Goal: Task Accomplishment & Management: Manage account settings

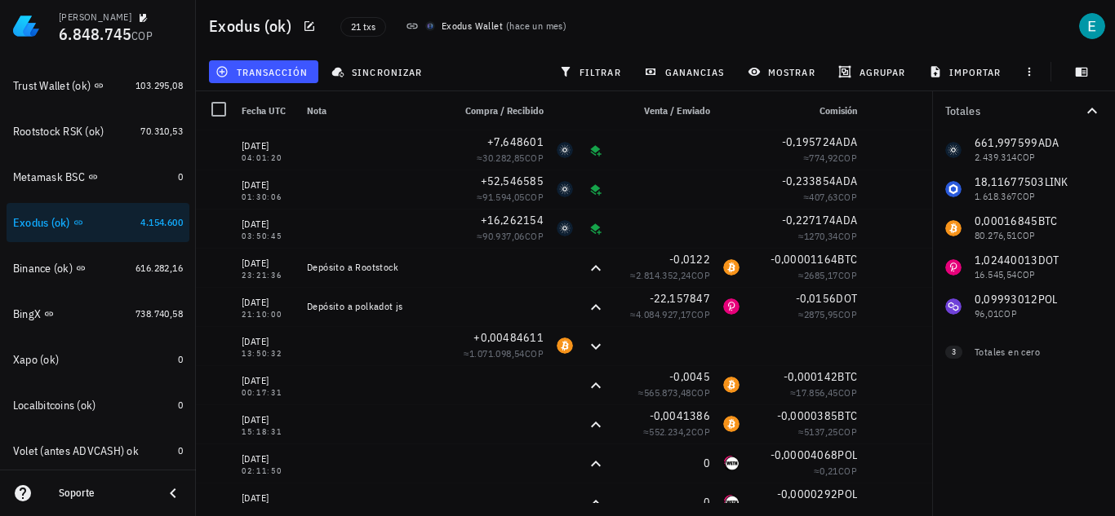
scroll to position [490, 0]
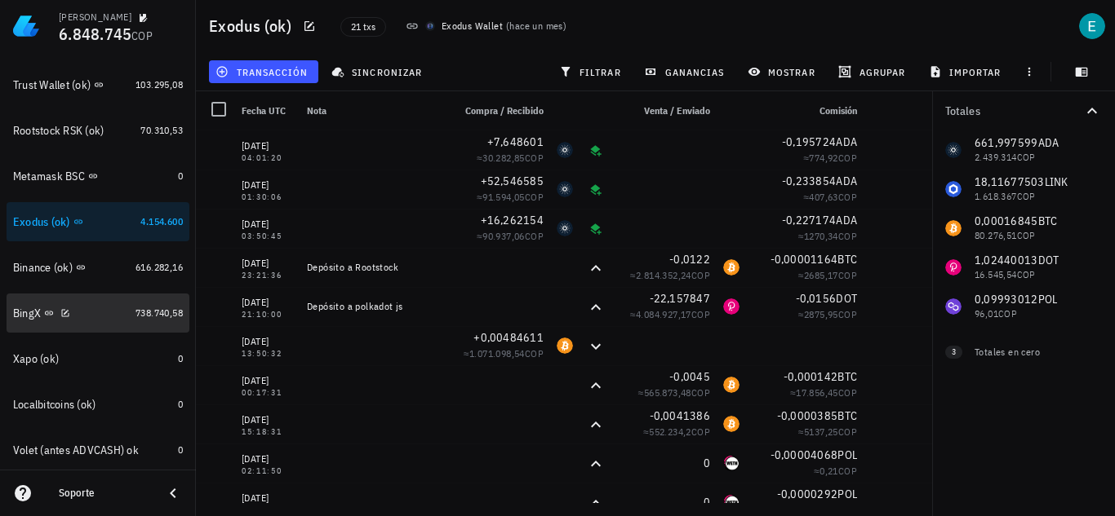
drag, startPoint x: 89, startPoint y: 311, endPoint x: 157, endPoint y: 481, distance: 183.0
click at [88, 311] on div "BingX" at bounding box center [71, 314] width 116 height 16
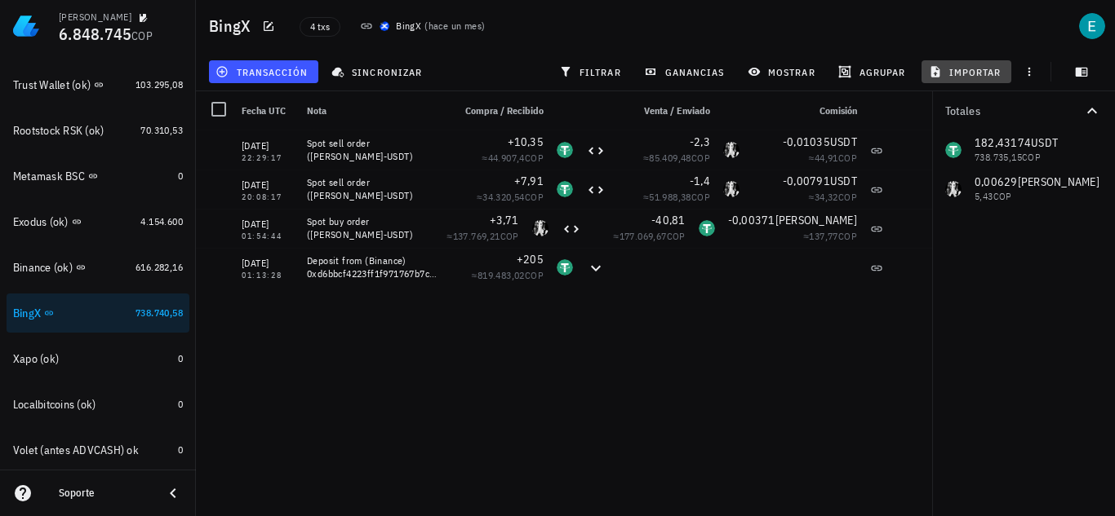
click at [974, 64] on button "importar" at bounding box center [966, 71] width 90 height 23
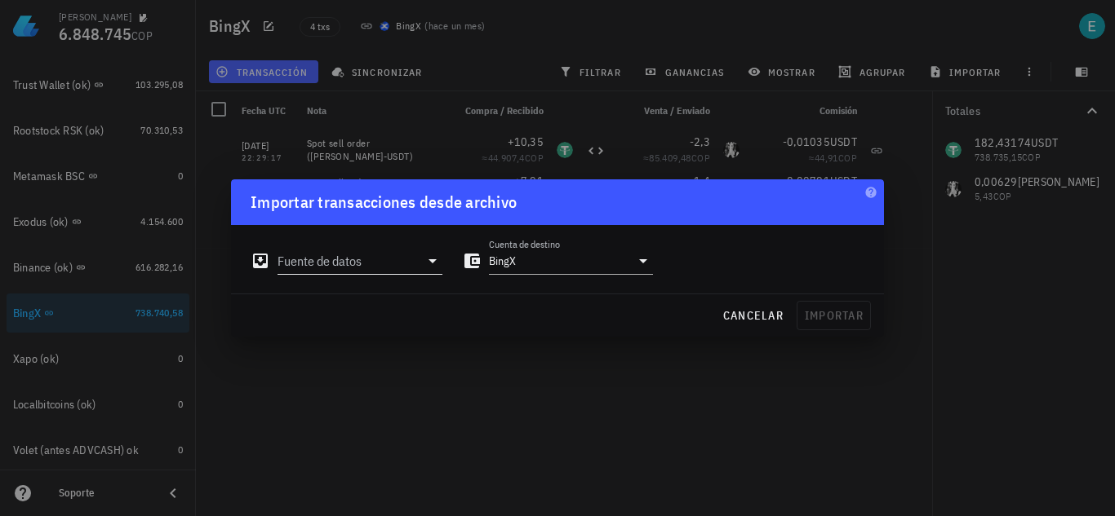
click at [432, 256] on icon at bounding box center [433, 261] width 20 height 20
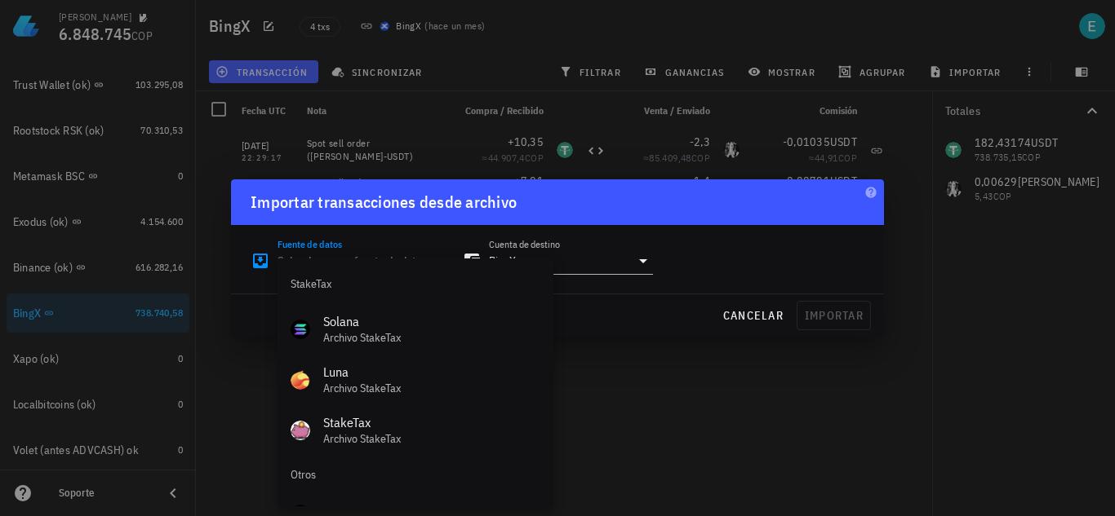
scroll to position [680, 0]
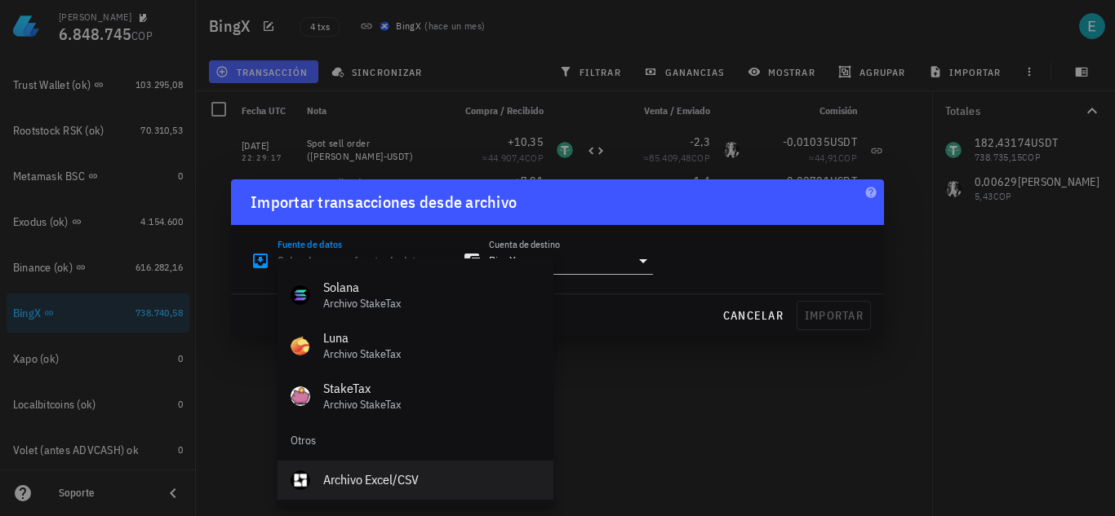
click at [463, 467] on div "Archivo Excel/CSV" at bounding box center [431, 480] width 217 height 35
type input "Archivo Excel/CSV"
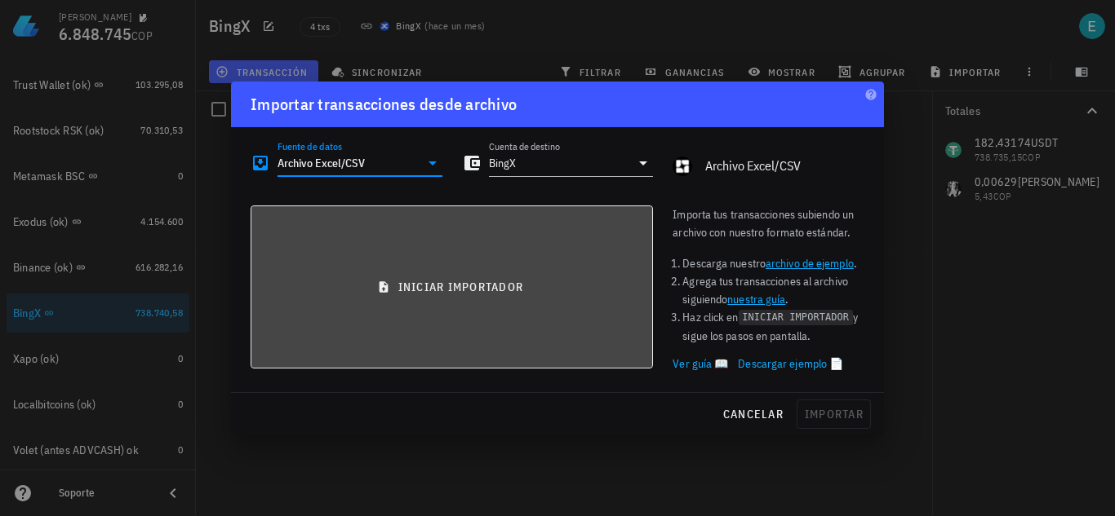
click at [491, 282] on span "iniciar importador" at bounding box center [451, 287] width 374 height 15
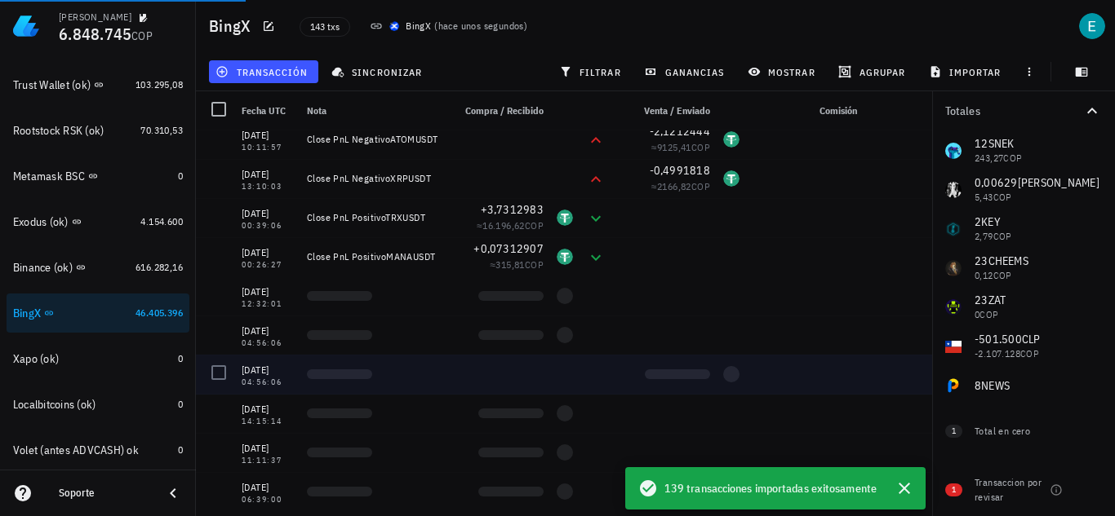
scroll to position [979, 0]
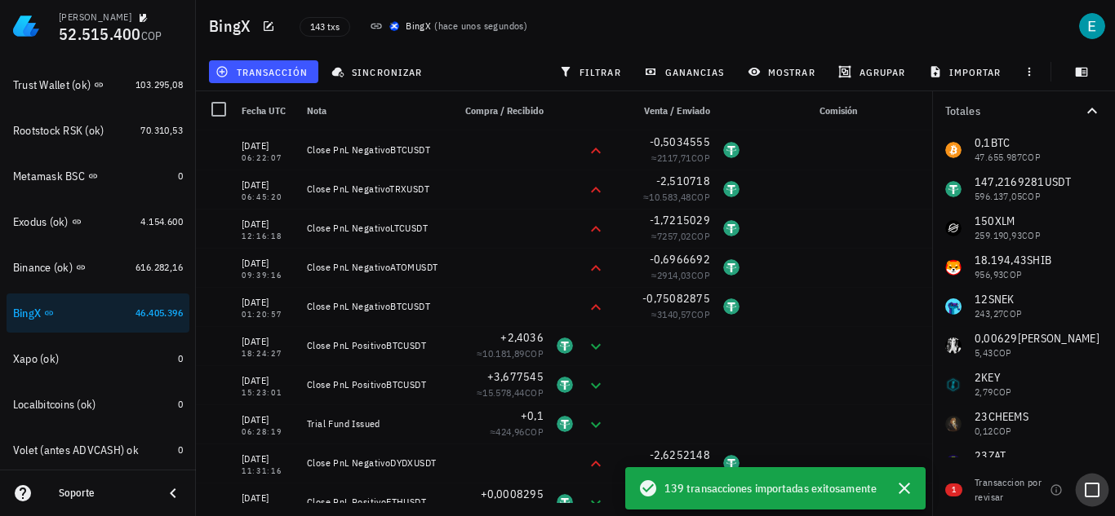
click at [1086, 494] on div at bounding box center [1092, 490] width 28 height 28
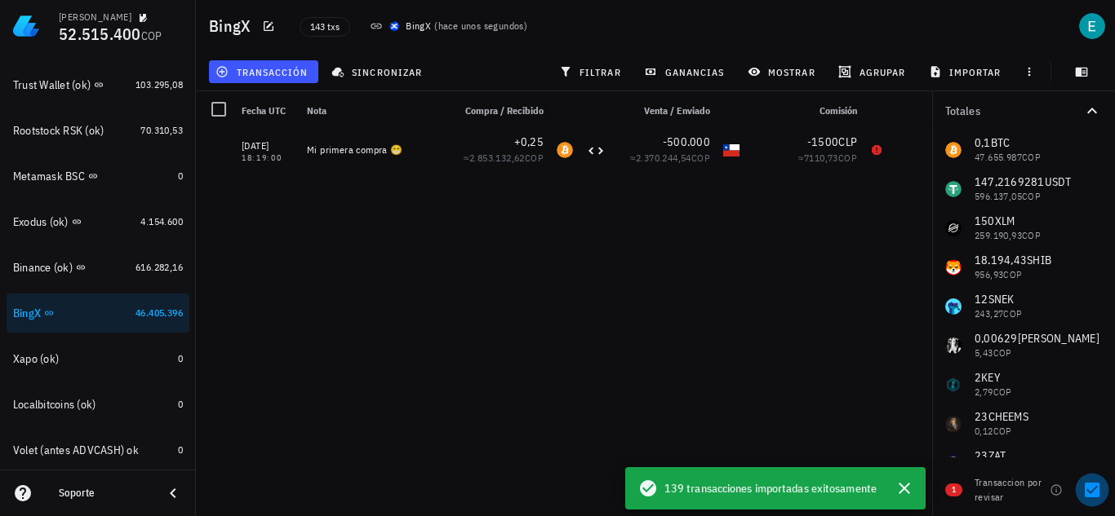
click at [1086, 494] on div at bounding box center [1092, 490] width 28 height 28
checkbox input "false"
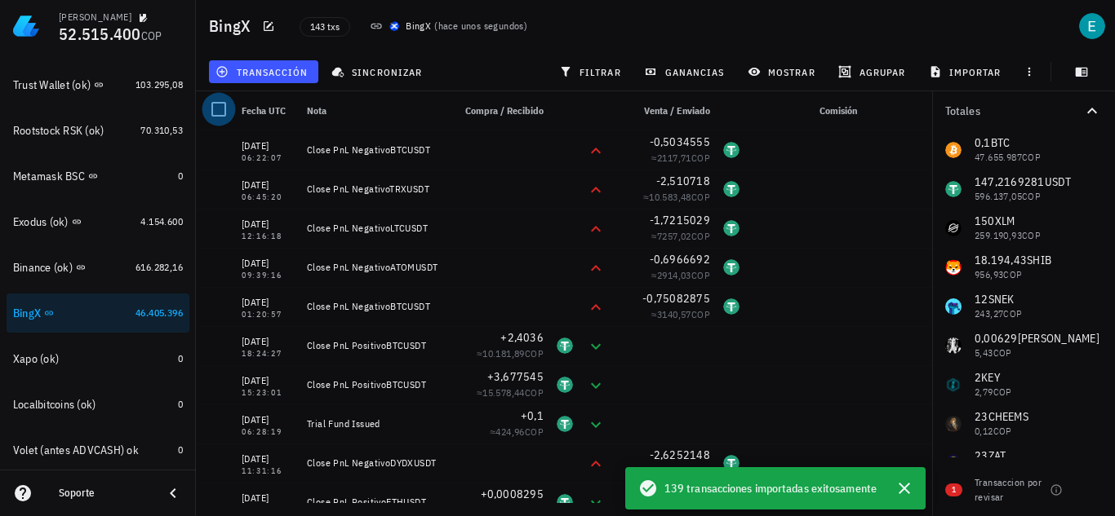
click at [223, 102] on div at bounding box center [219, 109] width 28 height 28
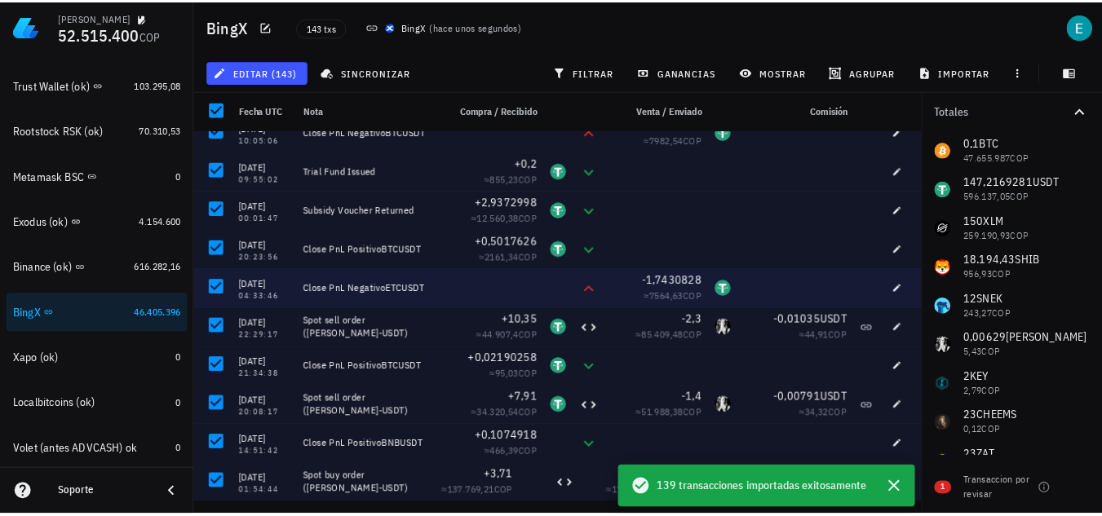
scroll to position [2448, 0]
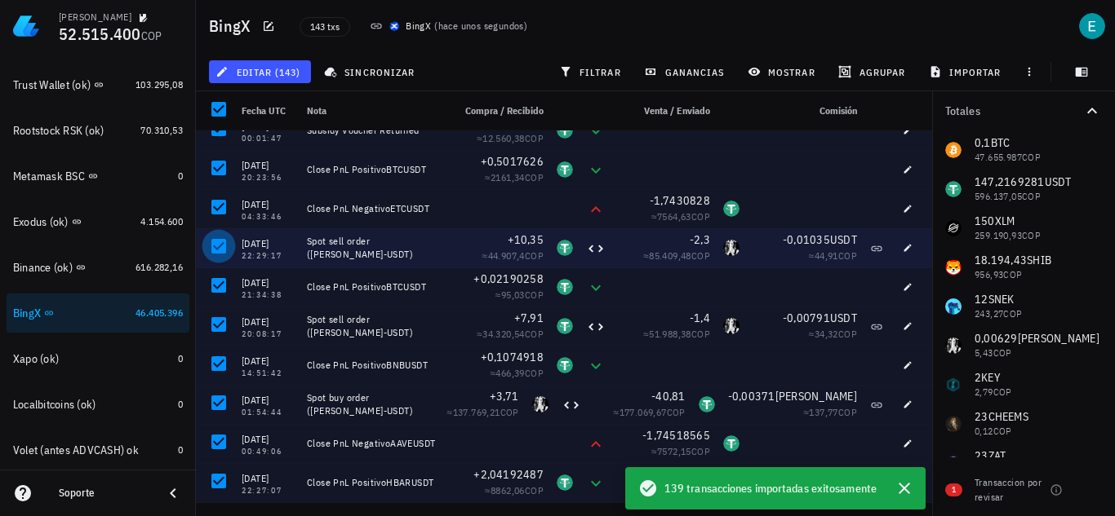
click at [213, 246] on div at bounding box center [219, 247] width 28 height 28
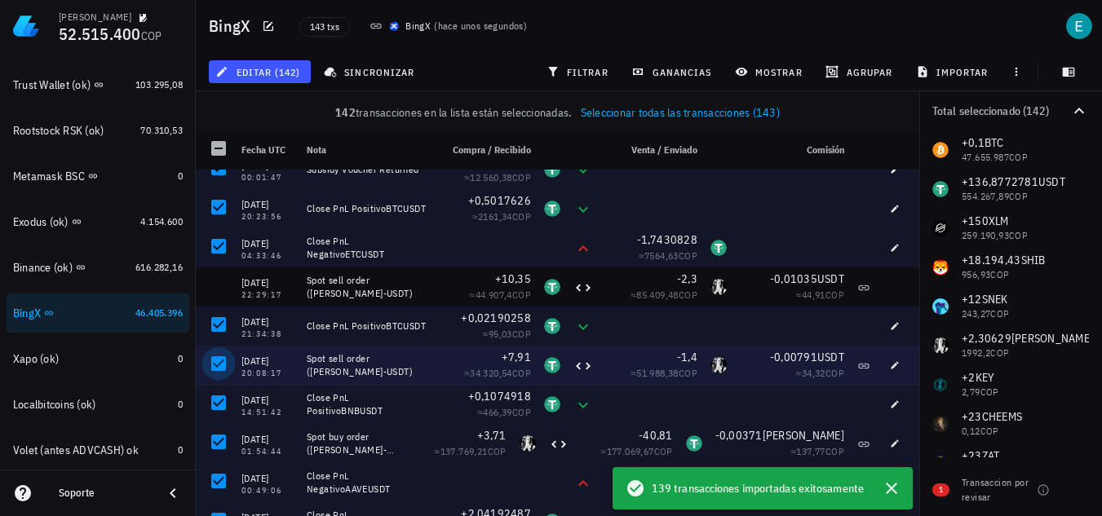
click at [222, 367] on div at bounding box center [219, 364] width 28 height 28
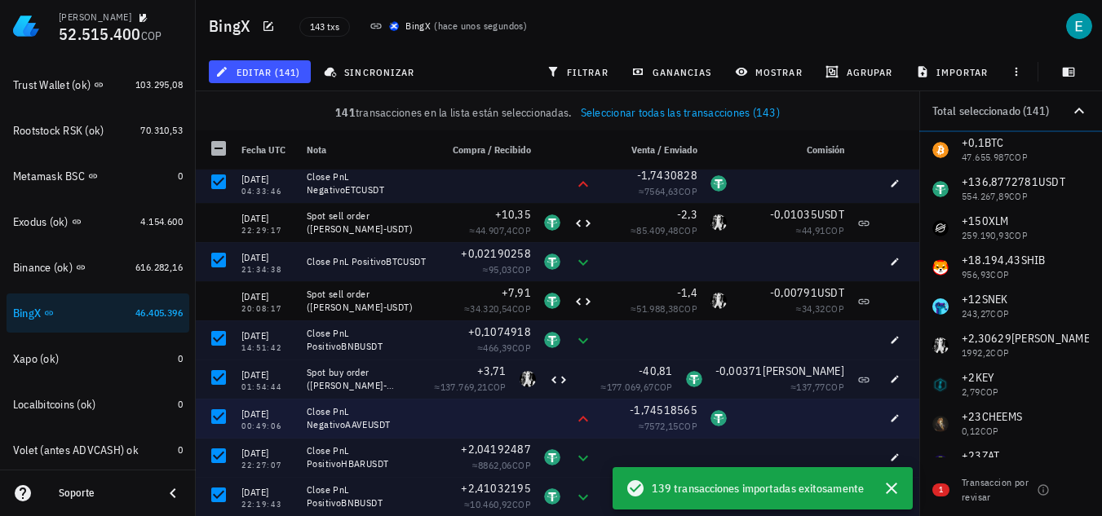
scroll to position [2611, 0]
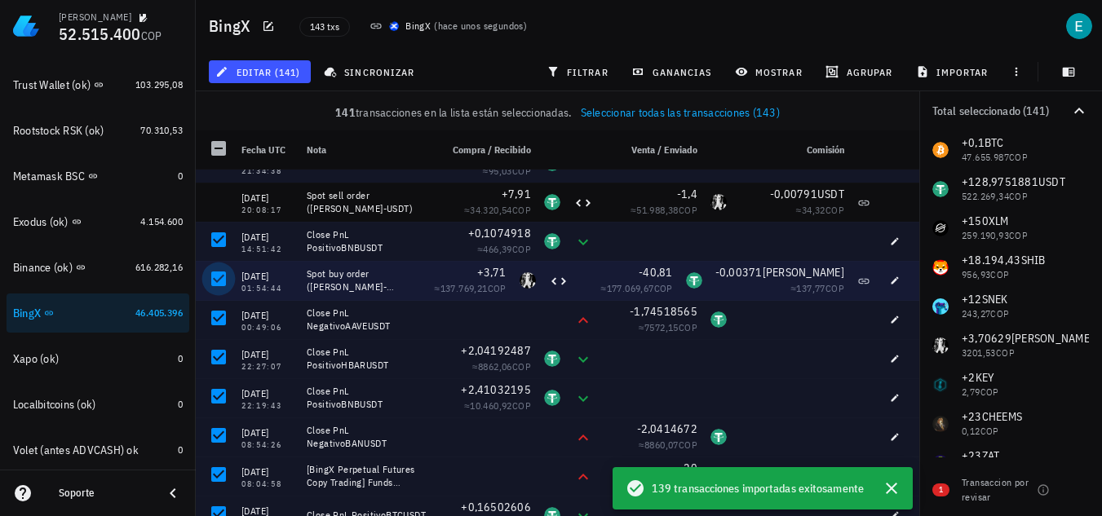
click at [218, 276] on div at bounding box center [219, 279] width 28 height 28
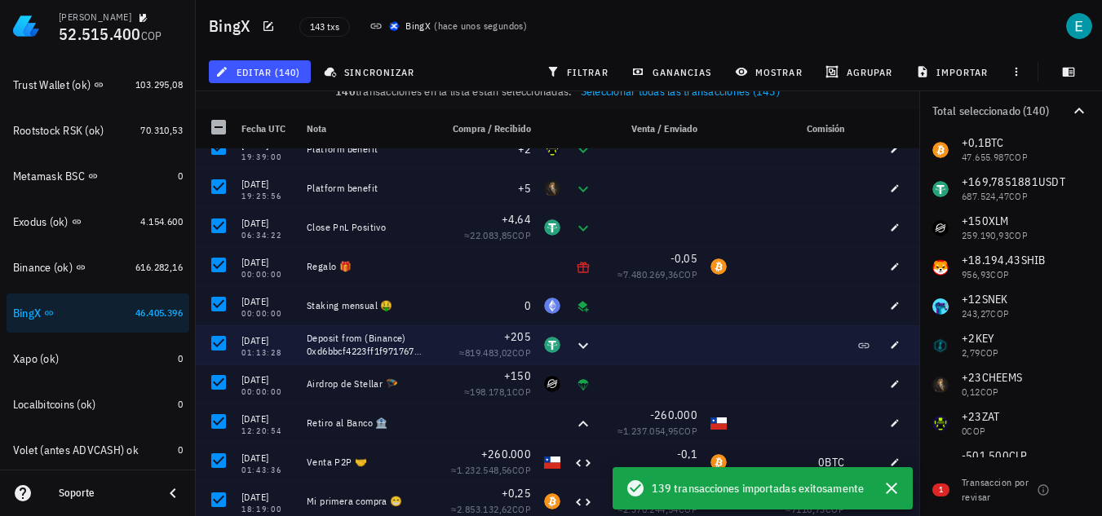
scroll to position [26, 0]
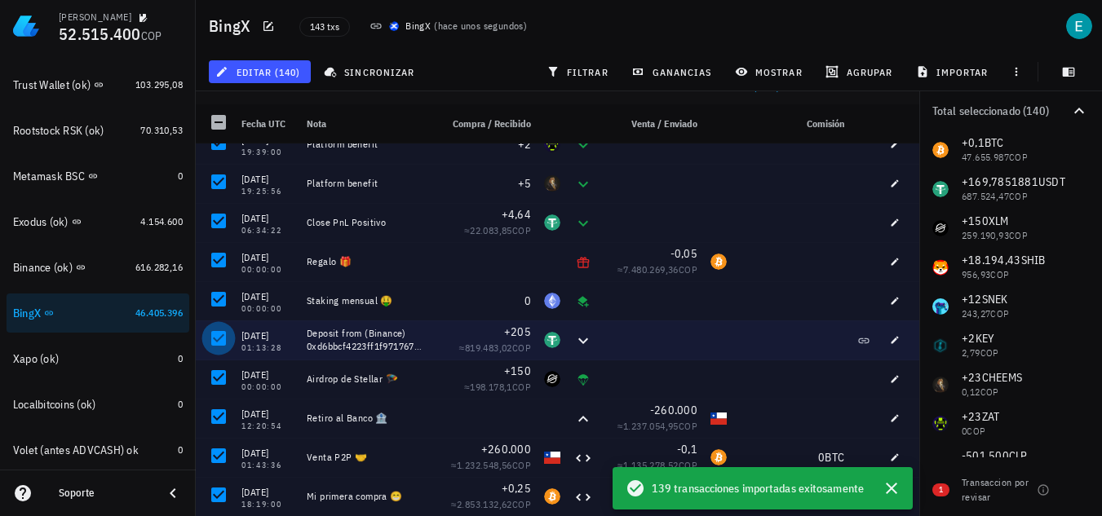
click at [219, 331] on div at bounding box center [219, 339] width 28 height 28
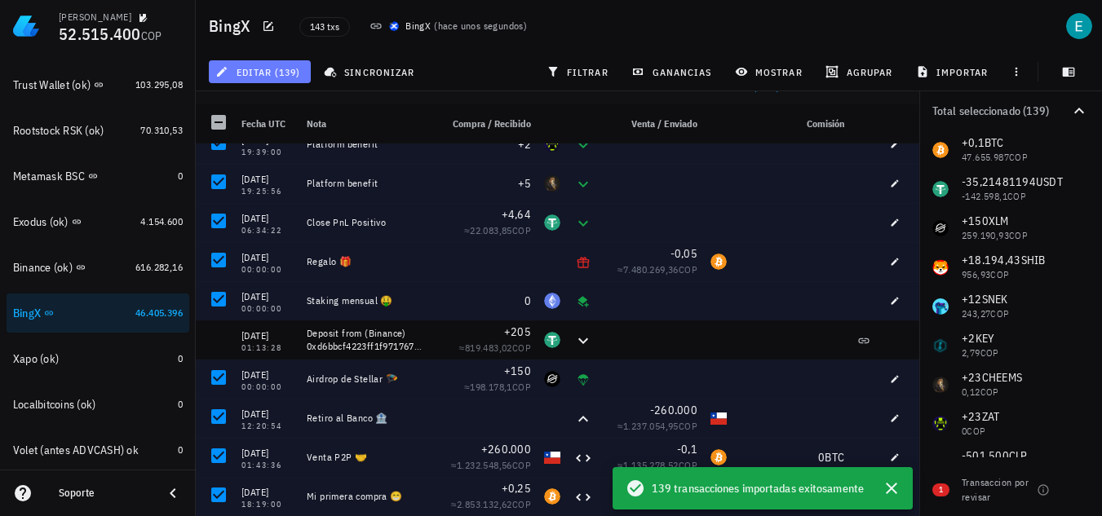
click at [278, 73] on span "editar (139)" at bounding box center [260, 71] width 82 height 13
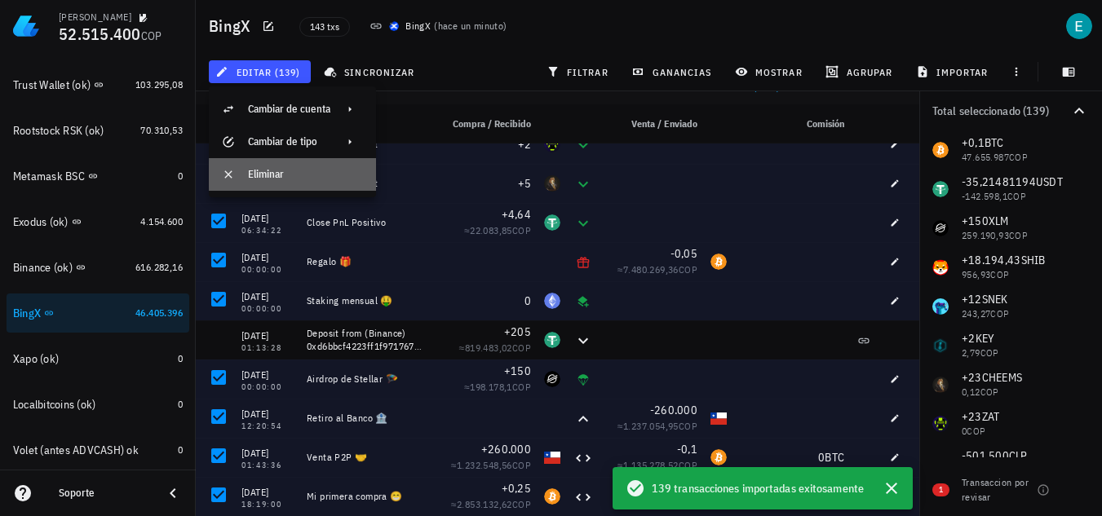
click at [286, 162] on div "Eliminar" at bounding box center [305, 175] width 115 height 26
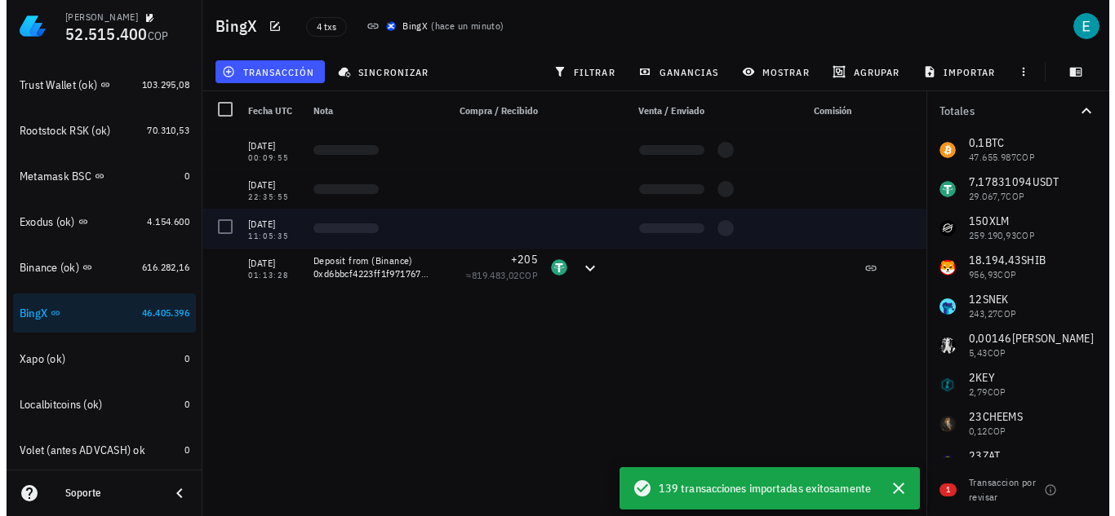
scroll to position [0, 0]
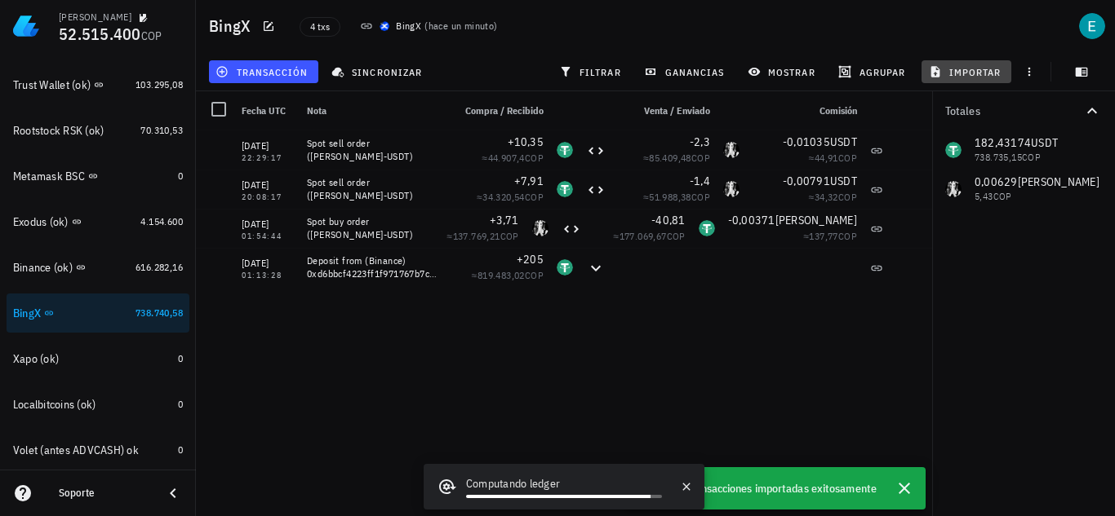
click at [985, 78] on button "importar" at bounding box center [966, 71] width 90 height 23
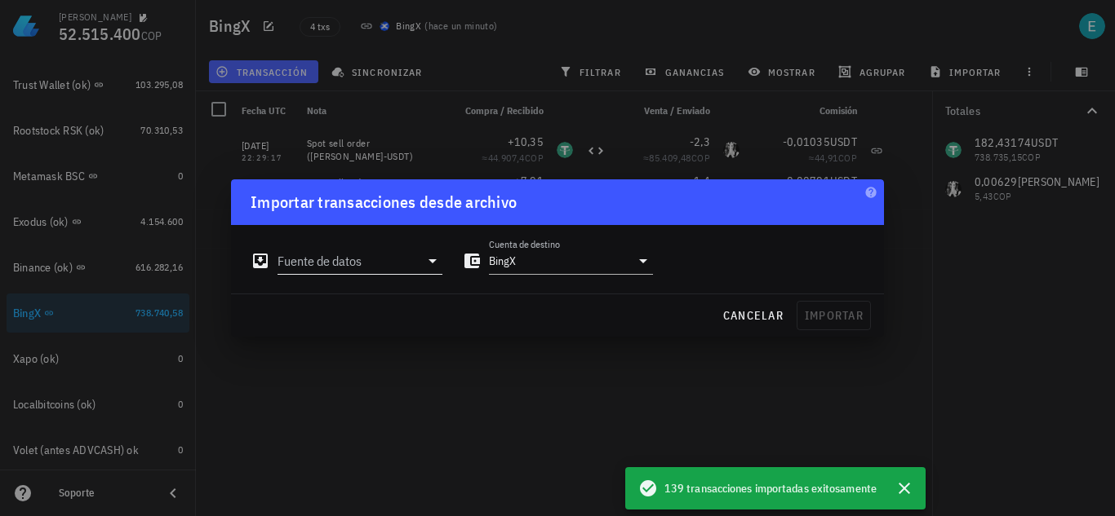
click at [428, 262] on icon at bounding box center [433, 261] width 20 height 20
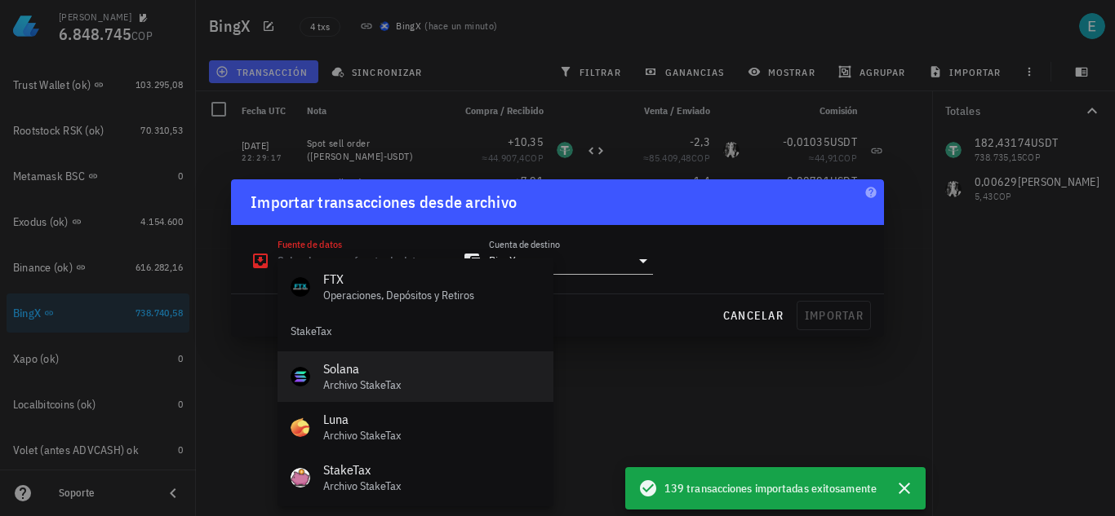
scroll to position [680, 0]
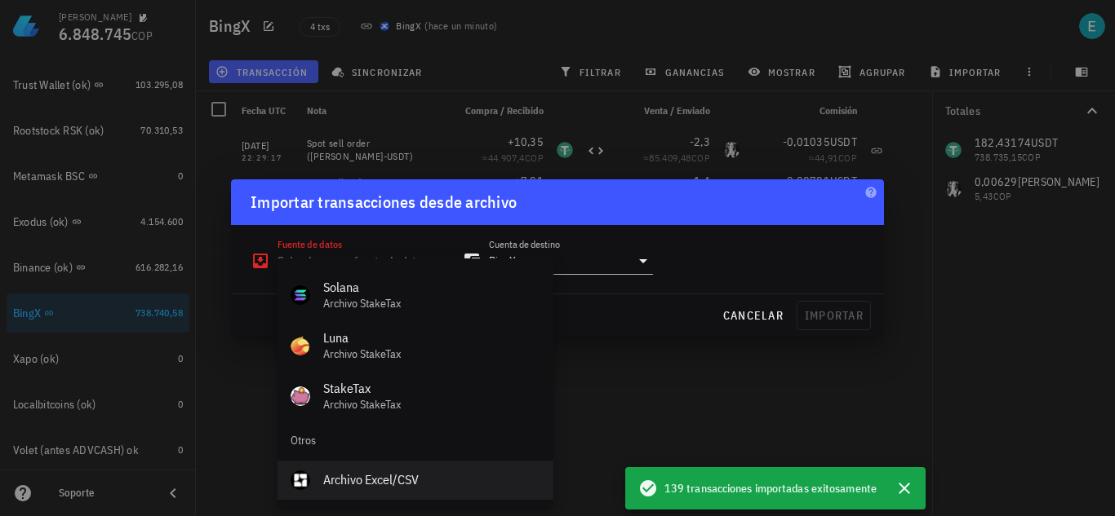
click at [430, 474] on div "Archivo Excel/CSV" at bounding box center [431, 480] width 217 height 16
type input "Archivo Excel/CSV"
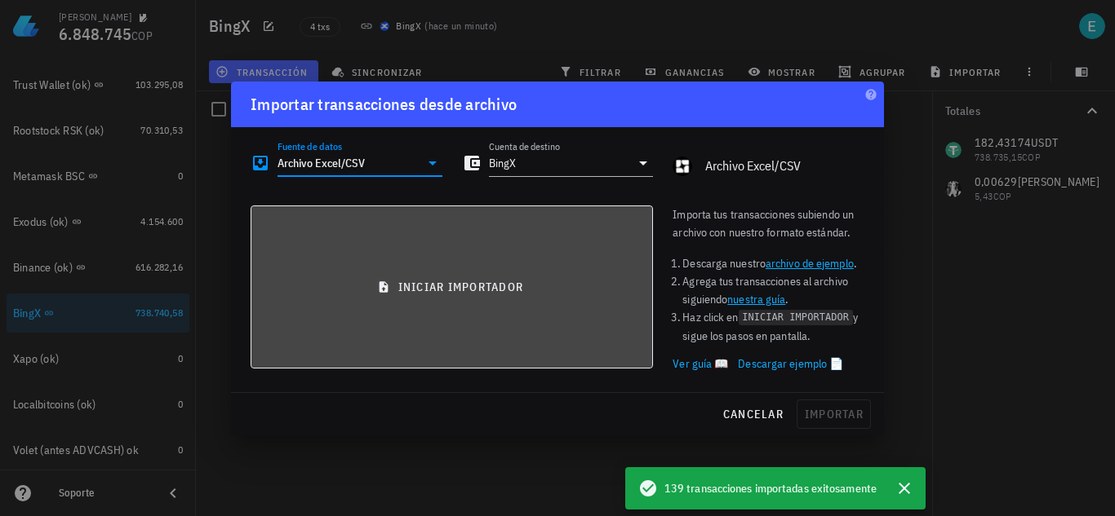
click at [527, 283] on span "iniciar importador" at bounding box center [451, 287] width 374 height 15
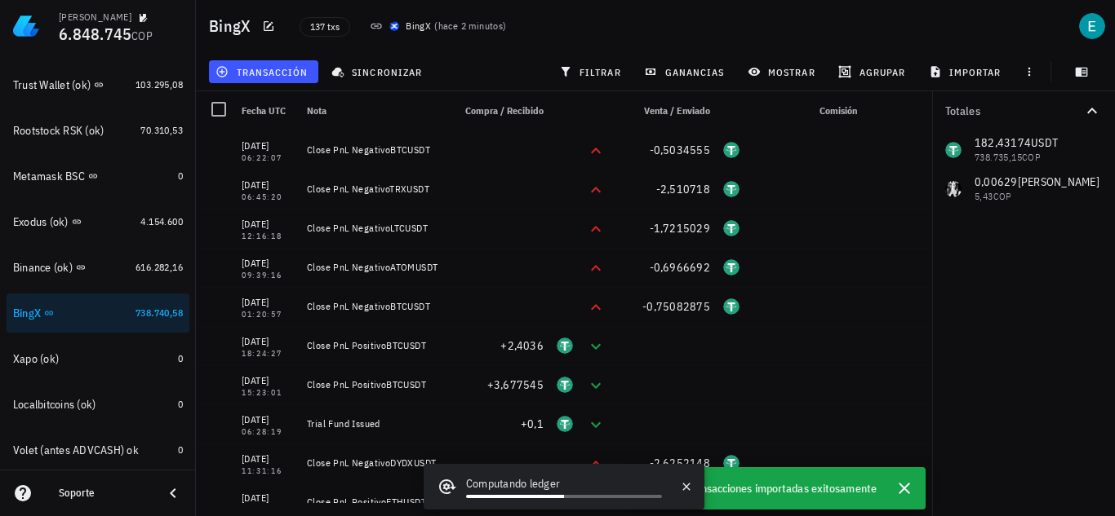
click at [1024, 312] on div "Totales 182,43174 USDT 738.735,15 COP 0,00629 MELANIA 5,43 COP" at bounding box center [1023, 303] width 183 height 425
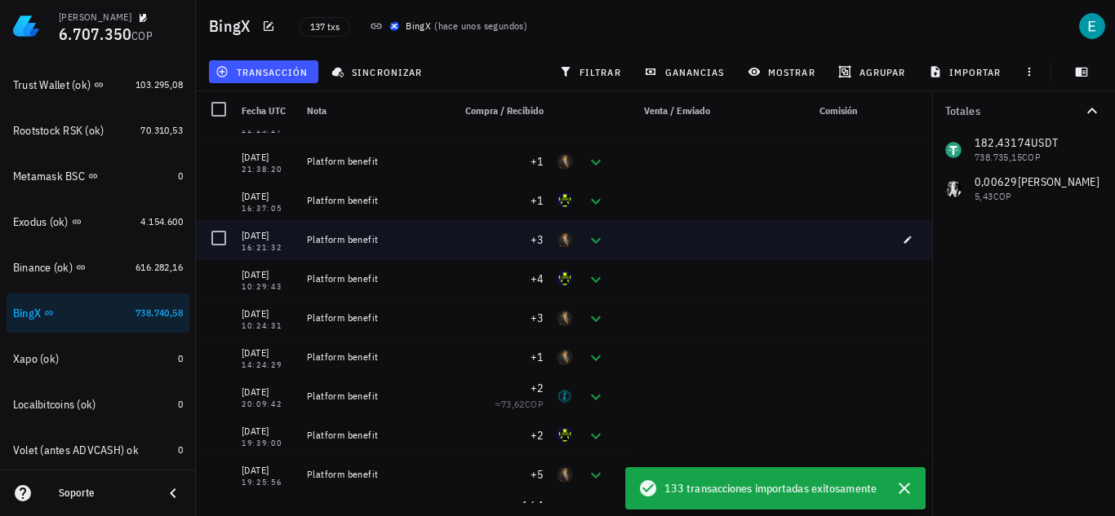
scroll to position [4992, 0]
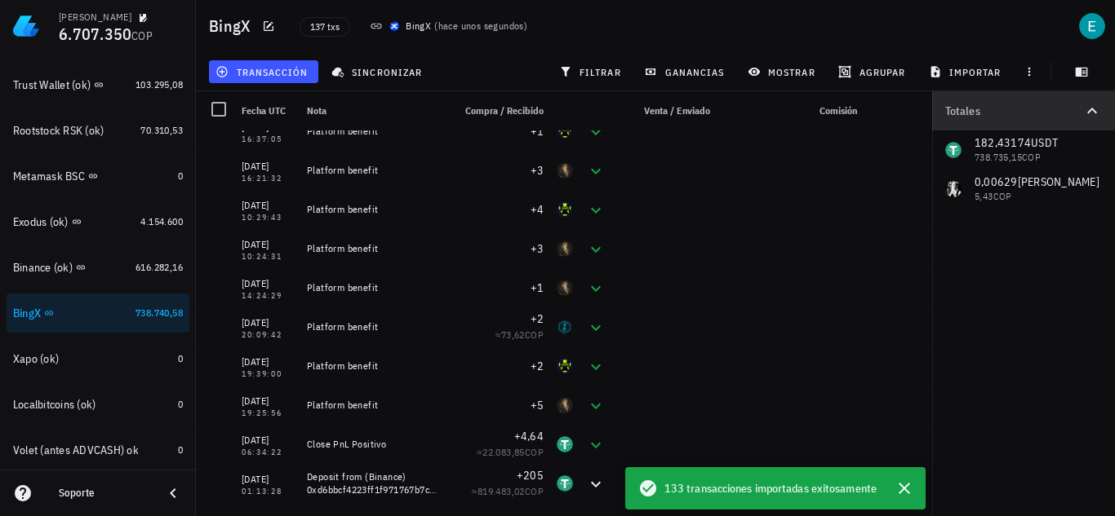
click at [1097, 113] on icon "button" at bounding box center [1092, 111] width 20 height 20
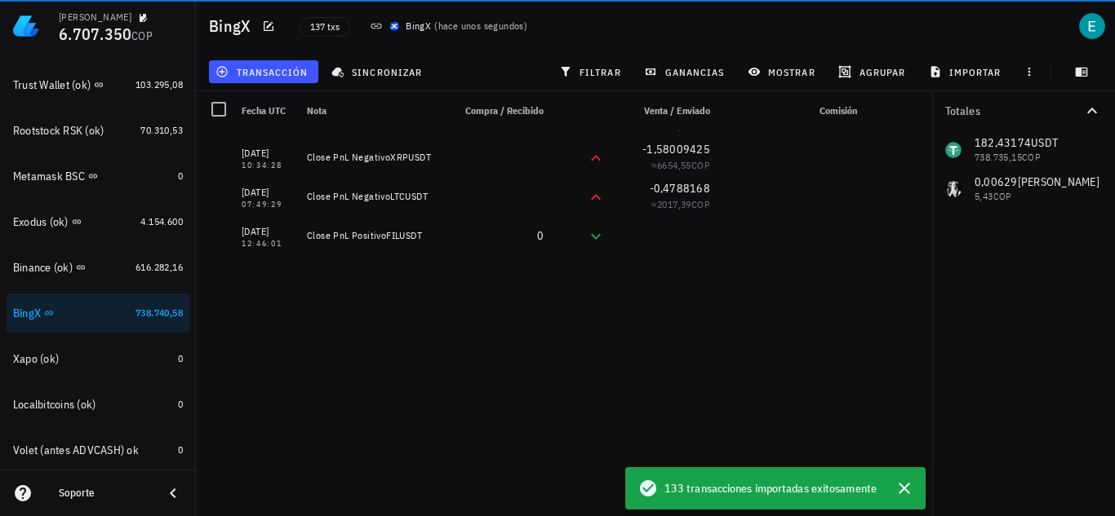
scroll to position [0, 0]
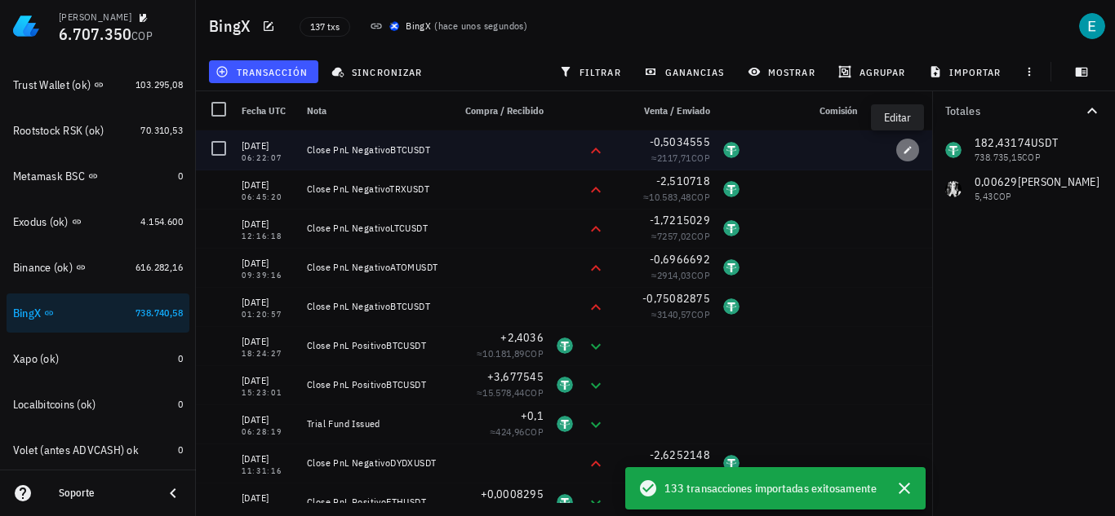
click at [902, 151] on icon "button" at bounding box center [907, 150] width 10 height 10
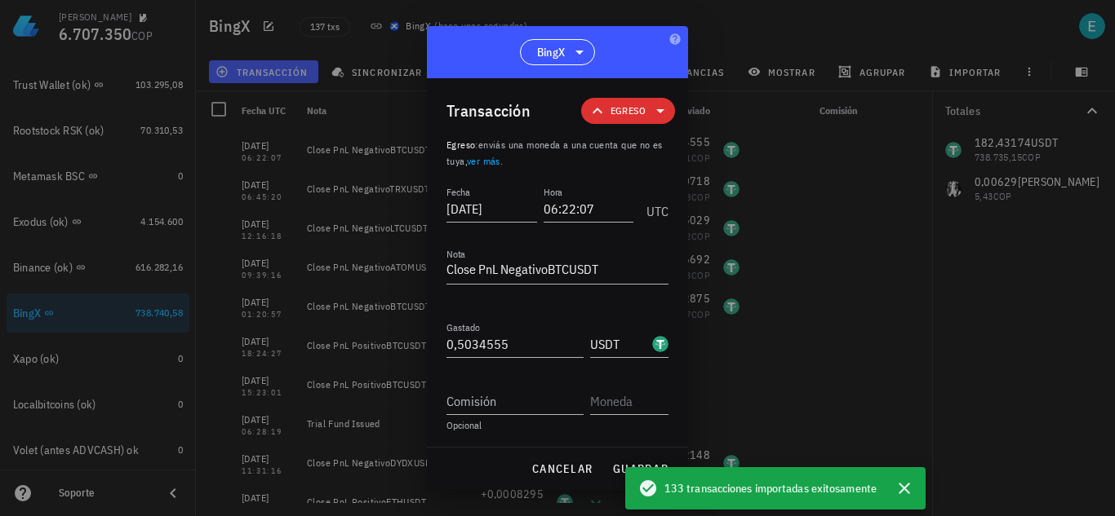
click at [650, 119] on icon at bounding box center [660, 111] width 20 height 20
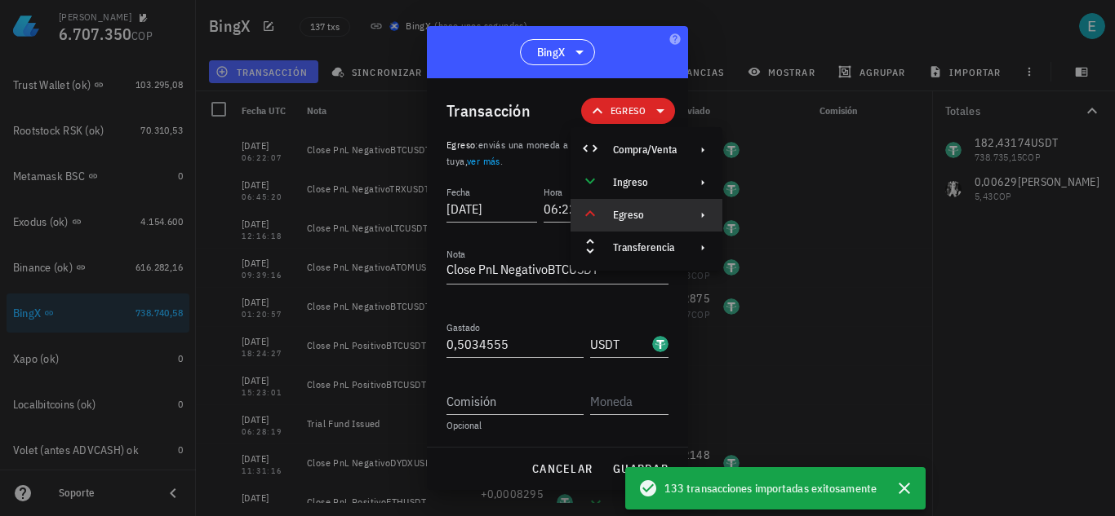
click at [670, 211] on div "Egreso" at bounding box center [645, 215] width 64 height 13
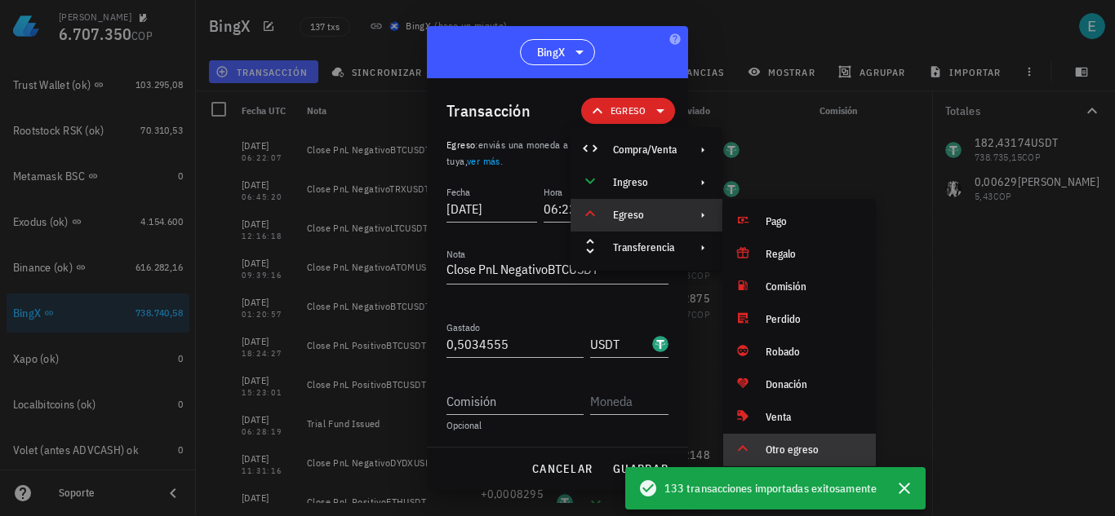
click at [802, 454] on div "Otro egreso" at bounding box center [813, 450] width 97 height 13
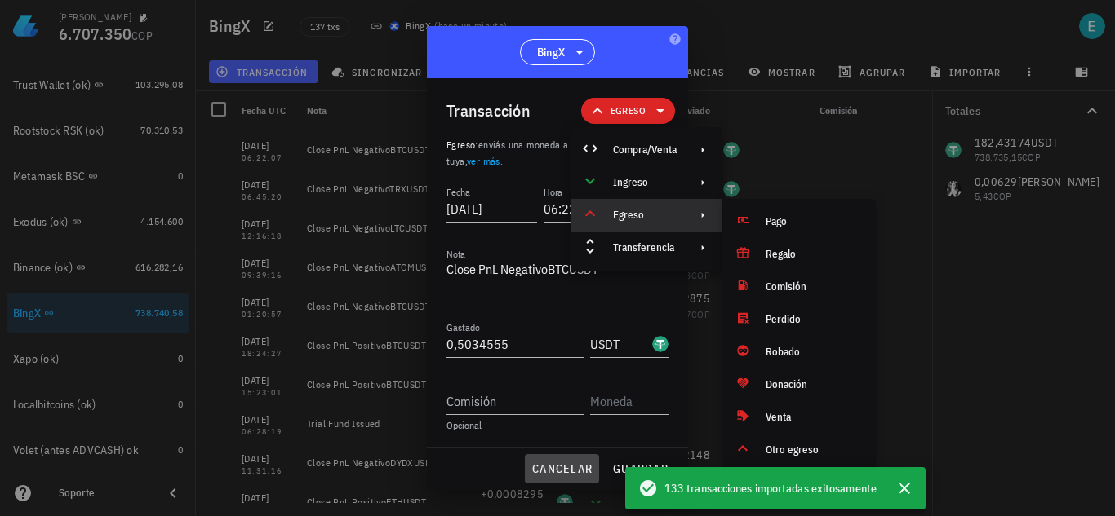
click at [561, 473] on span "cancelar" at bounding box center [561, 469] width 61 height 15
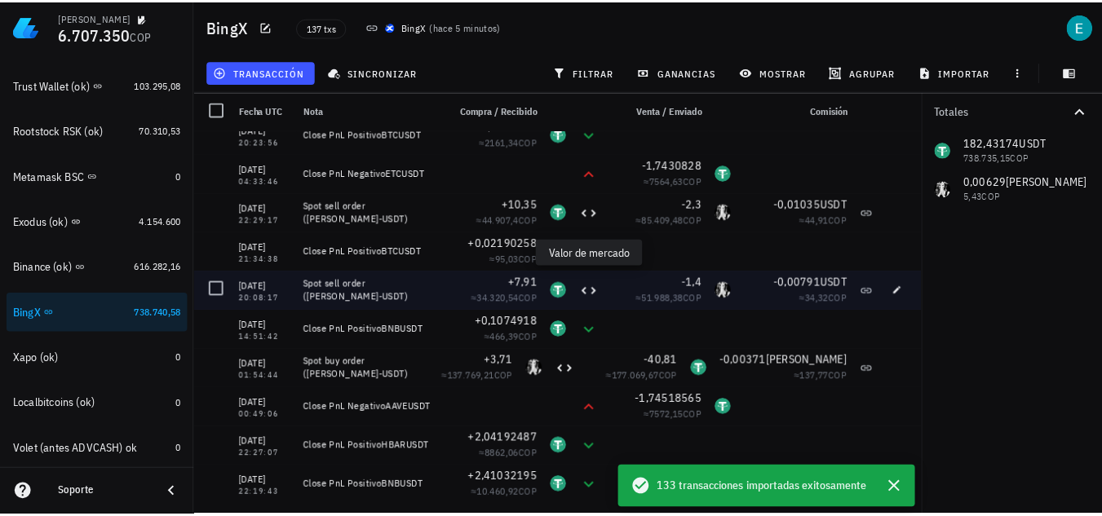
scroll to position [2448, 0]
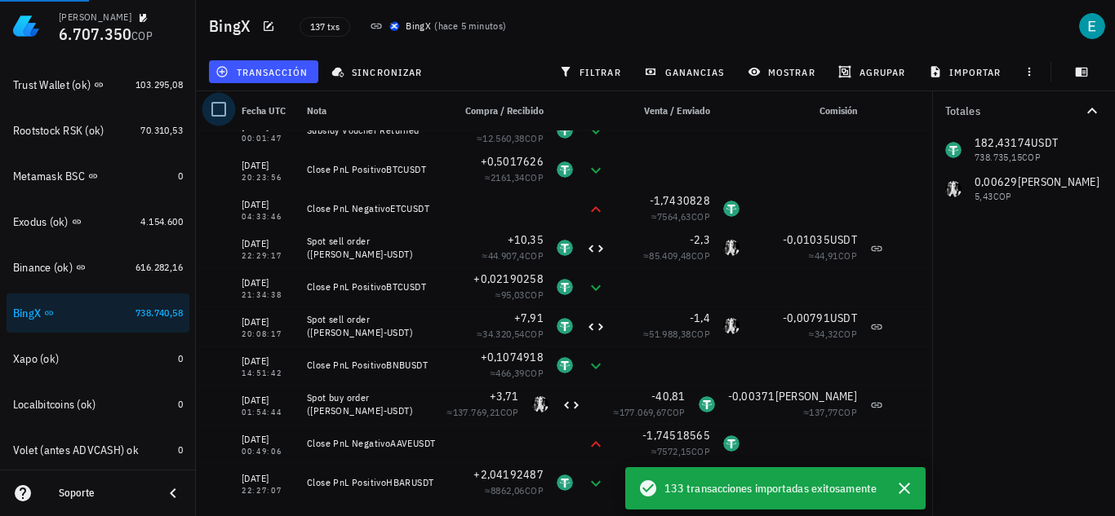
click at [217, 104] on div at bounding box center [219, 109] width 28 height 28
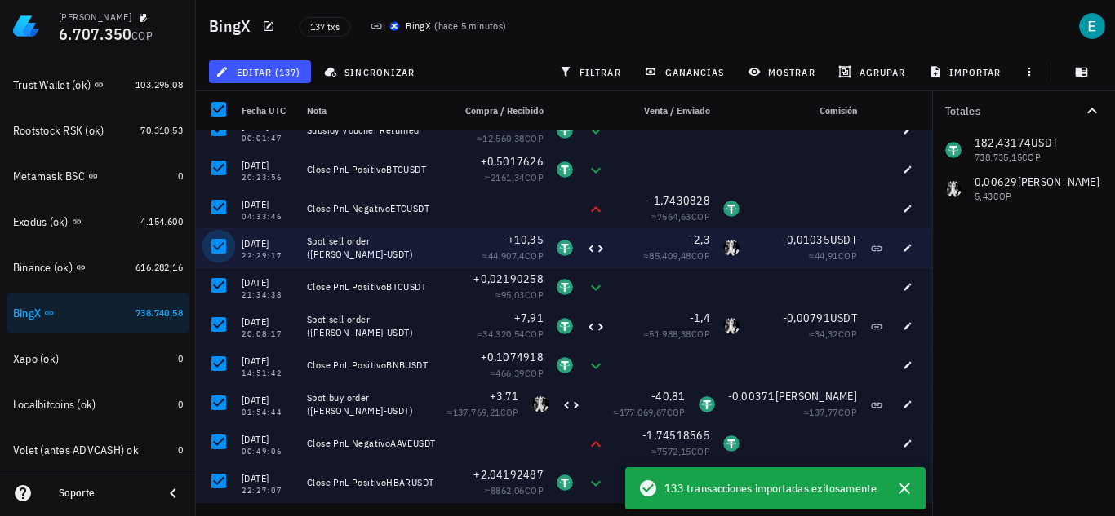
click at [224, 246] on div at bounding box center [219, 247] width 28 height 28
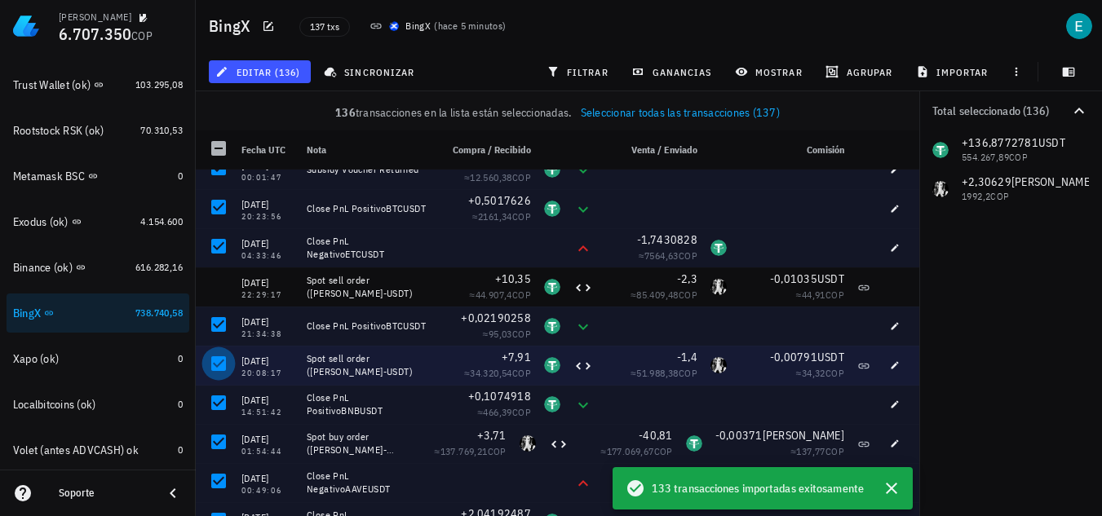
click at [213, 362] on div at bounding box center [219, 364] width 28 height 28
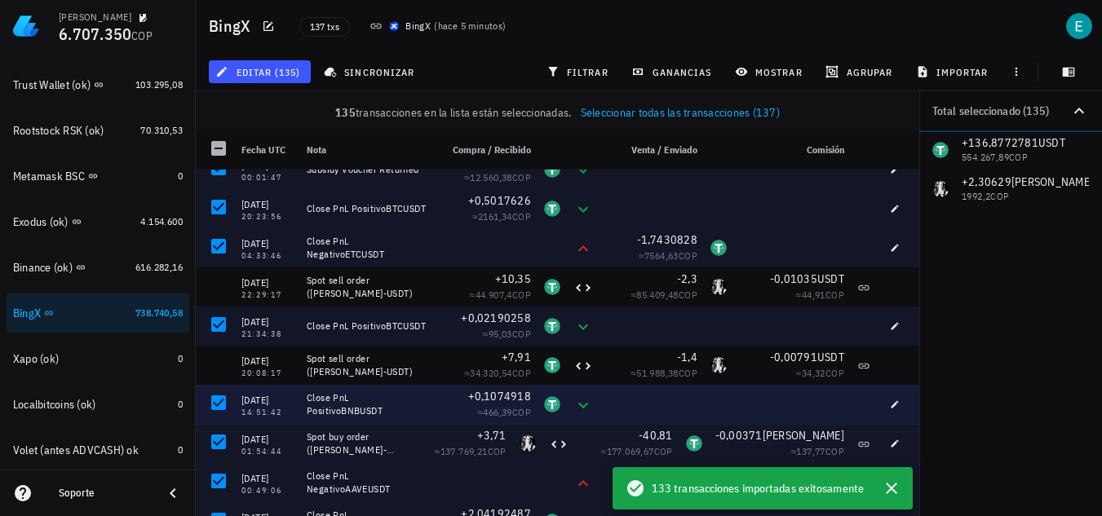
scroll to position [2529, 0]
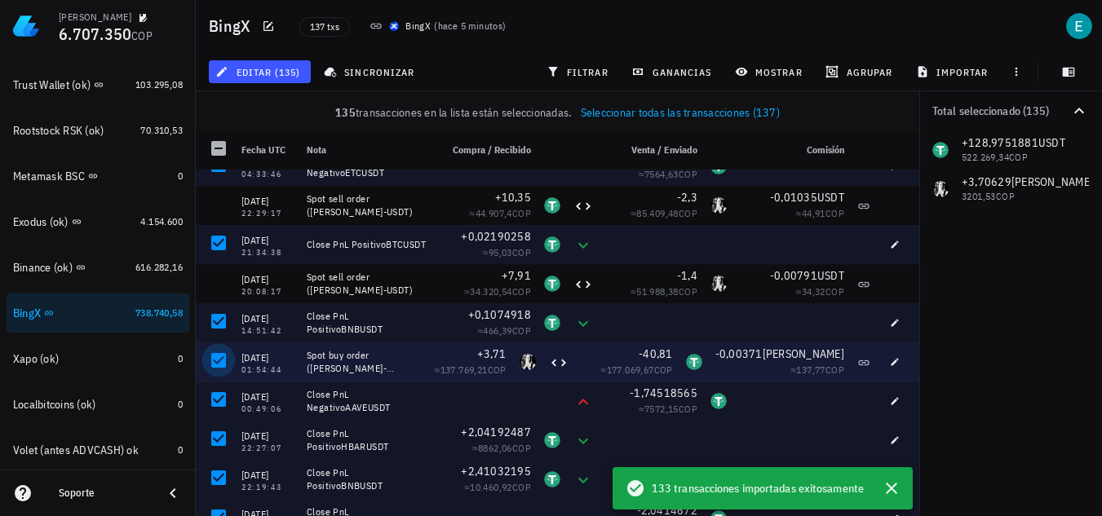
click at [219, 357] on div at bounding box center [219, 361] width 28 height 28
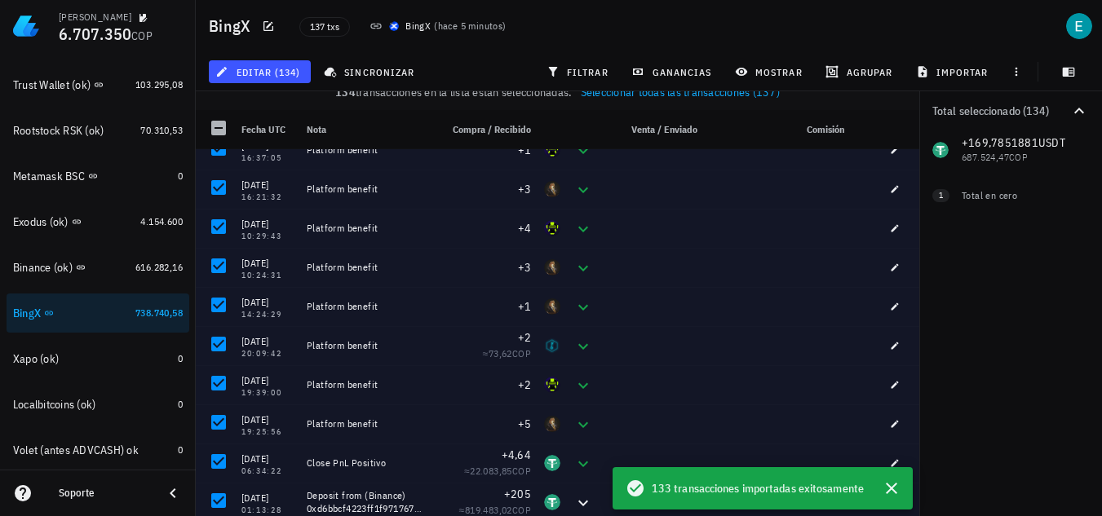
scroll to position [26, 0]
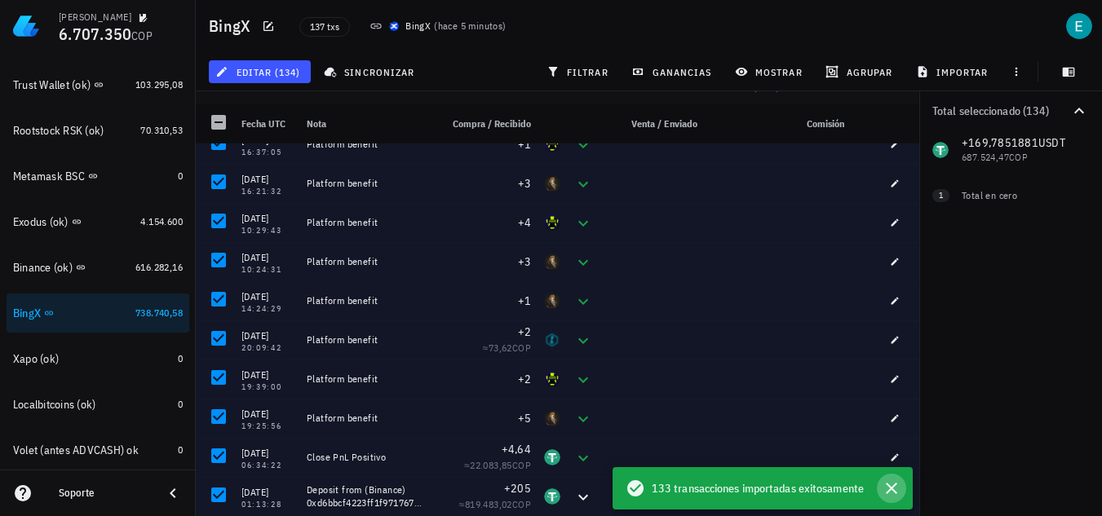
click at [902, 486] on button "button" at bounding box center [891, 488] width 29 height 29
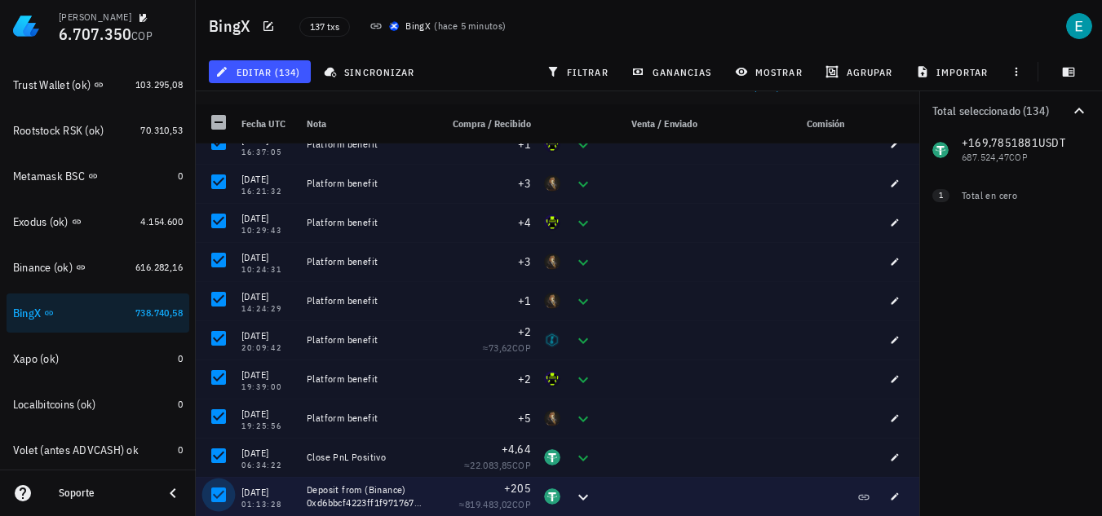
click at [219, 497] on div at bounding box center [219, 495] width 28 height 28
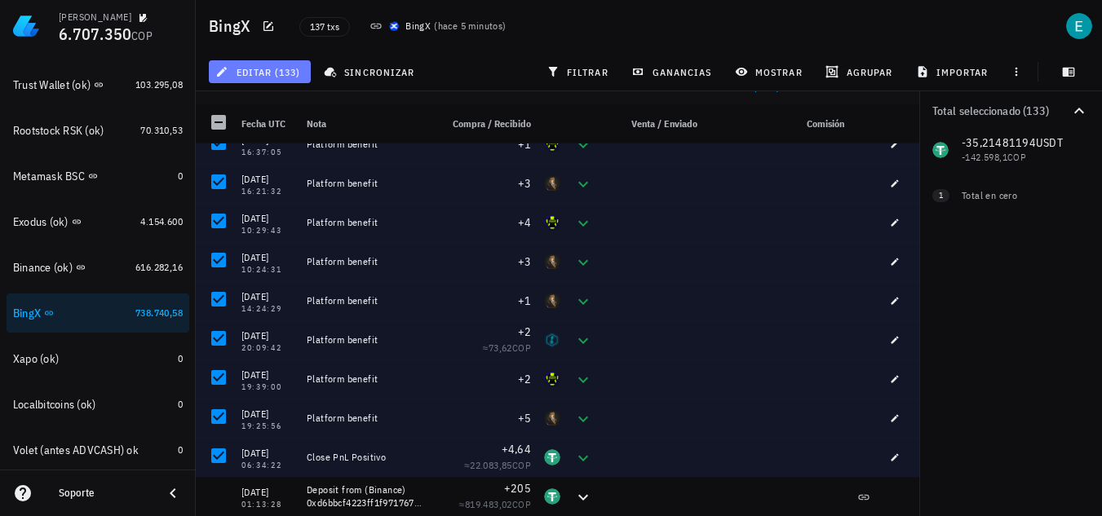
click at [303, 82] on button "editar (133)" at bounding box center [260, 71] width 102 height 23
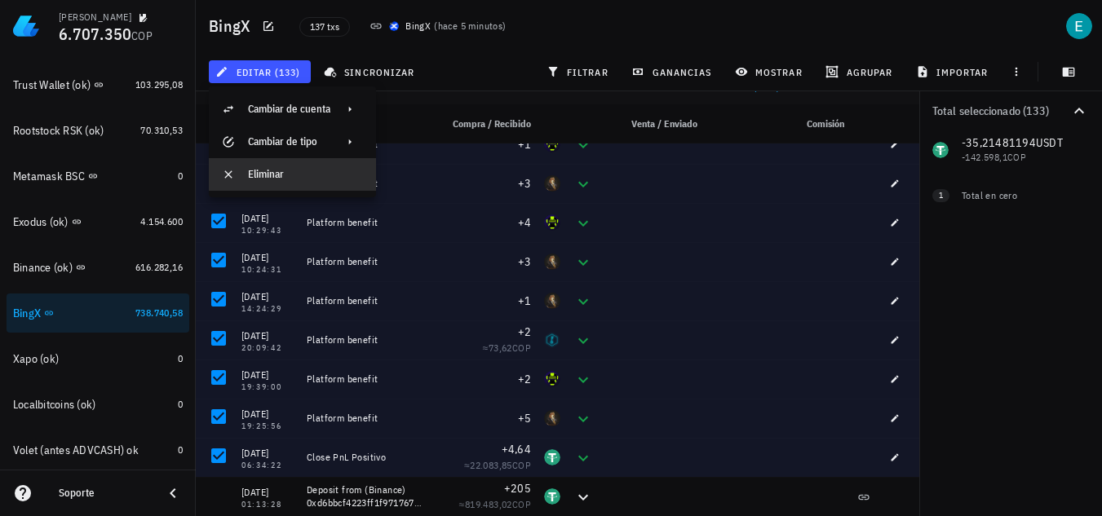
click at [295, 165] on div "Eliminar" at bounding box center [305, 175] width 115 height 26
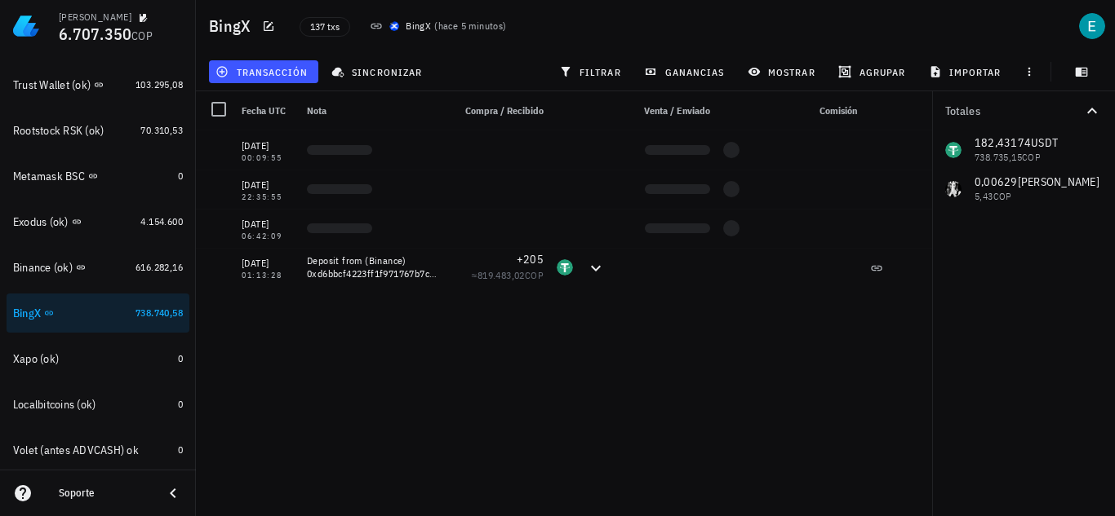
scroll to position [0, 0]
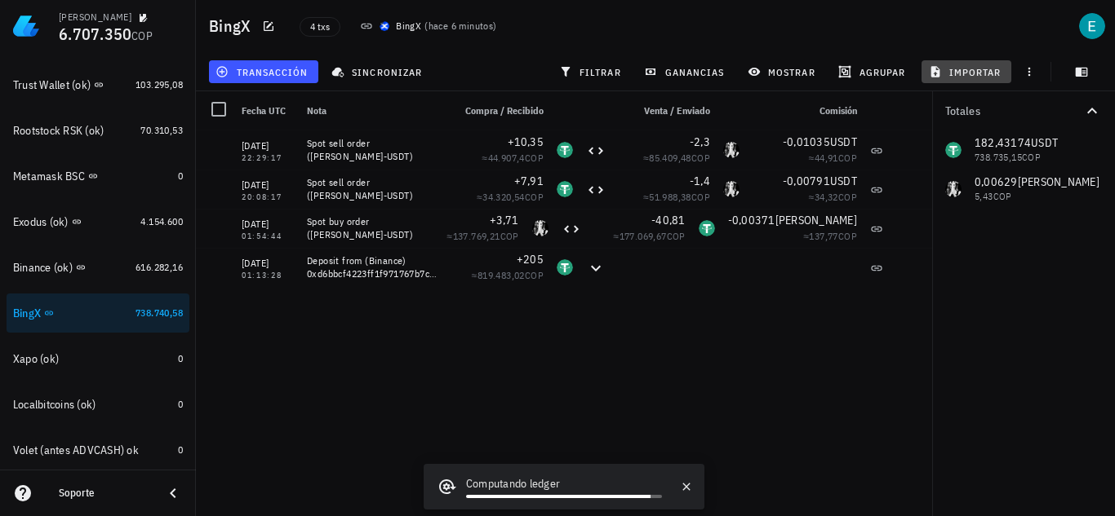
click at [951, 71] on span "importar" at bounding box center [966, 71] width 69 height 13
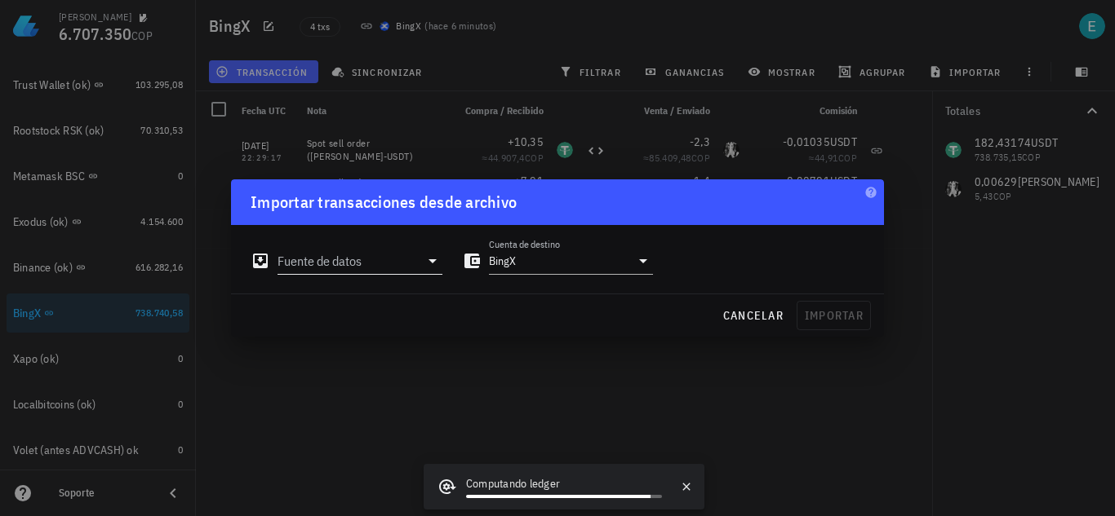
click at [436, 259] on icon at bounding box center [433, 261] width 20 height 20
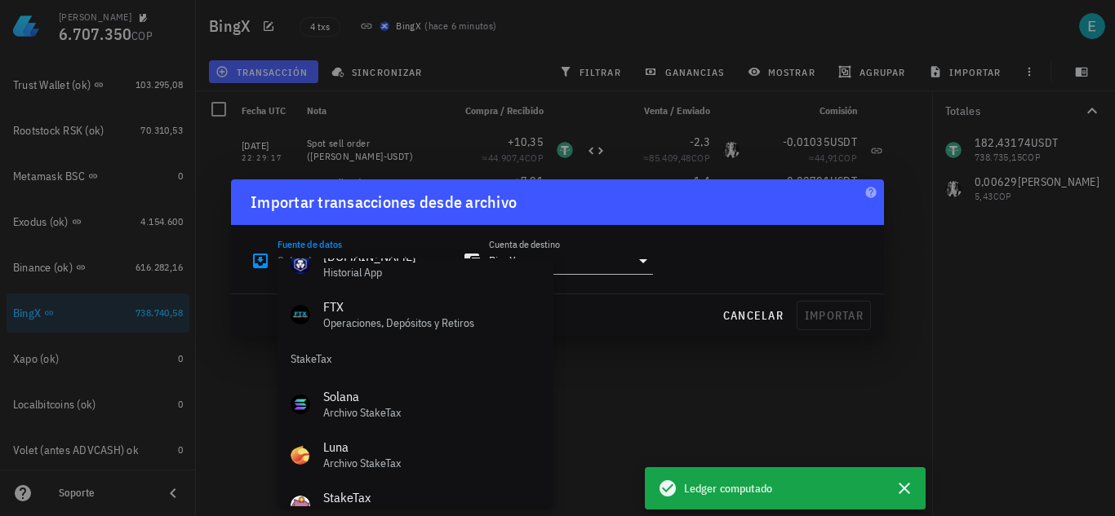
scroll to position [680, 0]
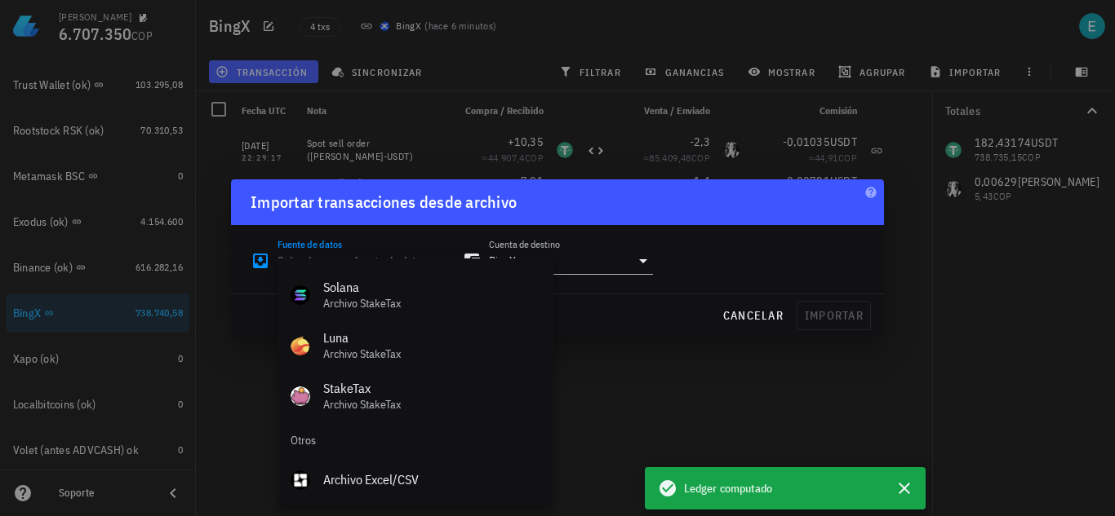
click at [386, 476] on div "Archivo Excel/CSV" at bounding box center [431, 480] width 217 height 16
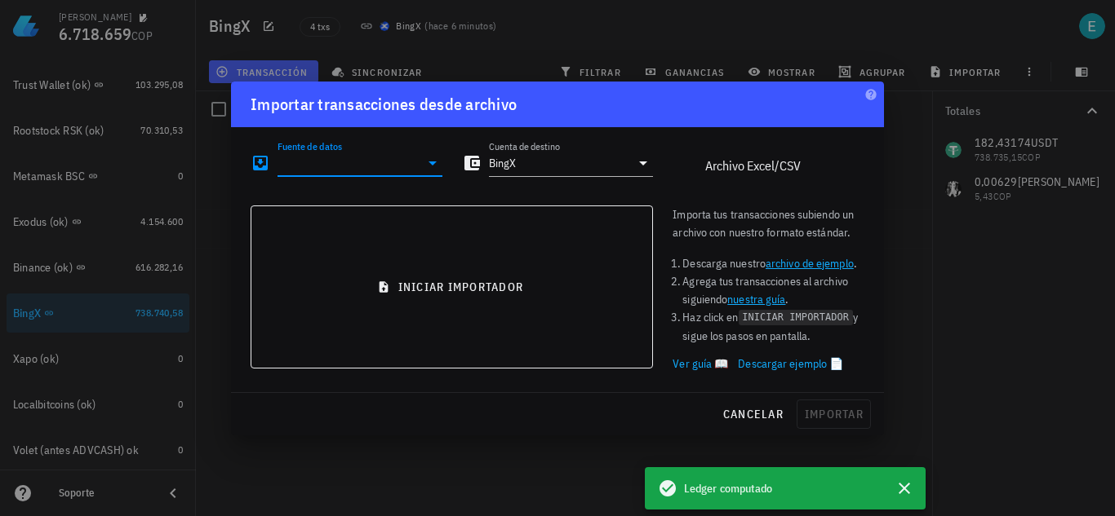
type input "Archivo Excel/CSV"
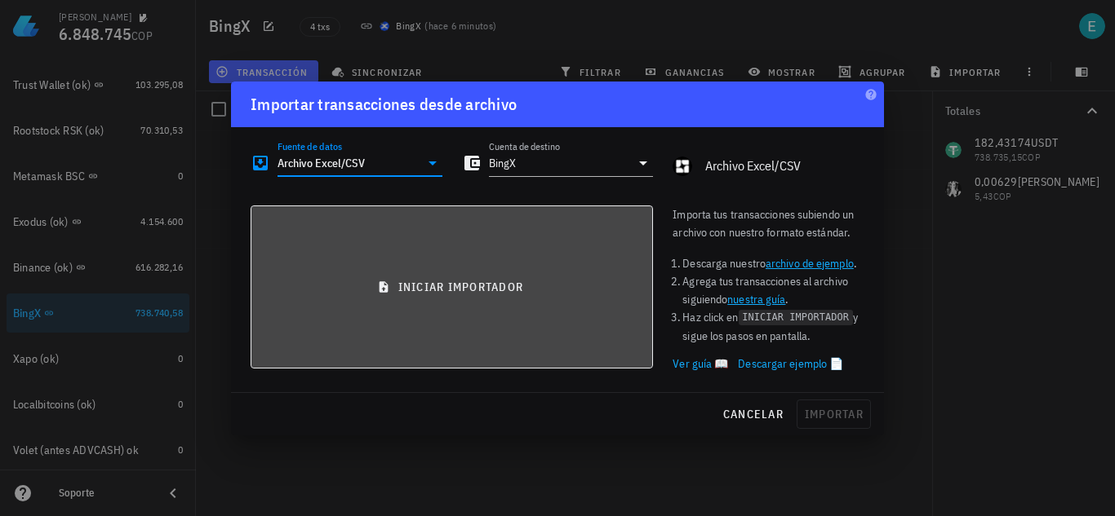
click at [507, 274] on button "iniciar importador" at bounding box center [451, 287] width 402 height 163
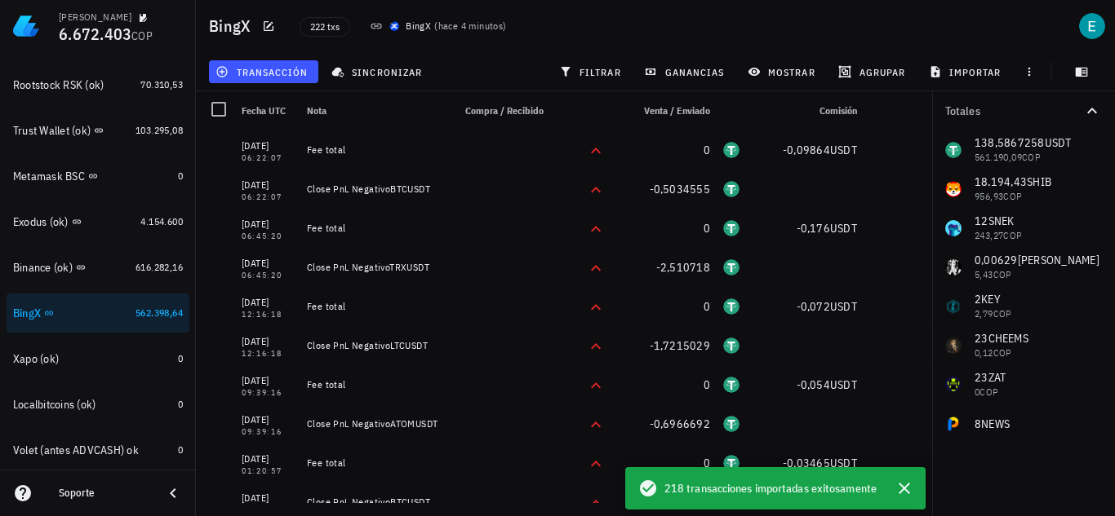
drag, startPoint x: 213, startPoint y: 106, endPoint x: 860, endPoint y: 304, distance: 676.5
click at [213, 106] on div at bounding box center [219, 109] width 28 height 28
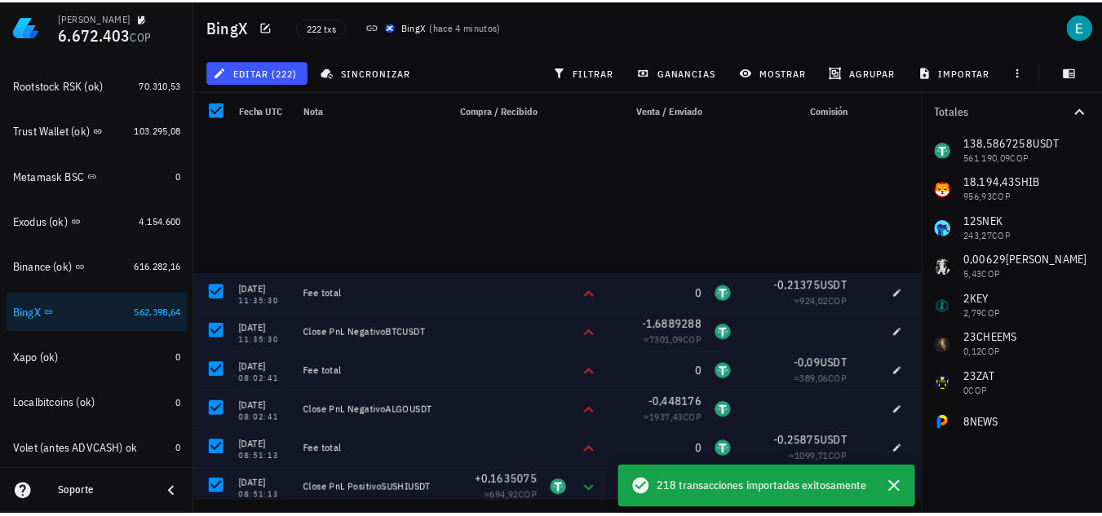
scroll to position [8321, 0]
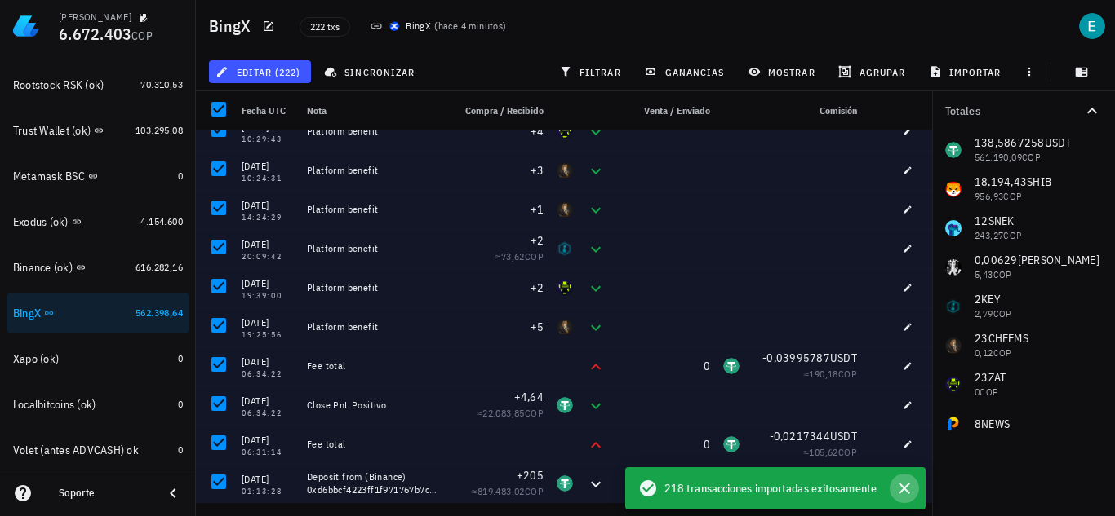
click at [906, 494] on icon "button" at bounding box center [904, 489] width 20 height 20
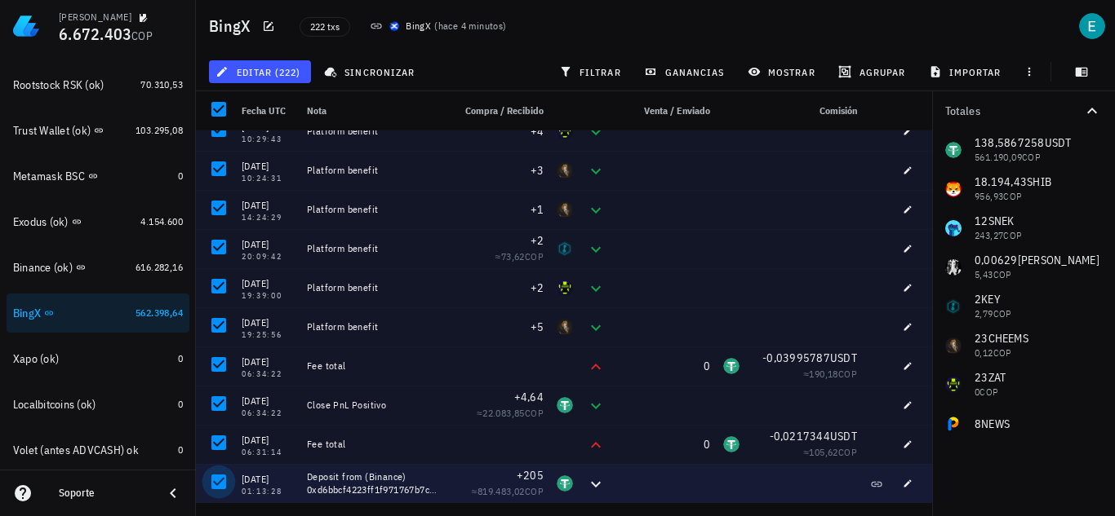
click at [227, 485] on div at bounding box center [219, 482] width 28 height 28
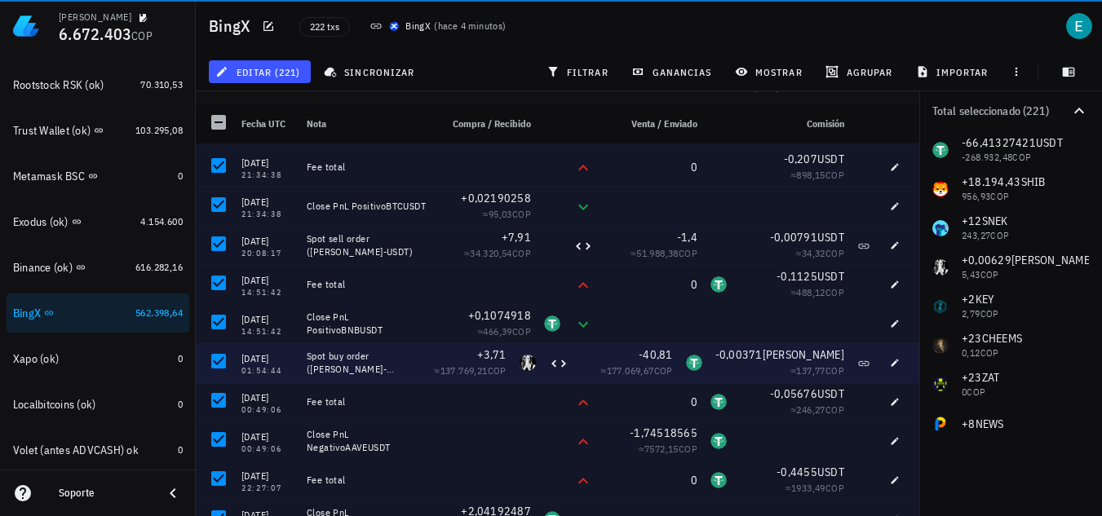
scroll to position [4731, 0]
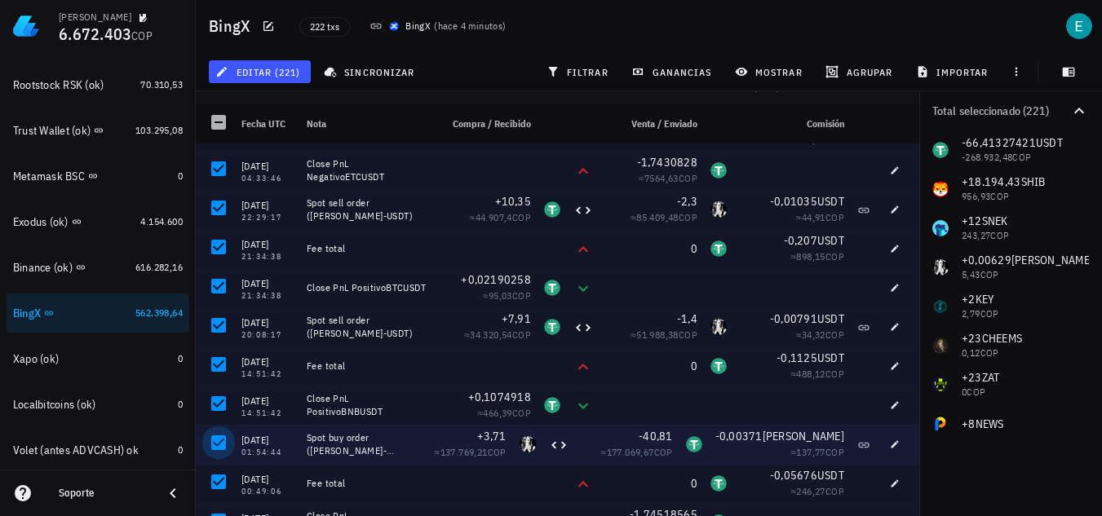
click at [228, 445] on div at bounding box center [219, 443] width 28 height 28
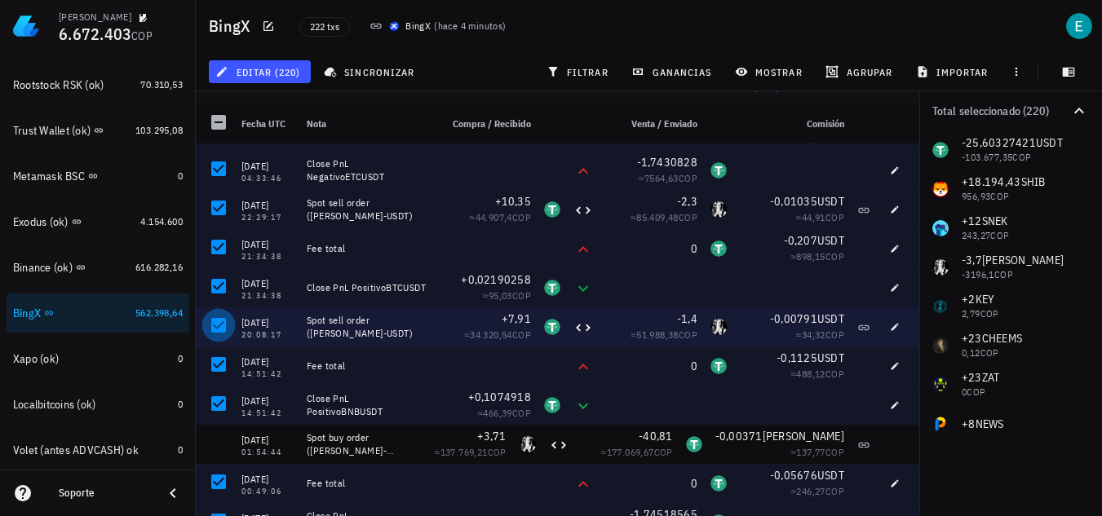
click at [220, 315] on div at bounding box center [219, 326] width 28 height 28
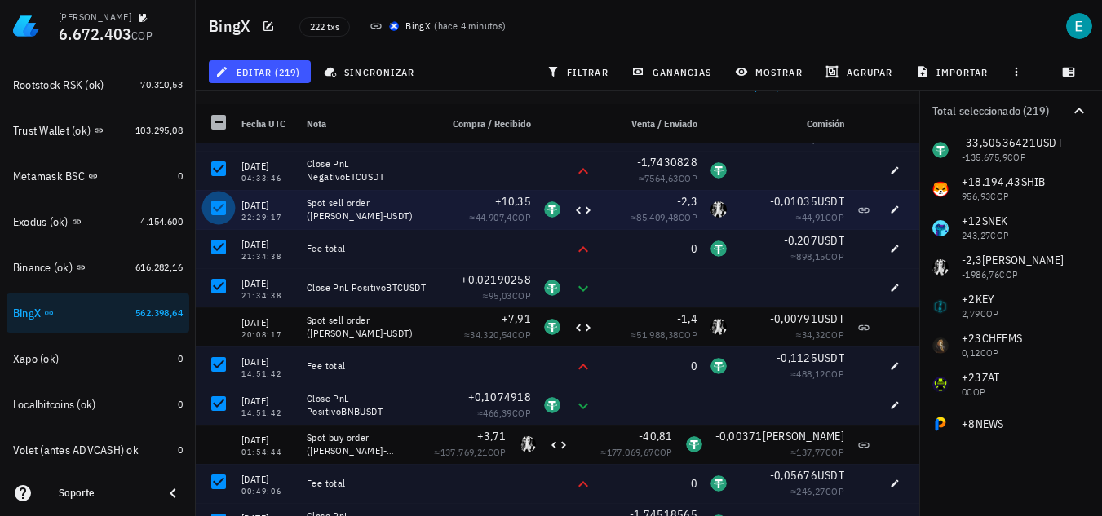
click at [223, 204] on div at bounding box center [219, 208] width 28 height 28
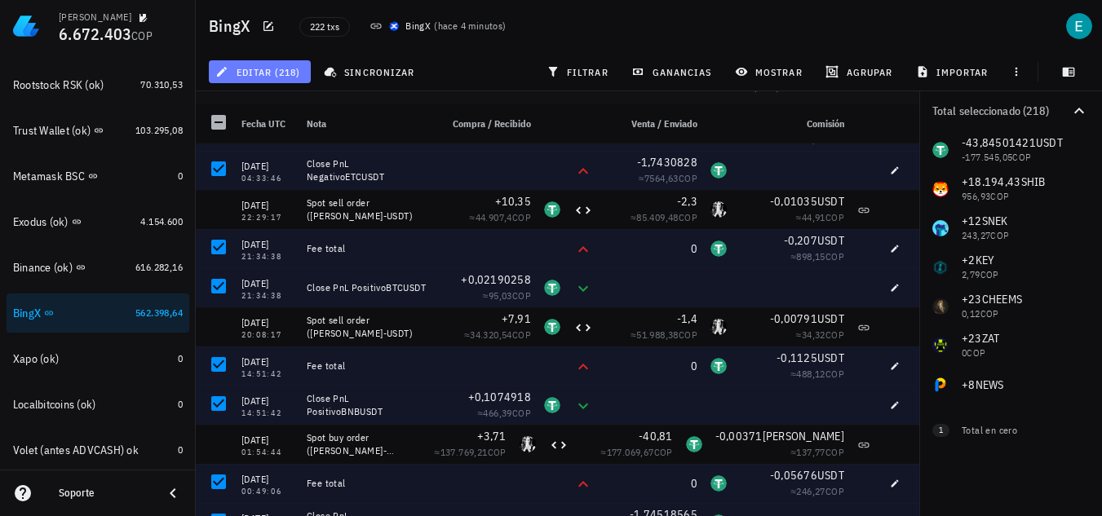
click at [292, 70] on span "editar (218)" at bounding box center [260, 71] width 82 height 13
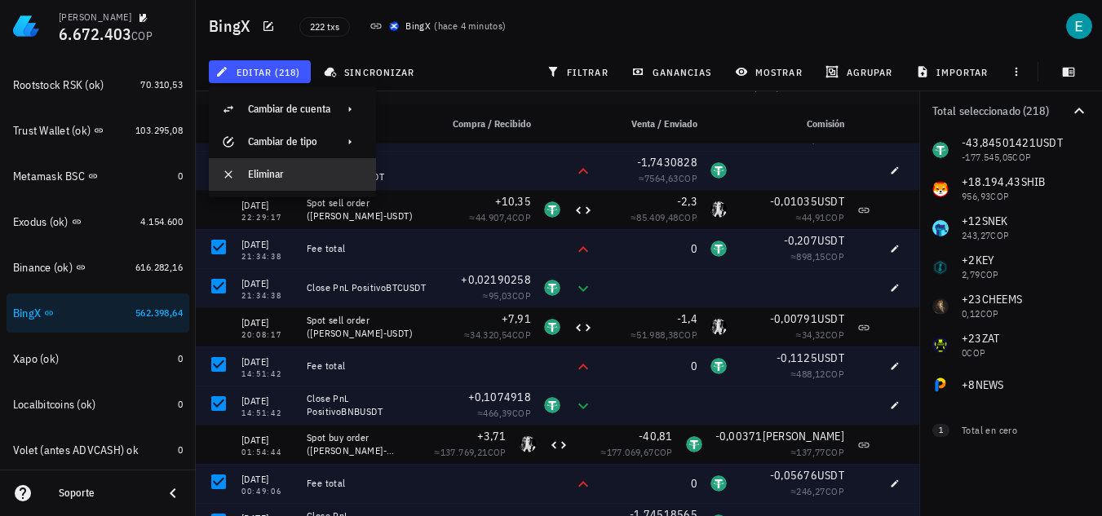
click at [279, 166] on div "Eliminar" at bounding box center [305, 175] width 115 height 26
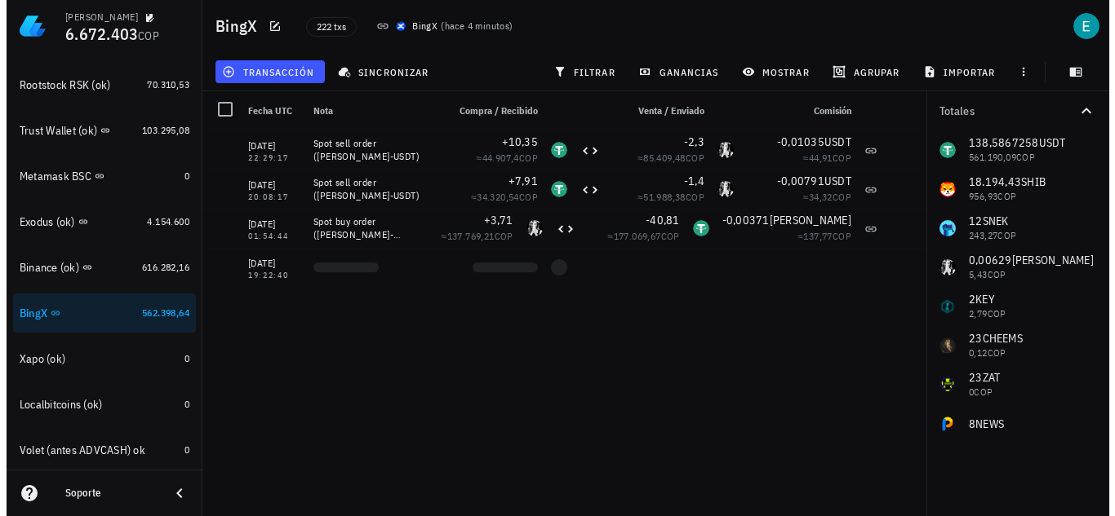
scroll to position [0, 0]
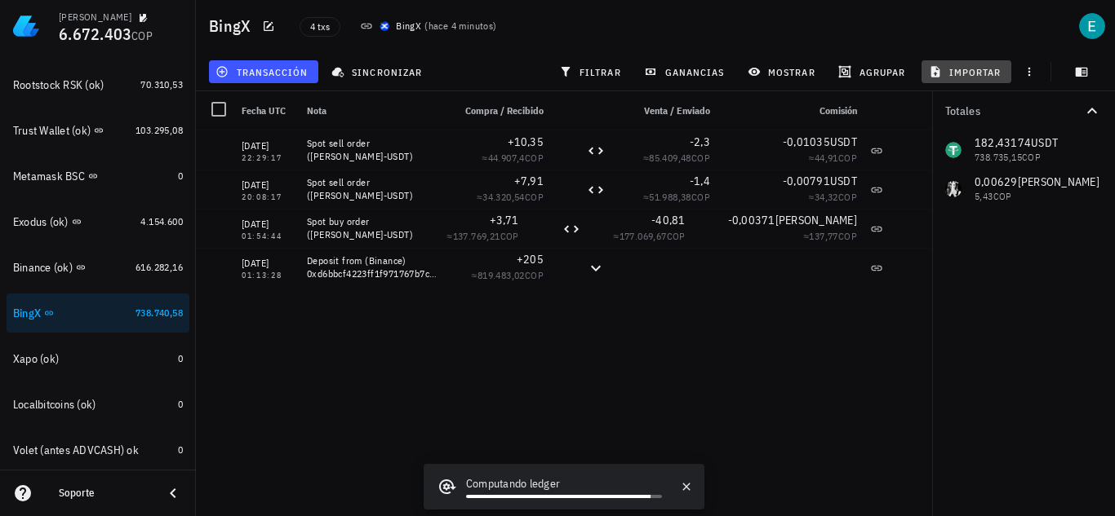
click at [934, 70] on icon "button" at bounding box center [935, 71] width 9 height 11
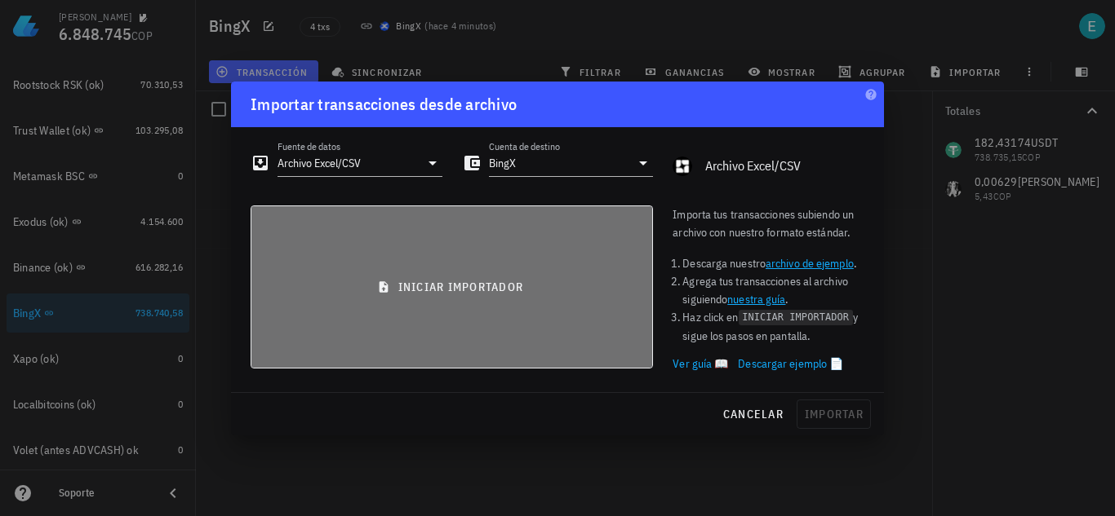
click at [475, 265] on button "iniciar importador" at bounding box center [451, 287] width 402 height 163
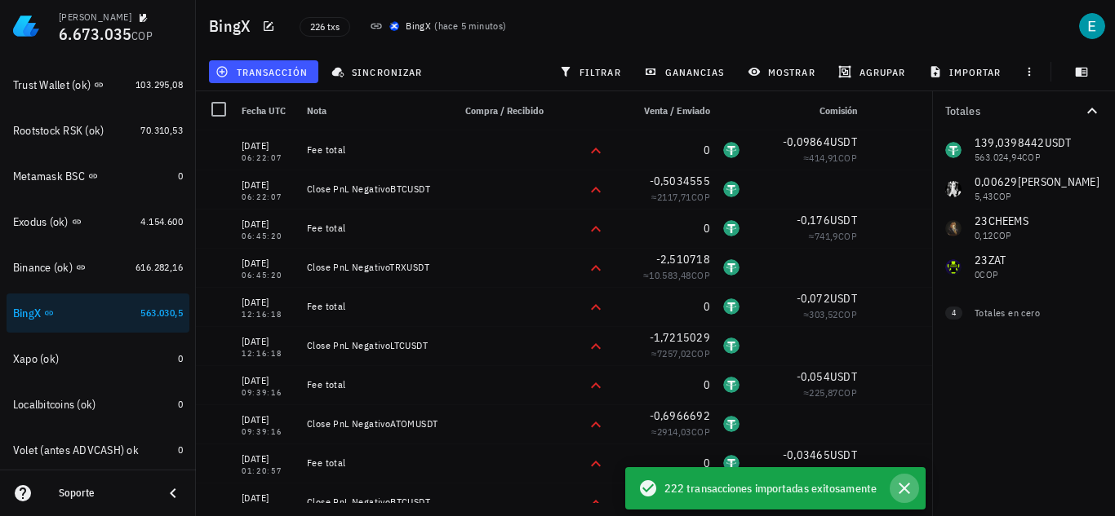
click at [902, 492] on icon "button" at bounding box center [904, 489] width 20 height 20
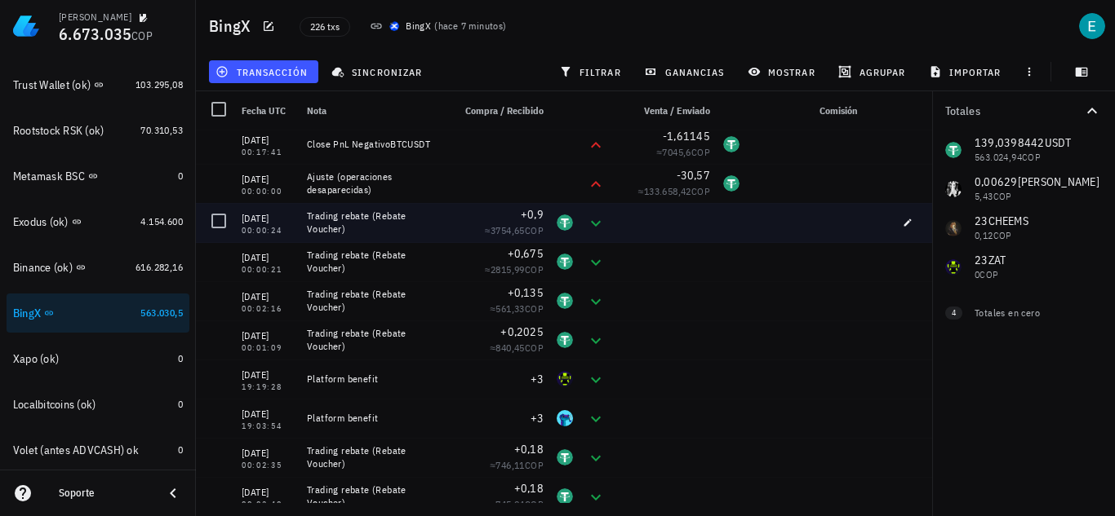
scroll to position [7091, 0]
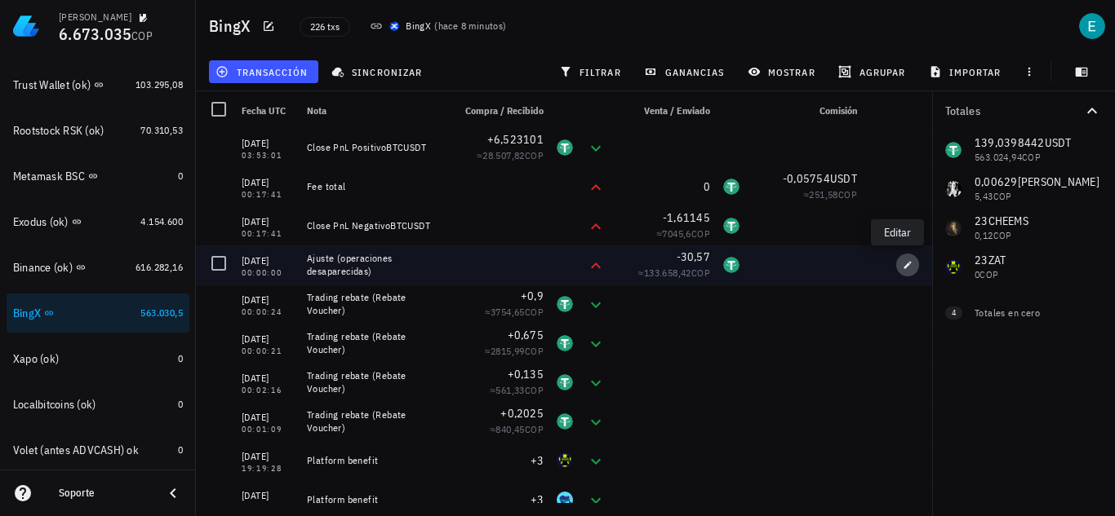
click at [902, 261] on icon "button" at bounding box center [907, 265] width 10 height 10
type input "2024-12-22"
type input "00:00:00"
type textarea "Ajuste (operaciones desaparecidas)"
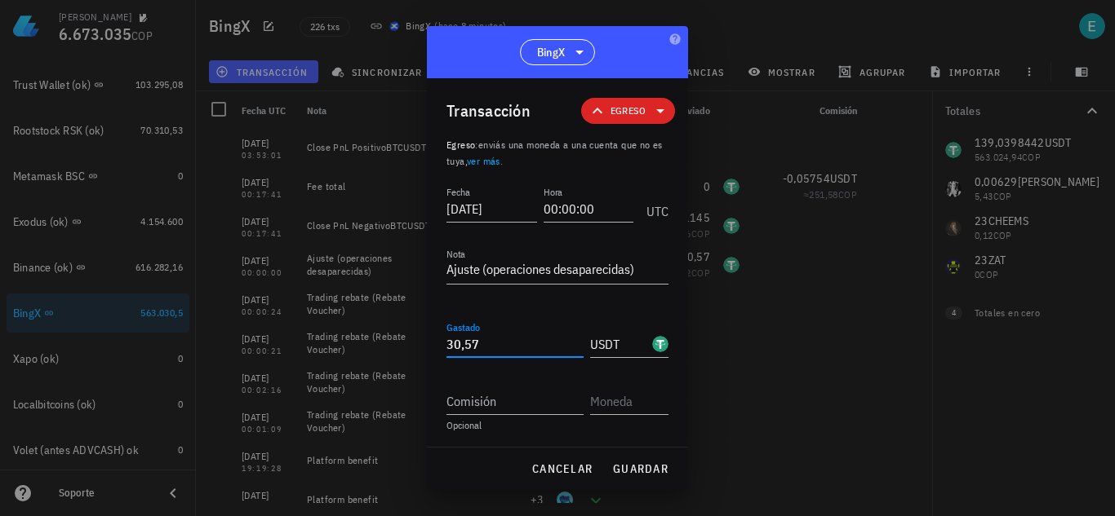
drag, startPoint x: 379, startPoint y: 349, endPoint x: 348, endPoint y: 347, distance: 31.1
click at [348, 347] on div "Ivan Patiño 6.673.035 COP Inicio Portafolio Impuestos Transacciones Cuentas Tot…" at bounding box center [557, 258] width 1115 height 516
drag, startPoint x: 499, startPoint y: 351, endPoint x: 379, endPoint y: 350, distance: 119.1
click at [379, 350] on div "Ivan Patiño 6.673.035 COP Inicio Portafolio Impuestos Transacciones Cuentas Tot…" at bounding box center [557, 258] width 1115 height 516
paste input "6611495"
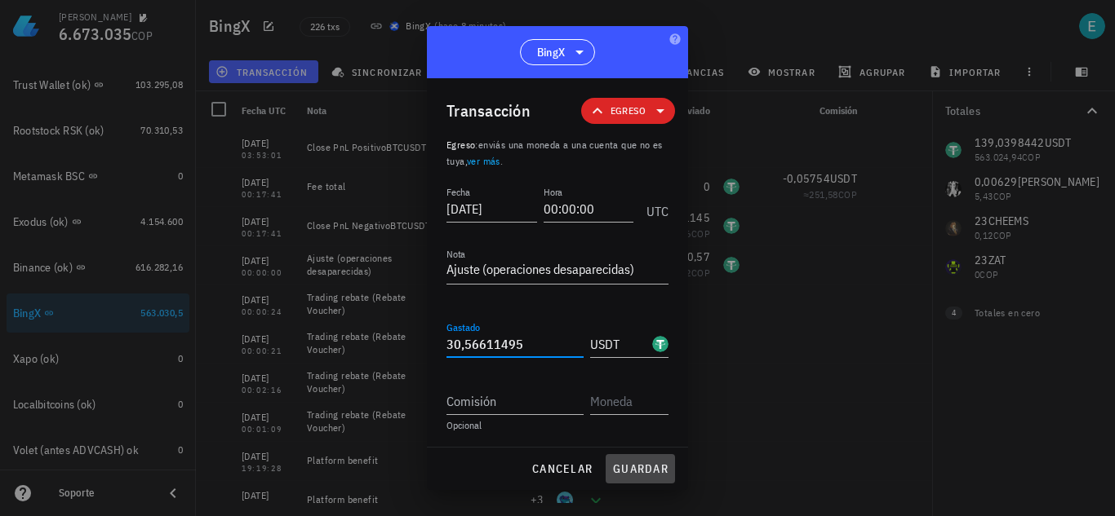
click at [639, 476] on span "guardar" at bounding box center [640, 469] width 56 height 15
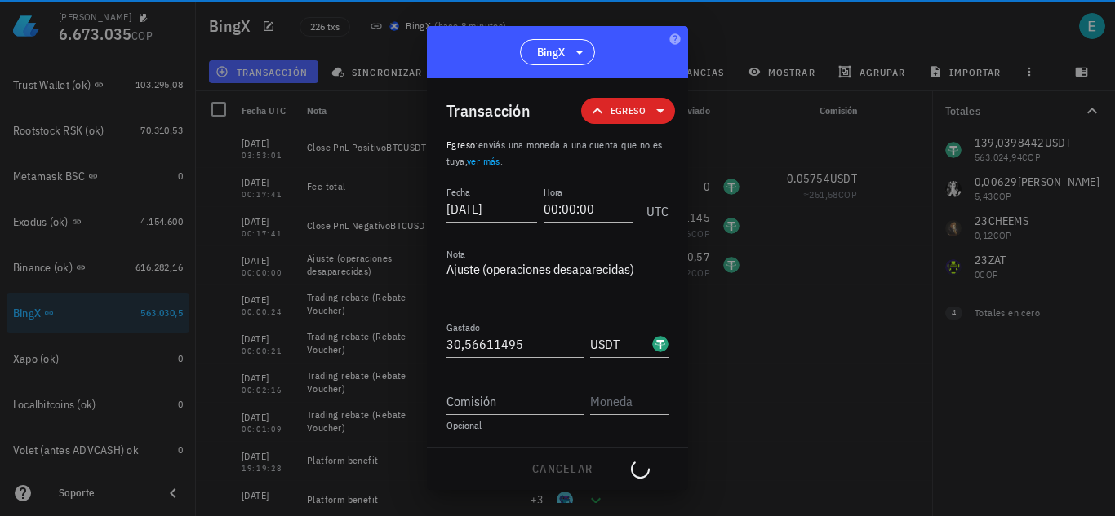
type input "30,57"
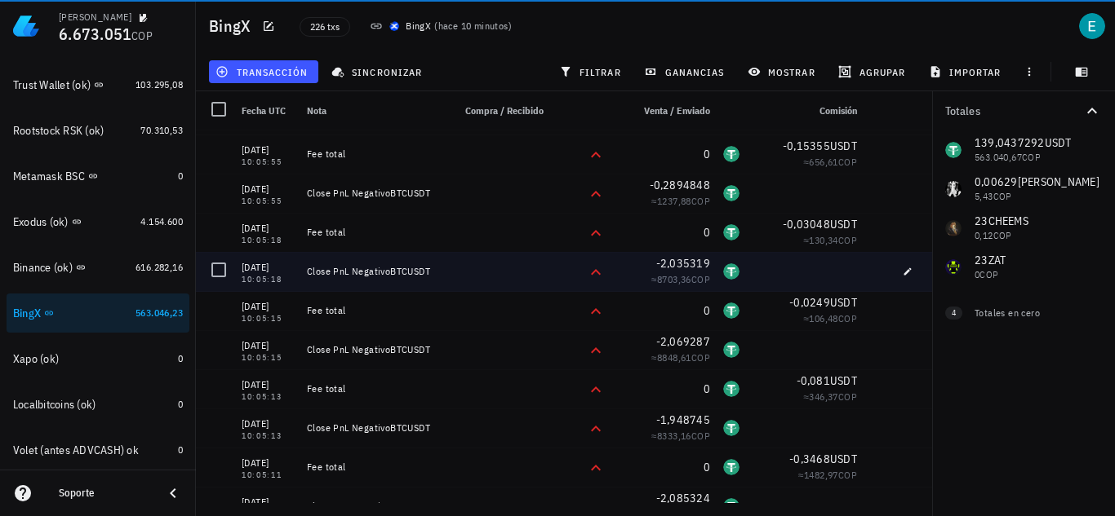
scroll to position [3909, 0]
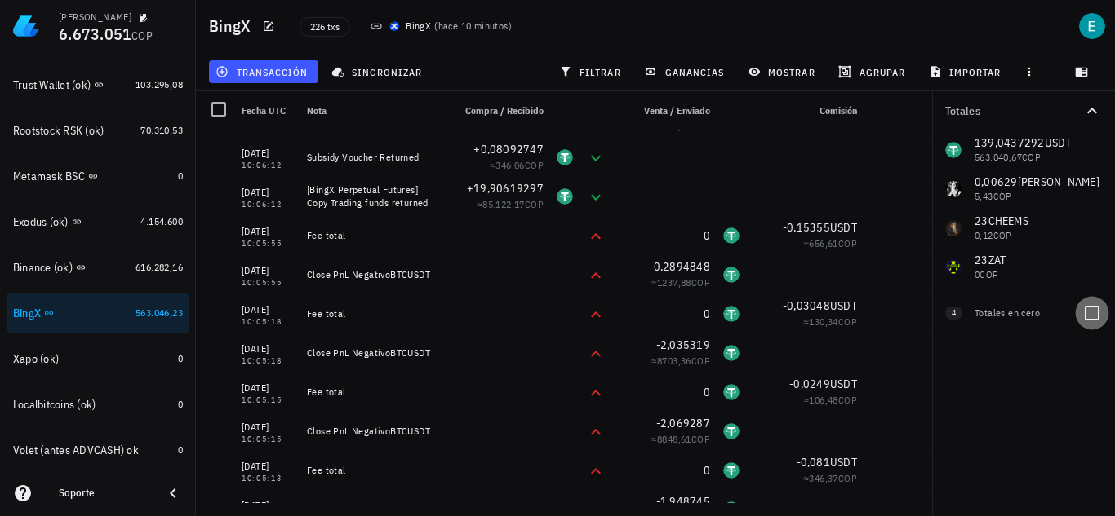
click at [1090, 312] on div at bounding box center [1092, 313] width 28 height 28
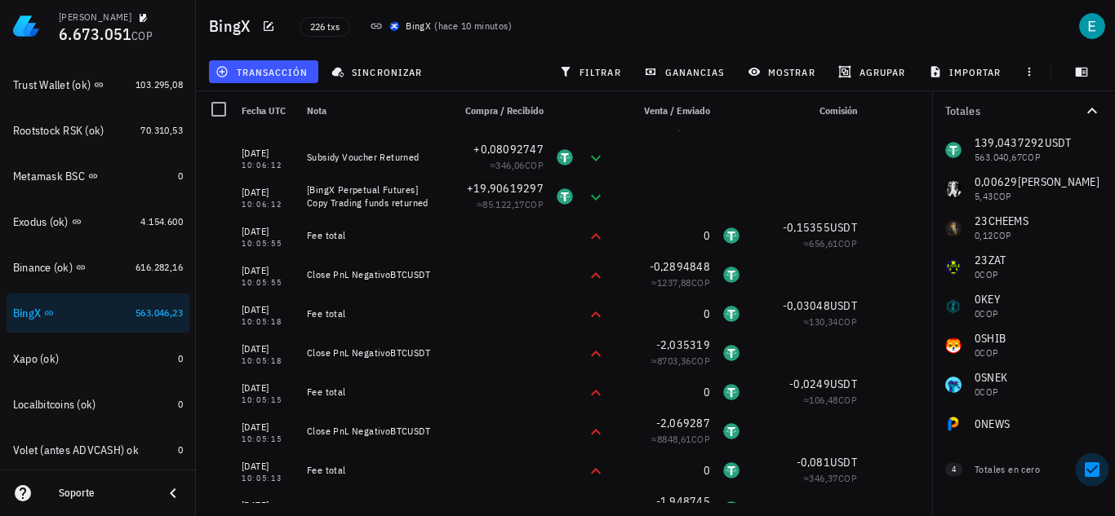
click at [1091, 472] on div at bounding box center [1092, 470] width 28 height 28
checkbox input "false"
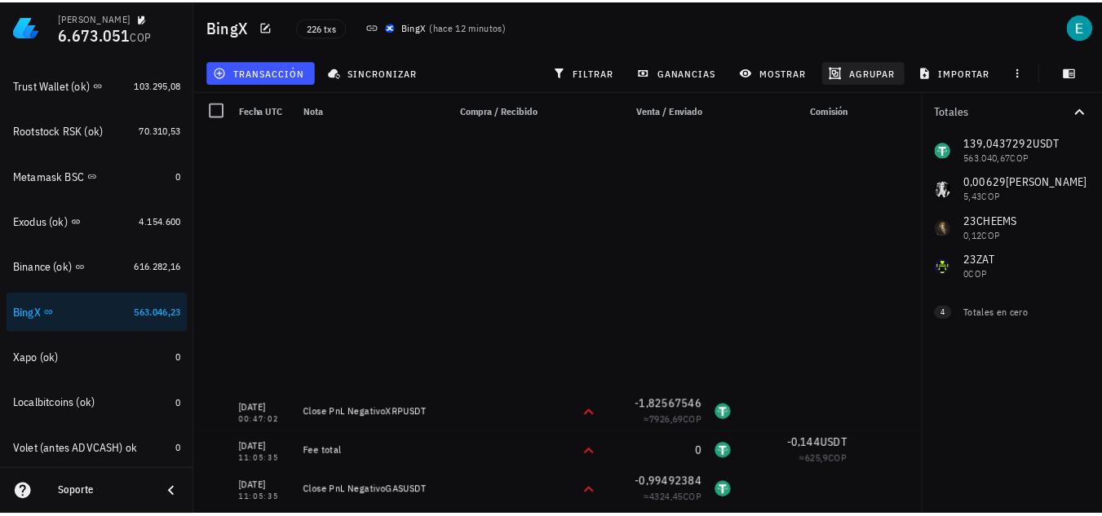
scroll to position [7484, 0]
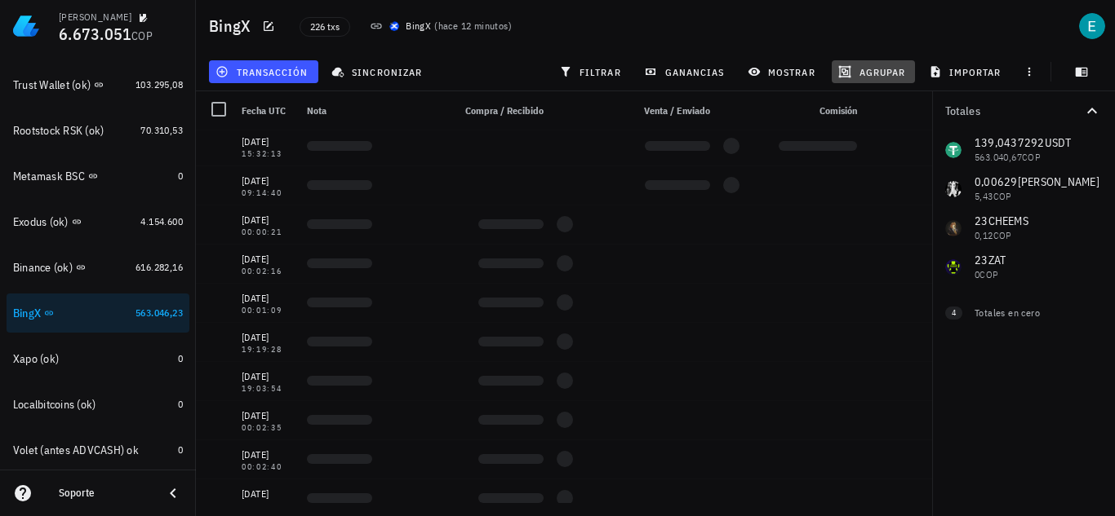
click at [871, 74] on span "agrupar" at bounding box center [873, 71] width 64 height 13
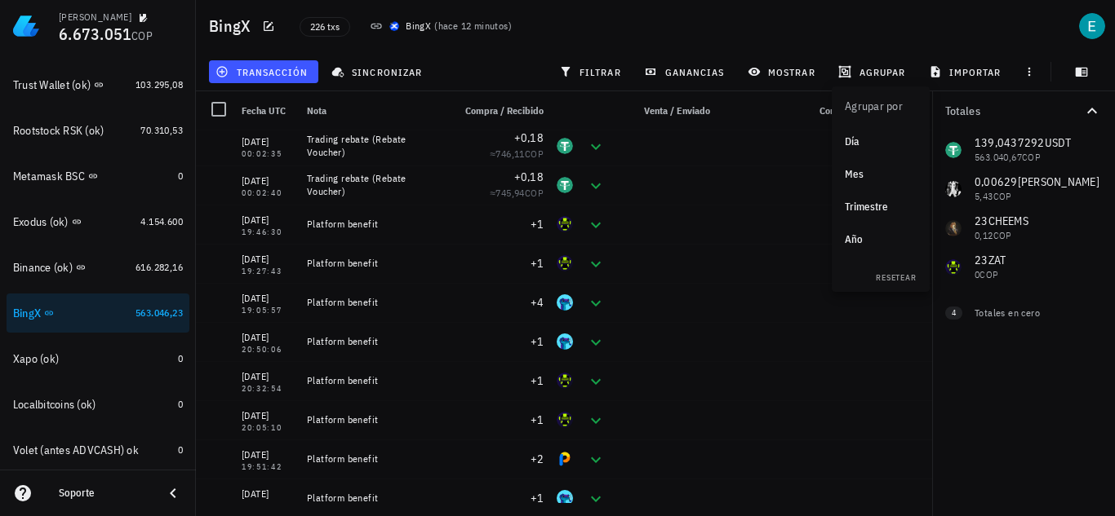
click at [876, 207] on div "Trimestre" at bounding box center [880, 207] width 72 height 13
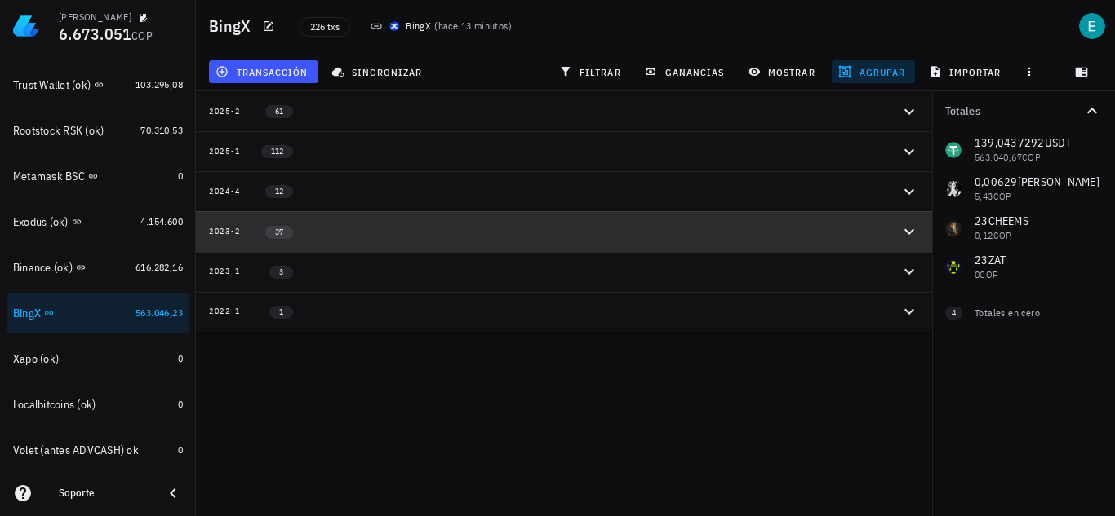
click at [415, 233] on div "2023-2 37" at bounding box center [554, 231] width 690 height 14
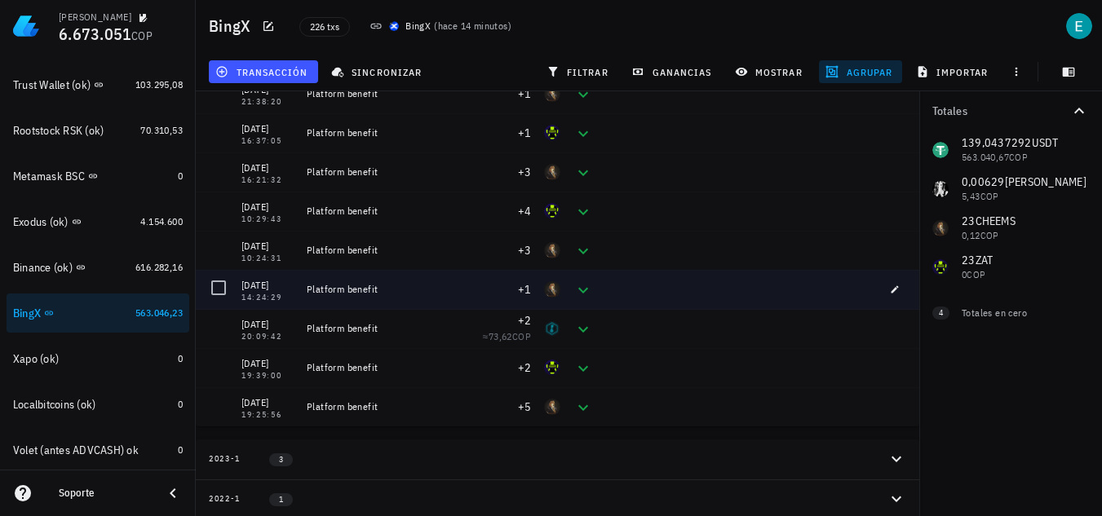
scroll to position [273, 0]
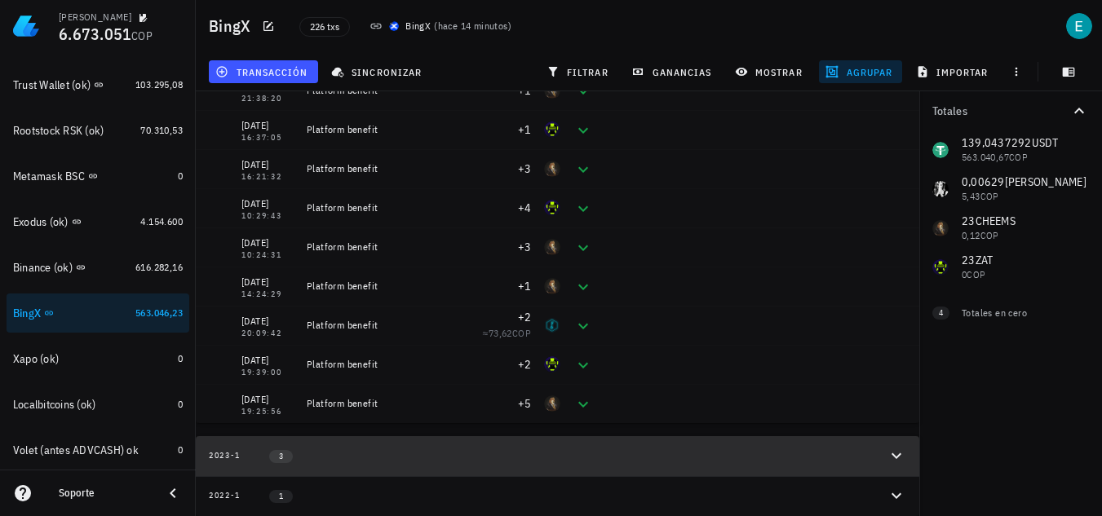
click at [853, 457] on div "2023-1 3" at bounding box center [548, 457] width 678 height 14
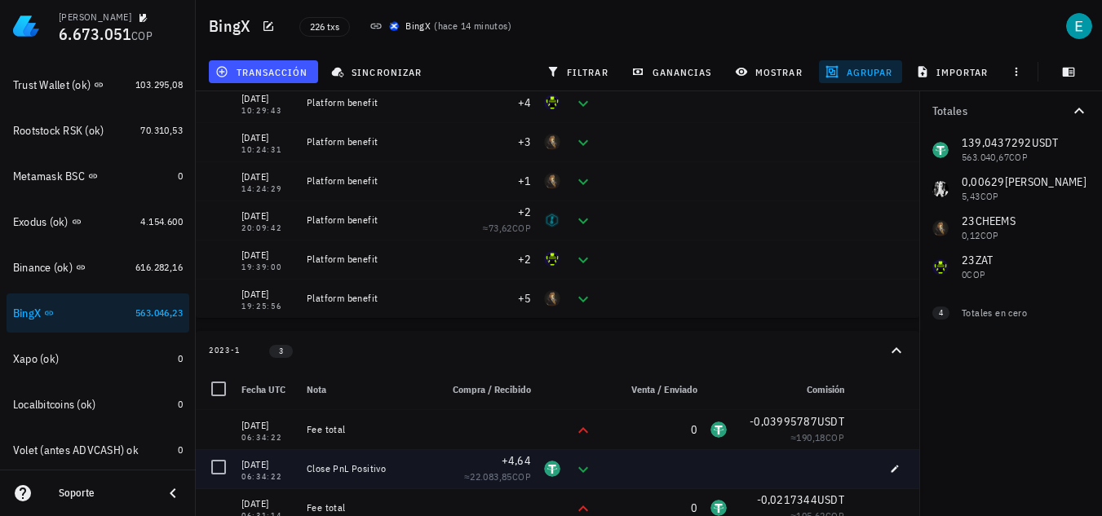
scroll to position [442, 0]
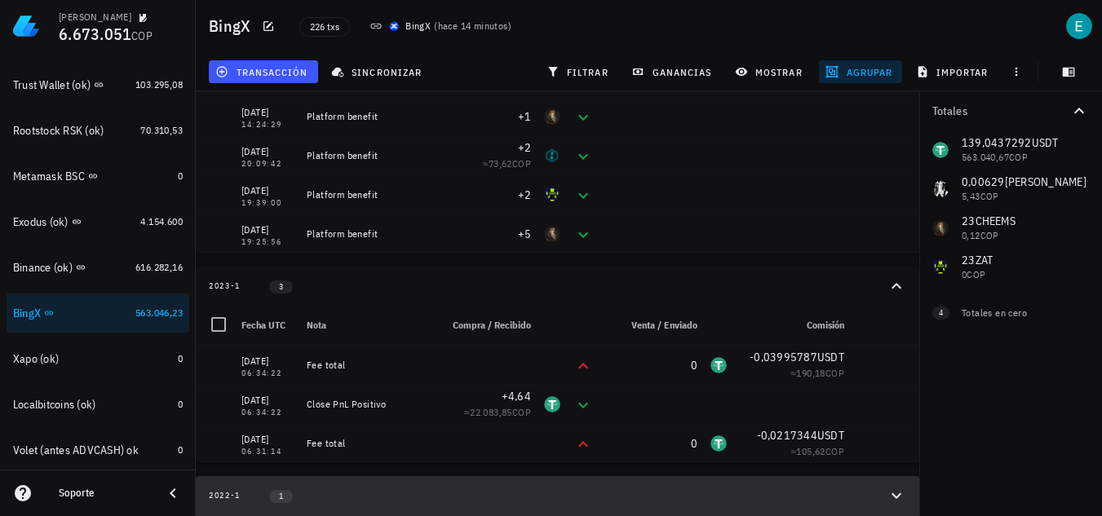
click at [871, 486] on button "2022-1 1" at bounding box center [558, 496] width 724 height 40
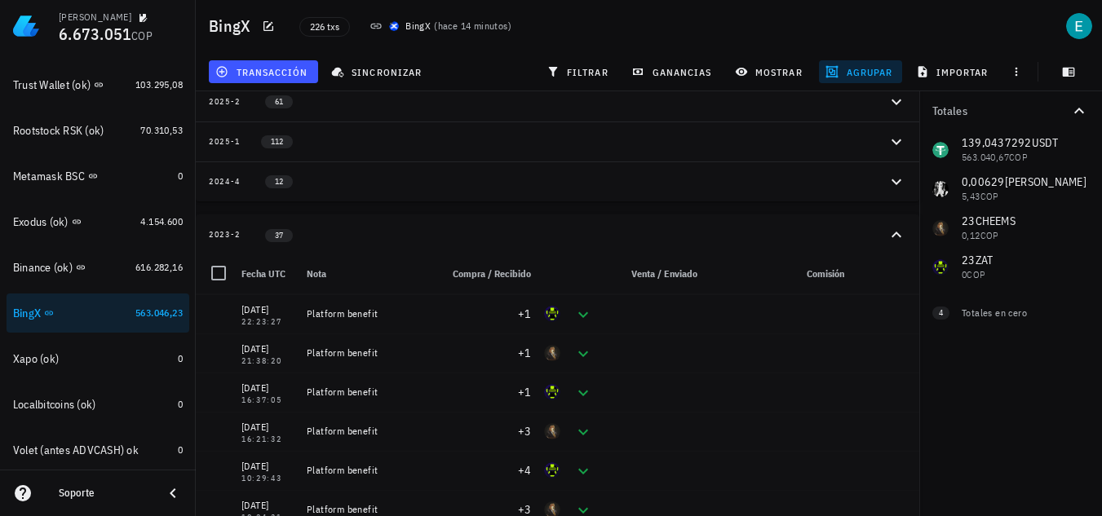
scroll to position [0, 0]
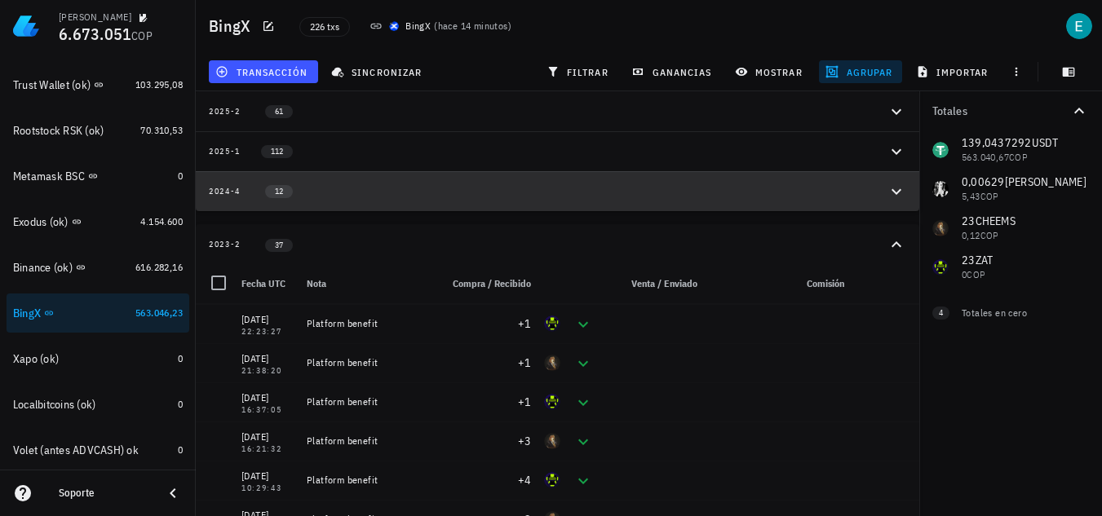
click at [861, 199] on button "2024-4 12" at bounding box center [558, 191] width 724 height 40
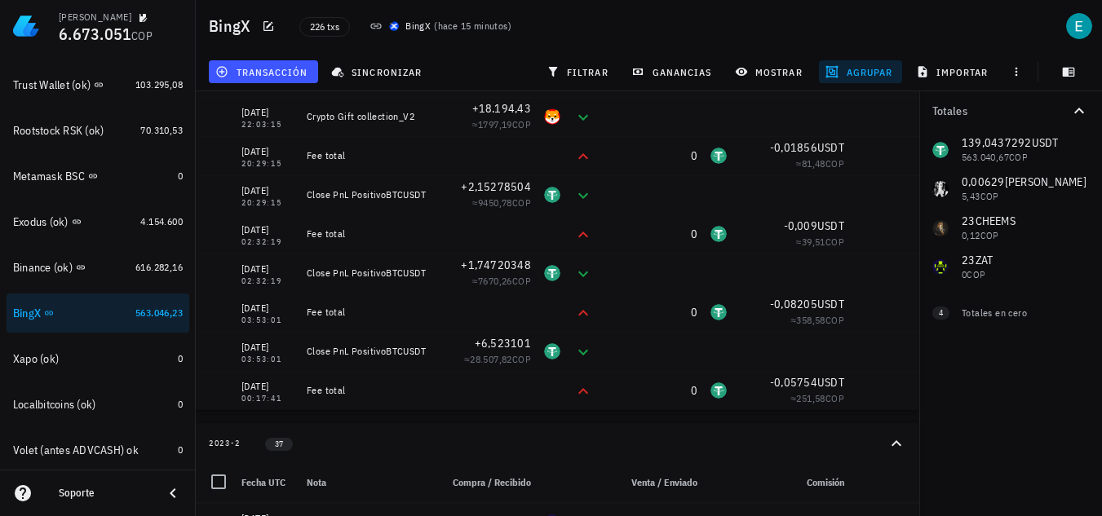
click at [862, 70] on span "agrupar" at bounding box center [861, 71] width 64 height 13
click at [866, 180] on div "Mes" at bounding box center [868, 174] width 72 height 13
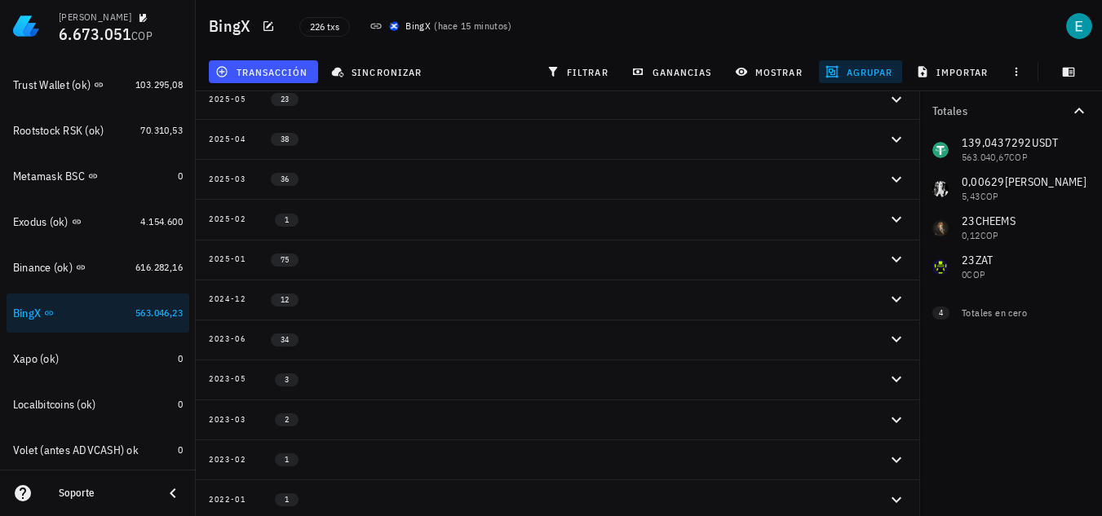
scroll to position [16, 0]
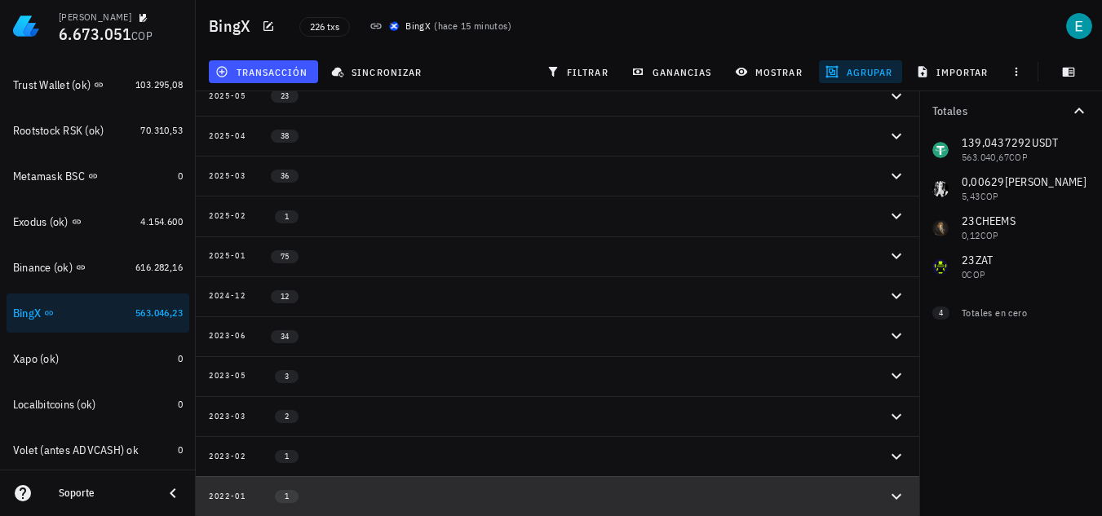
click at [900, 493] on icon "button" at bounding box center [897, 497] width 20 height 20
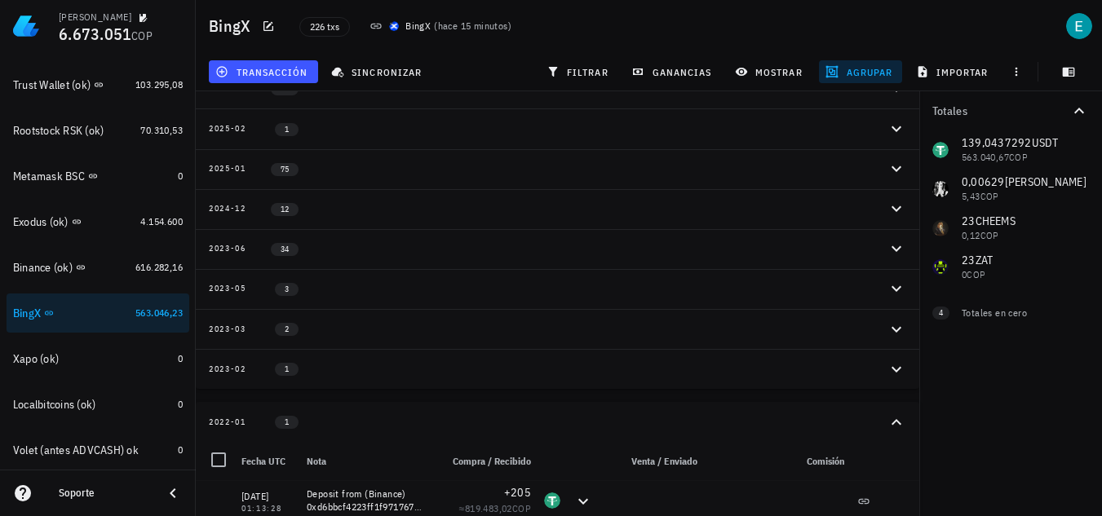
scroll to position [107, 0]
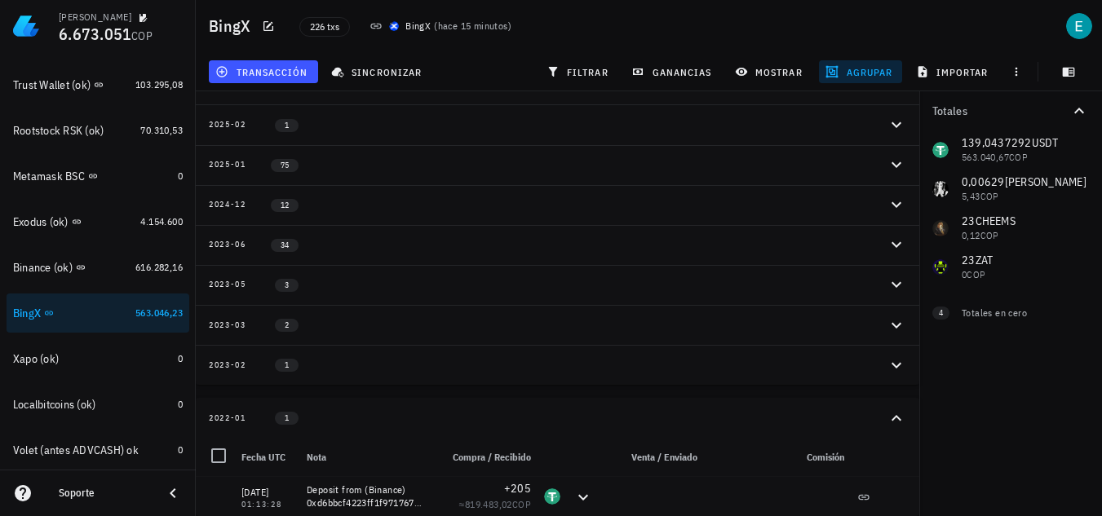
click at [898, 415] on icon "button" at bounding box center [897, 419] width 20 height 20
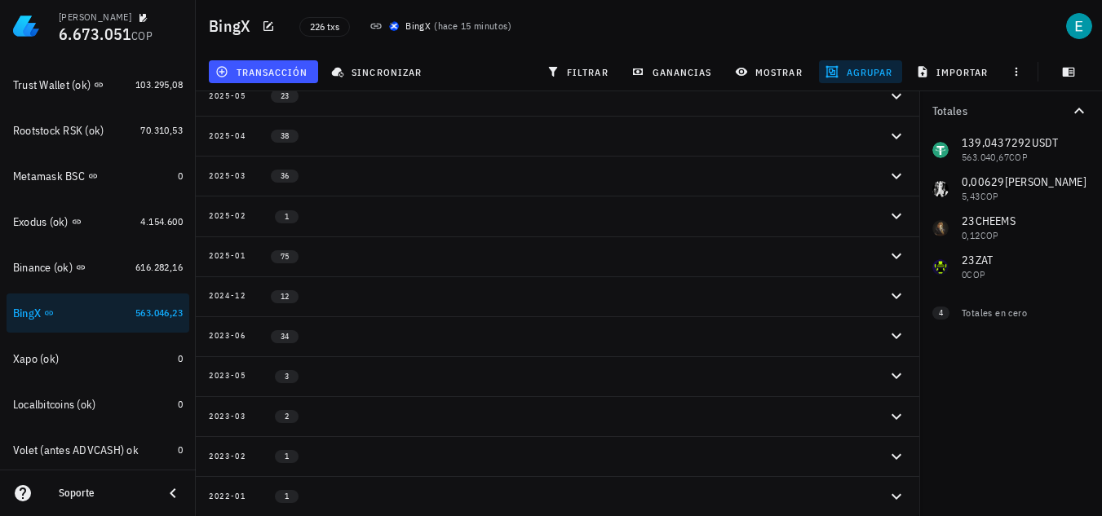
scroll to position [16, 0]
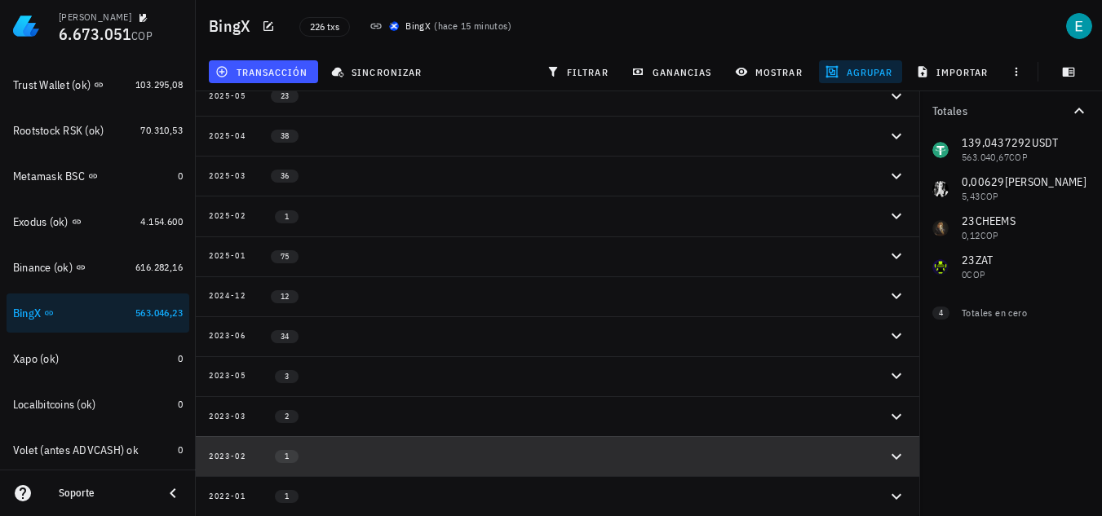
click at [892, 458] on icon "button" at bounding box center [897, 457] width 20 height 20
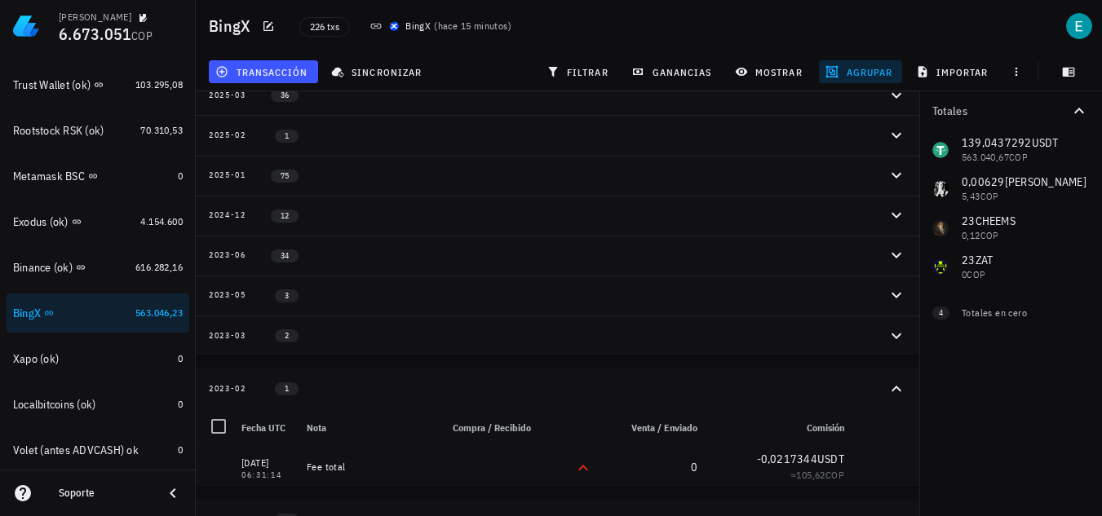
scroll to position [120, 0]
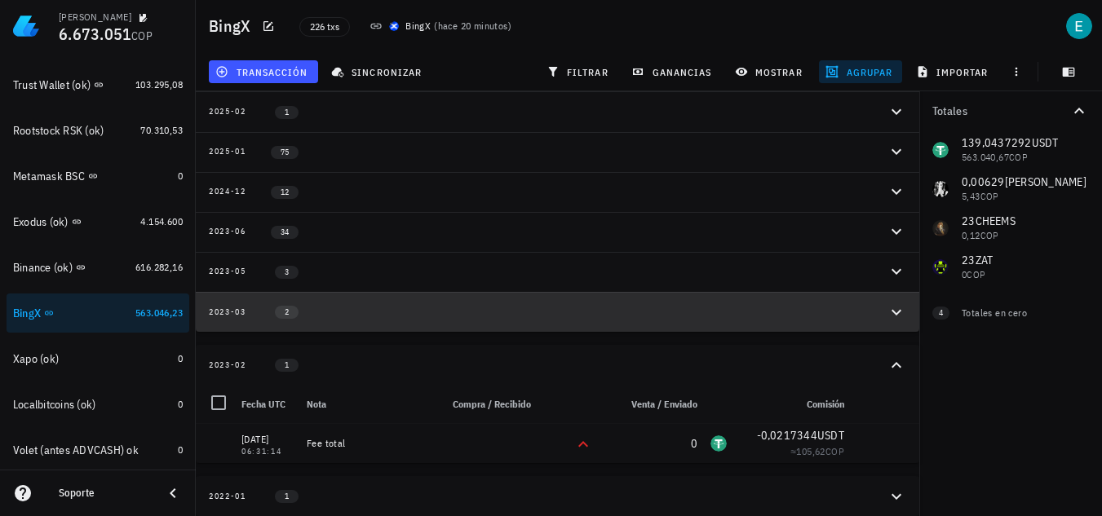
click at [338, 313] on div "2023-03 2" at bounding box center [548, 312] width 678 height 14
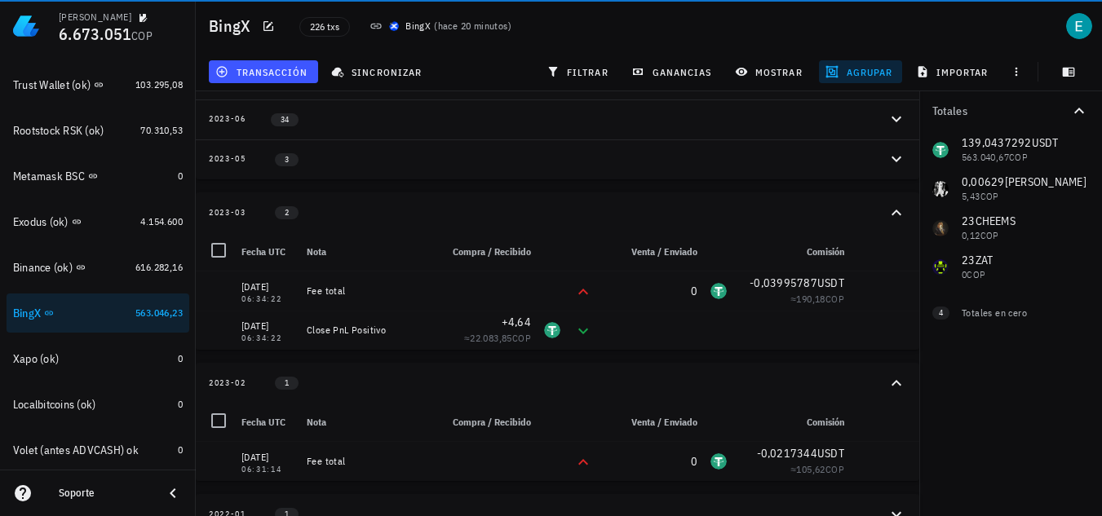
scroll to position [250, 0]
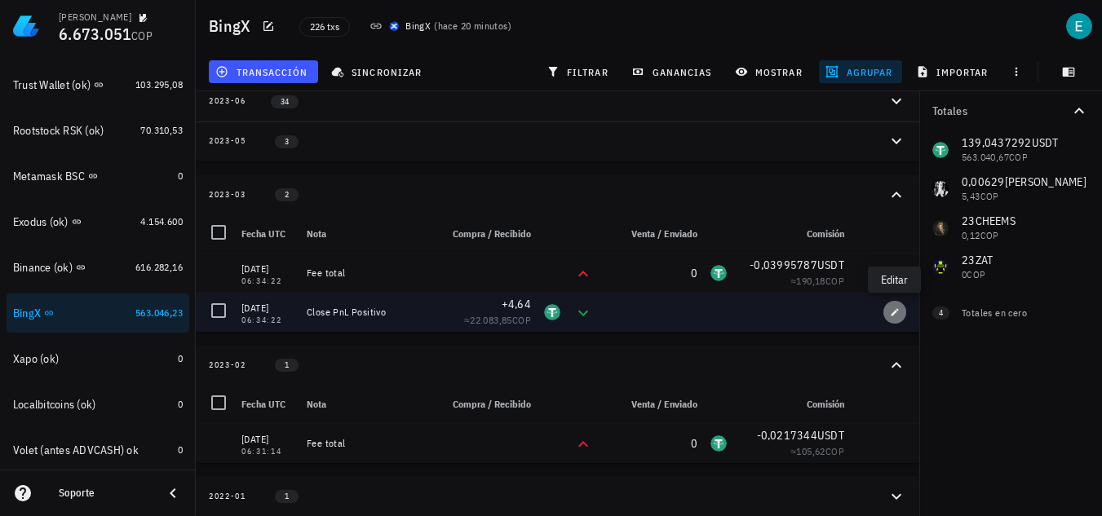
click at [890, 312] on icon "button" at bounding box center [895, 313] width 10 height 10
type input "2023-03-09"
type input "06:34:22"
type textarea "Close PnL Positivo"
type input "4,64"
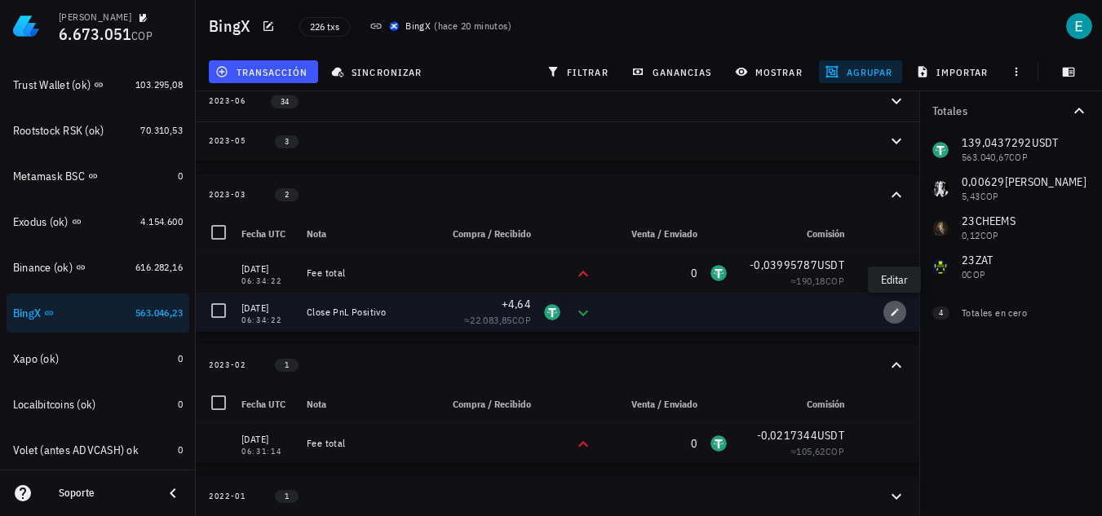
type input "USDT"
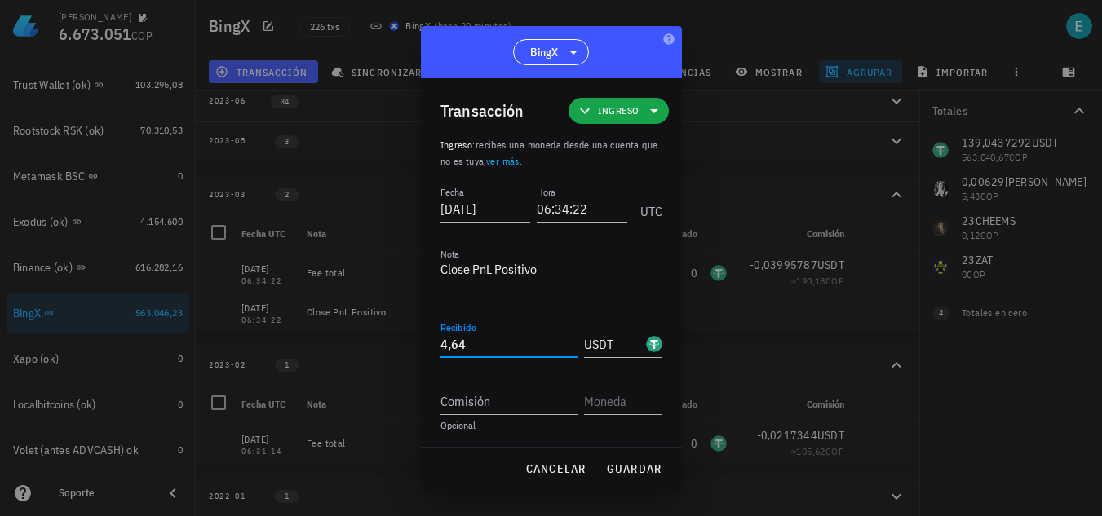
drag, startPoint x: 530, startPoint y: 348, endPoint x: 334, endPoint y: 357, distance: 196.1
click at [334, 357] on div "Ivan Patiño 6.673.051 COP Inicio Portafolio Impuestos Transacciones Cuentas Tot…" at bounding box center [551, 133] width 1102 height 767
paste input "368"
click at [627, 468] on span "guardar" at bounding box center [634, 469] width 56 height 15
type input "4,64"
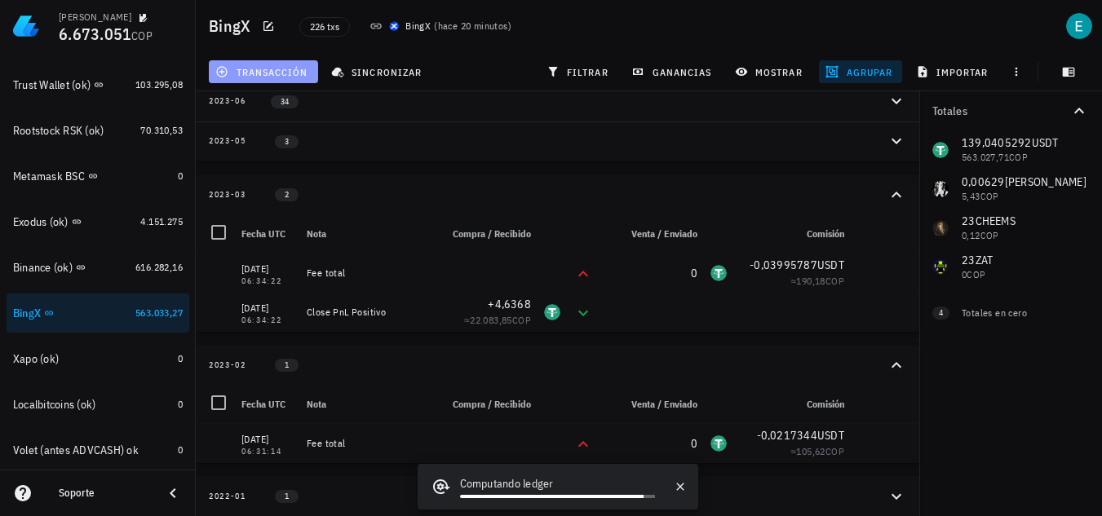
click at [295, 78] on button "transacción" at bounding box center [263, 71] width 109 height 23
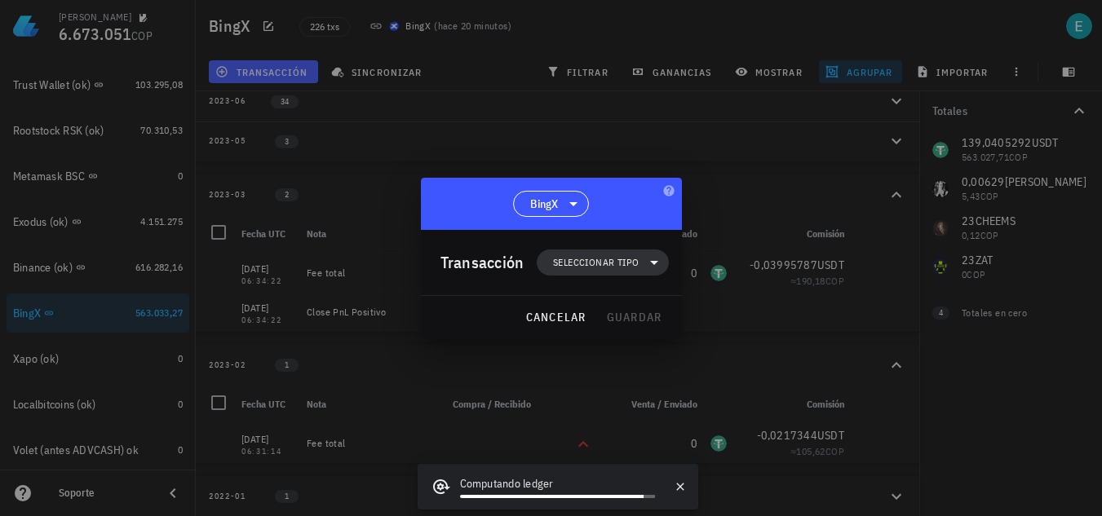
click at [609, 262] on span "Seleccionar tipo" at bounding box center [596, 263] width 86 height 16
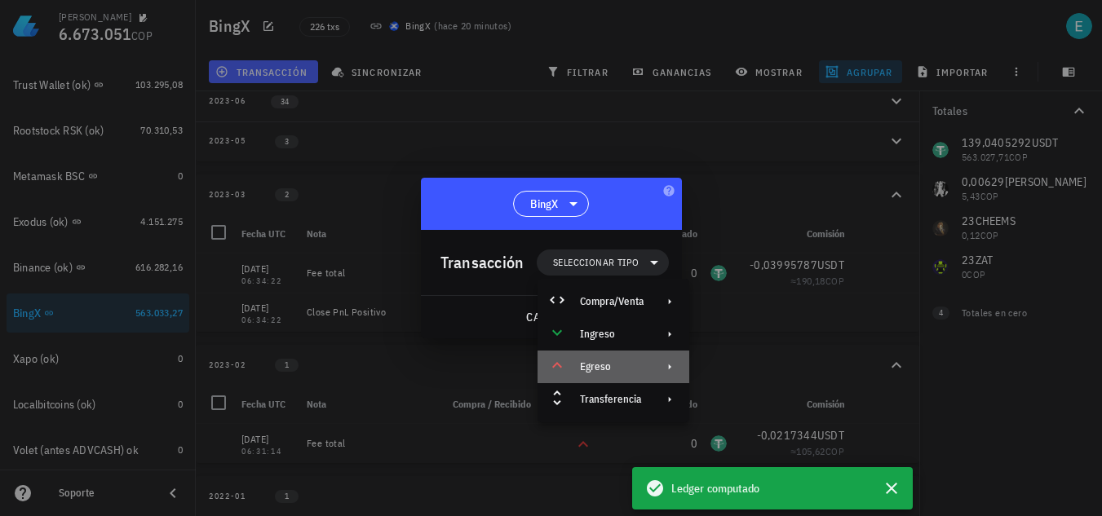
click at [617, 370] on div "Egreso" at bounding box center [612, 367] width 64 height 13
click at [618, 370] on div "Egreso" at bounding box center [612, 367] width 64 height 13
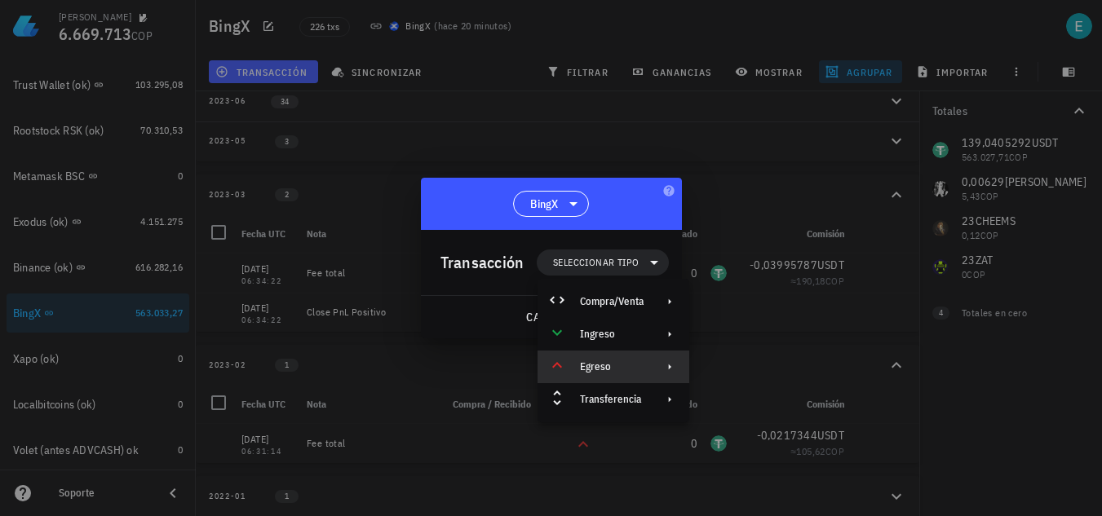
click at [608, 359] on div "Egreso" at bounding box center [614, 367] width 152 height 33
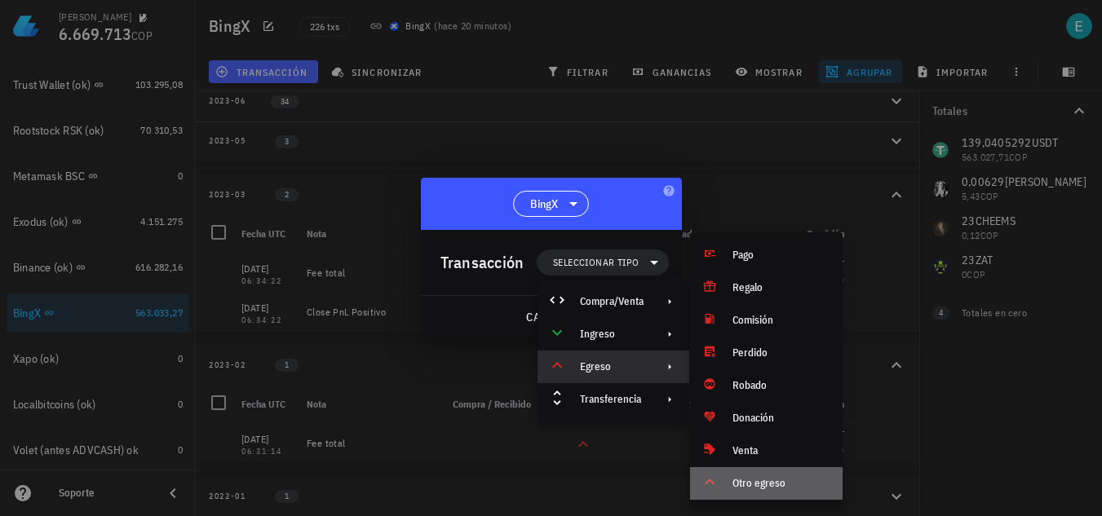
click at [769, 479] on div "Otro egreso" at bounding box center [781, 483] width 97 height 13
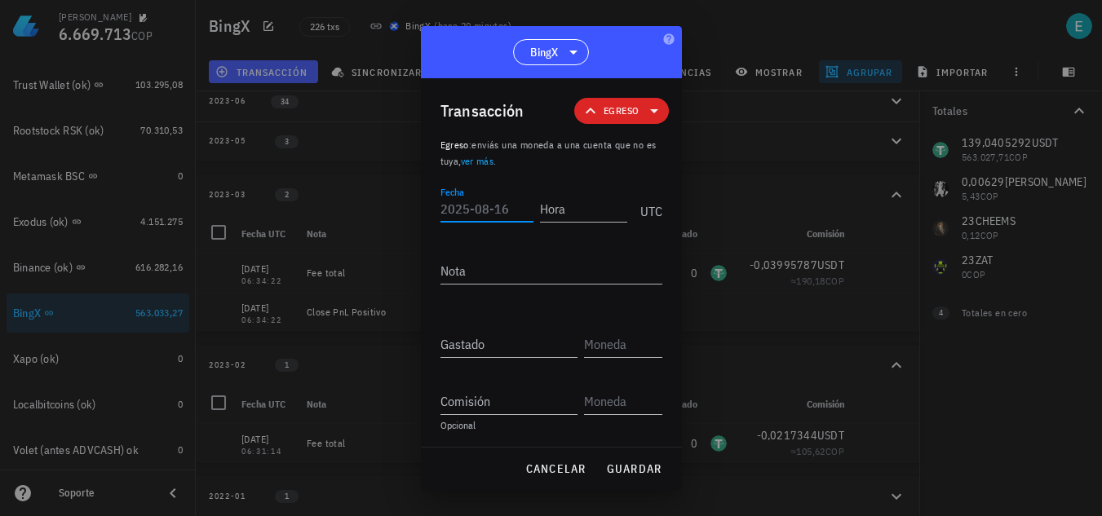
click at [490, 211] on input "Fecha" at bounding box center [487, 209] width 93 height 26
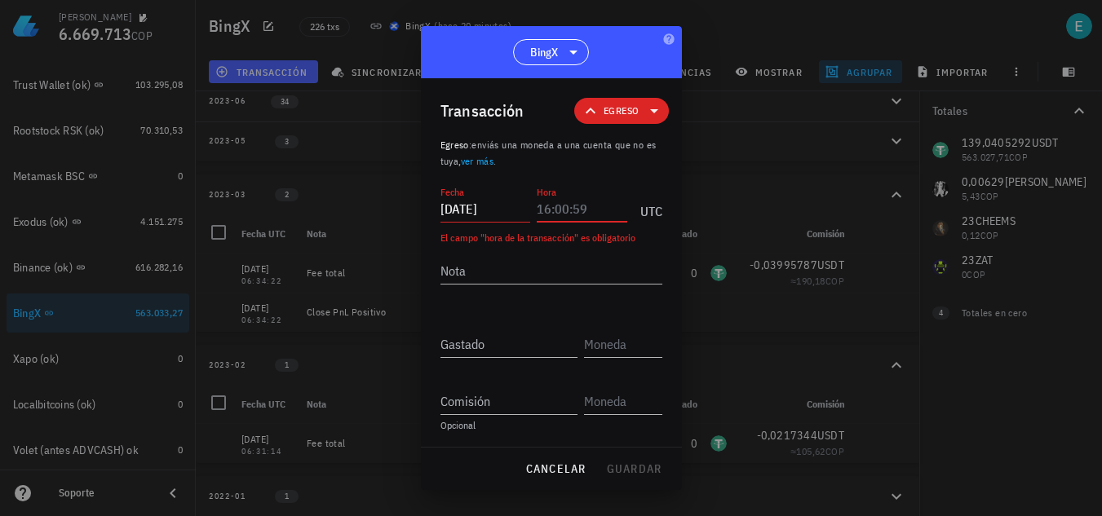
click at [511, 210] on input "2025-03-22" at bounding box center [486, 209] width 91 height 26
type input "2025-03-25"
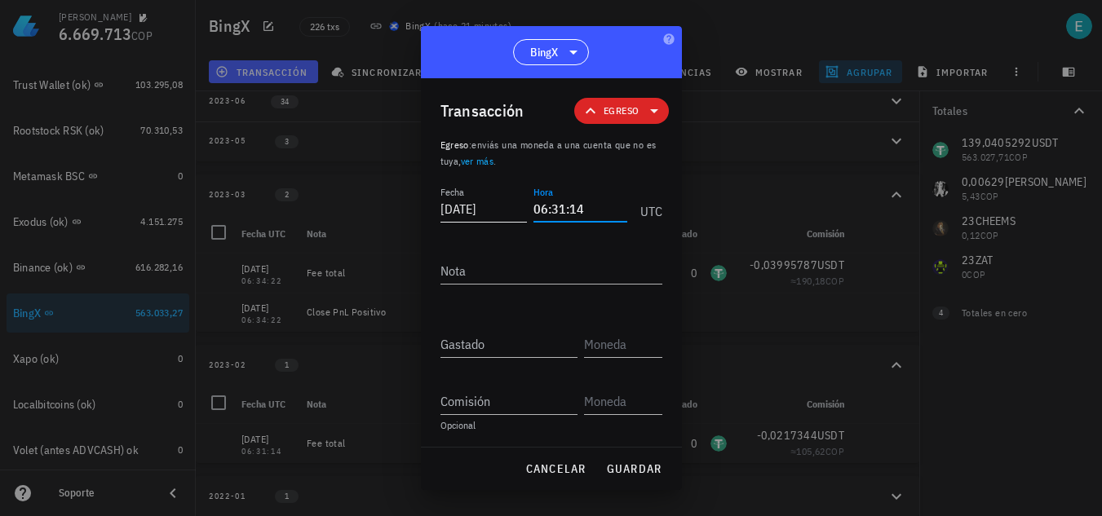
type input "06:31:14"
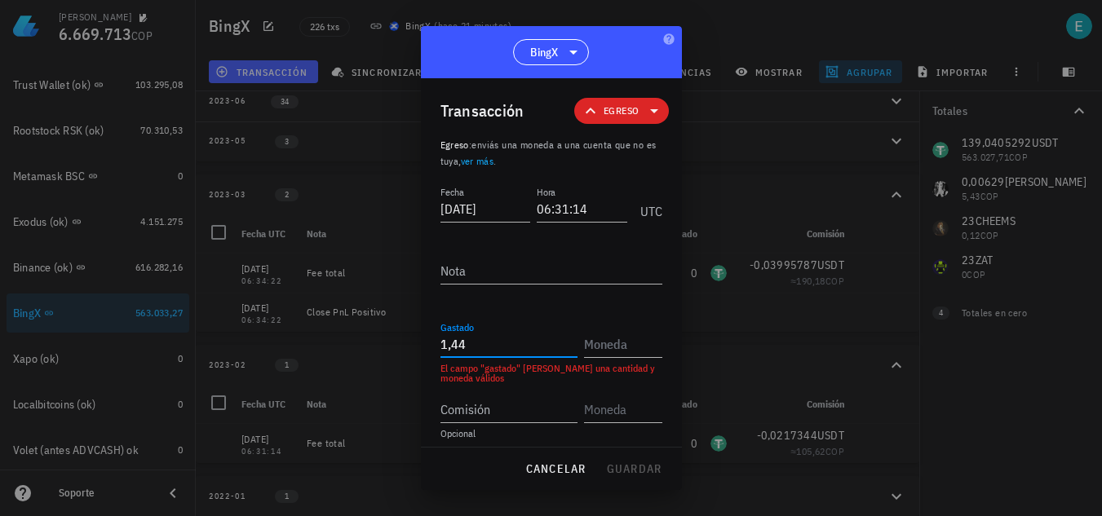
type input "1,44"
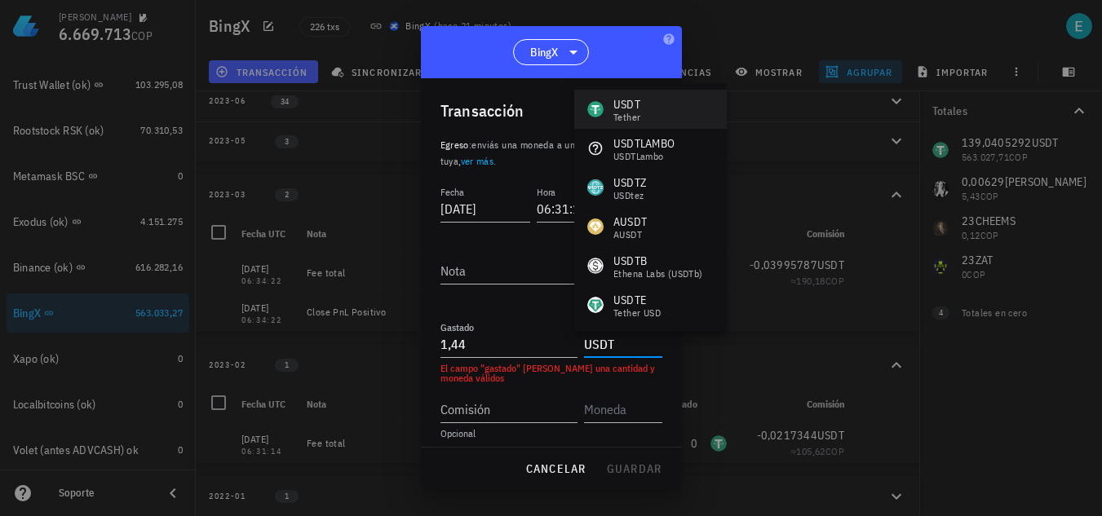
click at [618, 101] on div "USDT" at bounding box center [627, 104] width 27 height 16
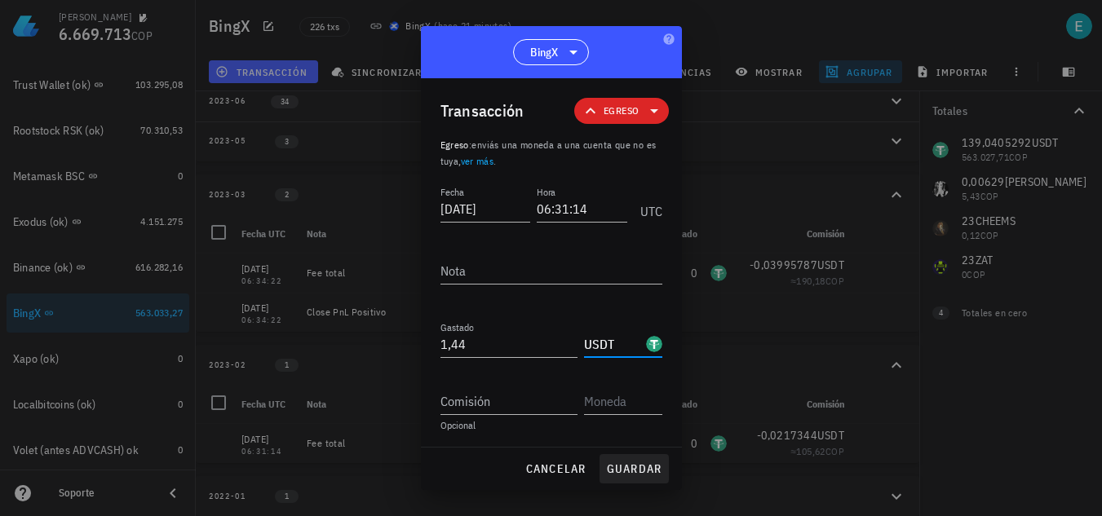
type input "USDT"
click at [629, 474] on span "guardar" at bounding box center [634, 469] width 56 height 15
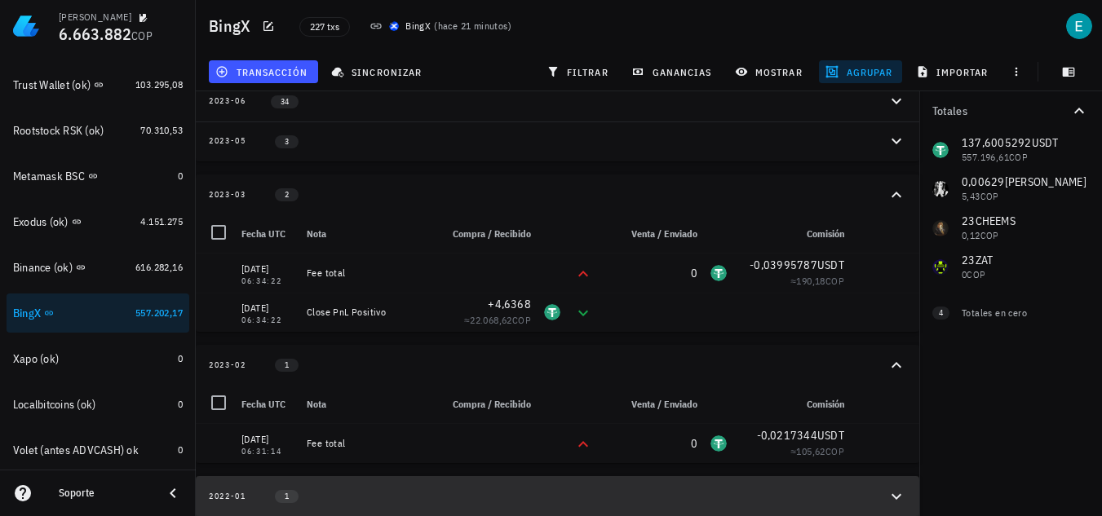
click at [407, 490] on div "2022-01 1" at bounding box center [548, 497] width 678 height 14
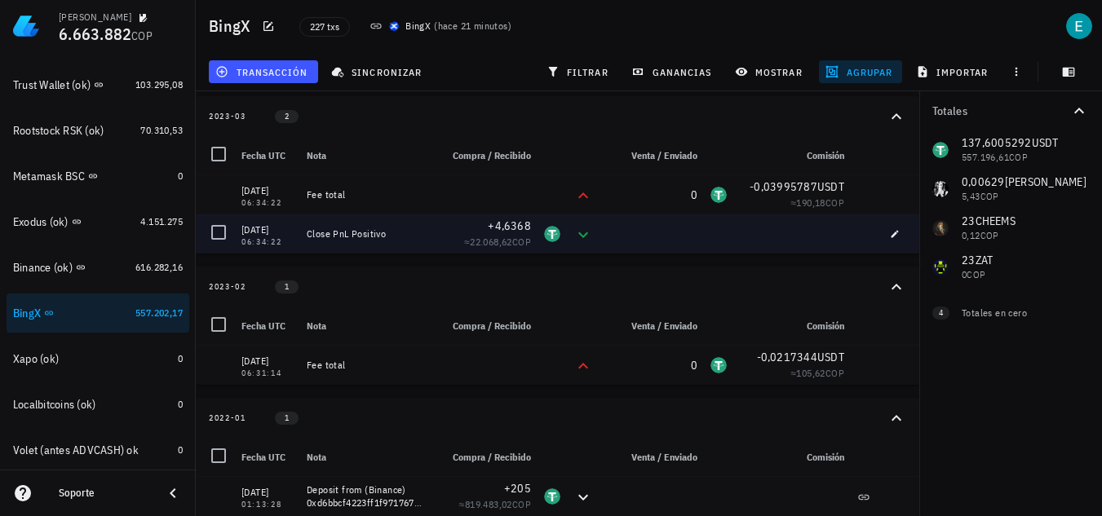
scroll to position [247, 0]
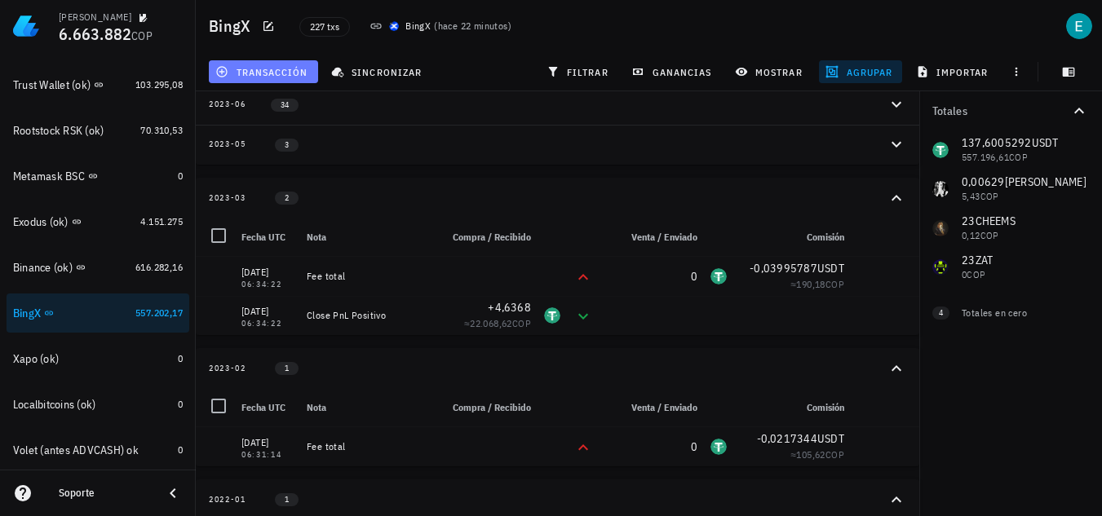
click at [299, 73] on span "transacción" at bounding box center [263, 71] width 89 height 13
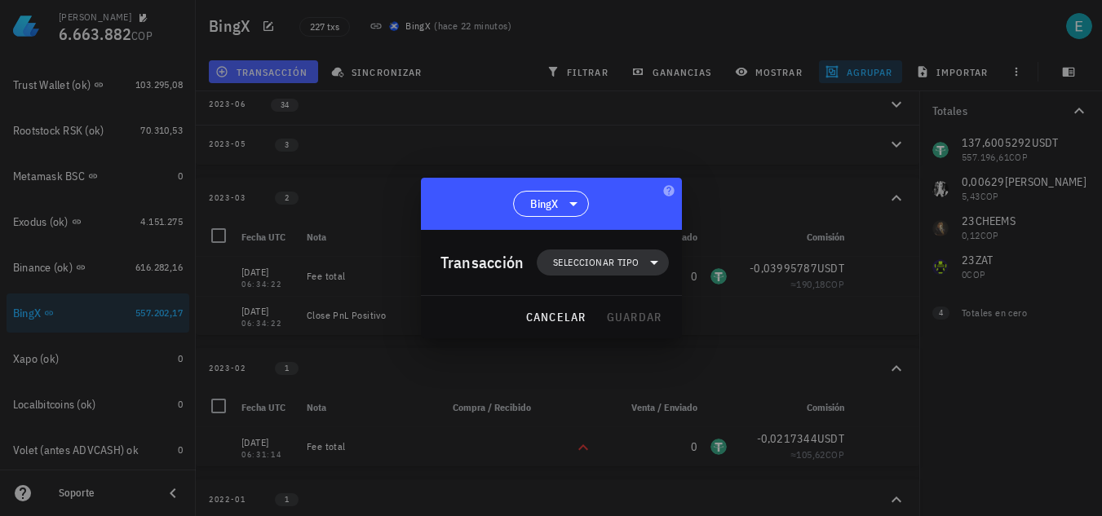
click at [614, 262] on span "Seleccionar tipo" at bounding box center [596, 263] width 86 height 16
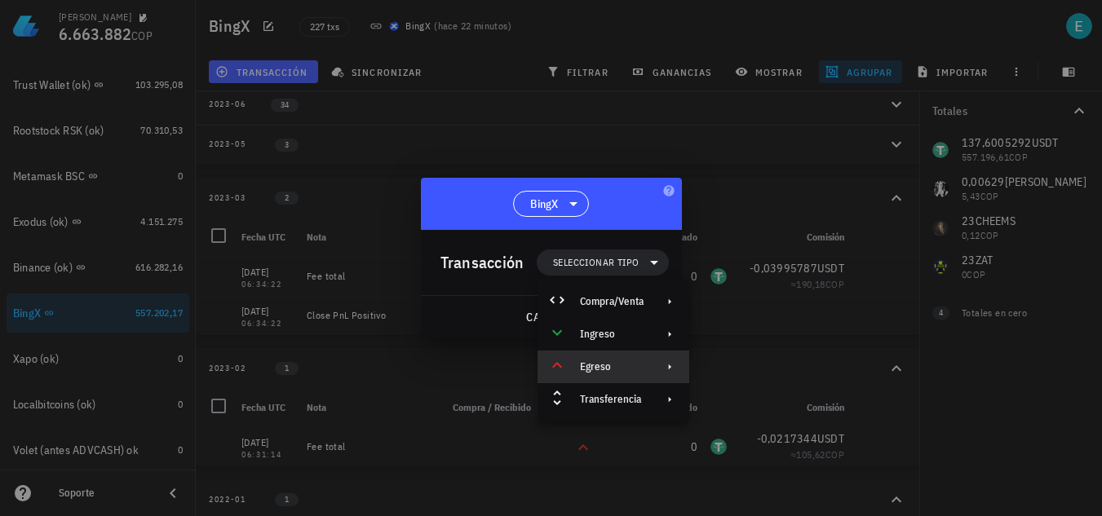
click at [651, 366] on div "Egreso" at bounding box center [614, 367] width 152 height 33
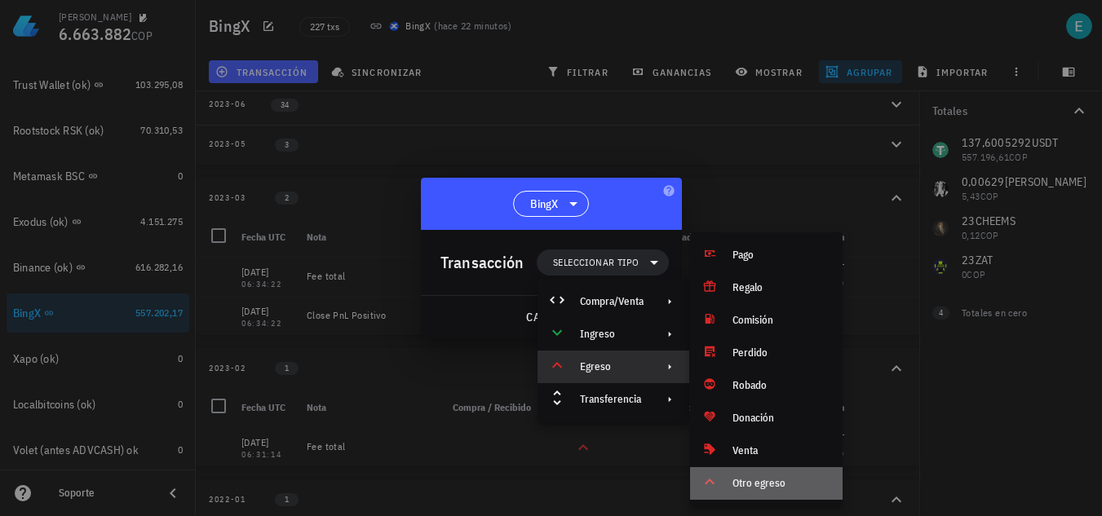
click at [753, 474] on div "Otro egreso" at bounding box center [766, 484] width 153 height 33
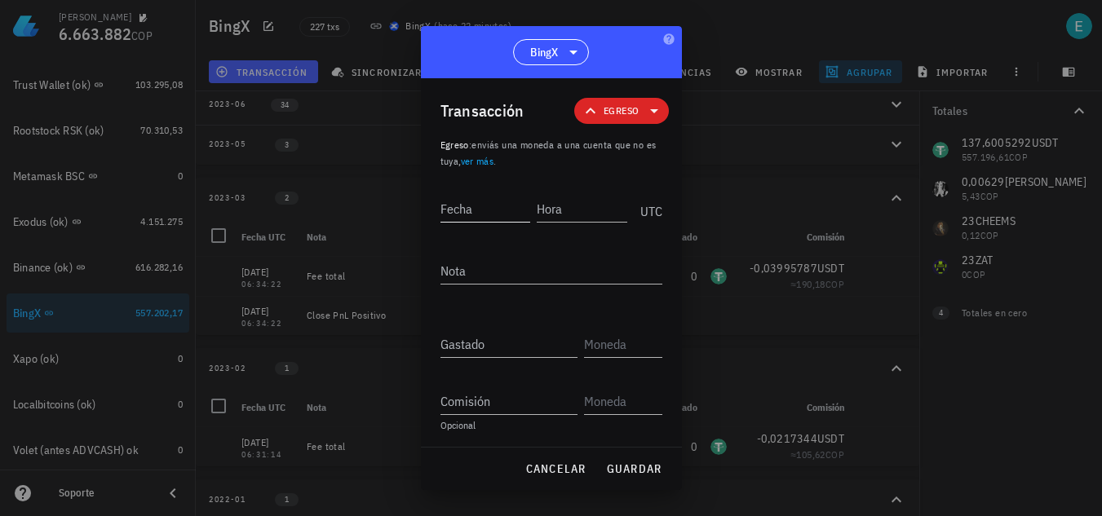
click at [486, 210] on input "Fecha" at bounding box center [486, 209] width 91 height 26
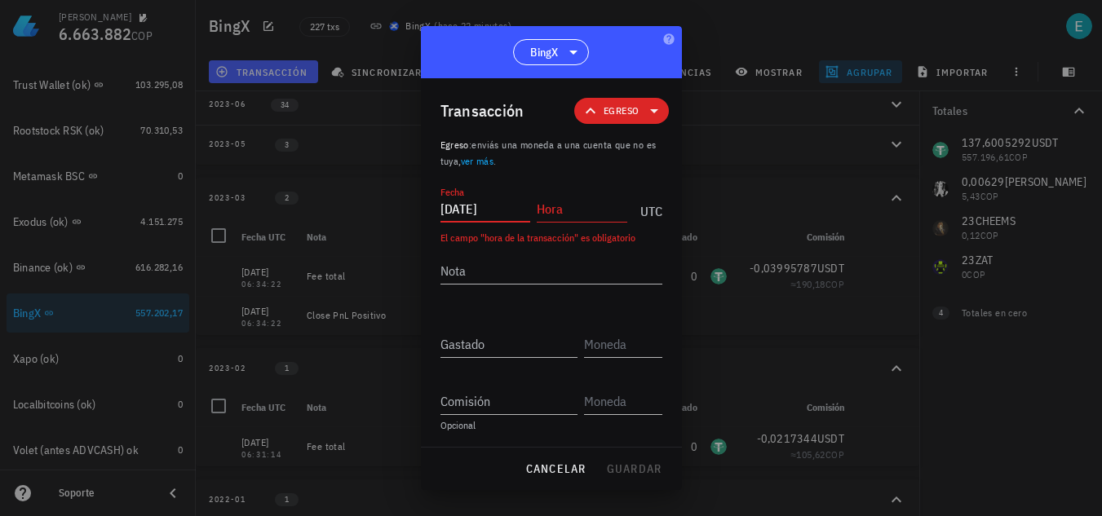
type input "2023-01-05"
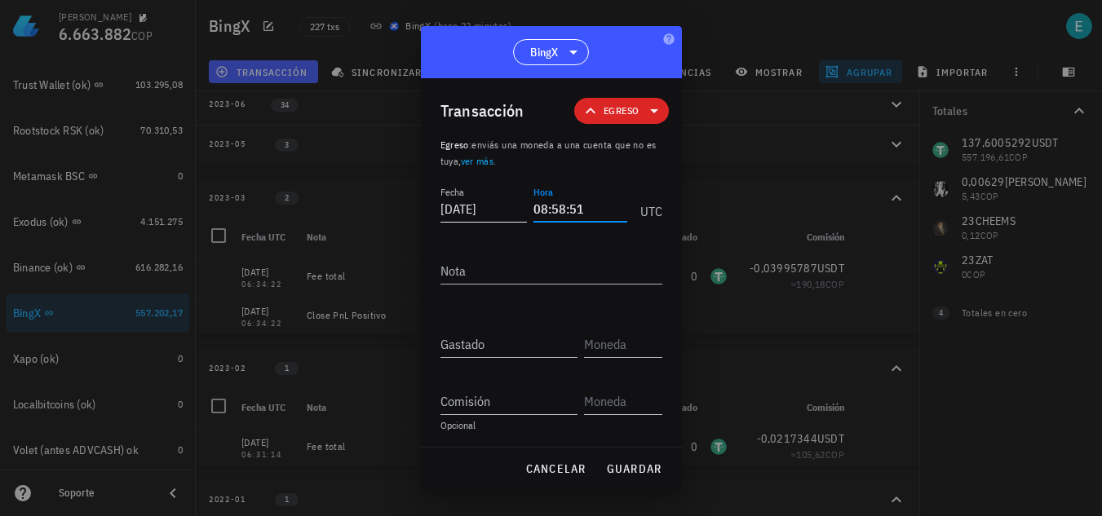
type input "08:58:51"
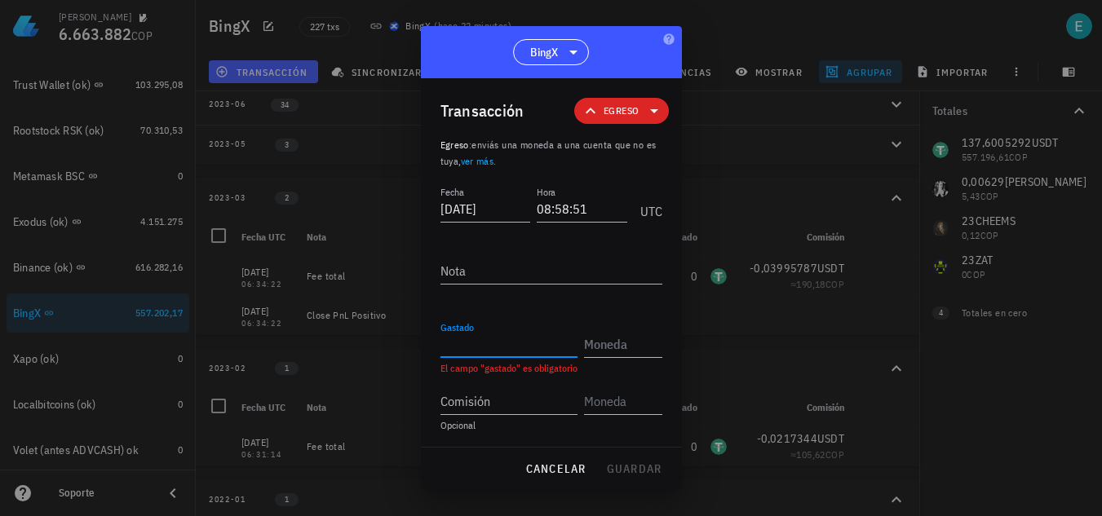
click at [503, 341] on input "Gastado" at bounding box center [509, 344] width 137 height 26
paste input "0,49381375"
type input "0,49381375"
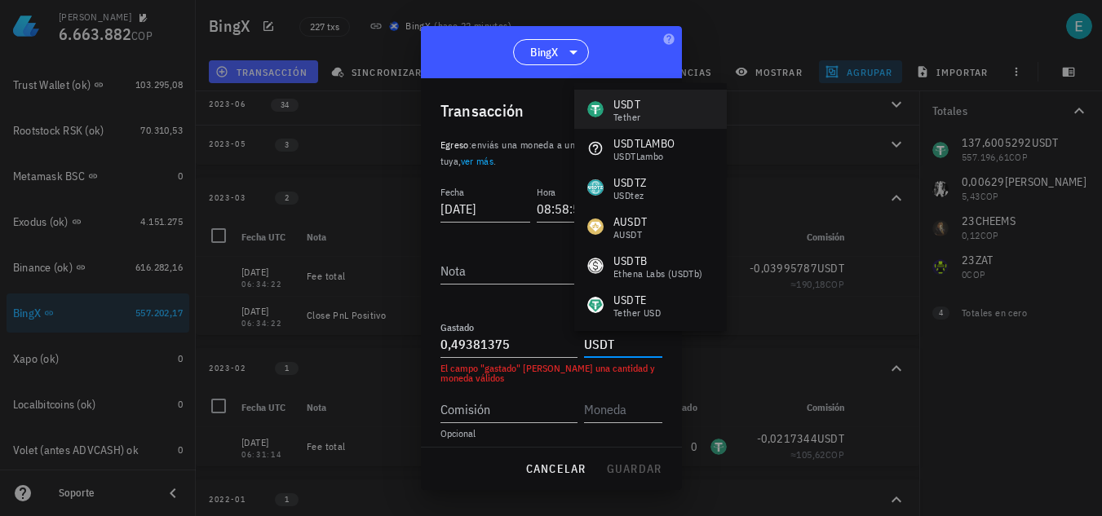
click at [630, 113] on div "Tether" at bounding box center [627, 118] width 27 height 10
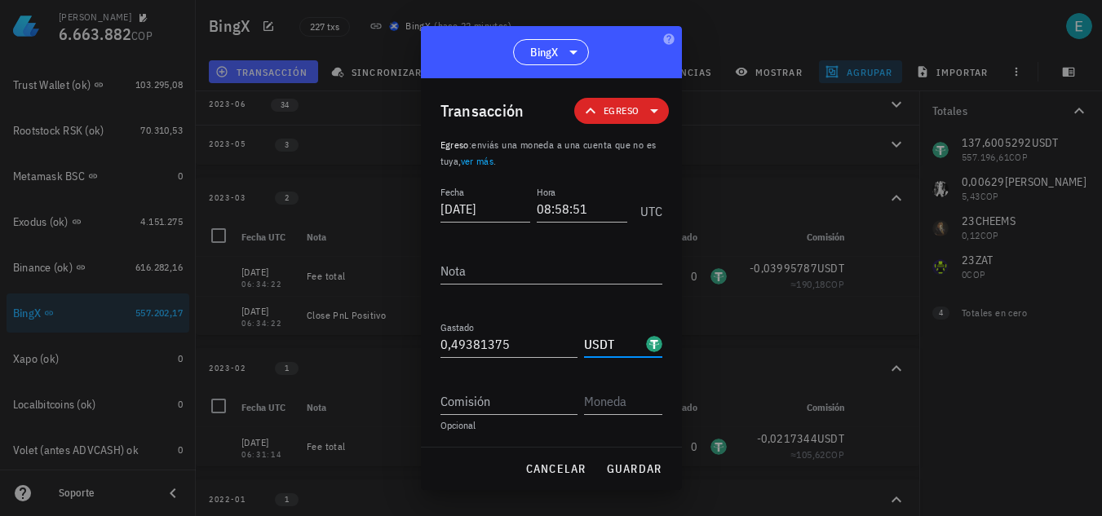
type input "USDT"
click at [494, 277] on textarea "Nota" at bounding box center [552, 271] width 222 height 26
paste textarea "Close PnL Negativo"
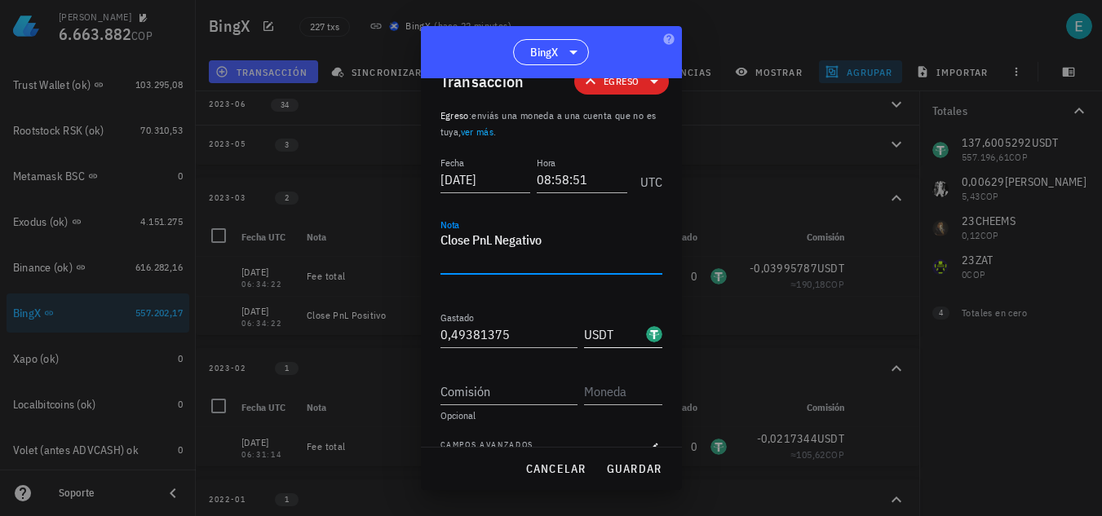
scroll to position [53, 0]
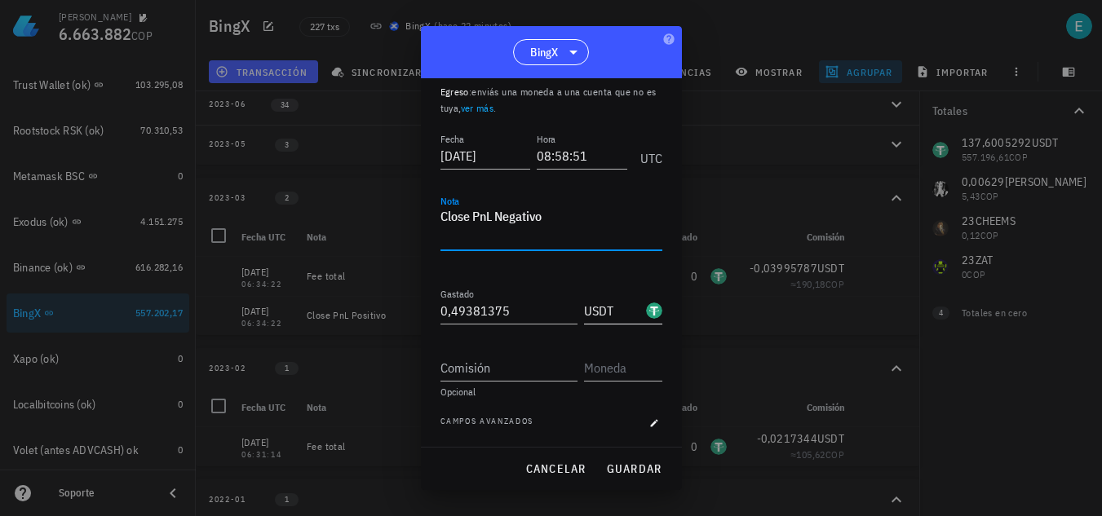
type textarea "Close PnL Negativo"
click at [639, 463] on span "guardar" at bounding box center [634, 469] width 56 height 15
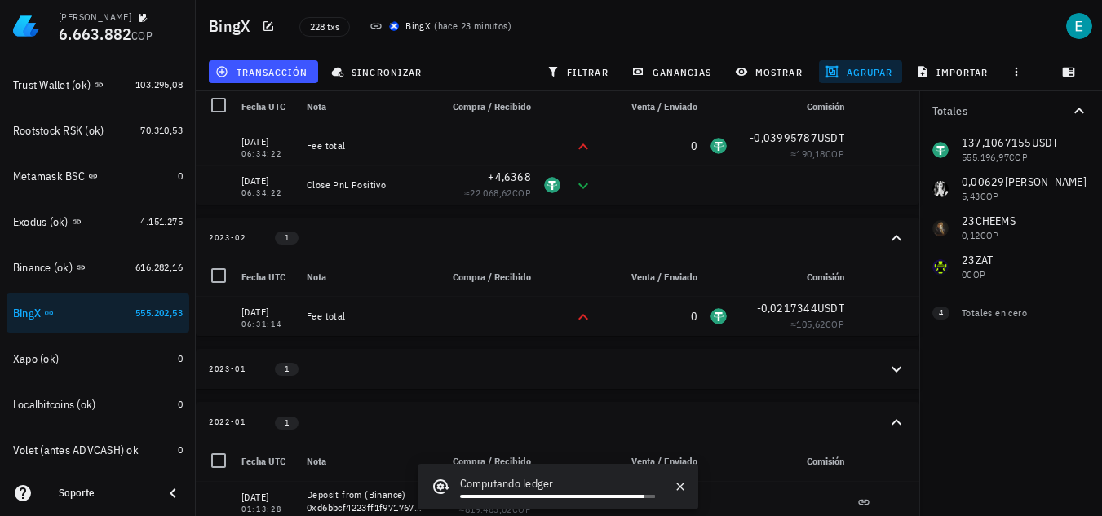
scroll to position [383, 0]
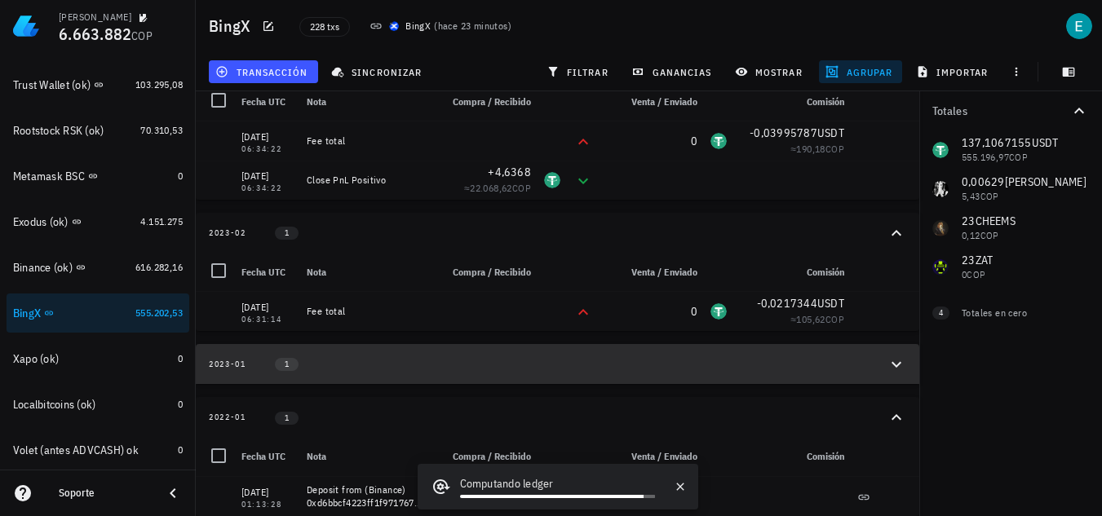
click at [387, 367] on div "2023-01 1" at bounding box center [548, 364] width 678 height 14
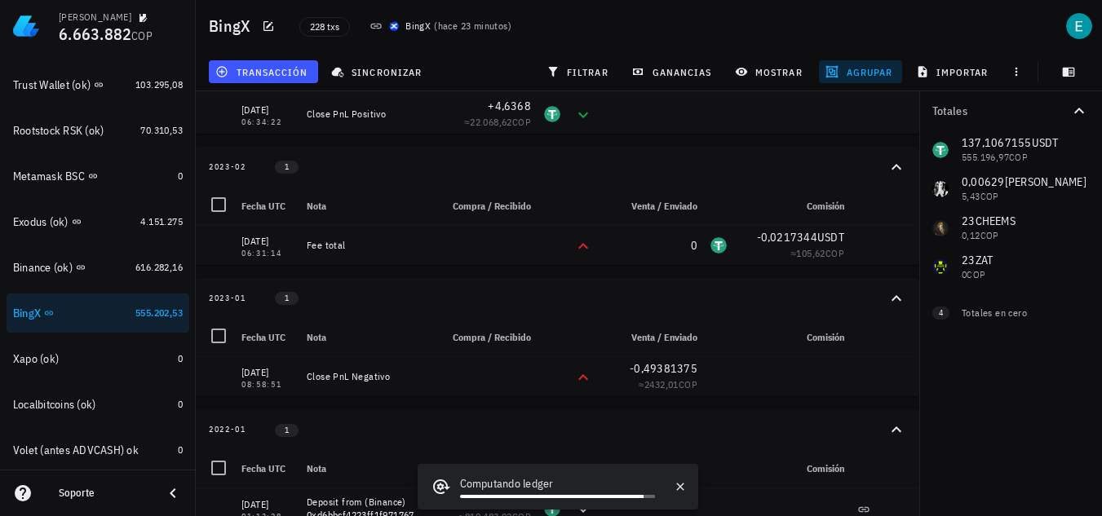
scroll to position [461, 0]
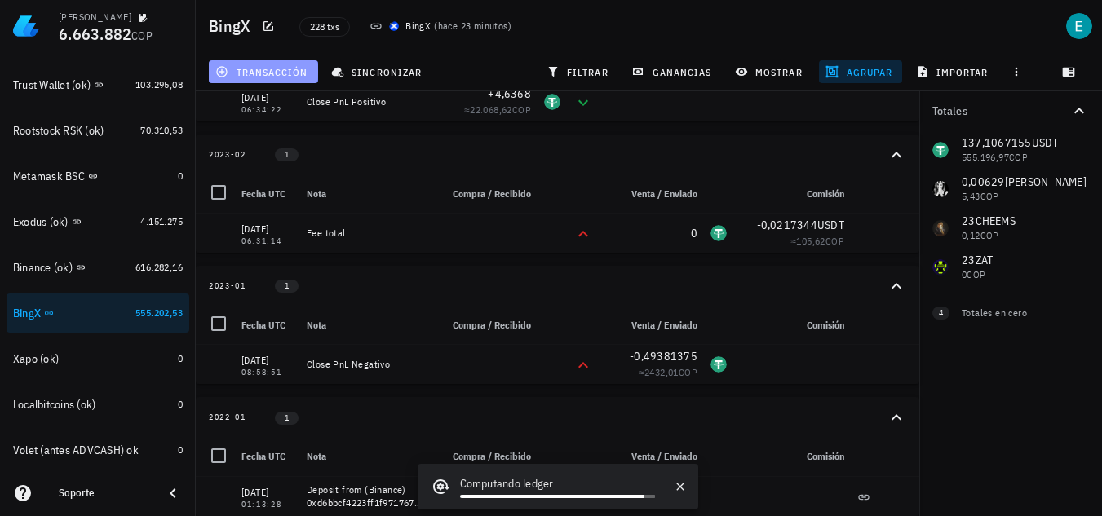
click at [284, 64] on button "transacción" at bounding box center [263, 71] width 109 height 23
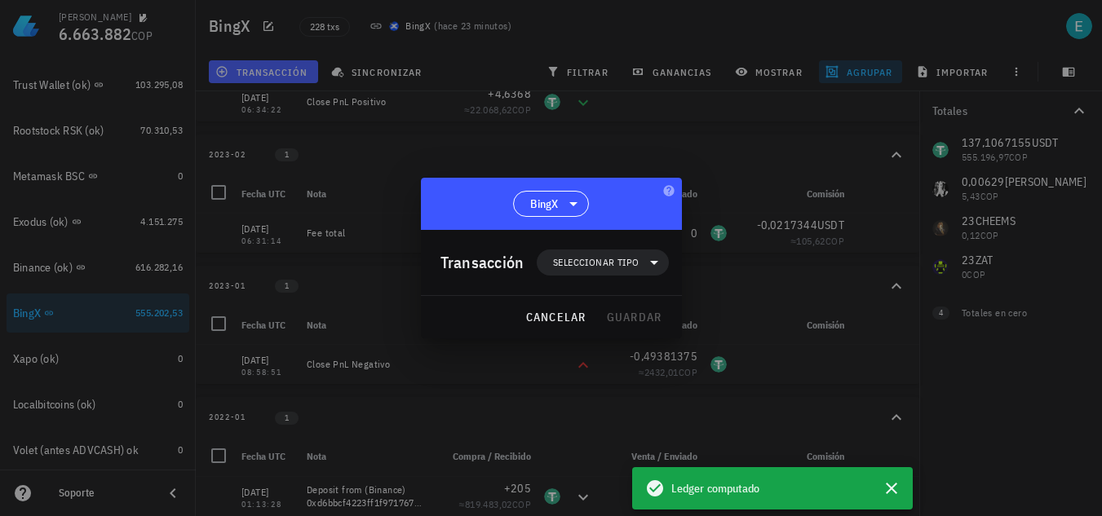
click at [619, 248] on div "Transacción Seleccionar tipo" at bounding box center [555, 262] width 228 height 65
click at [620, 256] on span "Seleccionar tipo" at bounding box center [596, 263] width 86 height 16
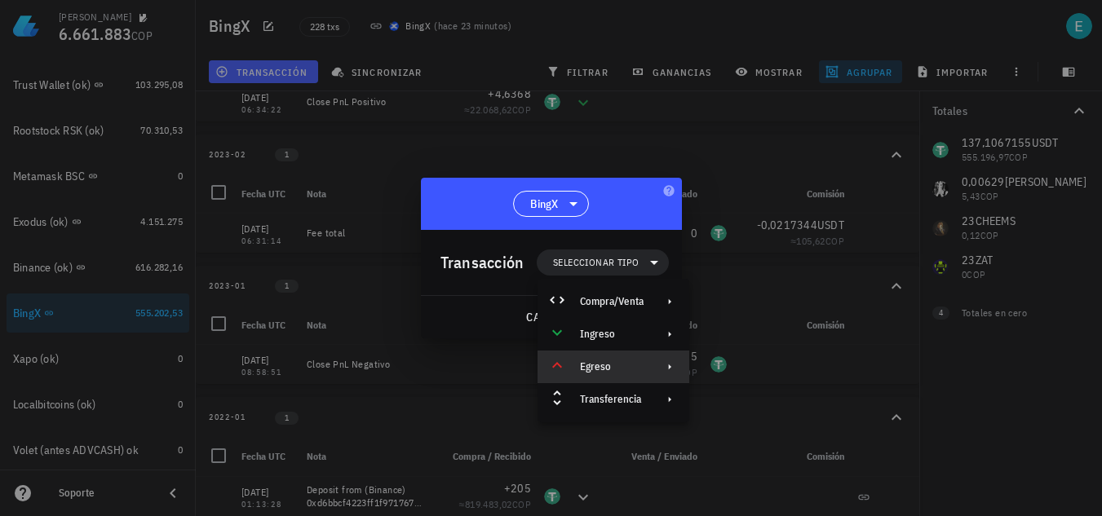
click at [648, 373] on div "Egreso" at bounding box center [614, 367] width 152 height 33
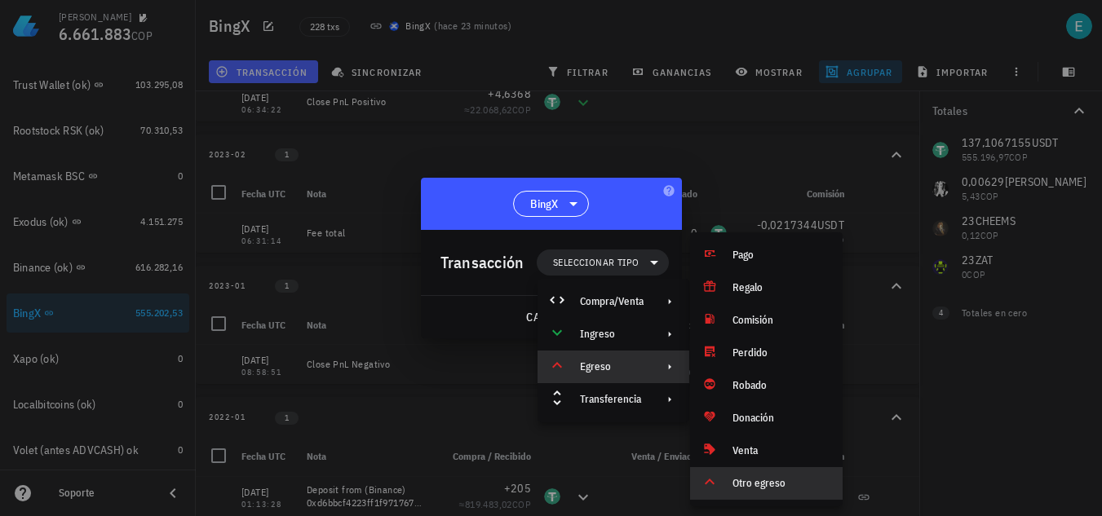
click at [742, 480] on div "Otro egreso" at bounding box center [781, 483] width 97 height 13
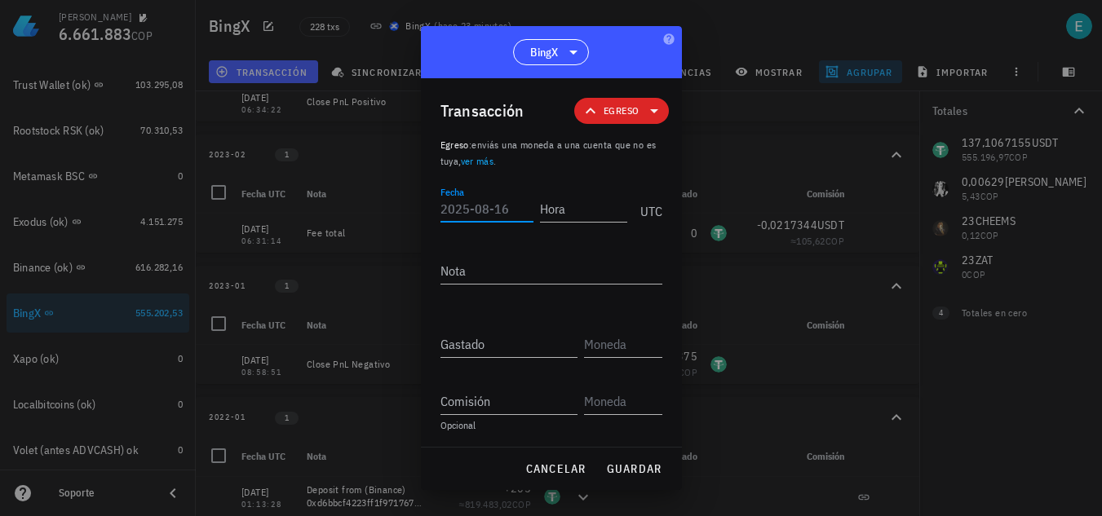
click at [458, 201] on div "Fecha" at bounding box center [487, 209] width 93 height 26
type input "2023-01-05"
type input "09:32:17"
paste textarea "Close PnL Negativo"
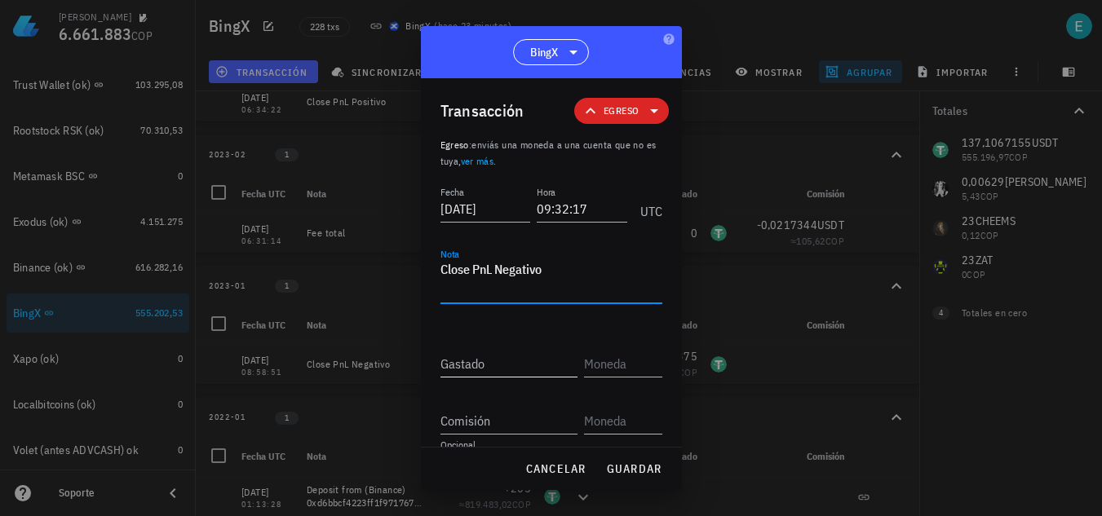
type textarea "Close PnL Negativo"
click at [491, 366] on input "Gastado" at bounding box center [509, 364] width 137 height 26
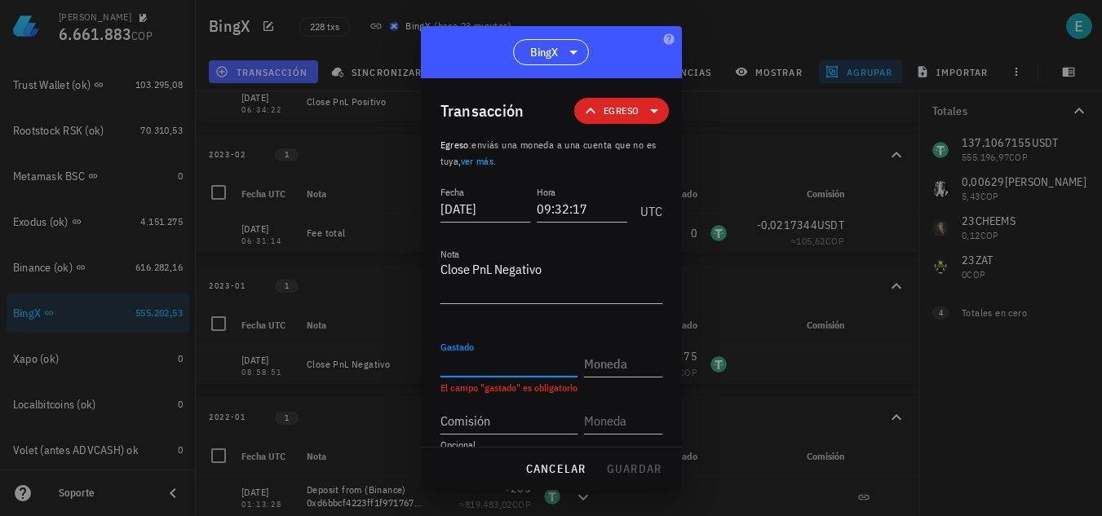
paste input "1,02725"
type input "1,02725"
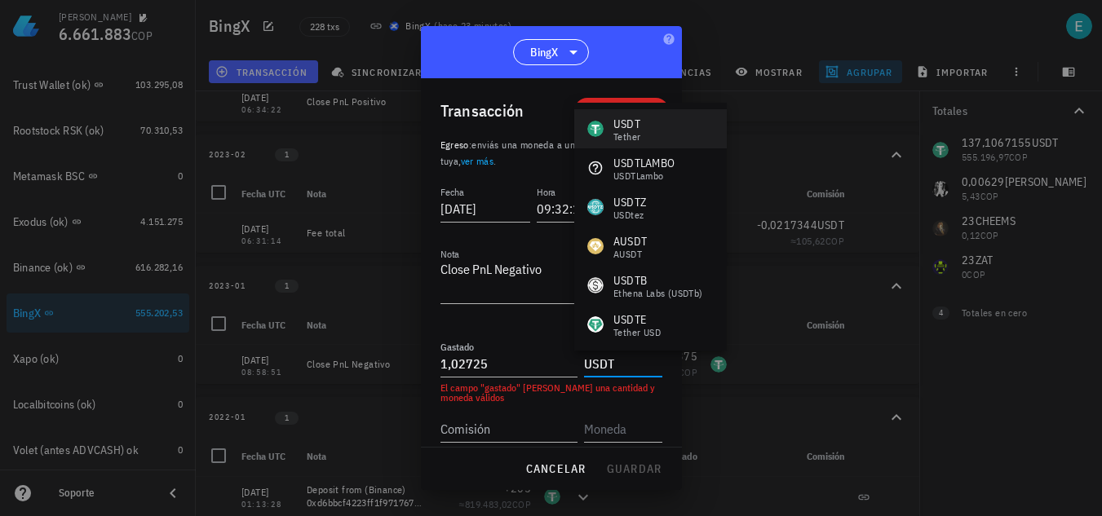
click at [633, 130] on div "USDT" at bounding box center [627, 124] width 27 height 16
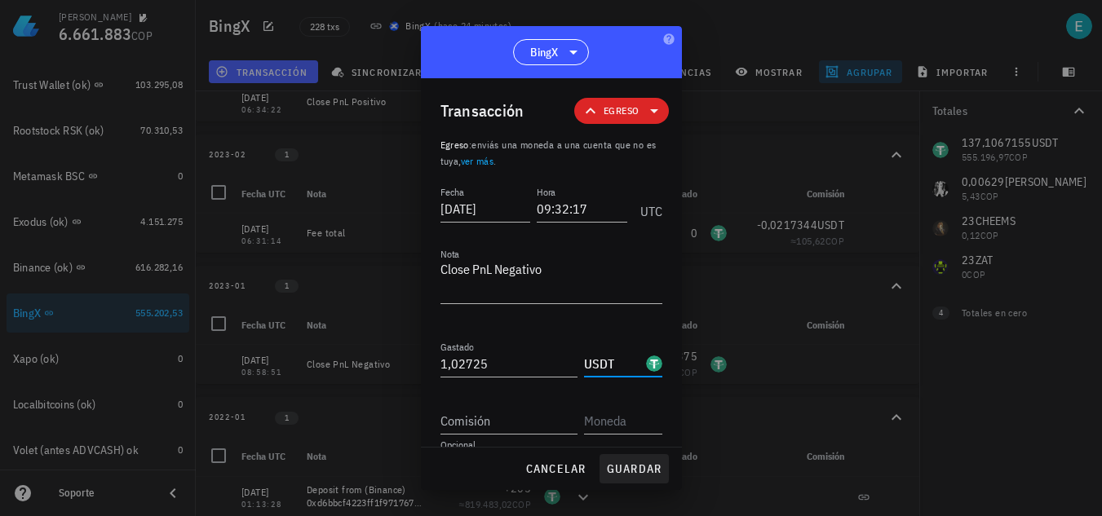
type input "USDT"
click at [630, 476] on span "guardar" at bounding box center [634, 469] width 56 height 15
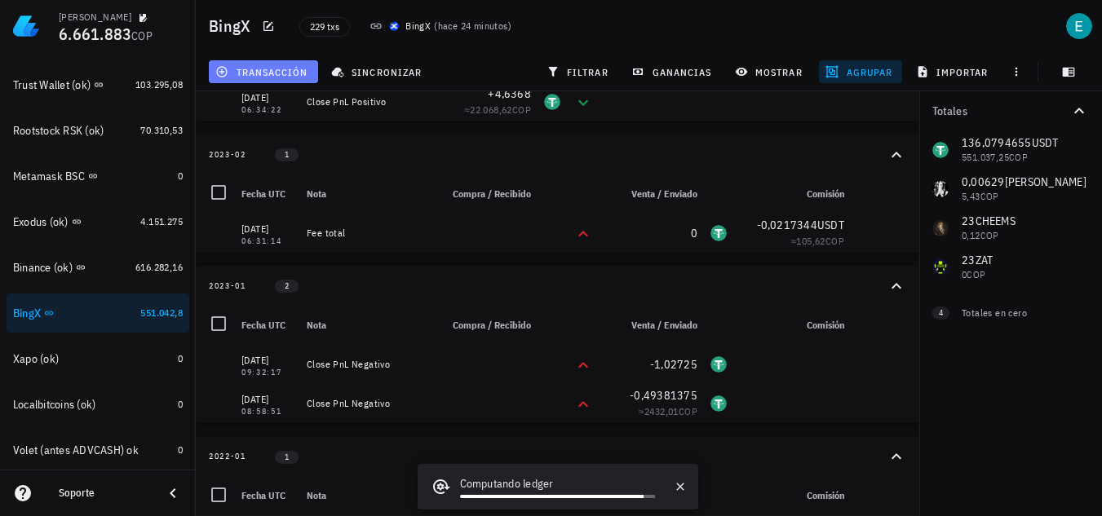
click at [295, 71] on span "transacción" at bounding box center [263, 71] width 89 height 13
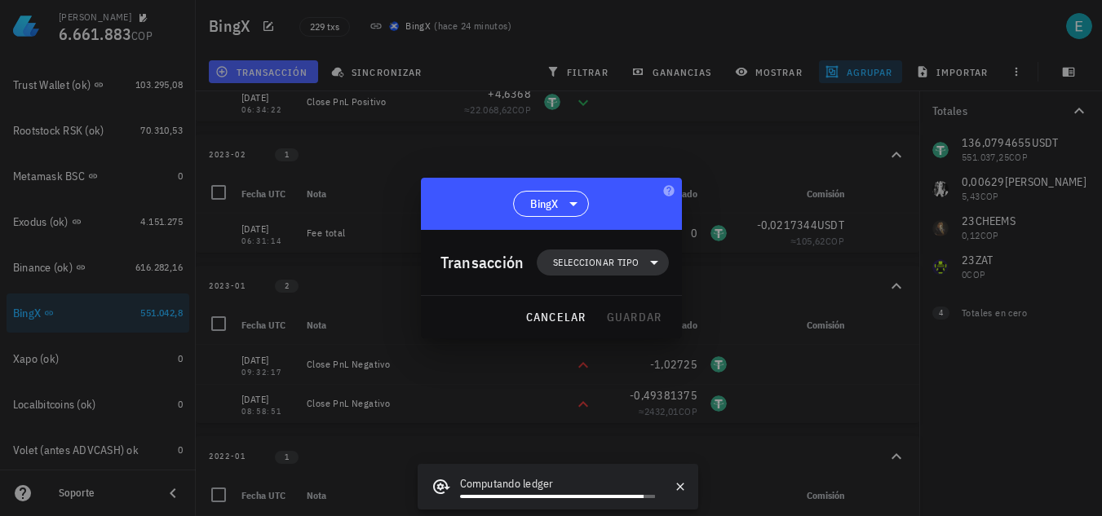
click at [650, 273] on span "Seleccionar tipo" at bounding box center [603, 263] width 112 height 26
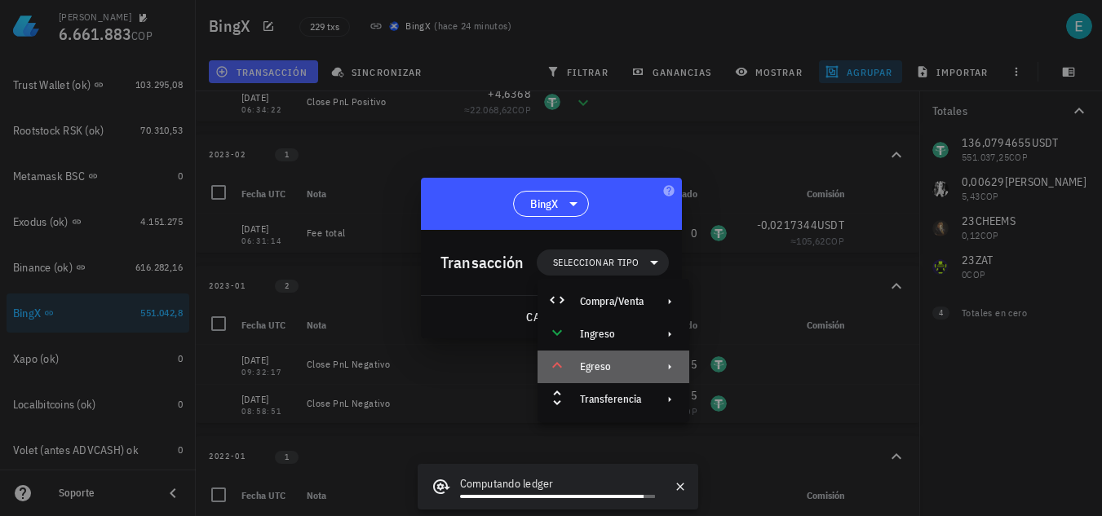
click at [642, 374] on div "Egreso" at bounding box center [614, 367] width 152 height 33
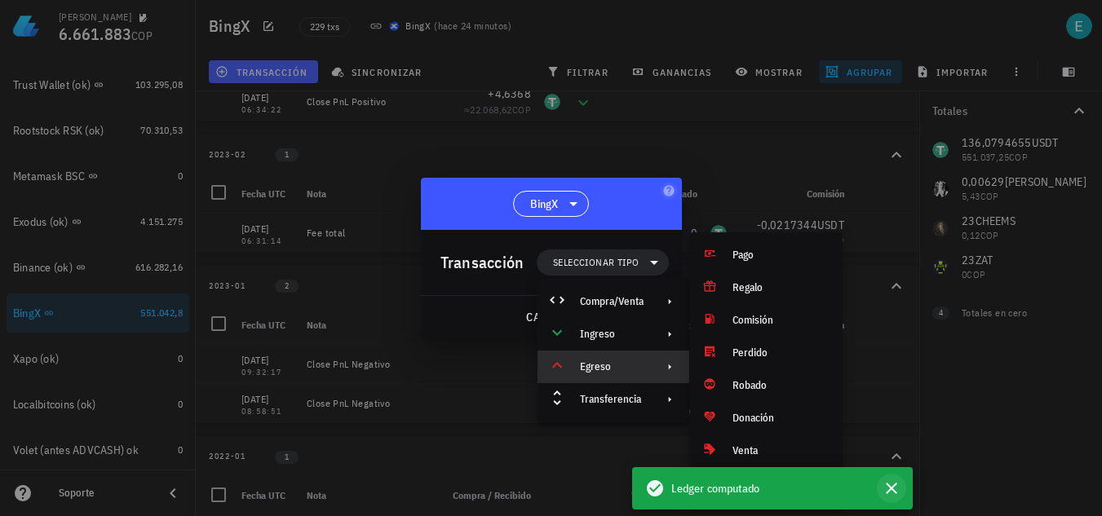
click at [889, 490] on icon "button" at bounding box center [892, 489] width 20 height 20
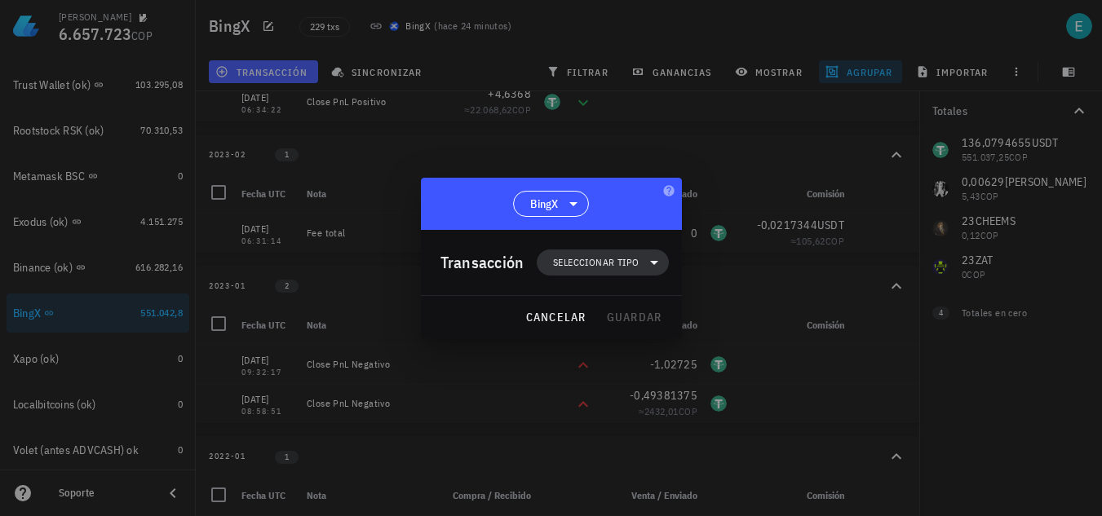
click at [649, 259] on icon at bounding box center [655, 263] width 20 height 20
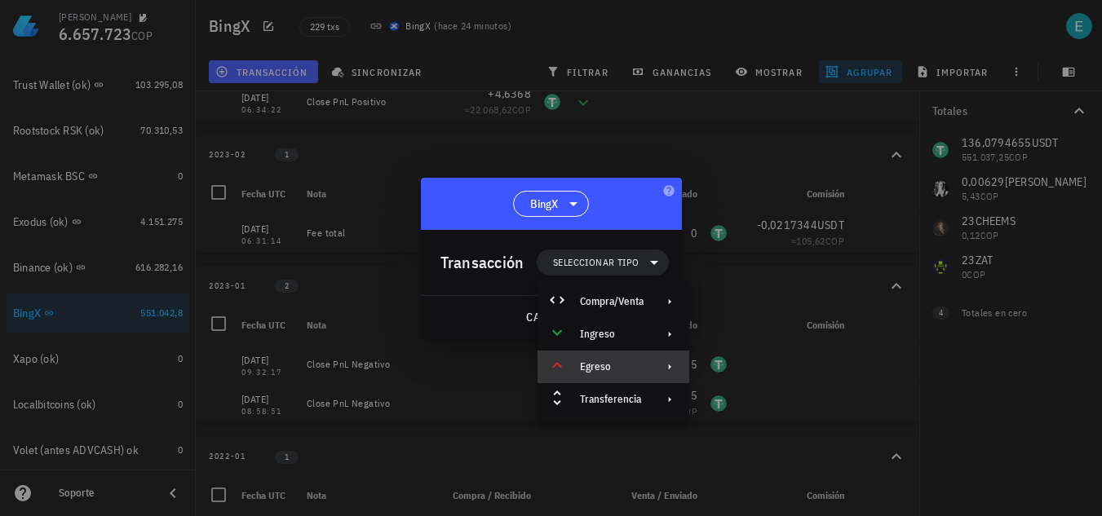
click at [658, 364] on div at bounding box center [667, 367] width 20 height 13
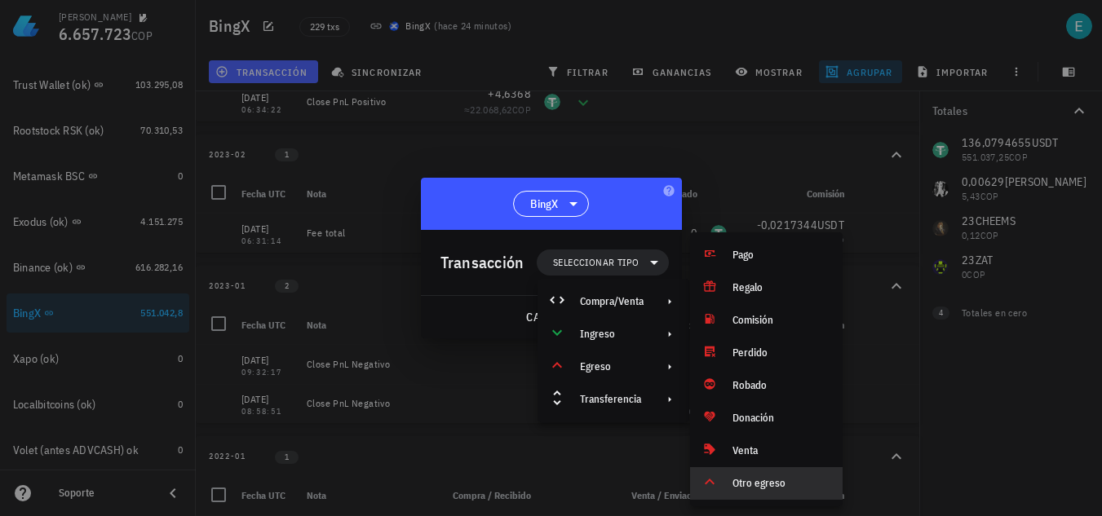
click at [769, 476] on div "Otro egreso" at bounding box center [766, 484] width 153 height 33
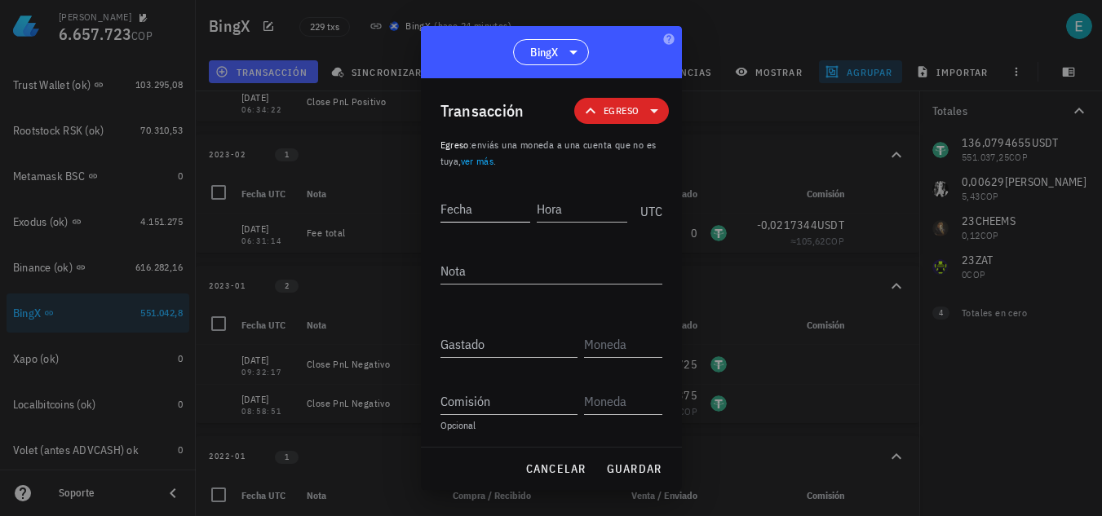
click at [513, 206] on input "Fecha" at bounding box center [486, 209] width 91 height 26
type input "2023-01-05"
type input "09:32:17"
paste textarea "1,02725"
type textarea "1,02725"
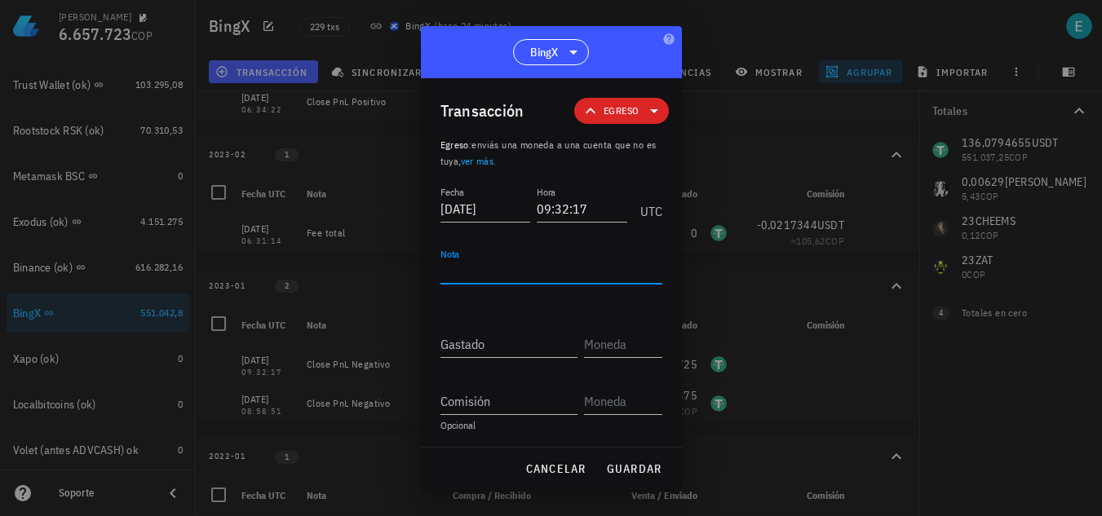
paste textarea "Close PnL Negativo"
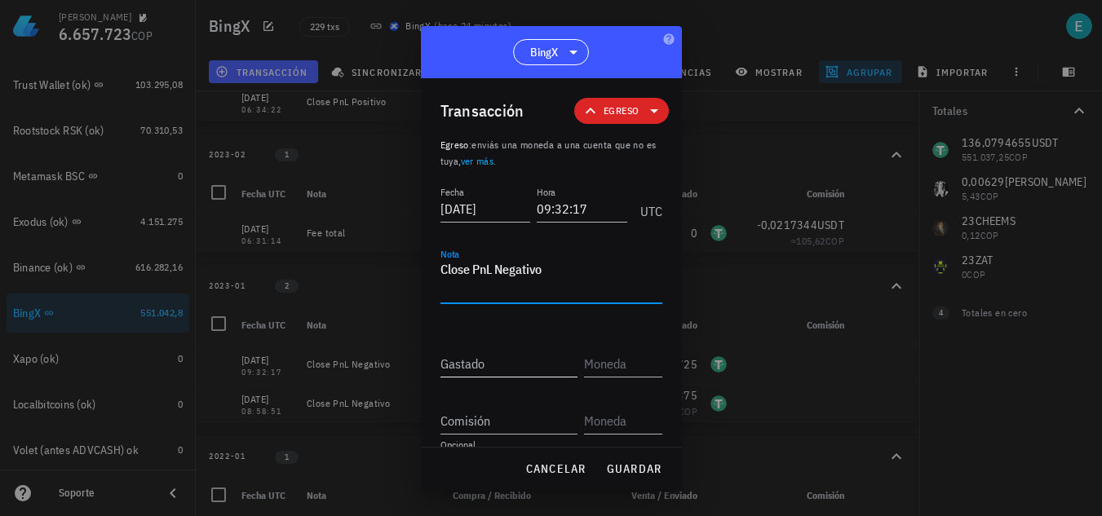
type textarea "Close PnL Negativo"
click at [501, 365] on input "Gastado" at bounding box center [509, 364] width 137 height 26
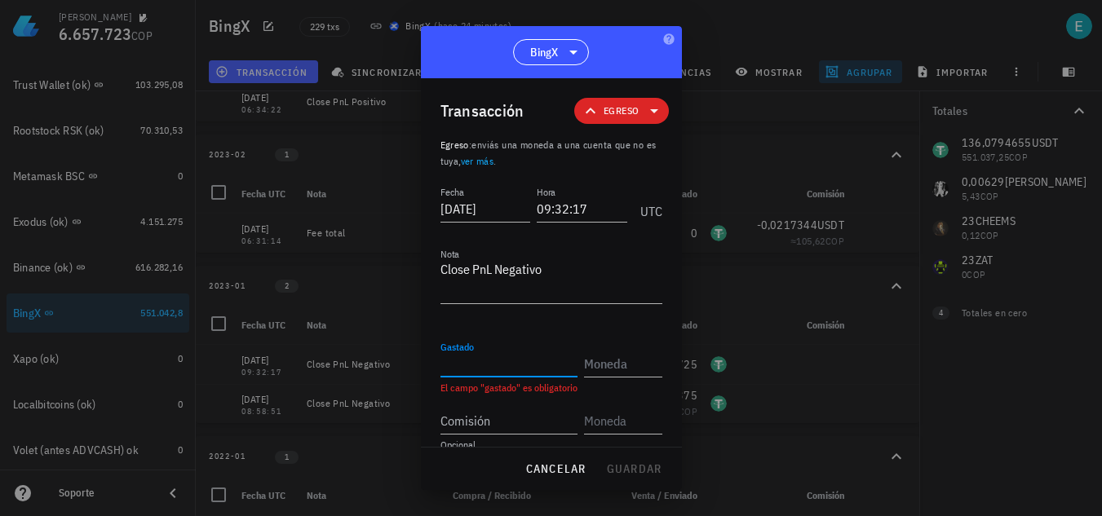
paste input "0,49432738"
type input "0,49432738"
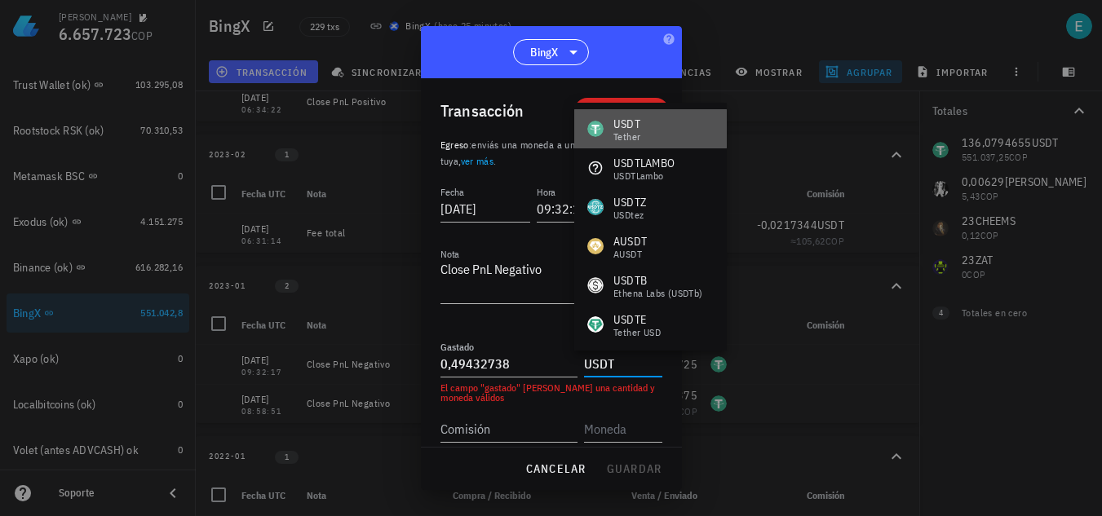
click at [609, 128] on div "USDT Tether" at bounding box center [613, 129] width 53 height 26
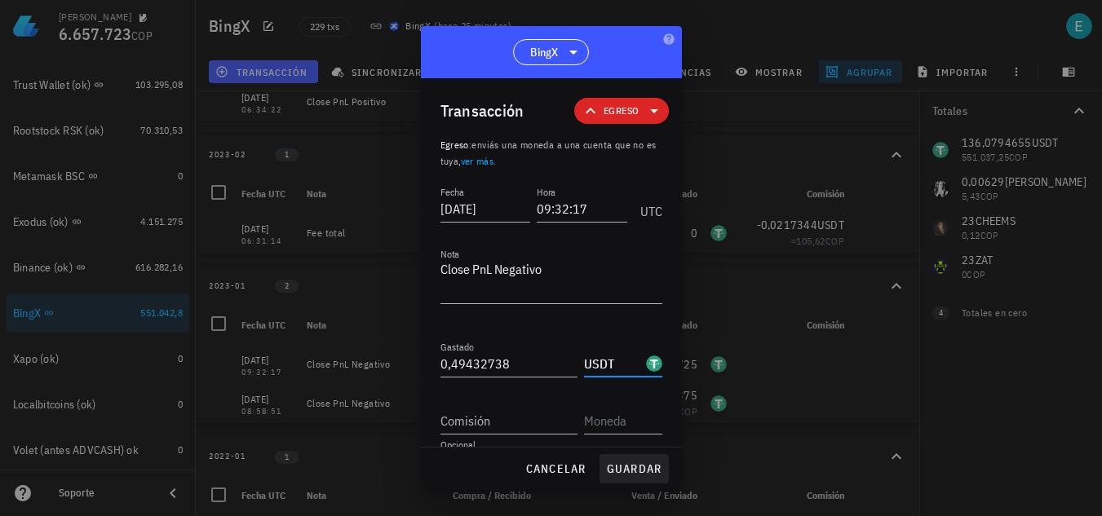
type input "USDT"
click at [612, 472] on span "guardar" at bounding box center [634, 469] width 56 height 15
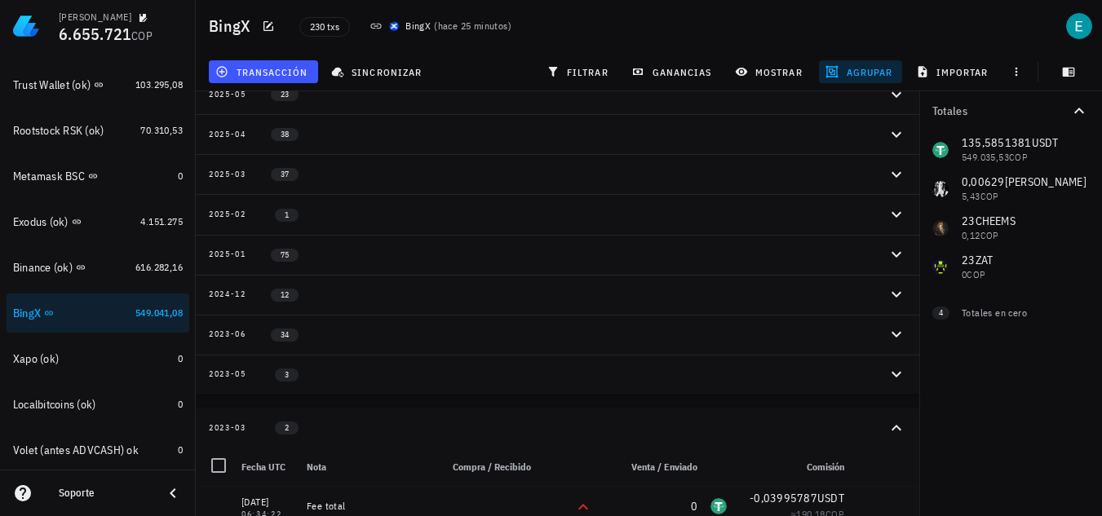
scroll to position [0, 0]
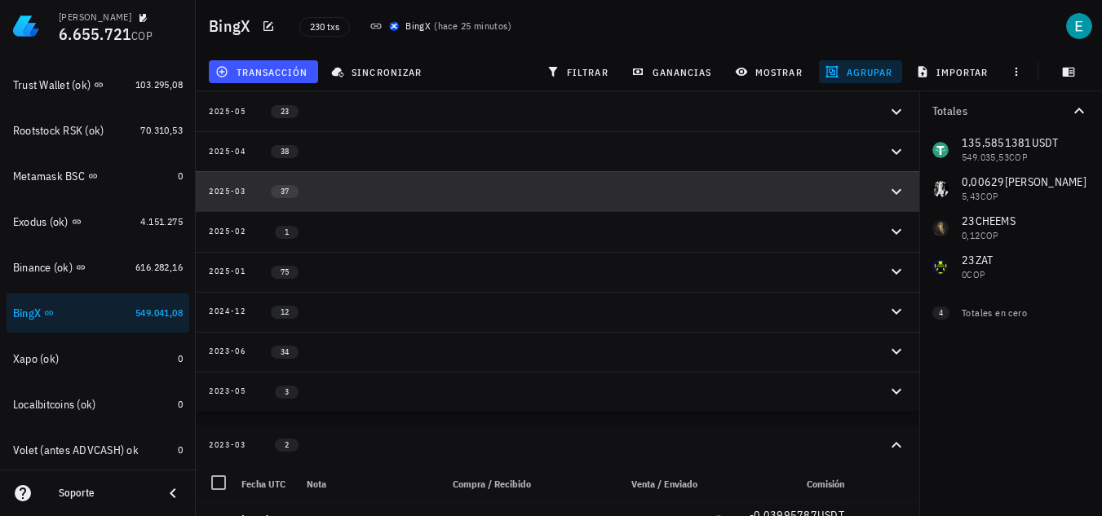
click at [684, 197] on div "2025-03 37" at bounding box center [548, 191] width 678 height 14
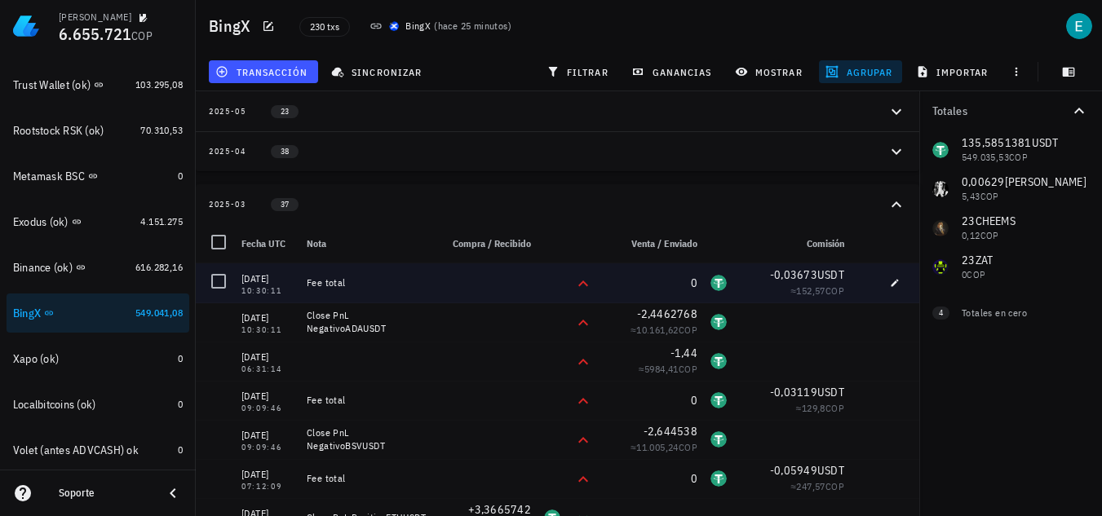
scroll to position [82, 0]
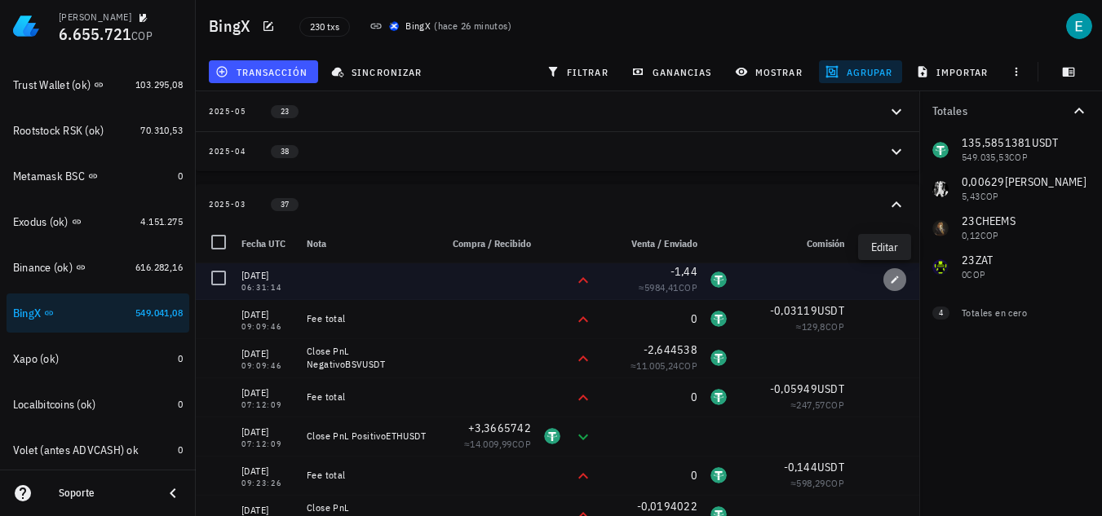
click at [884, 286] on button "button" at bounding box center [895, 279] width 23 height 23
type input "2025-03-25"
type input "06:31:14"
type input "1,44"
type input "USDT"
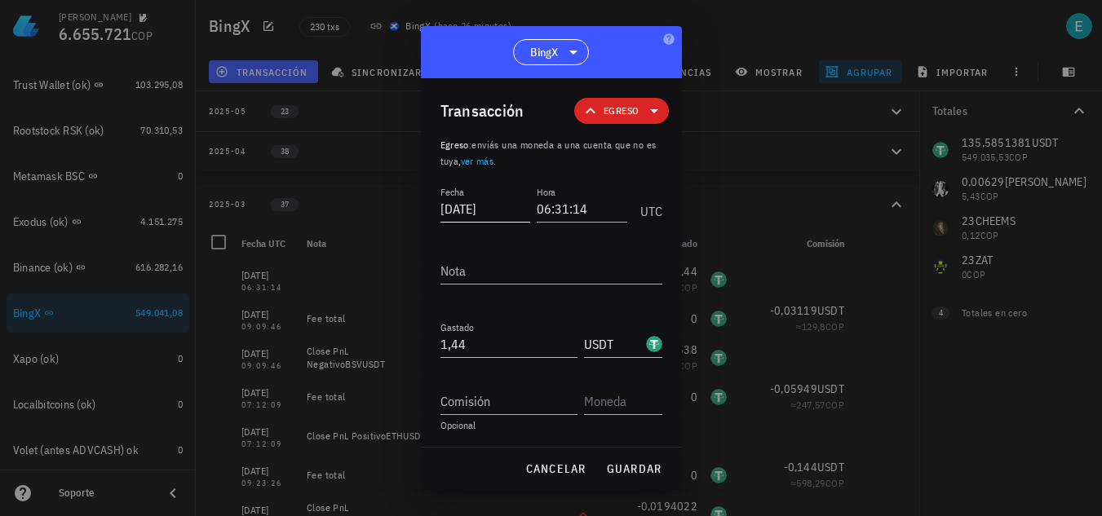
click at [468, 208] on input "2025-03-25" at bounding box center [486, 209] width 91 height 26
type input "2023-01-30"
click at [479, 265] on textarea "Nota" at bounding box center [552, 271] width 222 height 26
paste textarea "Close PnL Negativo"
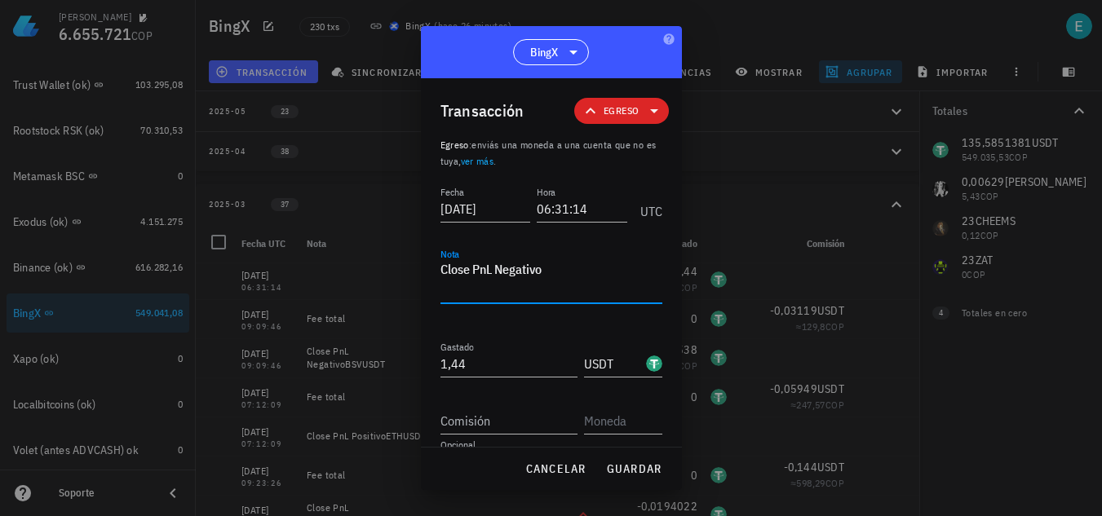
type textarea "Close PnL Negativo"
click at [654, 468] on span "guardar" at bounding box center [634, 469] width 56 height 15
type input "2025-03-25"
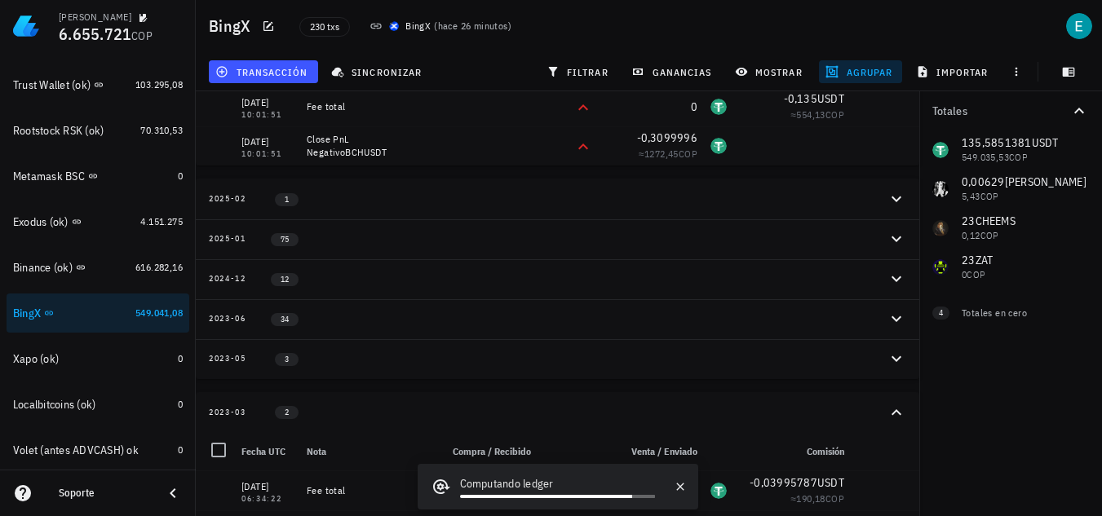
scroll to position [603, 0]
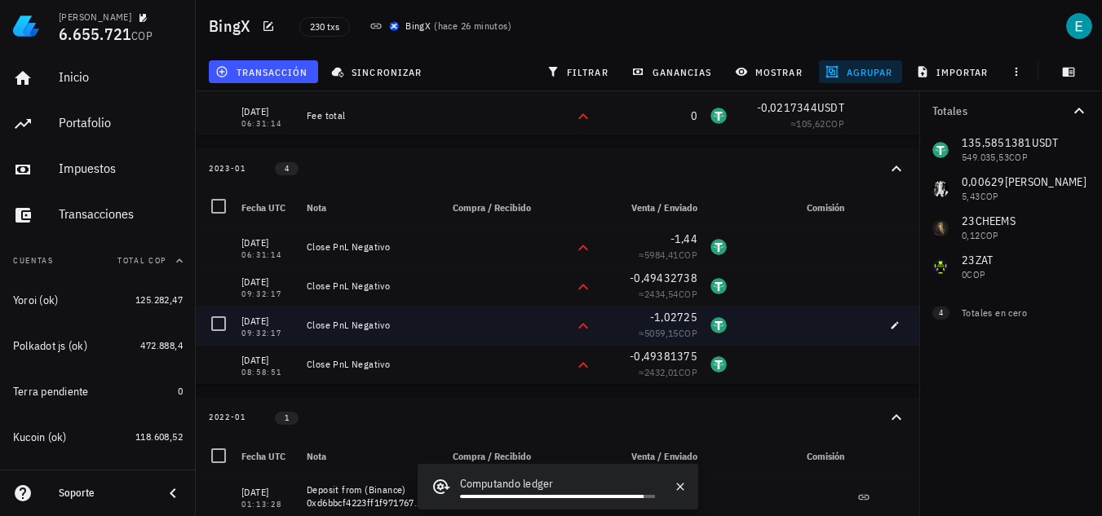
scroll to position [1018, 0]
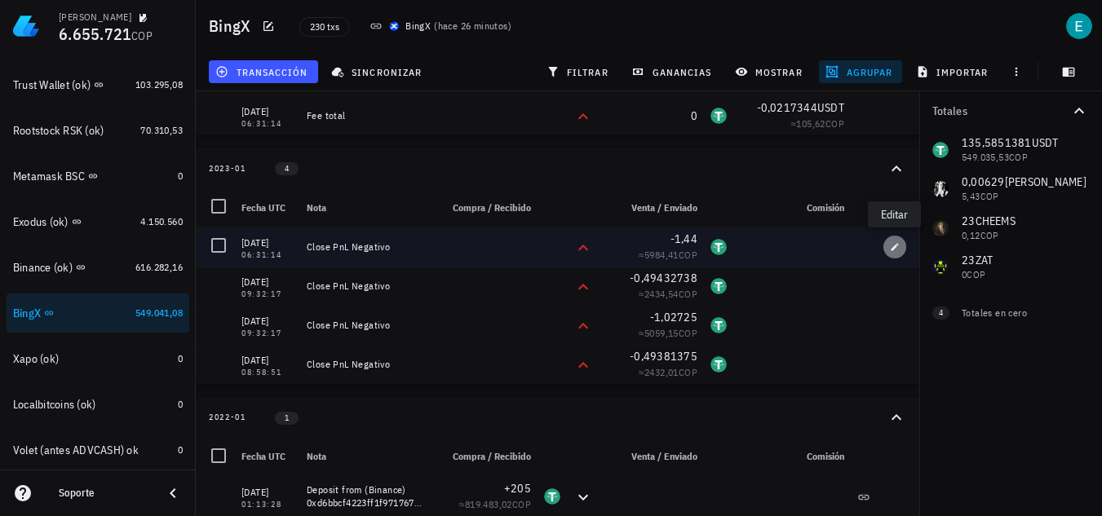
click at [890, 253] on button "button" at bounding box center [895, 247] width 23 height 23
type input "2023-01-30"
type textarea "Close PnL Negativo"
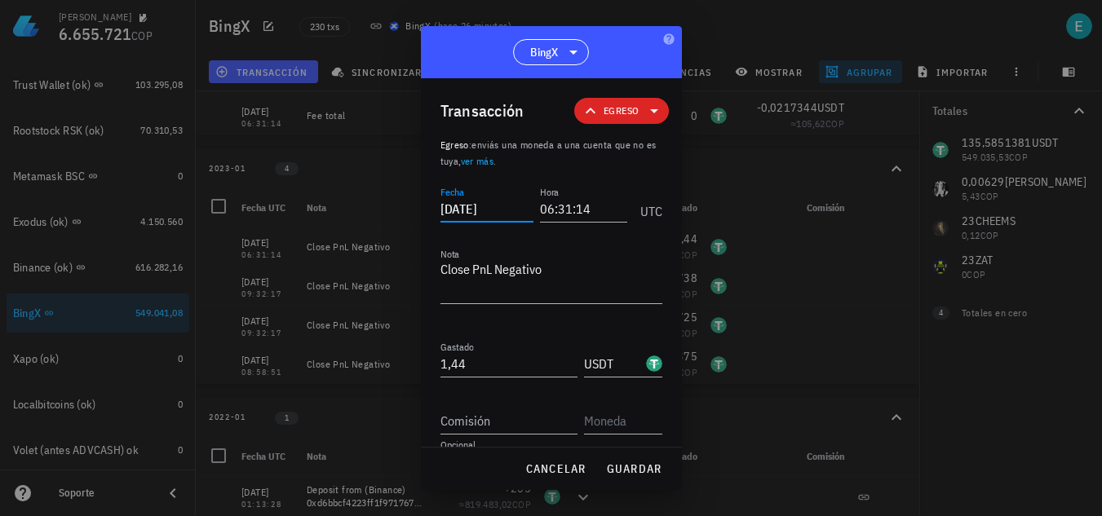
click at [481, 210] on input "2023-01-30" at bounding box center [487, 209] width 93 height 26
drag, startPoint x: 654, startPoint y: 479, endPoint x: 345, endPoint y: 373, distance: 326.9
click at [654, 479] on button "guardar" at bounding box center [634, 468] width 69 height 29
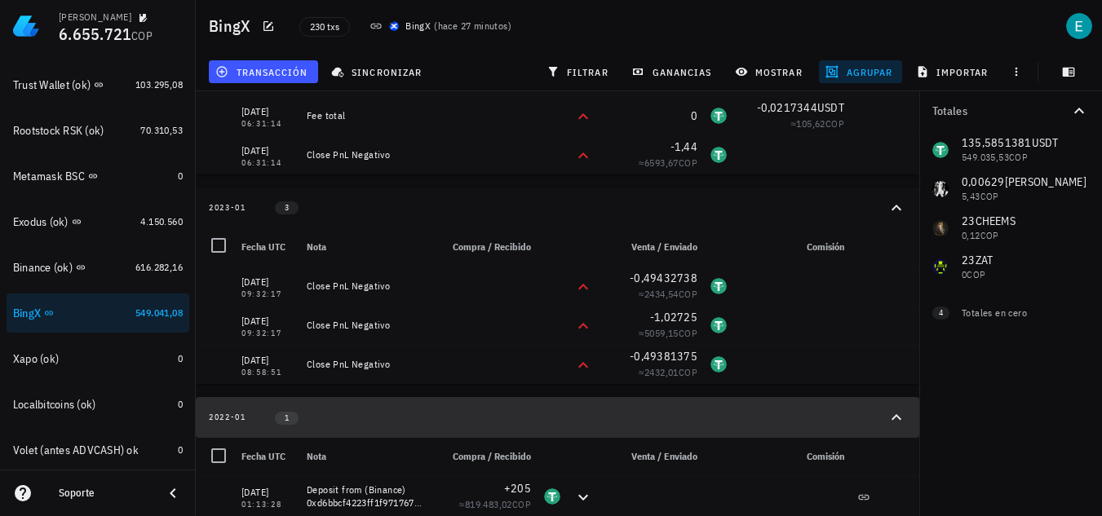
click at [897, 420] on icon "button" at bounding box center [897, 418] width 20 height 20
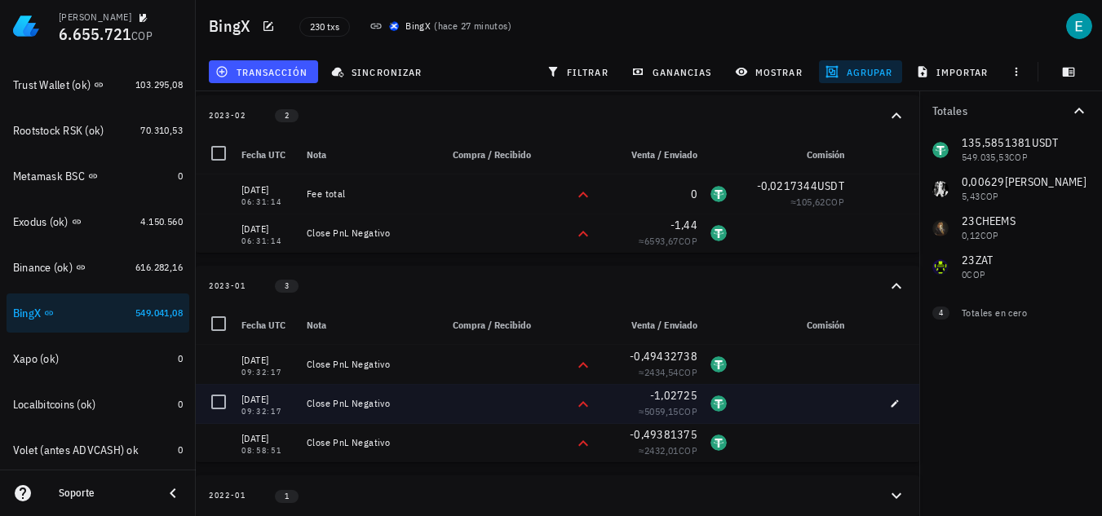
scroll to position [957, 0]
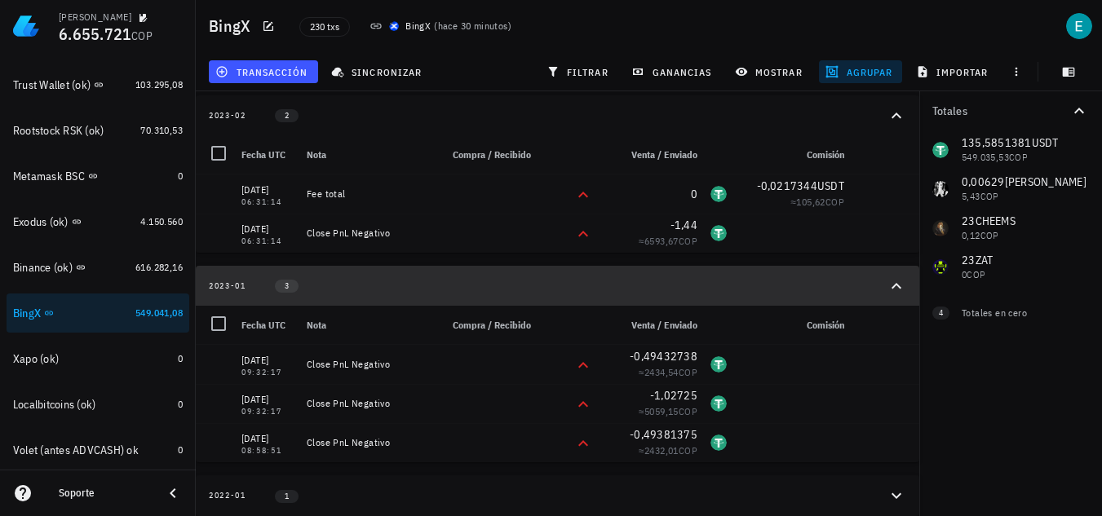
click at [894, 290] on icon "button" at bounding box center [897, 287] width 20 height 20
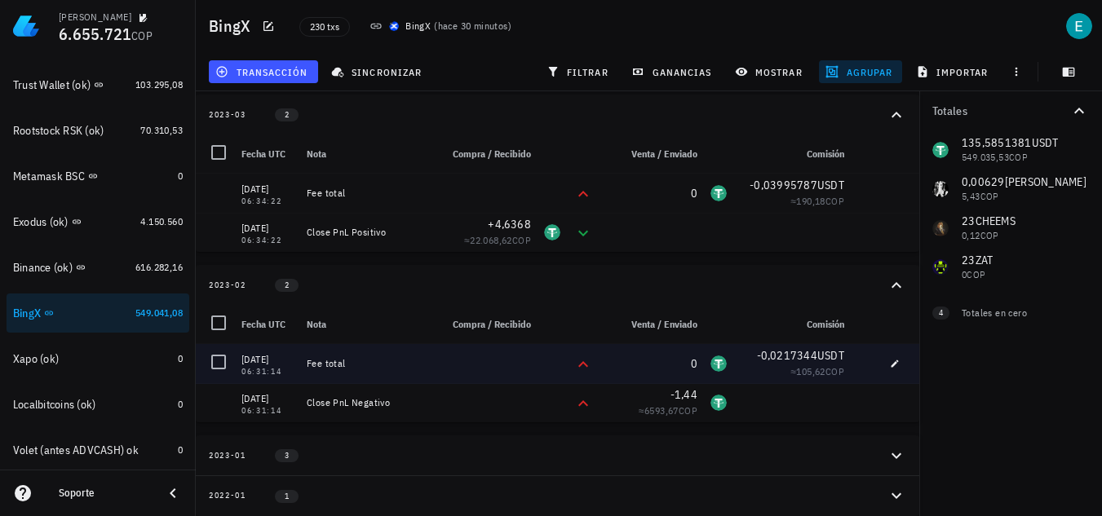
scroll to position [787, 0]
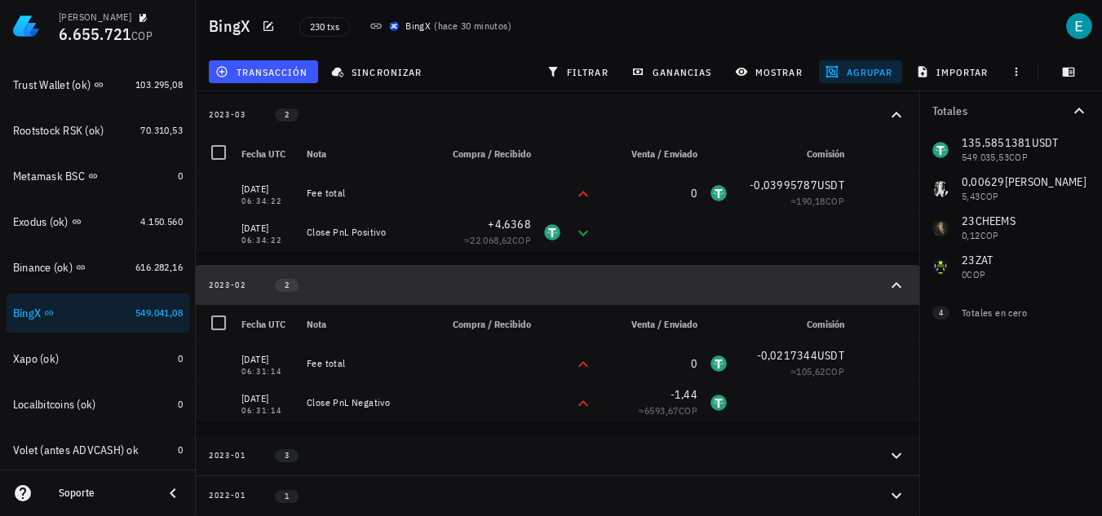
click at [894, 288] on icon "button" at bounding box center [897, 286] width 20 height 20
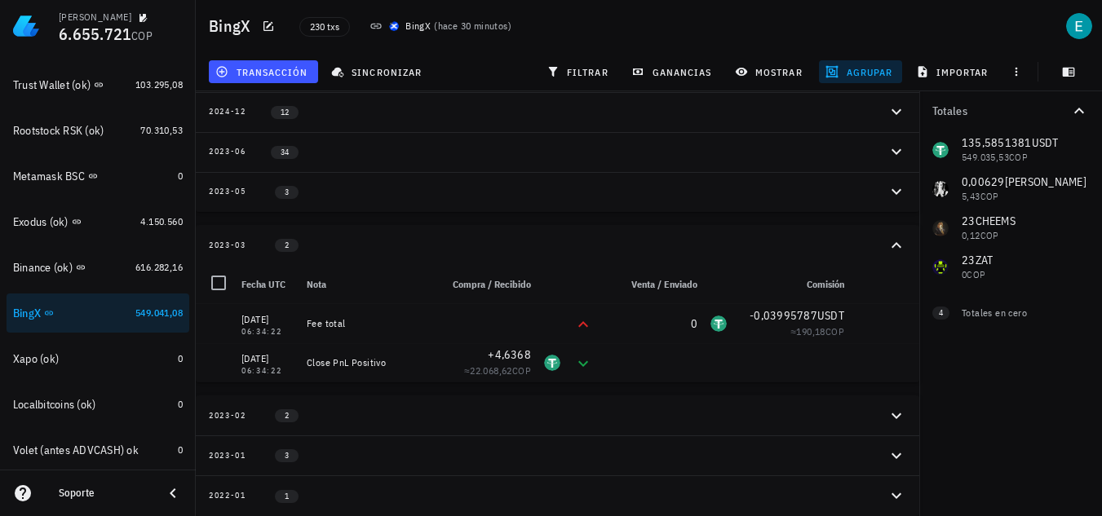
scroll to position [657, 0]
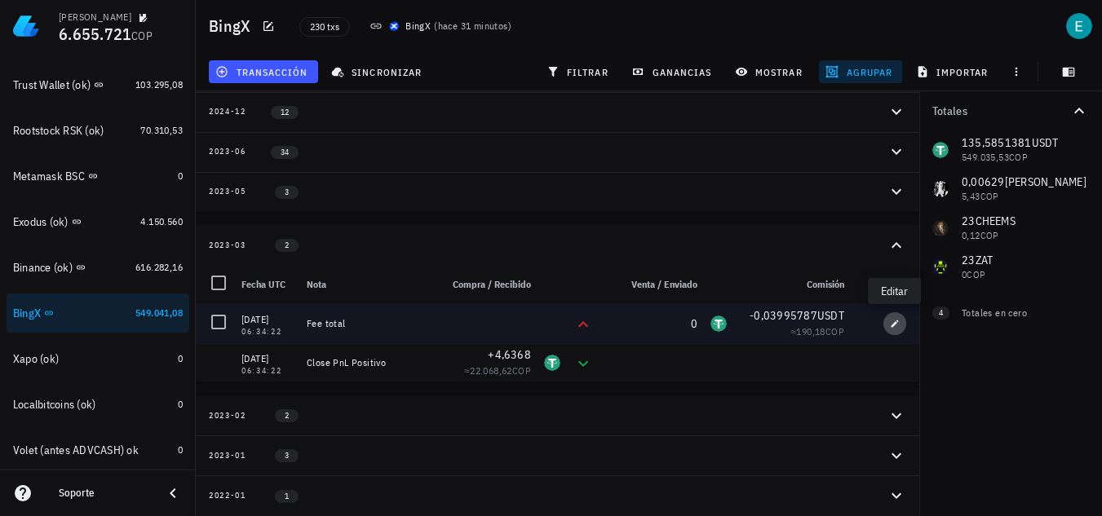
click at [900, 326] on span "button" at bounding box center [895, 324] width 23 height 10
type input "2023-03-09"
type input "06:34:22"
type textarea "Fee total"
type input "0"
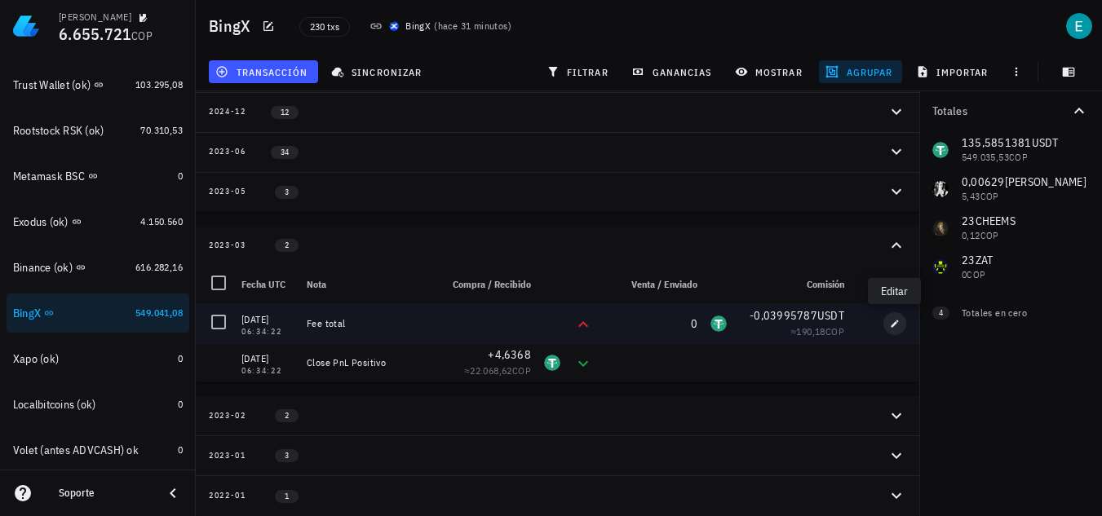
type input "0,03995787"
type input "USDT"
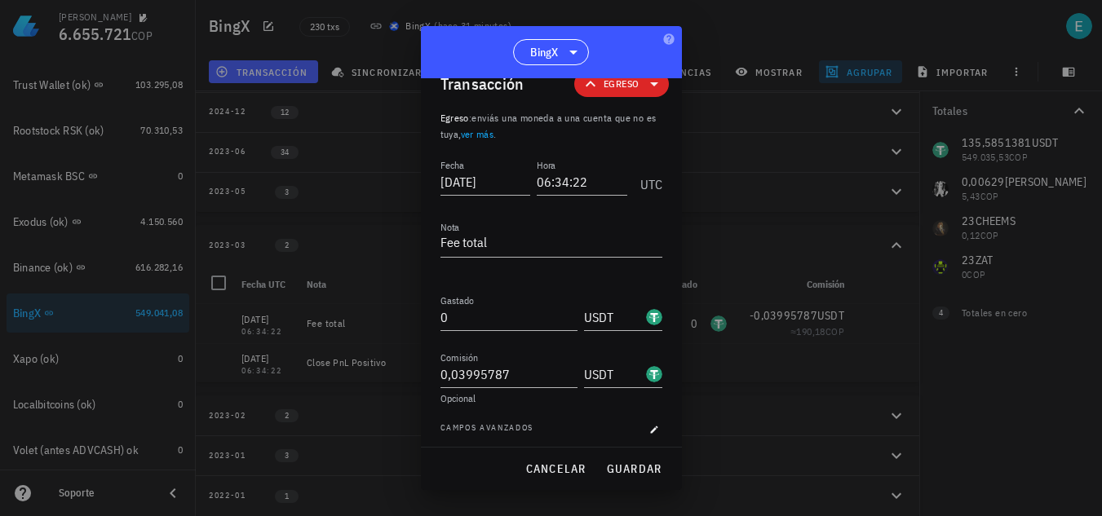
scroll to position [33, 0]
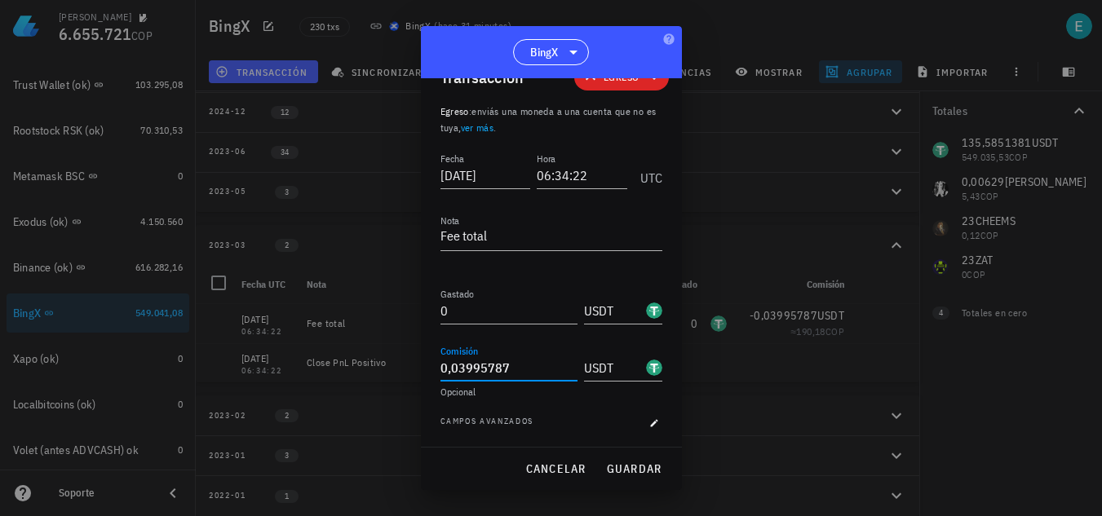
drag, startPoint x: 459, startPoint y: 363, endPoint x: 566, endPoint y: 370, distance: 107.9
click at [566, 370] on input "0,03995787" at bounding box center [509, 368] width 137 height 26
click at [547, 362] on input "0,03995787" at bounding box center [509, 368] width 137 height 26
drag, startPoint x: 524, startPoint y: 366, endPoint x: 461, endPoint y: 372, distance: 63.1
click at [461, 372] on input "0,03995787" at bounding box center [509, 368] width 137 height 26
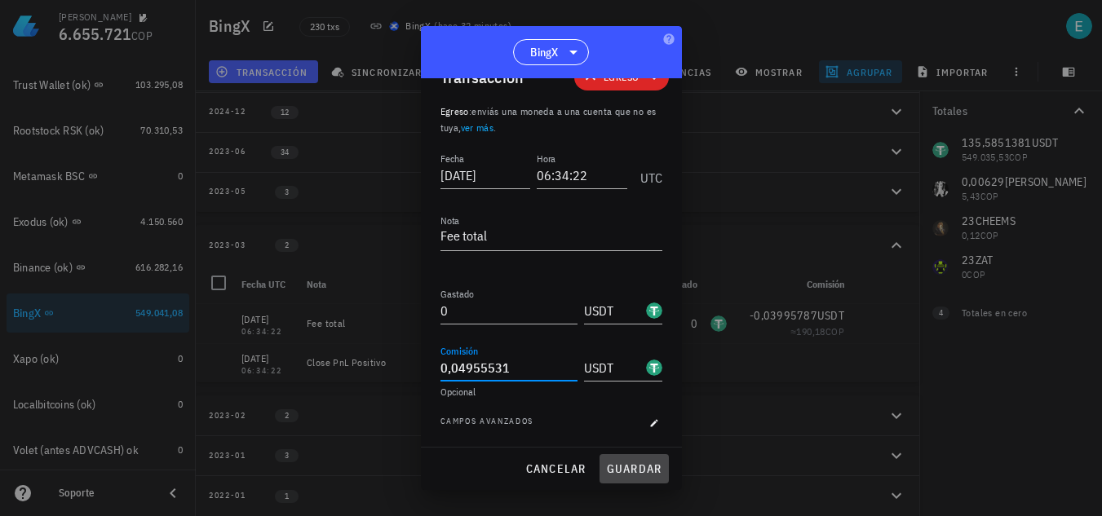
click at [634, 468] on span "guardar" at bounding box center [634, 469] width 56 height 15
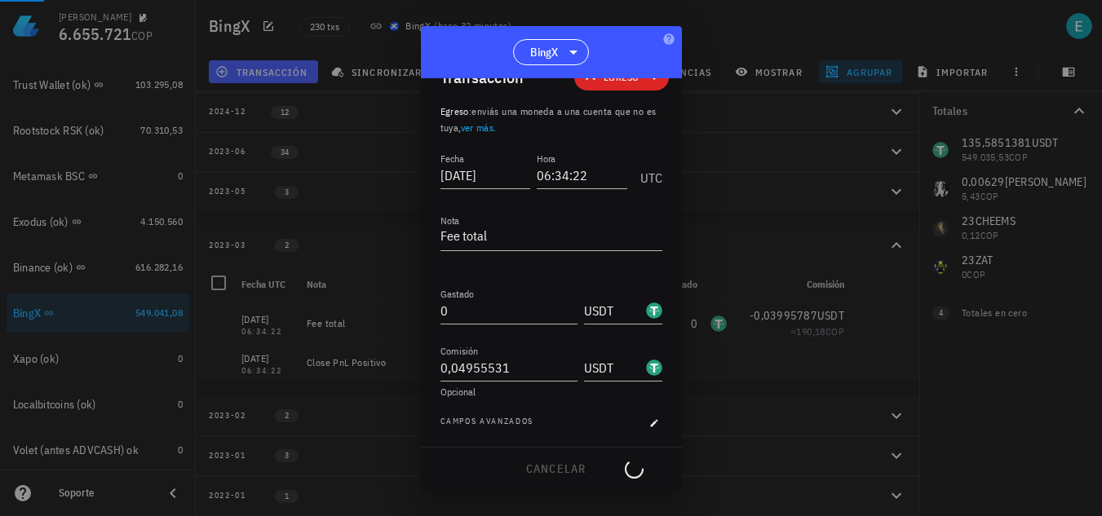
type input "0,03995787"
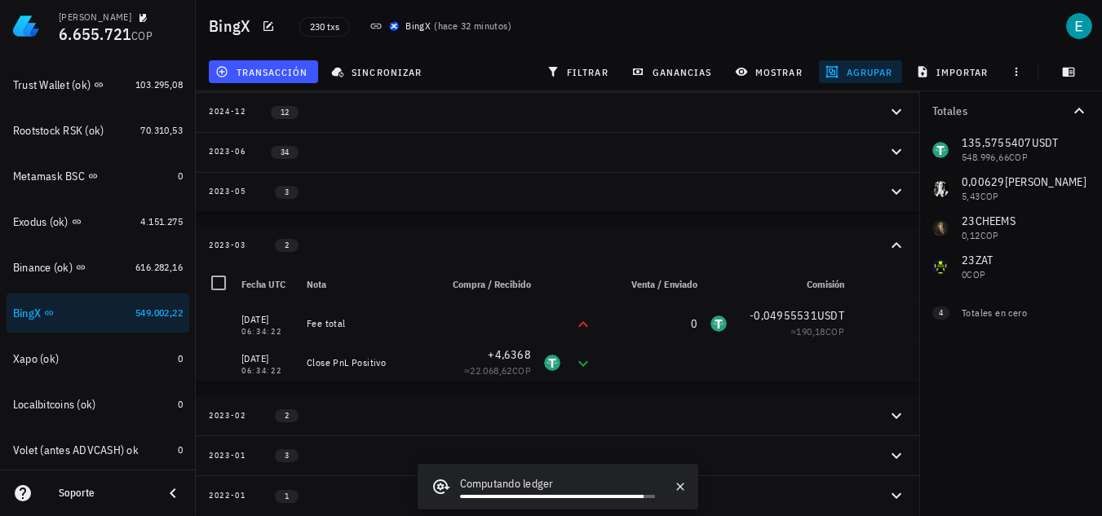
click at [346, 240] on div "2023-03 2" at bounding box center [548, 245] width 678 height 14
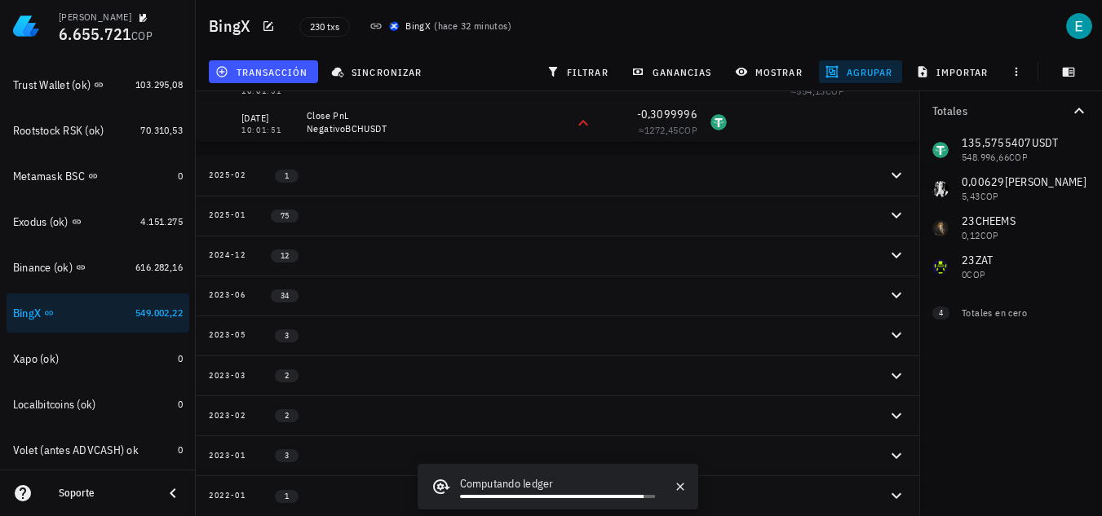
scroll to position [513, 0]
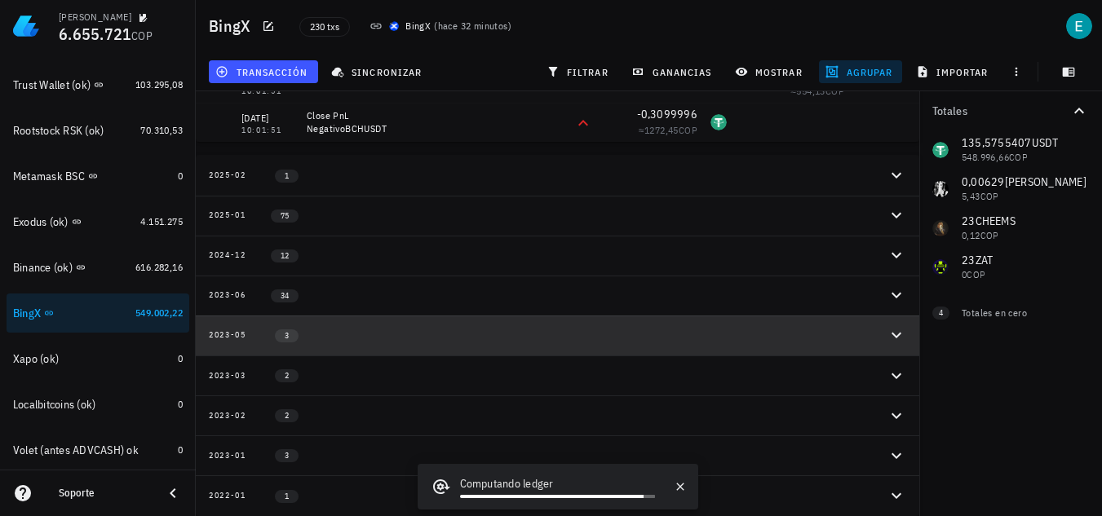
click at [413, 339] on div "2023-05 3" at bounding box center [548, 336] width 678 height 14
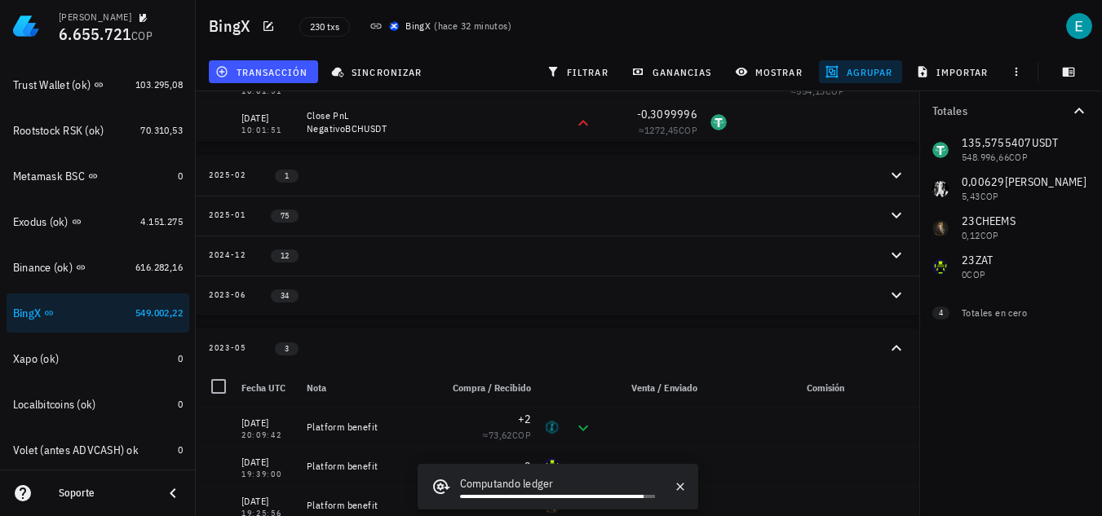
scroll to position [660, 0]
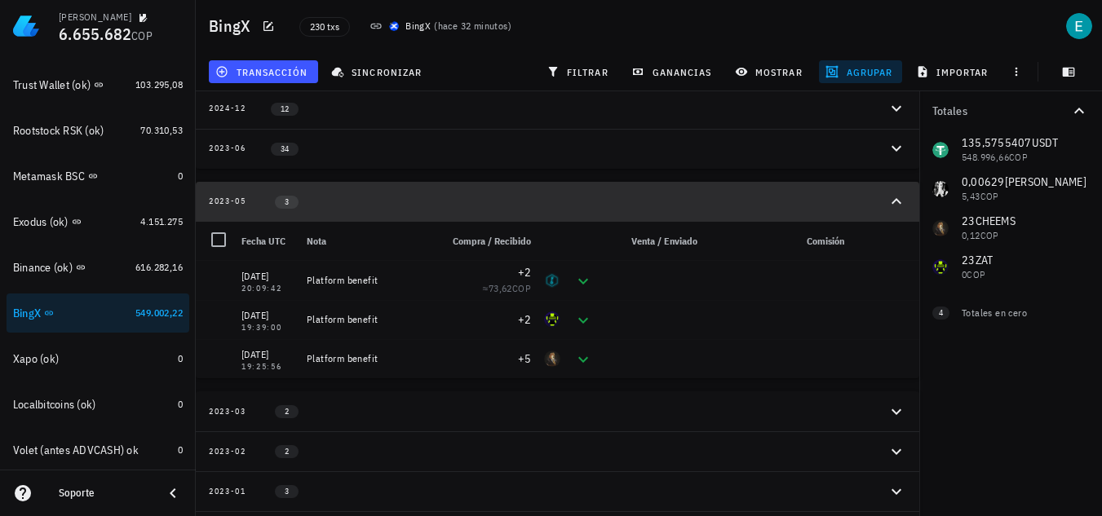
click at [515, 197] on div "2023-05 3" at bounding box center [548, 202] width 678 height 14
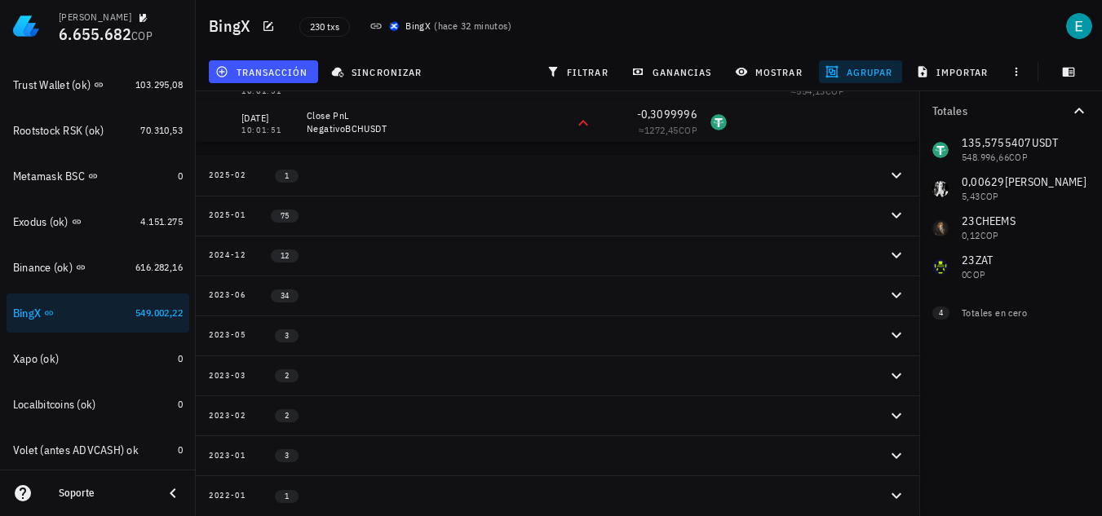
scroll to position [513, 0]
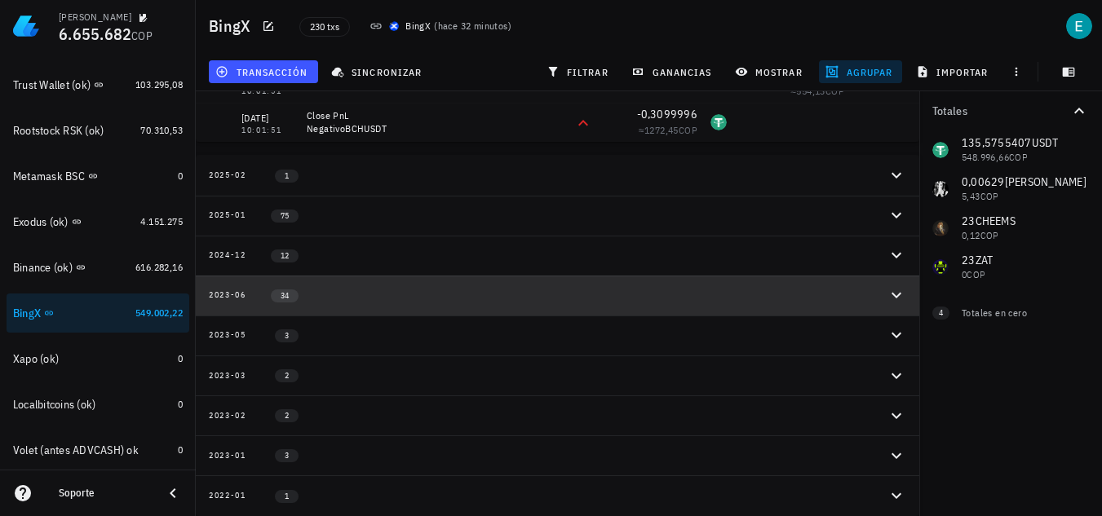
click at [459, 287] on button "2023-06 34" at bounding box center [558, 296] width 724 height 40
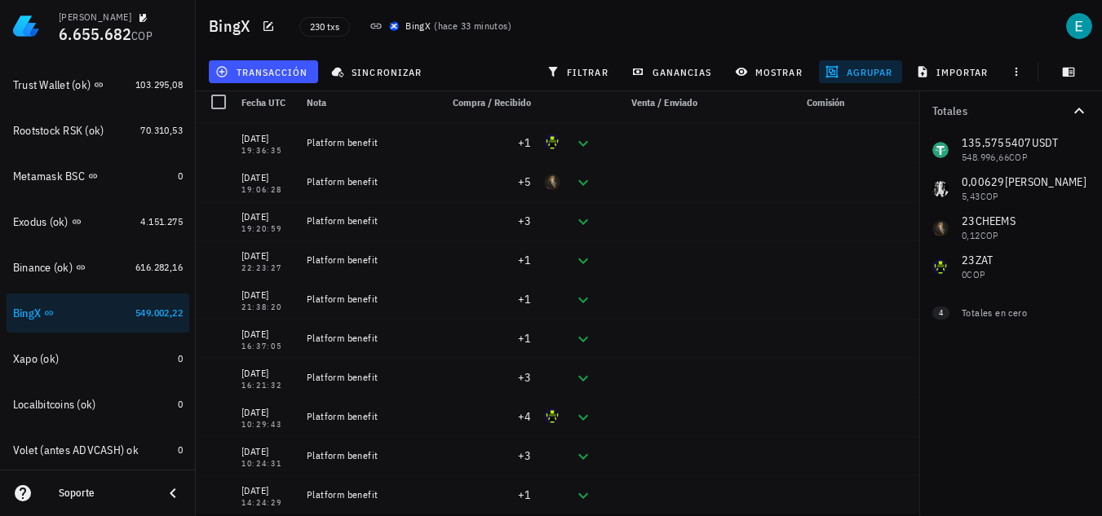
scroll to position [970, 0]
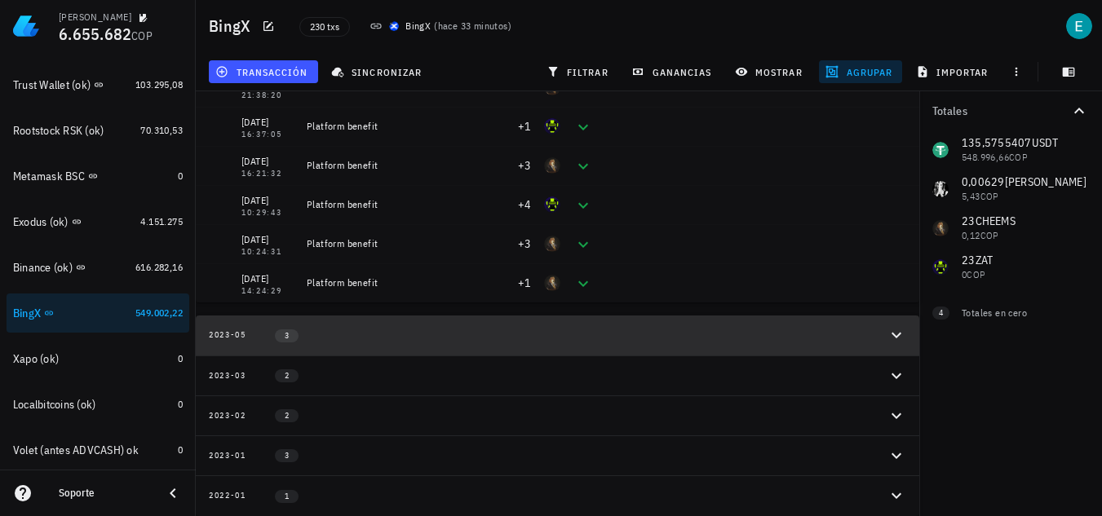
click at [340, 337] on div "2023-05 3" at bounding box center [548, 336] width 678 height 14
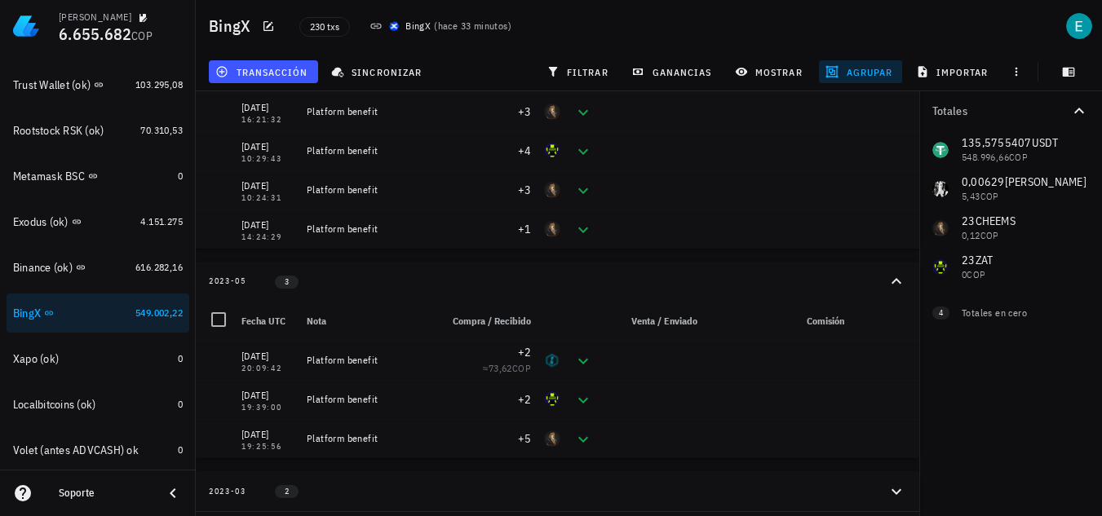
scroll to position [1052, 0]
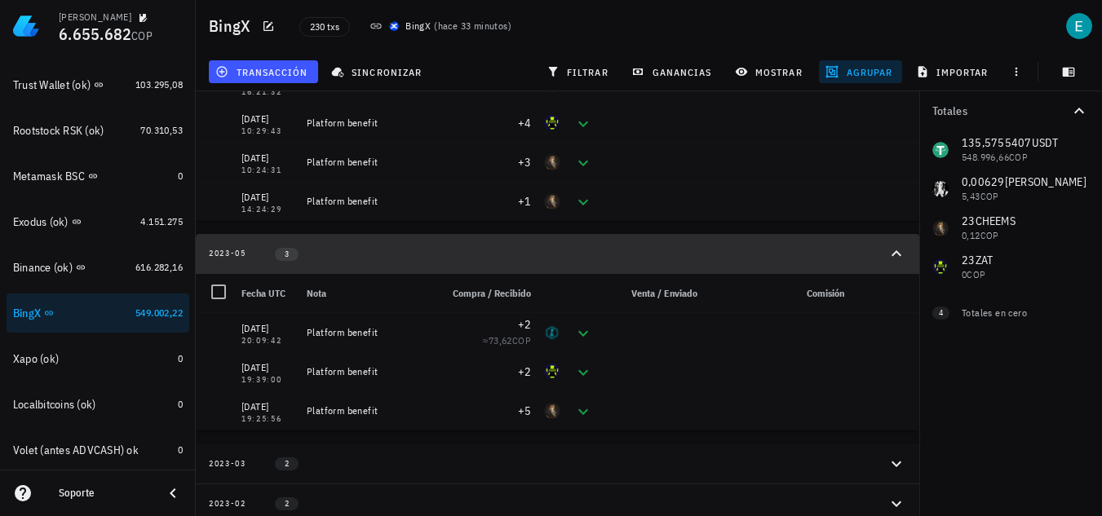
click at [388, 263] on button "2023-05 3" at bounding box center [558, 254] width 724 height 40
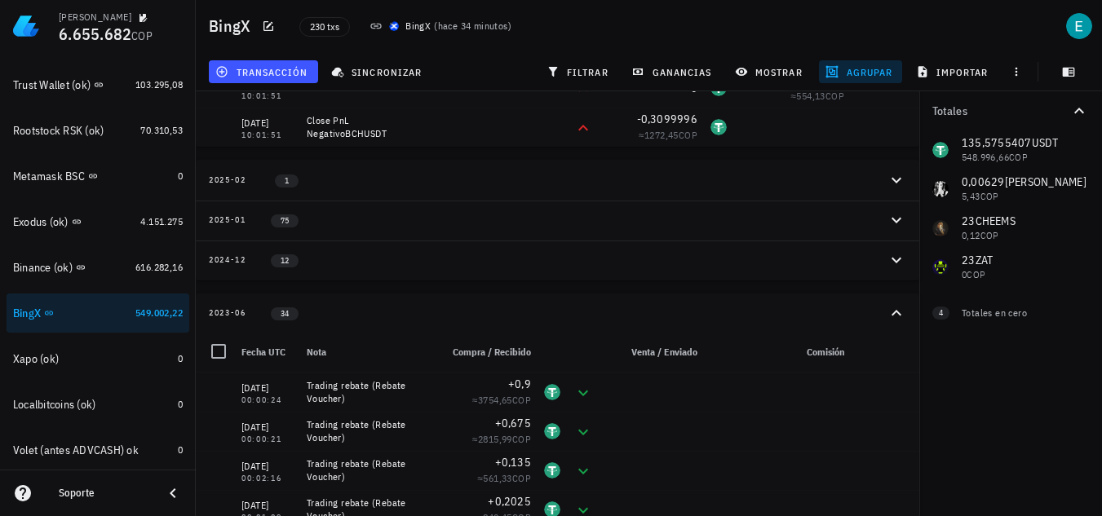
scroll to position [481, 0]
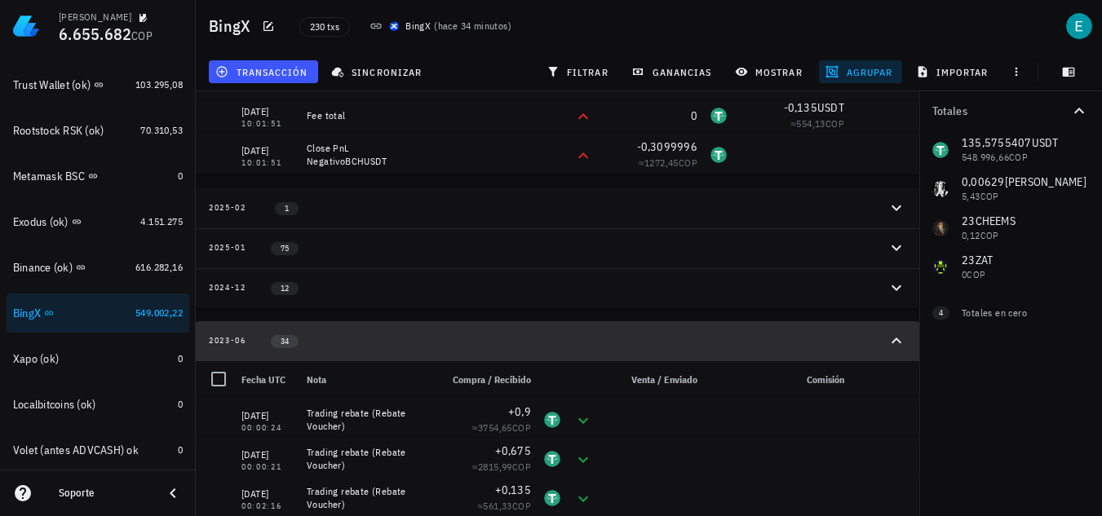
click at [501, 331] on button "2023-06 34" at bounding box center [558, 341] width 724 height 40
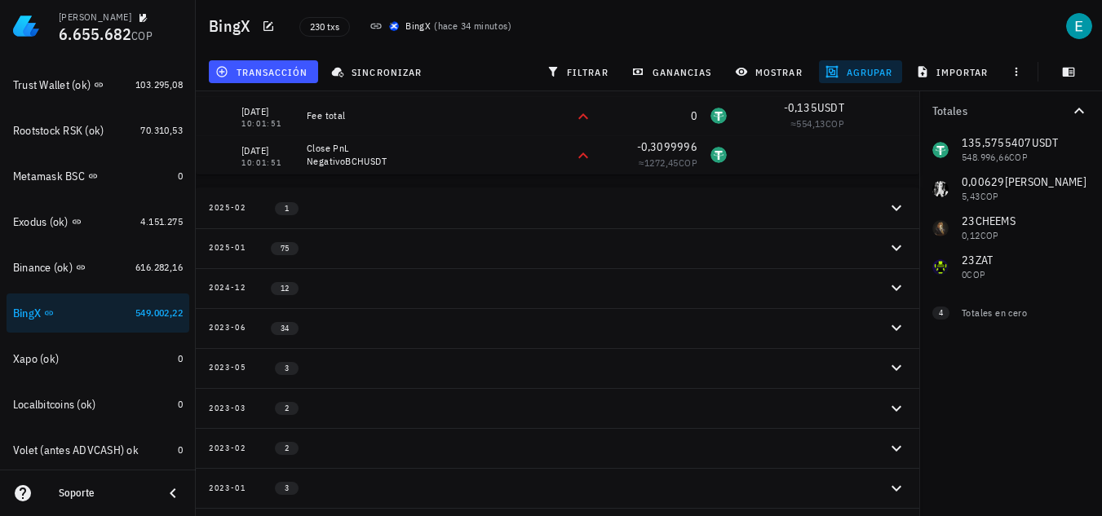
click at [471, 289] on div "2024-12 12" at bounding box center [548, 288] width 678 height 14
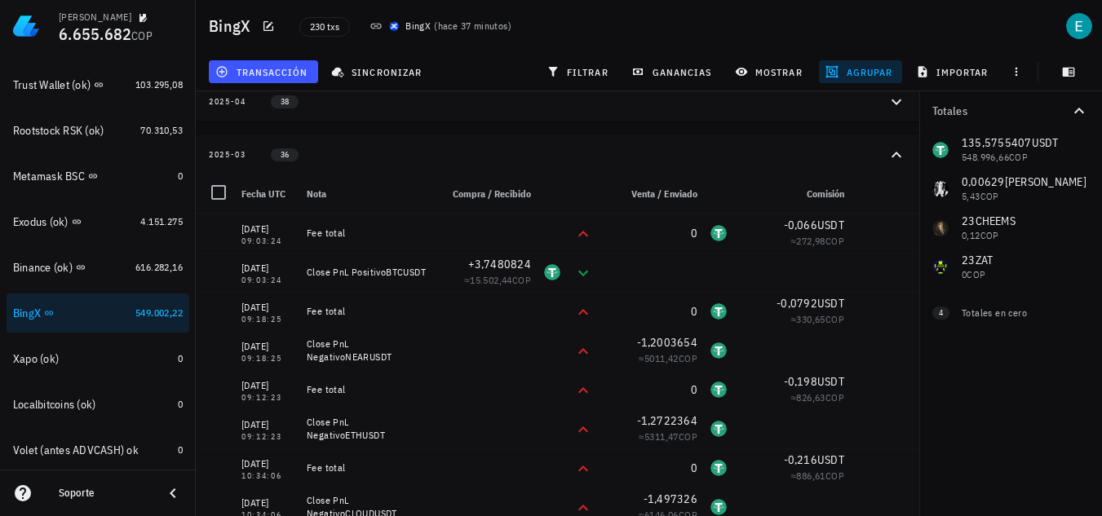
scroll to position [0, 0]
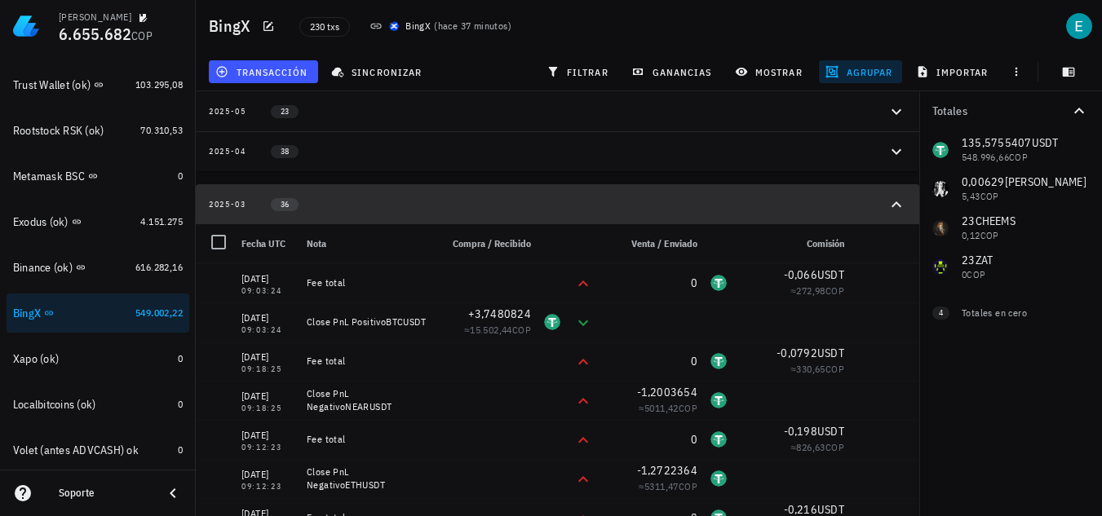
click at [538, 214] on button "2025-03 36" at bounding box center [558, 204] width 724 height 40
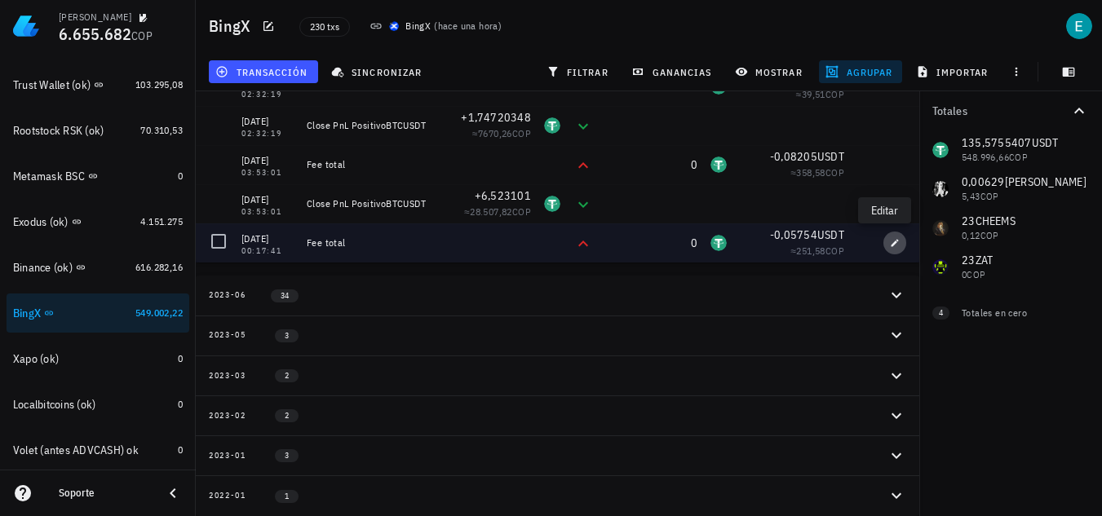
click at [890, 246] on icon "button" at bounding box center [895, 243] width 10 height 10
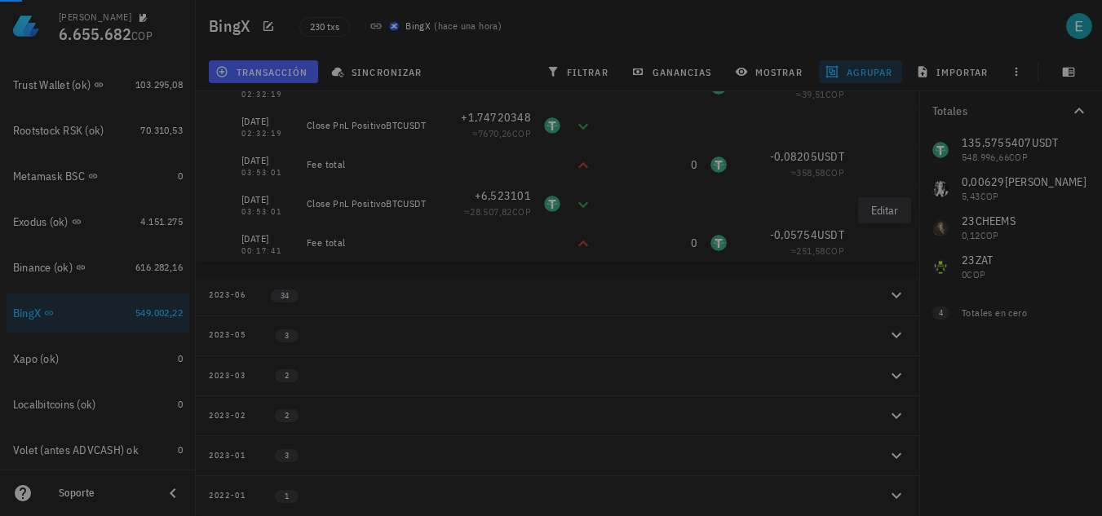
type input "2024-12-22"
type input "00:17:41"
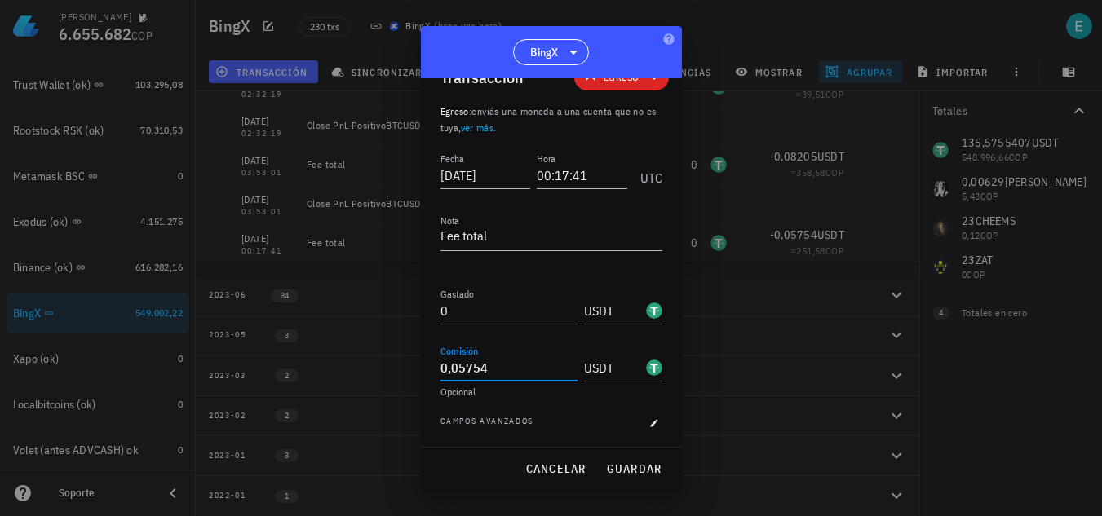
drag, startPoint x: 396, startPoint y: 374, endPoint x: 352, endPoint y: 371, distance: 44.2
click at [352, 371] on div "Ivan Patiño 6.655.682 COP Inicio Portafolio Impuestos Transacciones Cuentas Tot…" at bounding box center [551, 2] width 1102 height 1030
paste input "675"
click at [441, 363] on input "675" at bounding box center [509, 368] width 137 height 26
type input "0,675"
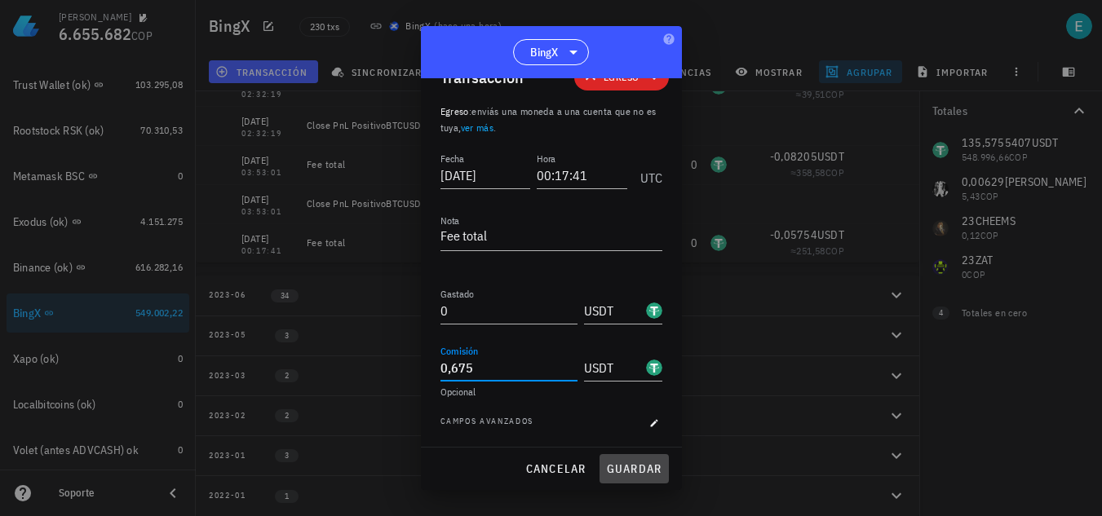
click at [665, 471] on button "guardar" at bounding box center [634, 468] width 69 height 29
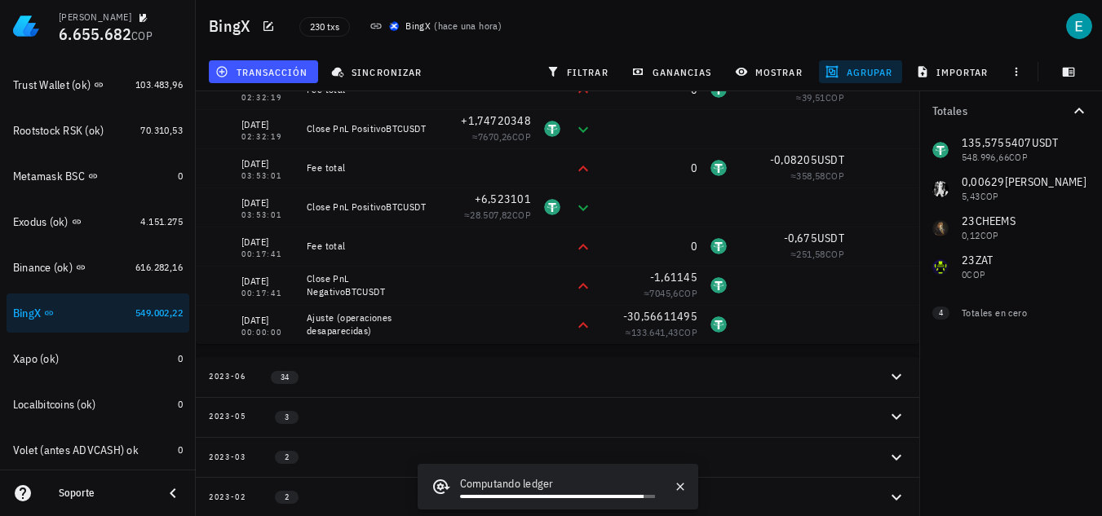
scroll to position [350, 0]
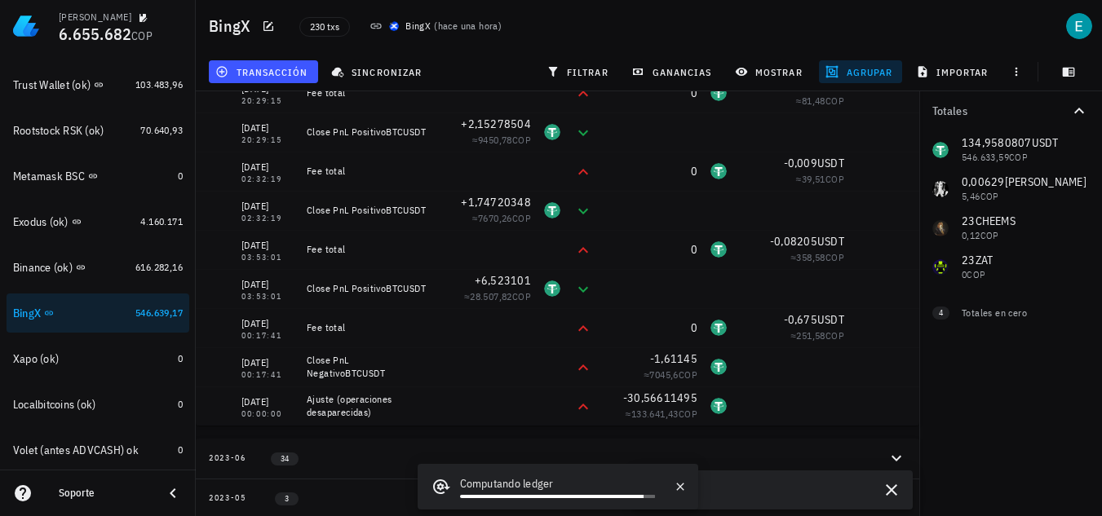
click at [792, 286] on div at bounding box center [791, 288] width 117 height 39
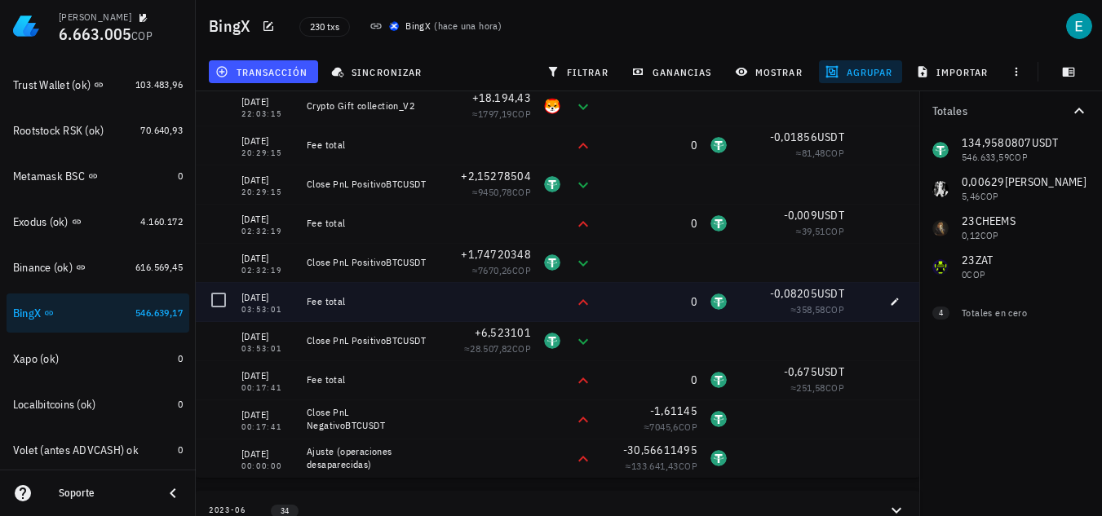
scroll to position [326, 0]
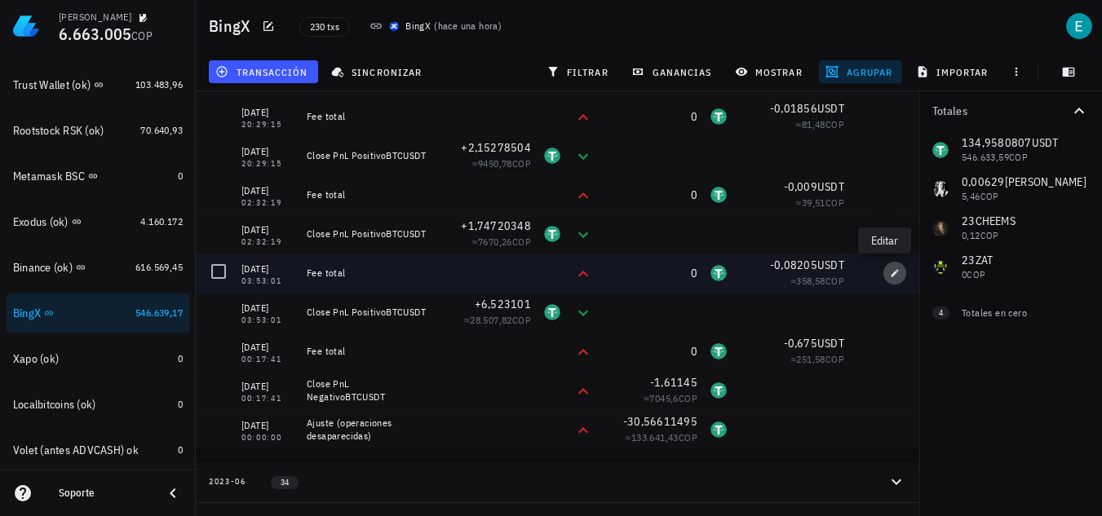
click at [890, 271] on icon "button" at bounding box center [895, 273] width 10 height 10
type input "2024-12-23"
type input "03:53:01"
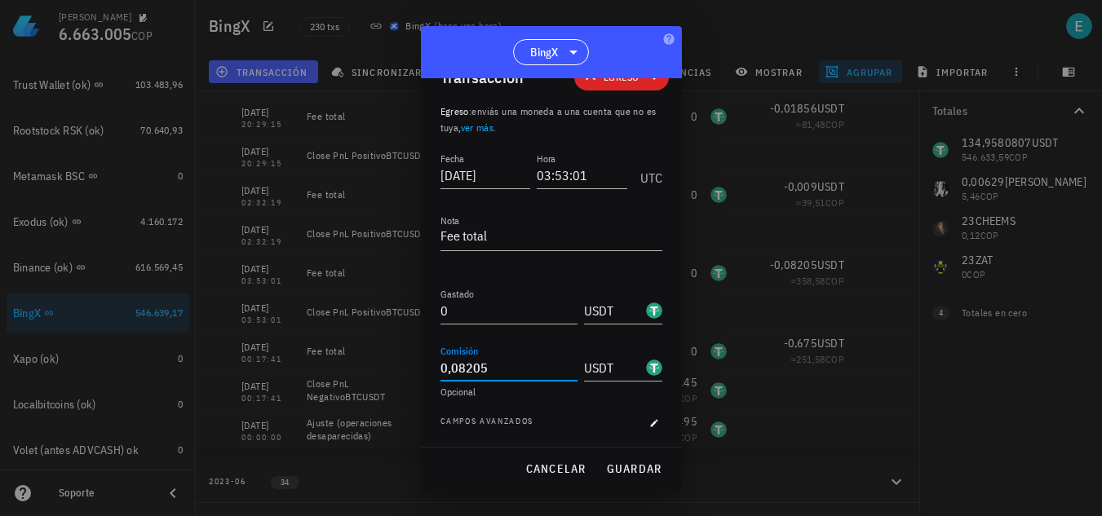
drag, startPoint x: 529, startPoint y: 362, endPoint x: 395, endPoint y: 369, distance: 134.0
click at [395, 369] on div "Ivan Patiño 6.663.005 COP Inicio Portafolio Impuestos Transacciones Cuentas Tot…" at bounding box center [551, 189] width 1102 height 1030
paste input "81"
click at [443, 366] on input "81" at bounding box center [509, 368] width 137 height 26
click at [652, 463] on span "guardar" at bounding box center [634, 469] width 56 height 15
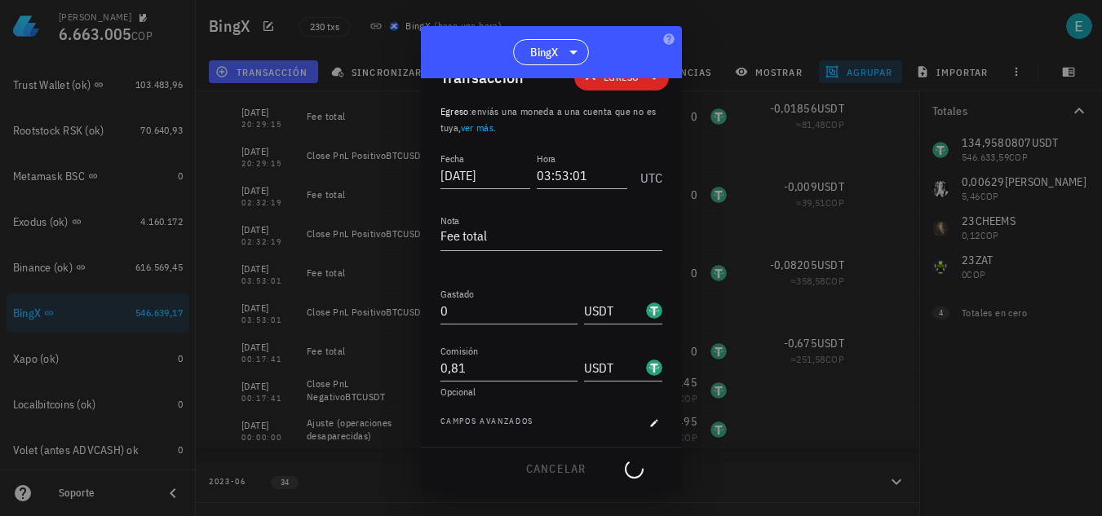
type input "0,08205"
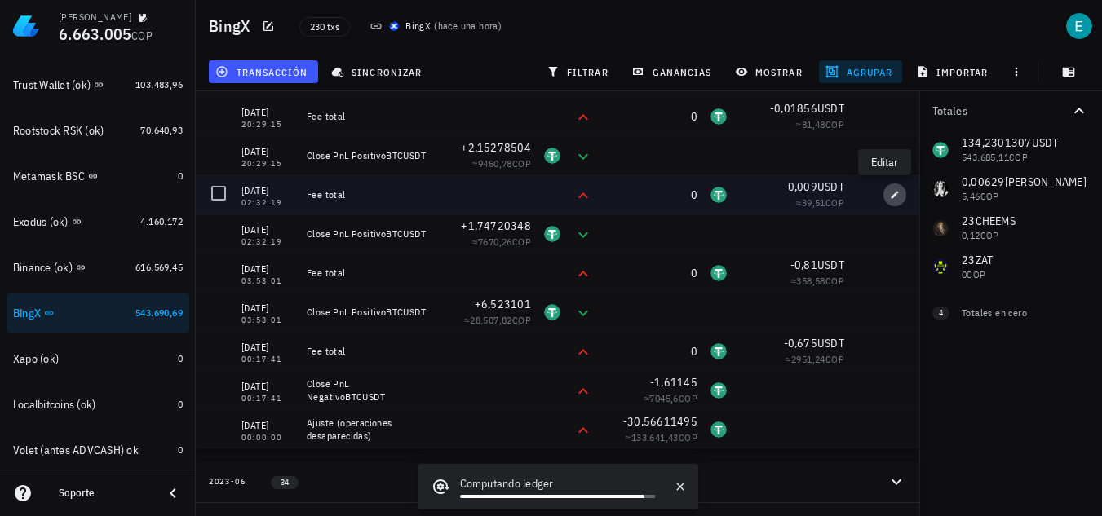
click at [890, 194] on icon "button" at bounding box center [895, 195] width 10 height 10
type input "2024-12-24"
type input "02:32:19"
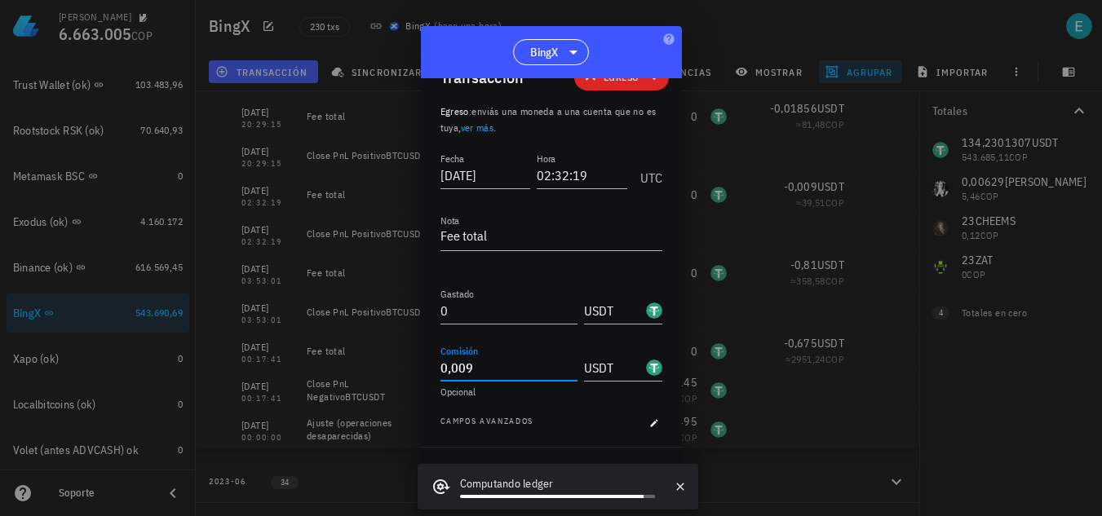
drag, startPoint x: 518, startPoint y: 371, endPoint x: 399, endPoint y: 371, distance: 119.1
click at [399, 371] on div "Ivan Patiño 6.663.005 COP Inicio Portafolio Impuestos Transacciones Cuentas Tot…" at bounding box center [551, 189] width 1102 height 1030
paste input "18612"
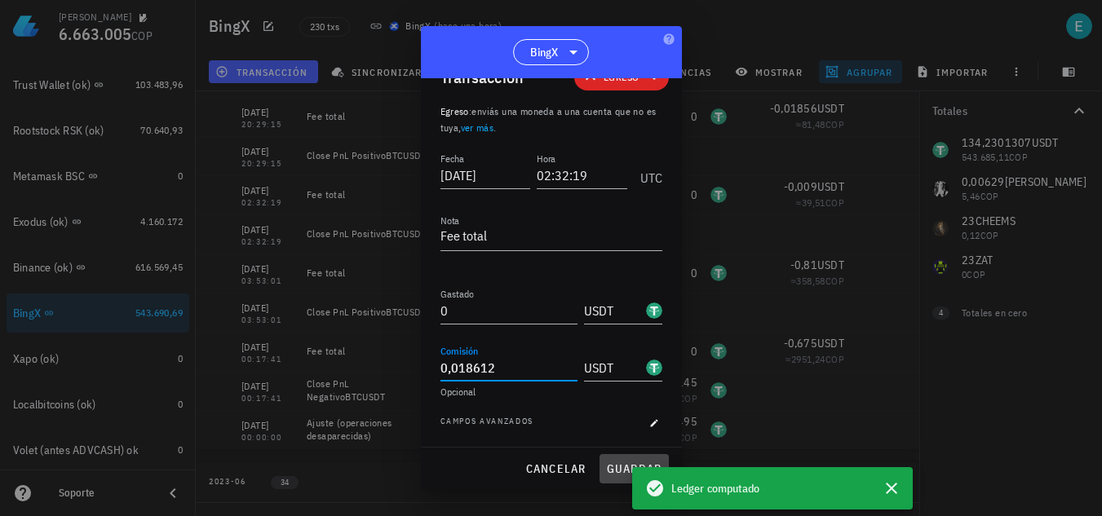
click at [613, 467] on span "guardar" at bounding box center [634, 469] width 56 height 15
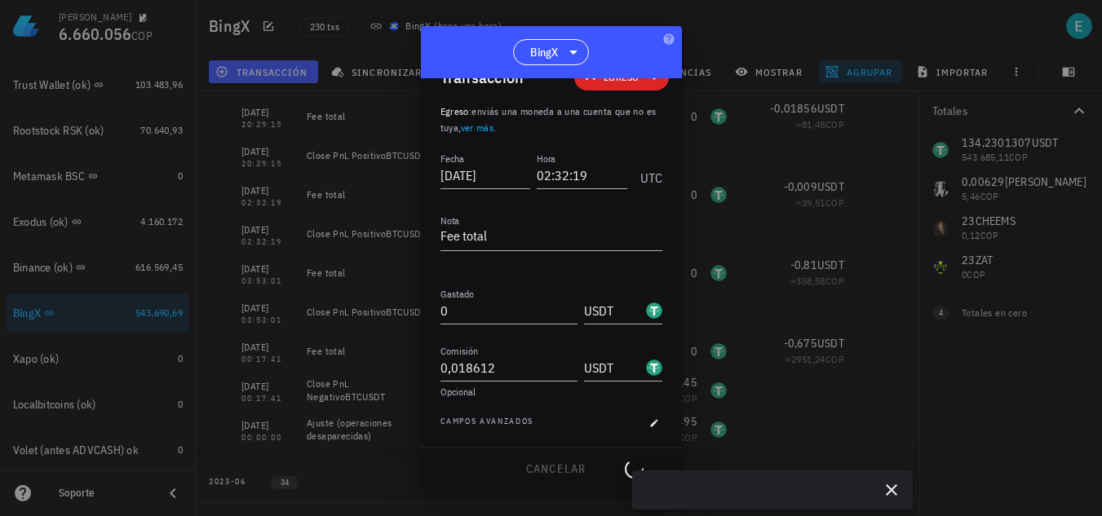
type input "0,009"
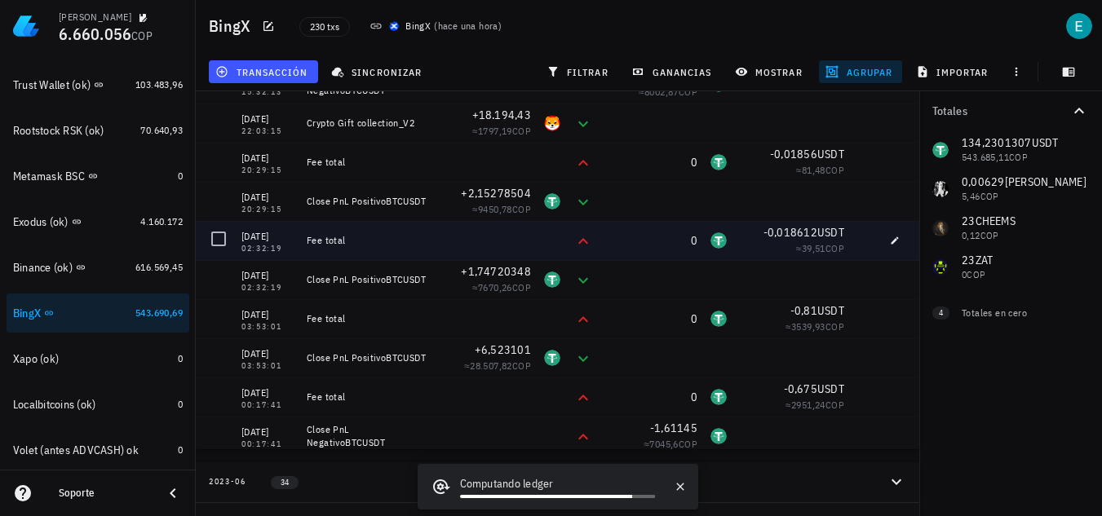
scroll to position [0, 0]
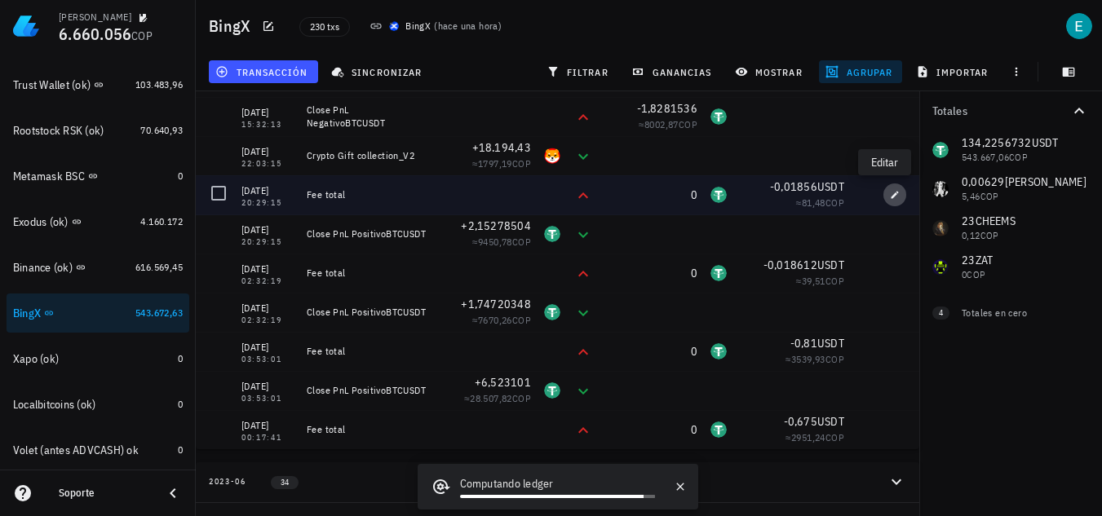
click at [890, 195] on icon "button" at bounding box center [895, 195] width 10 height 10
type input "20:29:15"
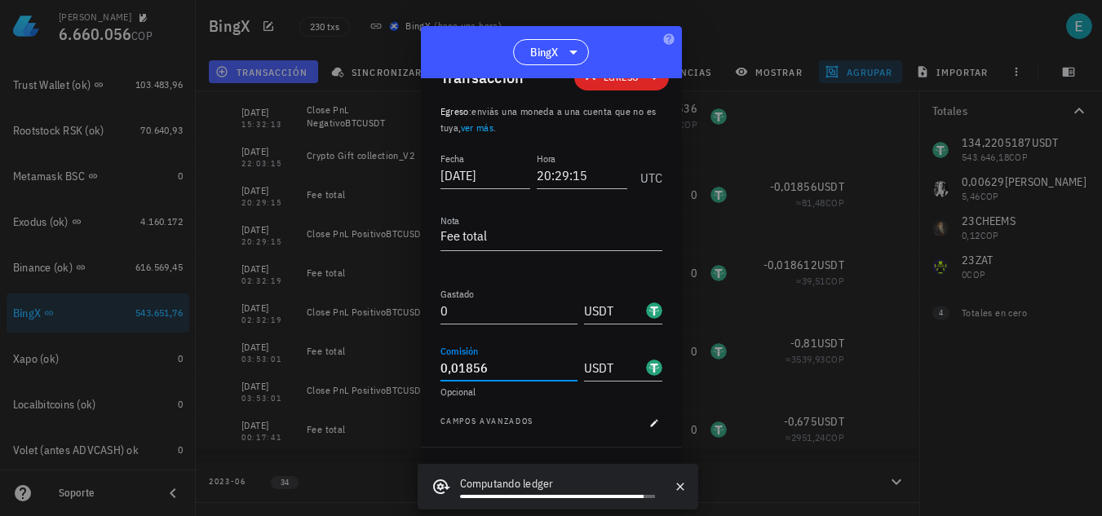
drag, startPoint x: 476, startPoint y: 371, endPoint x: 391, endPoint y: 372, distance: 85.7
click at [391, 372] on div "Ivan Patiño 6.660.056 COP Inicio Portafolio Impuestos Transacciones Cuentas Tot…" at bounding box center [551, 189] width 1102 height 1030
paste input "05494"
click at [685, 486] on icon "button" at bounding box center [680, 487] width 13 height 13
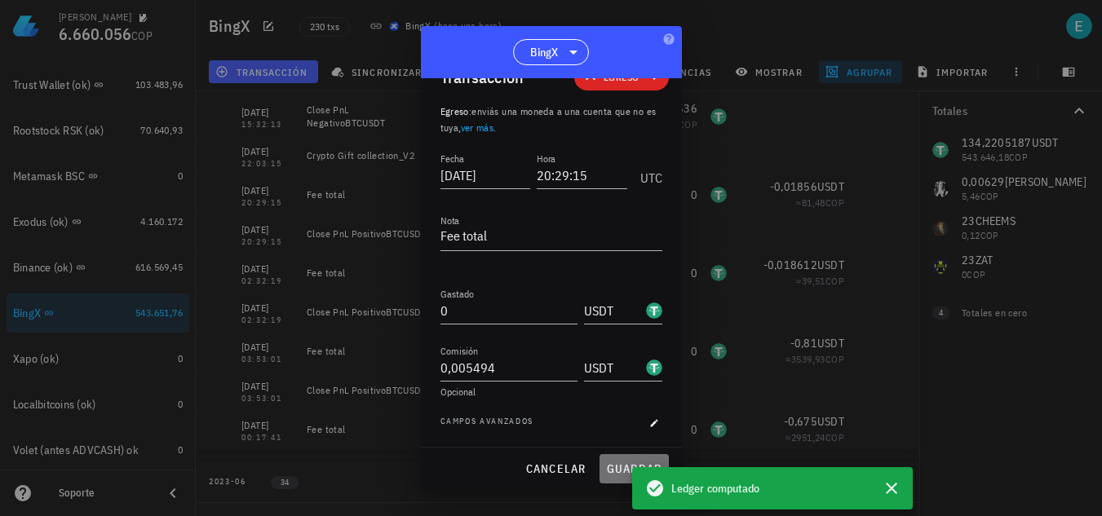
click at [637, 476] on span "guardar" at bounding box center [634, 469] width 56 height 15
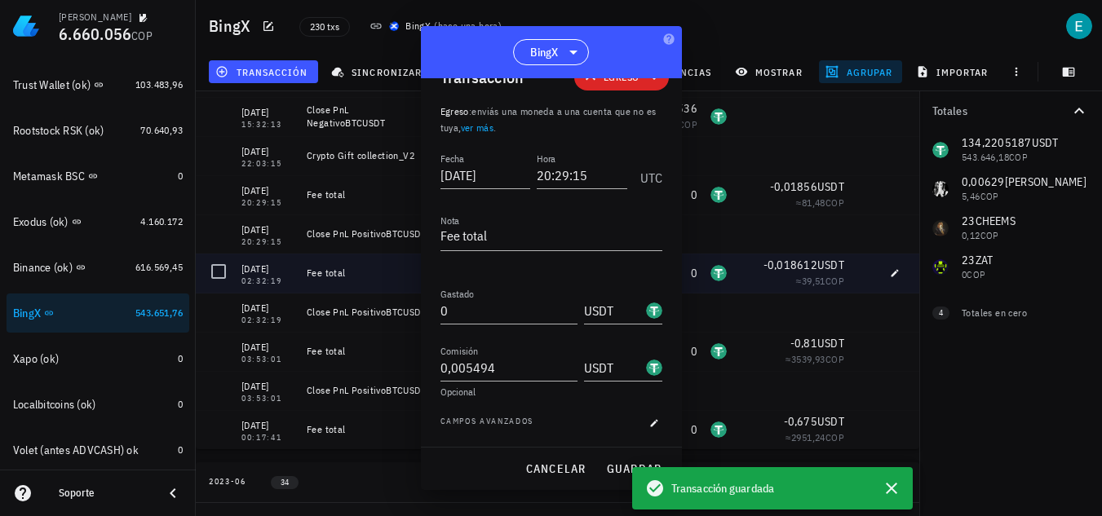
type input "0,01856"
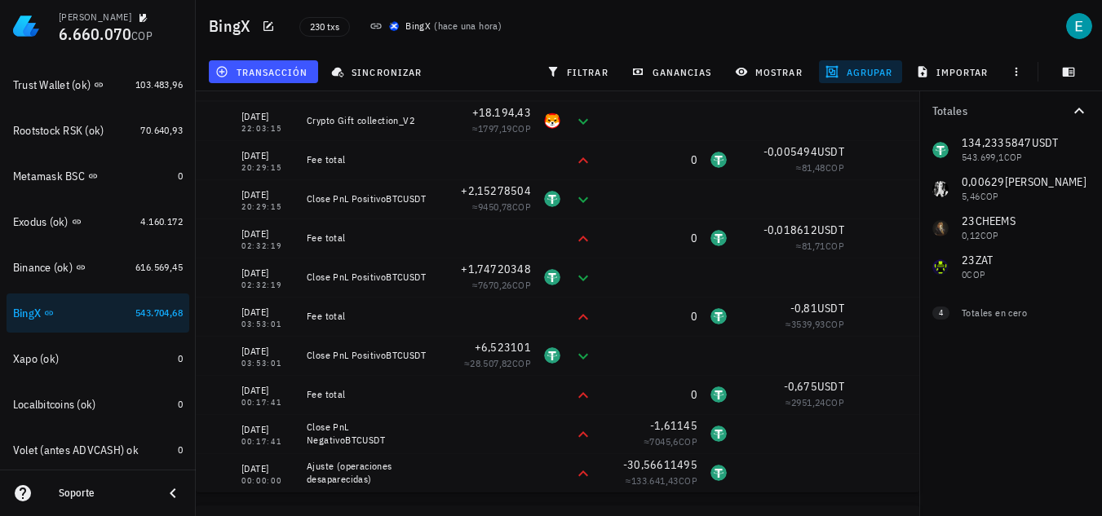
scroll to position [245, 0]
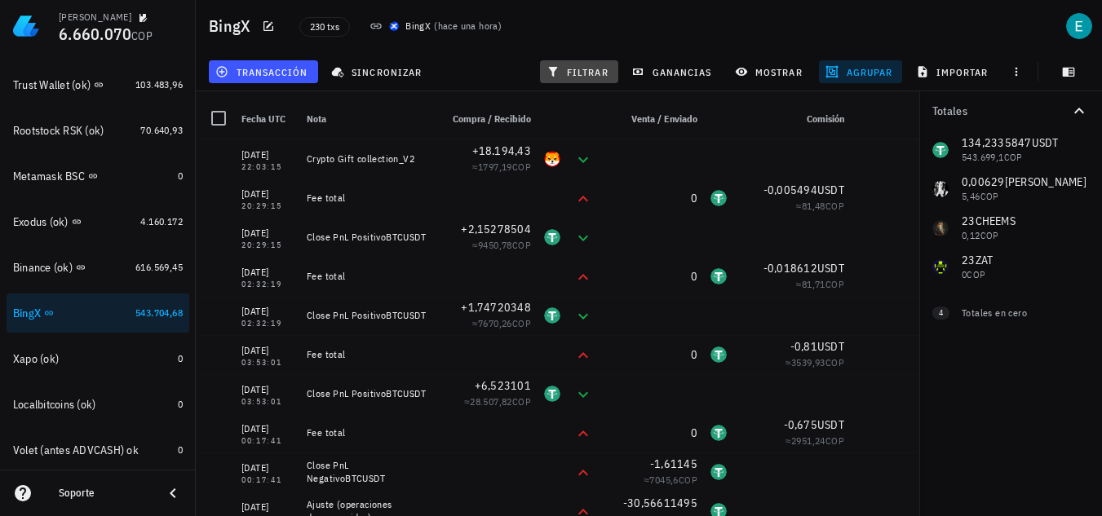
click at [560, 74] on icon "button" at bounding box center [553, 71] width 13 height 13
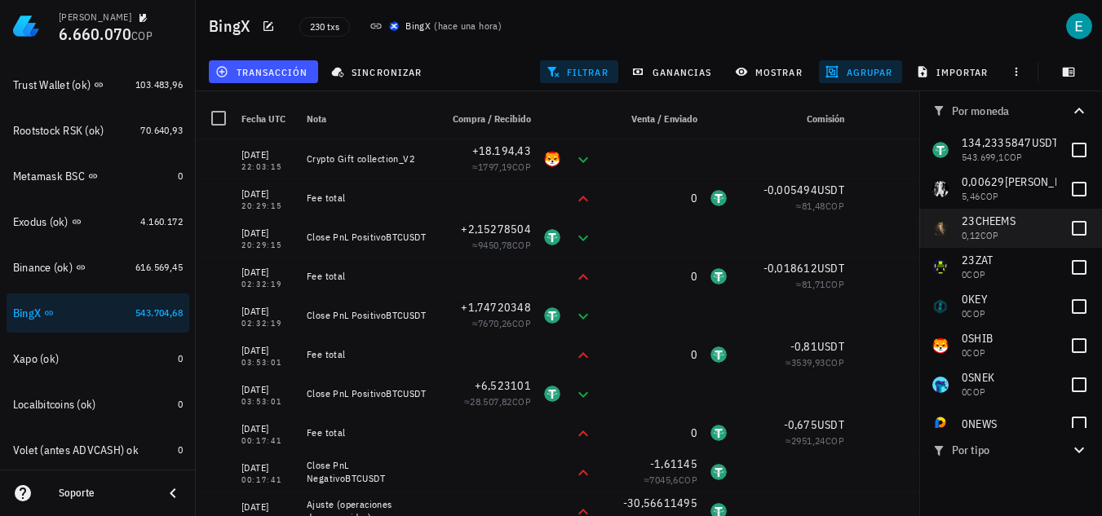
scroll to position [22, 0]
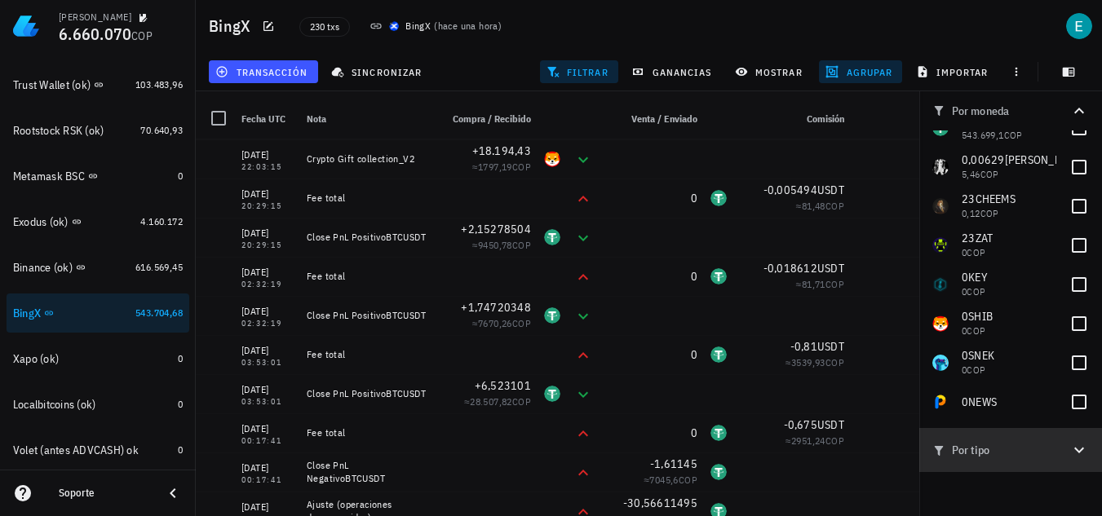
click at [1035, 461] on button "Por tipo" at bounding box center [1011, 450] width 183 height 44
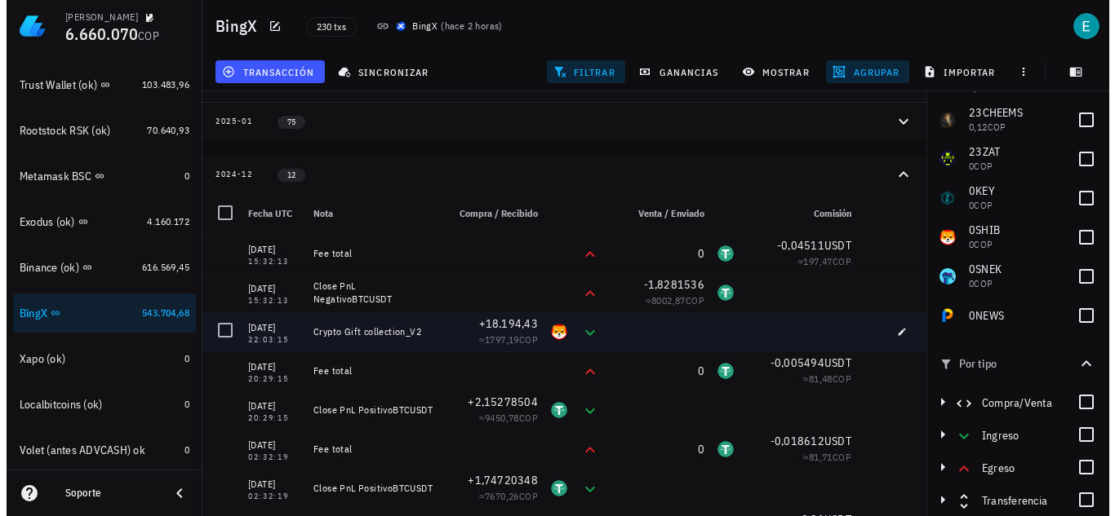
scroll to position [0, 0]
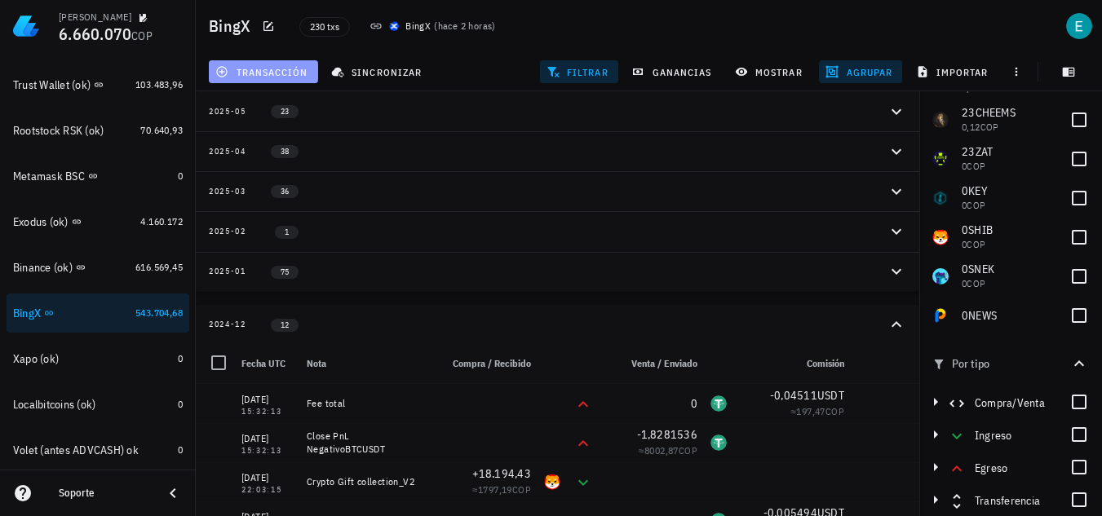
click at [290, 62] on button "transacción" at bounding box center [263, 71] width 109 height 23
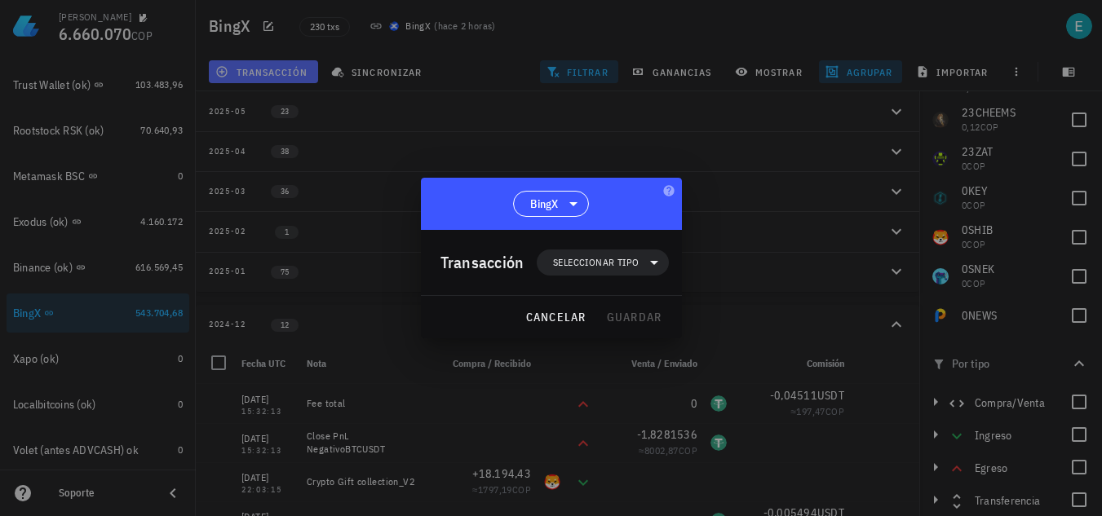
click at [290, 62] on div at bounding box center [551, 258] width 1102 height 516
click at [559, 321] on span "cancelar" at bounding box center [555, 317] width 61 height 15
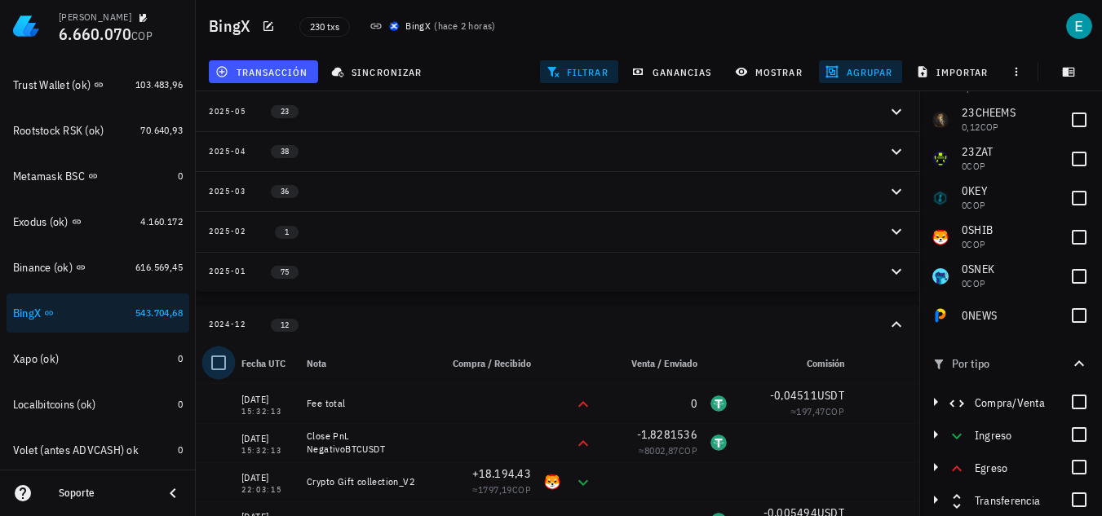
click at [216, 363] on div at bounding box center [219, 363] width 28 height 28
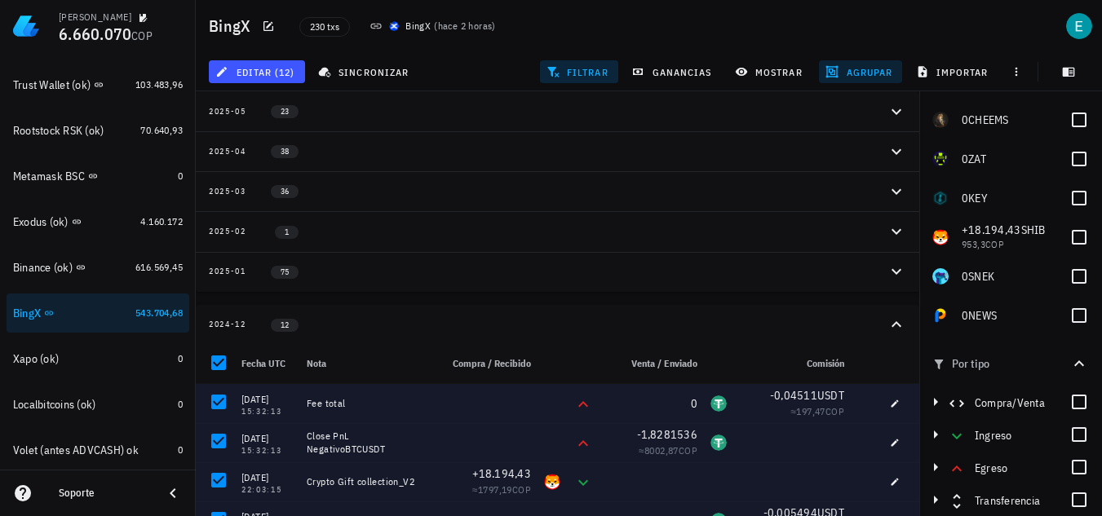
click at [829, 74] on icon "button" at bounding box center [832, 71] width 13 height 13
click at [873, 271] on button "resetear" at bounding box center [883, 277] width 55 height 16
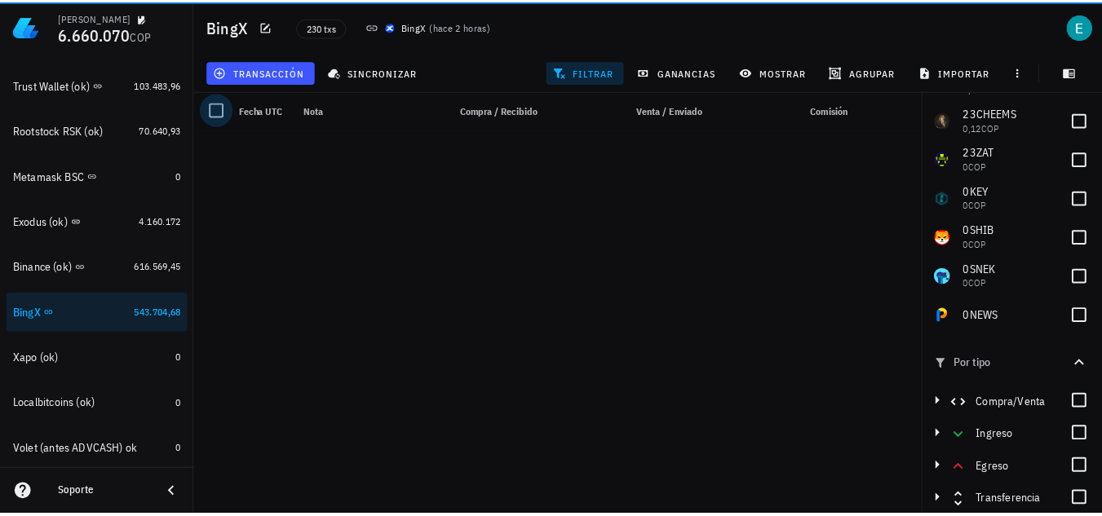
scroll to position [8635, 0]
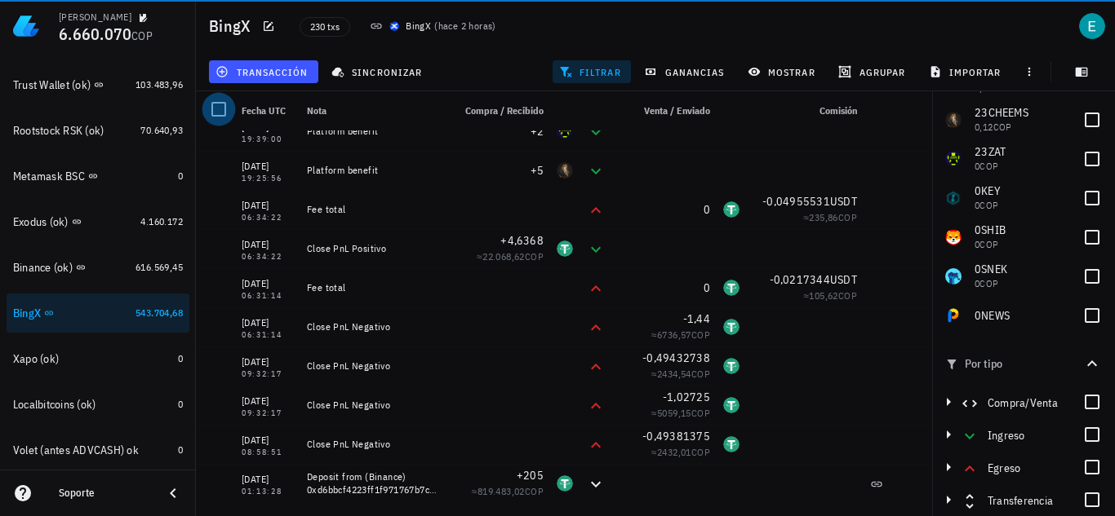
click at [220, 113] on div at bounding box center [219, 109] width 28 height 28
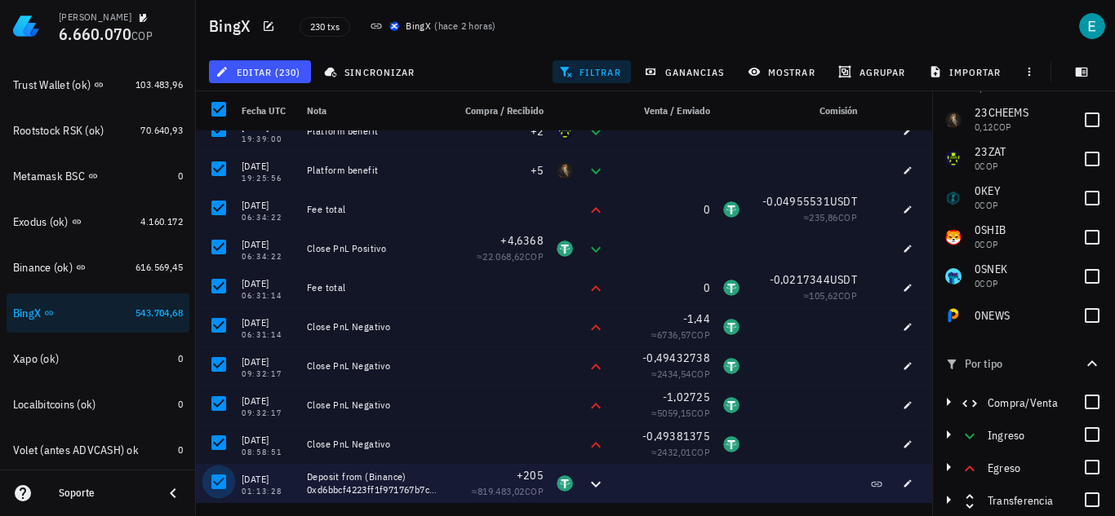
click at [215, 479] on div at bounding box center [219, 482] width 28 height 28
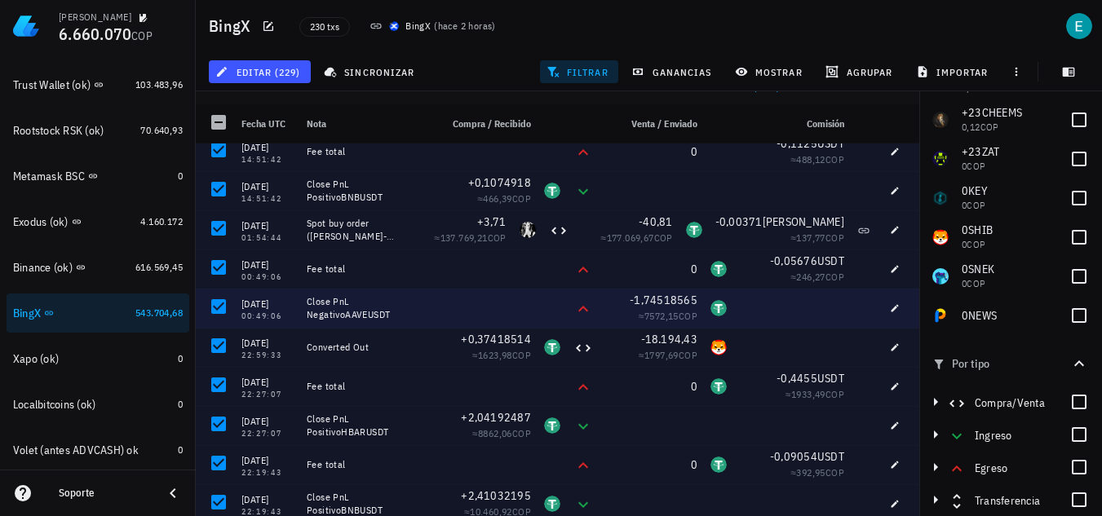
scroll to position [4866, 0]
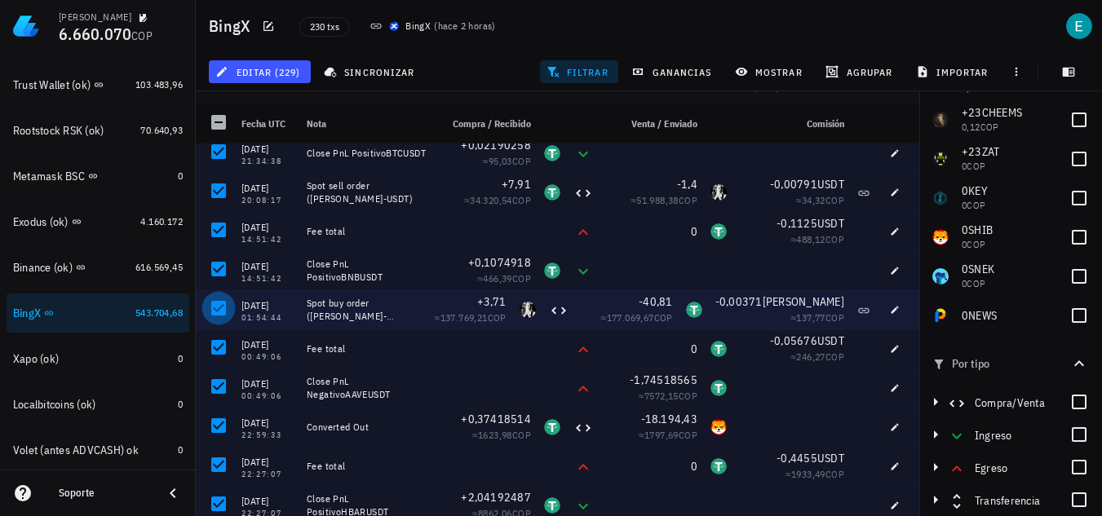
click at [220, 312] on div at bounding box center [219, 309] width 28 height 28
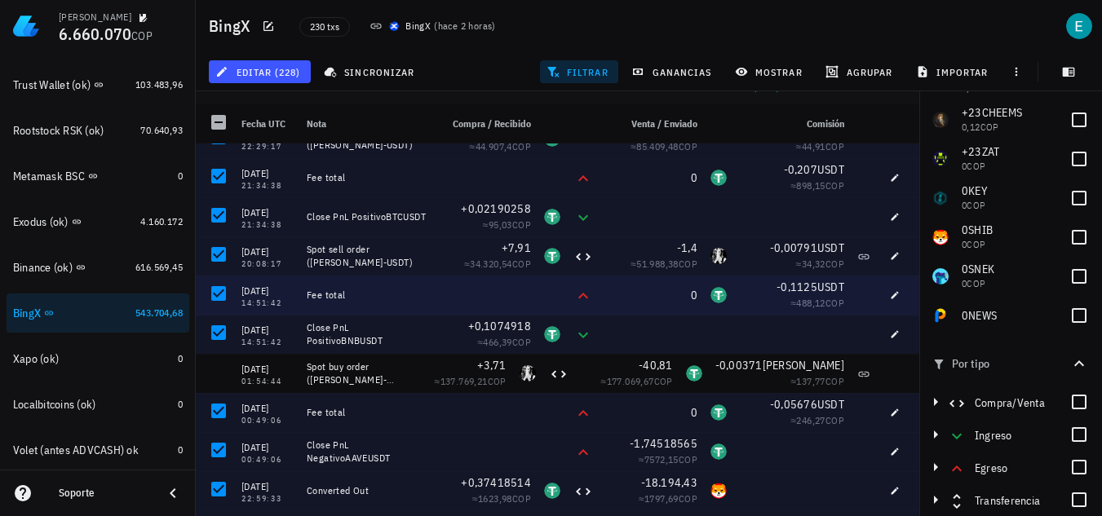
scroll to position [4784, 0]
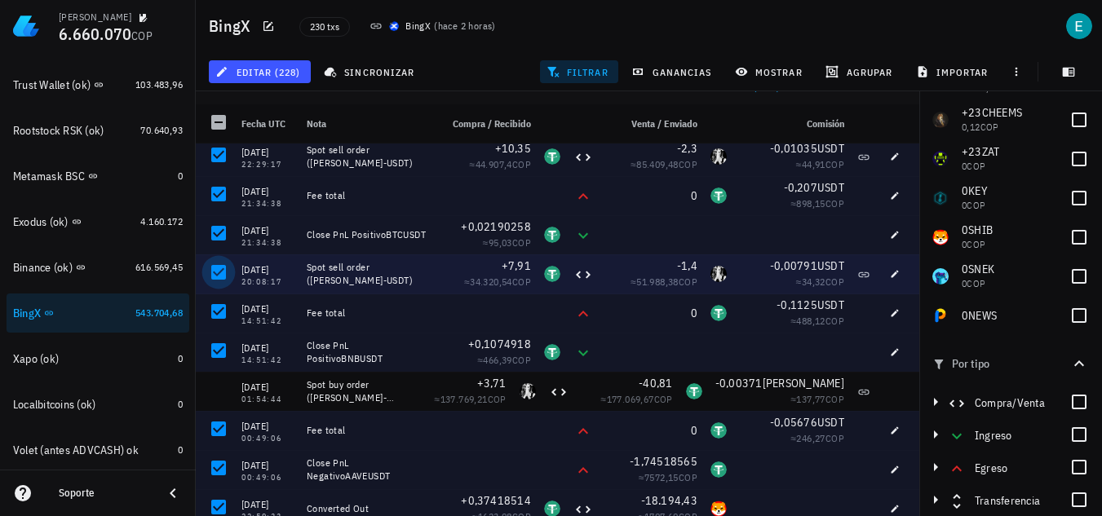
click at [215, 273] on div at bounding box center [219, 273] width 28 height 28
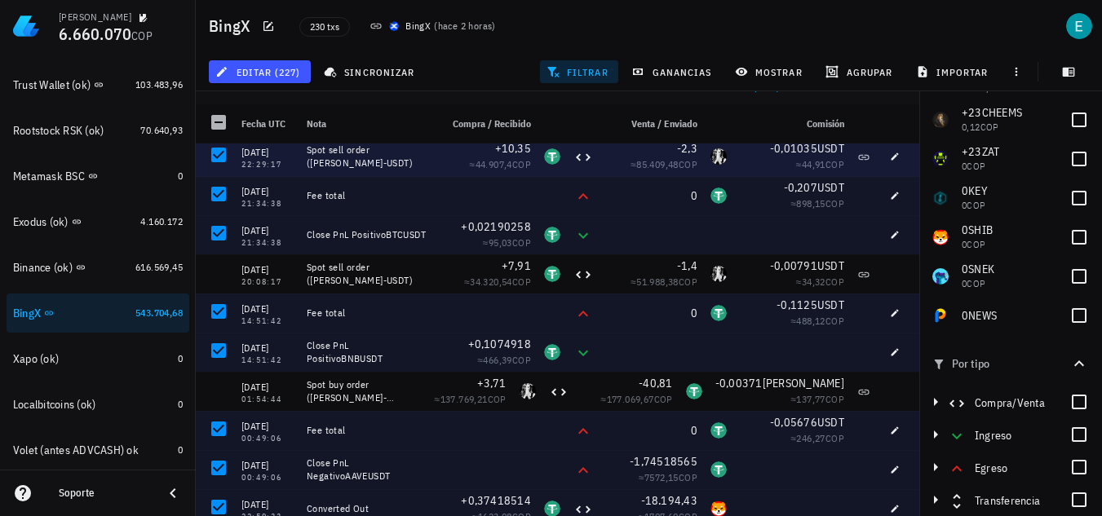
click at [219, 155] on div at bounding box center [219, 155] width 28 height 28
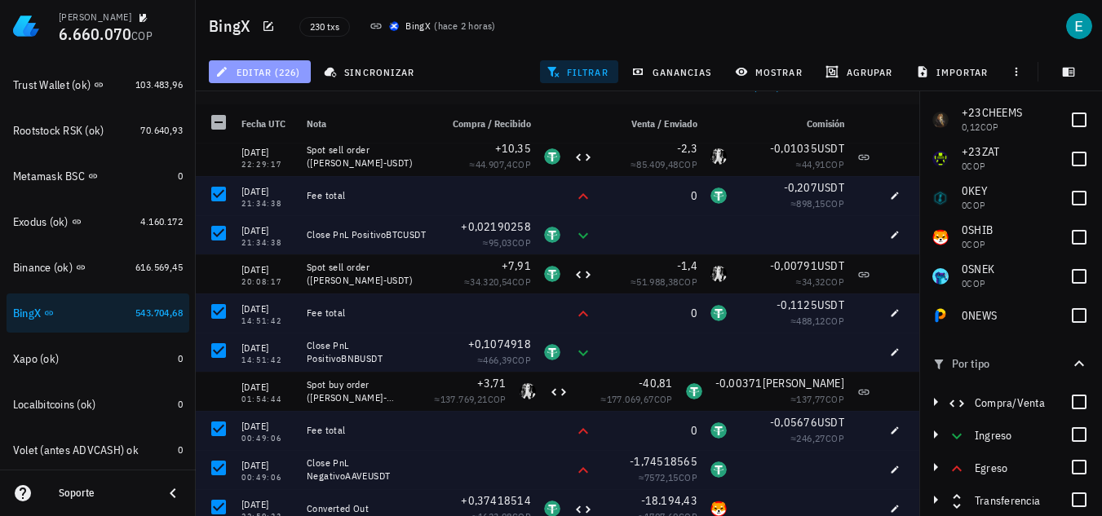
click at [299, 69] on span "editar (226)" at bounding box center [260, 71] width 82 height 13
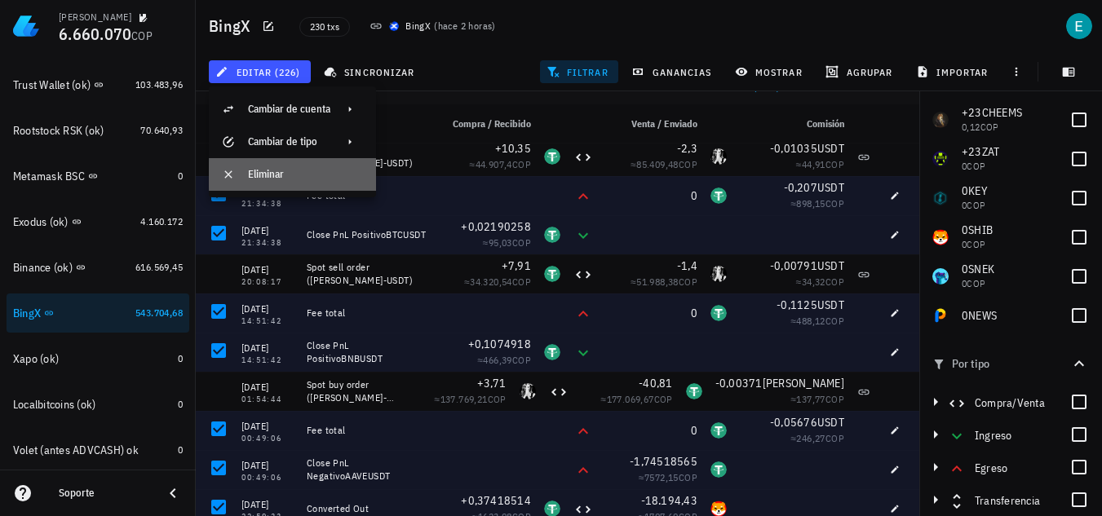
click at [304, 173] on div "Eliminar" at bounding box center [305, 174] width 115 height 13
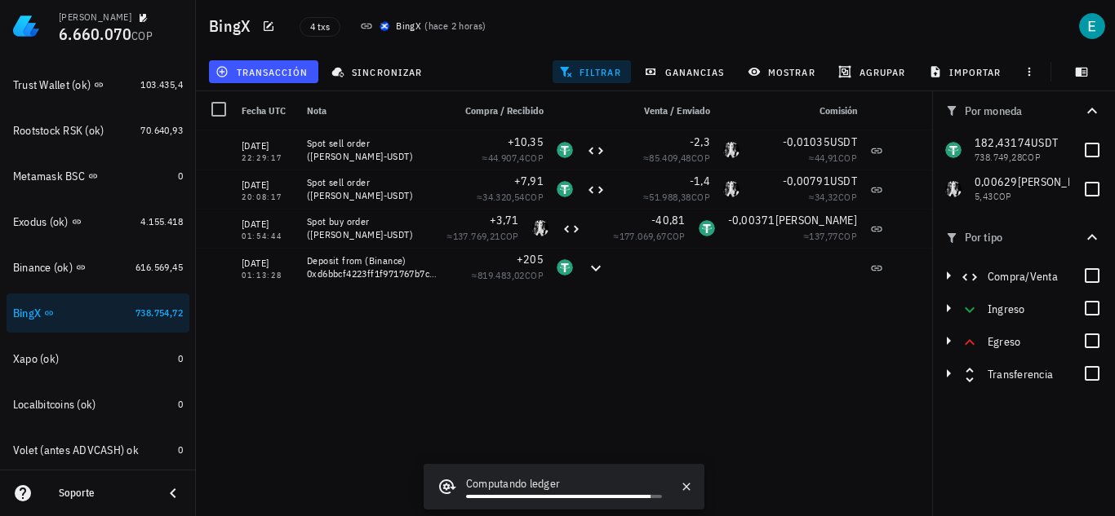
scroll to position [0, 0]
click at [950, 69] on span "importar" at bounding box center [966, 71] width 69 height 13
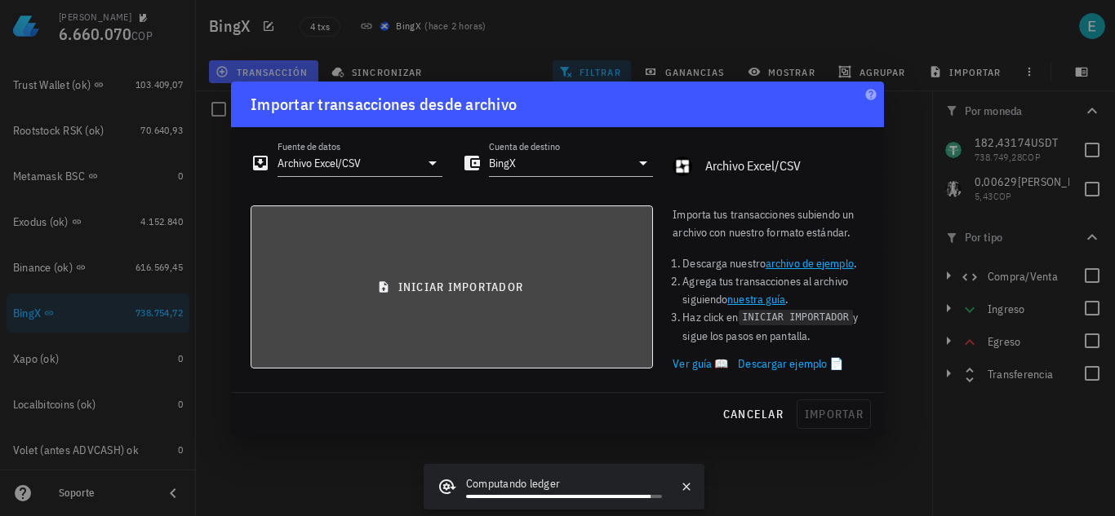
click at [495, 272] on button "iniciar importador" at bounding box center [451, 287] width 402 height 163
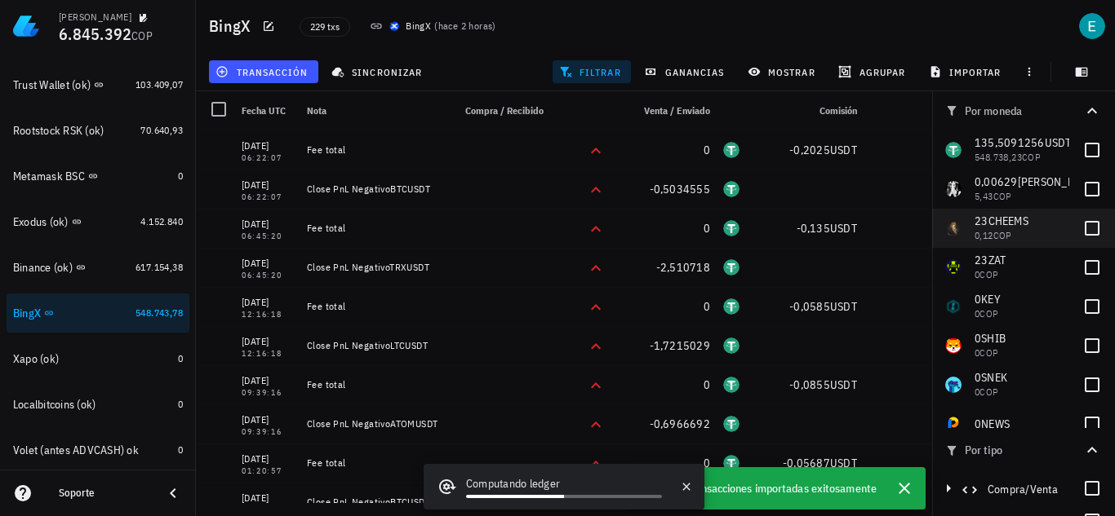
scroll to position [22, 0]
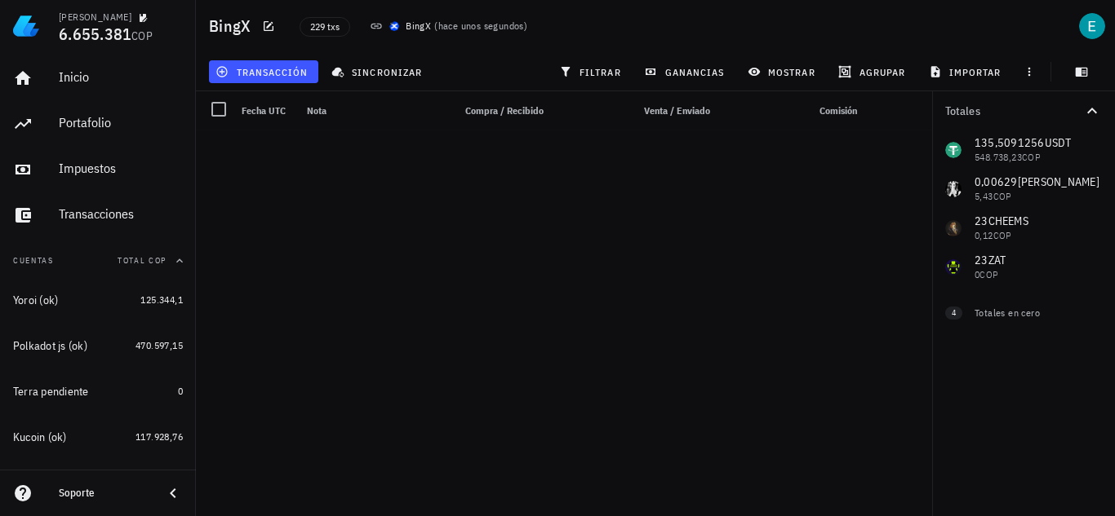
scroll to position [7052, 0]
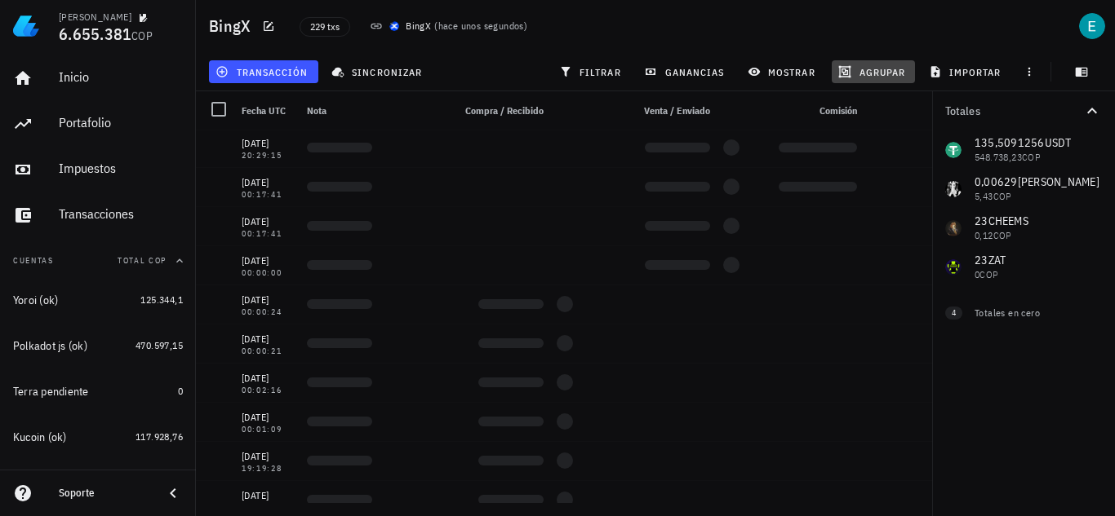
click at [868, 64] on button "agrupar" at bounding box center [872, 71] width 83 height 23
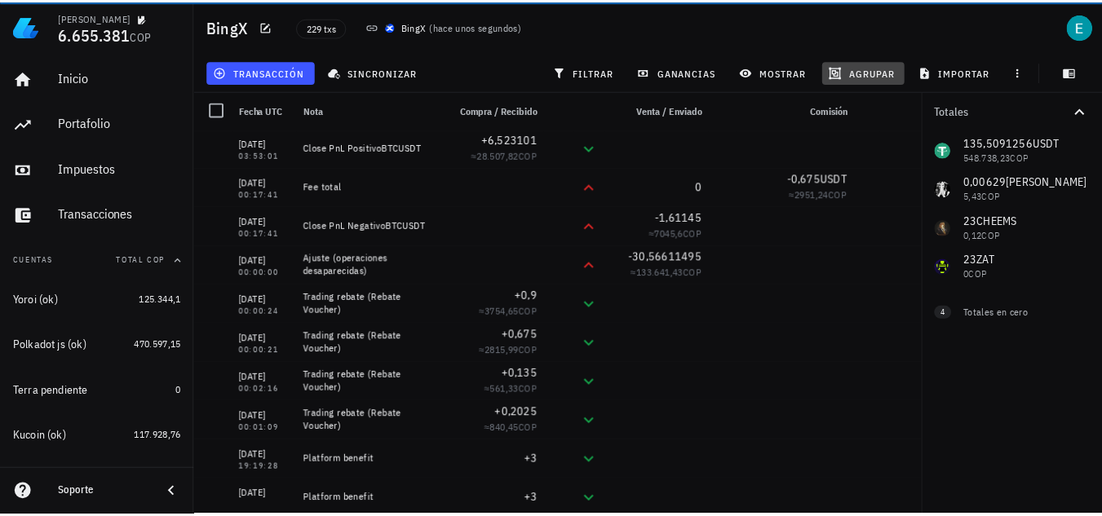
scroll to position [8595, 0]
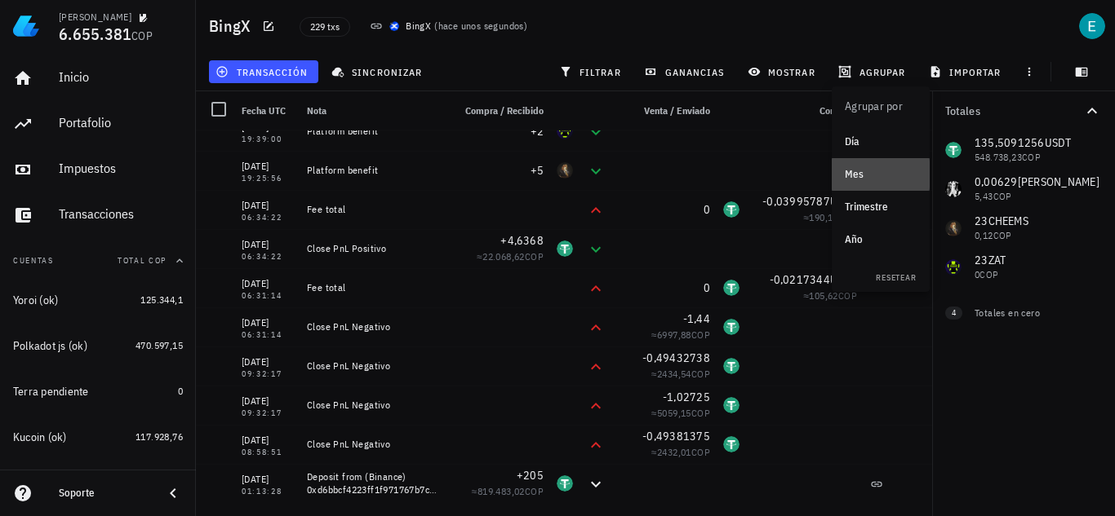
click at [866, 175] on div "Mes" at bounding box center [880, 174] width 72 height 13
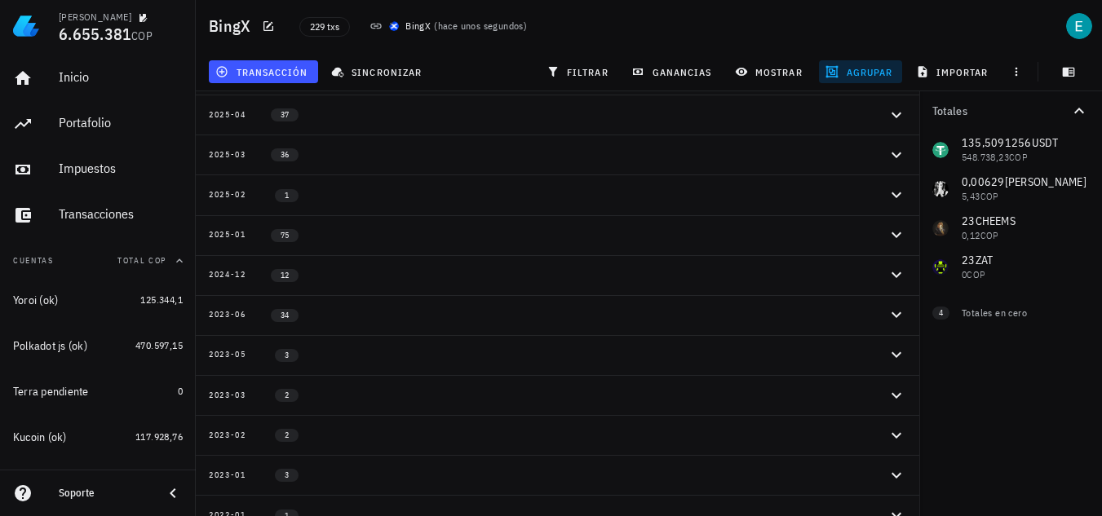
scroll to position [56, 0]
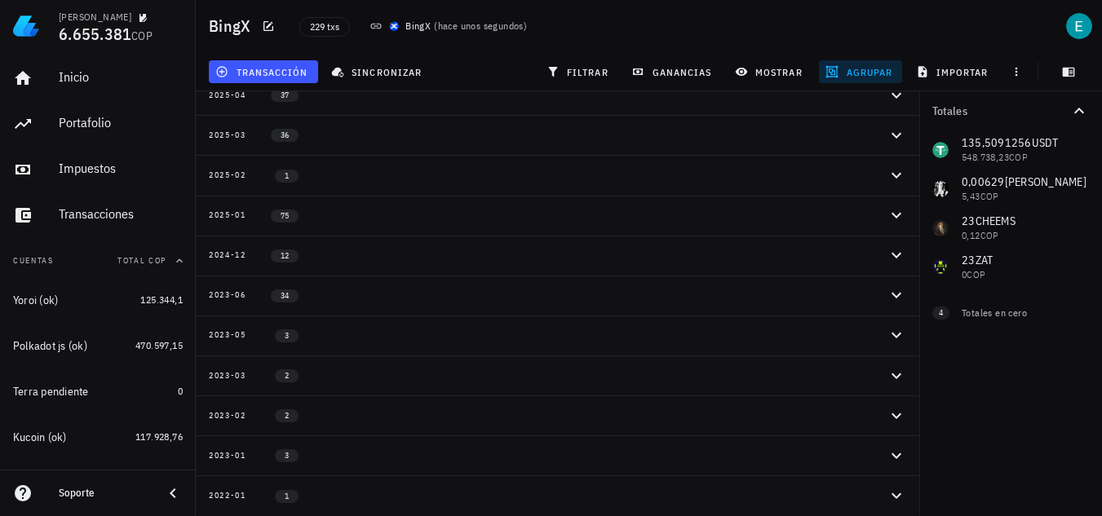
click at [889, 500] on icon "button" at bounding box center [897, 496] width 20 height 20
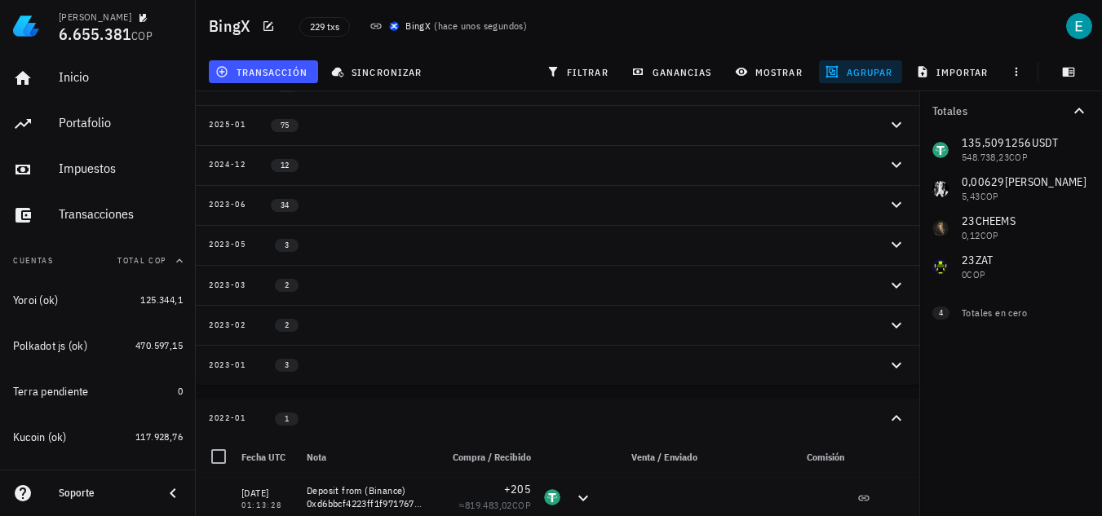
scroll to position [148, 0]
click at [348, 418] on div "2022-01 1" at bounding box center [548, 417] width 678 height 14
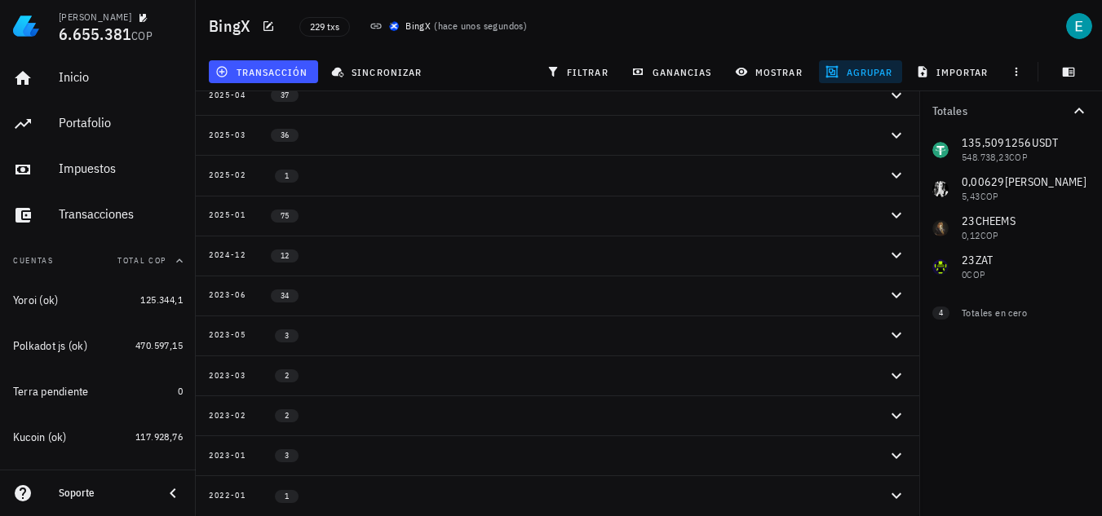
scroll to position [56, 0]
click at [342, 446] on button "2023-01 3" at bounding box center [558, 456] width 724 height 40
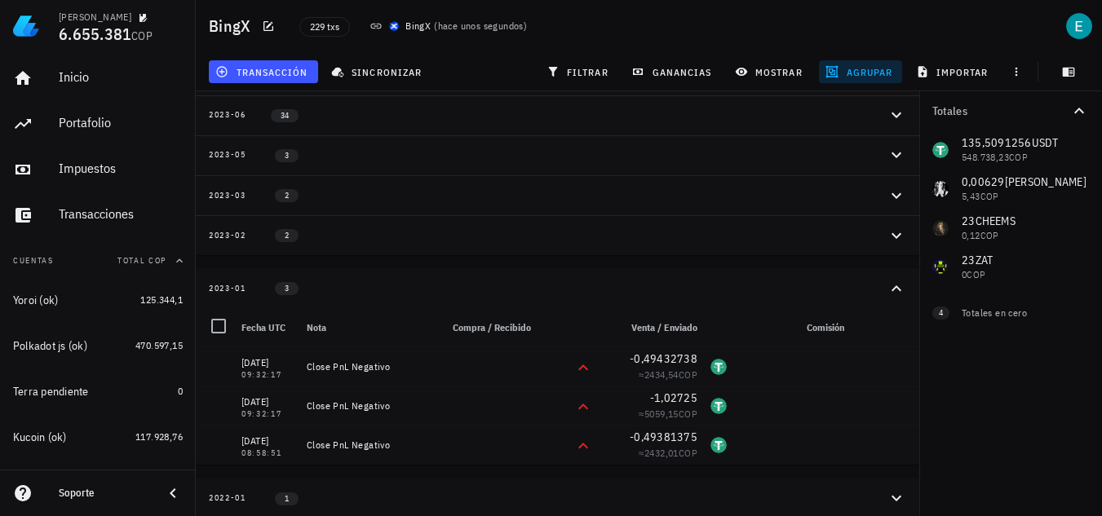
scroll to position [239, 0]
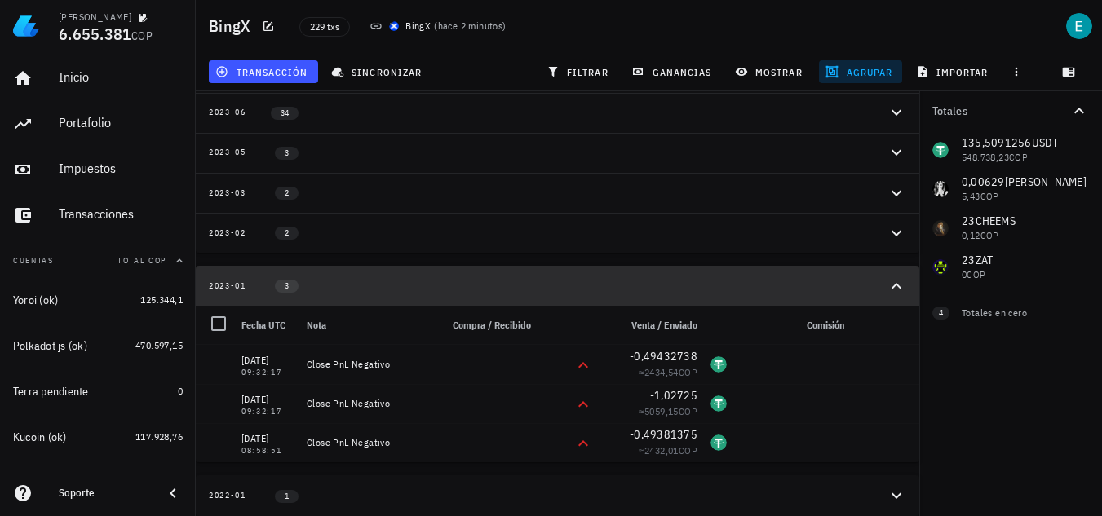
click at [326, 285] on div "2023-01 3" at bounding box center [548, 286] width 678 height 14
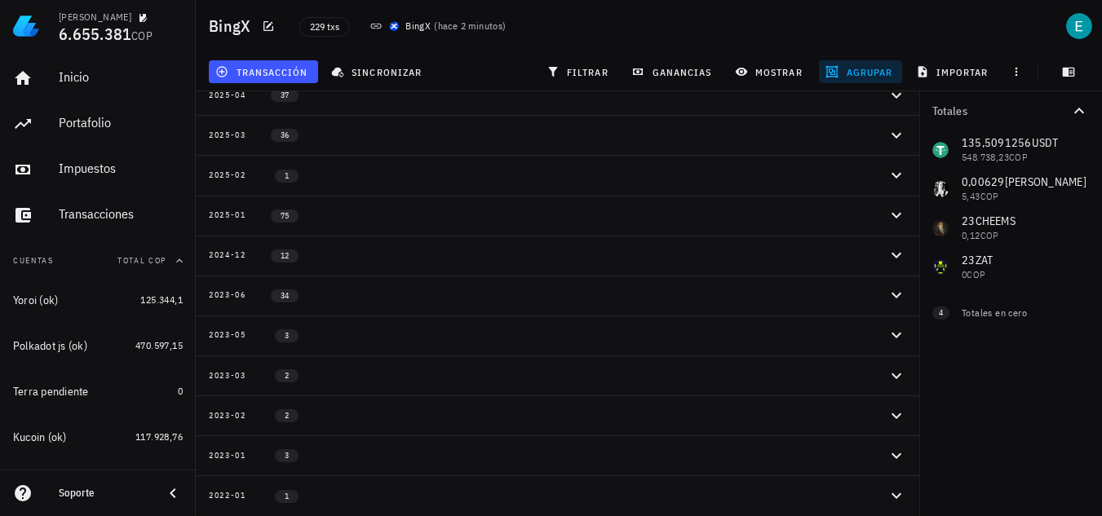
scroll to position [56, 0]
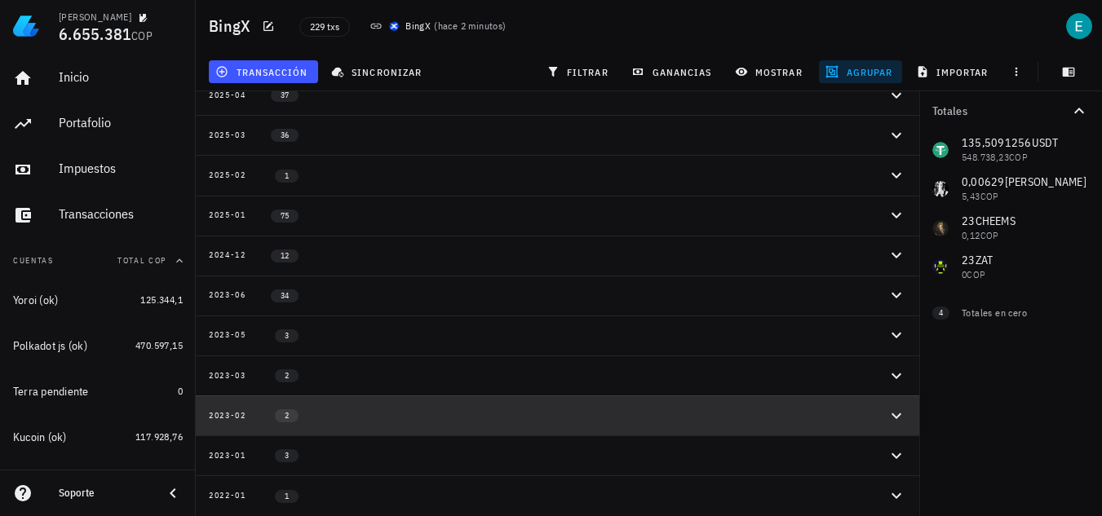
click at [351, 416] on div "2023-02 2" at bounding box center [548, 416] width 678 height 14
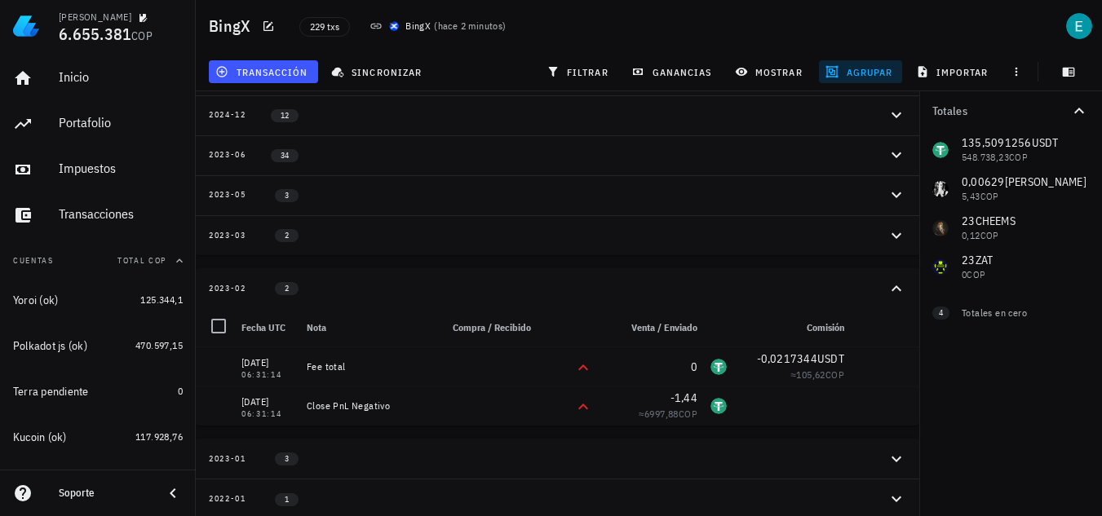
scroll to position [200, 0]
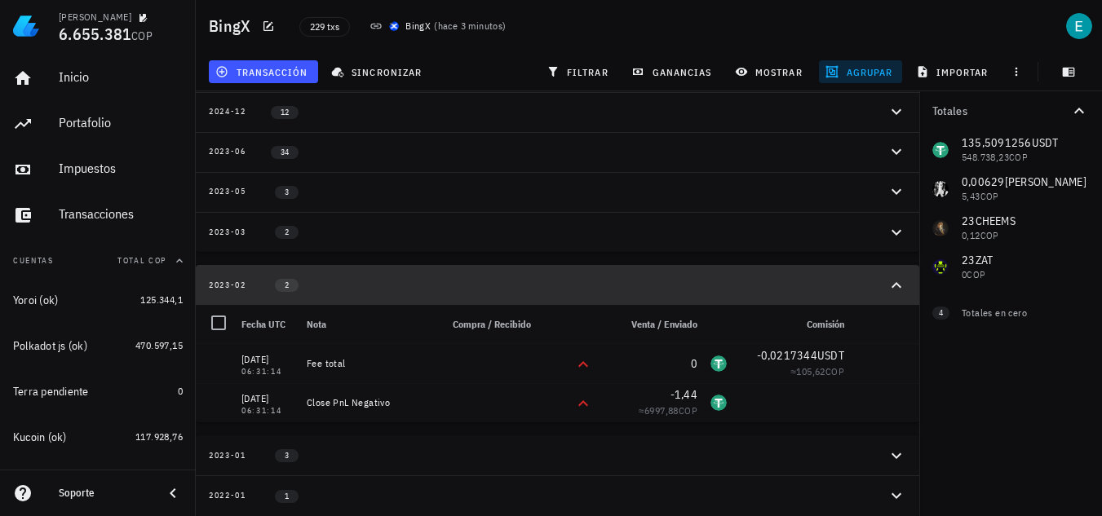
click at [350, 286] on div "2023-02 2" at bounding box center [548, 285] width 678 height 14
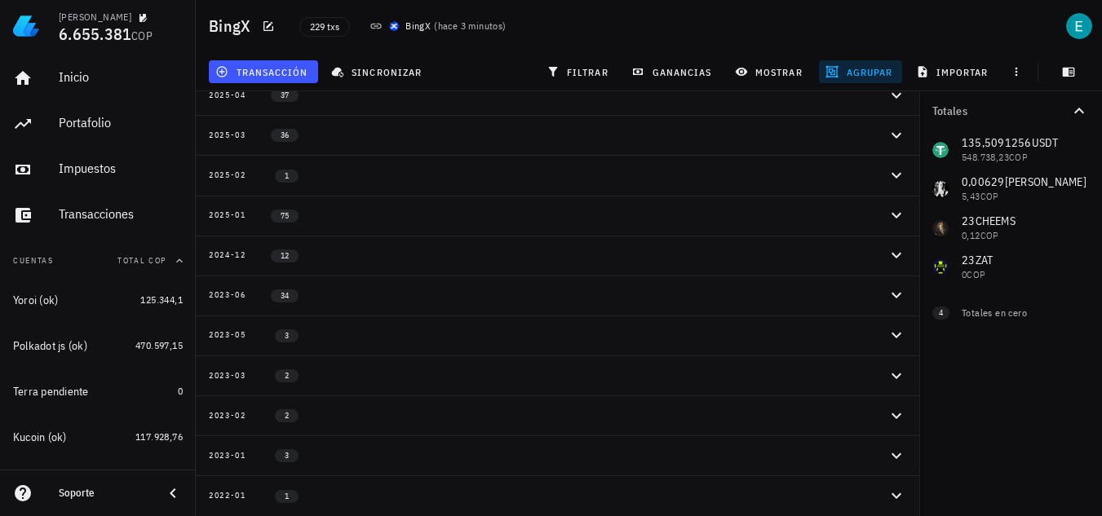
scroll to position [56, 0]
click at [347, 377] on div "2023-03 2" at bounding box center [548, 376] width 678 height 14
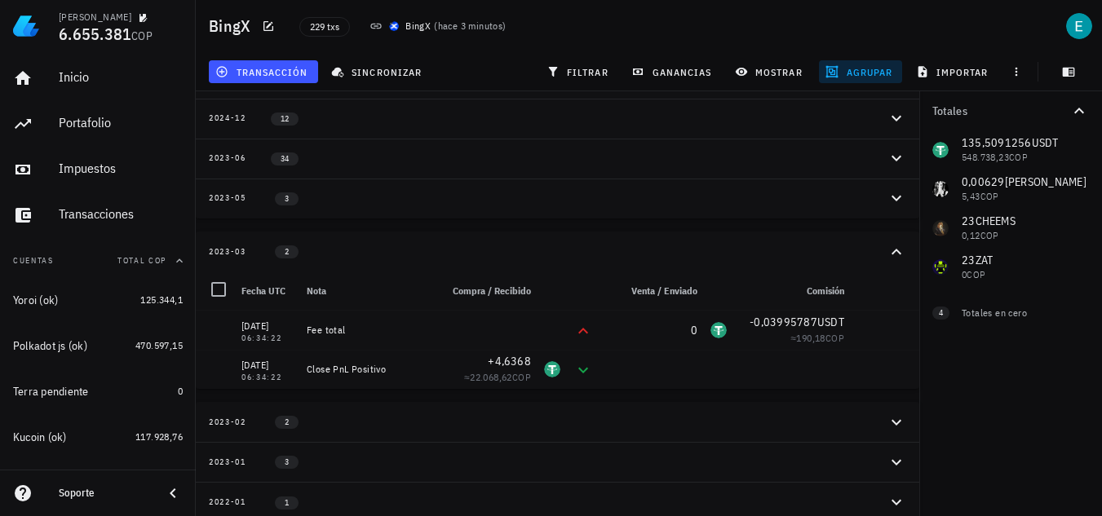
scroll to position [200, 0]
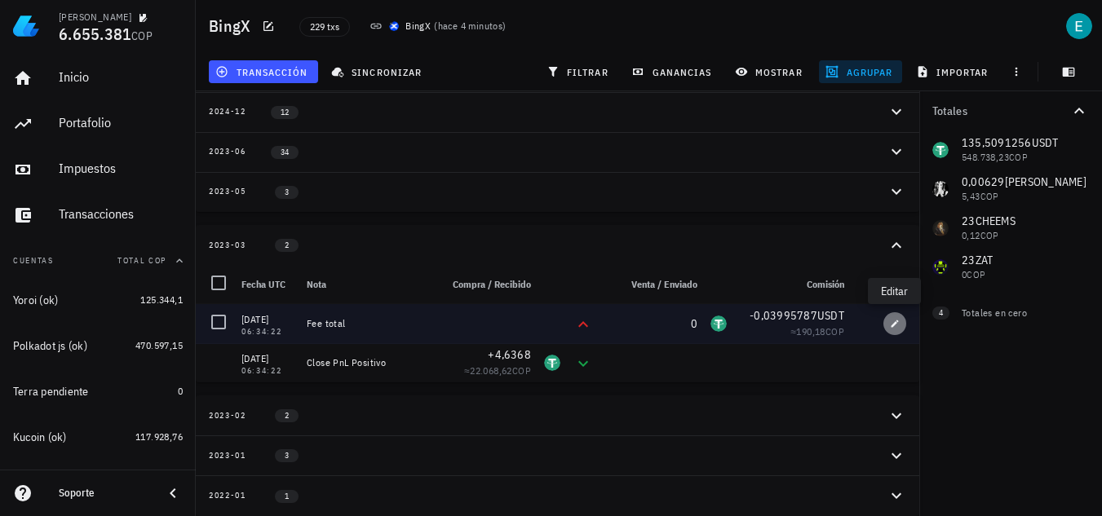
click at [893, 325] on icon "button" at bounding box center [895, 324] width 7 height 7
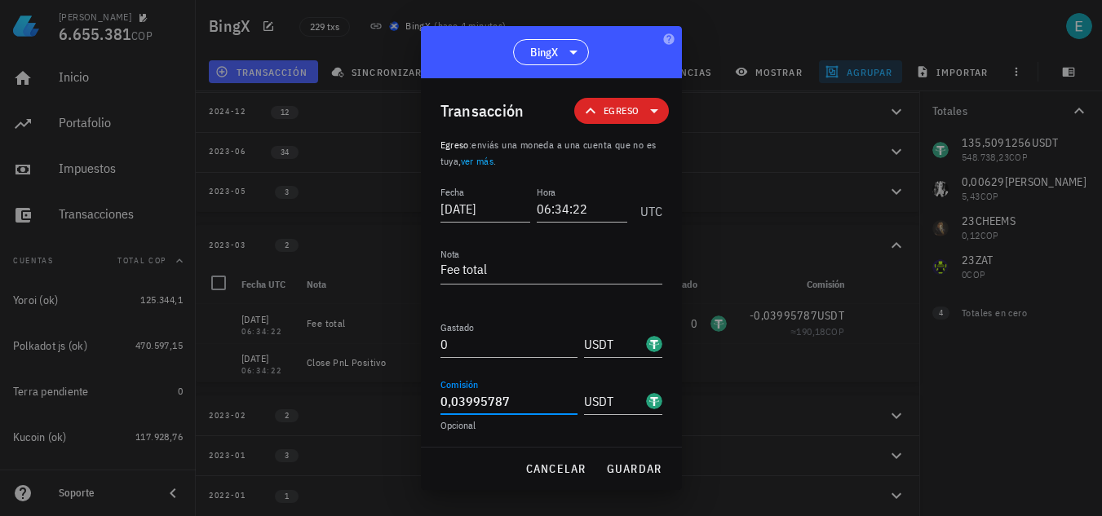
drag, startPoint x: 530, startPoint y: 401, endPoint x: 408, endPoint y: 405, distance: 122.4
click at [408, 405] on div "Ivan Patiño 6.655.381 COP Inicio Portafolio Impuestos Transacciones Cuentas Tot…" at bounding box center [551, 158] width 1102 height 716
paste input "4955531"
click at [614, 460] on button "guardar" at bounding box center [634, 468] width 69 height 29
type input "0,03995787"
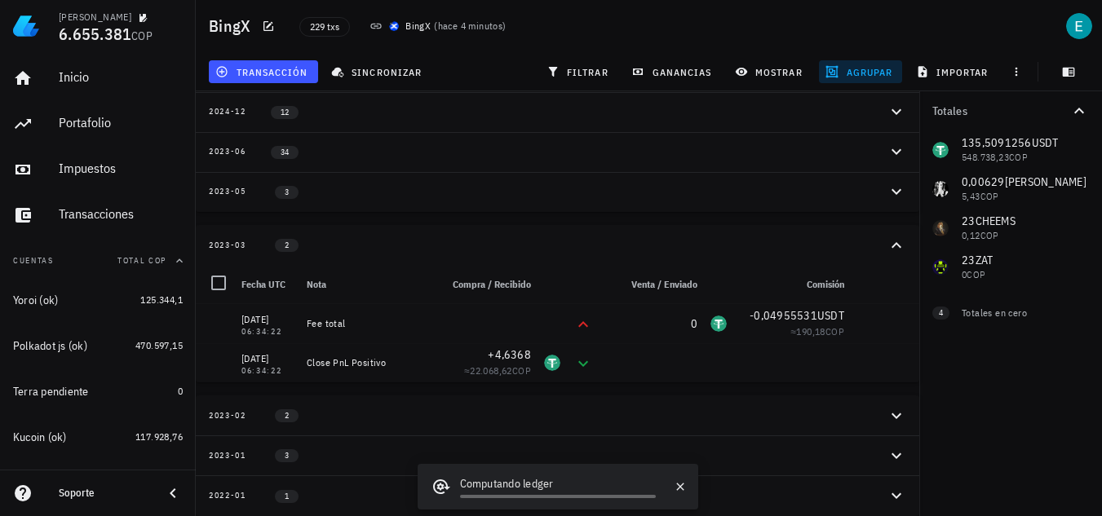
click at [833, 248] on div "2023-03 2" at bounding box center [548, 245] width 678 height 14
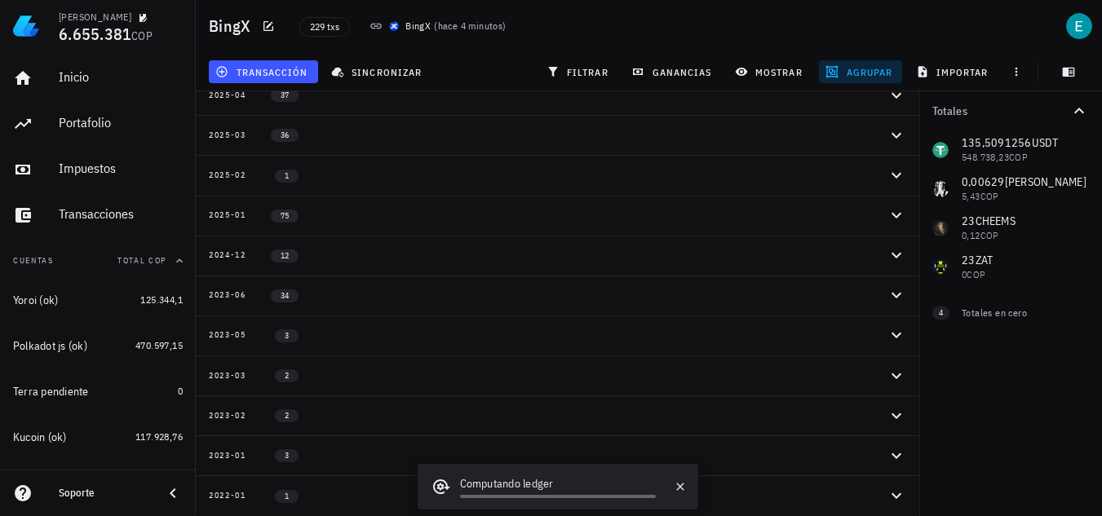
scroll to position [56, 0]
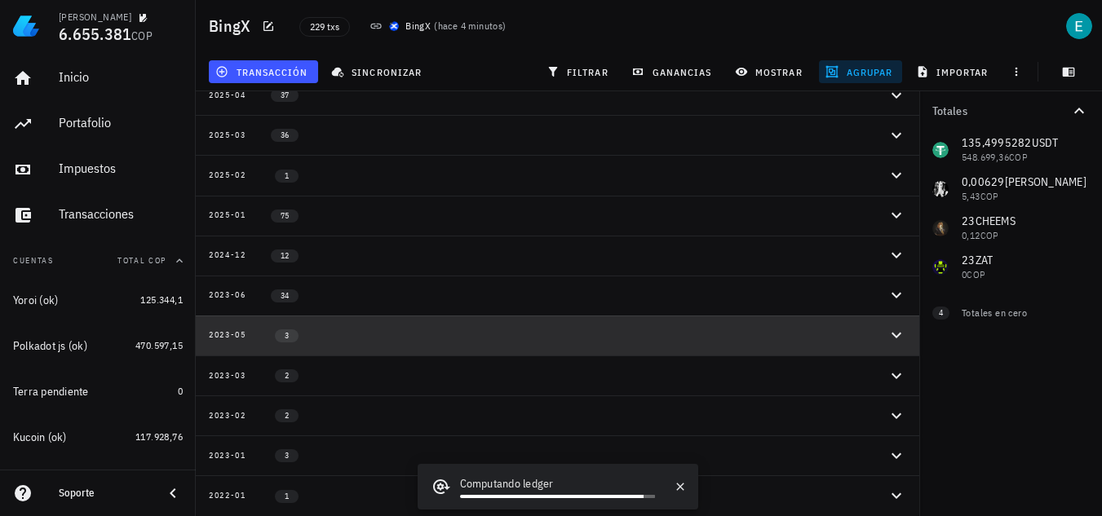
click at [387, 333] on div "2023-05 3" at bounding box center [548, 336] width 678 height 14
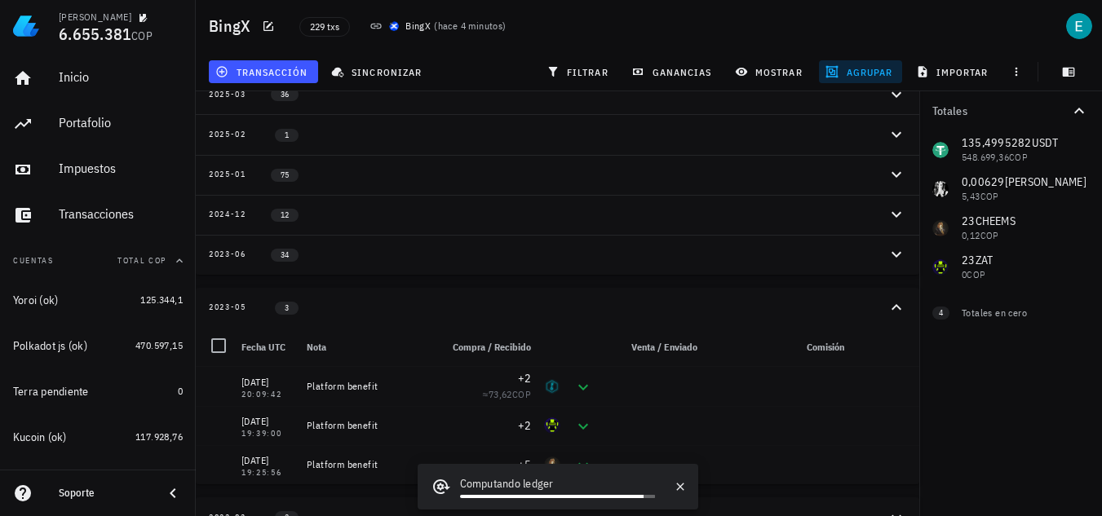
scroll to position [138, 0]
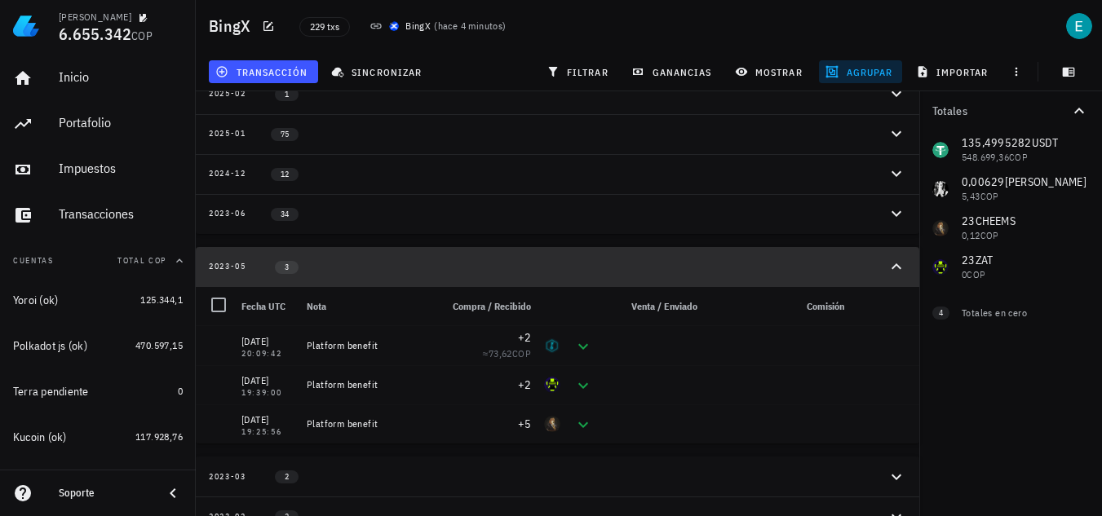
click at [357, 270] on div "2023-05 3" at bounding box center [548, 267] width 678 height 14
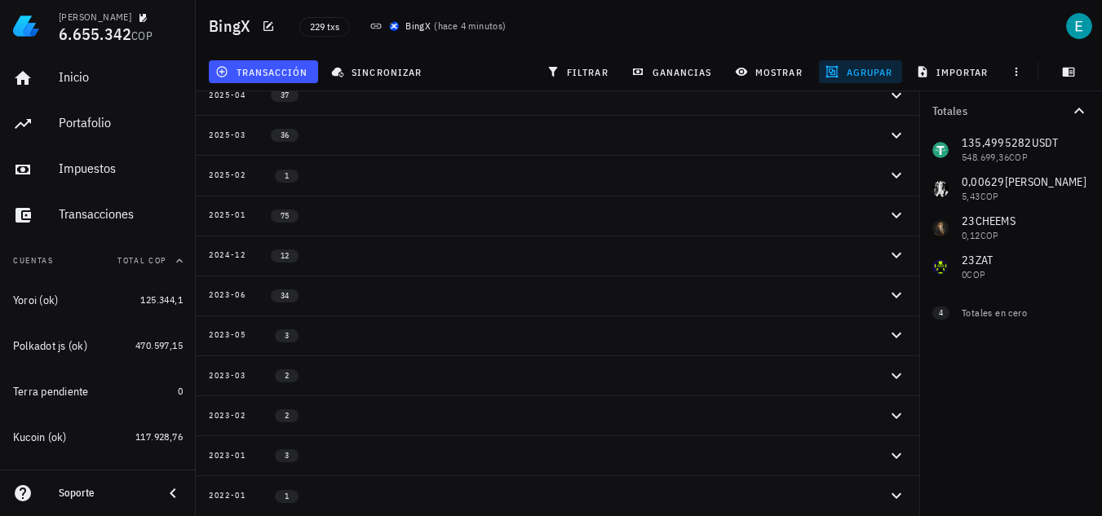
scroll to position [56, 0]
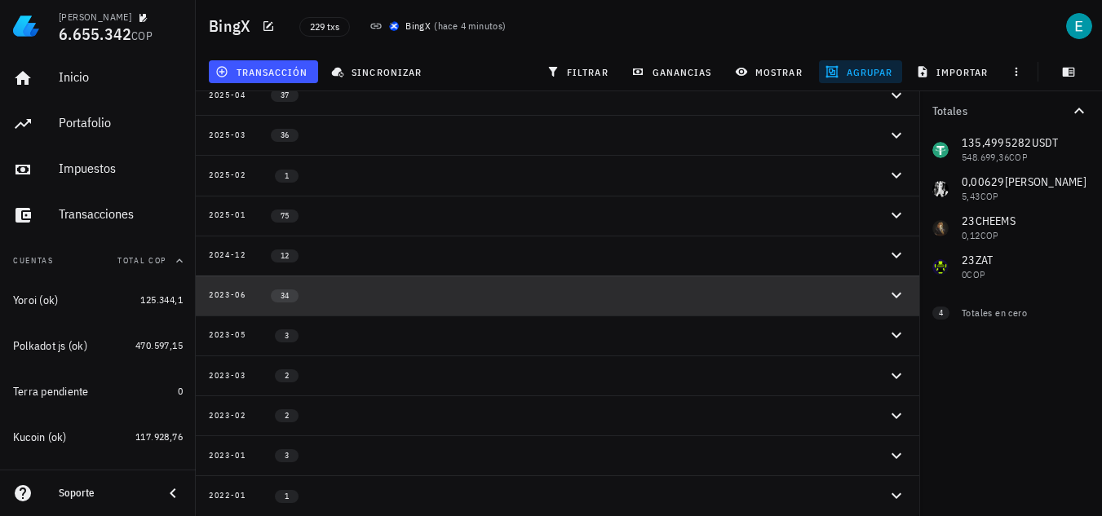
click at [364, 294] on div "2023-06 34" at bounding box center [548, 296] width 678 height 14
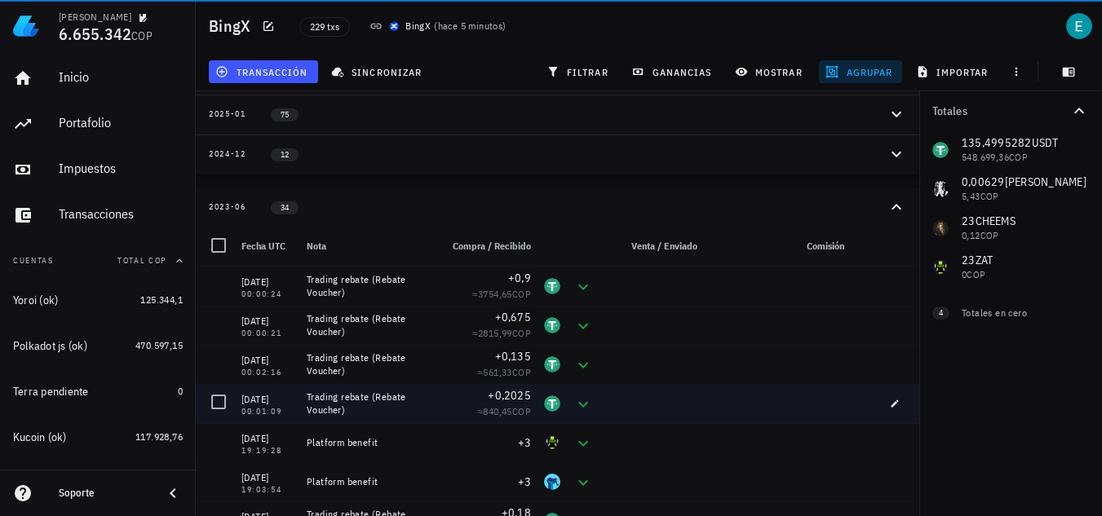
scroll to position [138, 0]
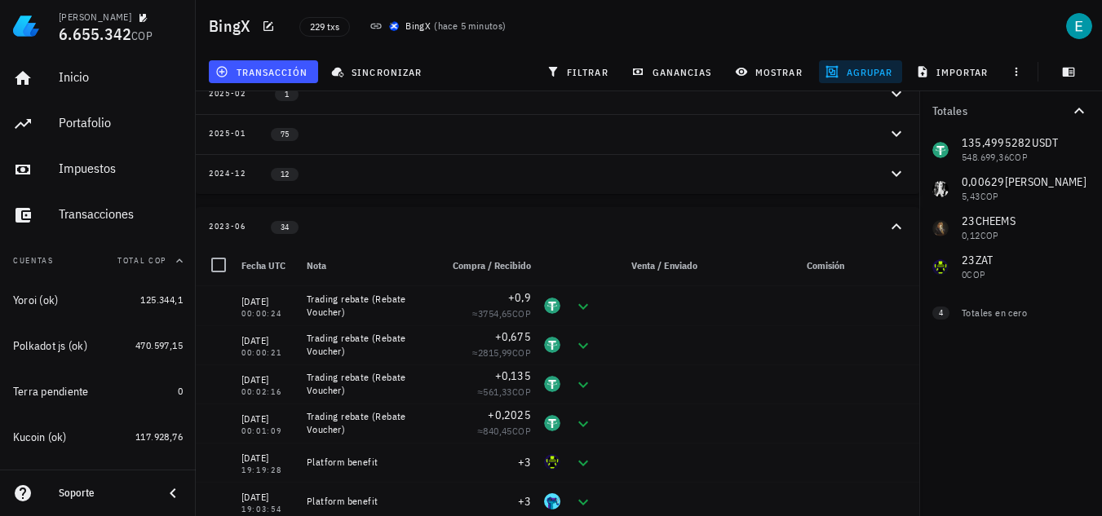
click at [324, 237] on button "2023-06 34" at bounding box center [558, 227] width 724 height 40
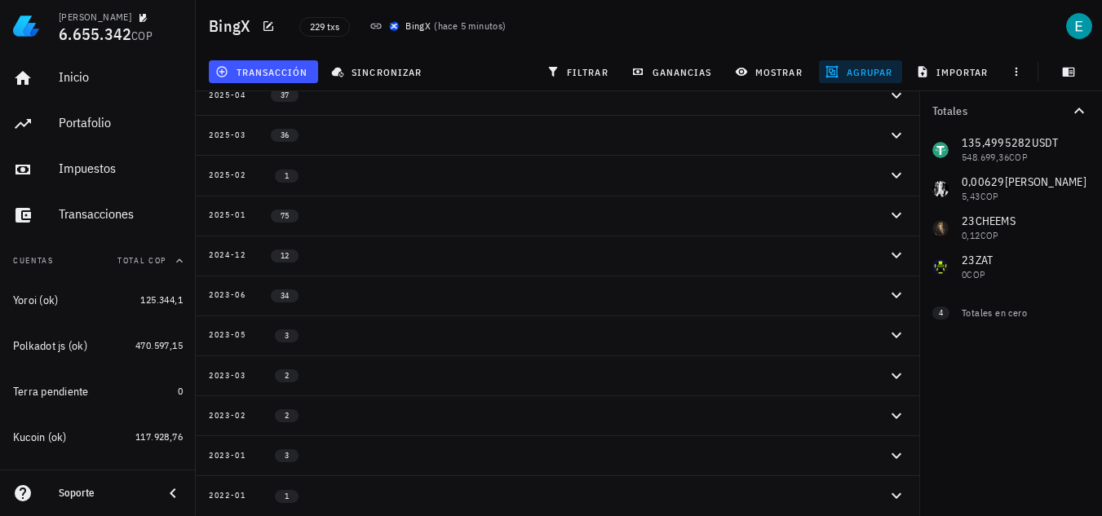
scroll to position [56, 0]
click at [331, 260] on div "2024-12 12" at bounding box center [548, 256] width 678 height 14
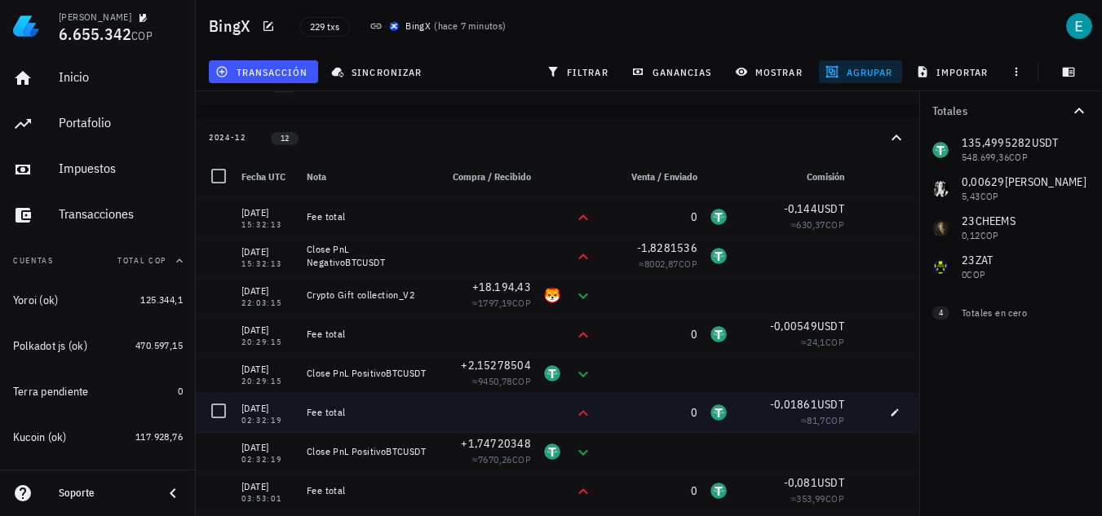
scroll to position [105, 0]
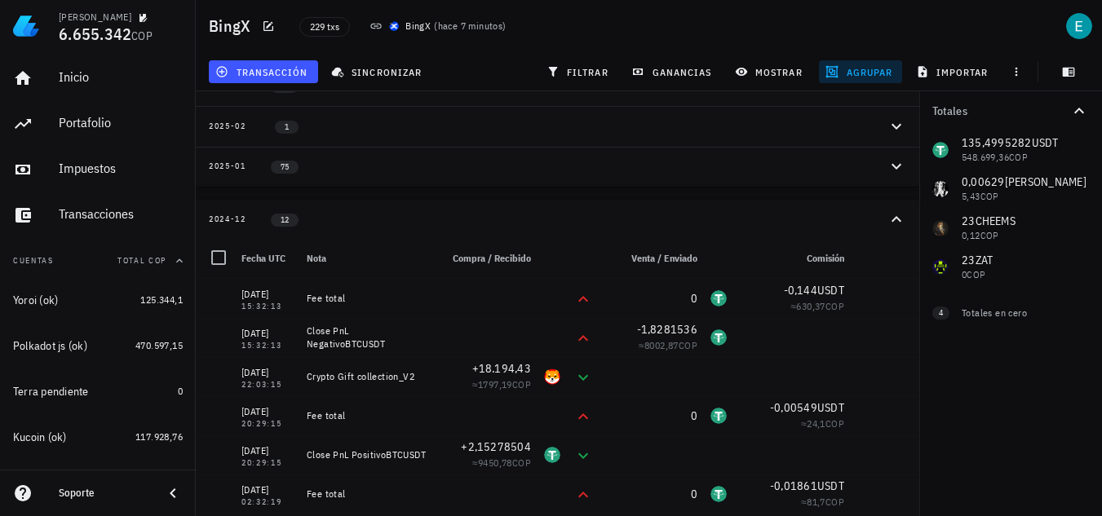
click at [342, 223] on div "2024-12 12" at bounding box center [548, 220] width 678 height 14
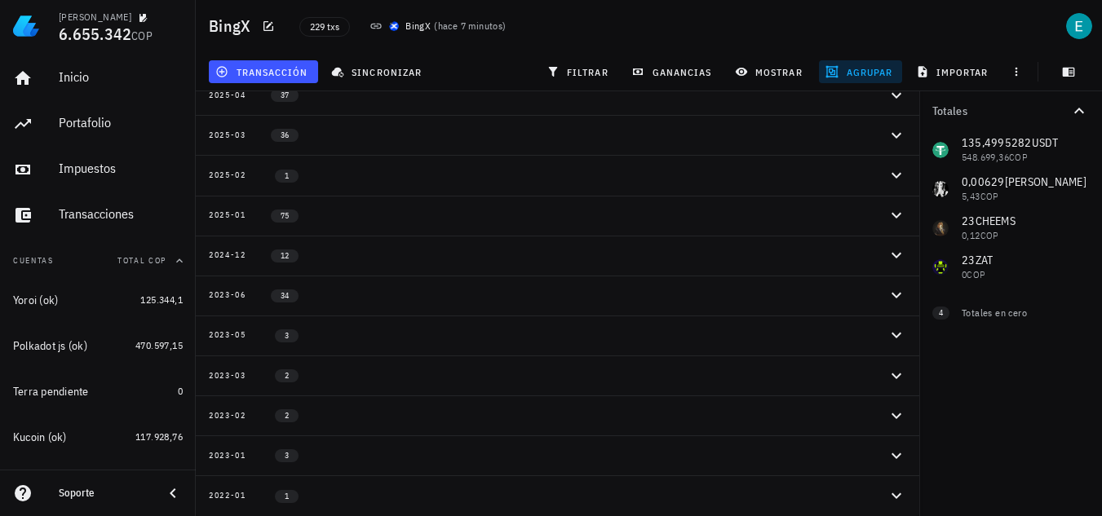
scroll to position [56, 0]
click at [348, 223] on button "2025-01 75" at bounding box center [558, 216] width 724 height 40
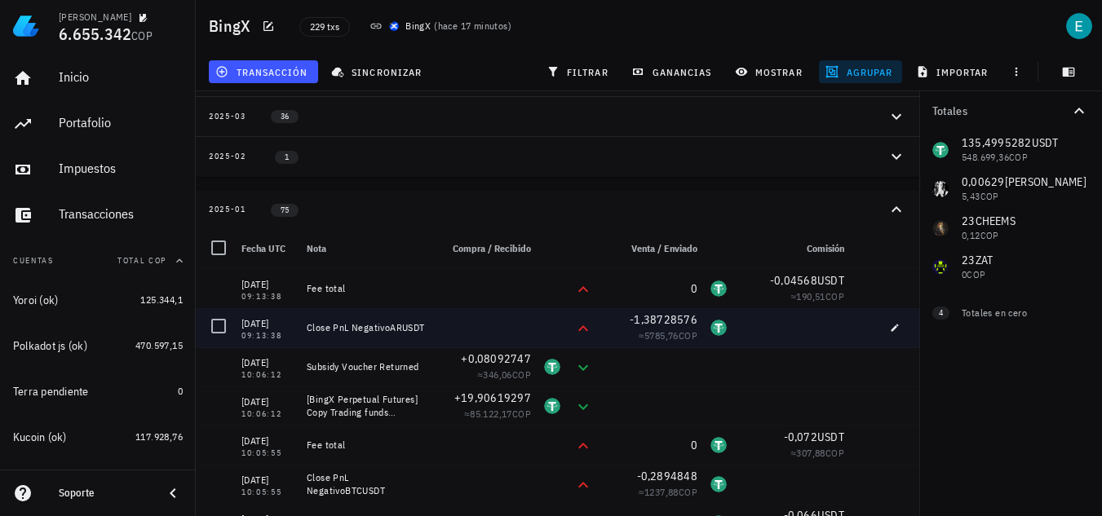
scroll to position [0, 0]
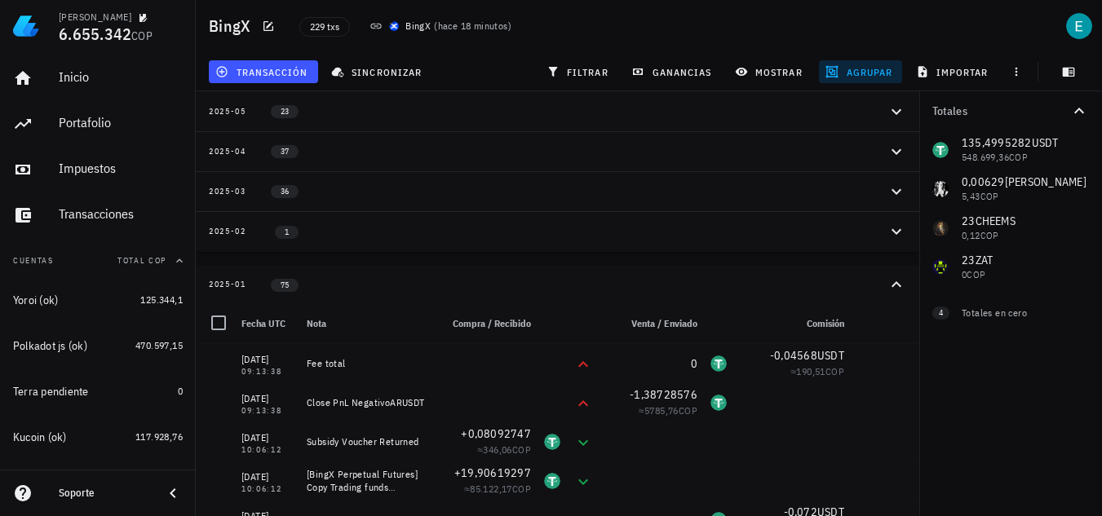
click at [352, 290] on div "2025-01 75" at bounding box center [548, 285] width 678 height 14
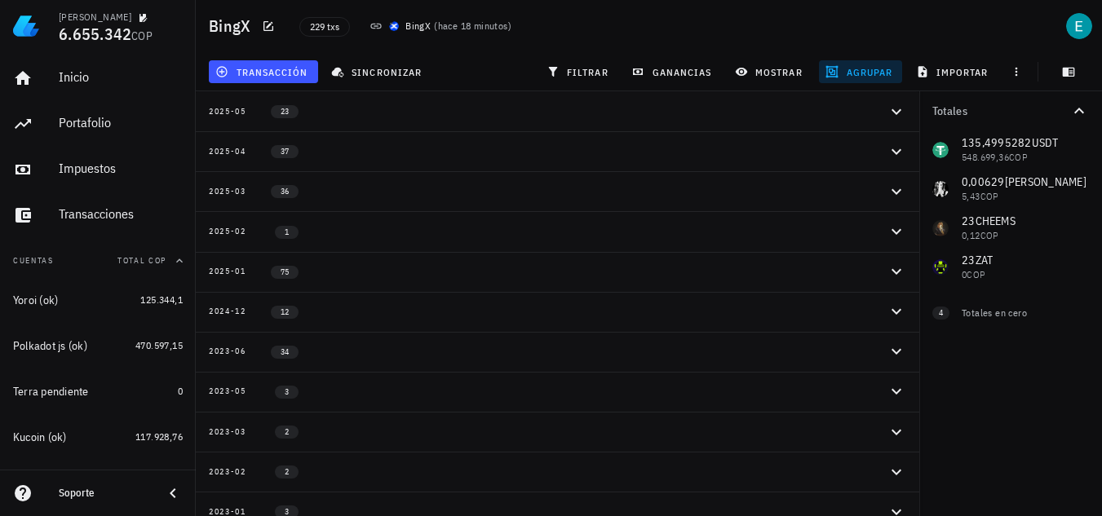
click at [379, 227] on div "2025-02 1" at bounding box center [548, 231] width 678 height 14
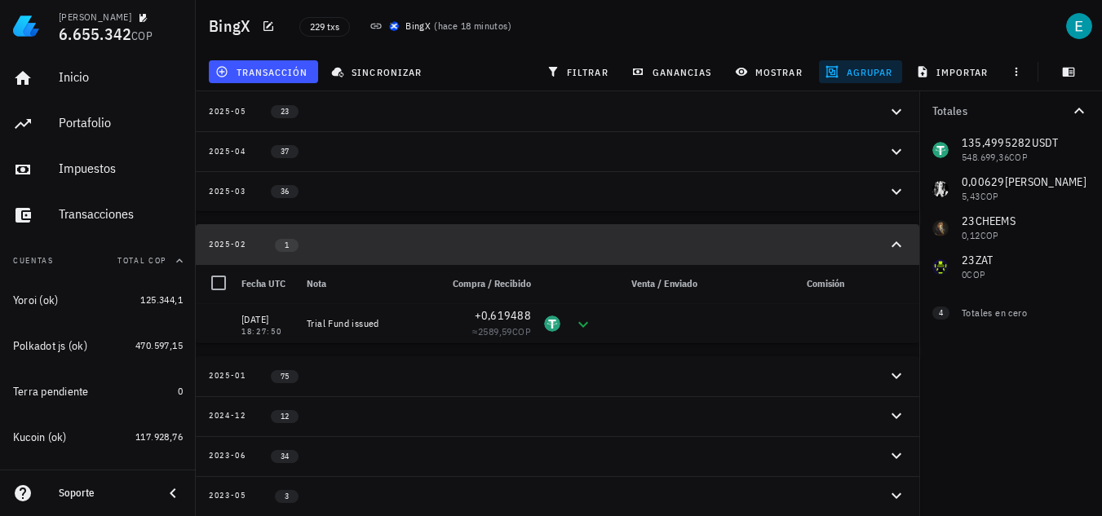
click at [397, 243] on div "2025-02 1" at bounding box center [548, 244] width 678 height 14
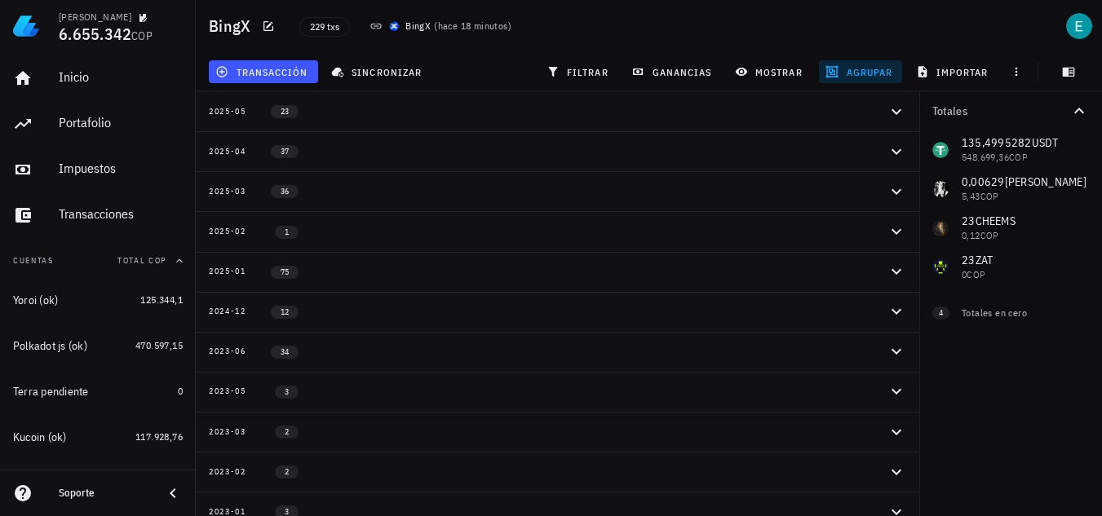
click at [406, 201] on button "2025-03 36" at bounding box center [558, 191] width 724 height 40
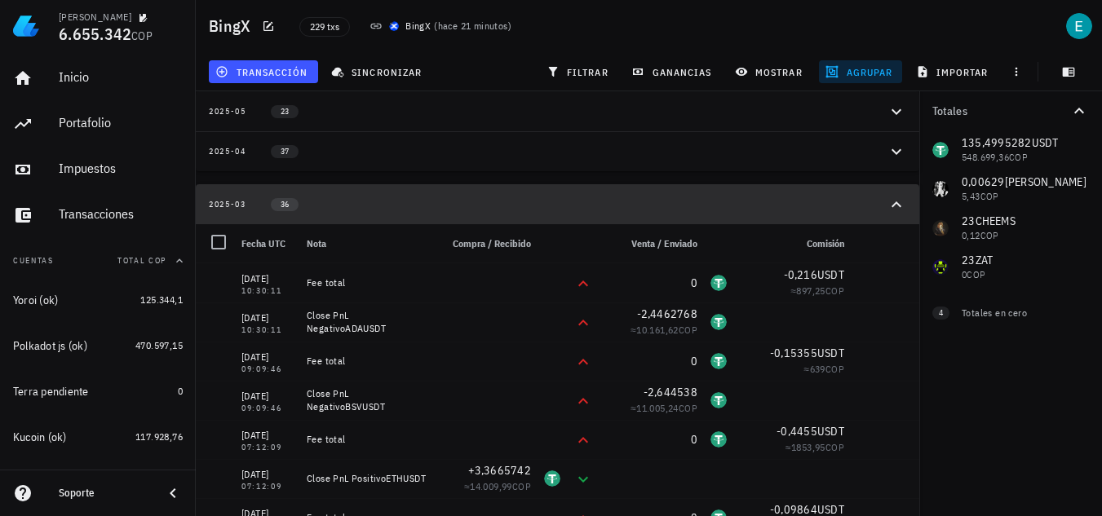
click at [372, 202] on div "2025-03 36" at bounding box center [548, 204] width 678 height 14
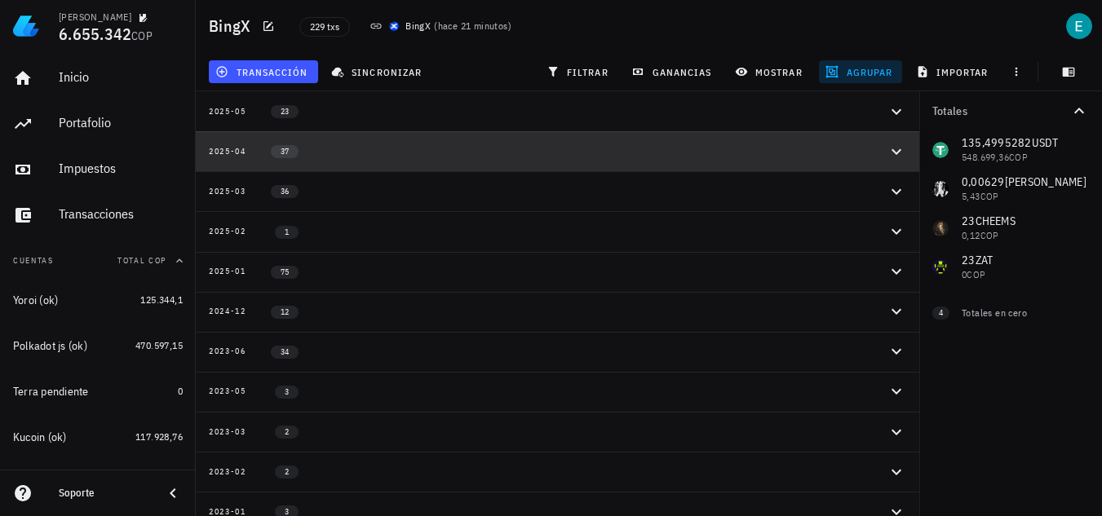
click at [375, 148] on div "2025-04 37" at bounding box center [548, 151] width 678 height 14
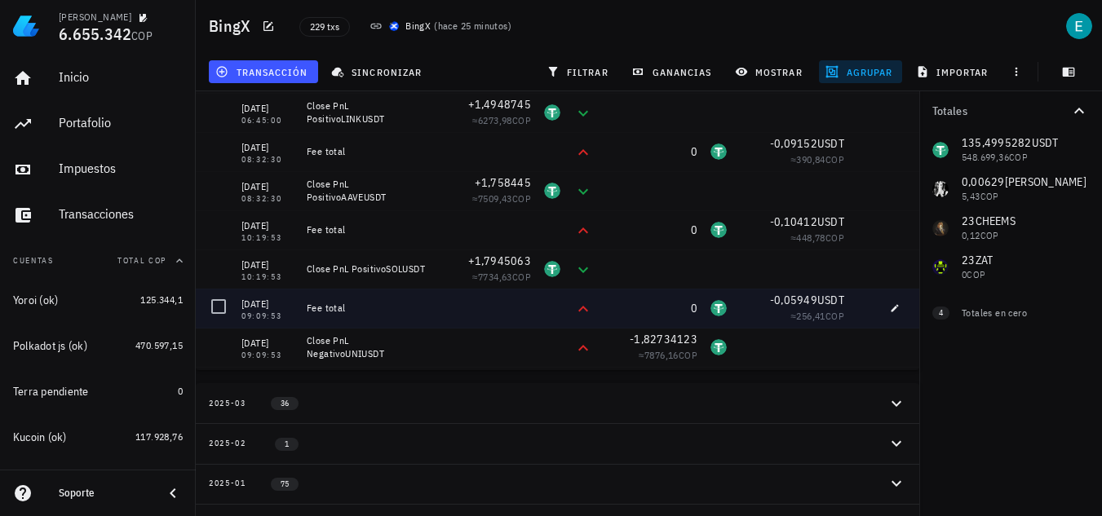
scroll to position [78, 0]
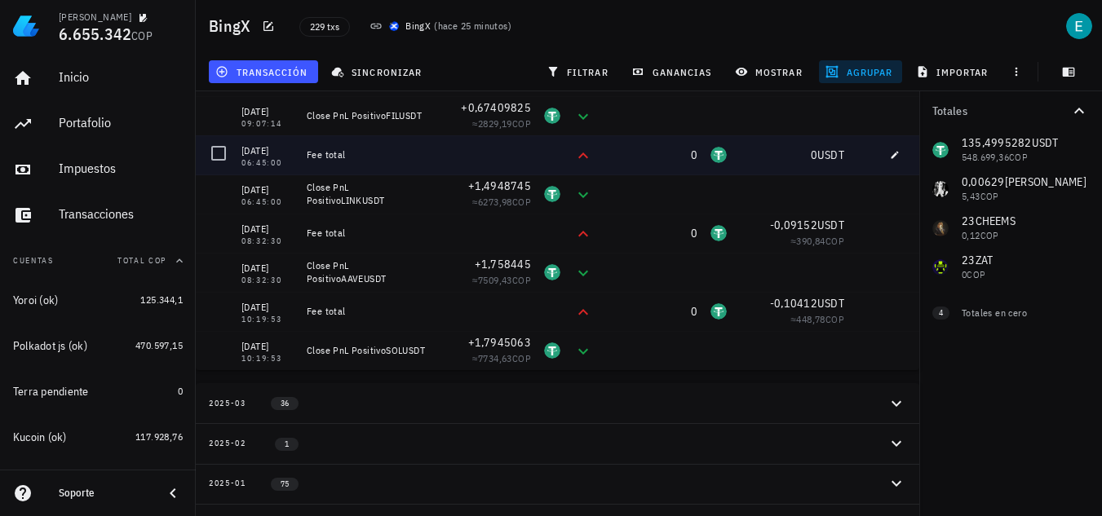
drag, startPoint x: 216, startPoint y: 148, endPoint x: 335, endPoint y: 239, distance: 149.0
click at [215, 148] on div at bounding box center [219, 154] width 28 height 28
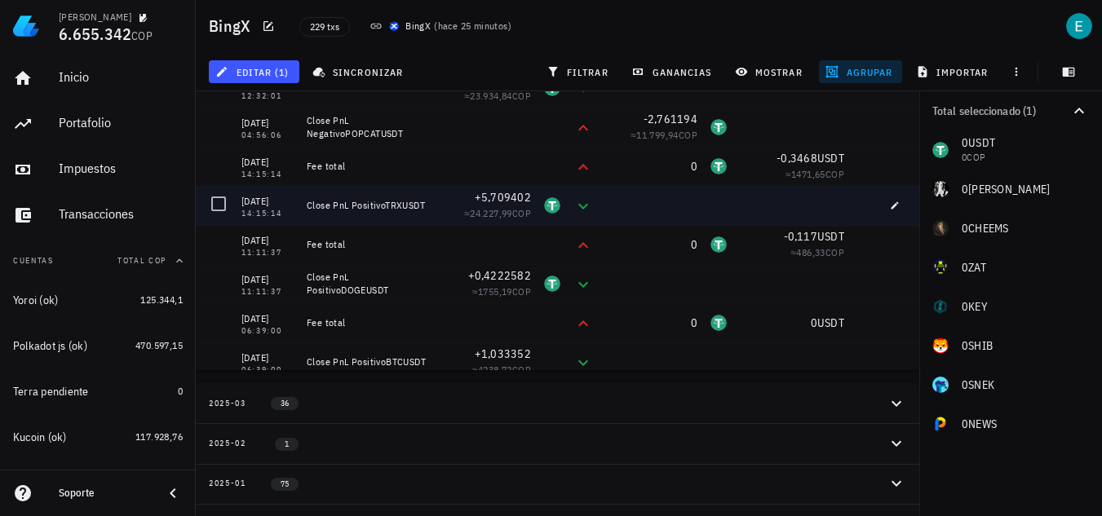
scroll to position [1057, 0]
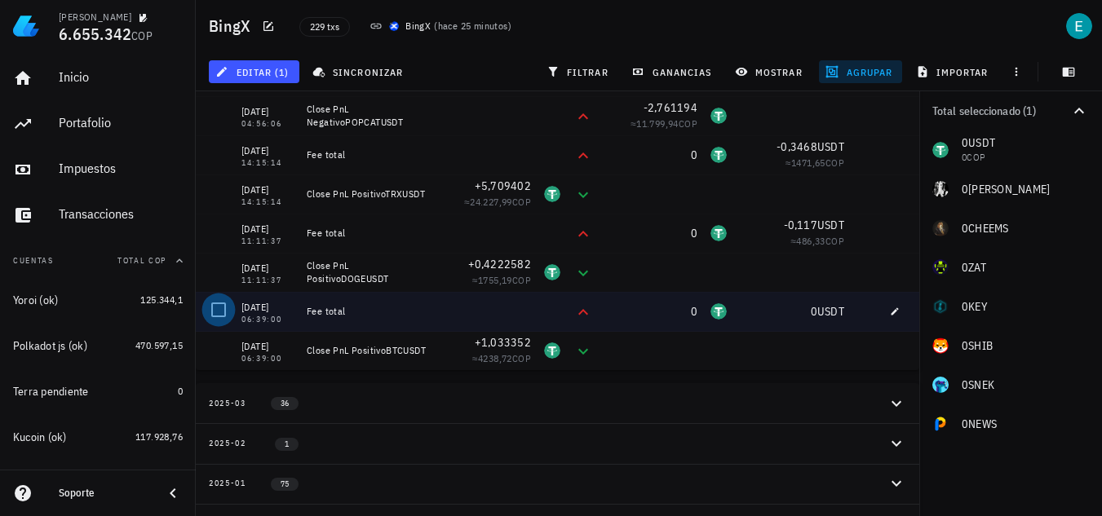
click at [219, 305] on div at bounding box center [219, 310] width 28 height 28
click at [281, 79] on button "editar (2)" at bounding box center [254, 71] width 91 height 23
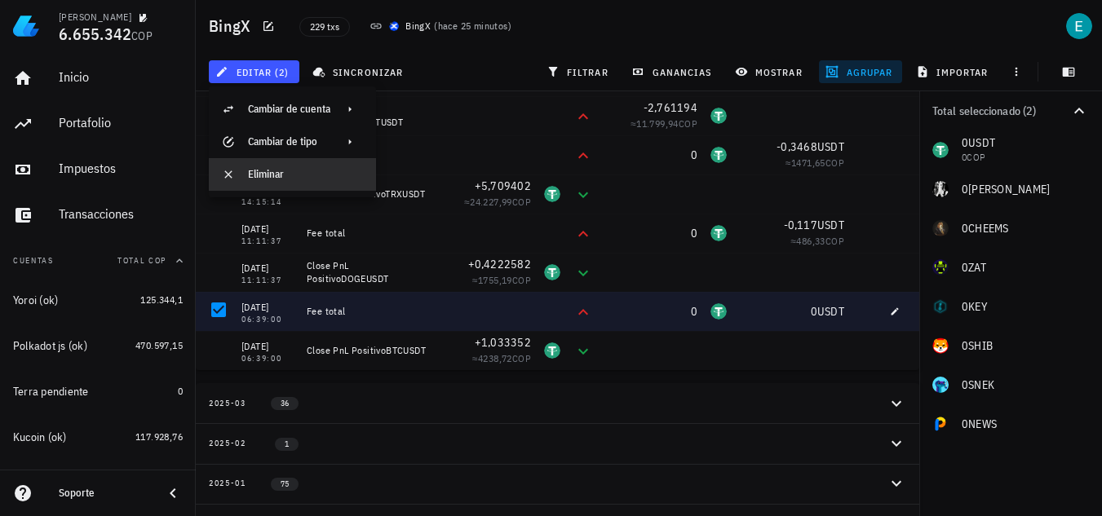
click at [304, 168] on div "Eliminar" at bounding box center [305, 174] width 115 height 13
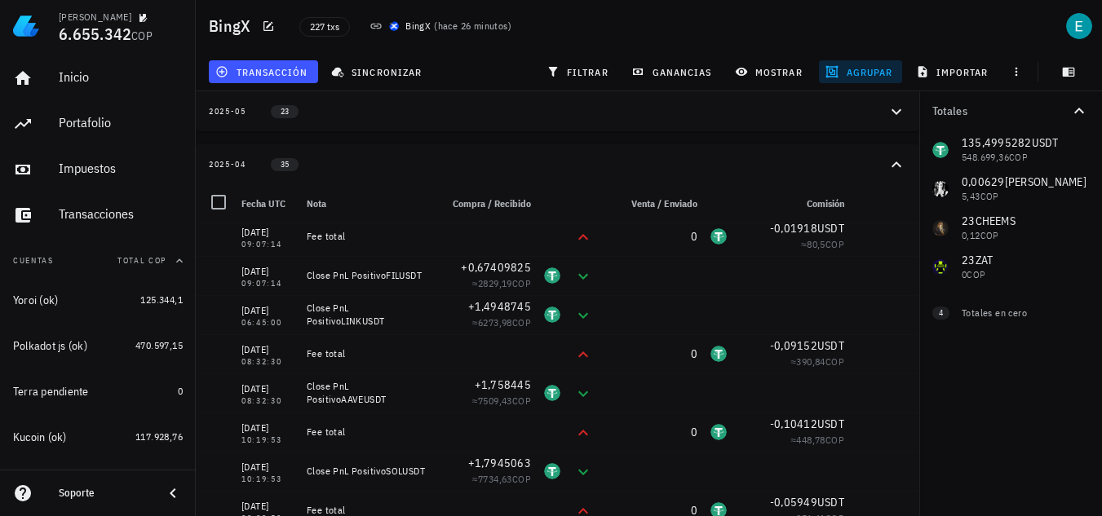
scroll to position [82, 0]
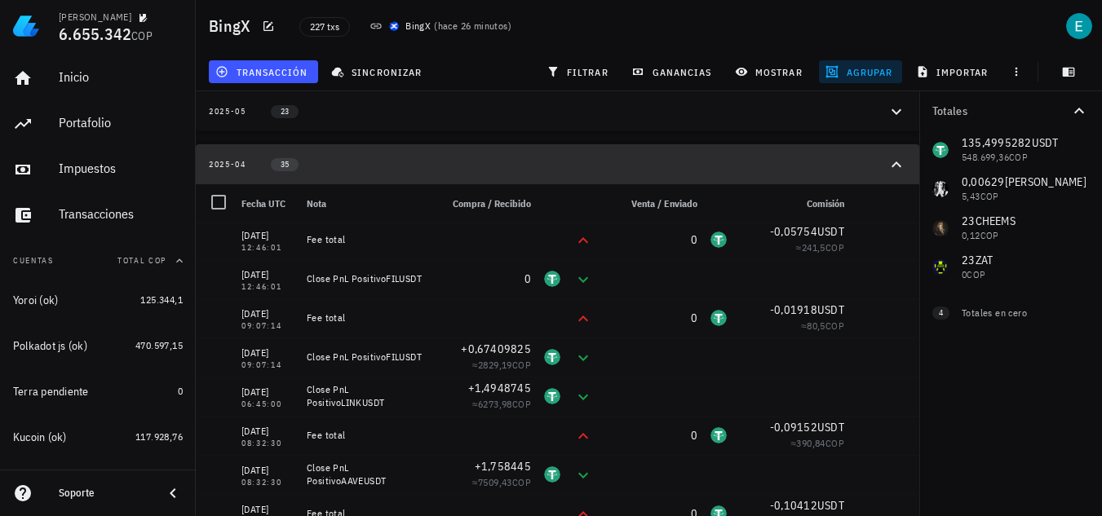
click at [355, 157] on div "2025-04 35" at bounding box center [548, 164] width 678 height 14
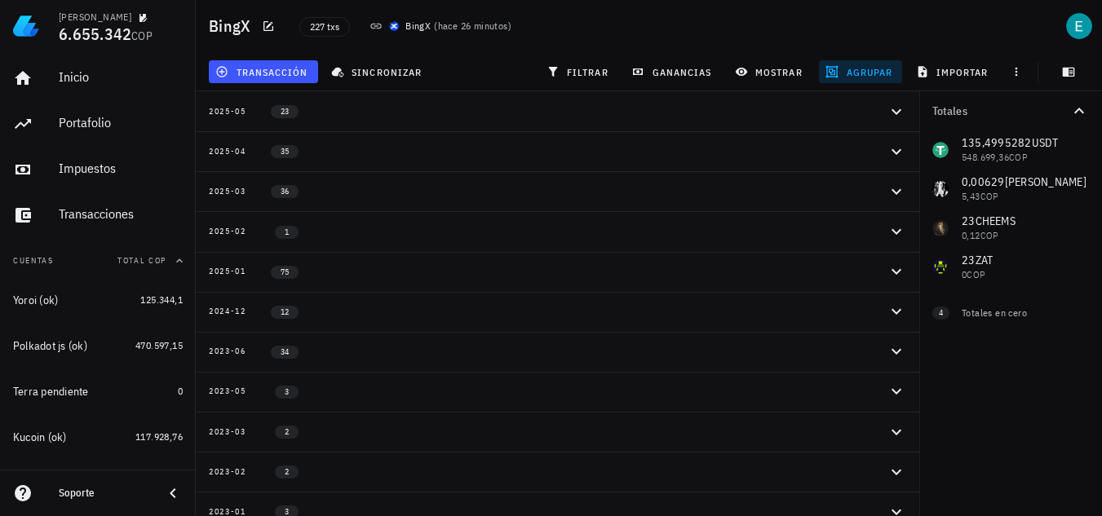
click at [363, 110] on div "2025-05 23" at bounding box center [548, 111] width 678 height 14
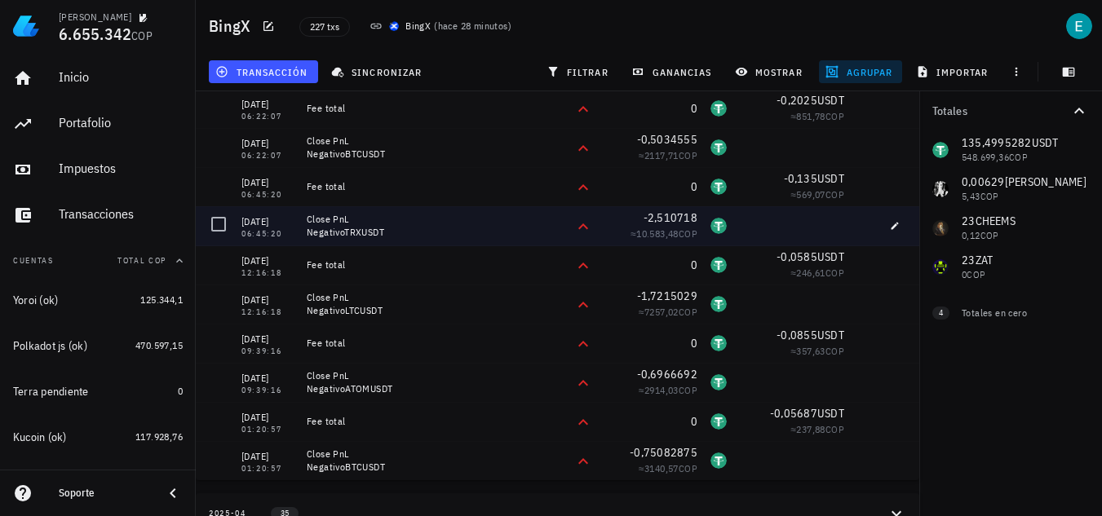
scroll to position [0, 0]
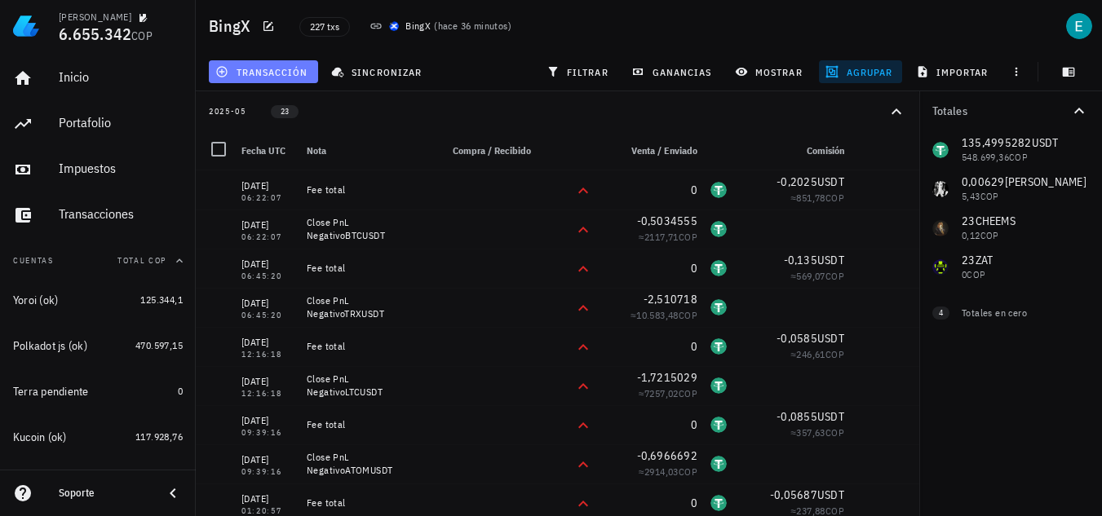
click at [290, 65] on span "transacción" at bounding box center [263, 71] width 89 height 13
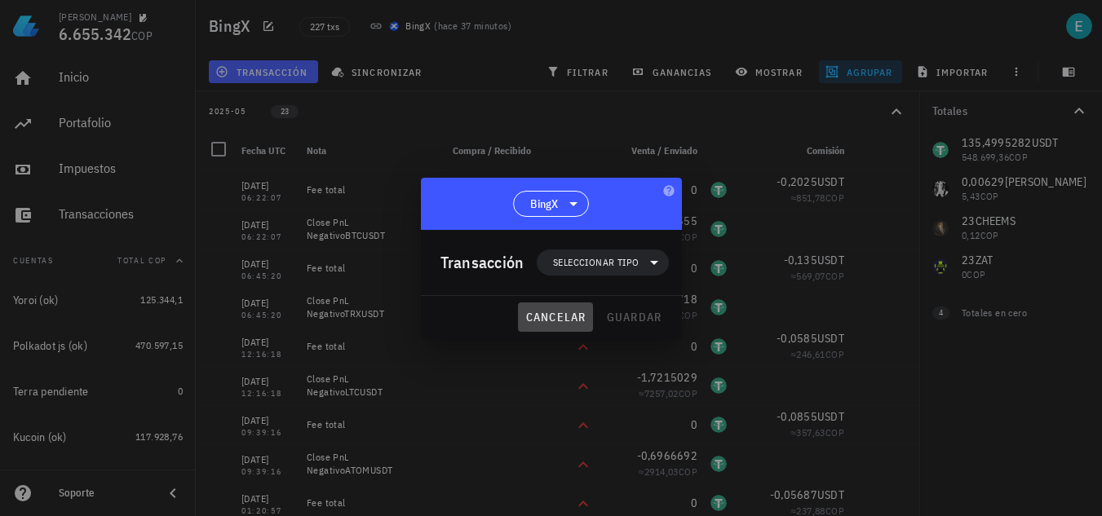
click at [581, 312] on span "cancelar" at bounding box center [555, 317] width 61 height 15
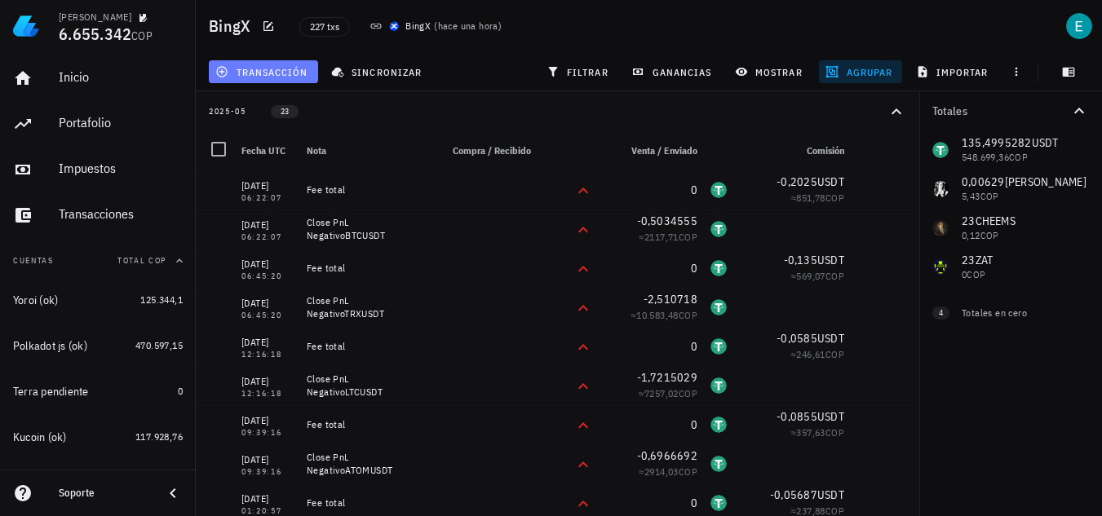
click at [249, 66] on span "transacción" at bounding box center [263, 71] width 89 height 13
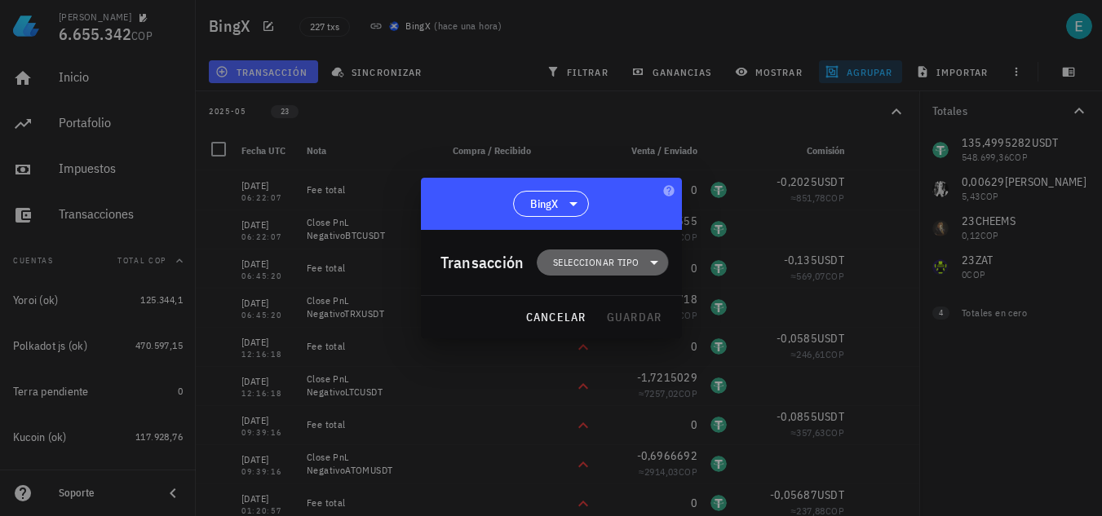
click at [616, 250] on span "Seleccionar tipo" at bounding box center [603, 263] width 112 height 26
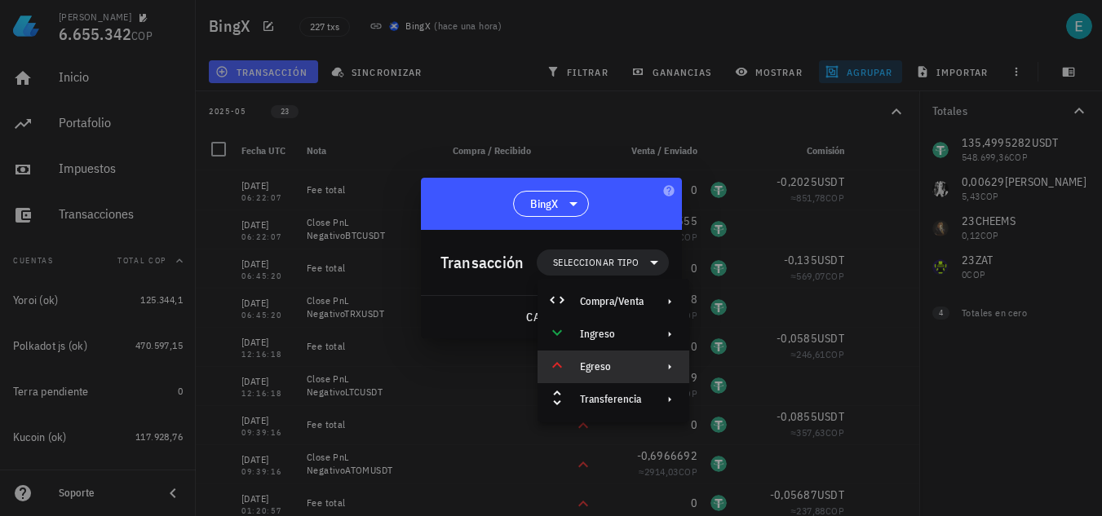
click at [639, 372] on div "Egreso" at bounding box center [612, 367] width 64 height 13
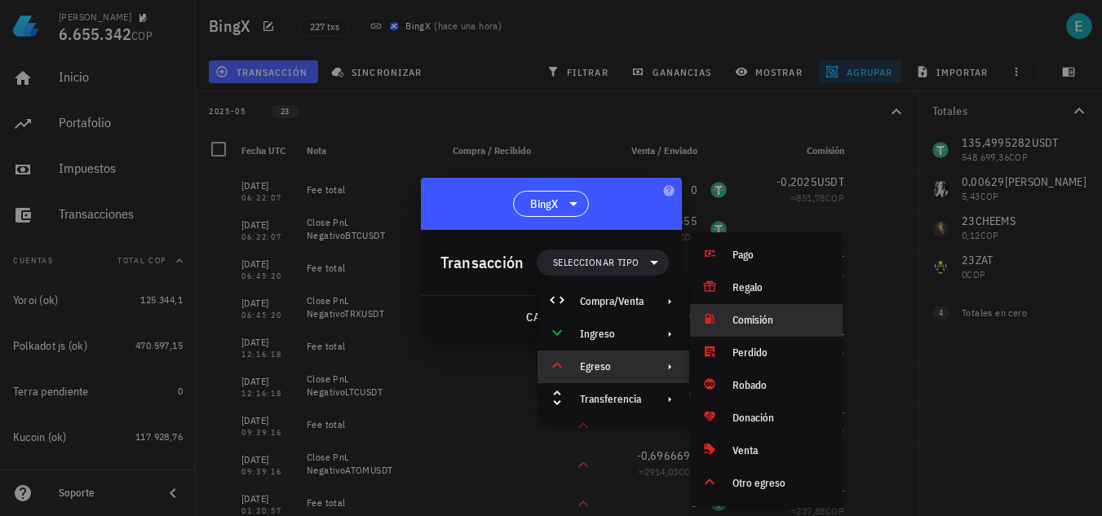
click at [722, 316] on div at bounding box center [713, 321] width 20 height 20
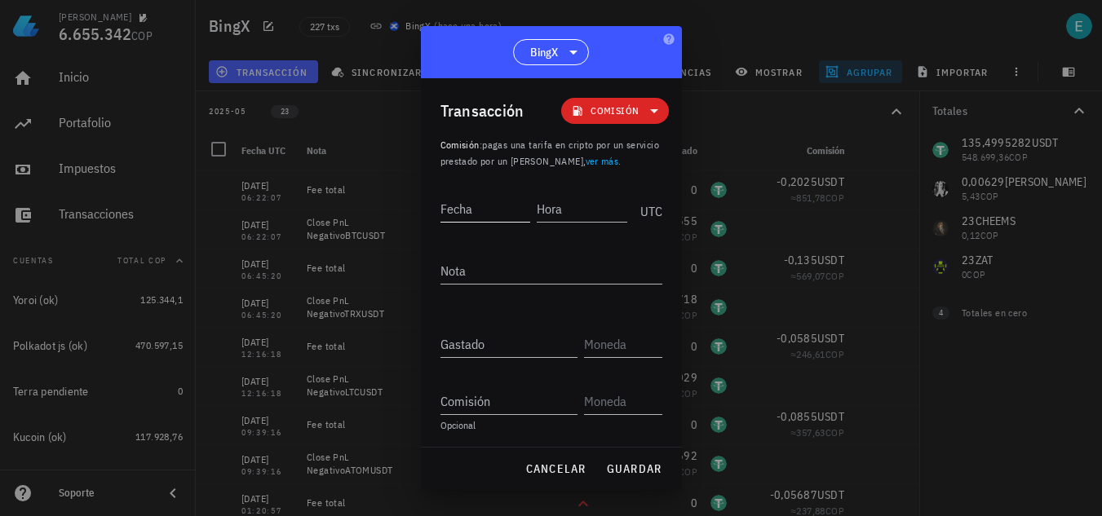
click at [502, 212] on input "Fecha" at bounding box center [486, 209] width 91 height 26
type input "2025-01-17"
click at [556, 198] on input "Hora" at bounding box center [582, 209] width 91 height 26
type input "00:09:55"
type textarea "Fee total"
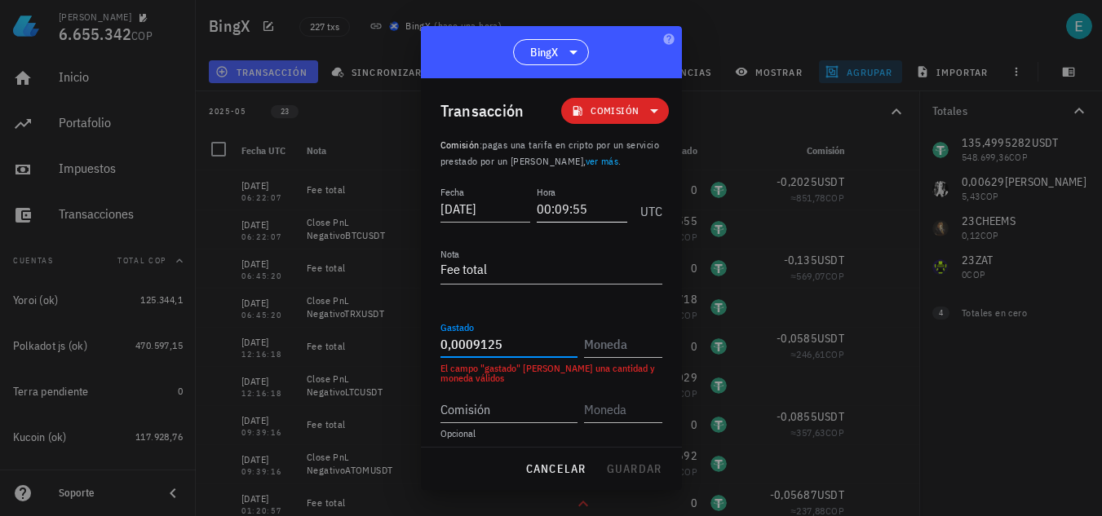
type input "0,0009125"
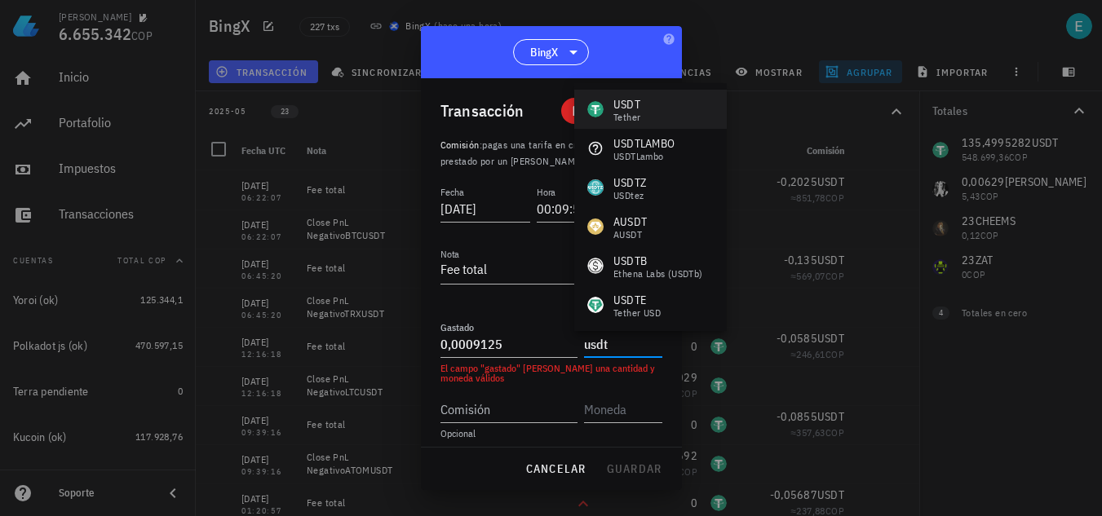
click at [666, 104] on div "USDT Tether" at bounding box center [650, 109] width 153 height 39
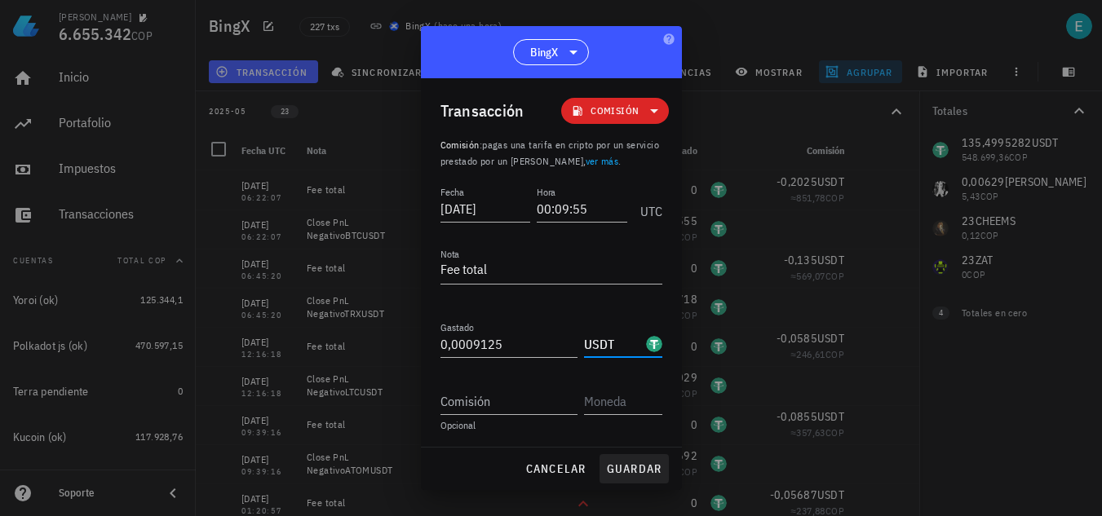
type input "USDT"
click at [644, 473] on span "guardar" at bounding box center [634, 469] width 56 height 15
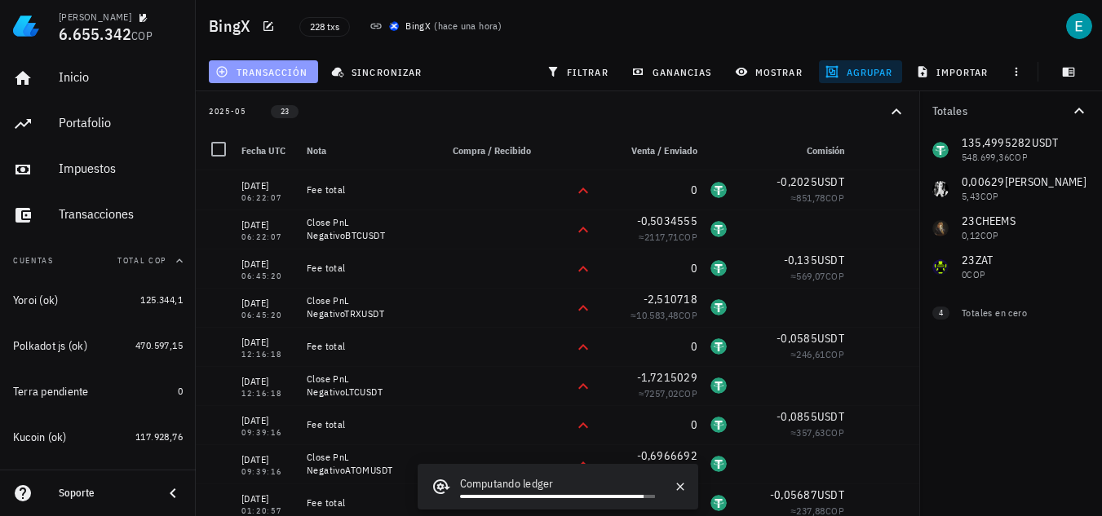
click at [273, 76] on span "transacción" at bounding box center [263, 71] width 89 height 13
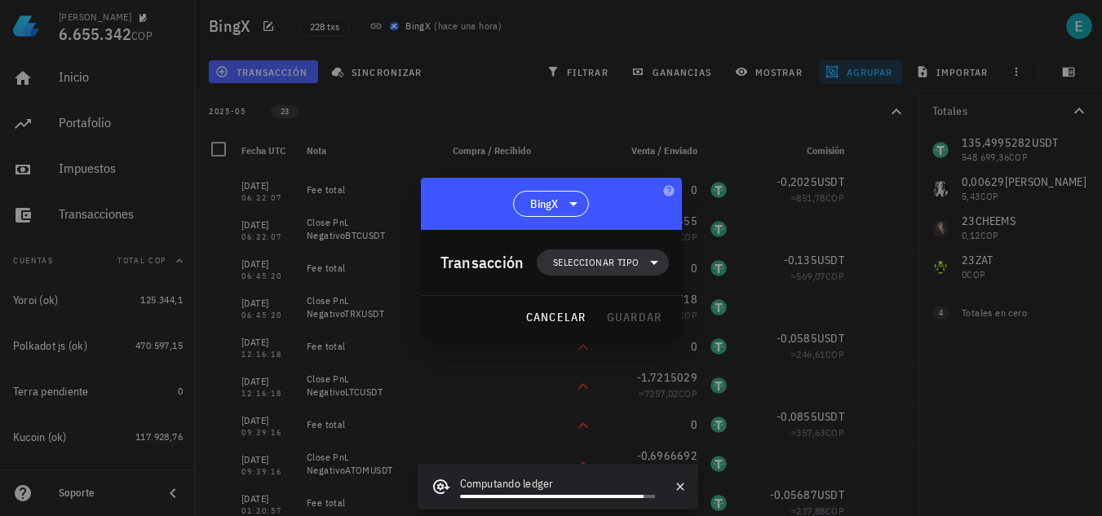
click at [614, 266] on span "Seleccionar tipo" at bounding box center [596, 263] width 86 height 16
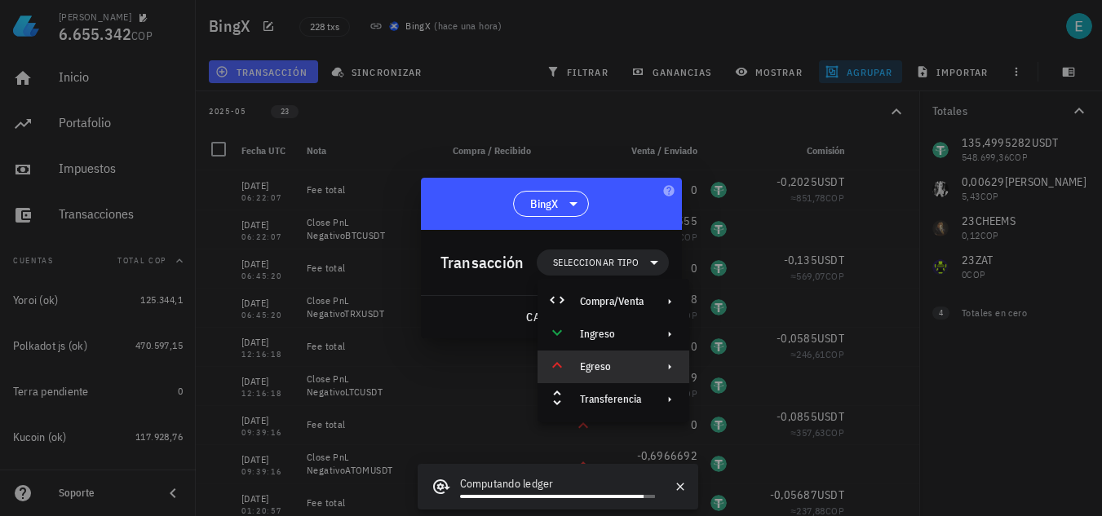
click at [639, 372] on div "Egreso" at bounding box center [612, 367] width 64 height 13
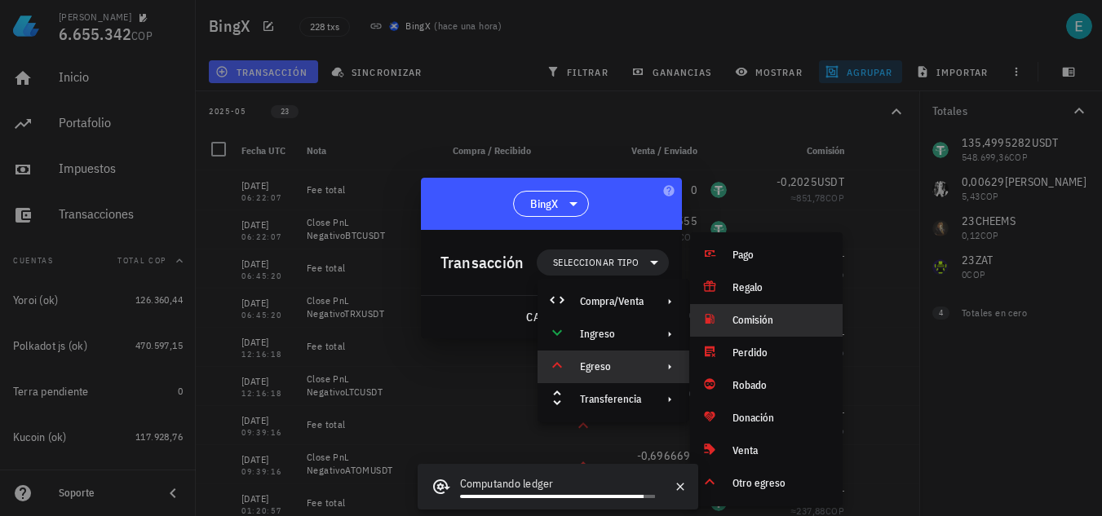
click at [738, 326] on div "Comisión" at bounding box center [781, 320] width 97 height 13
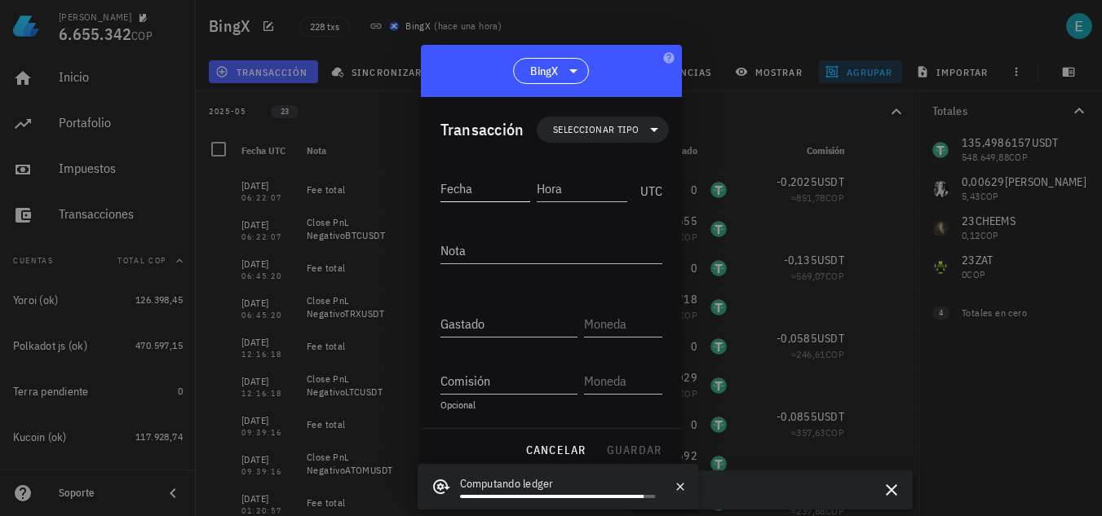
click at [482, 214] on div at bounding box center [552, 218] width 222 height 11
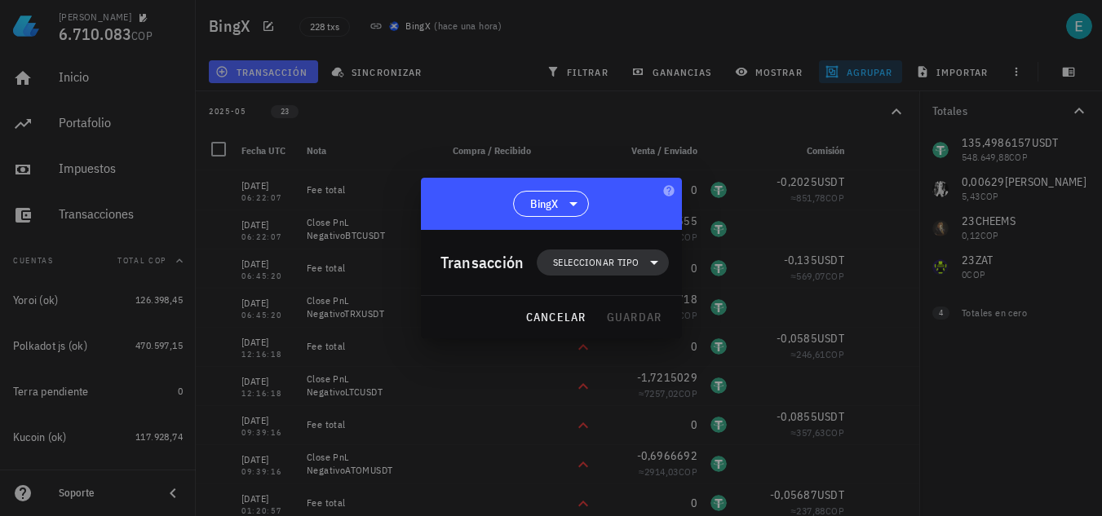
click at [596, 264] on span "Seleccionar tipo" at bounding box center [596, 263] width 86 height 16
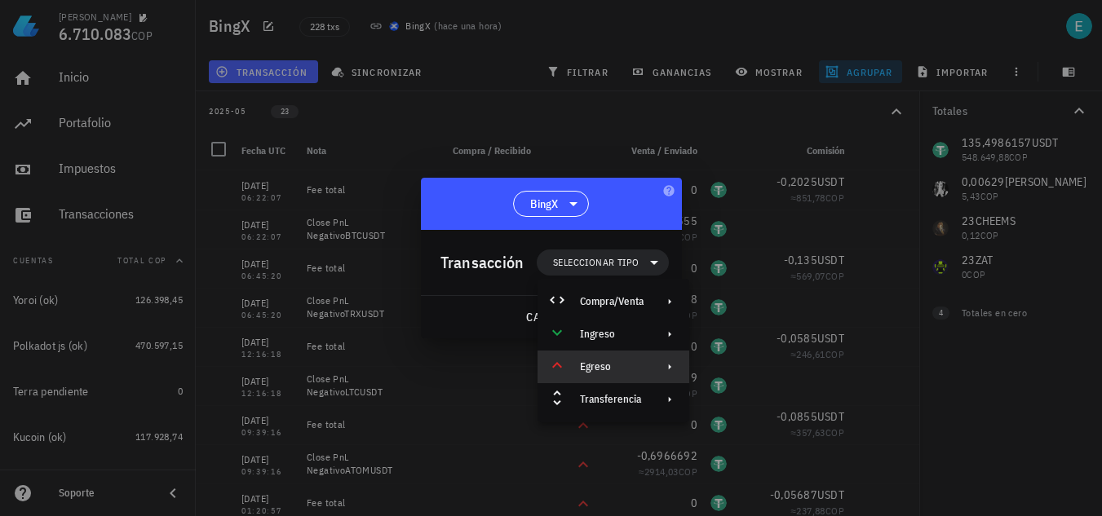
click at [642, 366] on div "Egreso" at bounding box center [612, 367] width 64 height 13
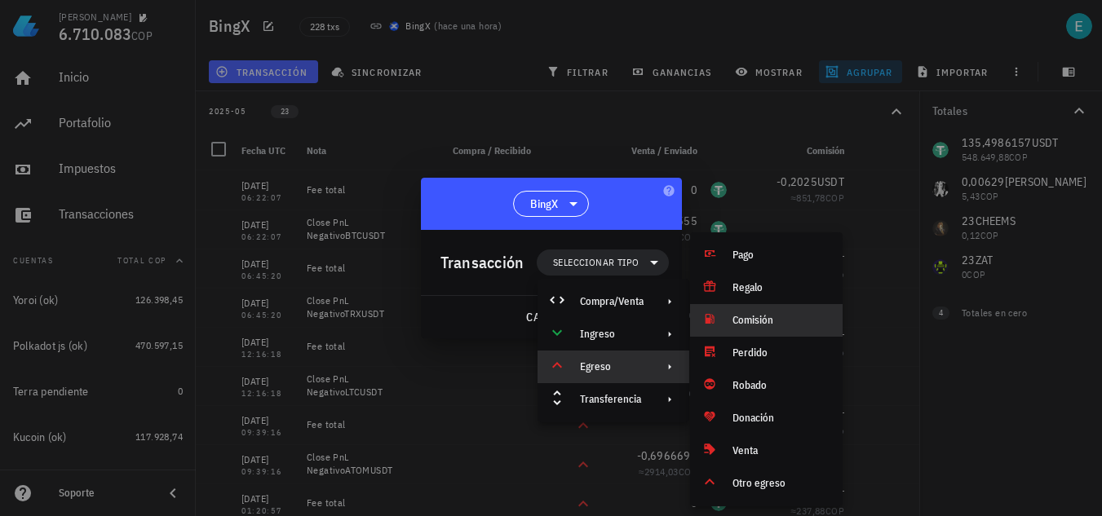
click at [741, 321] on div "Comisión" at bounding box center [781, 320] width 97 height 13
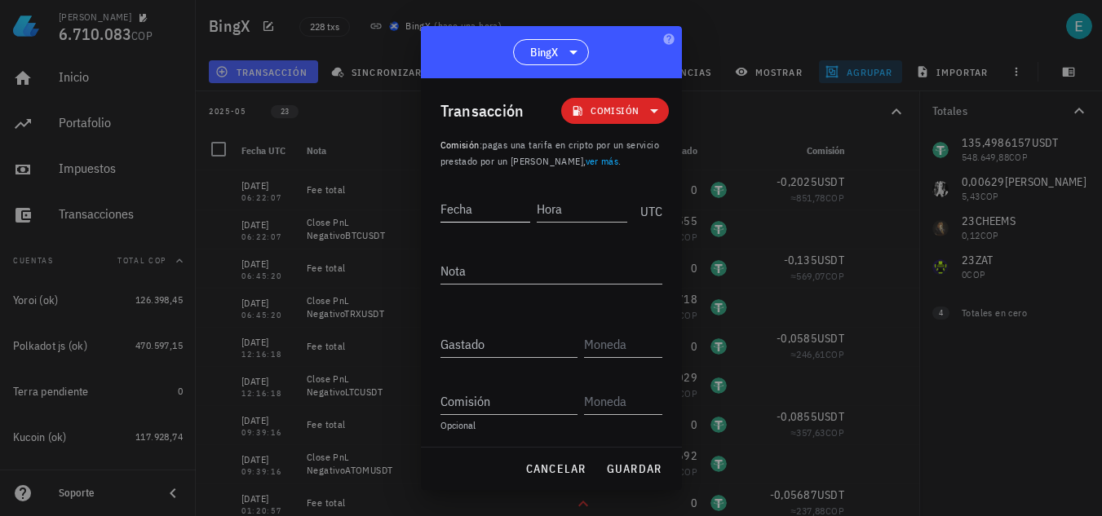
click at [466, 210] on input "Fecha" at bounding box center [486, 209] width 91 height 26
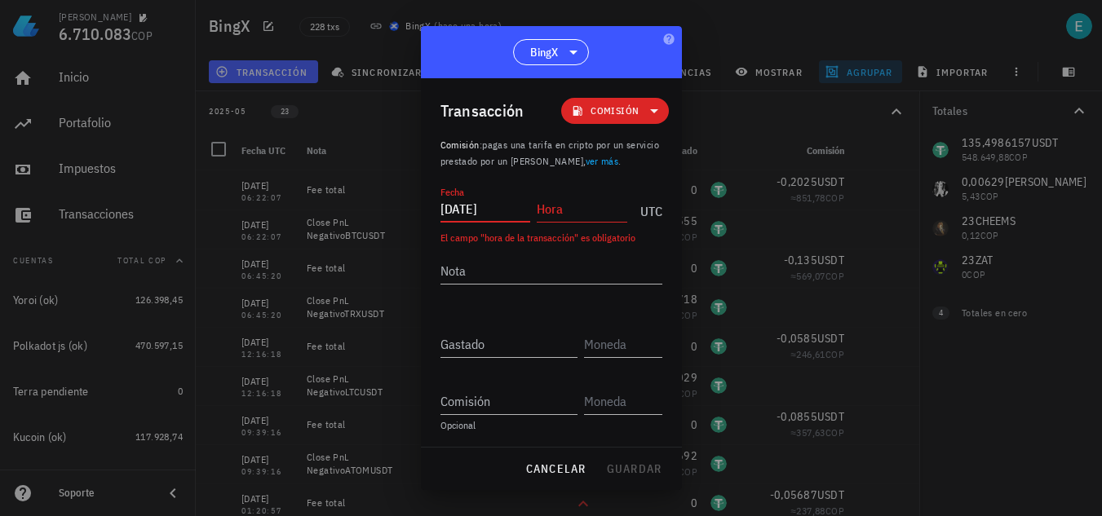
type input "2025-04-11"
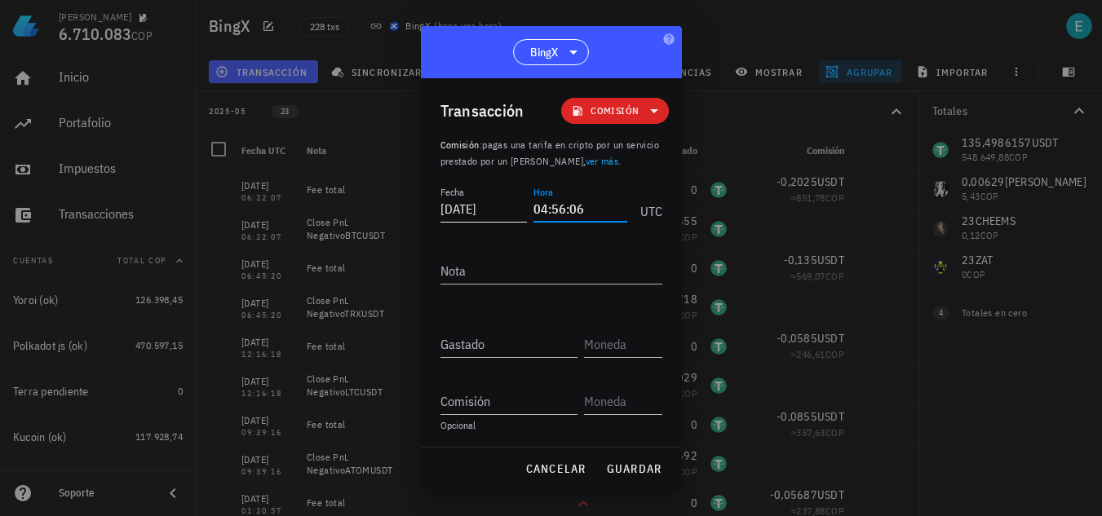
type input "04:56:06"
type textarea "Fee total"
type input "0,0249"
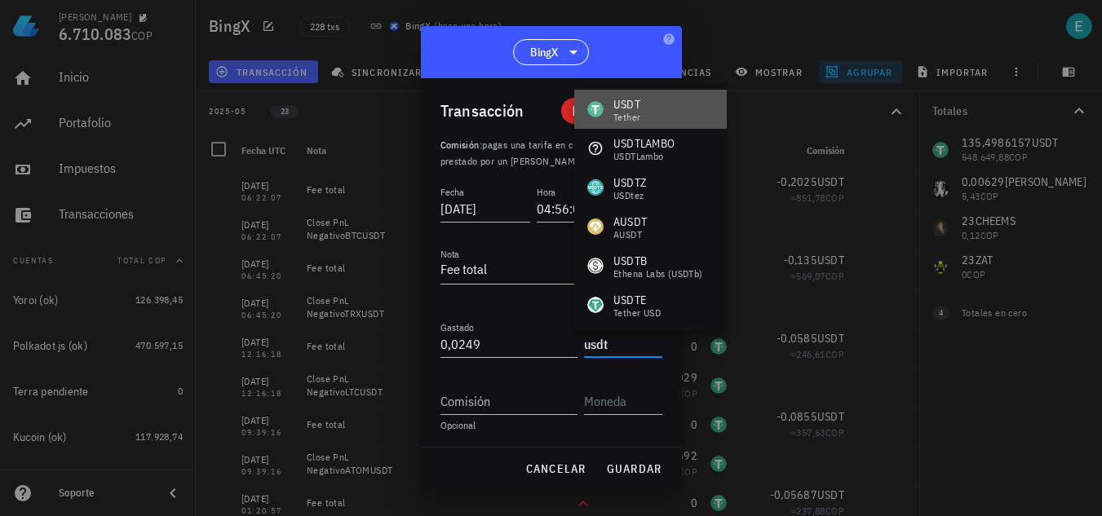
click at [605, 111] on div "USDT Tether" at bounding box center [613, 109] width 53 height 26
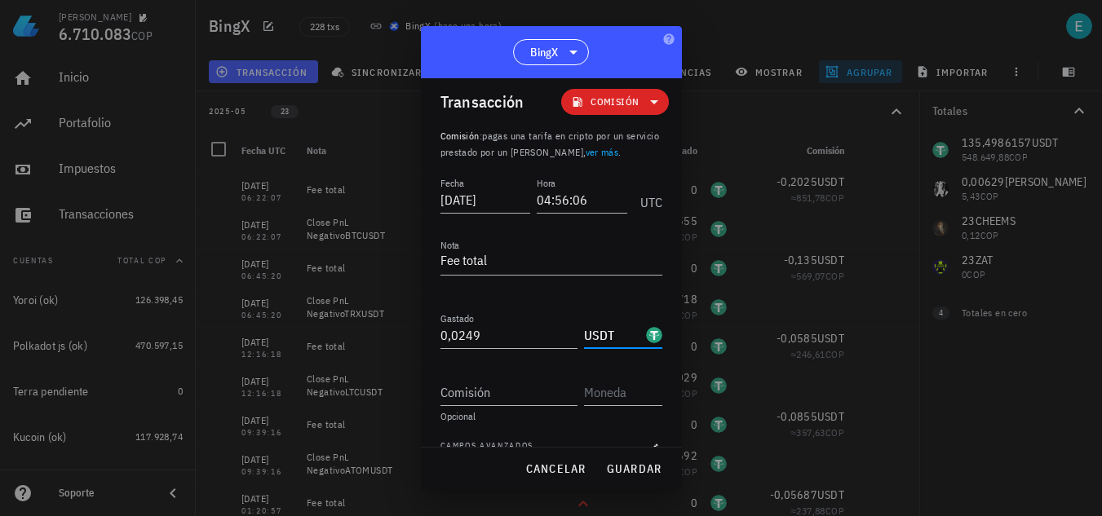
scroll to position [33, 0]
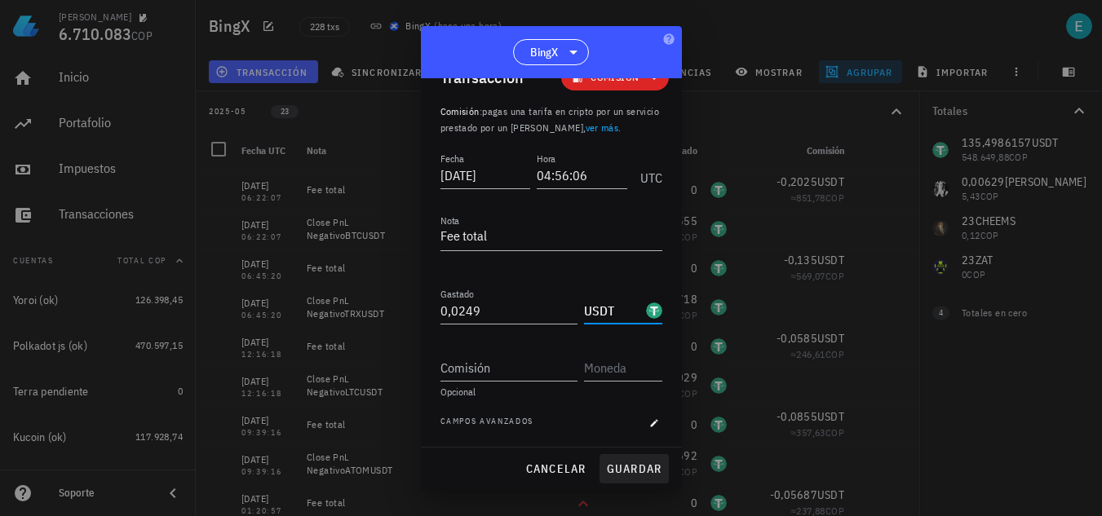
type input "USDT"
click at [636, 463] on span "guardar" at bounding box center [634, 469] width 56 height 15
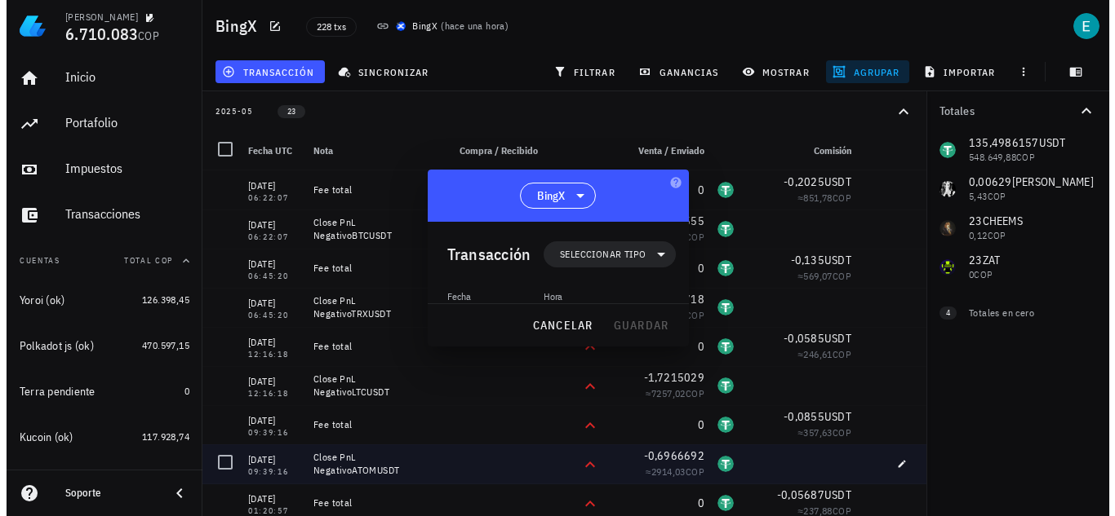
scroll to position [0, 0]
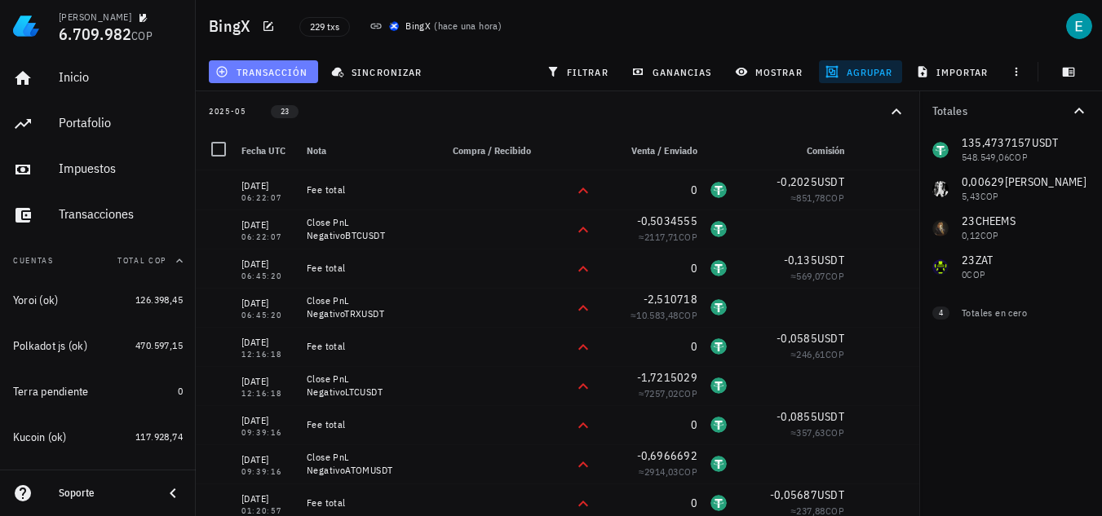
click at [277, 64] on button "transacción" at bounding box center [263, 71] width 109 height 23
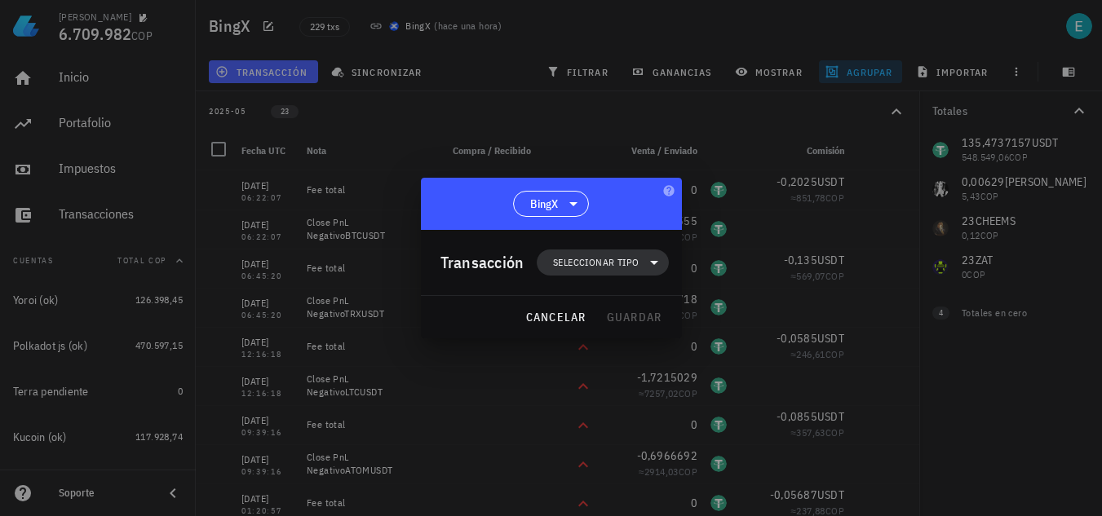
click at [598, 272] on span "Seleccionar tipo" at bounding box center [603, 263] width 112 height 26
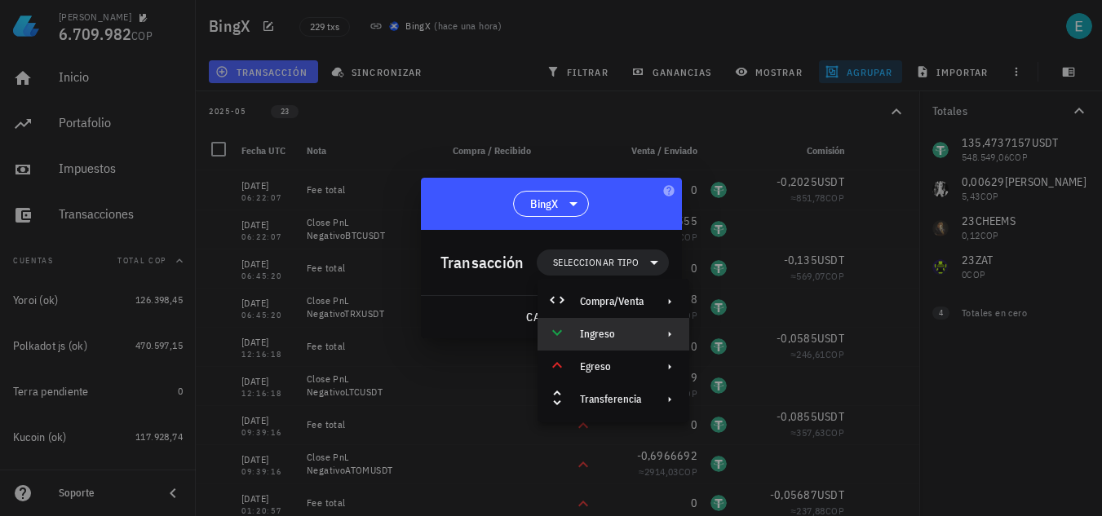
click at [642, 330] on div "Ingreso" at bounding box center [612, 334] width 64 height 13
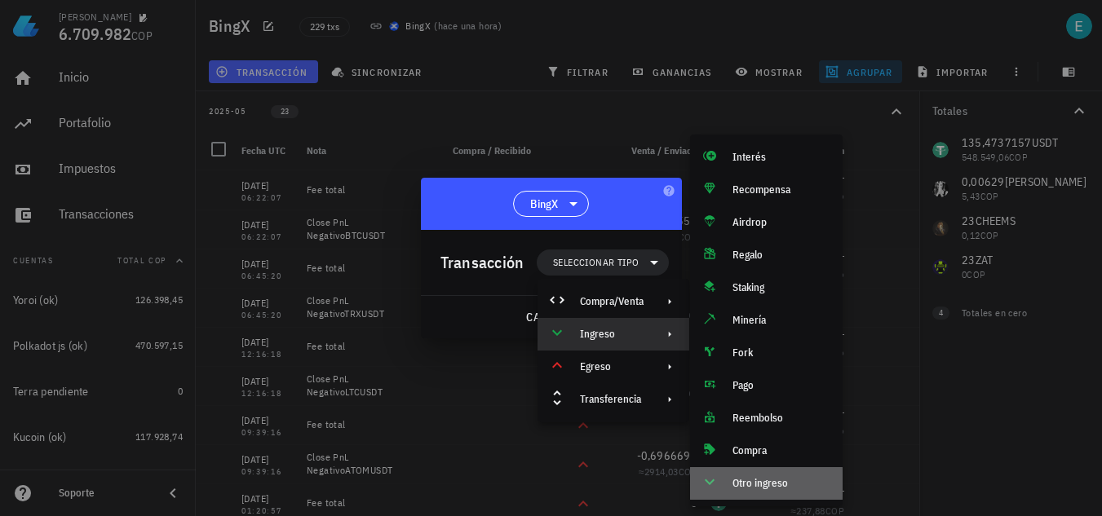
click at [750, 479] on div "Otro ingreso" at bounding box center [781, 483] width 97 height 13
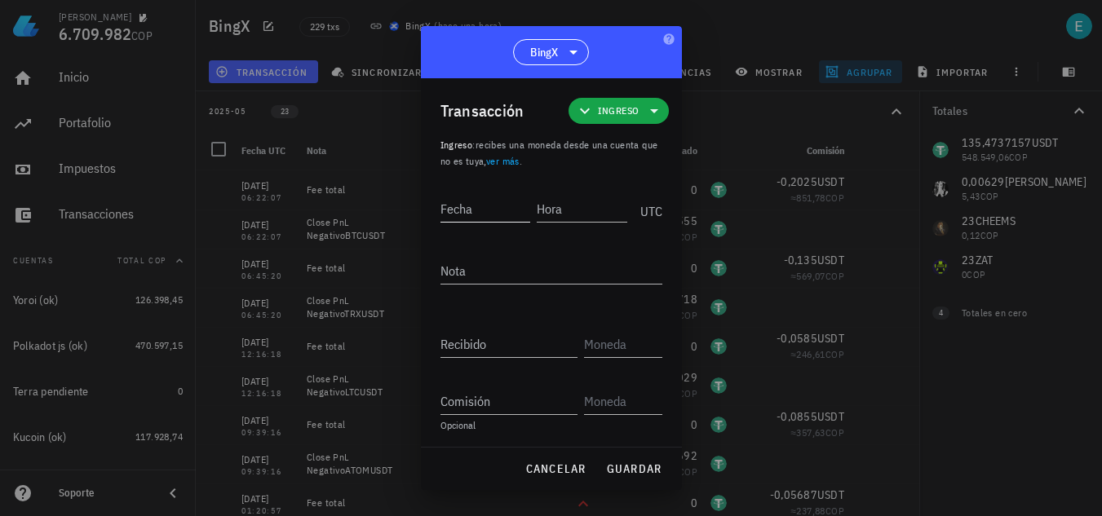
click at [461, 206] on div "Fecha" at bounding box center [486, 209] width 91 height 26
type input "2025-08-16"
type input "14:14:00"
type textarea "Ajuste"
paste input "1,61328296"
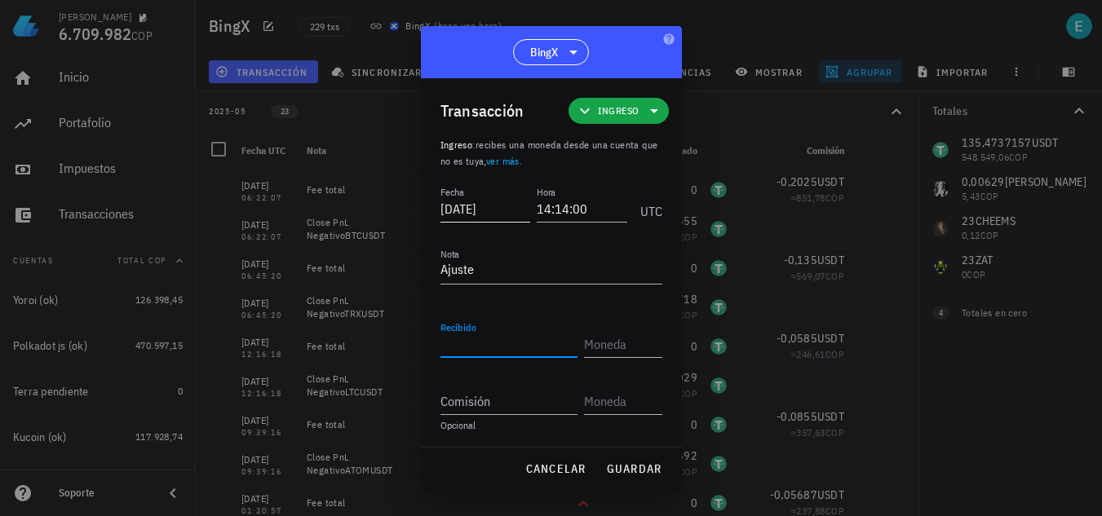
type input "1,61328296"
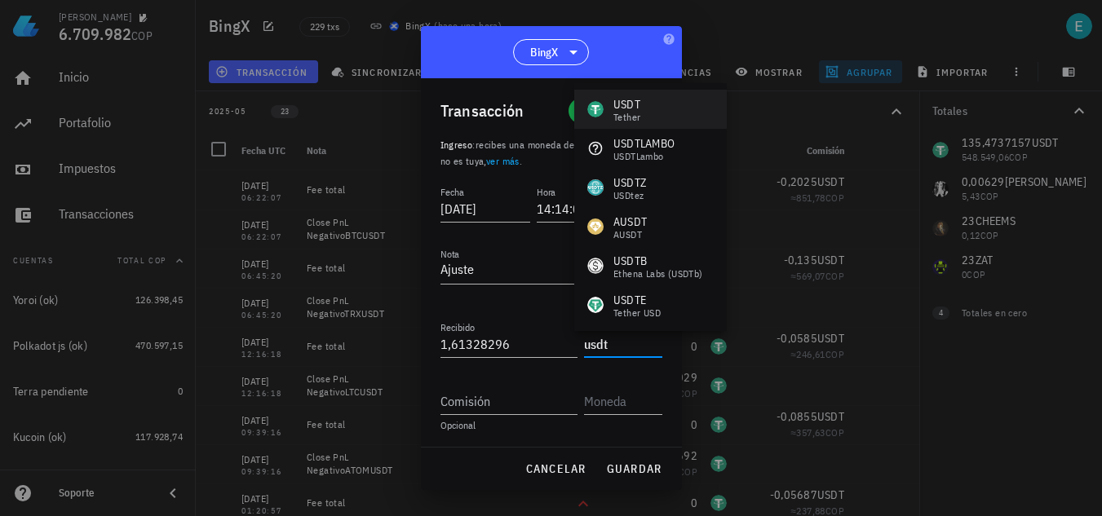
click at [616, 116] on div "Tether" at bounding box center [627, 118] width 27 height 10
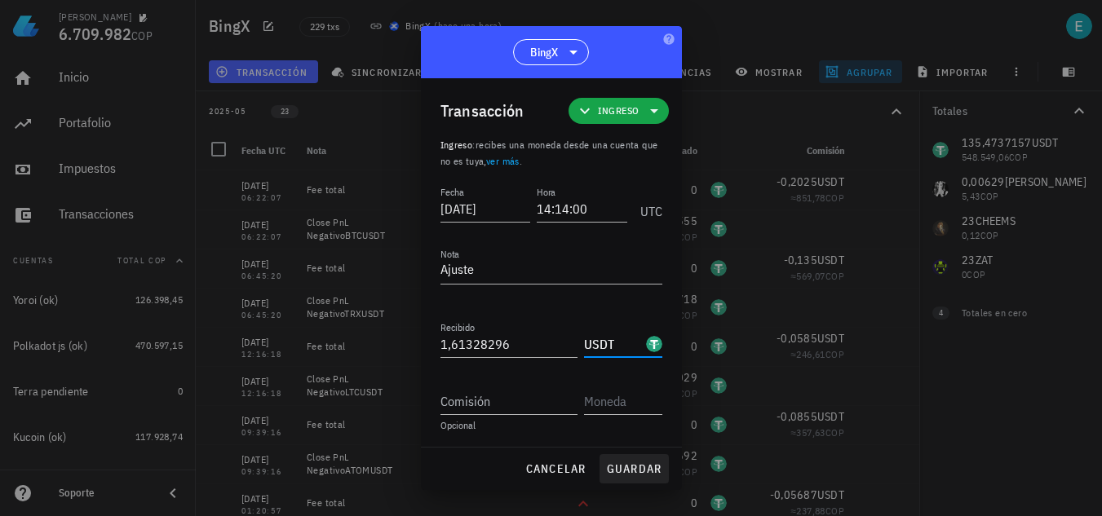
type input "USDT"
click at [645, 467] on span "guardar" at bounding box center [634, 469] width 56 height 15
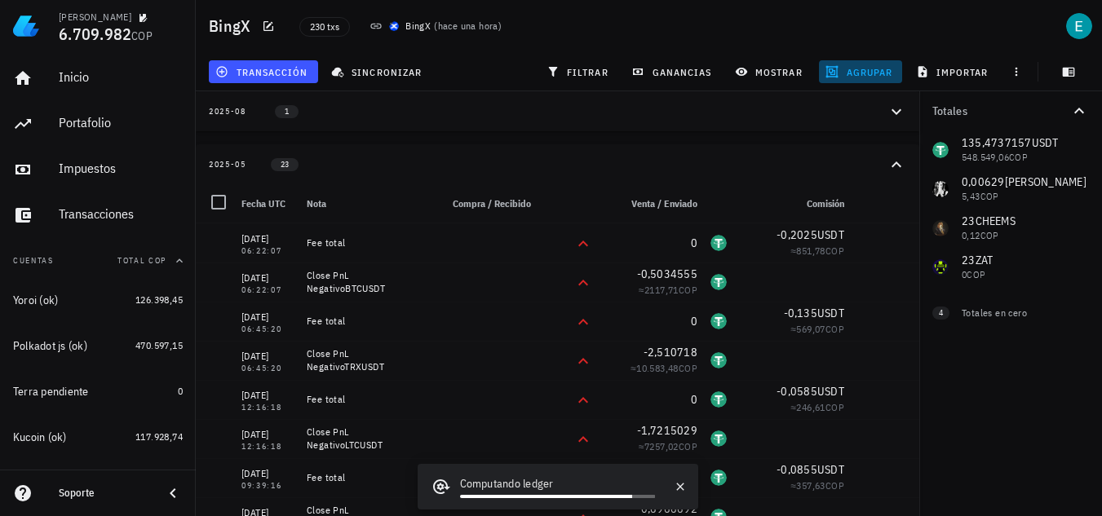
click at [837, 81] on button "agrupar" at bounding box center [860, 71] width 83 height 23
click at [868, 284] on button "resetear" at bounding box center [883, 277] width 55 height 16
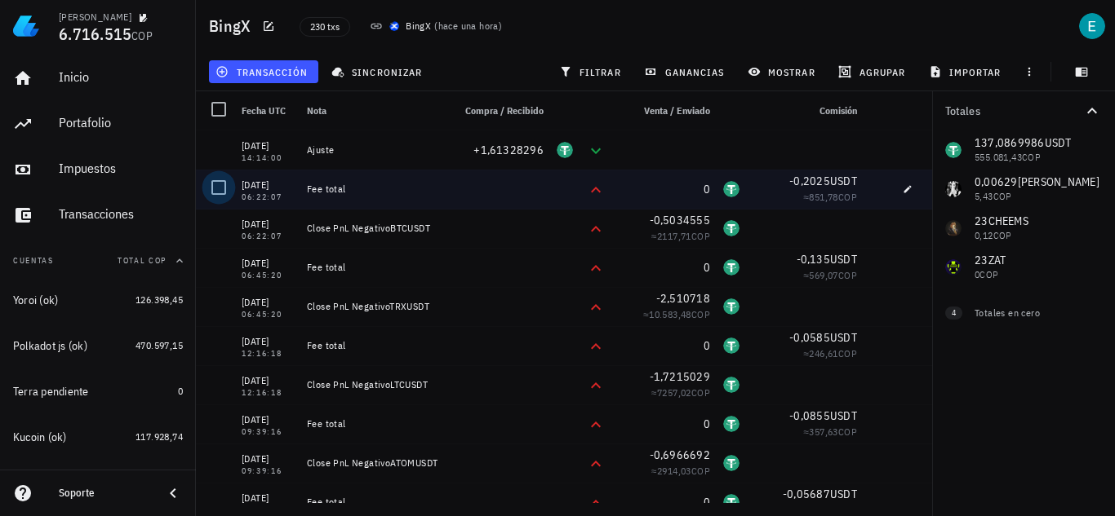
click at [224, 194] on div at bounding box center [219, 188] width 28 height 28
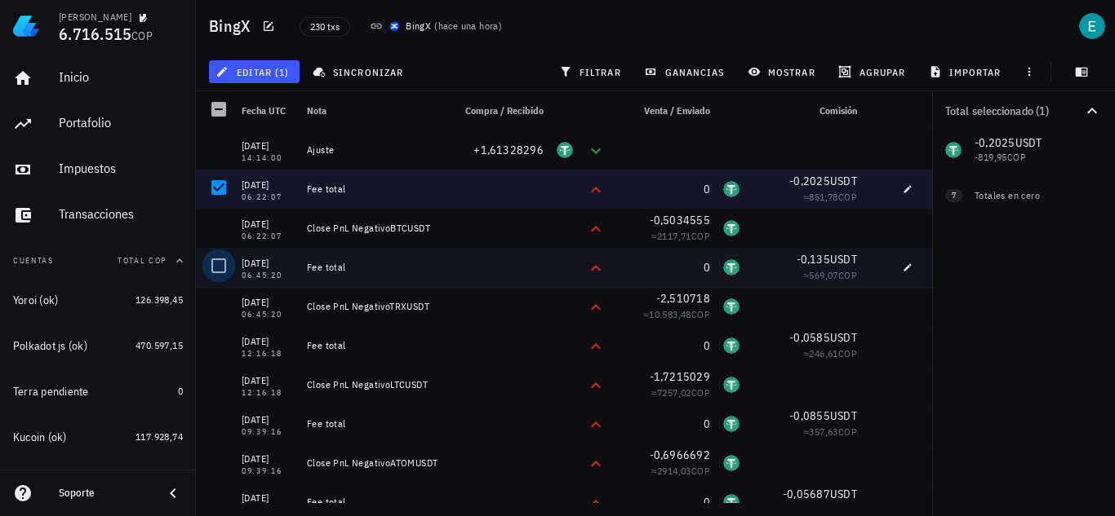
click at [218, 268] on div at bounding box center [219, 266] width 28 height 28
click at [268, 68] on span "editar (2)" at bounding box center [254, 71] width 70 height 13
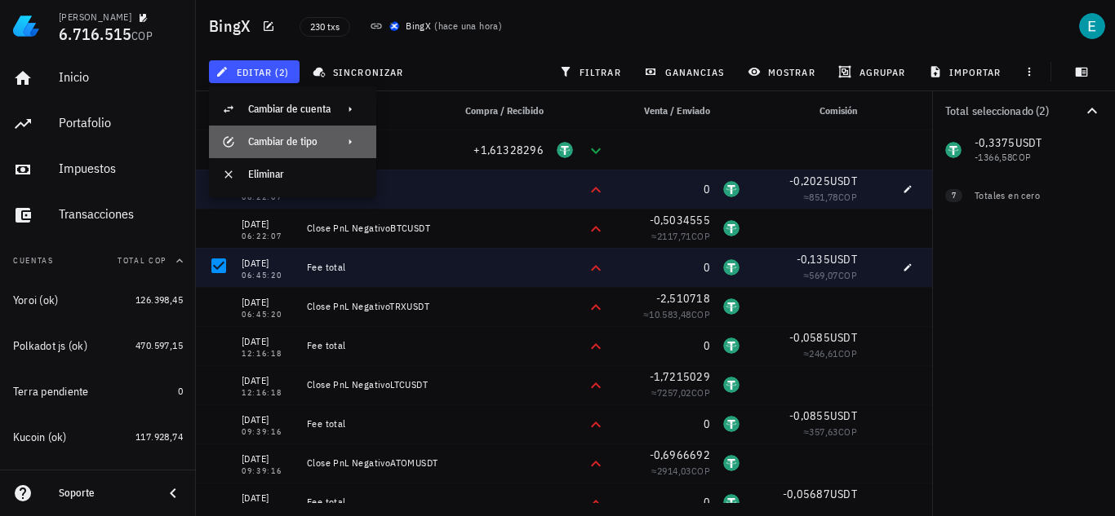
click at [321, 131] on div "Cambiar de tipo" at bounding box center [289, 142] width 82 height 26
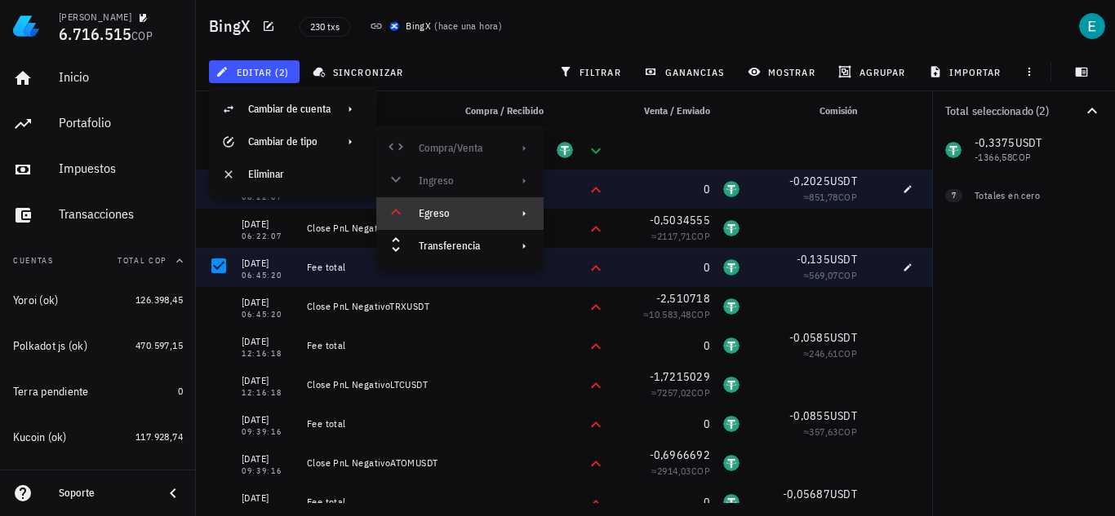
click at [458, 204] on div "Egreso" at bounding box center [459, 213] width 167 height 33
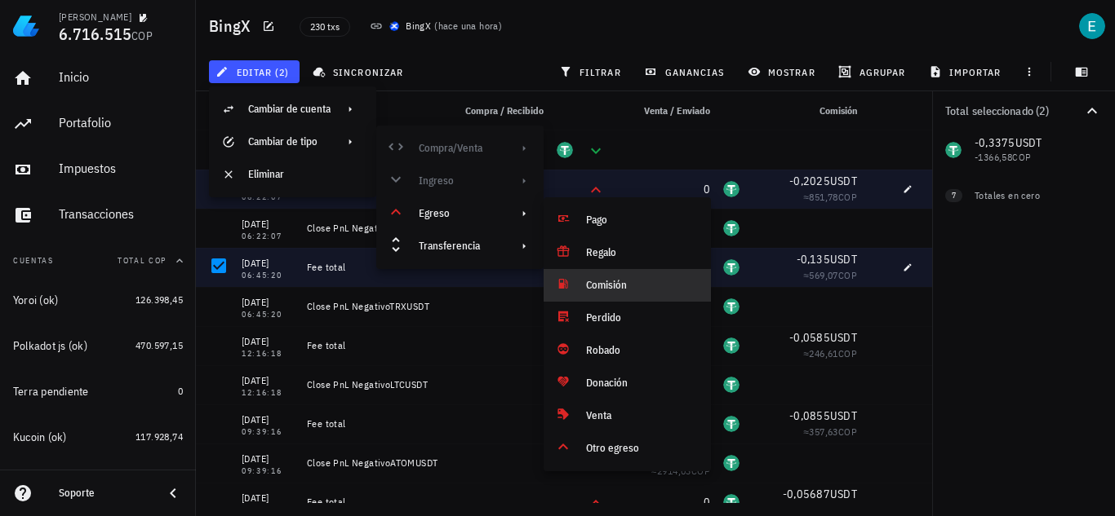
click at [617, 274] on div "Comisión" at bounding box center [626, 285] width 167 height 33
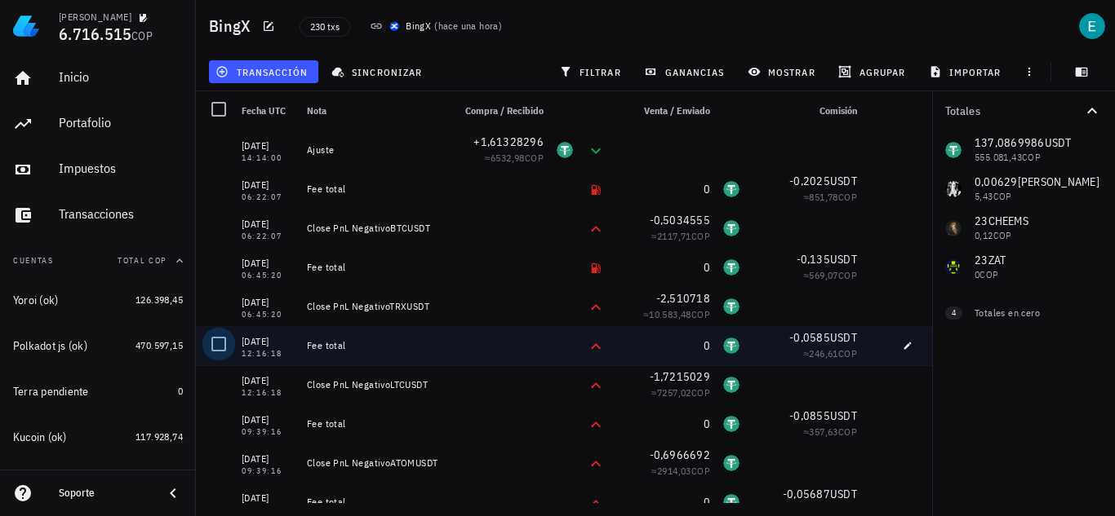
click at [223, 339] on div at bounding box center [219, 344] width 28 height 28
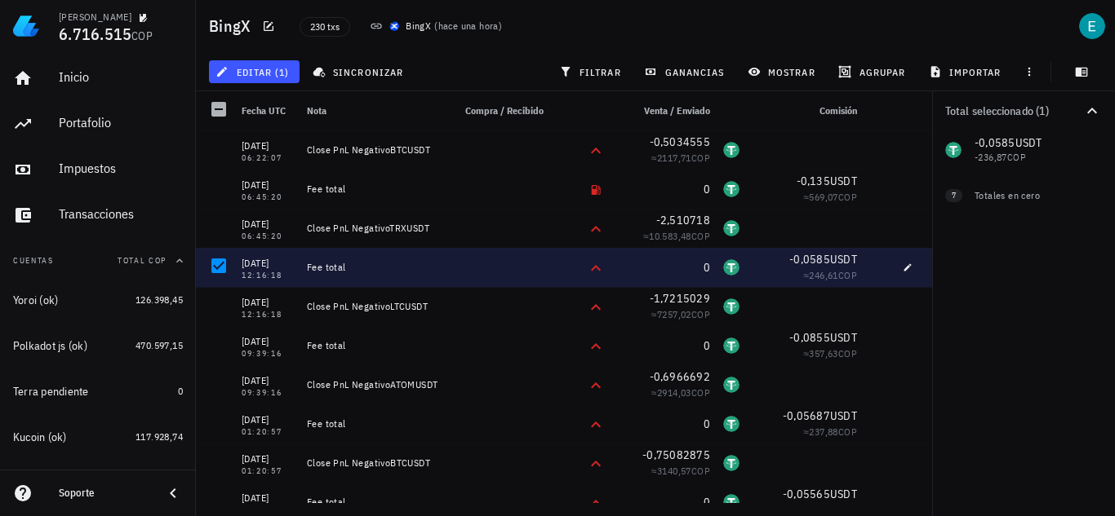
scroll to position [82, 0]
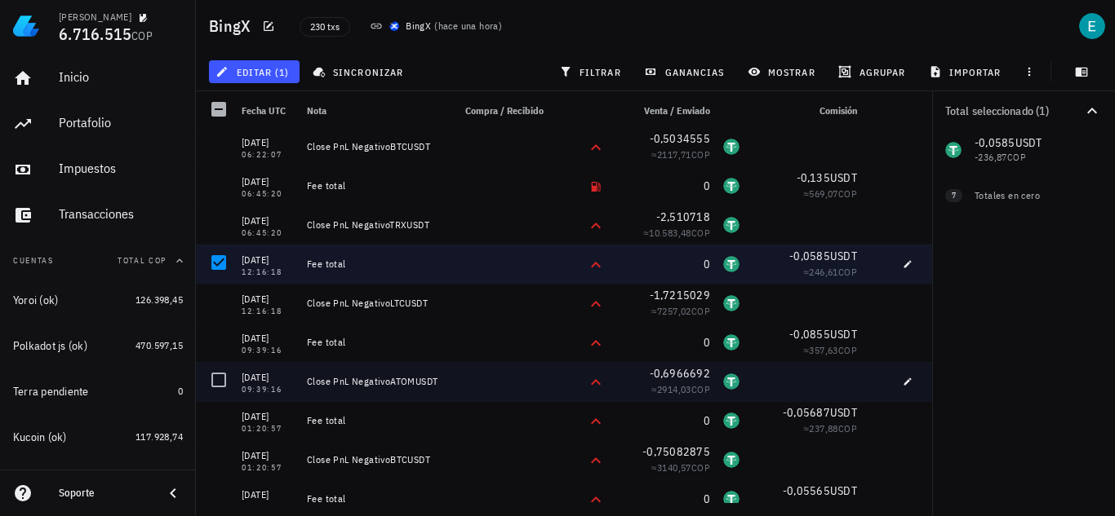
click at [225, 337] on div at bounding box center [219, 341] width 28 height 28
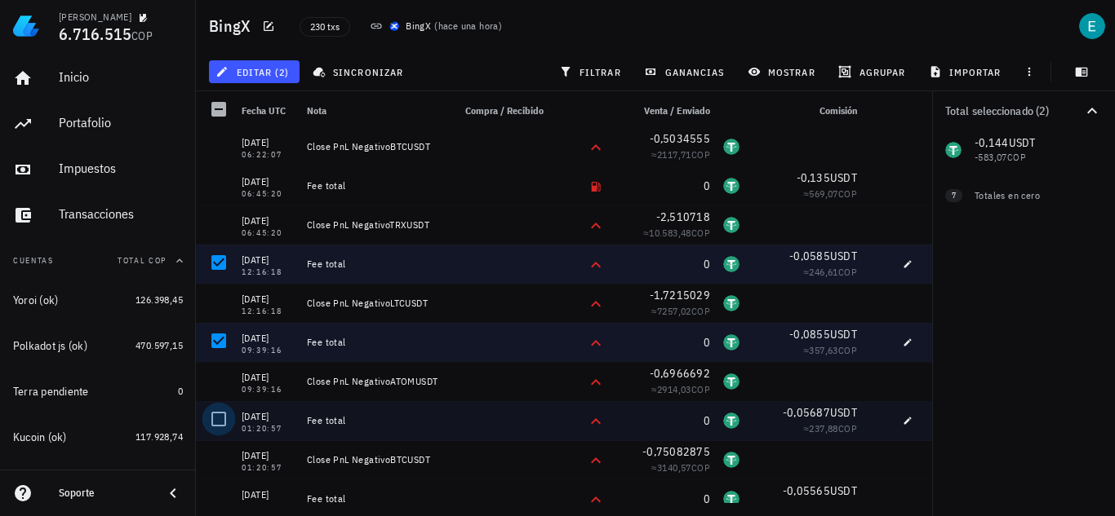
click at [220, 411] on div at bounding box center [219, 419] width 28 height 28
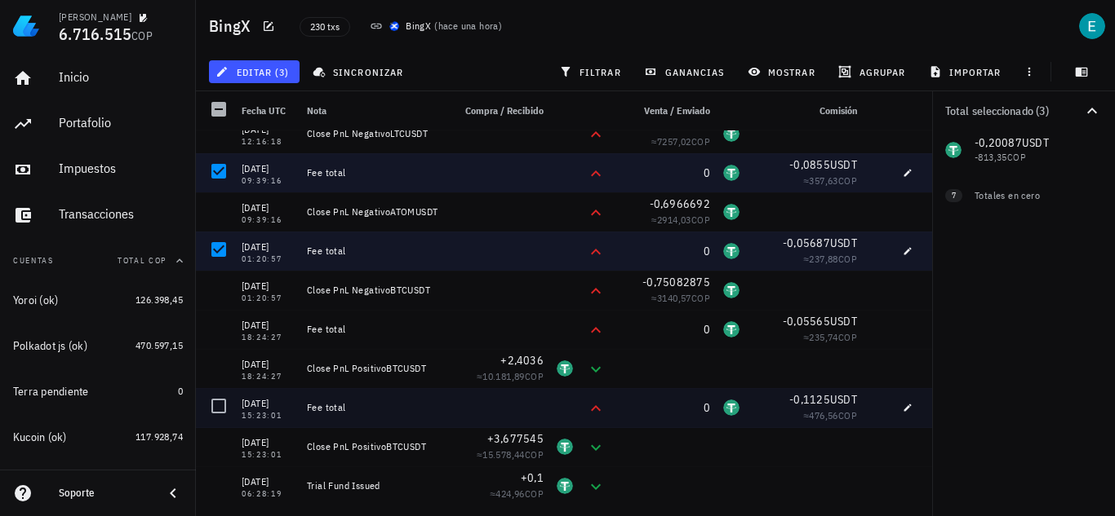
scroll to position [326, 0]
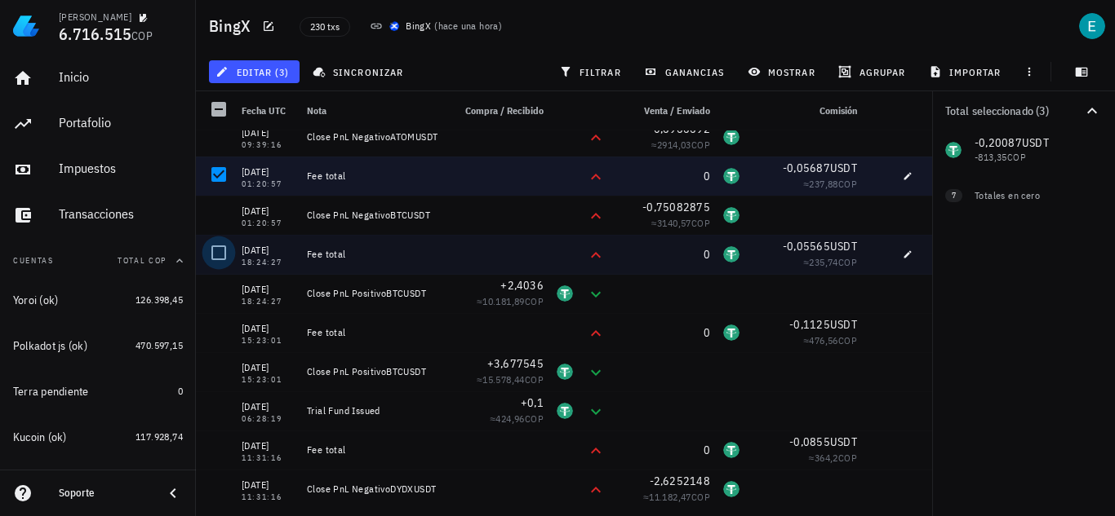
click at [217, 243] on div at bounding box center [219, 253] width 28 height 28
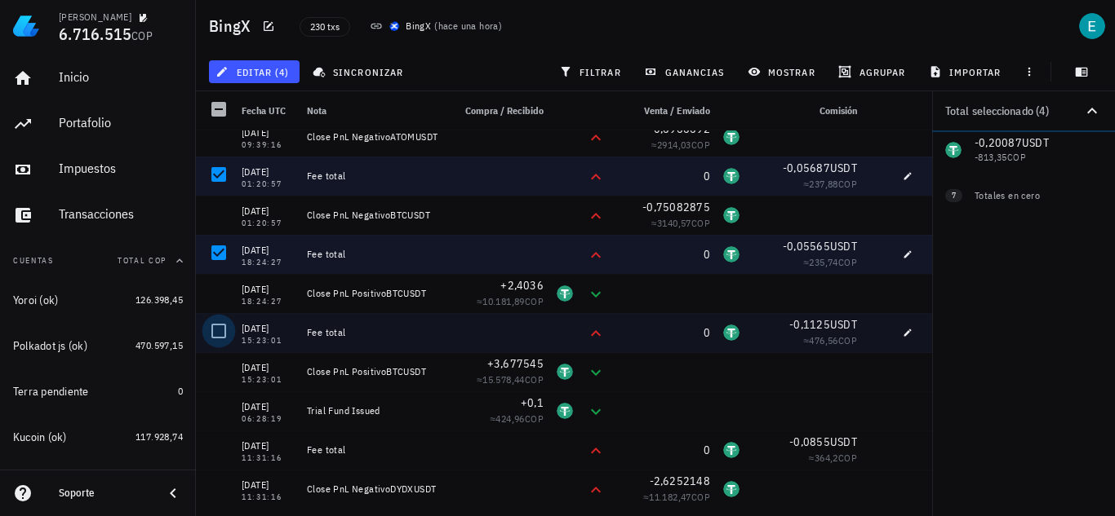
click at [222, 335] on div at bounding box center [219, 331] width 28 height 28
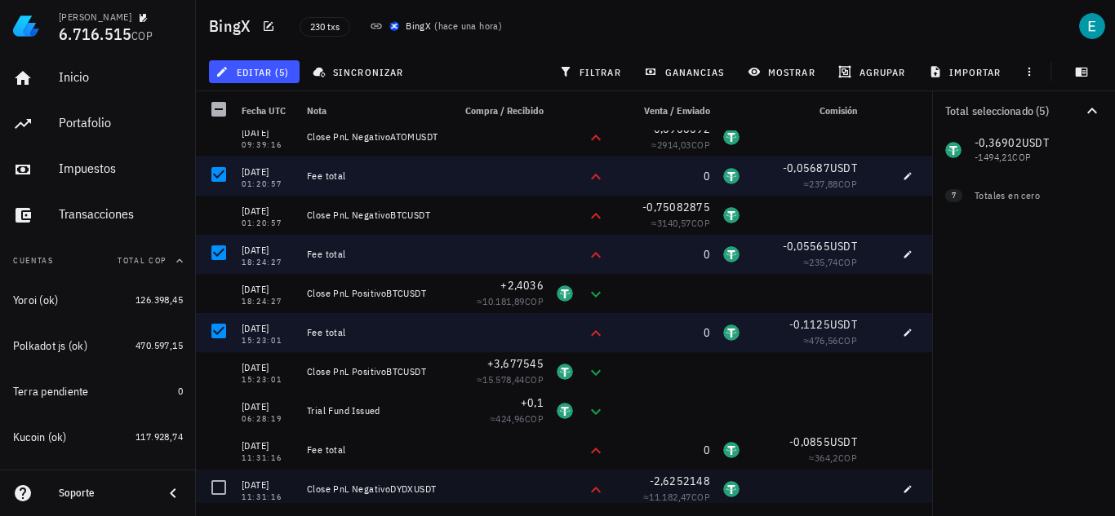
scroll to position [490, 0]
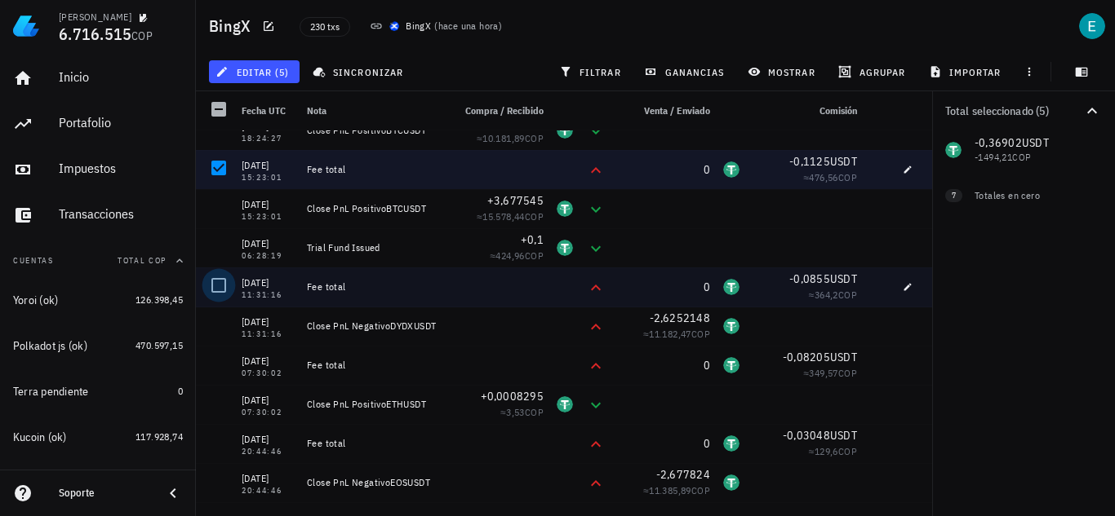
click at [222, 281] on div at bounding box center [219, 286] width 28 height 28
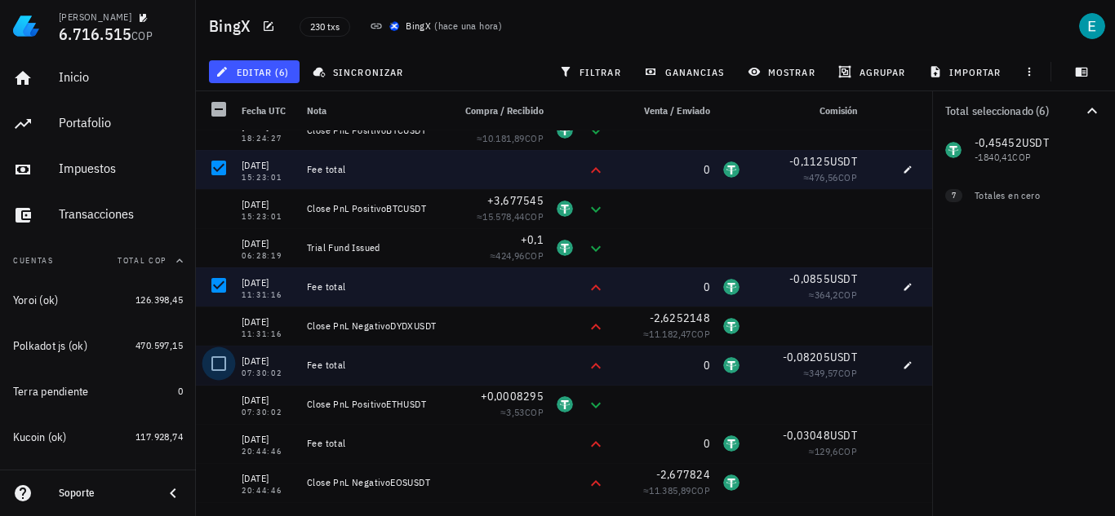
click at [229, 362] on div at bounding box center [219, 364] width 28 height 28
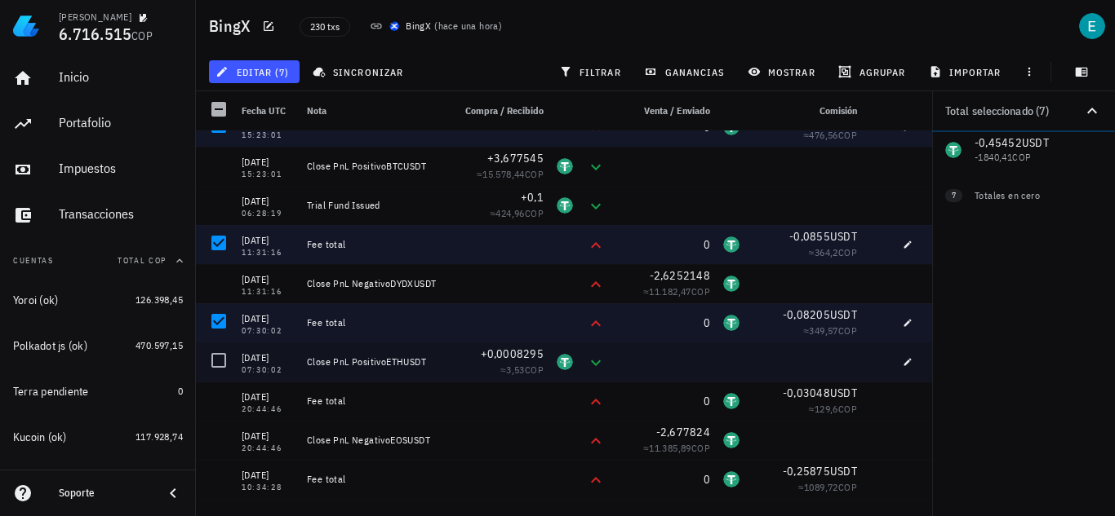
scroll to position [653, 0]
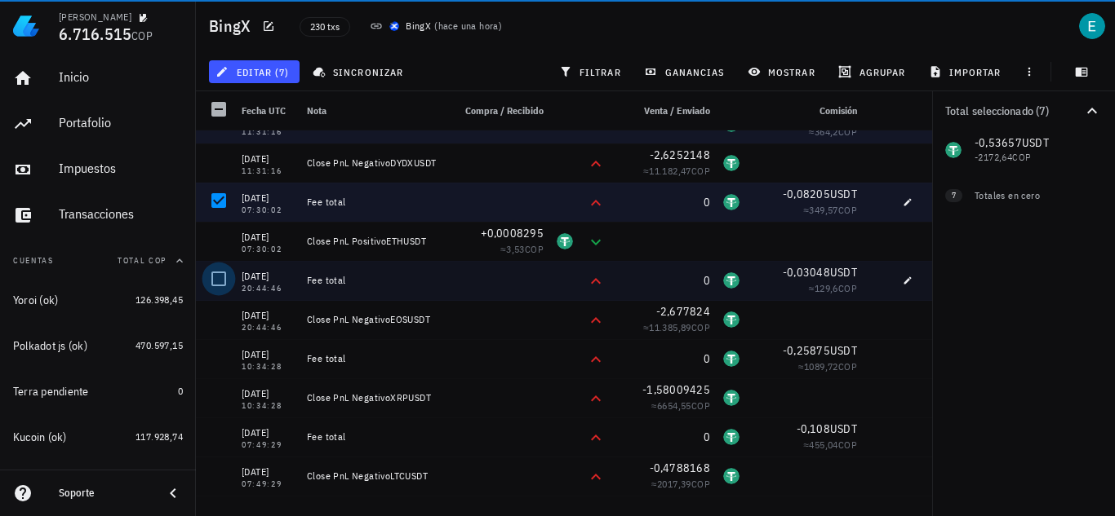
click at [216, 279] on div at bounding box center [219, 279] width 28 height 28
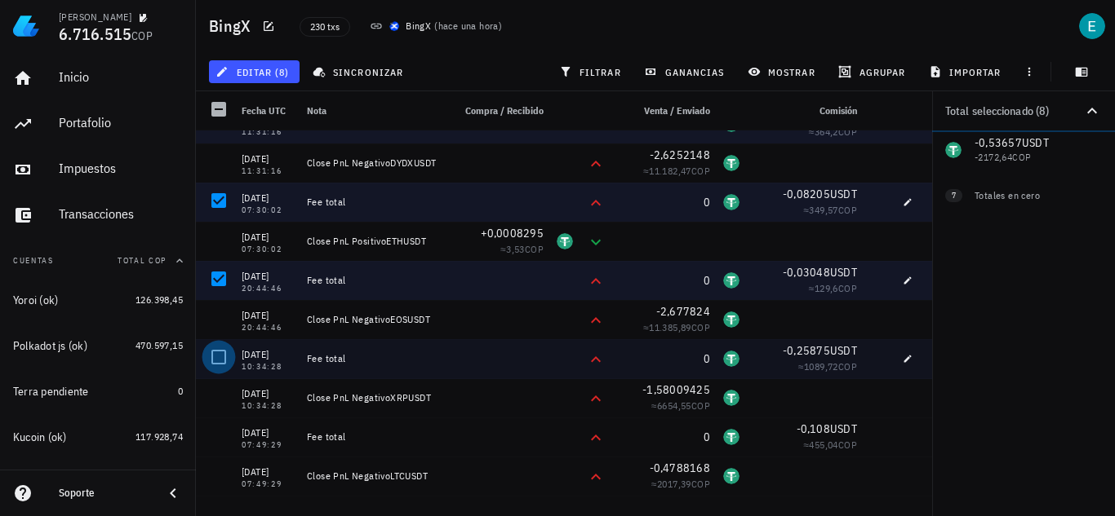
click at [218, 353] on div at bounding box center [219, 357] width 28 height 28
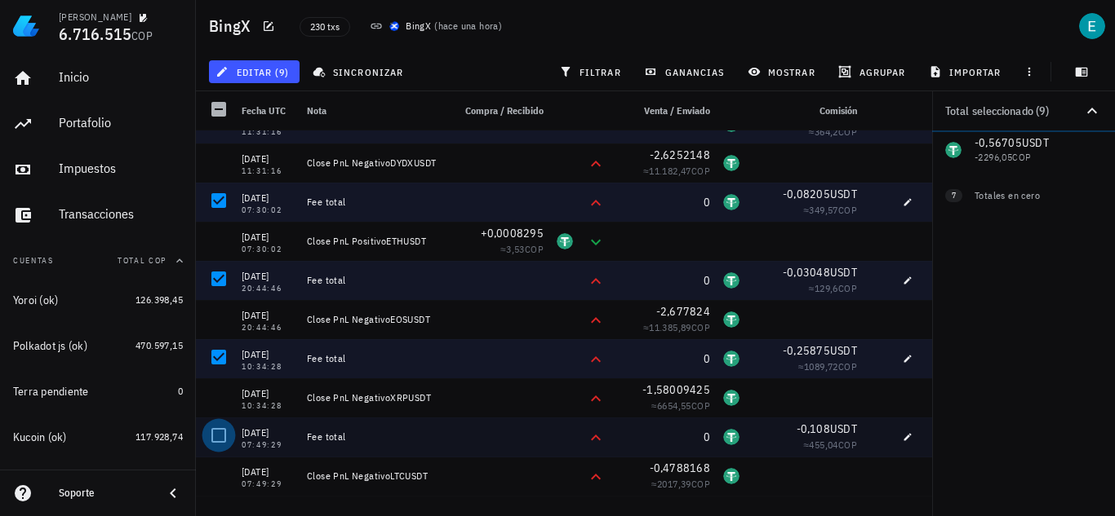
click at [223, 433] on div at bounding box center [219, 436] width 28 height 28
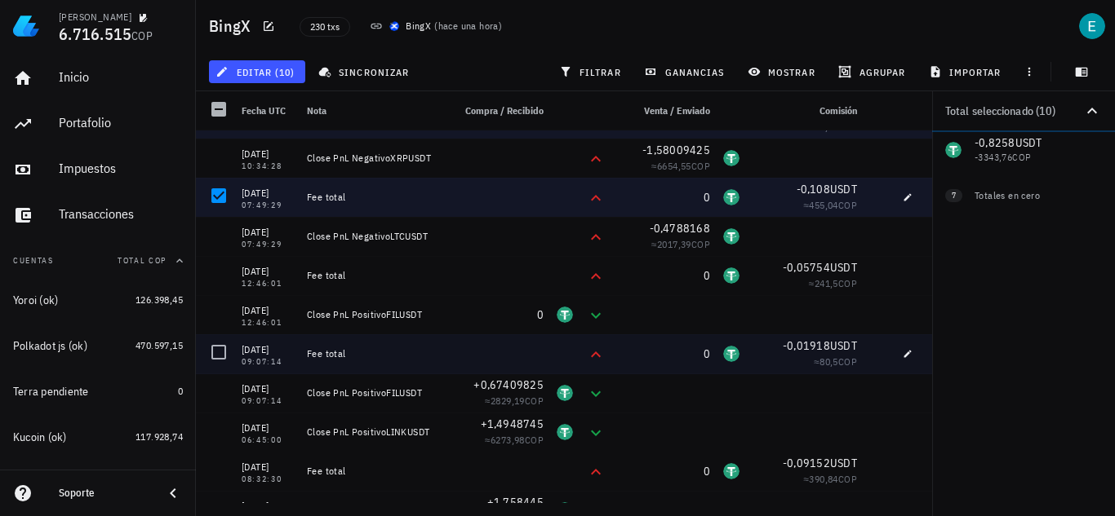
scroll to position [897, 0]
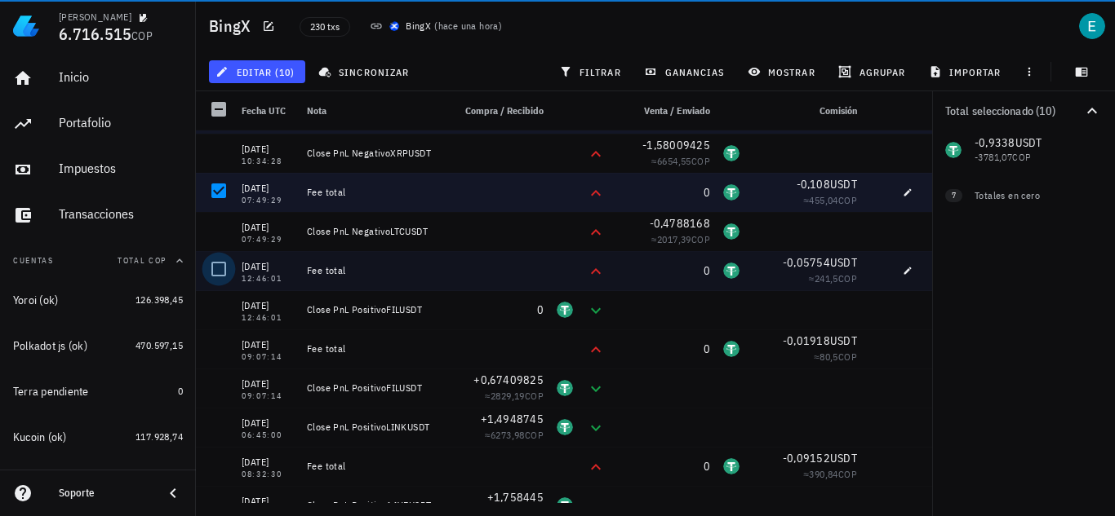
click at [219, 273] on div at bounding box center [219, 269] width 28 height 28
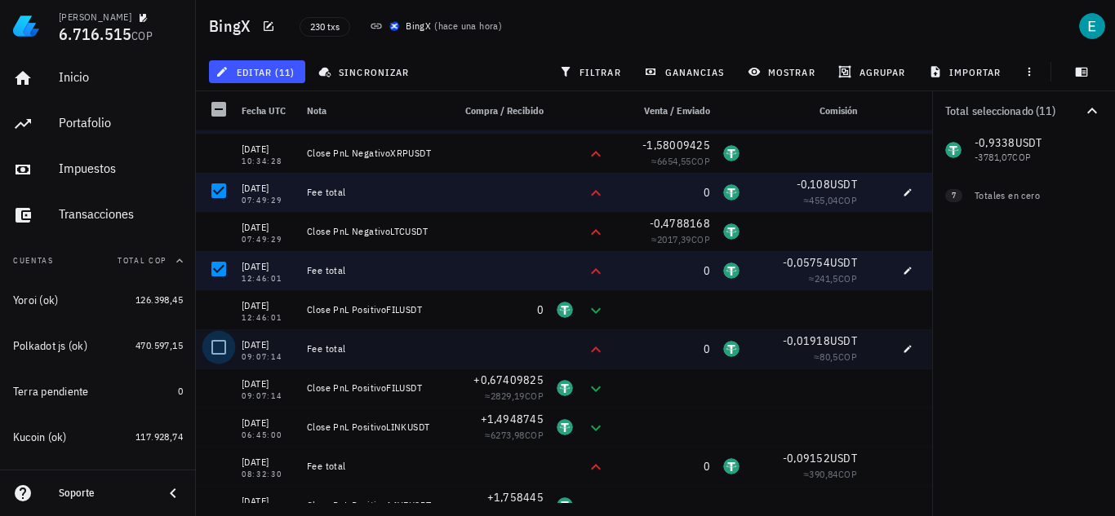
click at [224, 342] on div at bounding box center [219, 348] width 28 height 28
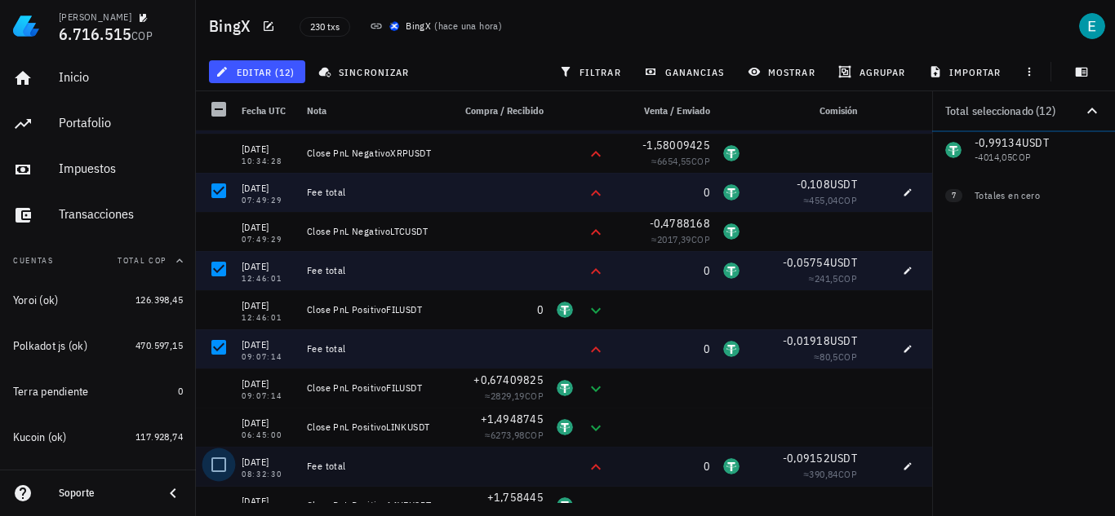
click at [227, 464] on div at bounding box center [219, 465] width 28 height 28
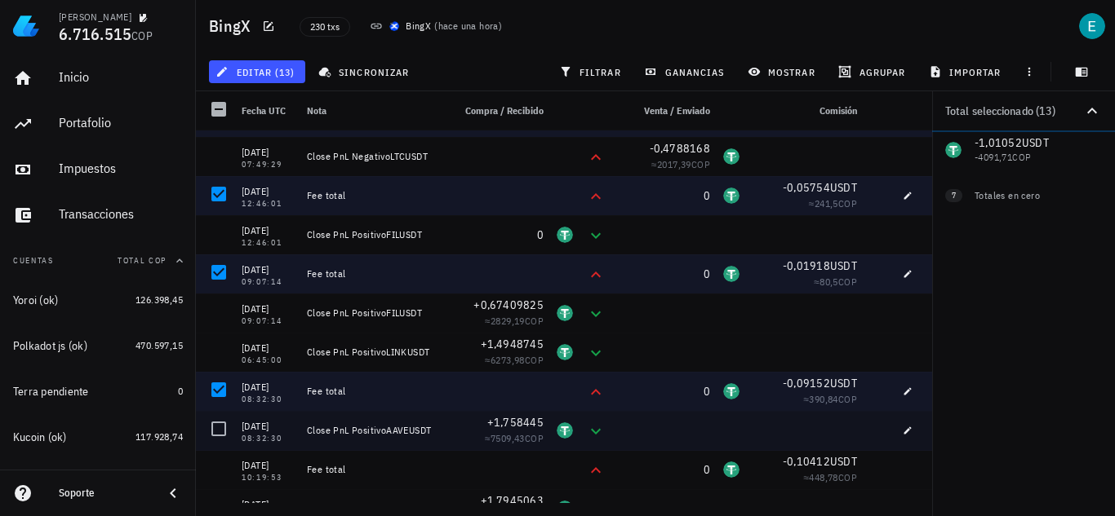
scroll to position [1142, 0]
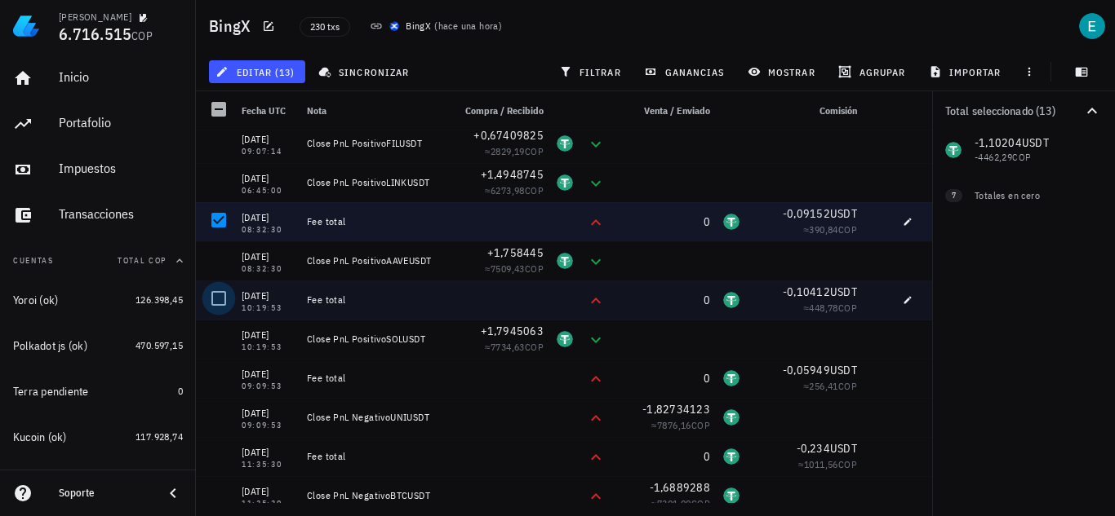
click at [226, 299] on div at bounding box center [219, 299] width 28 height 28
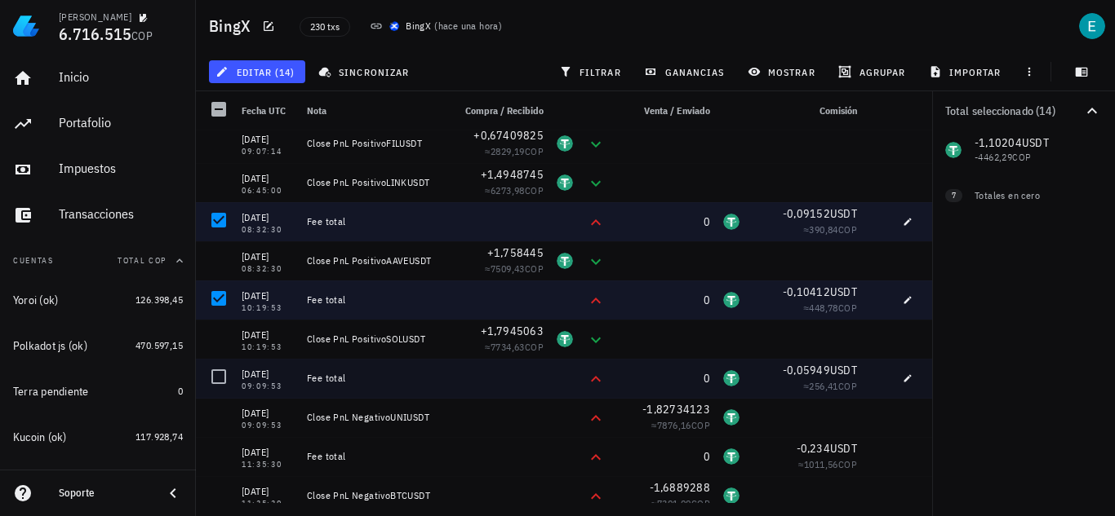
click at [224, 379] on div at bounding box center [219, 377] width 28 height 28
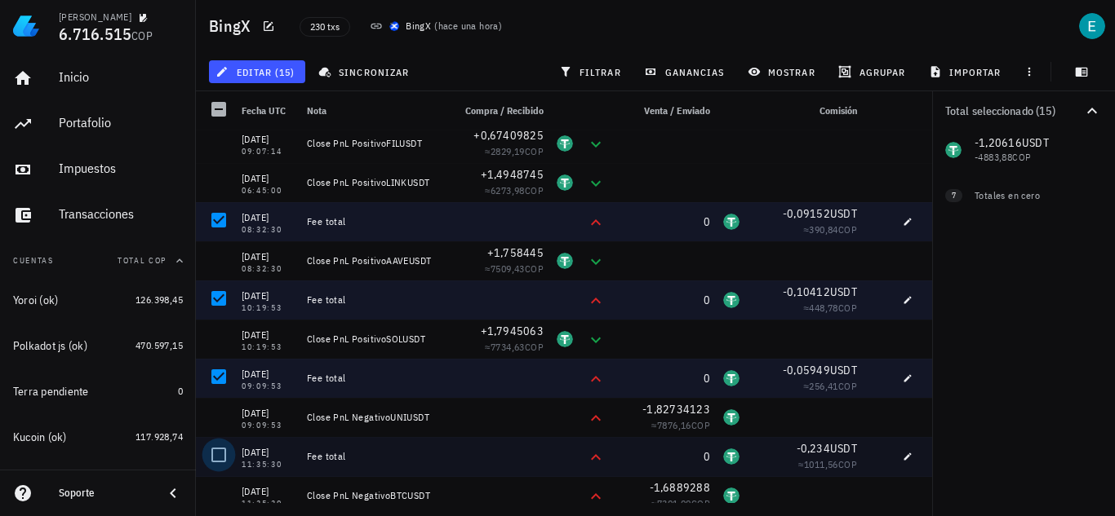
click at [224, 453] on div at bounding box center [219, 455] width 28 height 28
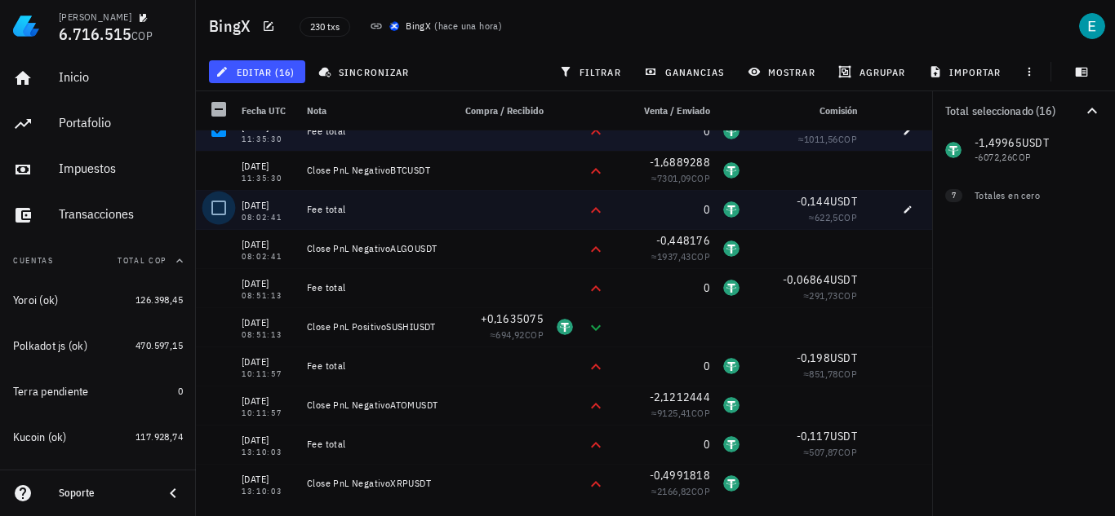
scroll to position [1469, 0]
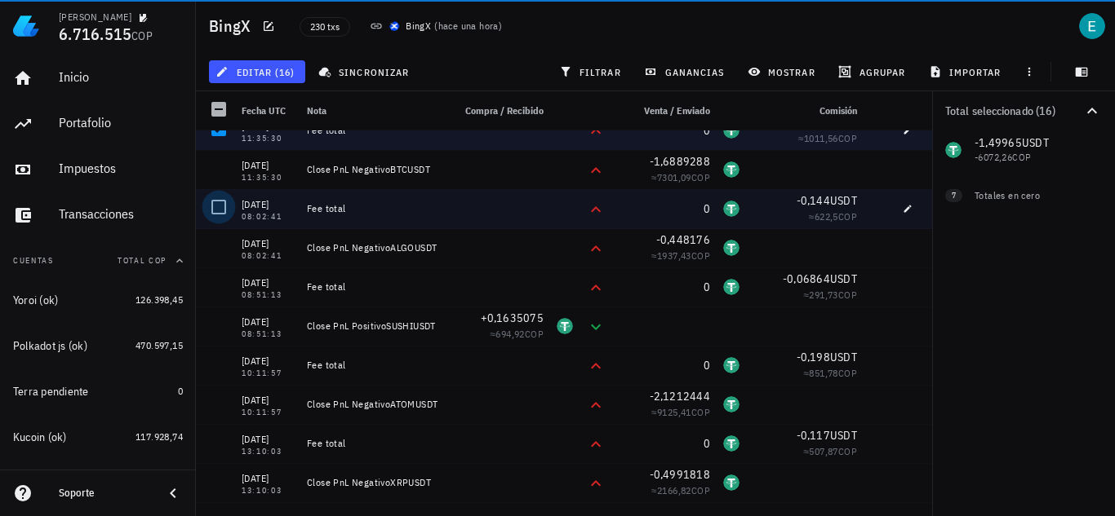
click at [225, 205] on div at bounding box center [219, 207] width 28 height 28
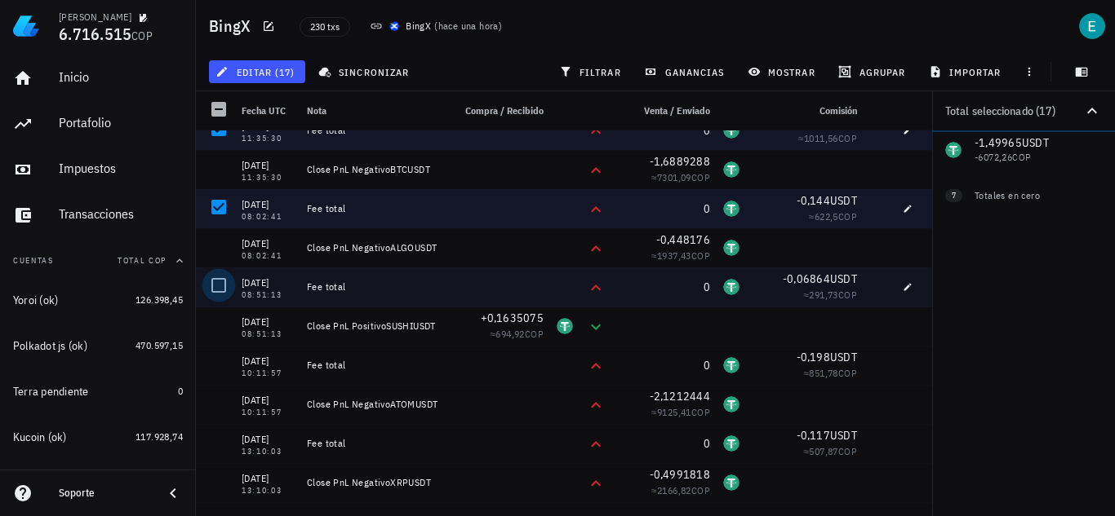
click at [220, 286] on div at bounding box center [219, 286] width 28 height 28
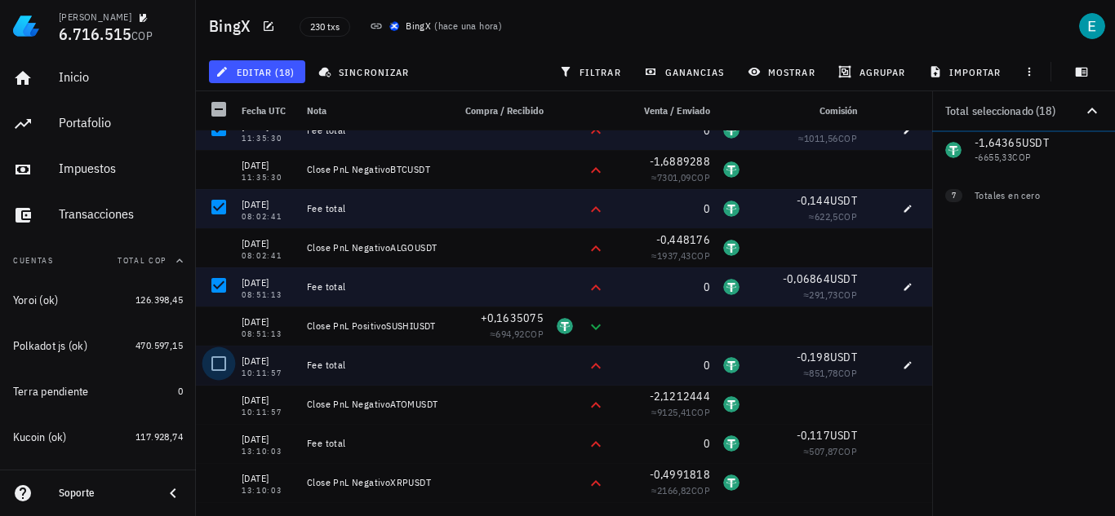
click at [224, 362] on div at bounding box center [219, 364] width 28 height 28
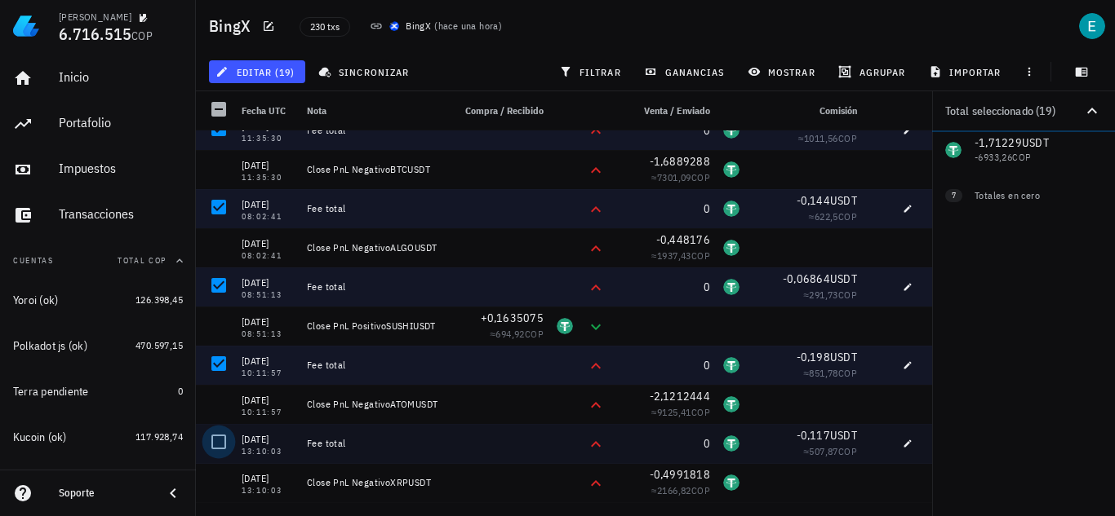
click at [219, 440] on div at bounding box center [219, 442] width 28 height 28
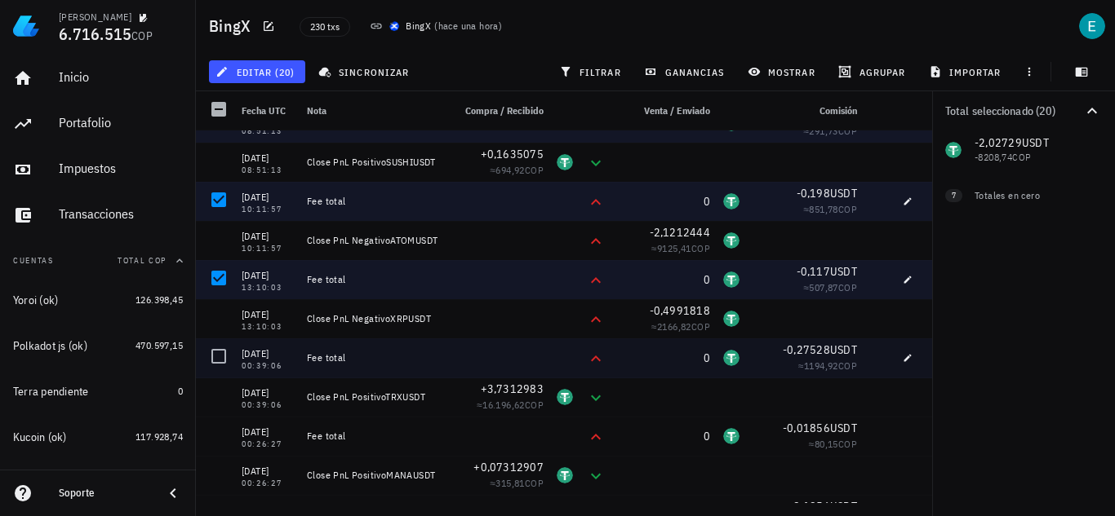
scroll to position [1713, 0]
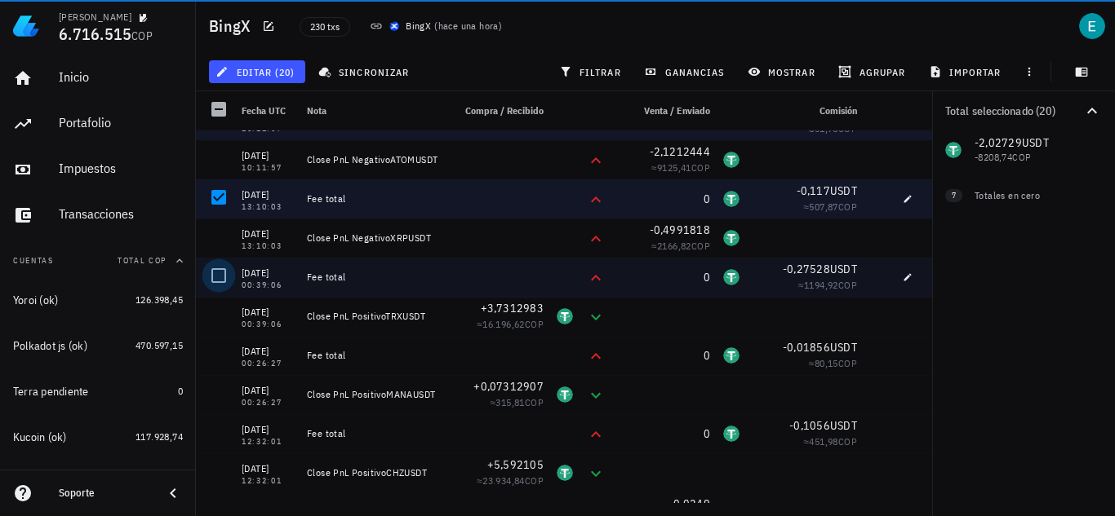
click at [219, 280] on div at bounding box center [219, 276] width 28 height 28
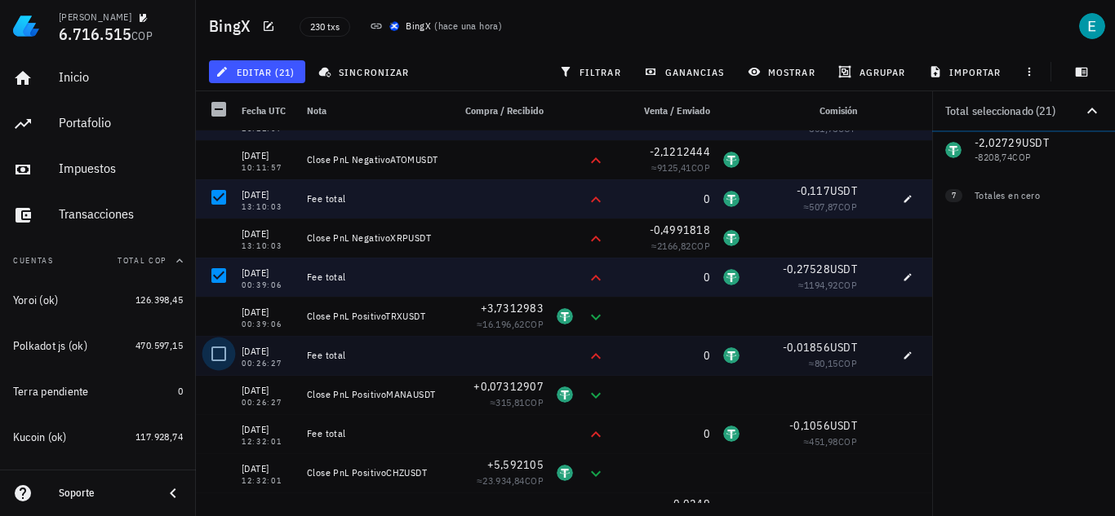
click at [220, 360] on div at bounding box center [219, 354] width 28 height 28
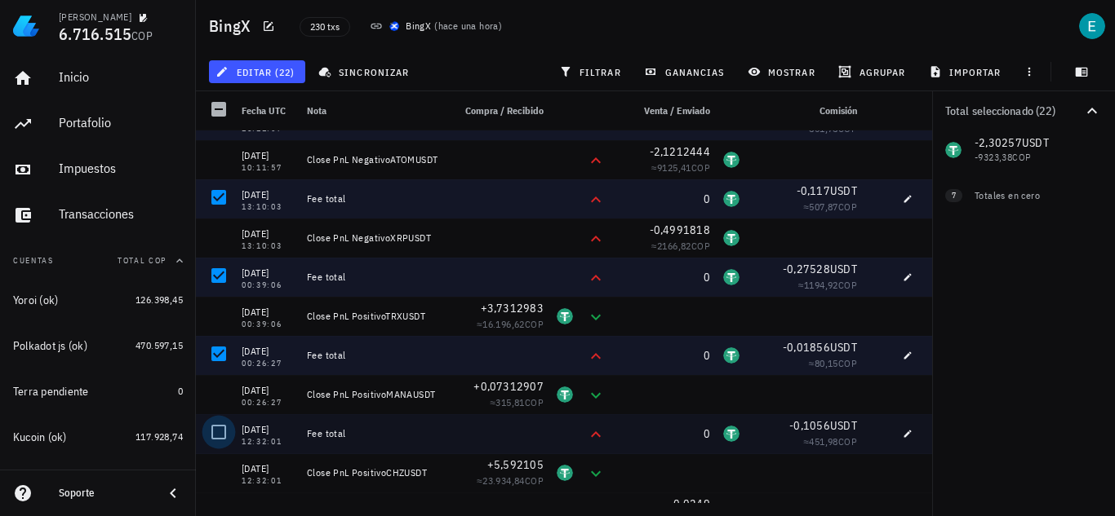
click at [217, 439] on div at bounding box center [219, 433] width 28 height 28
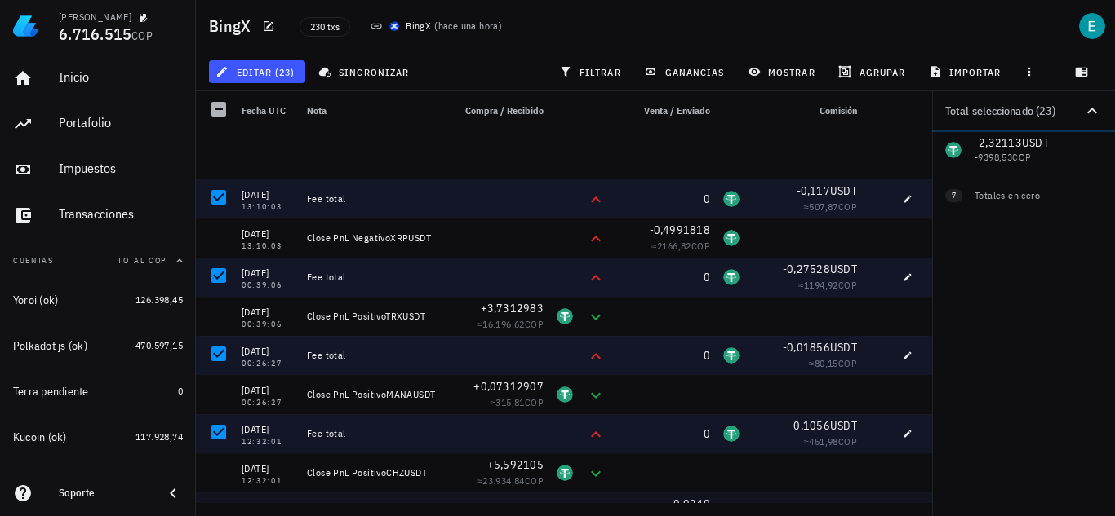
scroll to position [1958, 0]
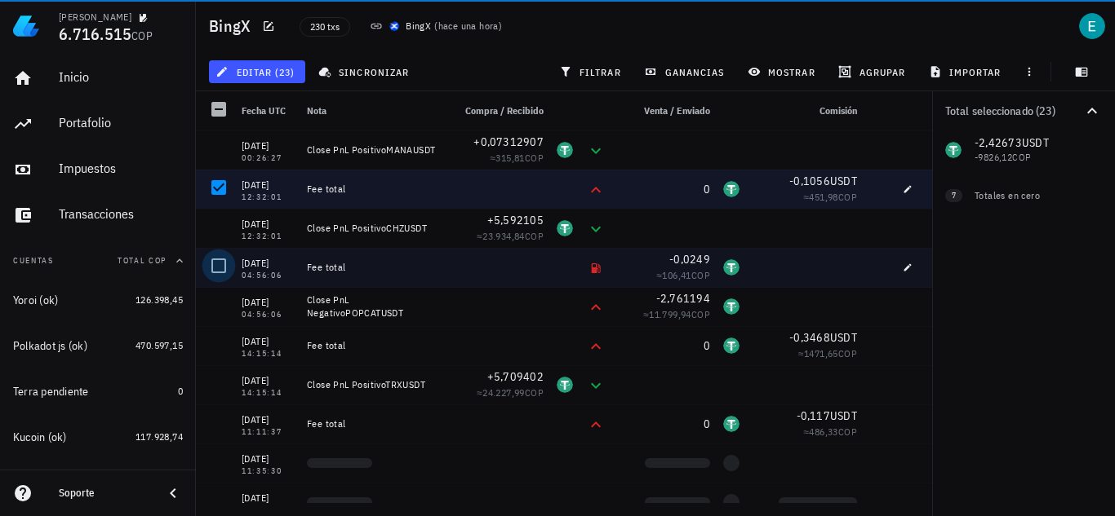
click at [222, 258] on div at bounding box center [219, 266] width 28 height 28
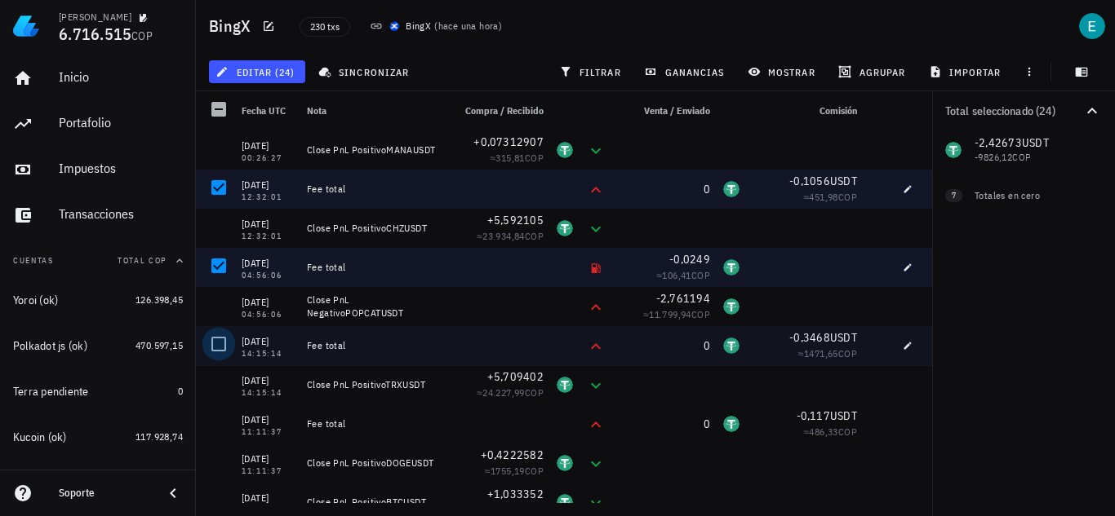
click at [222, 333] on div at bounding box center [219, 344] width 28 height 28
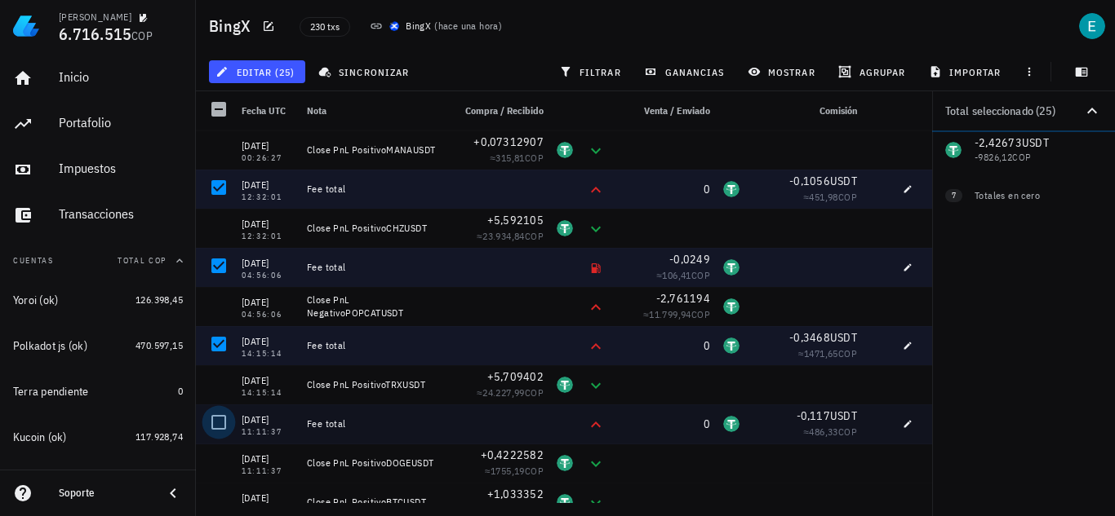
click at [222, 423] on div at bounding box center [219, 423] width 28 height 28
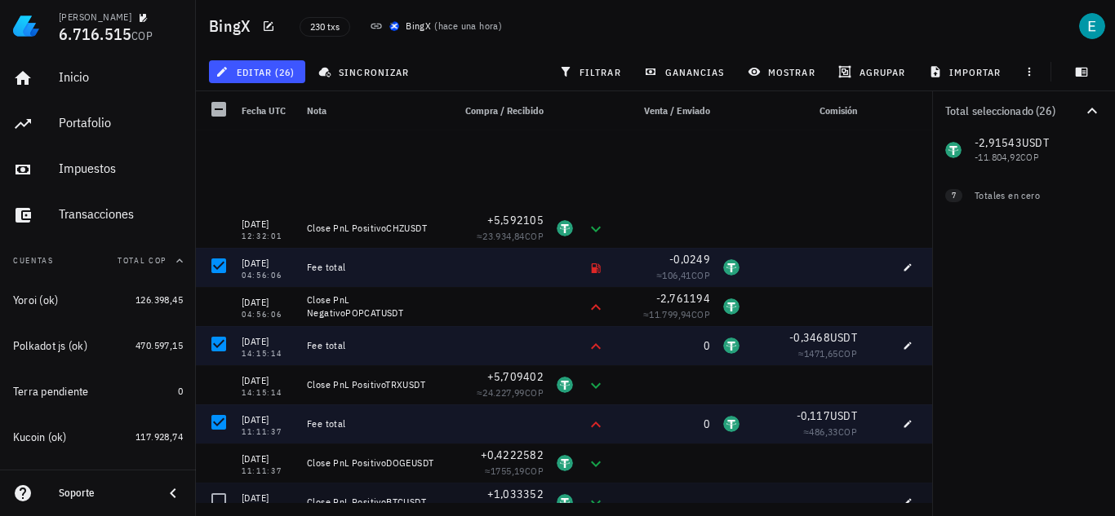
scroll to position [2203, 0]
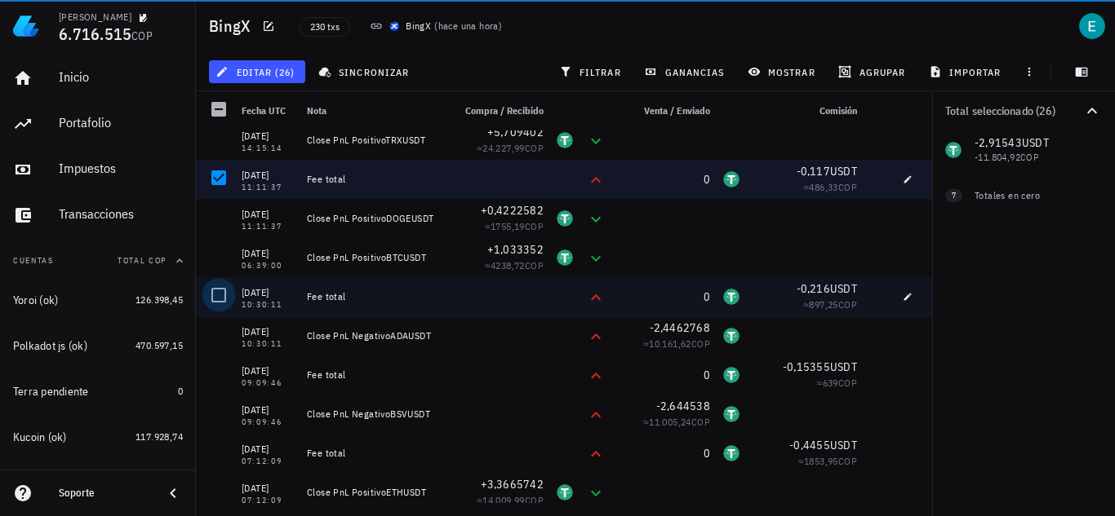
click at [224, 290] on div at bounding box center [219, 295] width 28 height 28
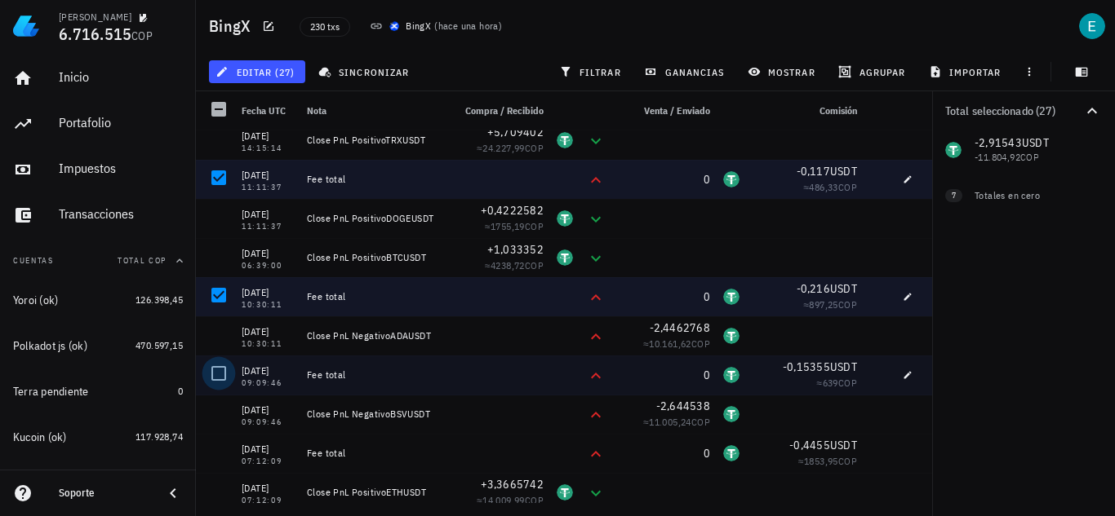
click at [216, 373] on div at bounding box center [219, 374] width 28 height 28
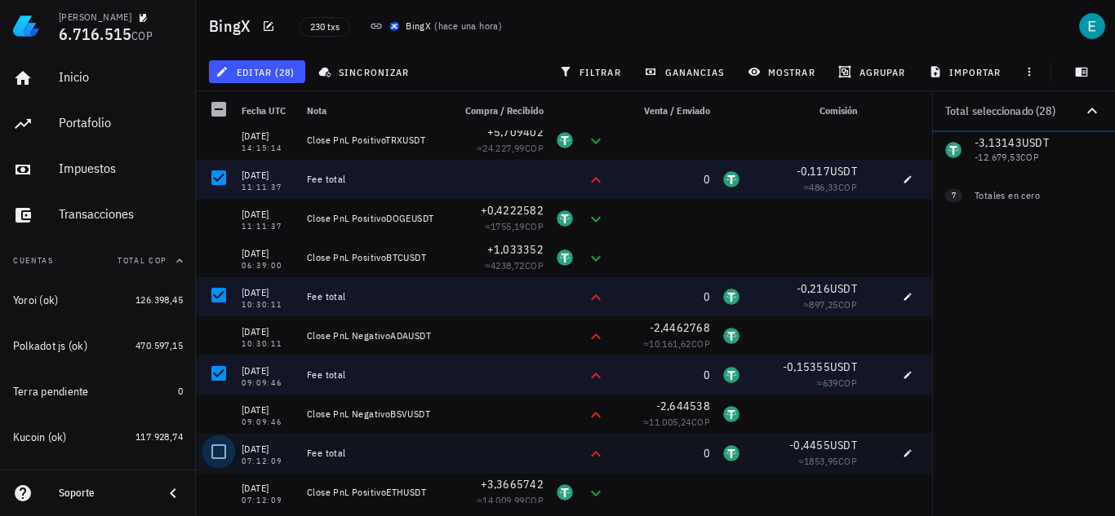
click at [219, 443] on div at bounding box center [219, 452] width 28 height 28
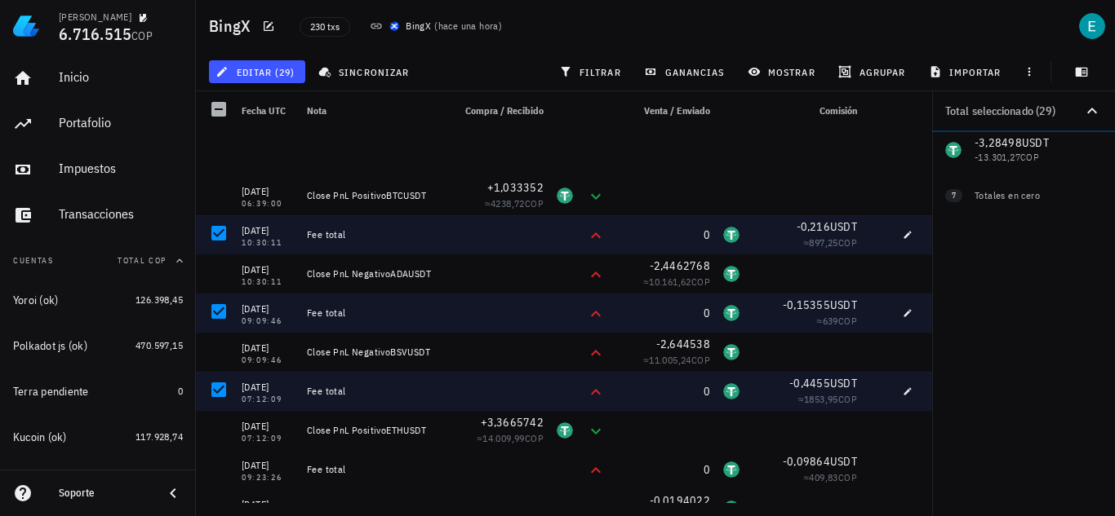
scroll to position [2529, 0]
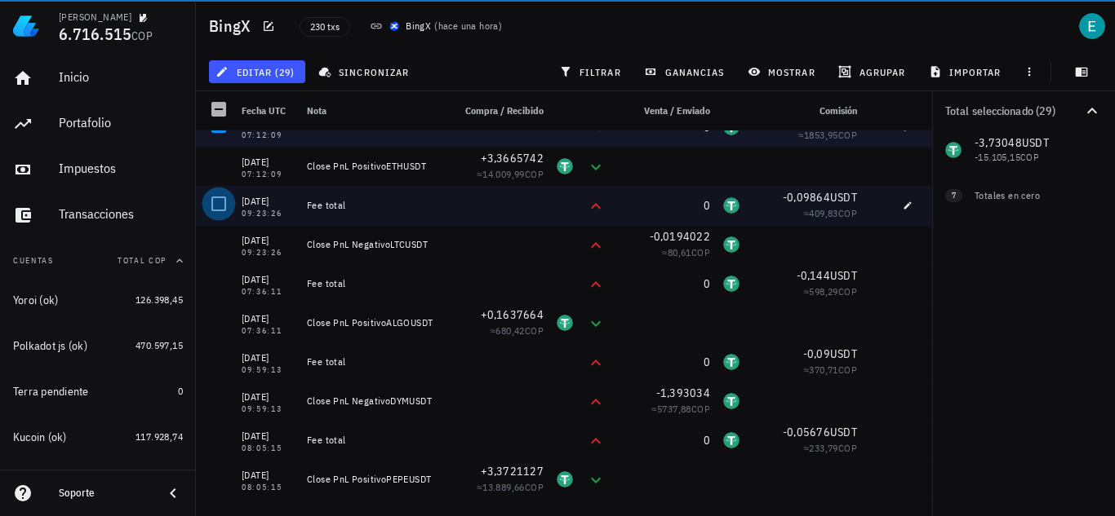
click at [231, 199] on div at bounding box center [219, 204] width 28 height 28
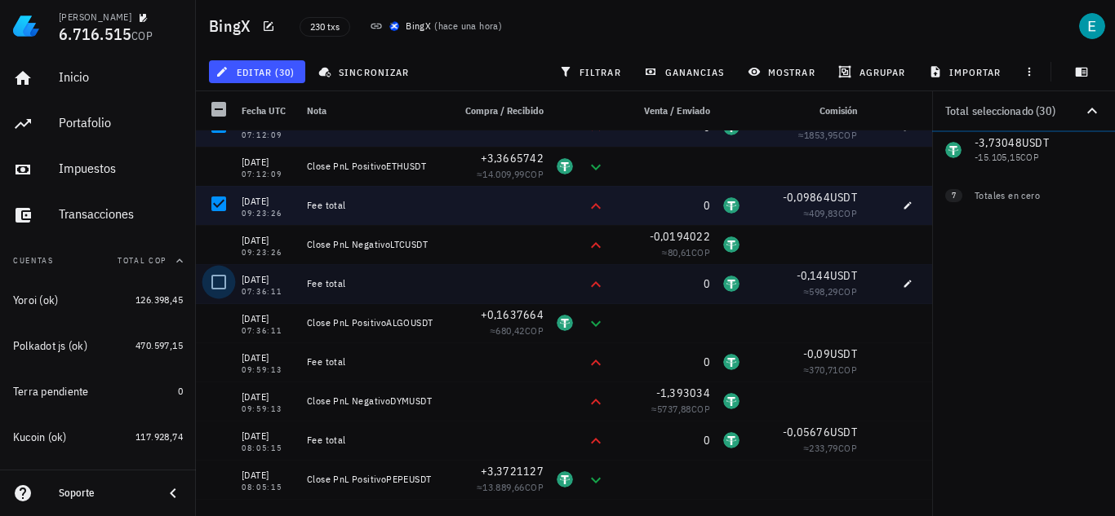
click at [224, 285] on div at bounding box center [219, 282] width 28 height 28
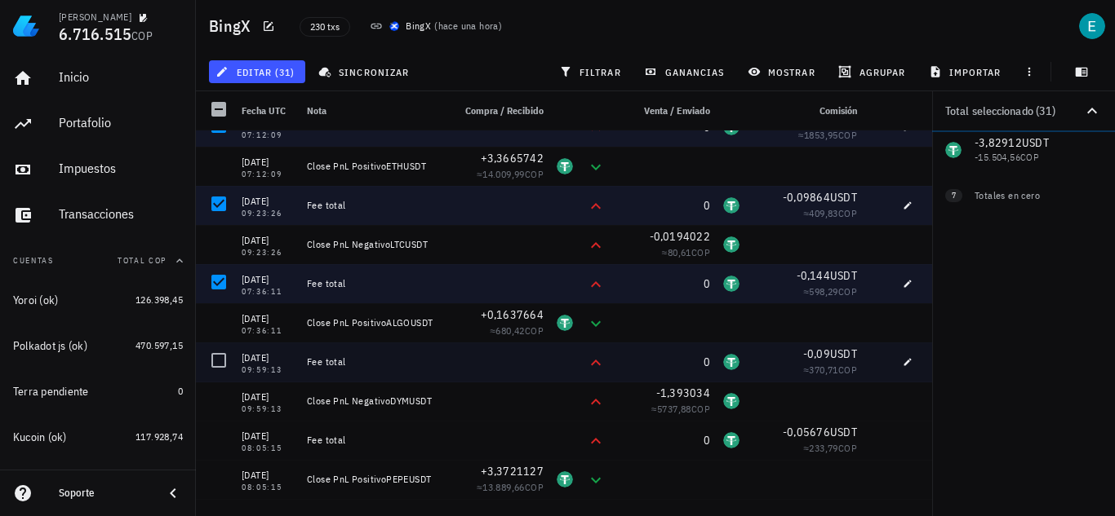
click at [232, 352] on div at bounding box center [215, 362] width 39 height 39
click at [220, 365] on div at bounding box center [219, 361] width 28 height 28
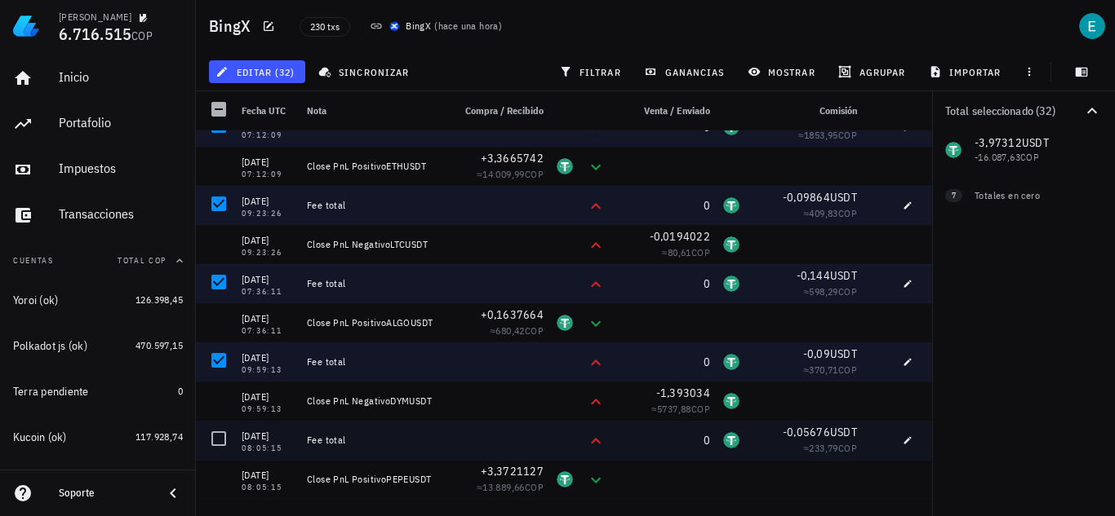
click at [219, 446] on div at bounding box center [219, 439] width 28 height 28
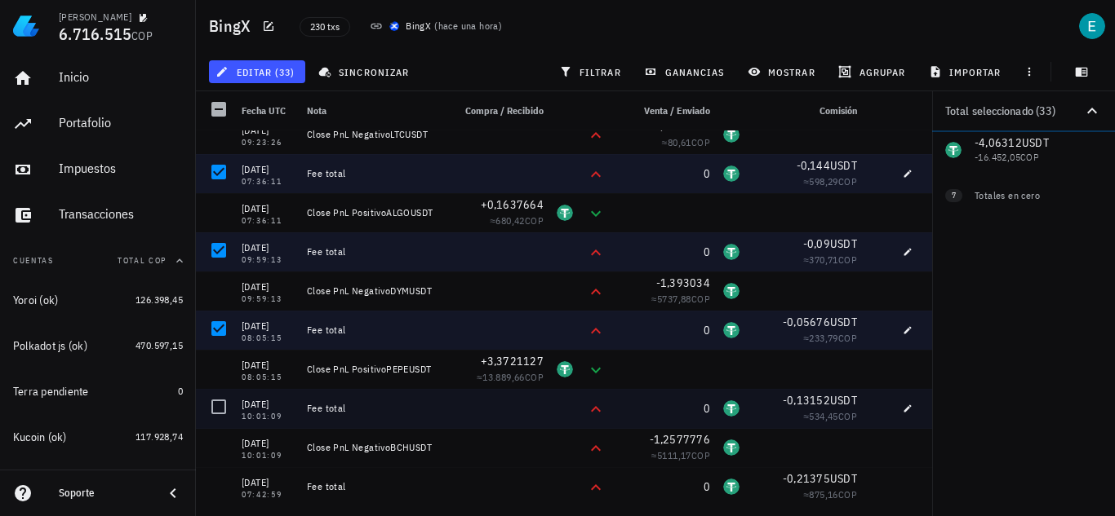
scroll to position [2774, 0]
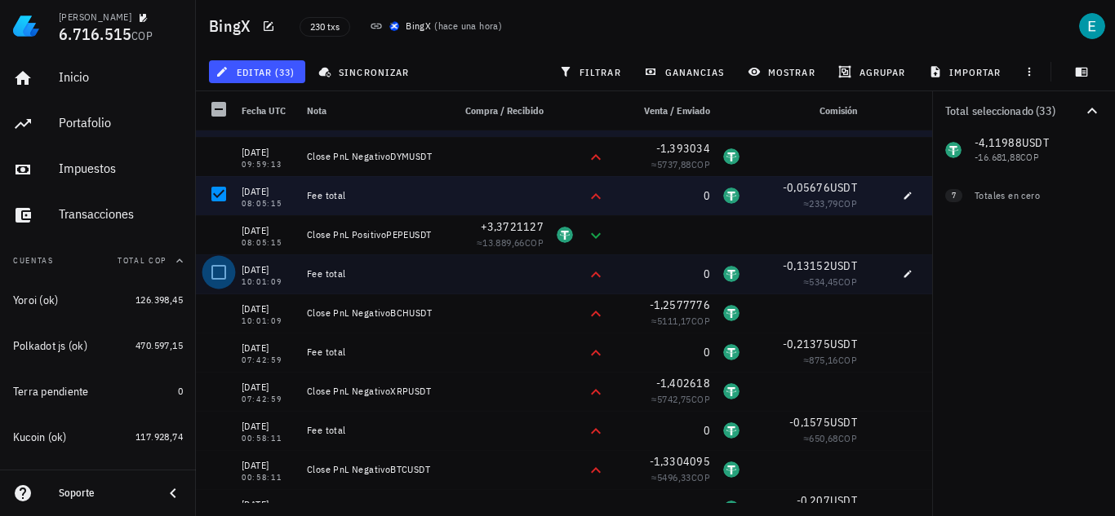
click at [215, 273] on div at bounding box center [219, 273] width 28 height 28
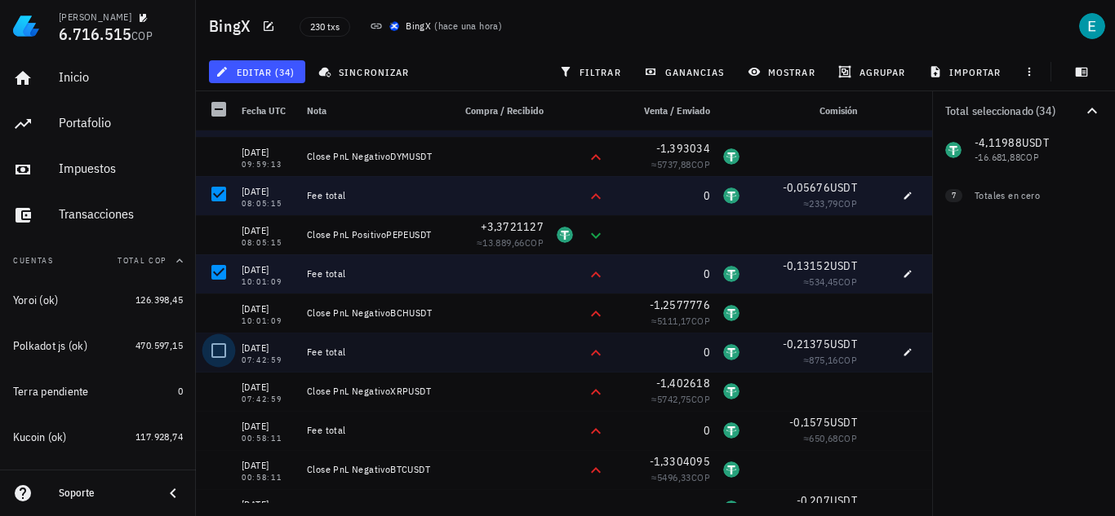
click at [221, 350] on div at bounding box center [219, 351] width 28 height 28
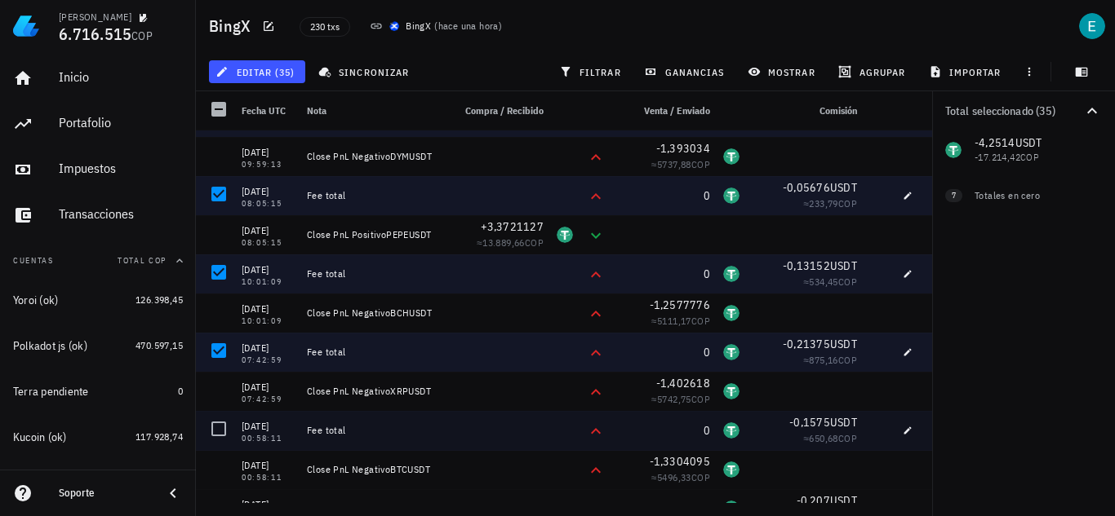
drag, startPoint x: 223, startPoint y: 424, endPoint x: 258, endPoint y: 190, distance: 236.8
click at [222, 424] on div at bounding box center [219, 429] width 28 height 28
click at [269, 78] on span "editar (36)" at bounding box center [257, 71] width 76 height 13
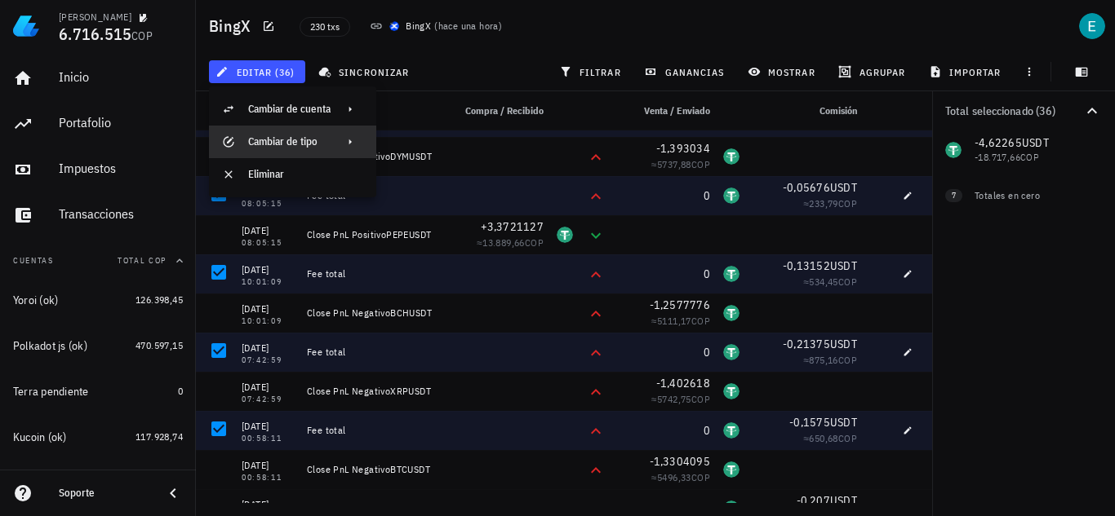
click at [326, 140] on div "Cambiar de tipo" at bounding box center [289, 141] width 82 height 13
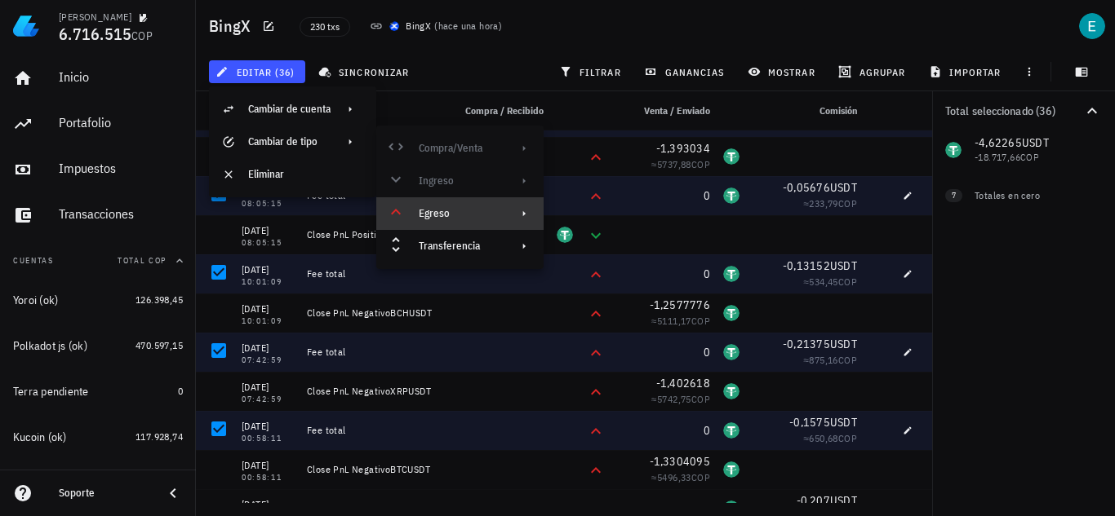
click at [469, 215] on div "Egreso" at bounding box center [458, 213] width 79 height 13
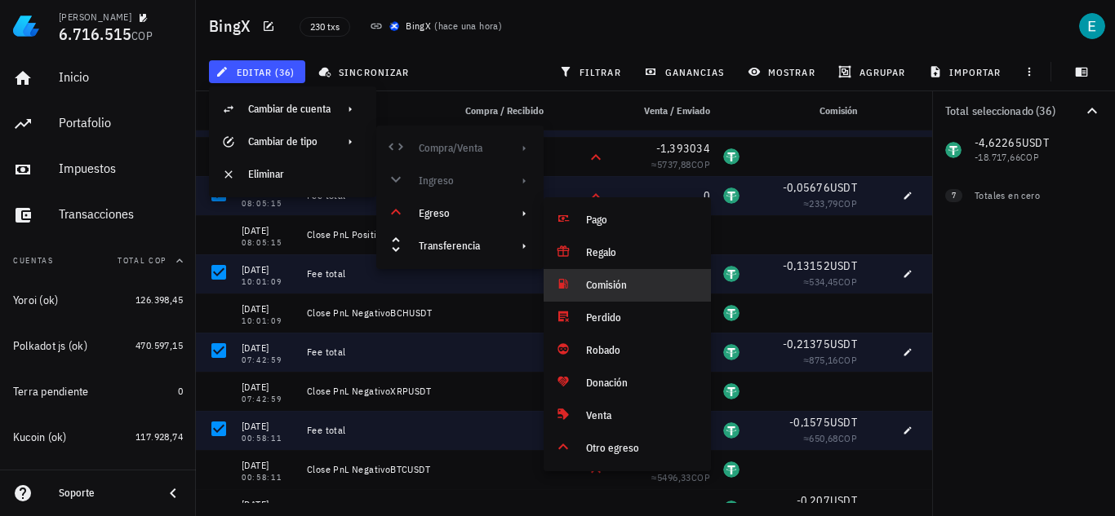
click at [595, 280] on div "Comisión" at bounding box center [642, 285] width 112 height 13
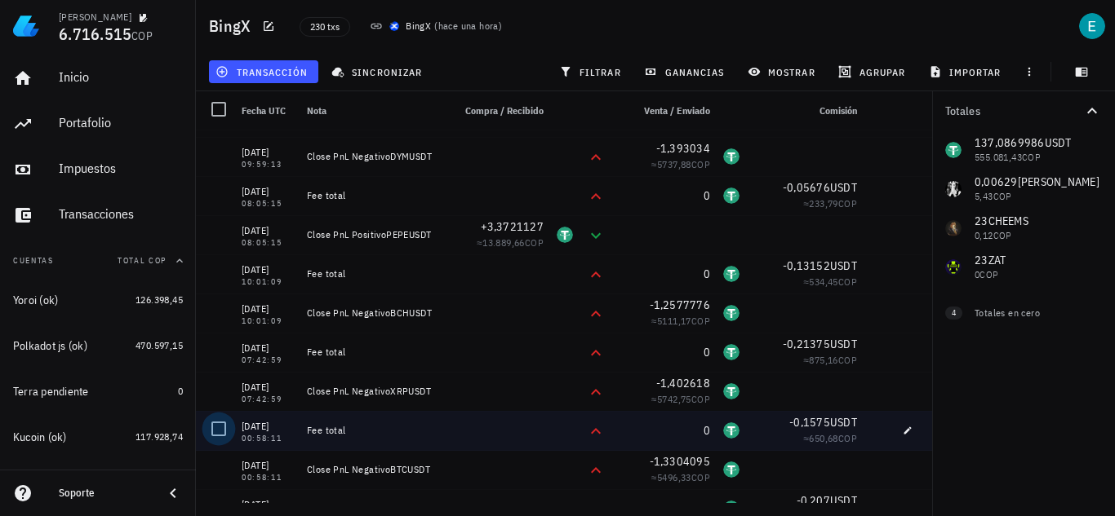
click at [218, 430] on div at bounding box center [219, 429] width 28 height 28
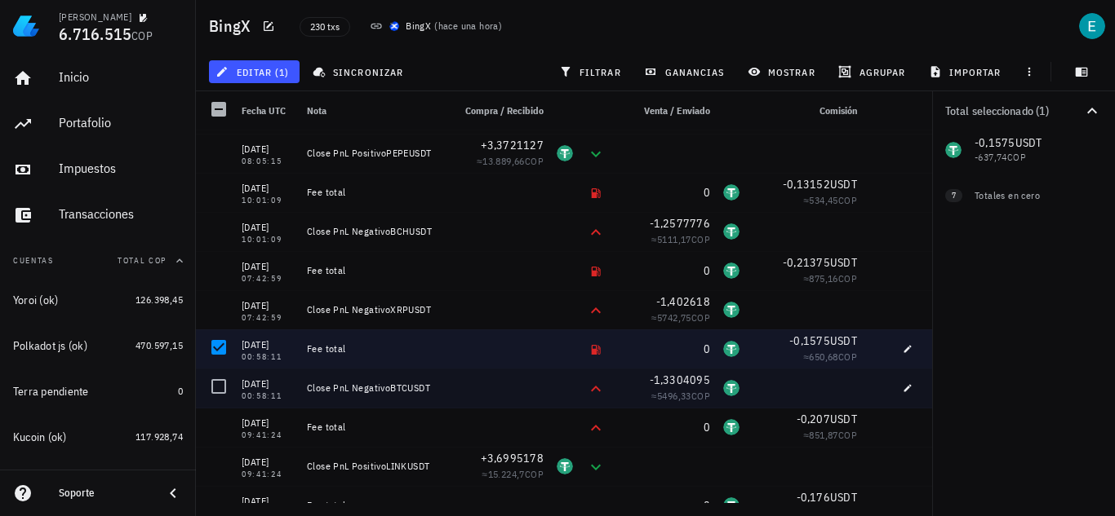
scroll to position [2937, 0]
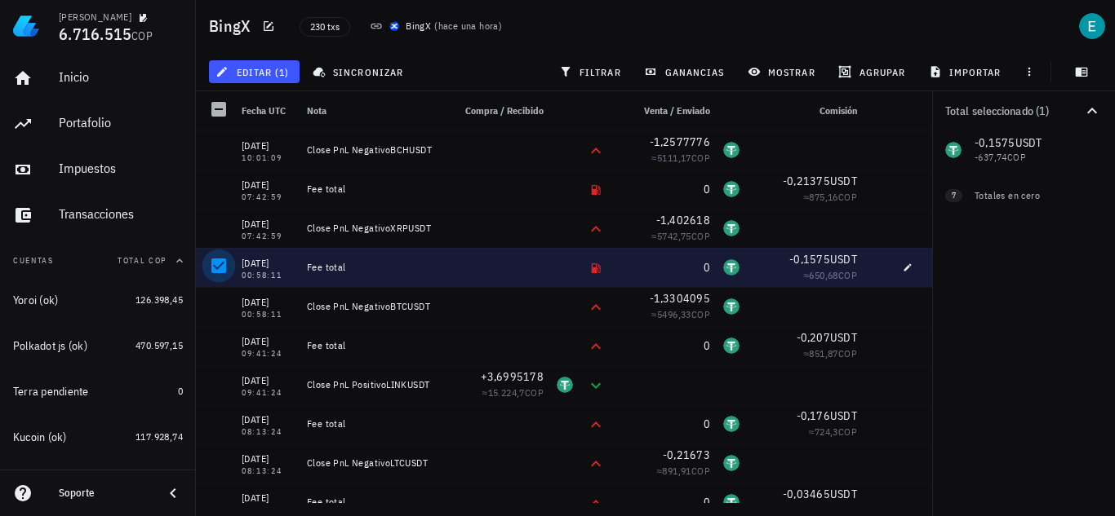
click at [224, 264] on div at bounding box center [219, 266] width 28 height 28
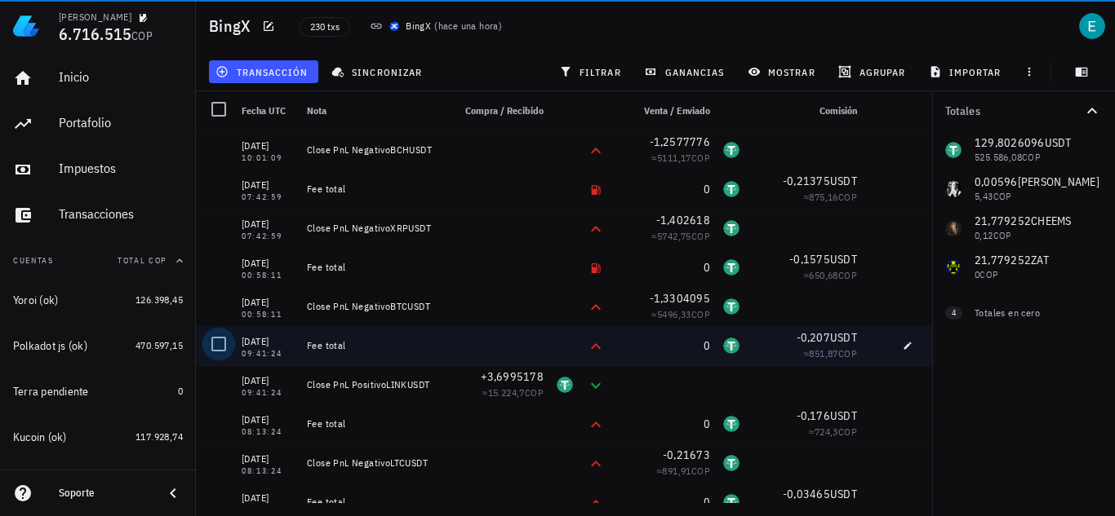
click at [225, 342] on div at bounding box center [219, 344] width 28 height 28
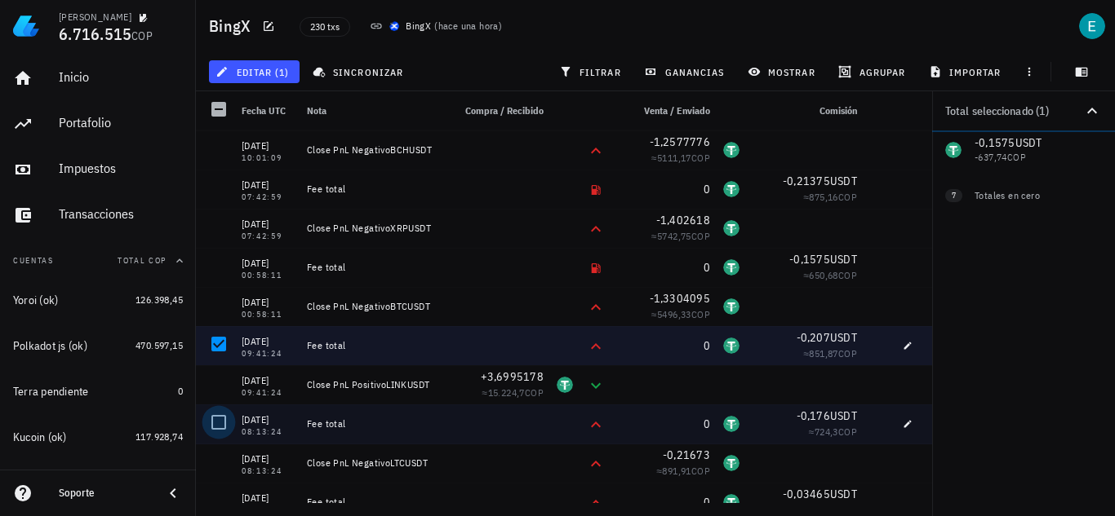
drag, startPoint x: 218, startPoint y: 417, endPoint x: 277, endPoint y: 386, distance: 66.4
click at [217, 417] on div at bounding box center [219, 423] width 28 height 28
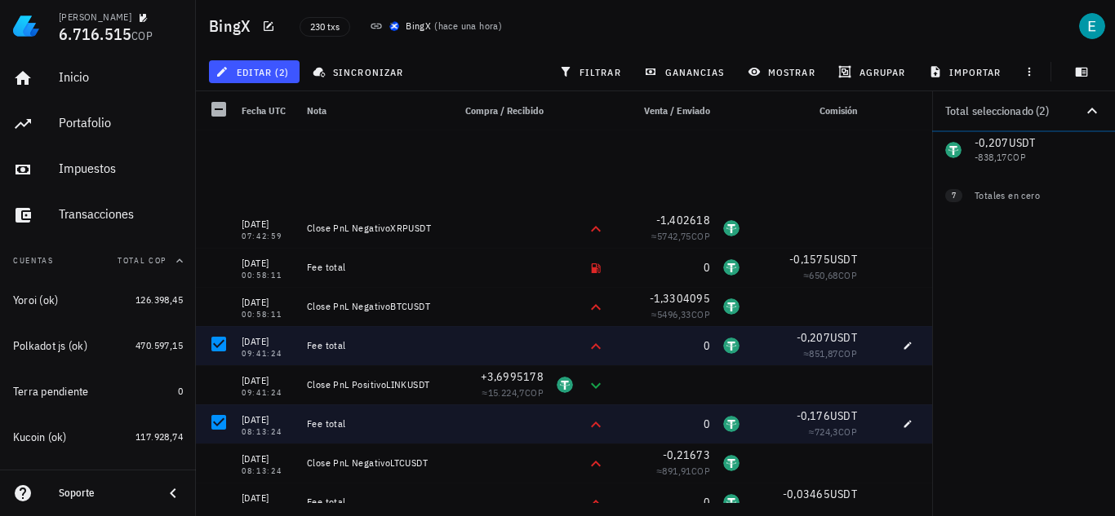
scroll to position [3182, 0]
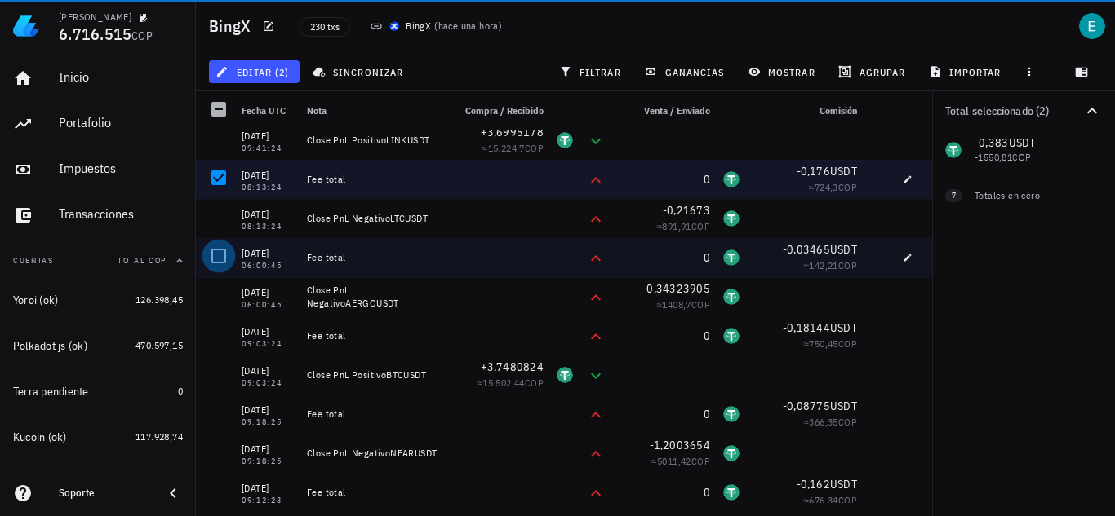
click at [227, 260] on div at bounding box center [219, 256] width 28 height 28
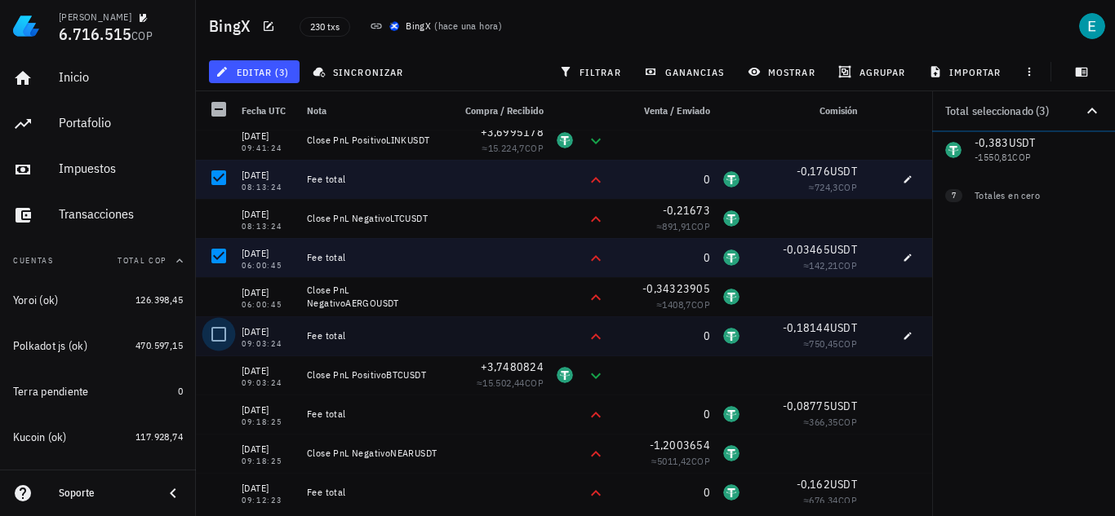
click at [223, 330] on div at bounding box center [219, 335] width 28 height 28
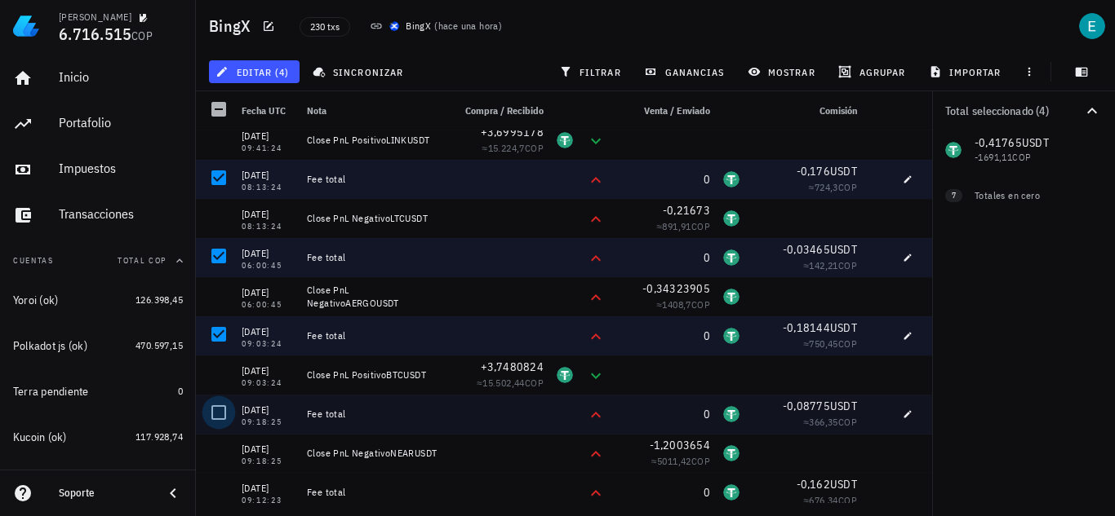
click at [215, 405] on div at bounding box center [219, 413] width 28 height 28
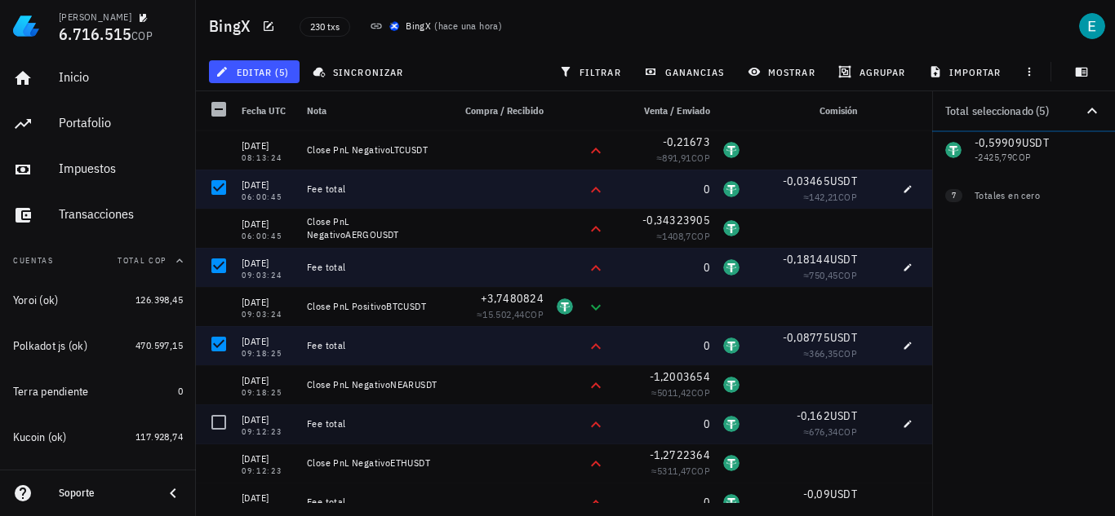
scroll to position [3345, 0]
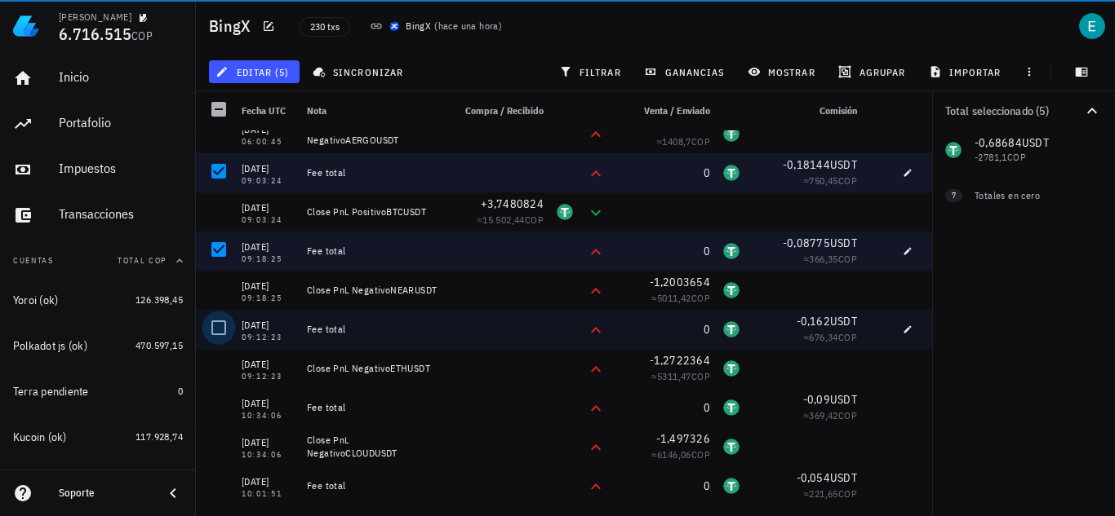
click at [231, 327] on div at bounding box center [219, 328] width 28 height 28
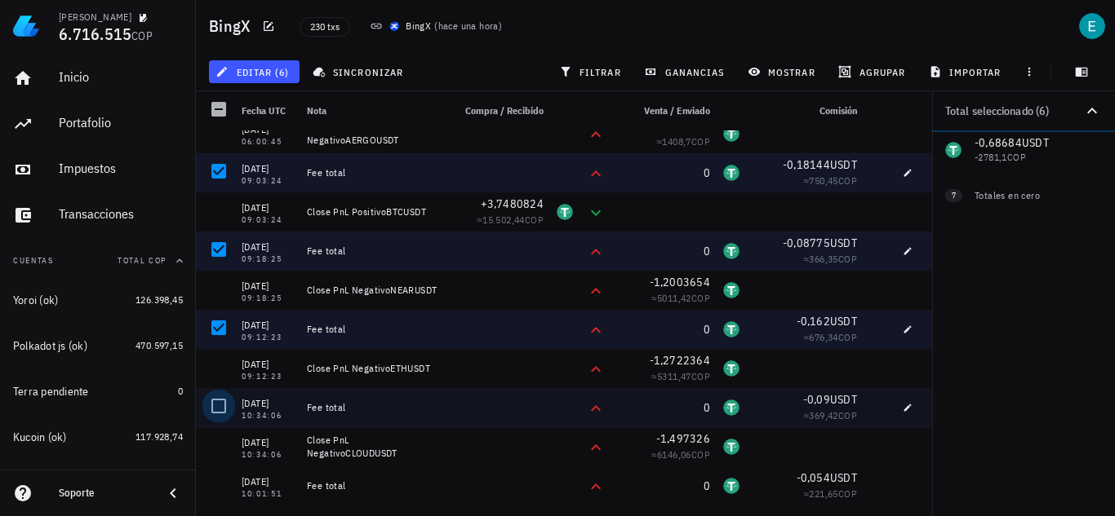
click at [229, 407] on div at bounding box center [219, 406] width 28 height 28
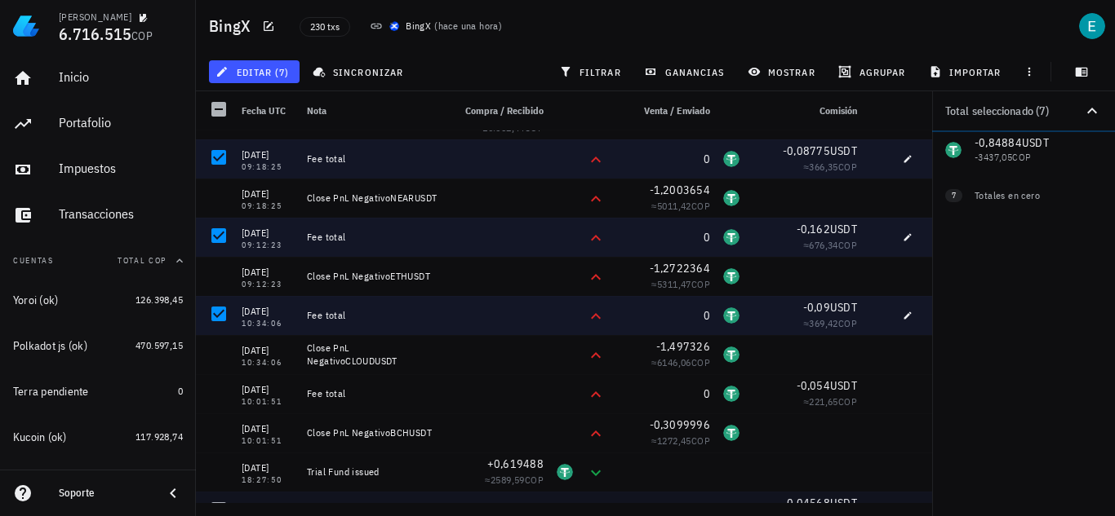
scroll to position [3590, 0]
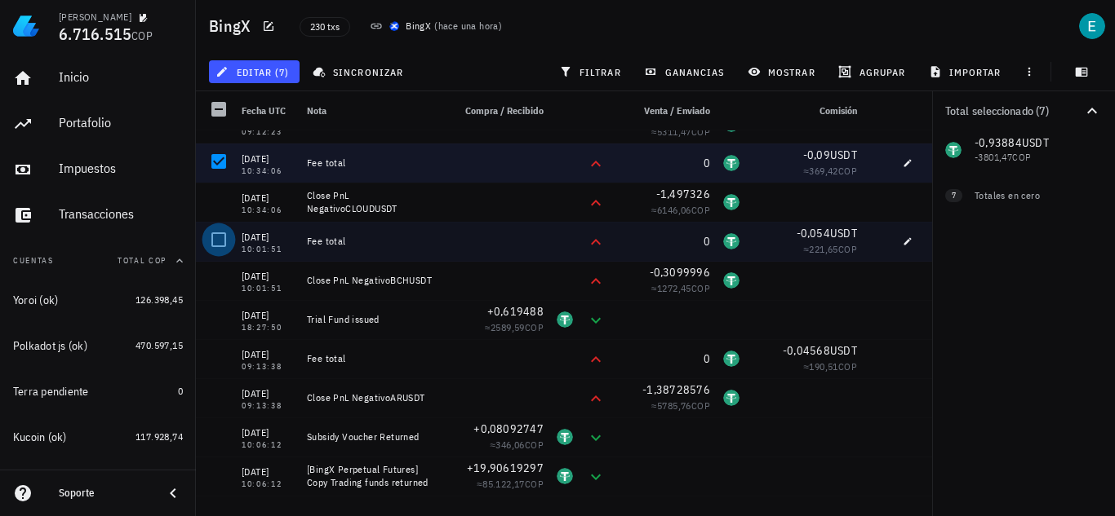
click at [215, 245] on div at bounding box center [219, 240] width 28 height 28
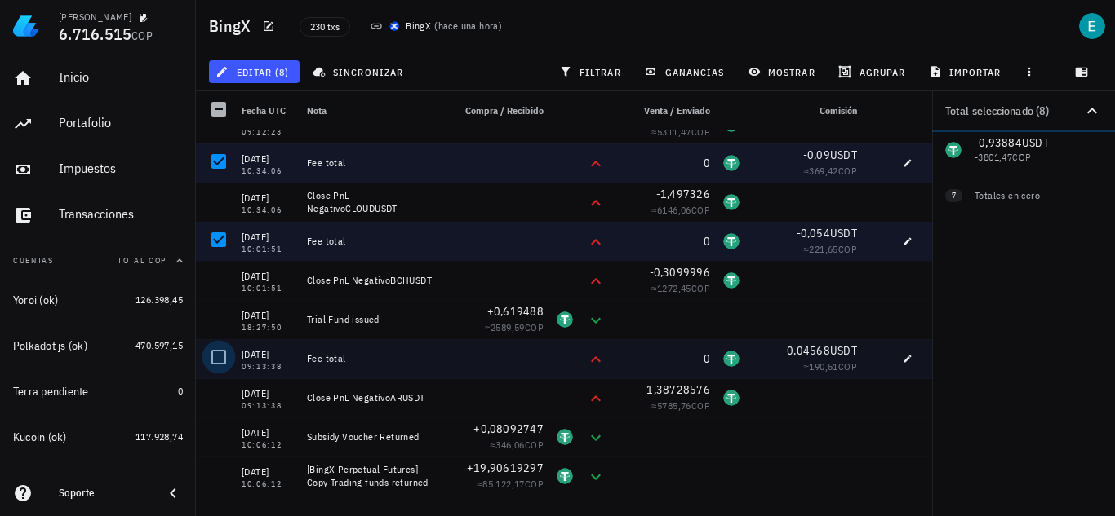
click at [221, 357] on div at bounding box center [219, 357] width 28 height 28
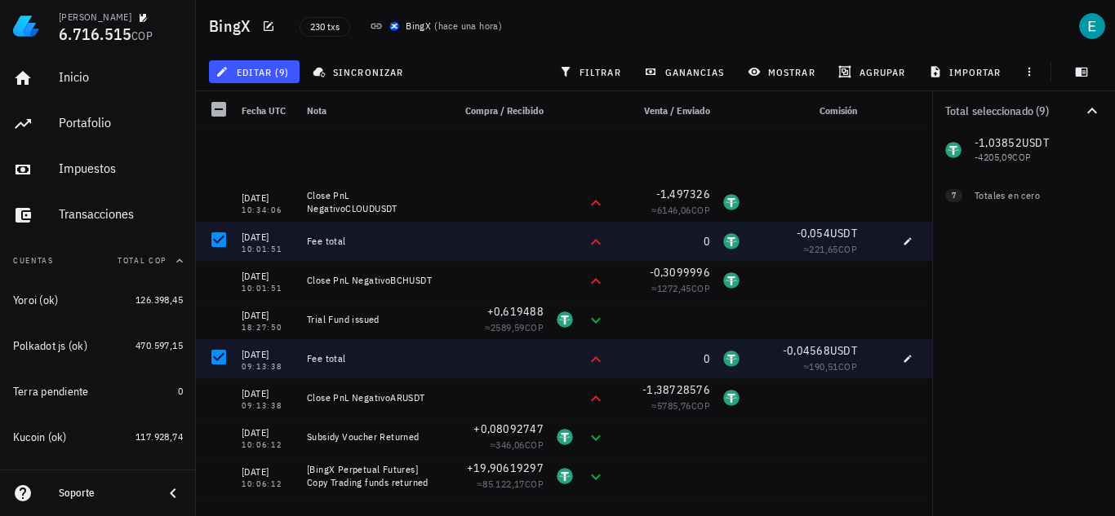
scroll to position [3835, 0]
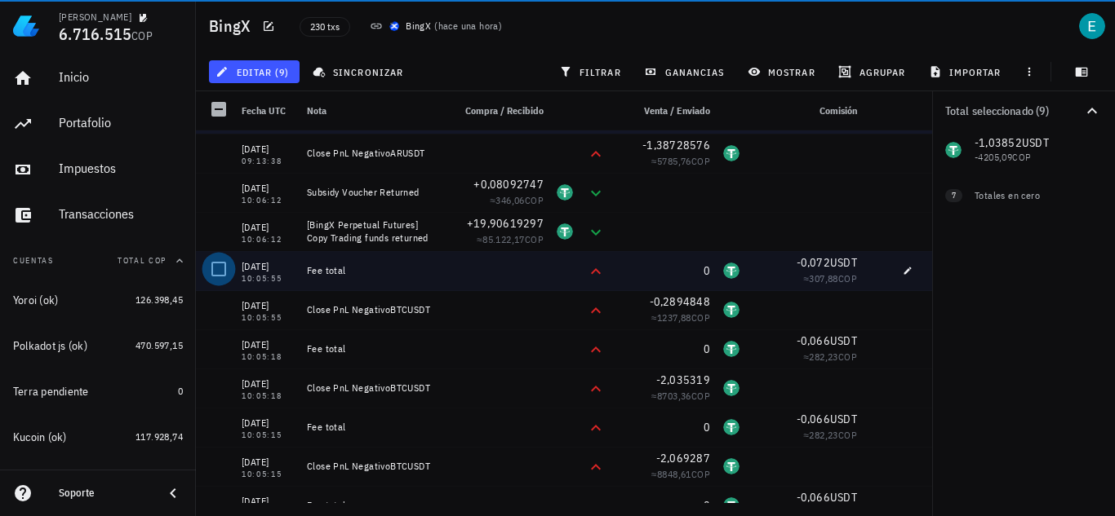
click at [221, 261] on div at bounding box center [219, 269] width 28 height 28
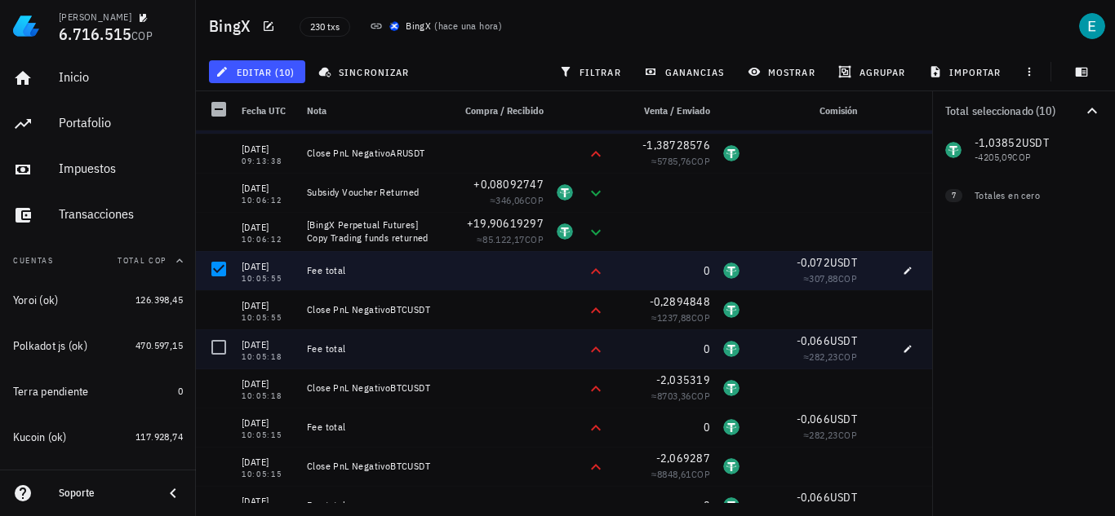
click at [221, 336] on div at bounding box center [219, 348] width 28 height 28
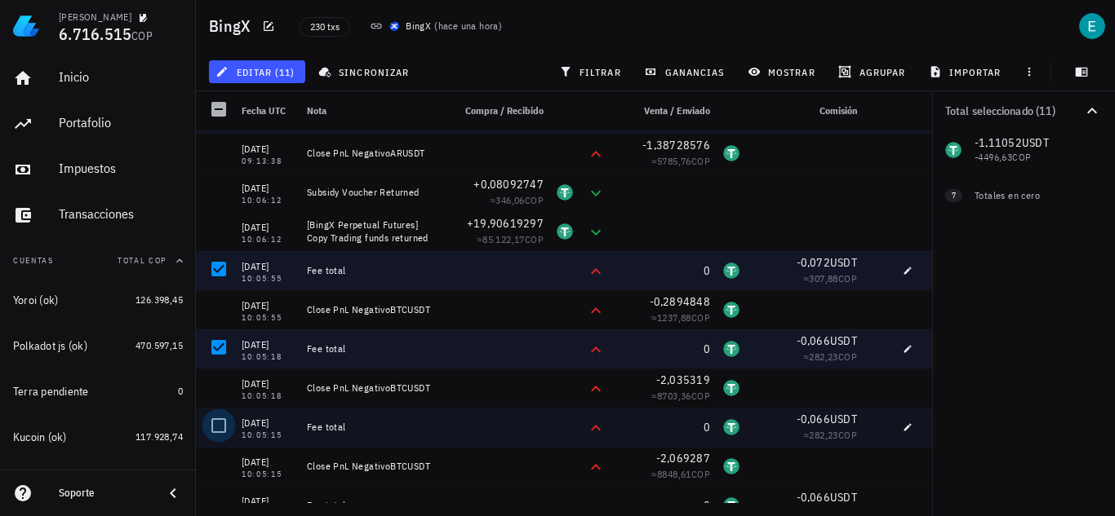
click at [218, 424] on div at bounding box center [219, 426] width 28 height 28
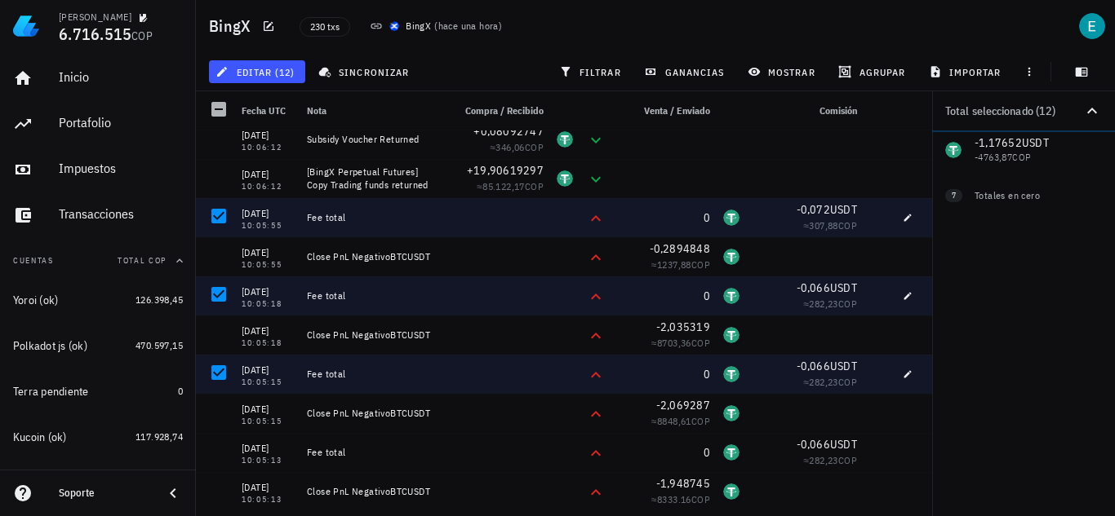
scroll to position [4079, 0]
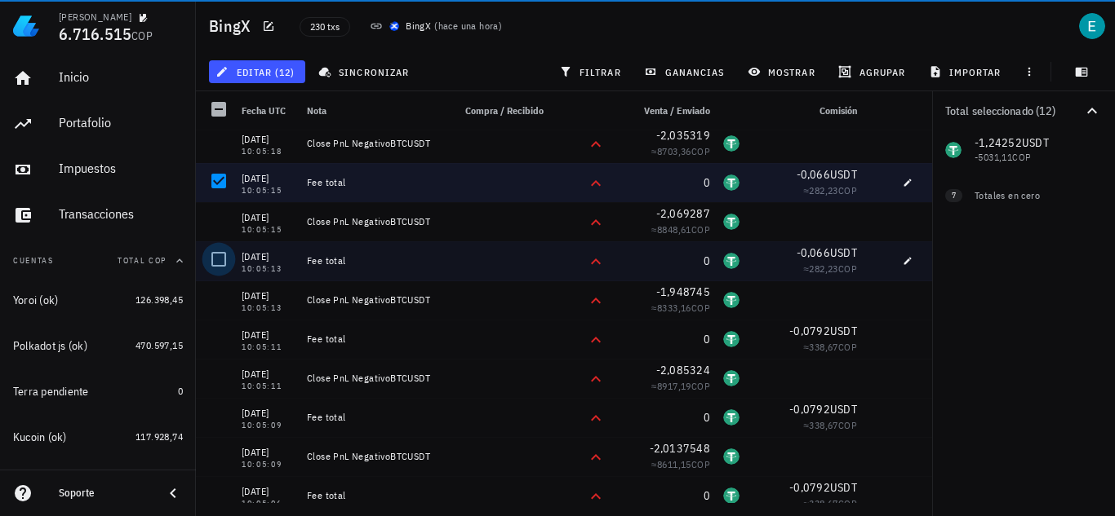
click at [225, 257] on div at bounding box center [219, 260] width 28 height 28
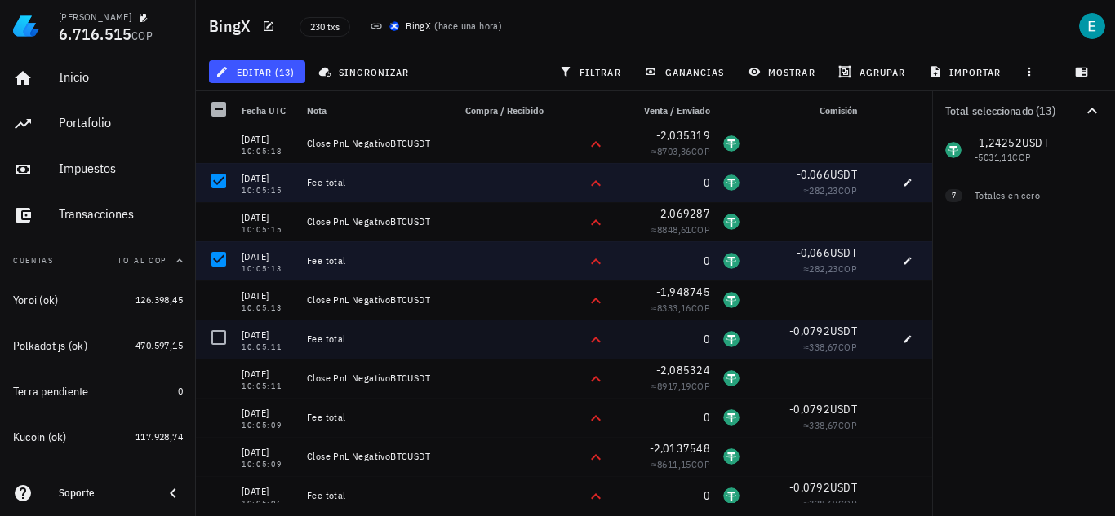
click at [221, 324] on div at bounding box center [219, 338] width 28 height 28
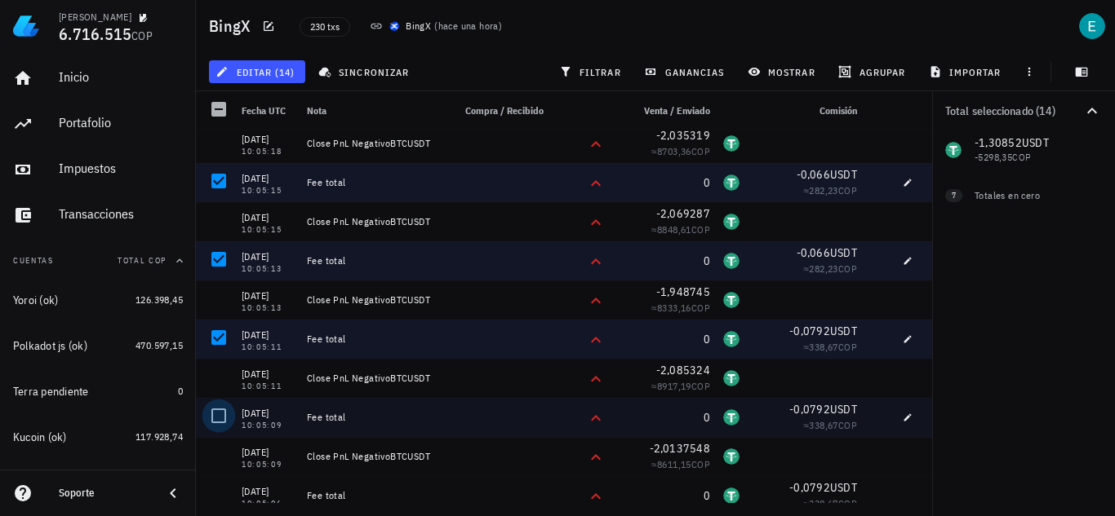
click at [220, 408] on div at bounding box center [219, 416] width 28 height 28
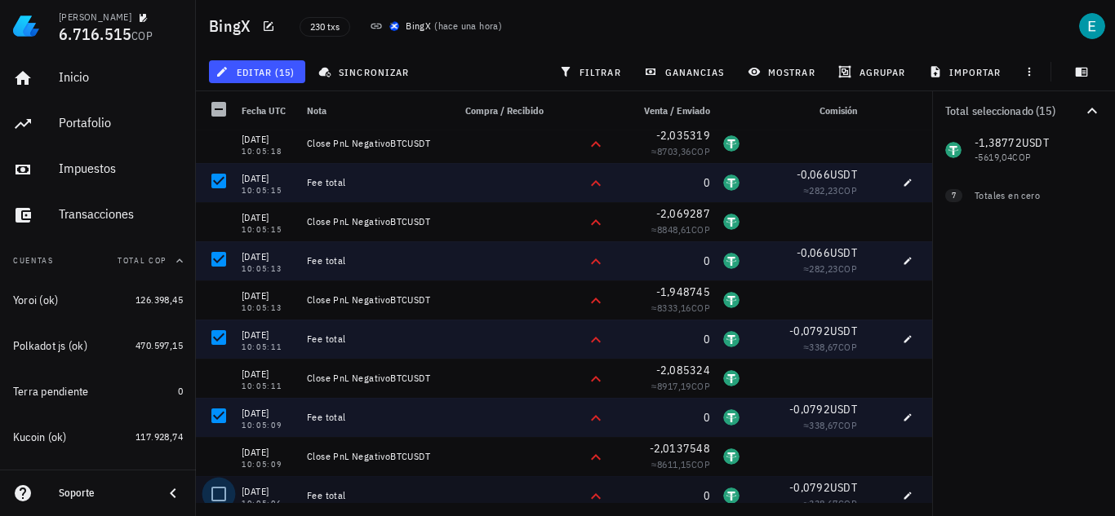
click at [225, 491] on div at bounding box center [219, 495] width 28 height 28
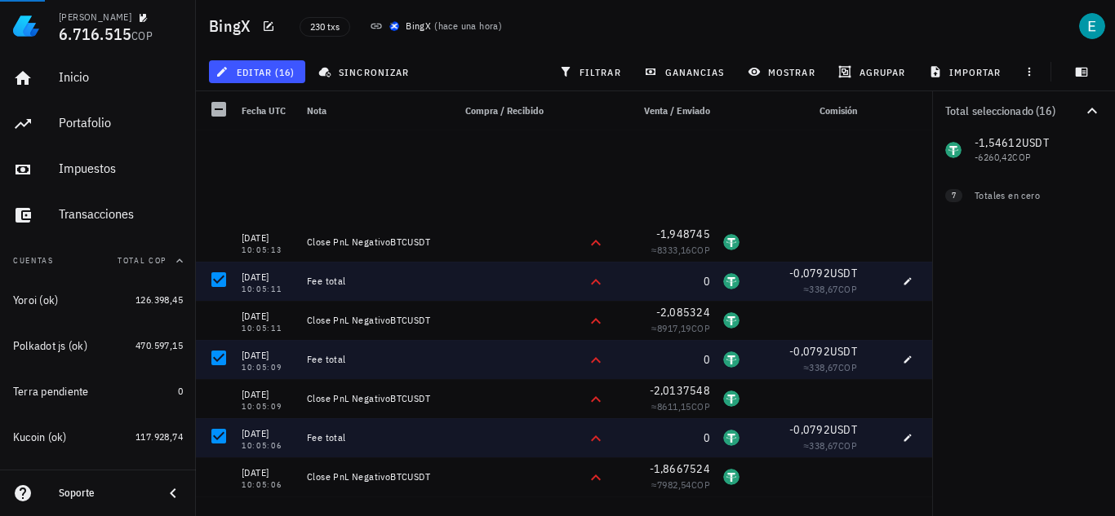
scroll to position [4406, 0]
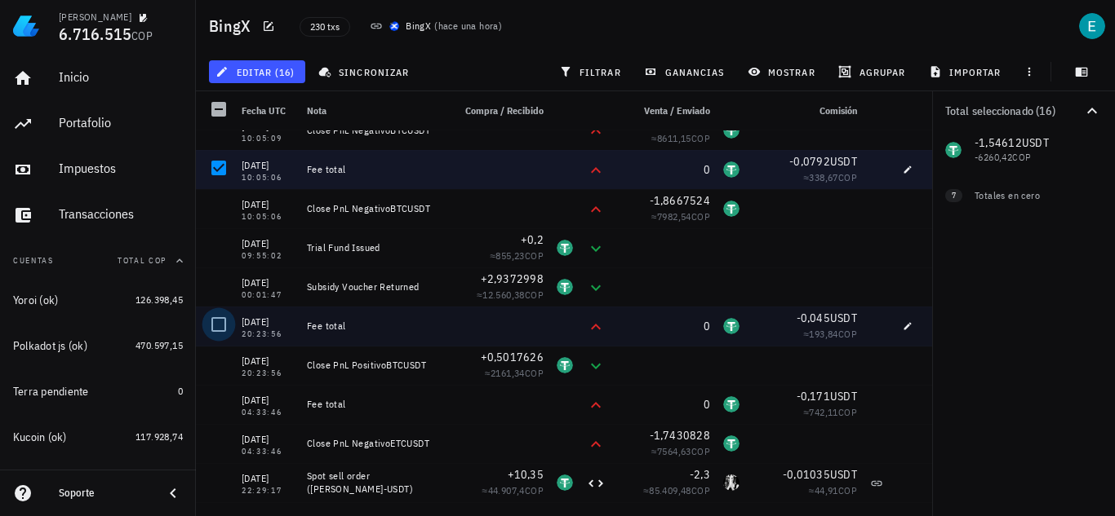
click at [206, 328] on div at bounding box center [219, 325] width 28 height 28
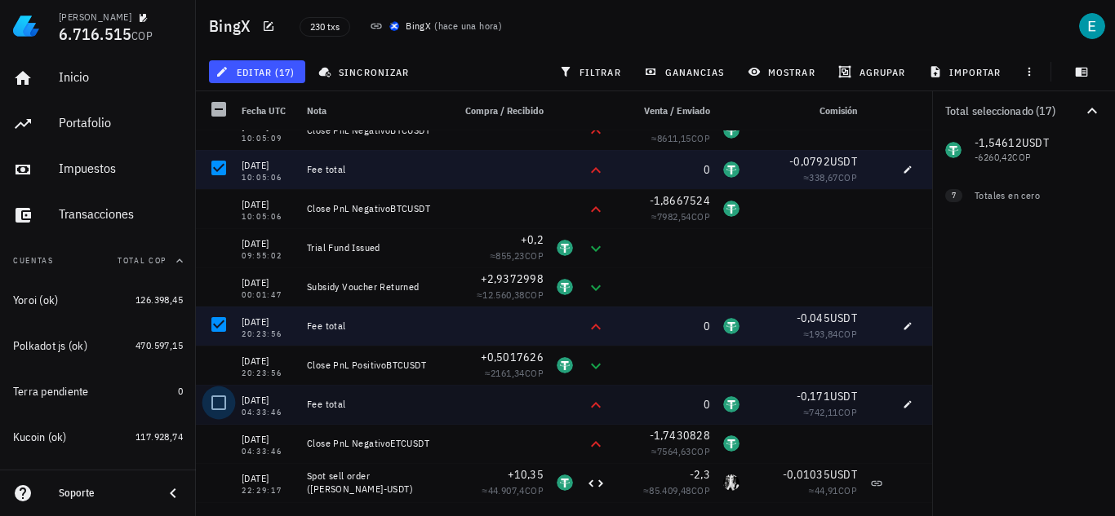
click at [223, 395] on div at bounding box center [219, 403] width 28 height 28
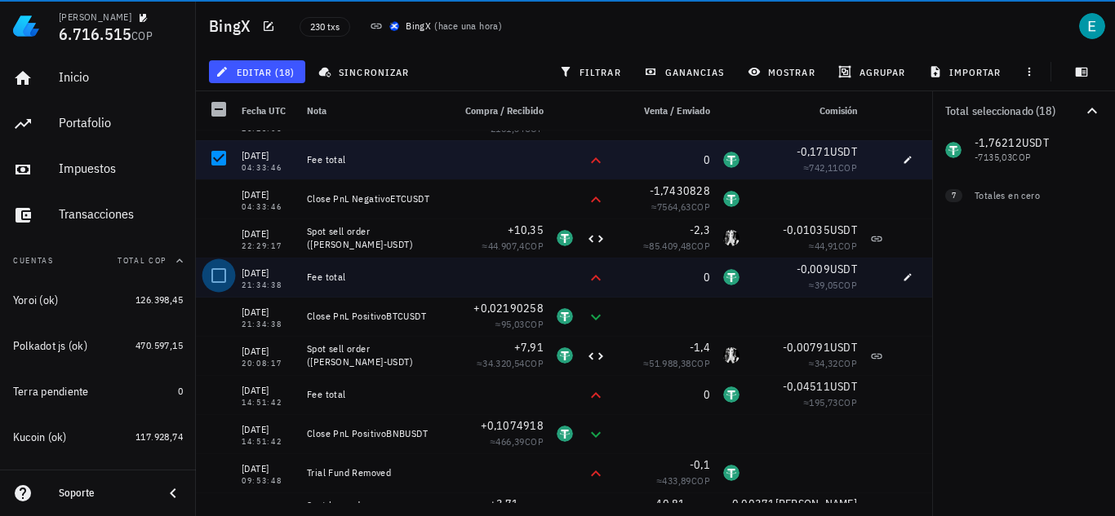
click at [225, 276] on div at bounding box center [219, 276] width 28 height 28
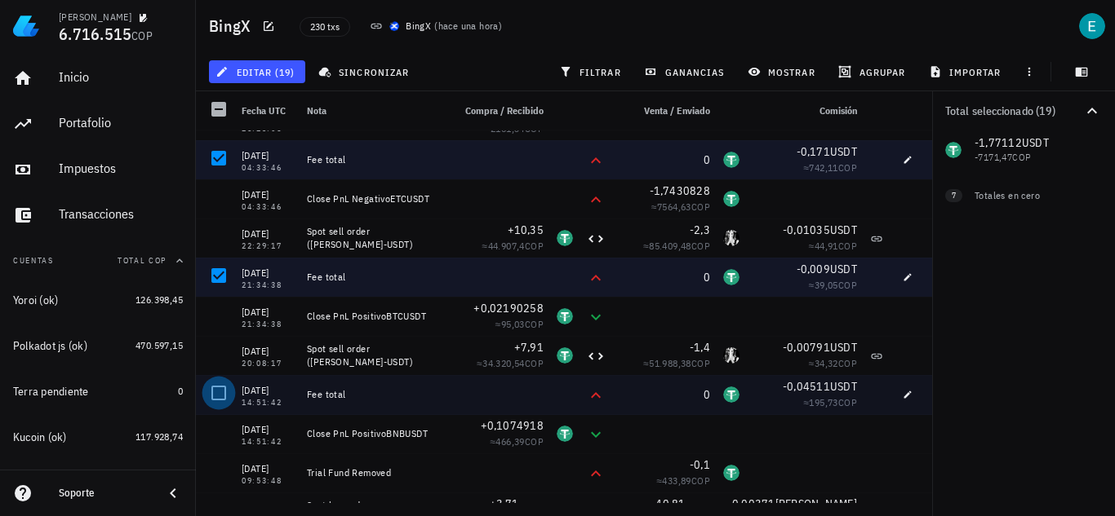
click at [220, 389] on div at bounding box center [219, 393] width 28 height 28
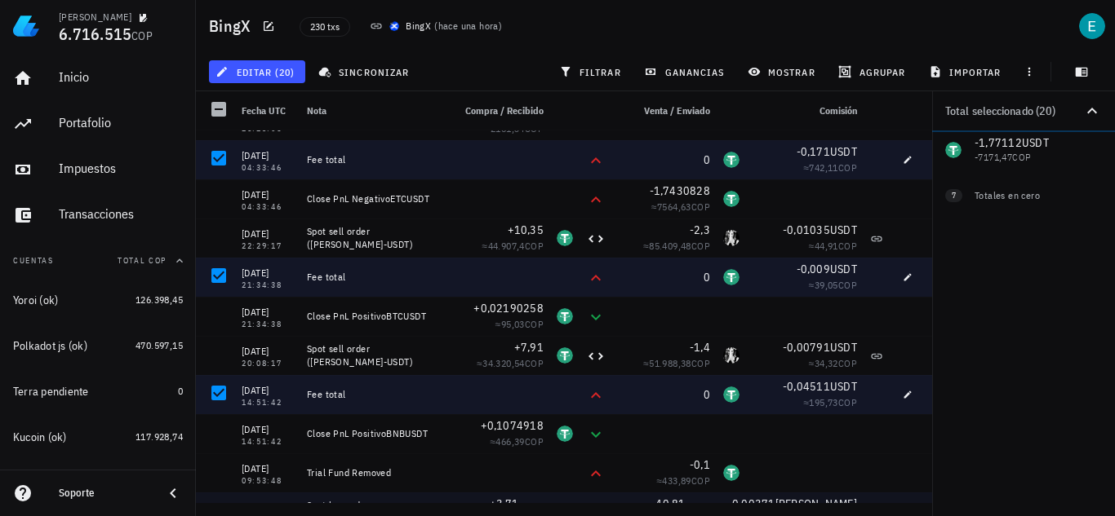
scroll to position [4814, 0]
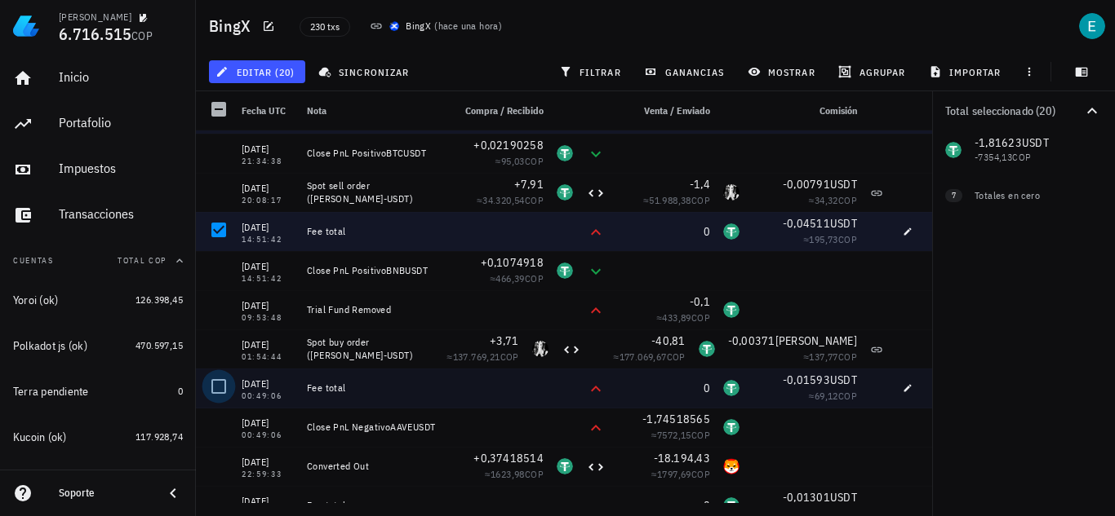
click at [219, 382] on div at bounding box center [219, 387] width 28 height 28
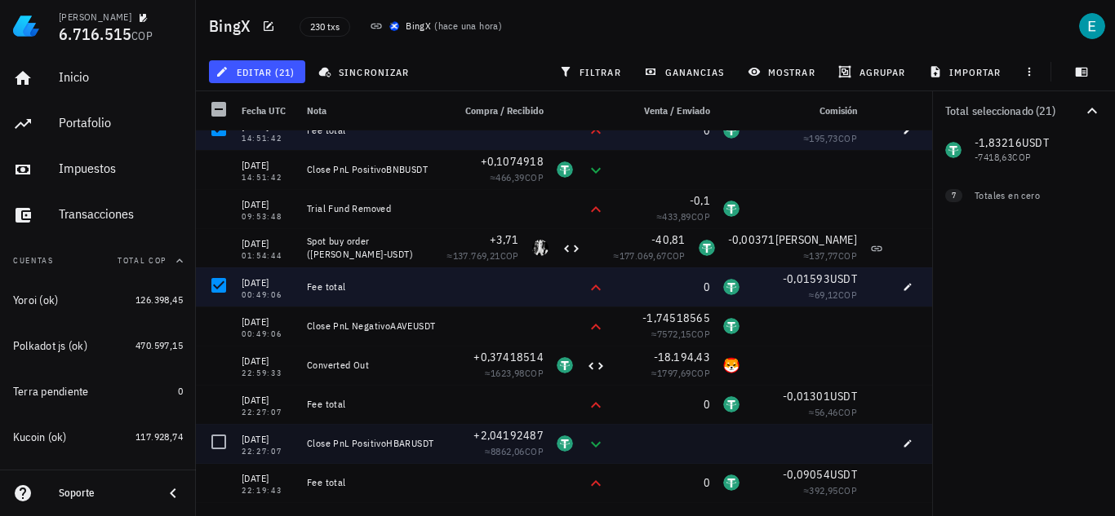
scroll to position [5059, 0]
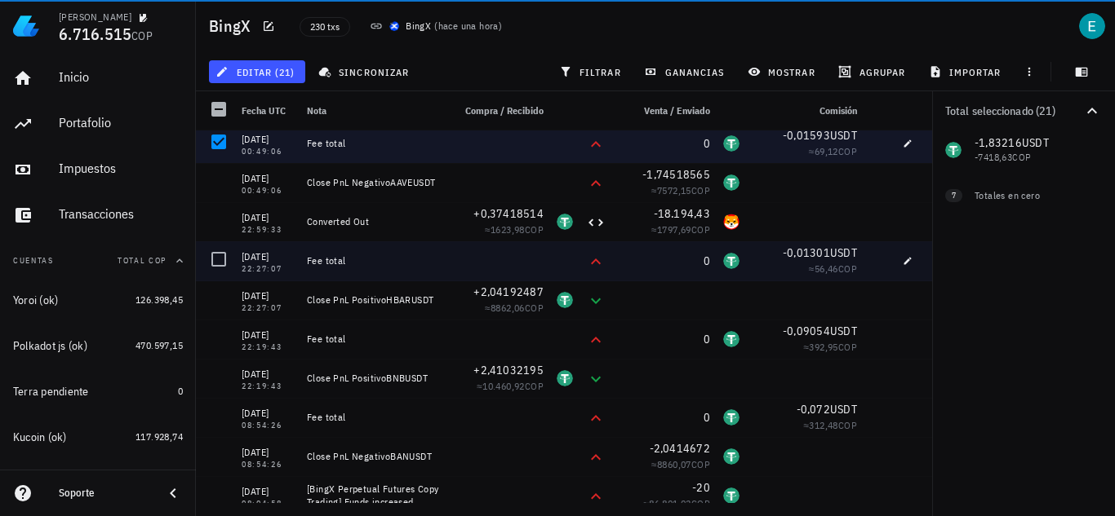
drag, startPoint x: 219, startPoint y: 265, endPoint x: 233, endPoint y: 355, distance: 90.7
click at [219, 264] on div at bounding box center [219, 260] width 28 height 28
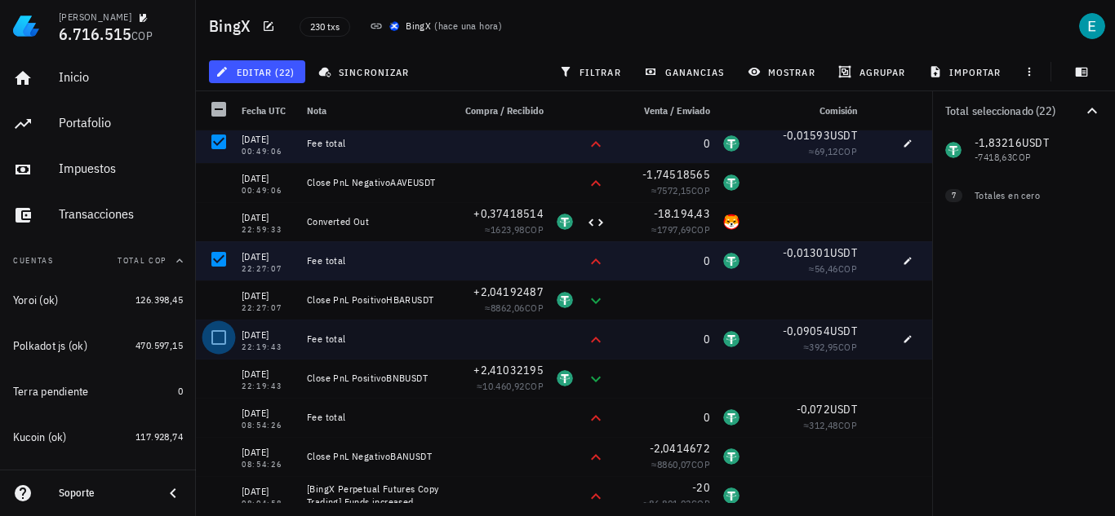
click at [227, 332] on div at bounding box center [219, 338] width 28 height 28
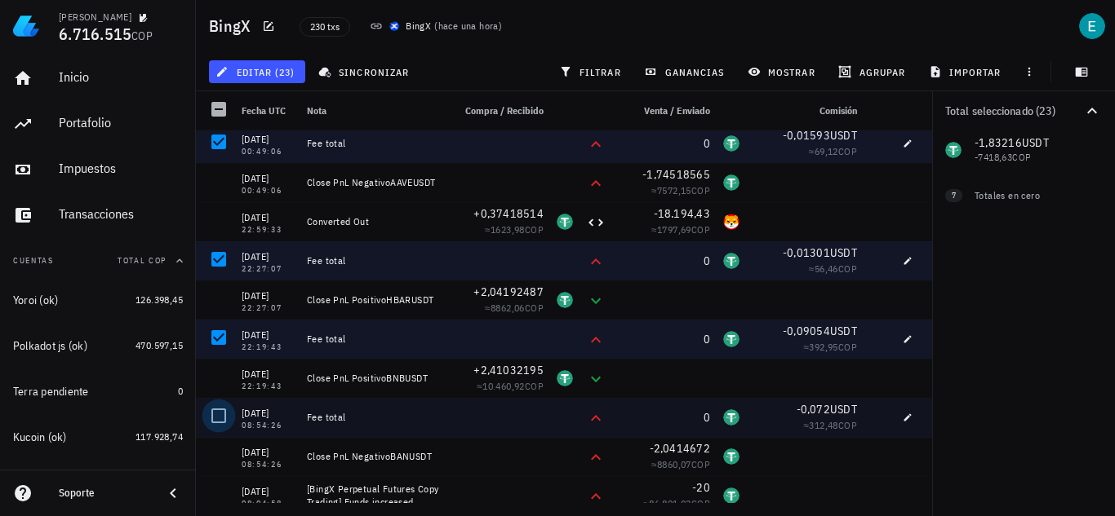
click at [219, 409] on div at bounding box center [219, 416] width 28 height 28
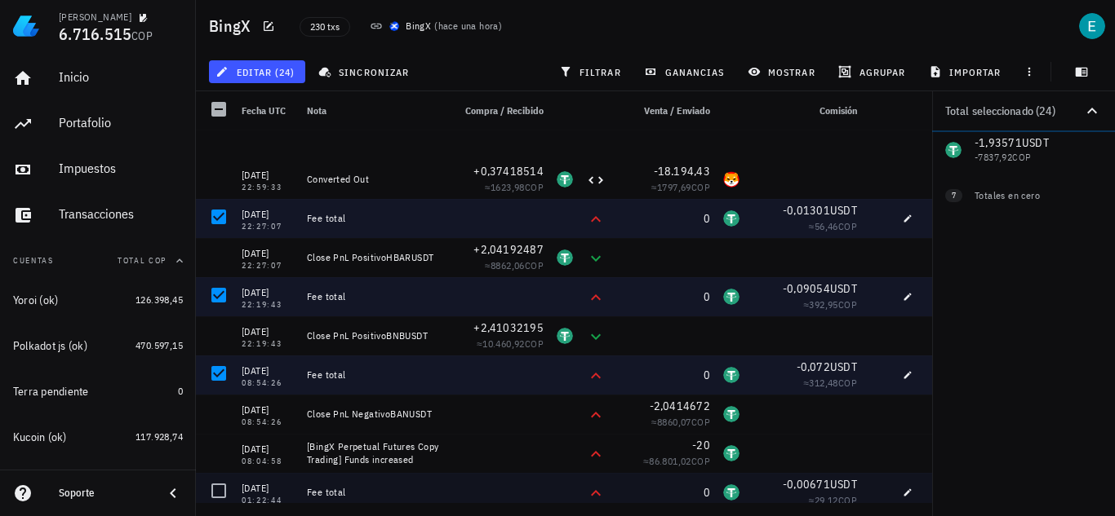
scroll to position [5303, 0]
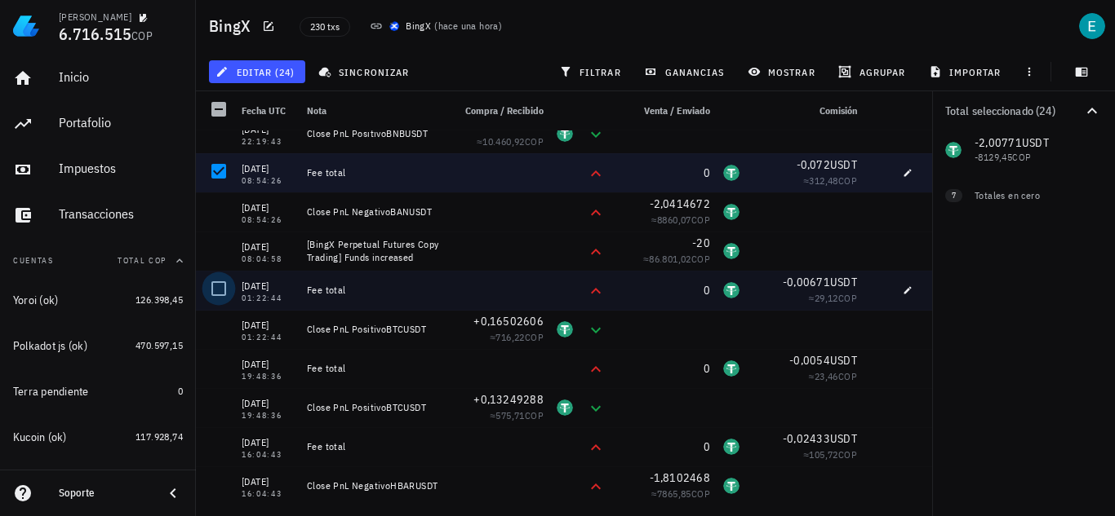
click at [224, 294] on div at bounding box center [219, 289] width 28 height 28
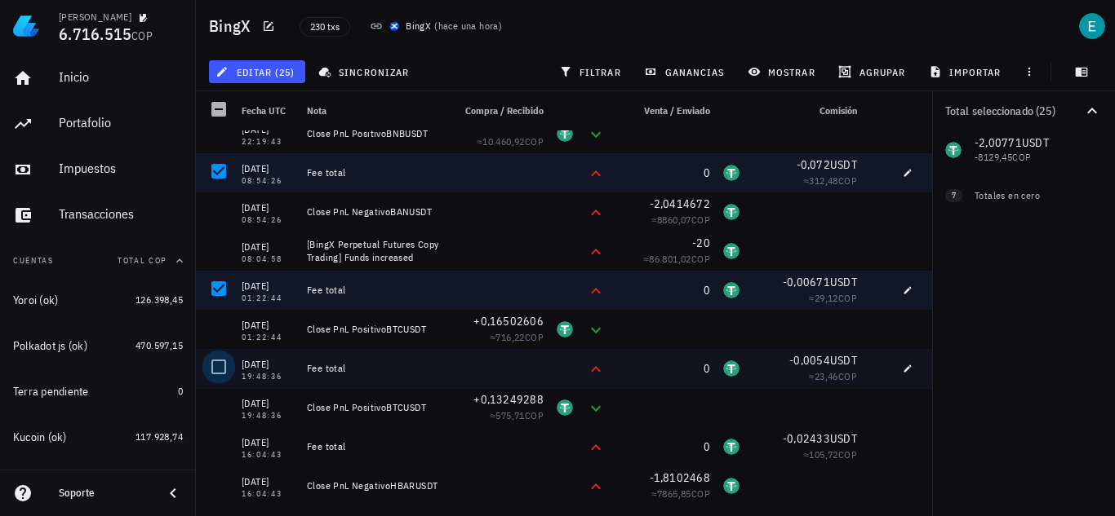
click at [225, 360] on div at bounding box center [219, 367] width 28 height 28
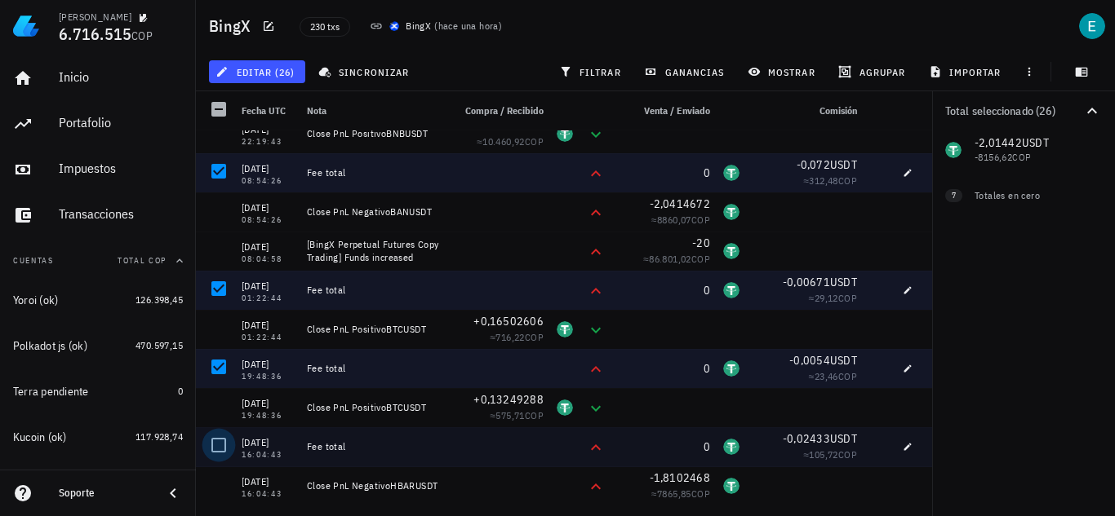
click at [219, 440] on div at bounding box center [219, 446] width 28 height 28
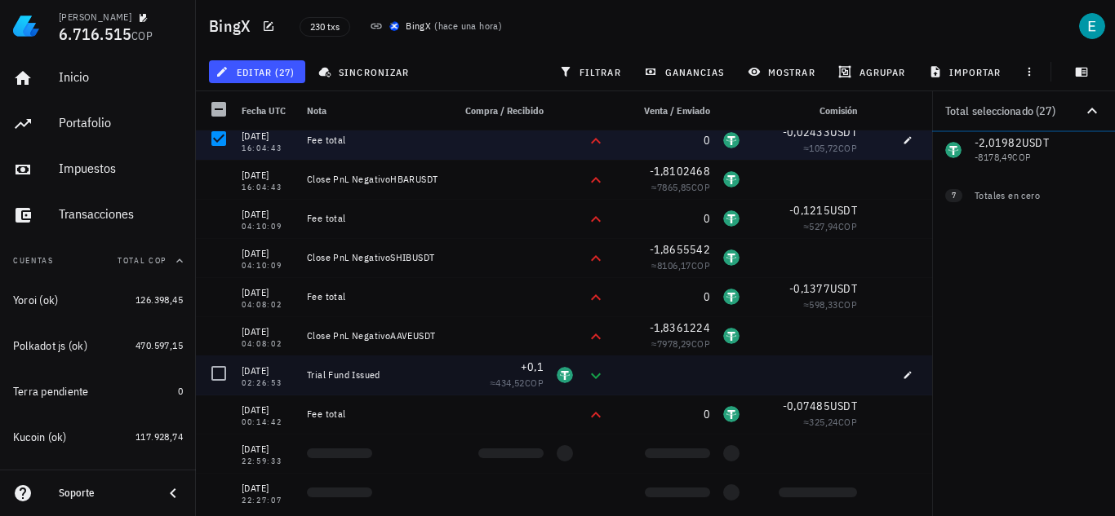
scroll to position [5630, 0]
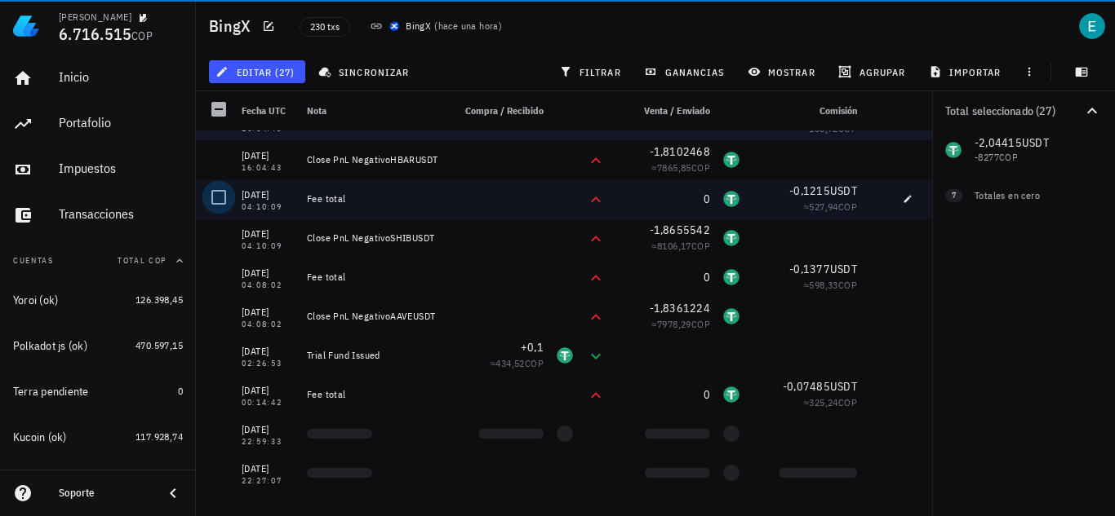
click at [228, 197] on div at bounding box center [219, 198] width 28 height 28
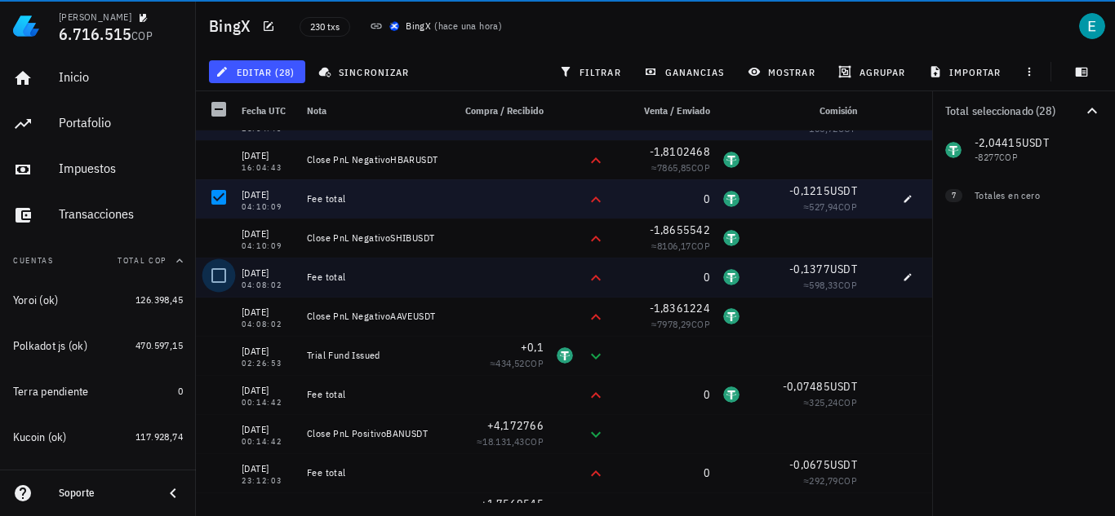
click at [228, 273] on div at bounding box center [219, 276] width 28 height 28
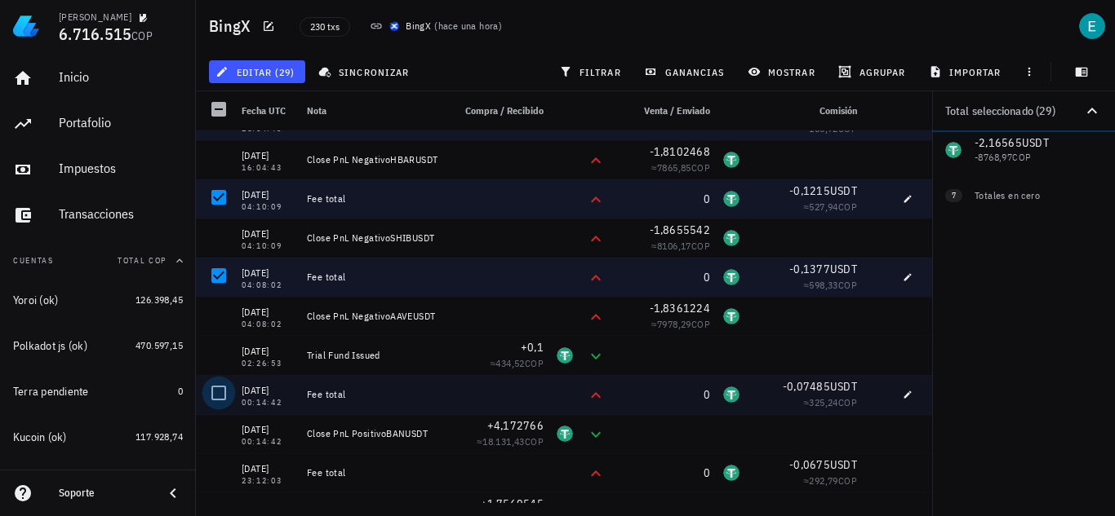
click at [220, 392] on div at bounding box center [219, 393] width 28 height 28
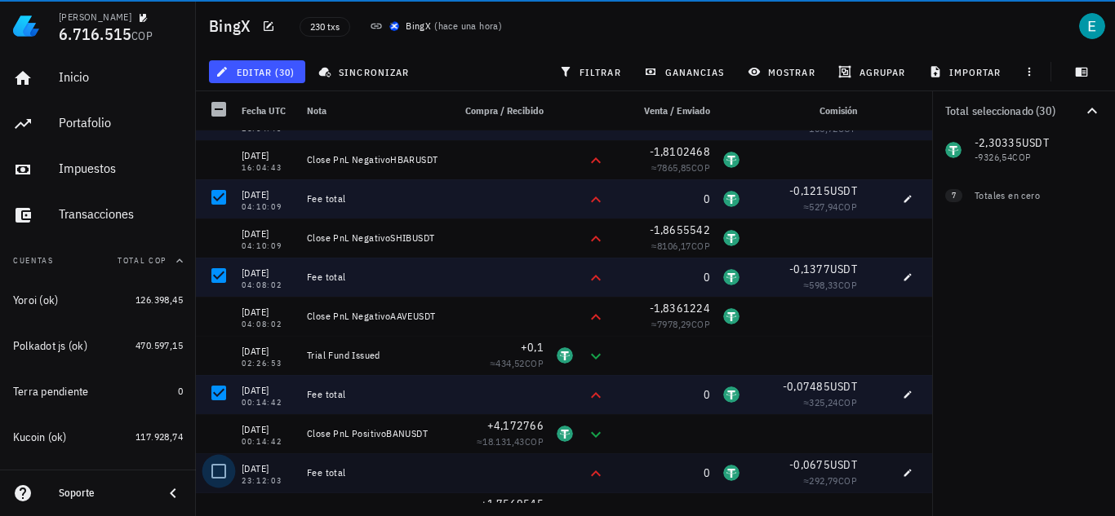
click at [222, 463] on div at bounding box center [219, 472] width 28 height 28
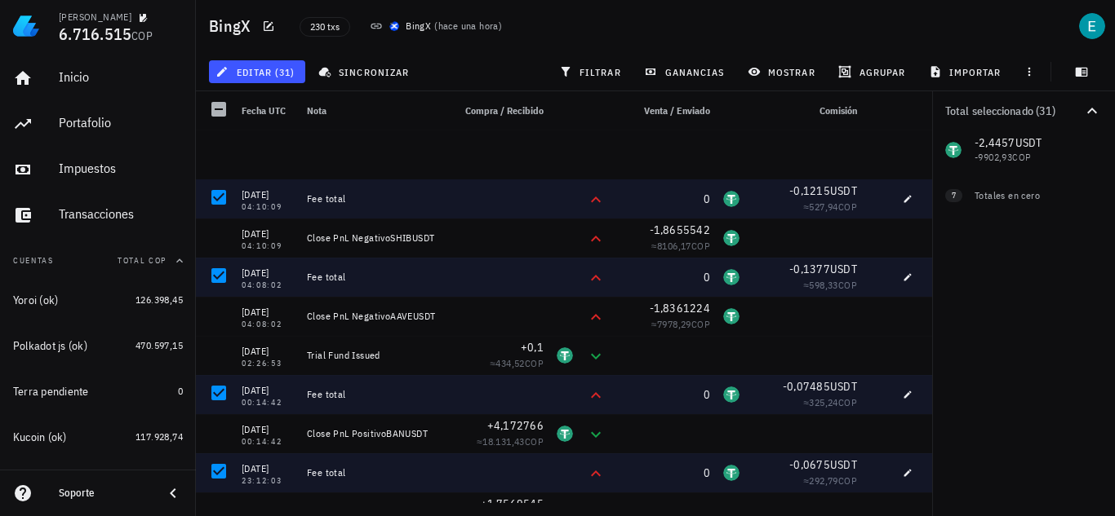
scroll to position [5874, 0]
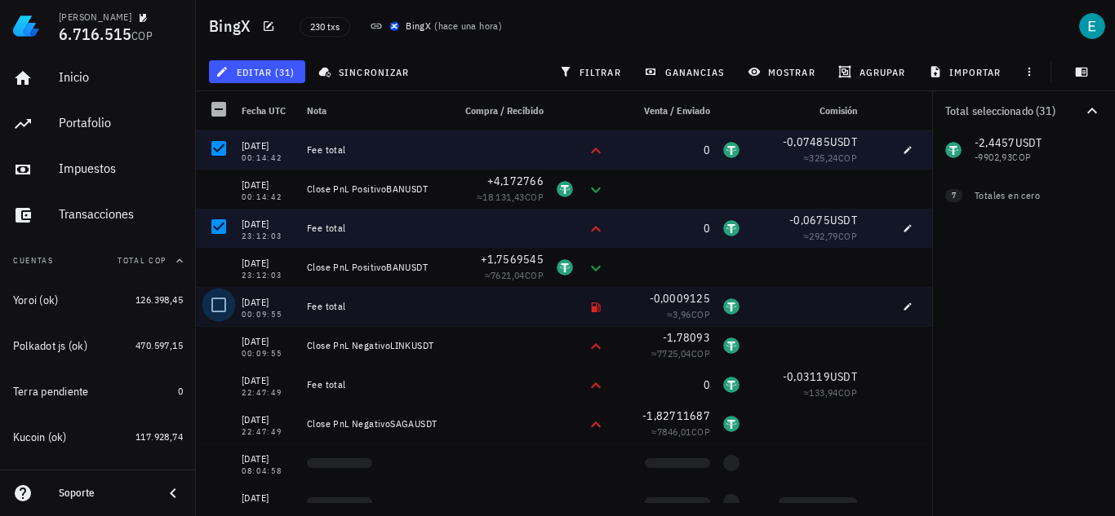
click at [217, 299] on div at bounding box center [219, 305] width 28 height 28
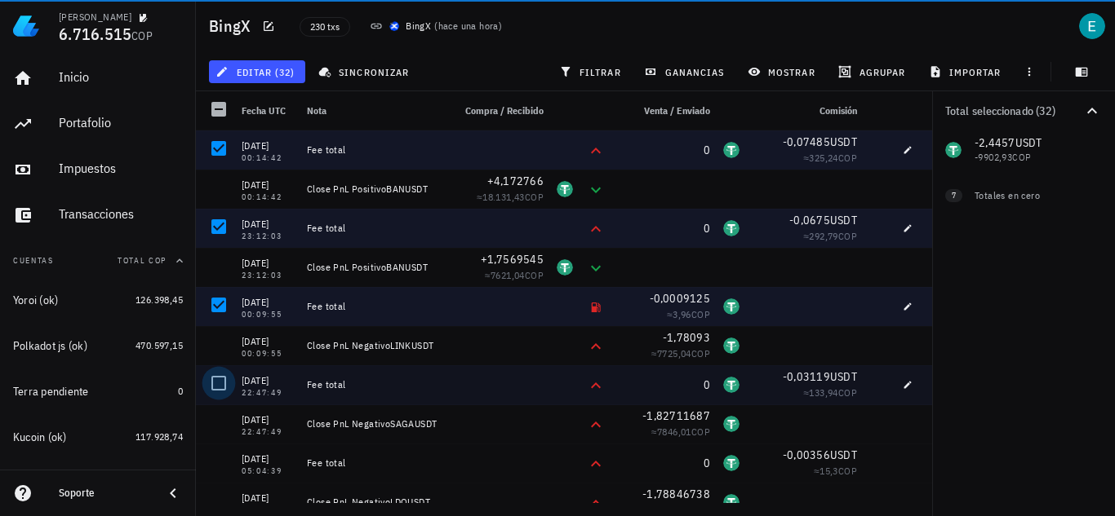
click at [225, 383] on div at bounding box center [219, 384] width 28 height 28
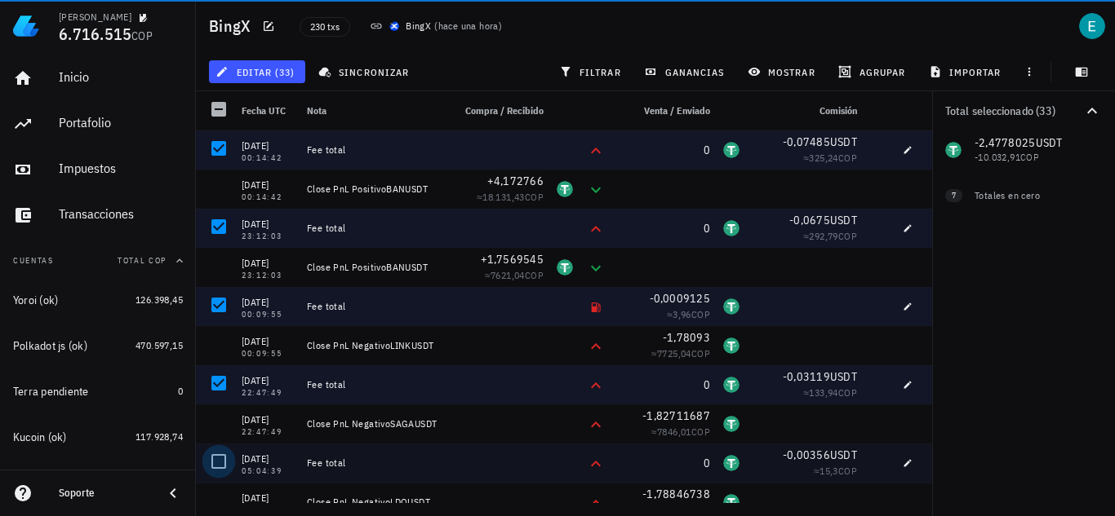
click at [218, 463] on div at bounding box center [219, 462] width 28 height 28
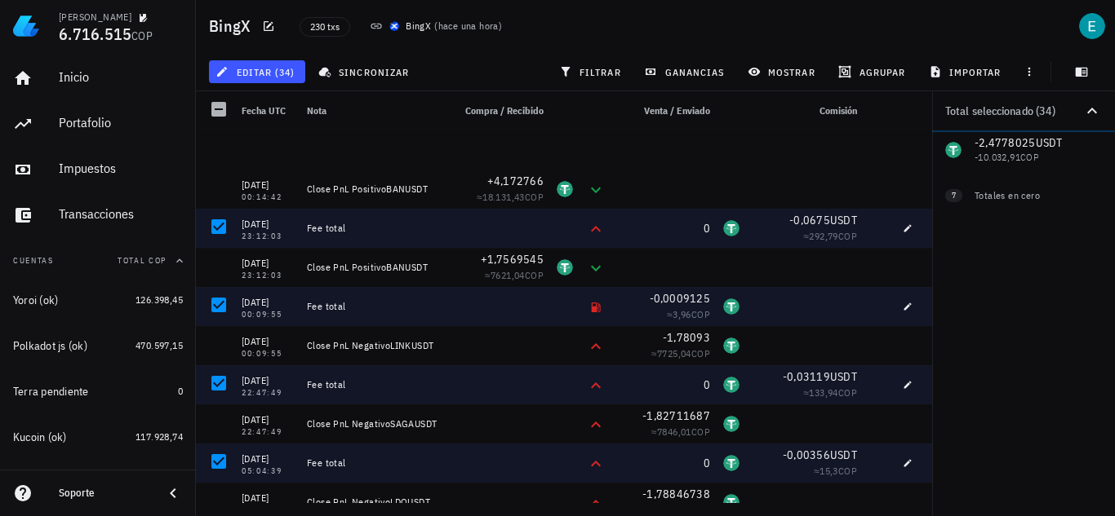
scroll to position [6119, 0]
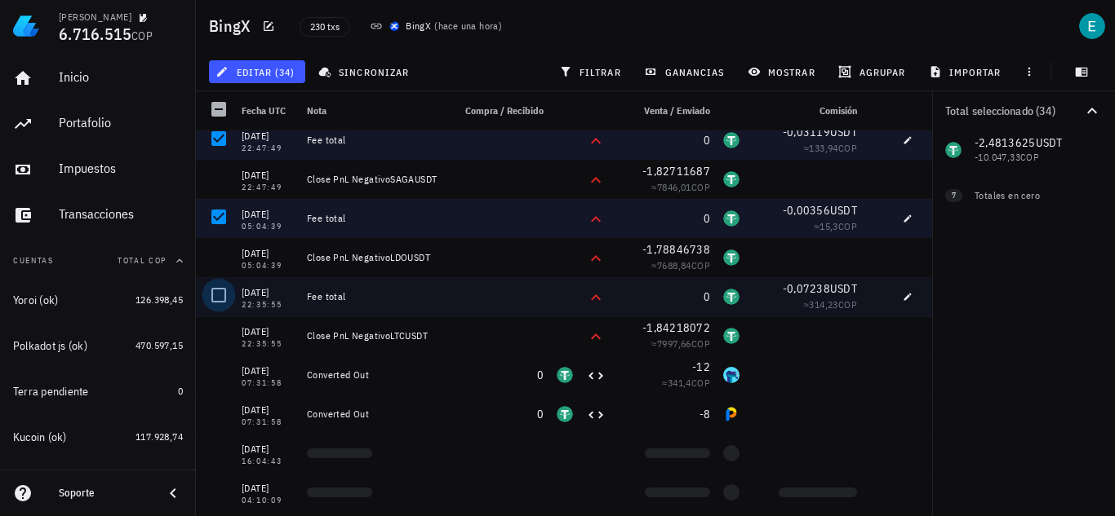
click at [224, 303] on div at bounding box center [219, 295] width 28 height 28
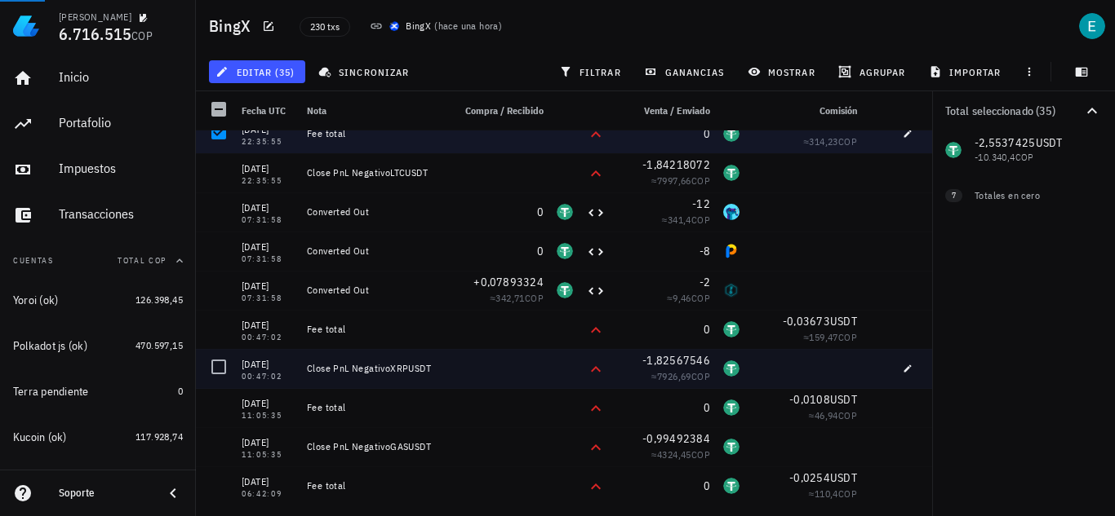
scroll to position [6364, 0]
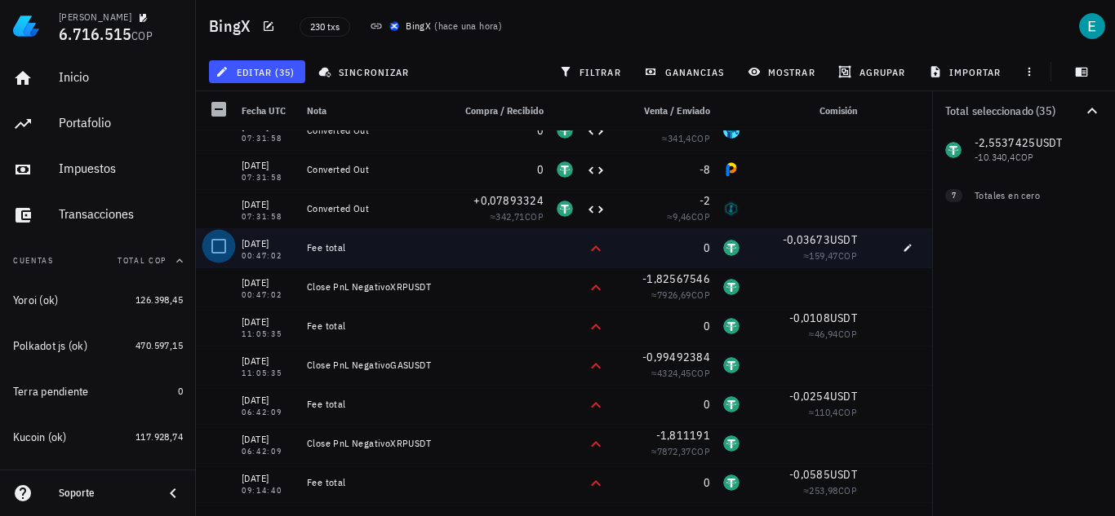
click at [212, 253] on div at bounding box center [219, 247] width 28 height 28
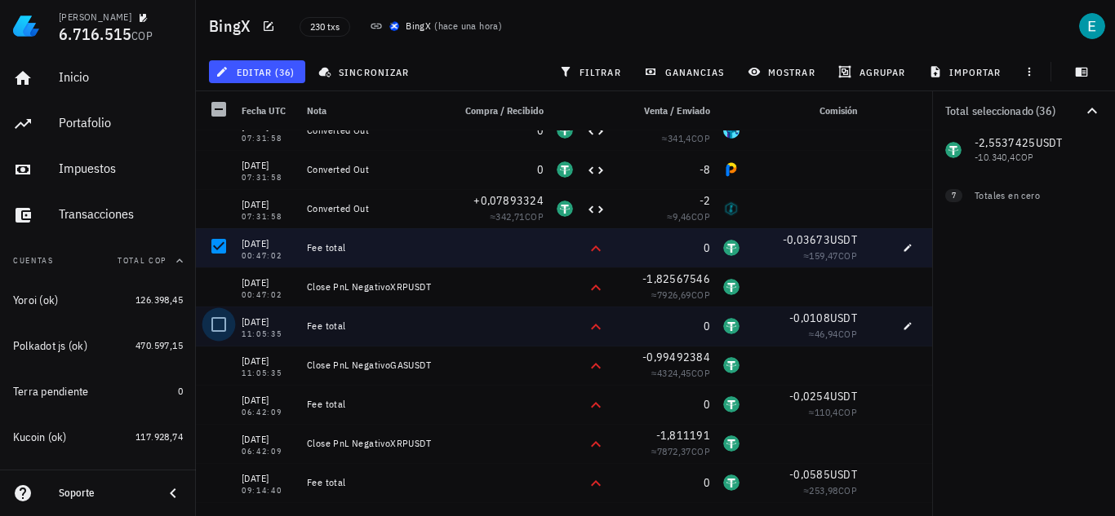
click at [223, 325] on div at bounding box center [219, 325] width 28 height 28
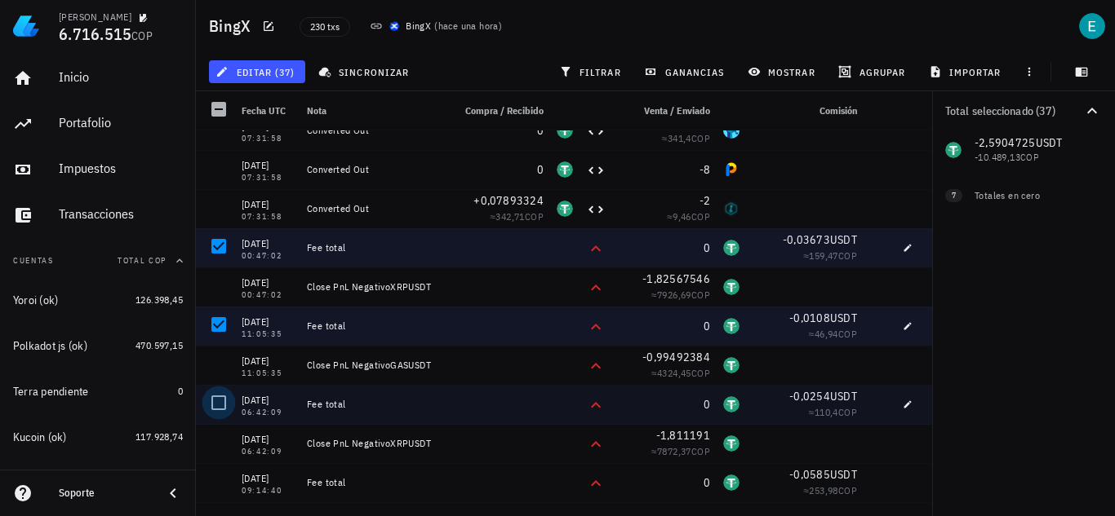
click at [223, 403] on div at bounding box center [219, 403] width 28 height 28
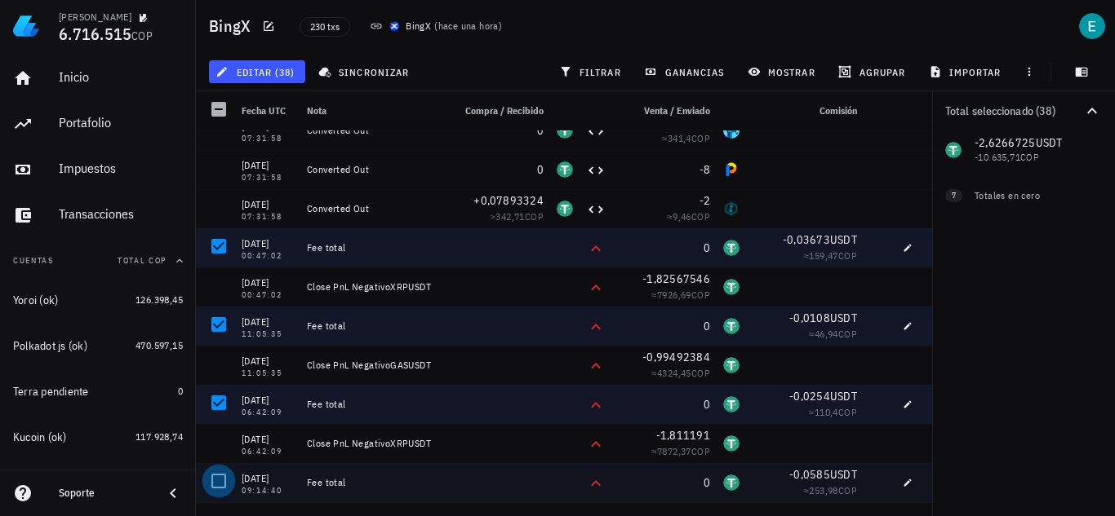
click at [224, 472] on div at bounding box center [219, 482] width 28 height 28
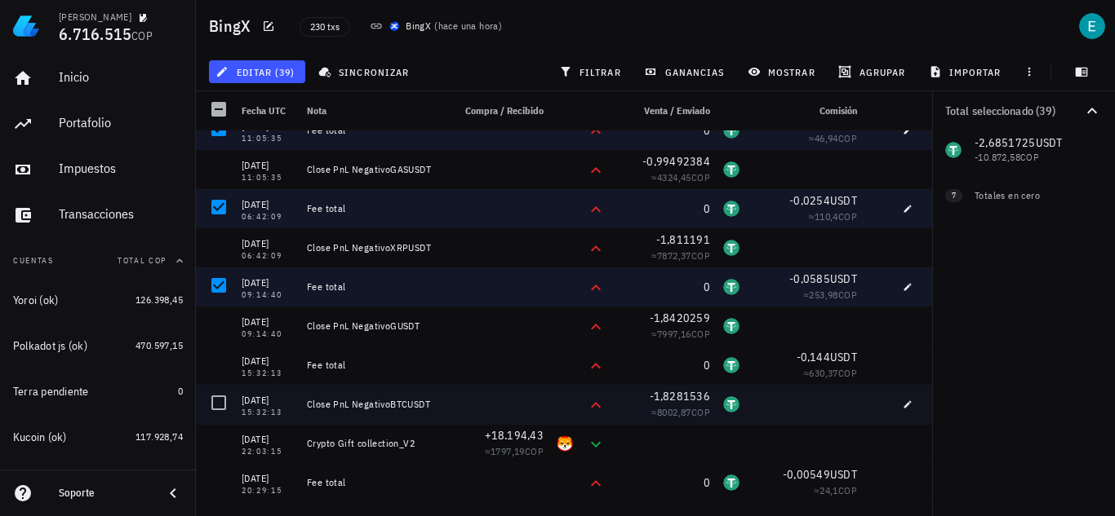
scroll to position [6690, 0]
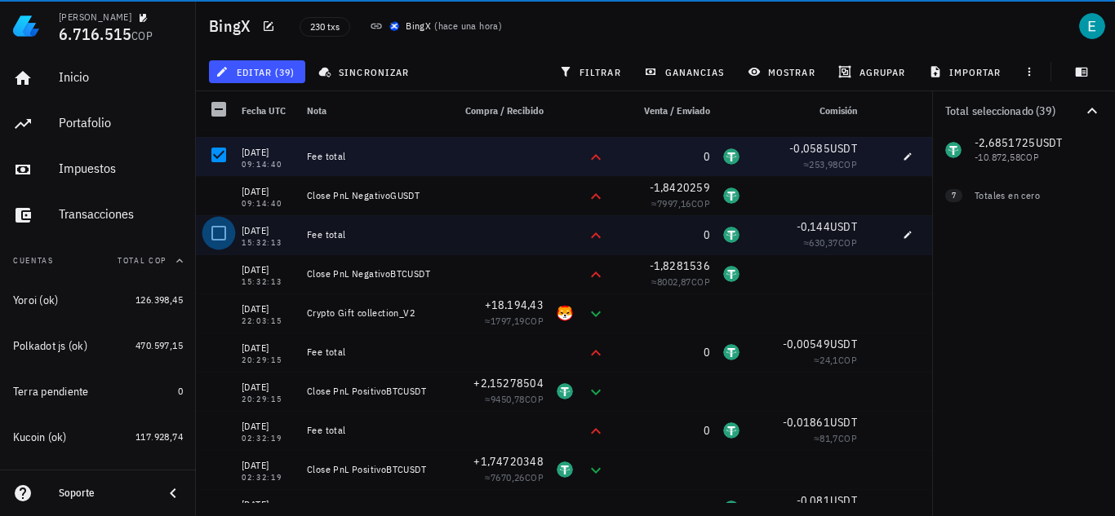
click at [215, 224] on div at bounding box center [219, 233] width 28 height 28
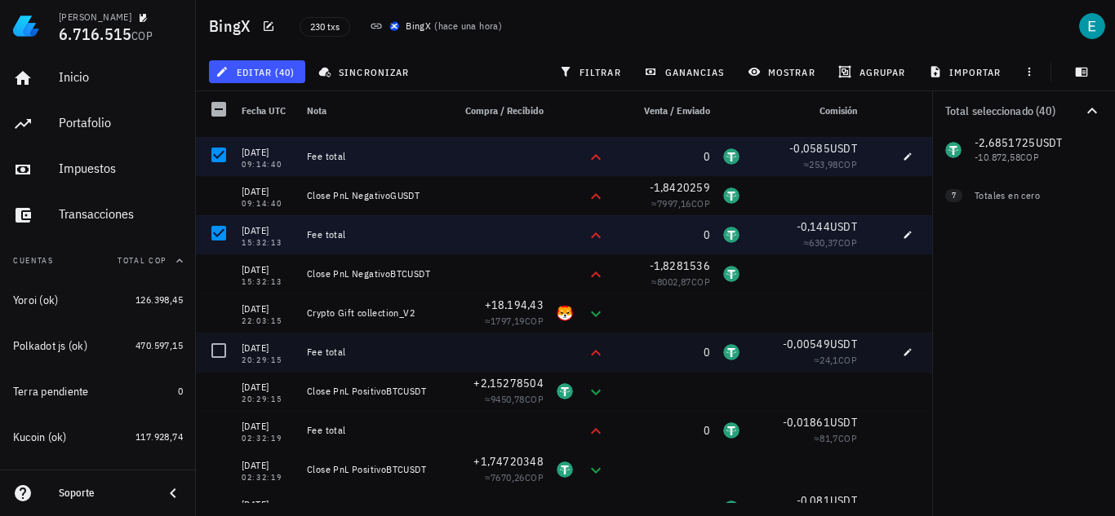
click at [224, 347] on div at bounding box center [219, 351] width 28 height 28
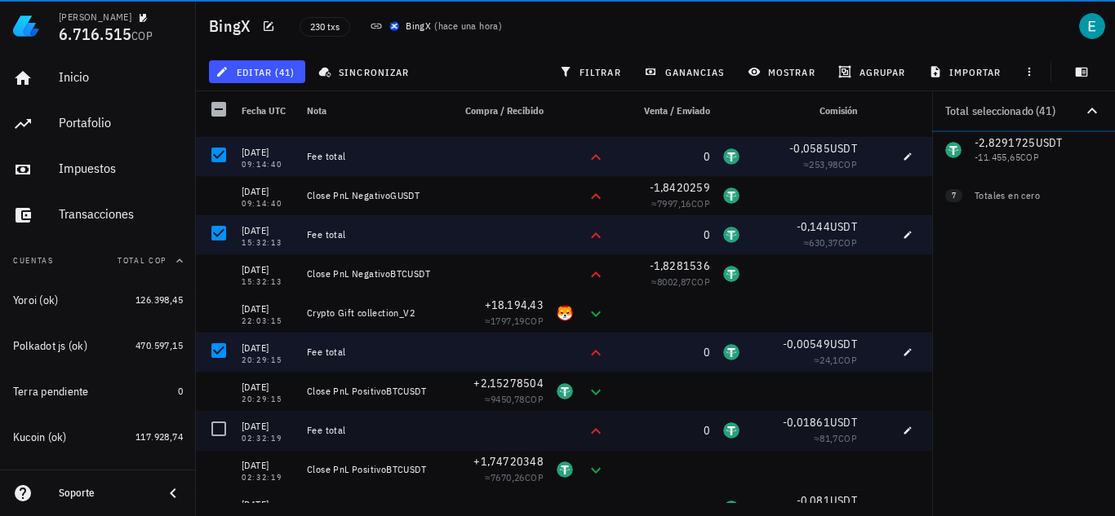
click at [227, 427] on div at bounding box center [219, 429] width 28 height 28
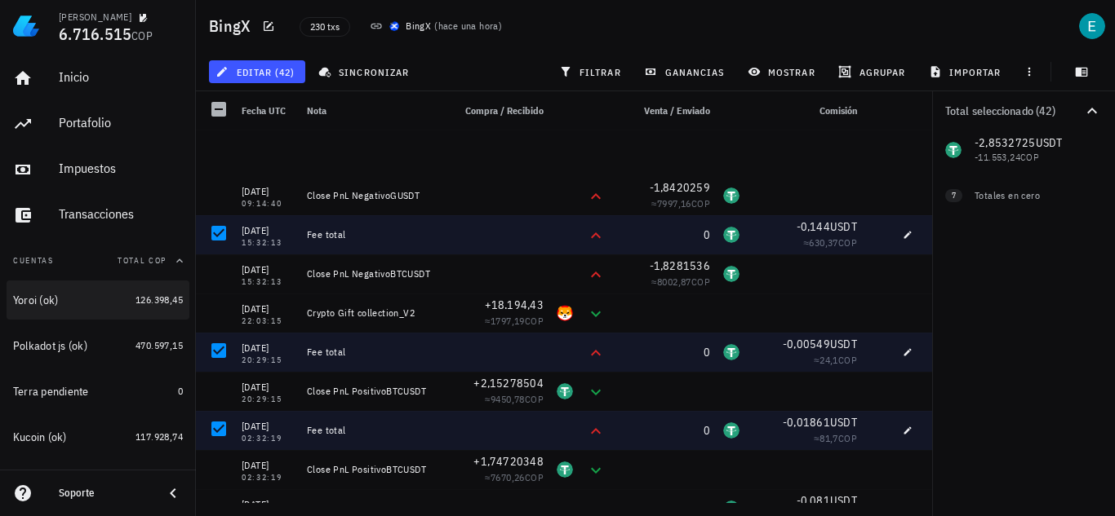
scroll to position [6935, 0]
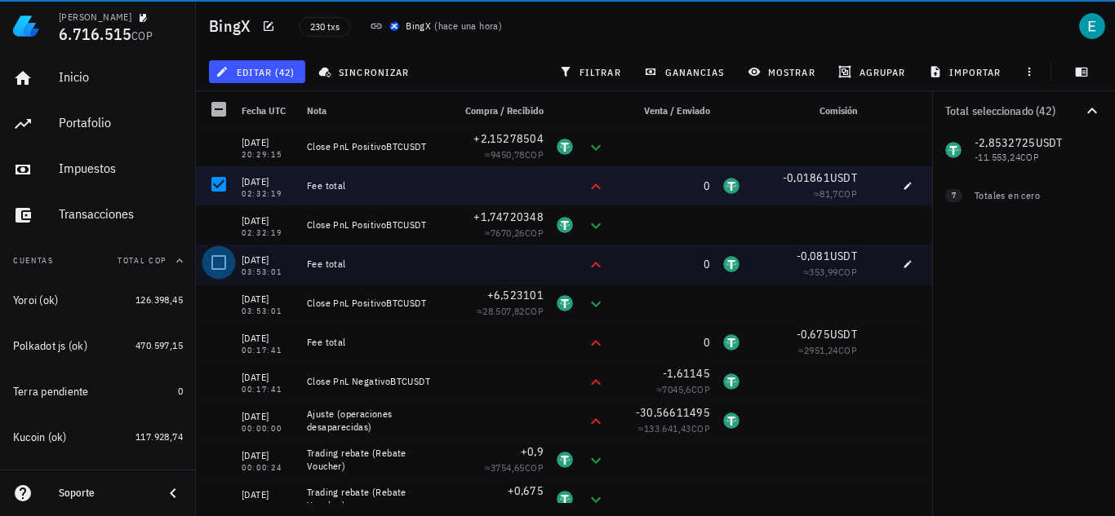
click at [218, 257] on div at bounding box center [219, 263] width 28 height 28
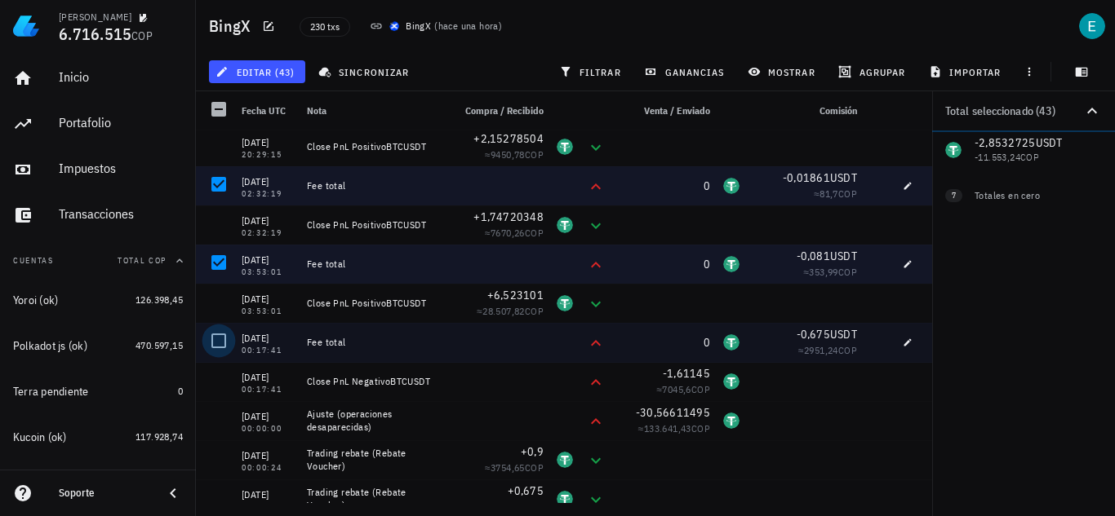
click at [219, 335] on div at bounding box center [219, 341] width 28 height 28
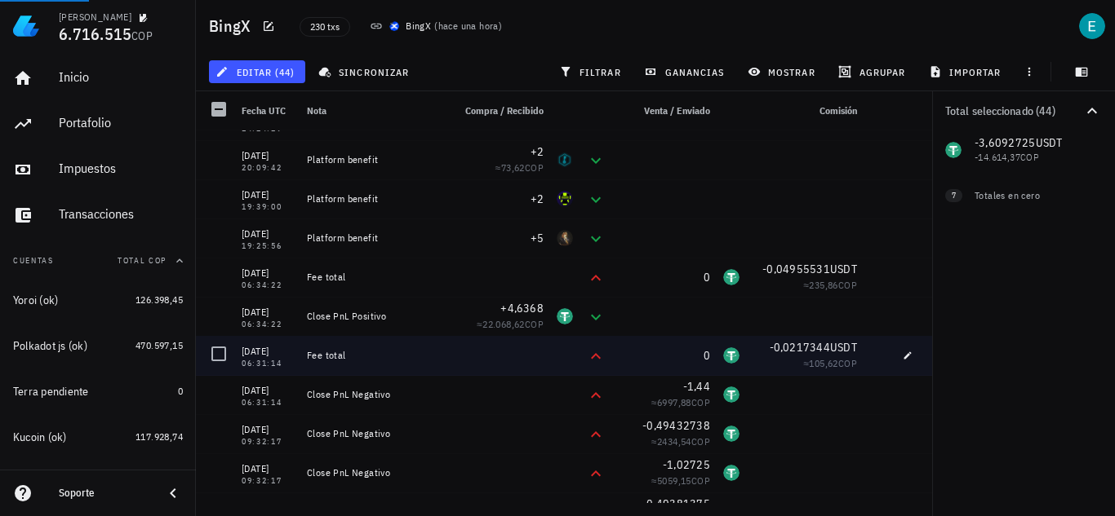
scroll to position [8635, 0]
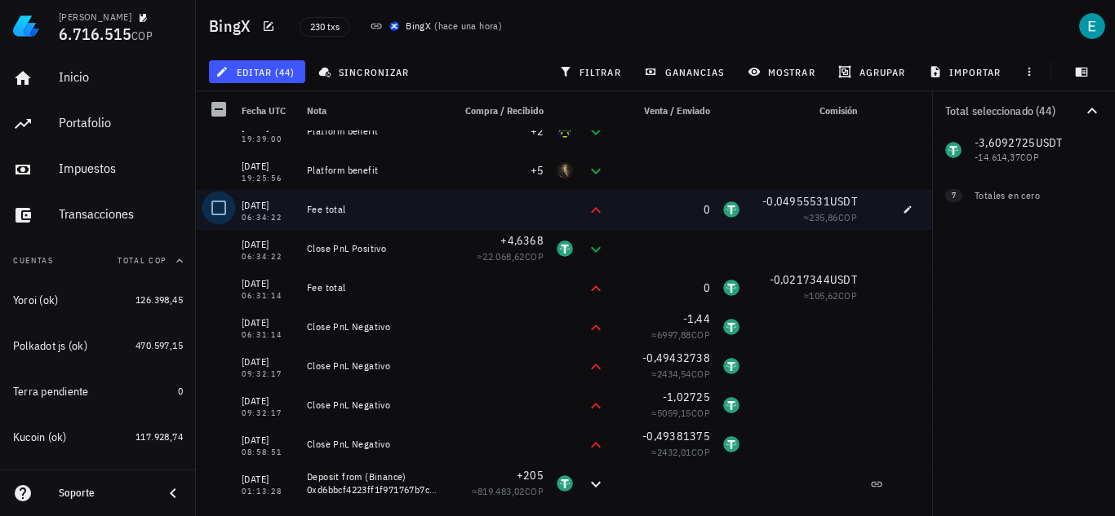
click at [215, 211] on div at bounding box center [219, 208] width 28 height 28
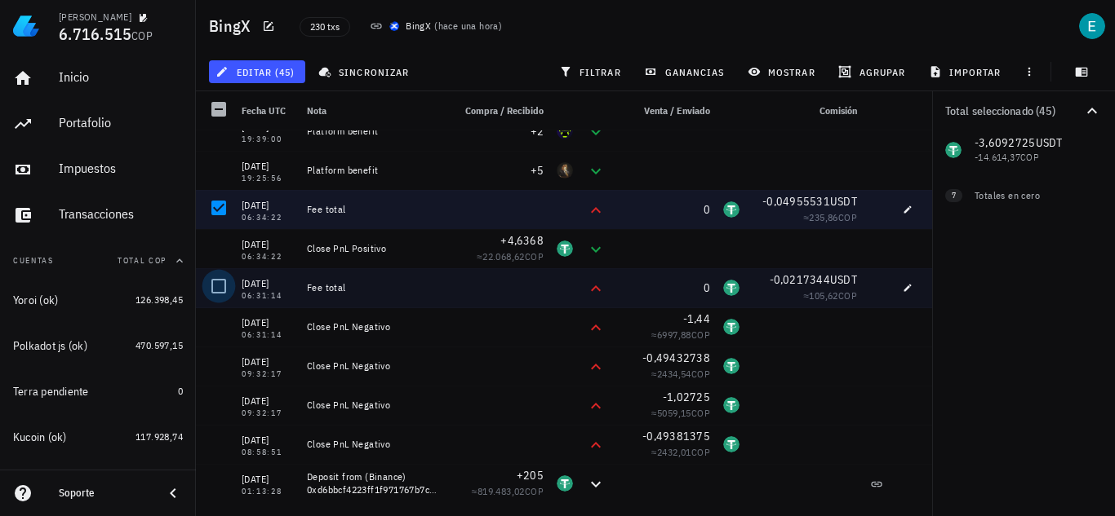
click at [221, 279] on div at bounding box center [219, 287] width 28 height 28
click at [268, 67] on span "editar (46)" at bounding box center [257, 71] width 76 height 13
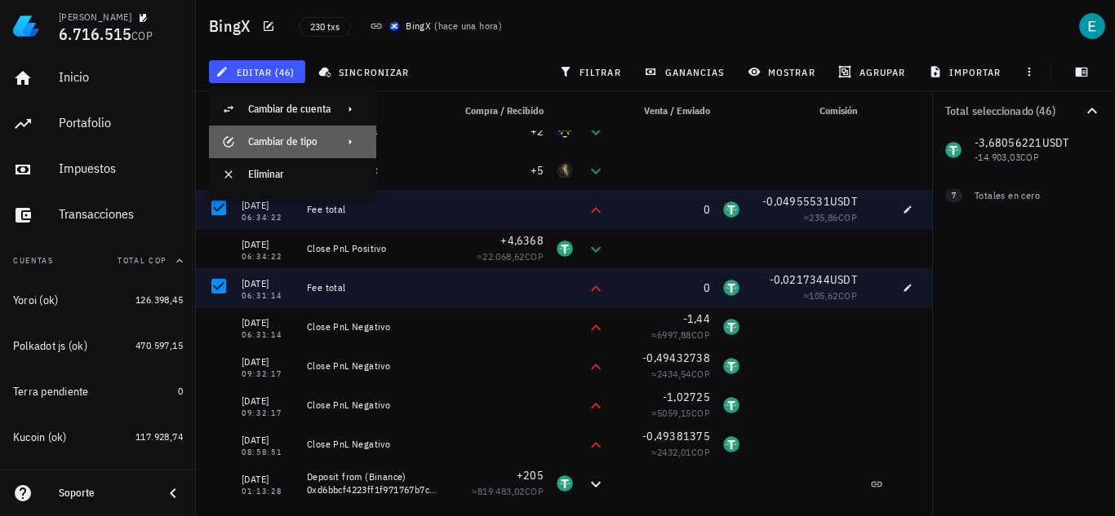
click at [312, 133] on div "Cambiar de tipo" at bounding box center [289, 142] width 82 height 26
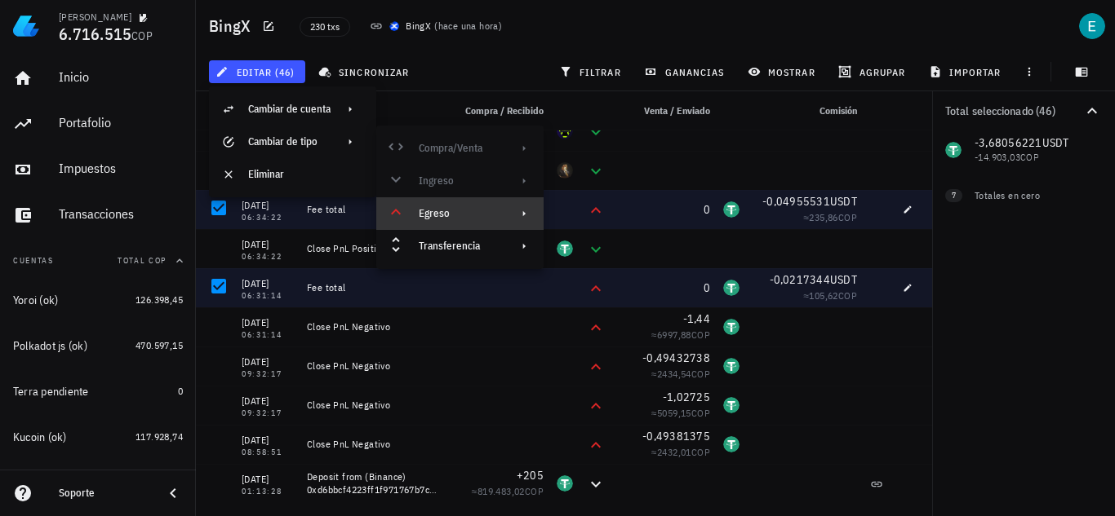
click at [462, 209] on div "Egreso" at bounding box center [458, 213] width 79 height 13
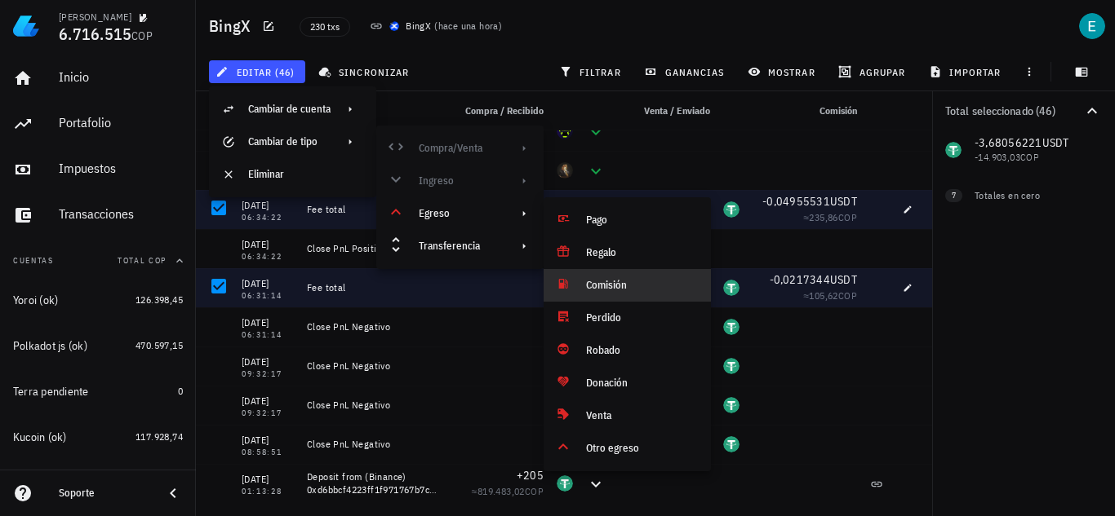
click at [613, 279] on div "Comisión" at bounding box center [642, 285] width 112 height 13
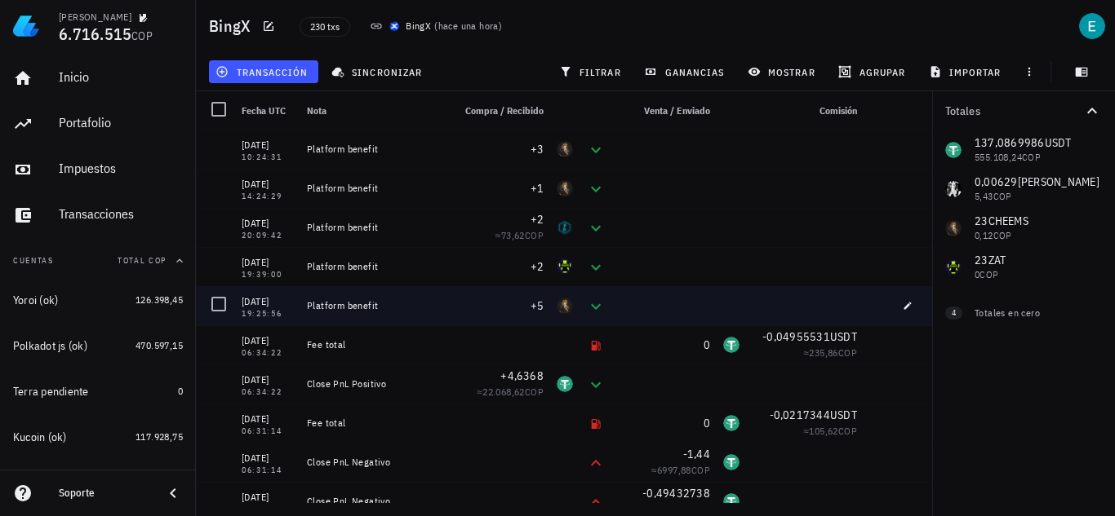
scroll to position [8471, 0]
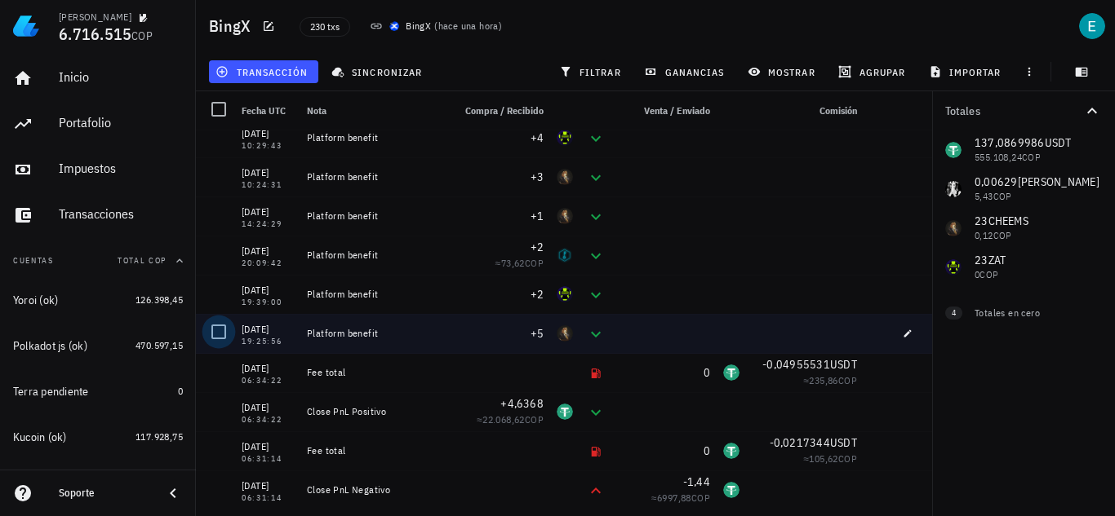
click at [228, 333] on div at bounding box center [219, 332] width 28 height 28
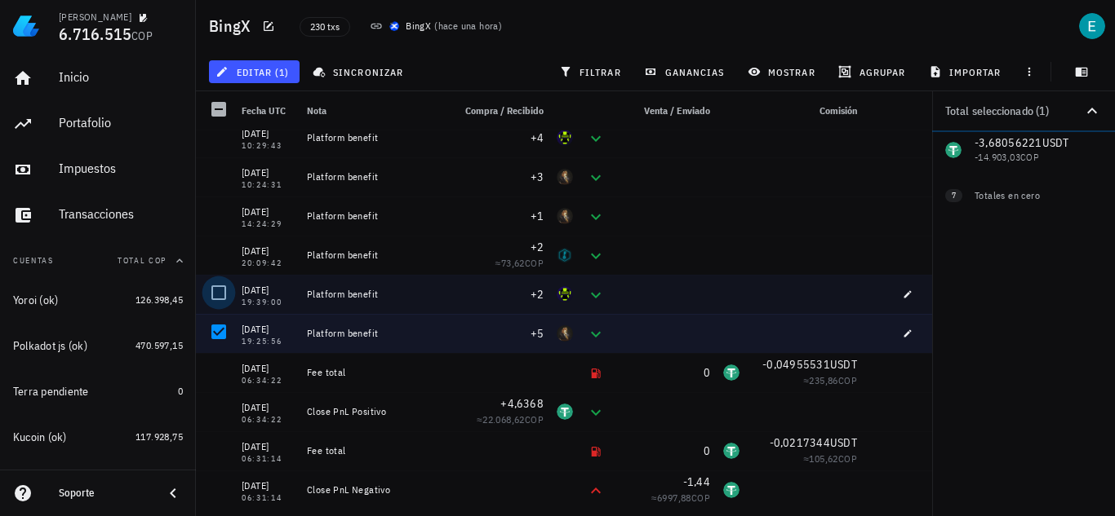
click at [217, 298] on div at bounding box center [219, 293] width 28 height 28
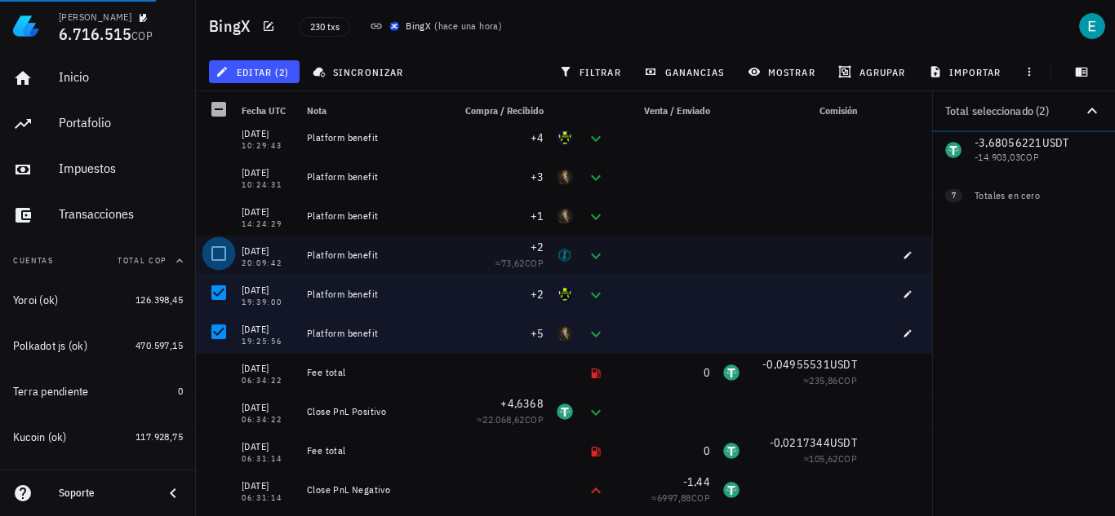
click at [220, 258] on div at bounding box center [219, 254] width 28 height 28
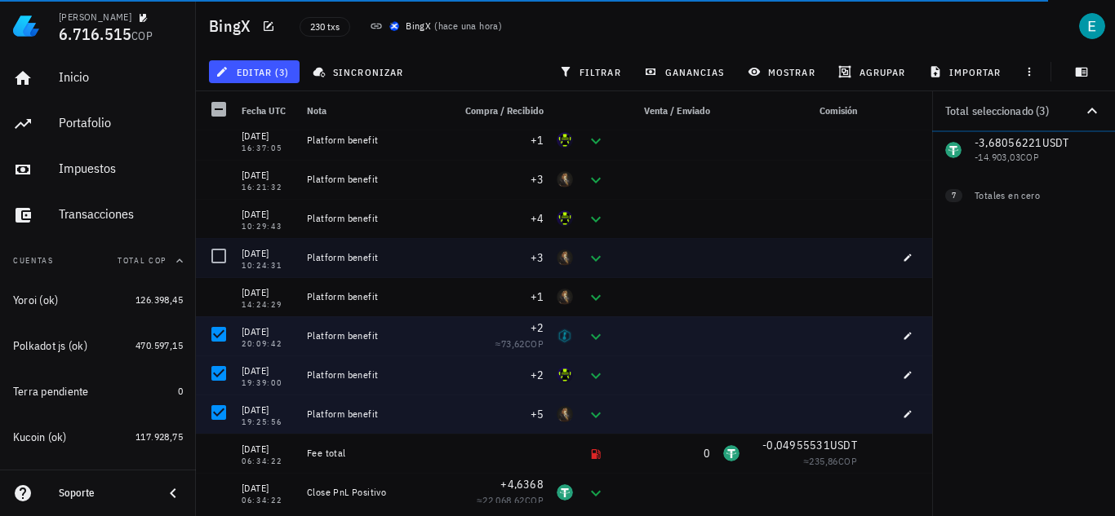
scroll to position [8390, 0]
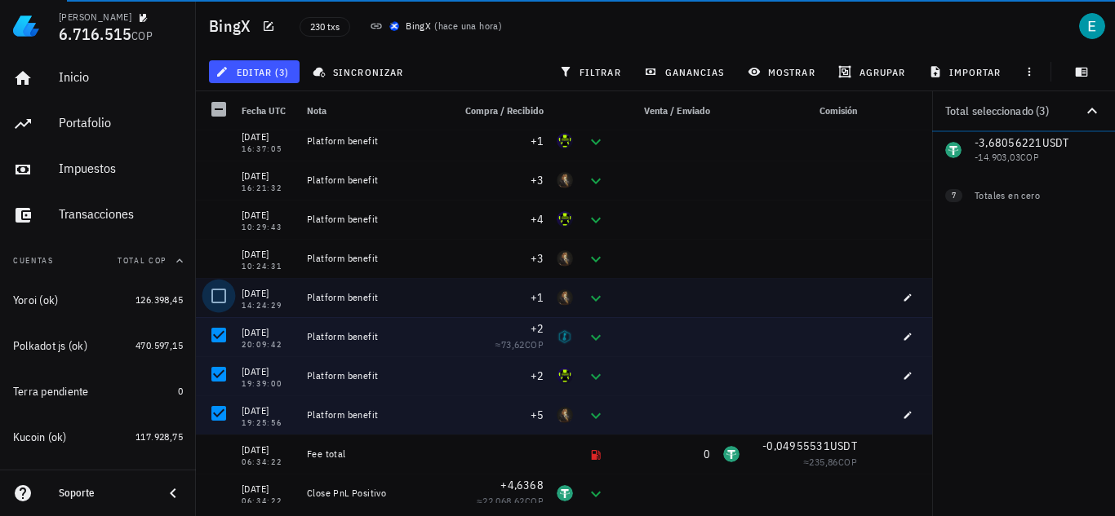
click at [224, 299] on div at bounding box center [219, 296] width 28 height 28
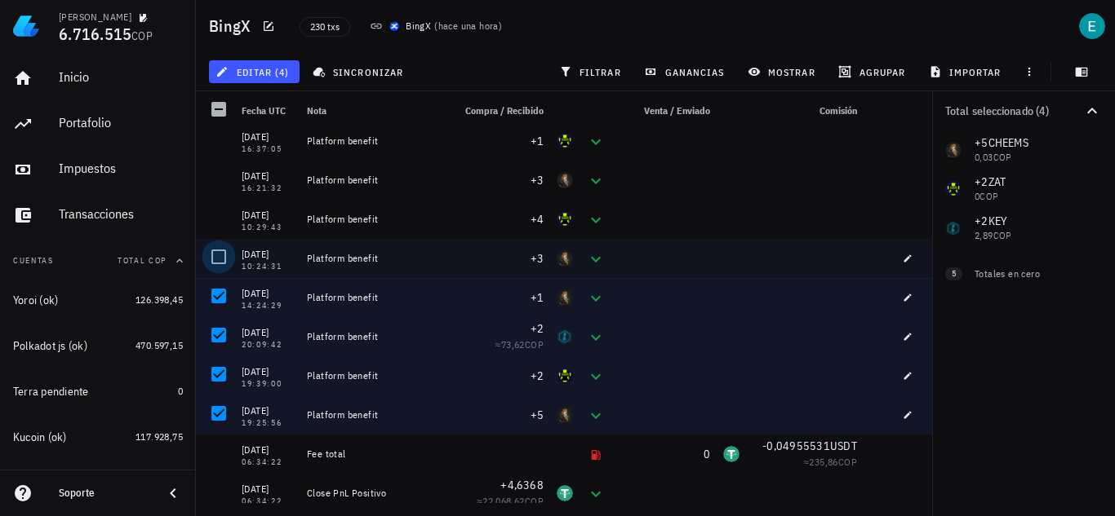
click at [220, 264] on div at bounding box center [219, 257] width 28 height 28
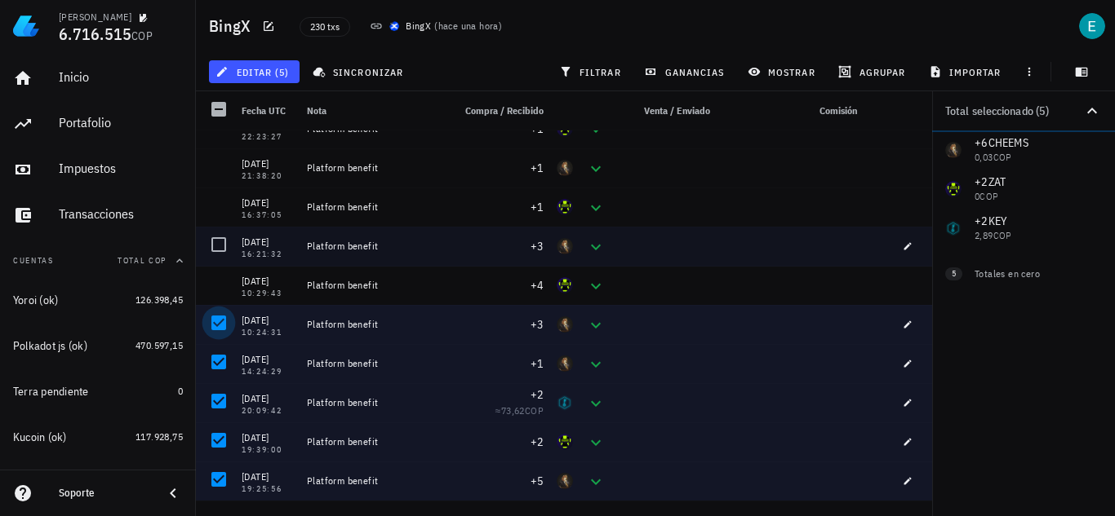
scroll to position [8308, 0]
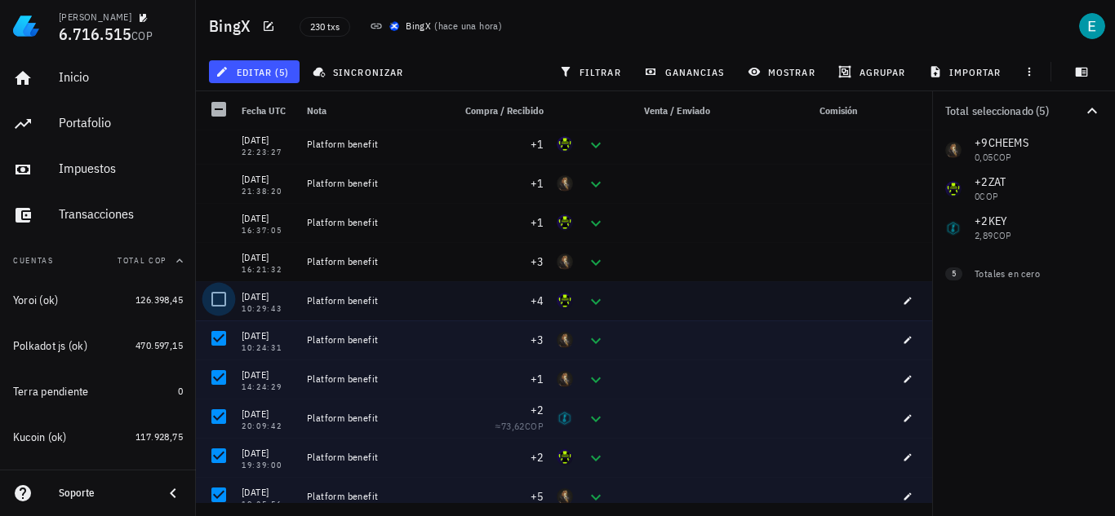
click at [222, 293] on div at bounding box center [219, 300] width 28 height 28
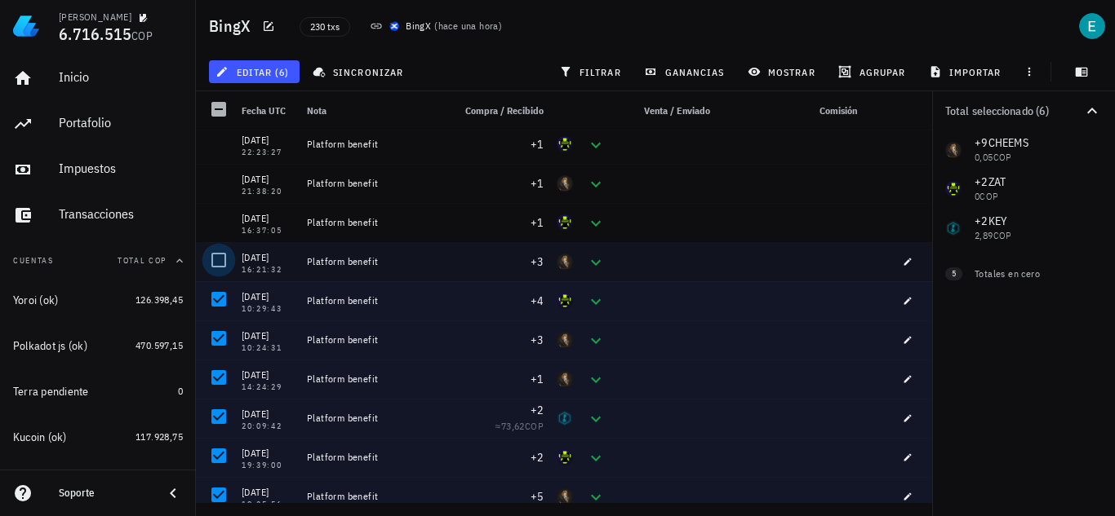
click at [219, 264] on div at bounding box center [219, 260] width 28 height 28
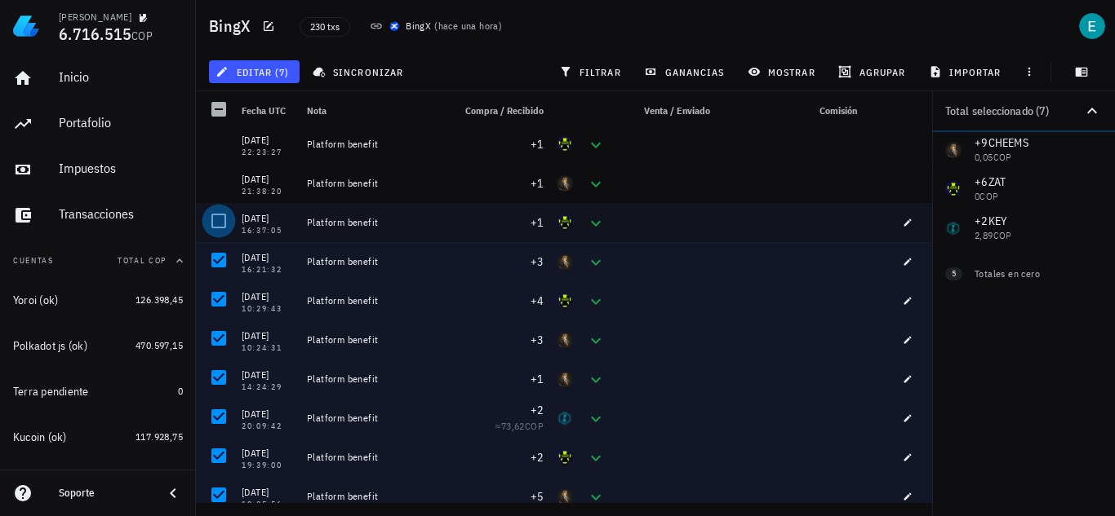
click at [219, 228] on div at bounding box center [219, 221] width 28 height 28
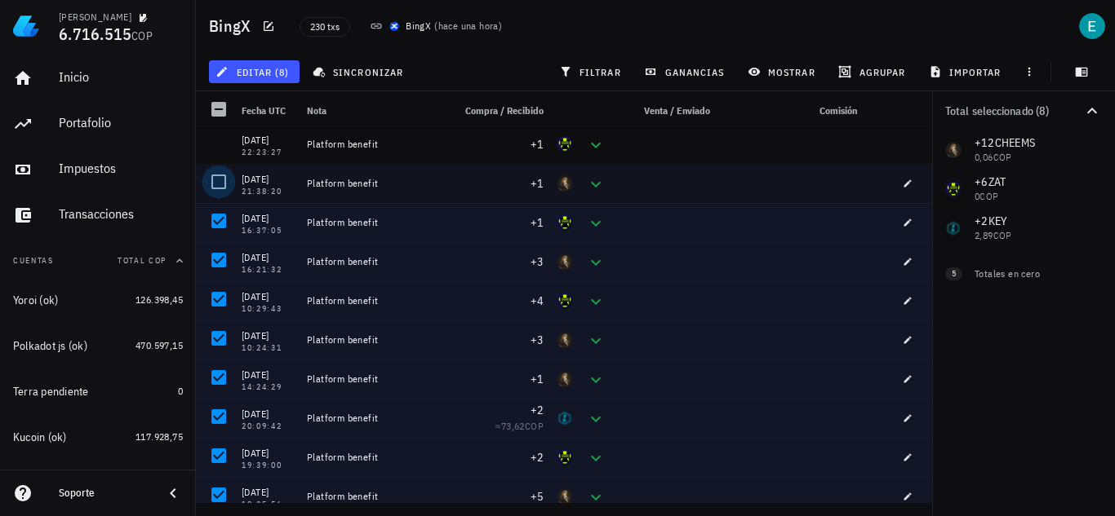
click at [219, 190] on div at bounding box center [219, 182] width 28 height 28
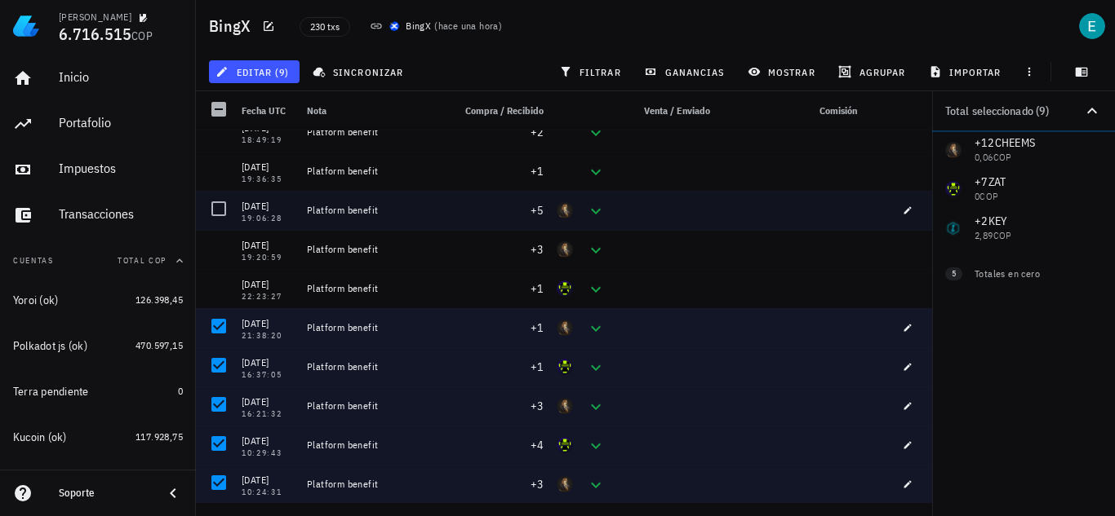
scroll to position [8145, 0]
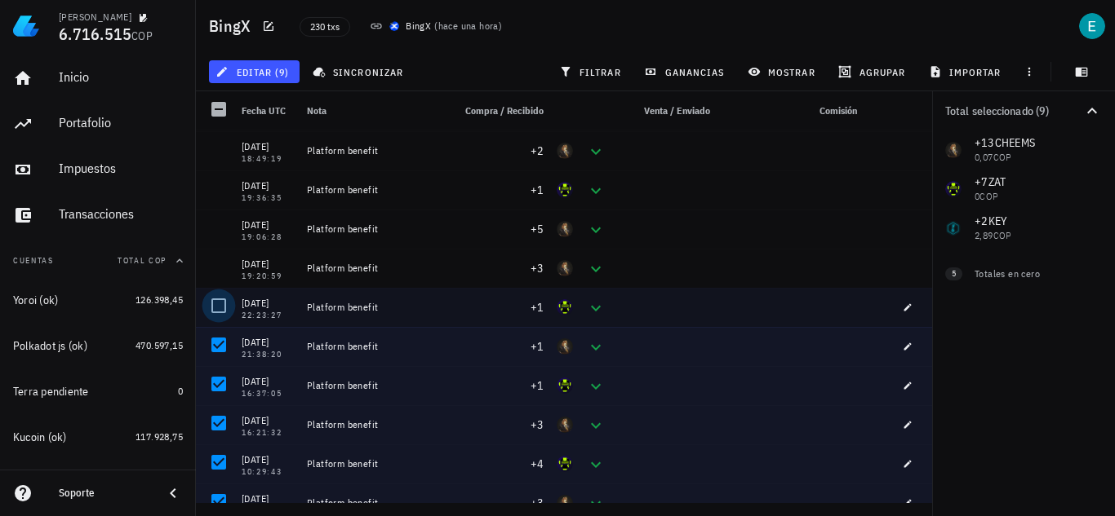
click at [227, 303] on div at bounding box center [219, 306] width 28 height 28
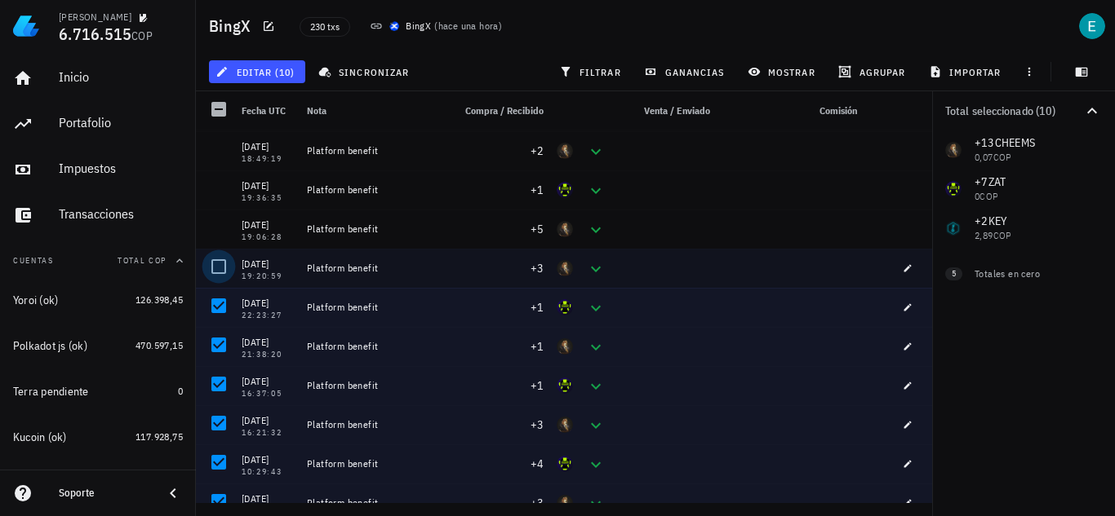
click at [220, 265] on div at bounding box center [219, 267] width 28 height 28
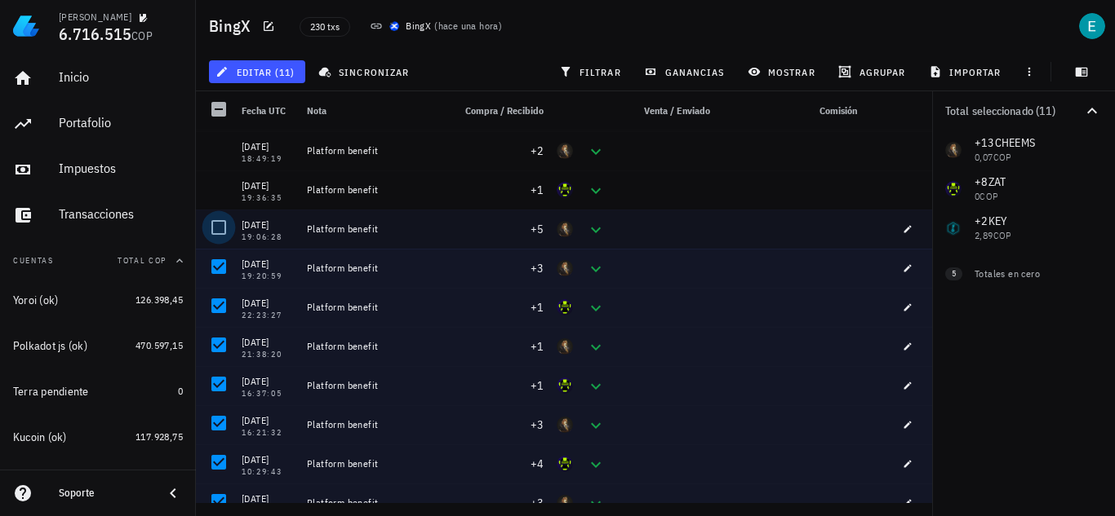
click at [224, 220] on div at bounding box center [219, 228] width 28 height 28
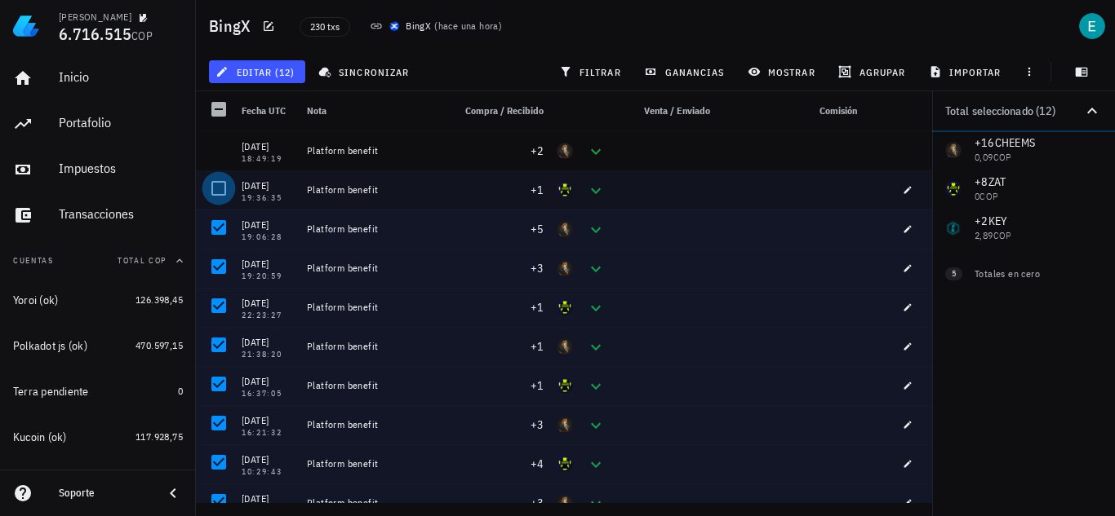
click at [224, 193] on div at bounding box center [219, 189] width 28 height 28
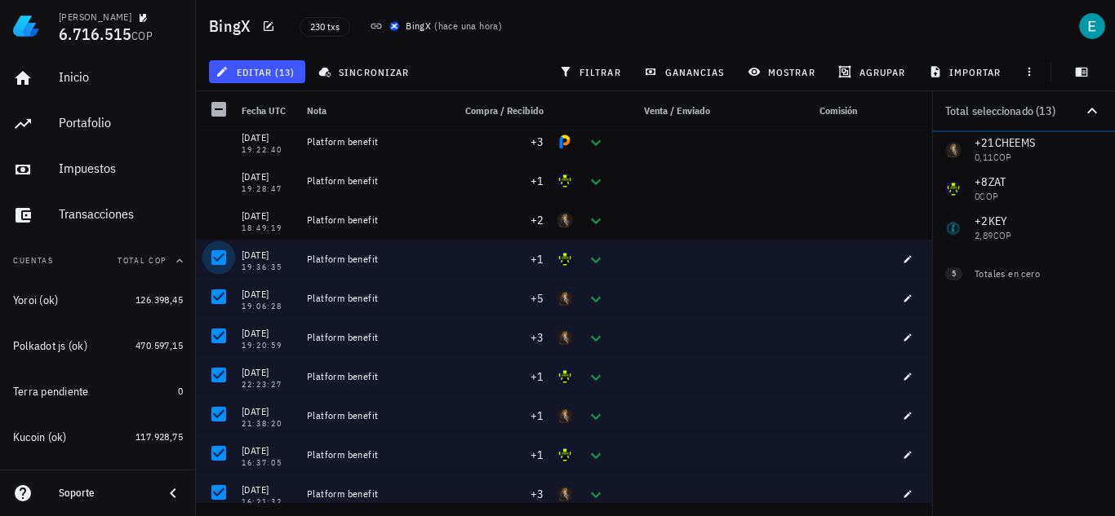
scroll to position [7982, 0]
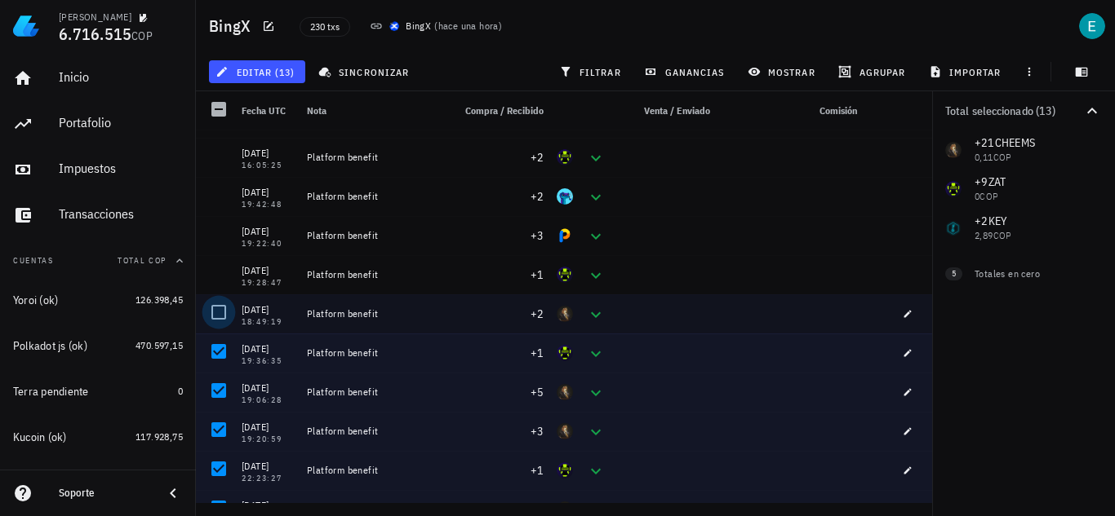
click at [218, 308] on div at bounding box center [219, 313] width 28 height 28
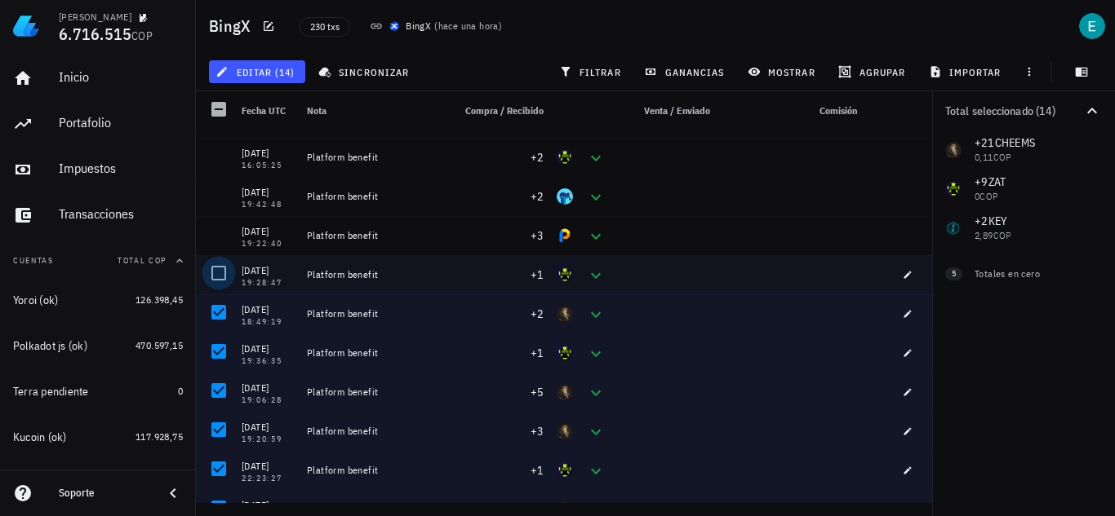
click at [218, 277] on div at bounding box center [219, 273] width 28 height 28
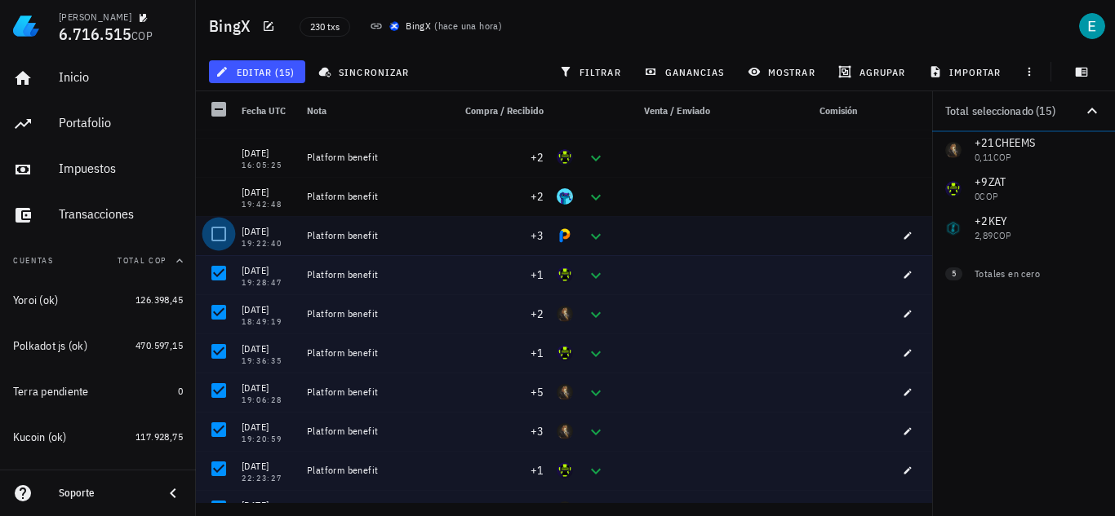
click at [224, 229] on div at bounding box center [219, 234] width 28 height 28
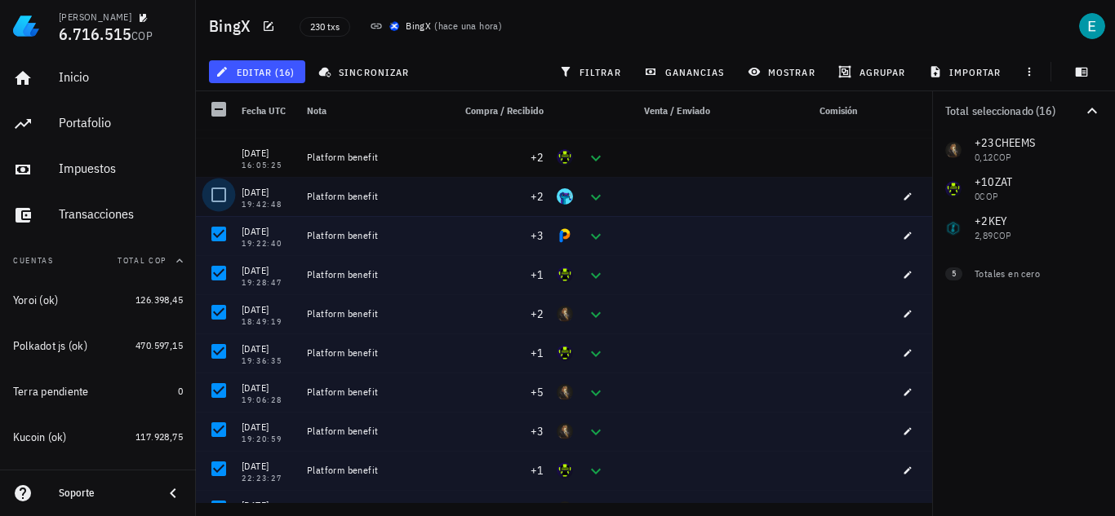
click at [219, 203] on div at bounding box center [219, 195] width 28 height 28
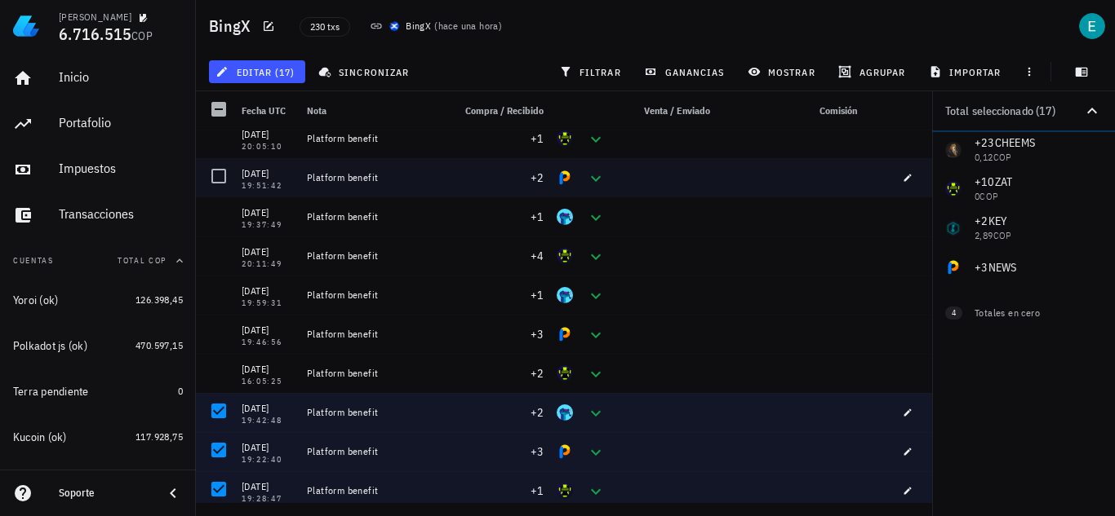
scroll to position [7737, 0]
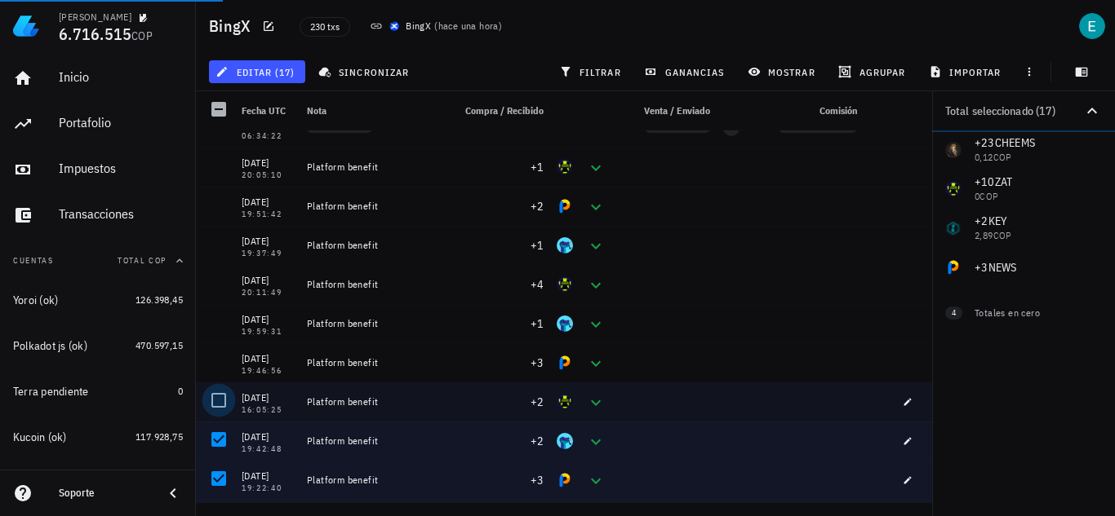
drag, startPoint x: 222, startPoint y: 401, endPoint x: 214, endPoint y: 384, distance: 19.0
click at [221, 401] on div at bounding box center [219, 401] width 28 height 28
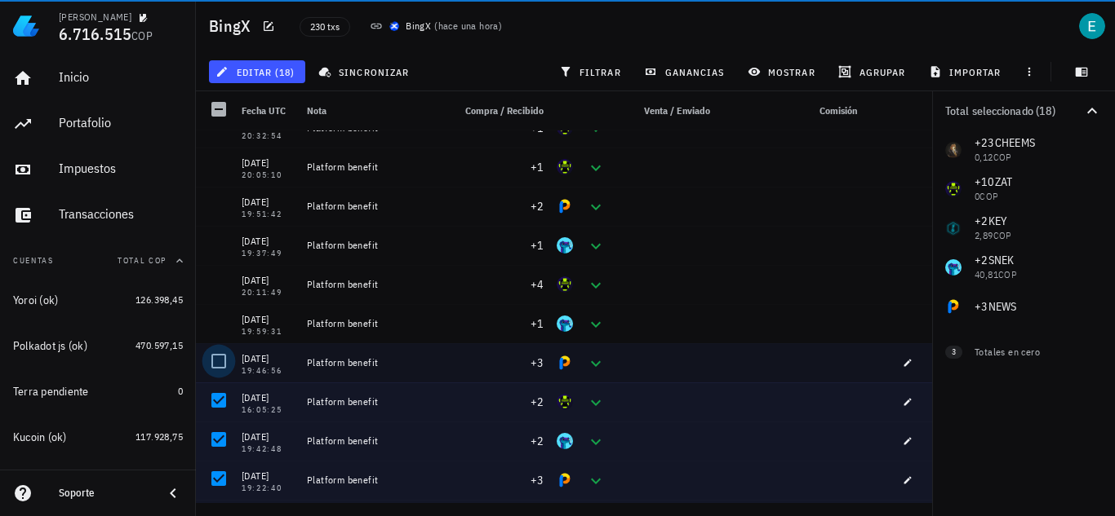
click at [208, 366] on div at bounding box center [219, 362] width 28 height 28
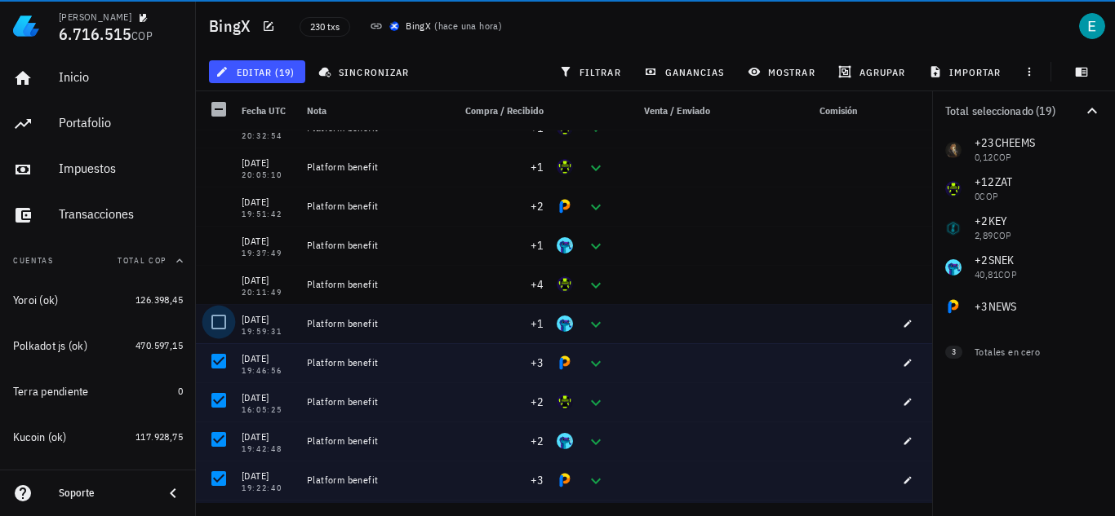
click at [219, 318] on div at bounding box center [219, 322] width 28 height 28
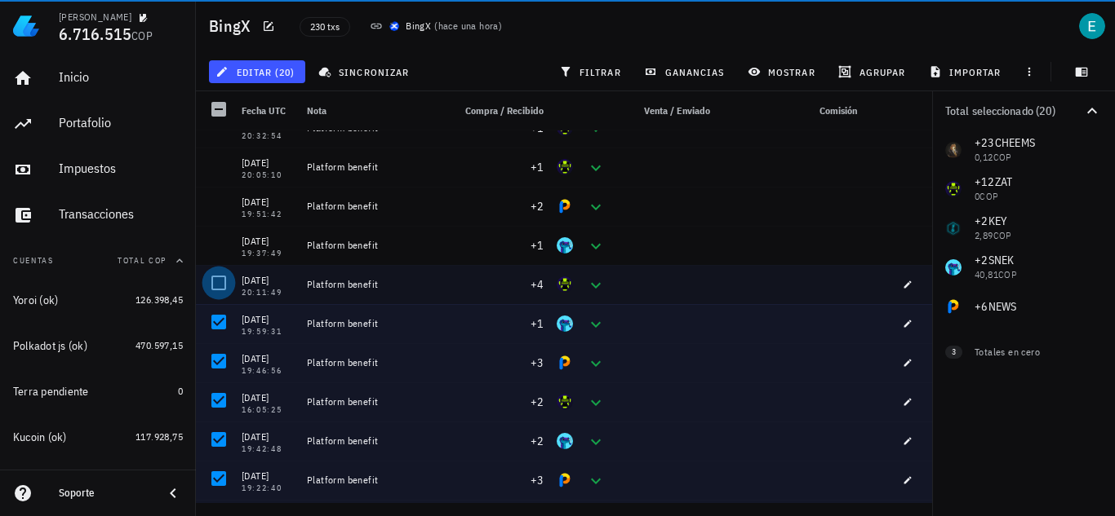
click at [222, 275] on div at bounding box center [219, 283] width 28 height 28
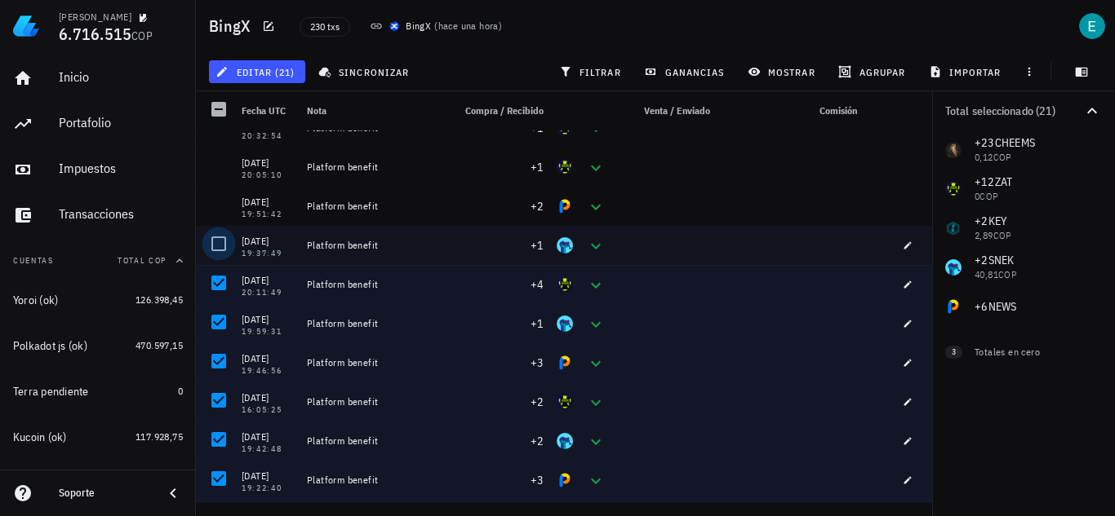
click at [224, 236] on div at bounding box center [219, 244] width 28 height 28
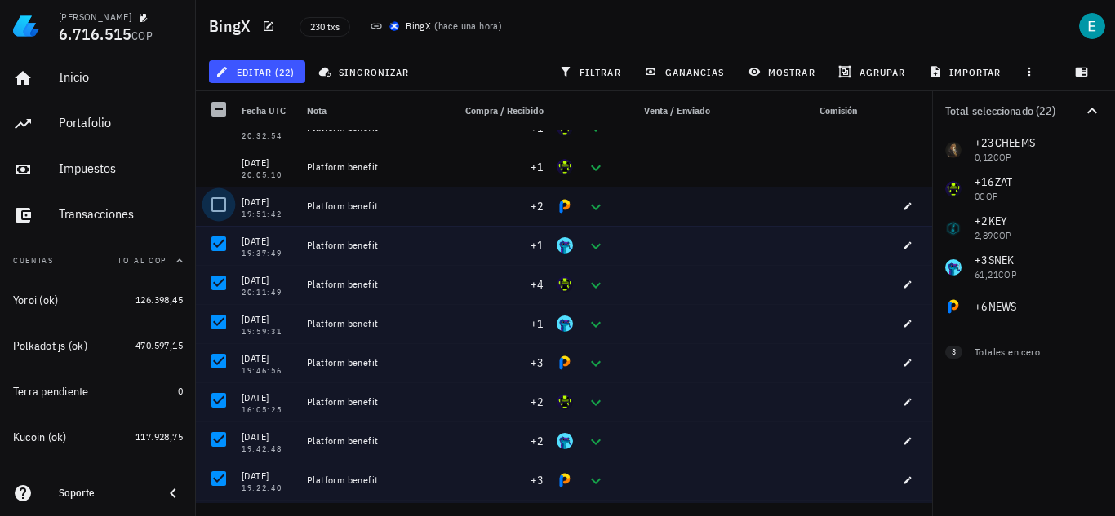
click at [225, 202] on div at bounding box center [219, 205] width 28 height 28
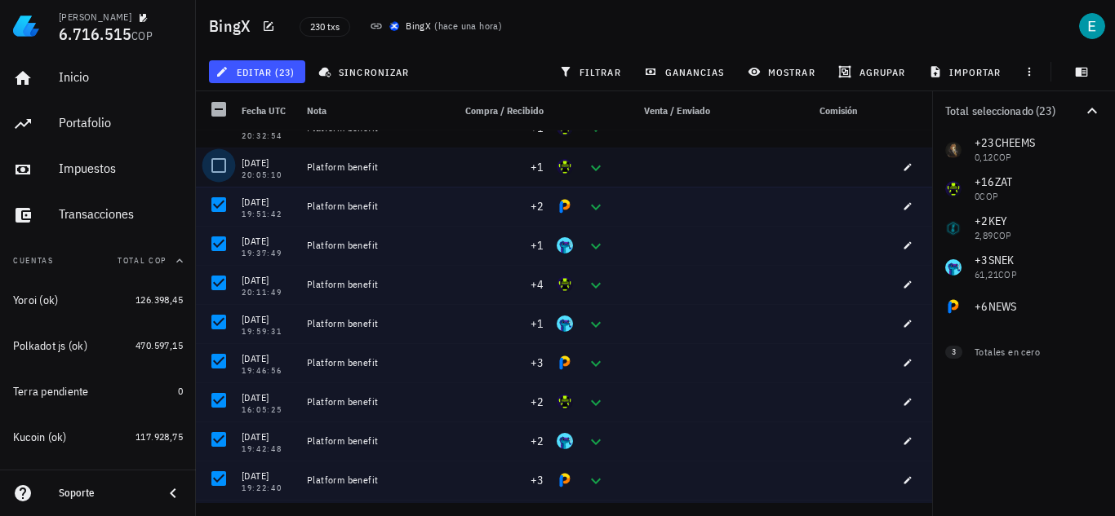
click at [225, 166] on div at bounding box center [219, 166] width 28 height 28
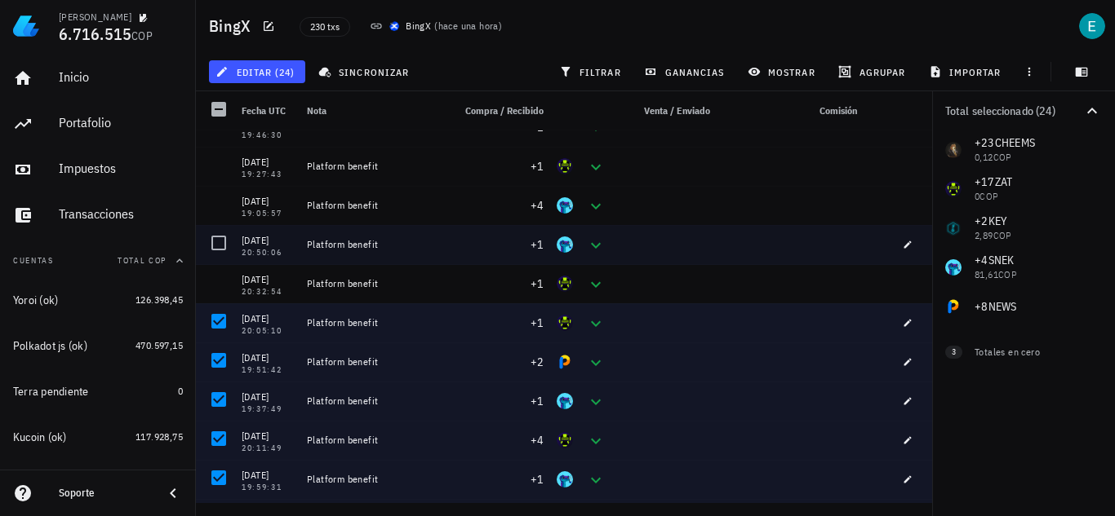
scroll to position [7492, 0]
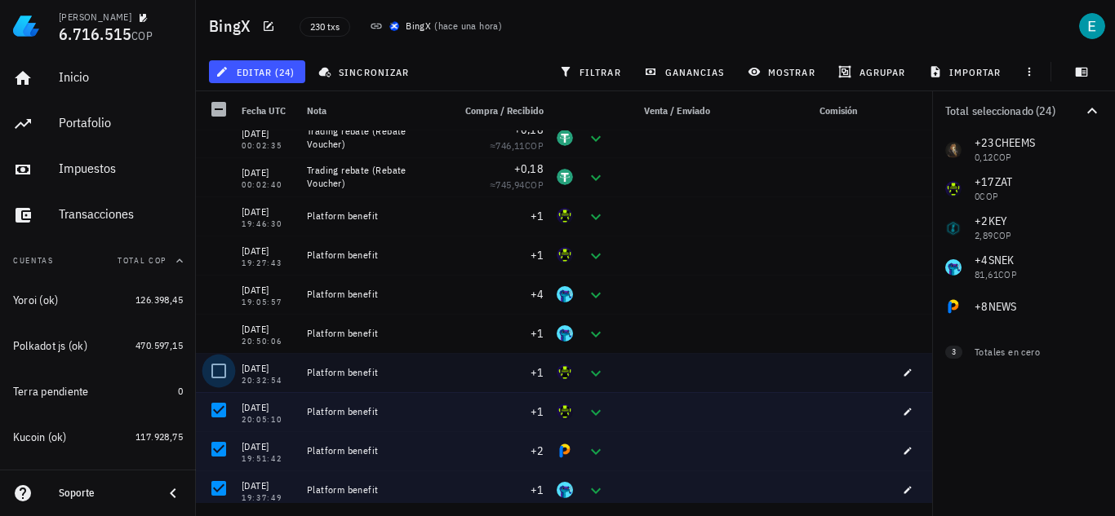
click at [218, 377] on div at bounding box center [219, 371] width 28 height 28
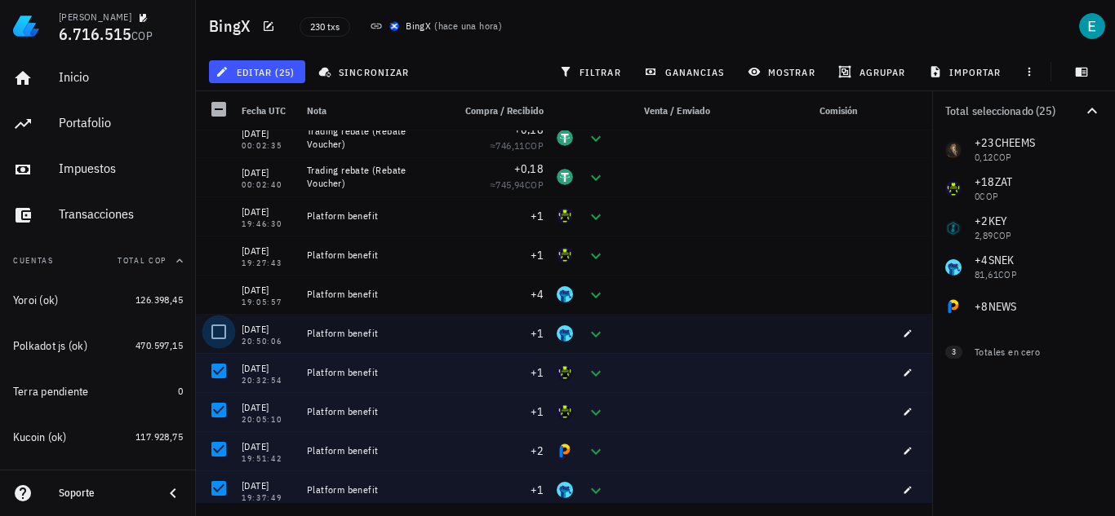
click at [220, 336] on div at bounding box center [219, 332] width 28 height 28
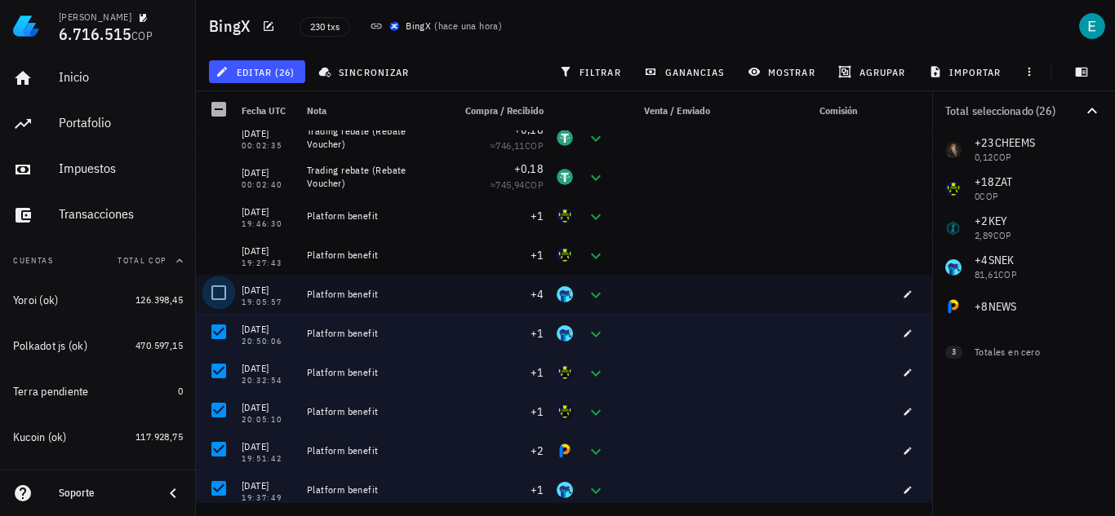
click at [222, 290] on div at bounding box center [219, 293] width 28 height 28
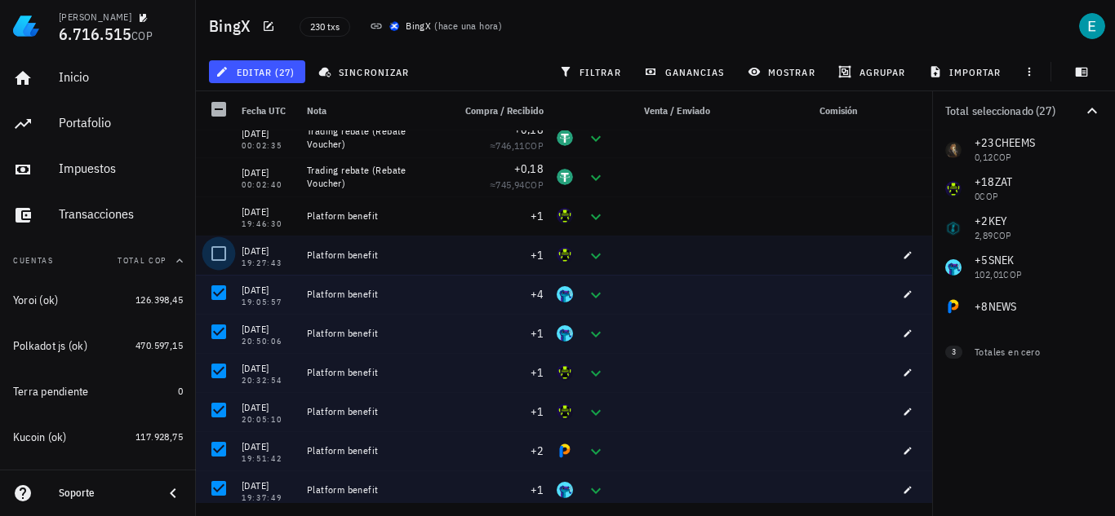
click at [219, 254] on div at bounding box center [219, 254] width 28 height 28
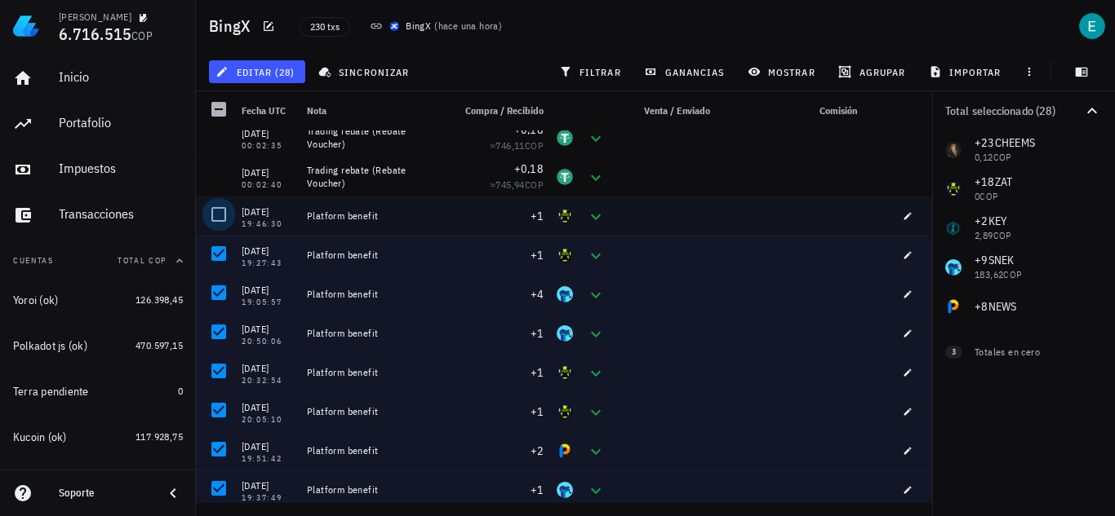
click at [219, 208] on div at bounding box center [219, 215] width 28 height 28
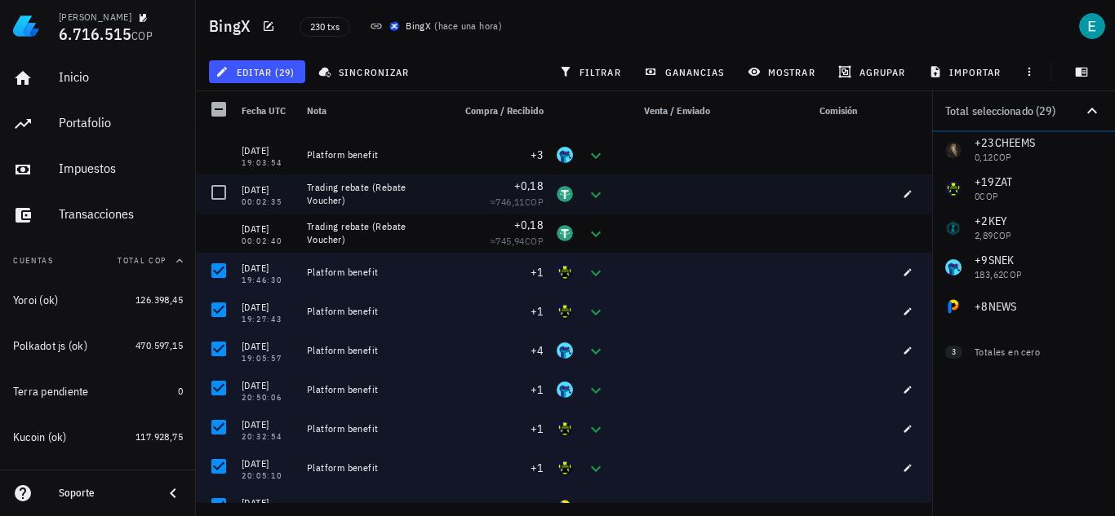
scroll to position [7329, 0]
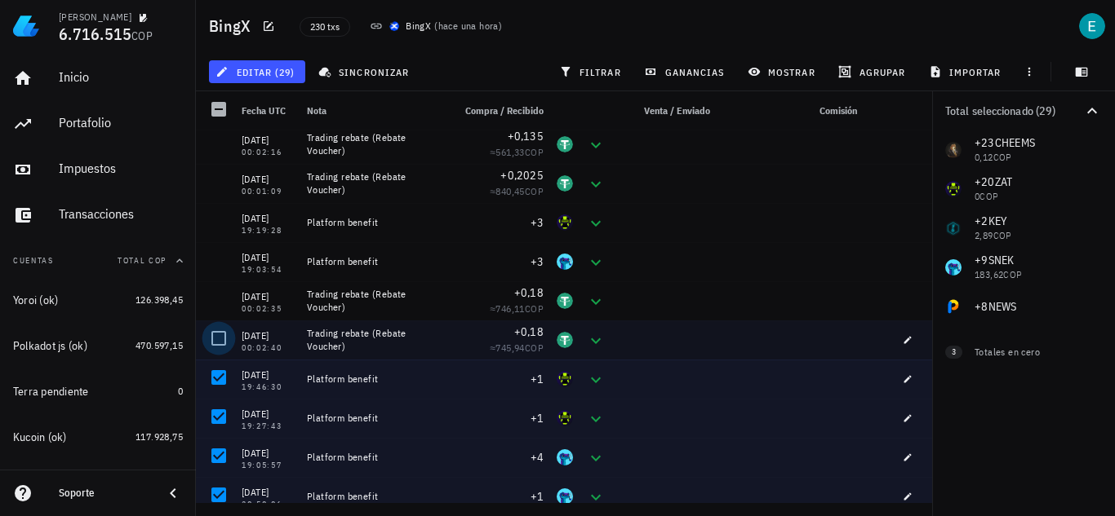
click at [217, 341] on div at bounding box center [219, 339] width 28 height 28
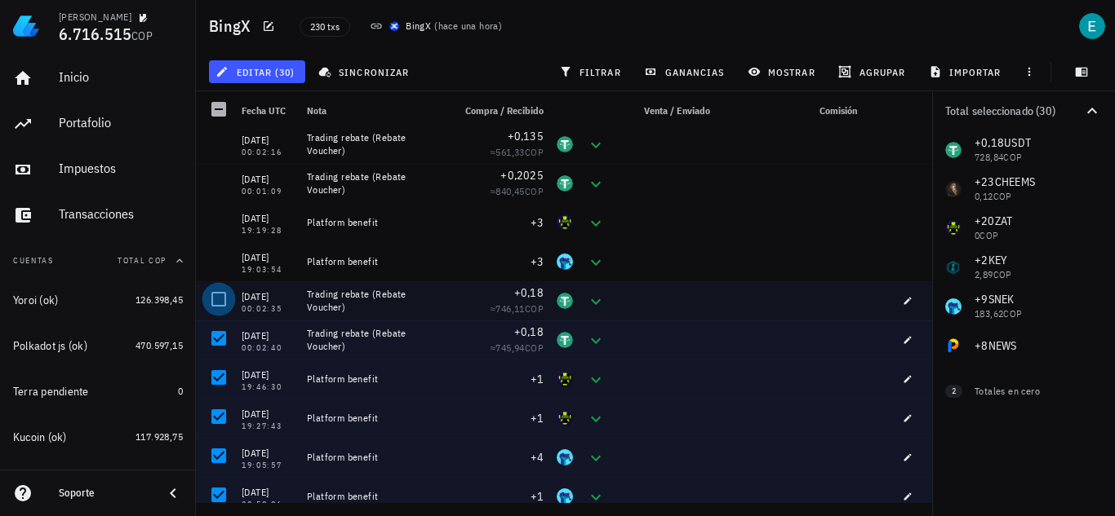
click at [221, 305] on div at bounding box center [219, 300] width 28 height 28
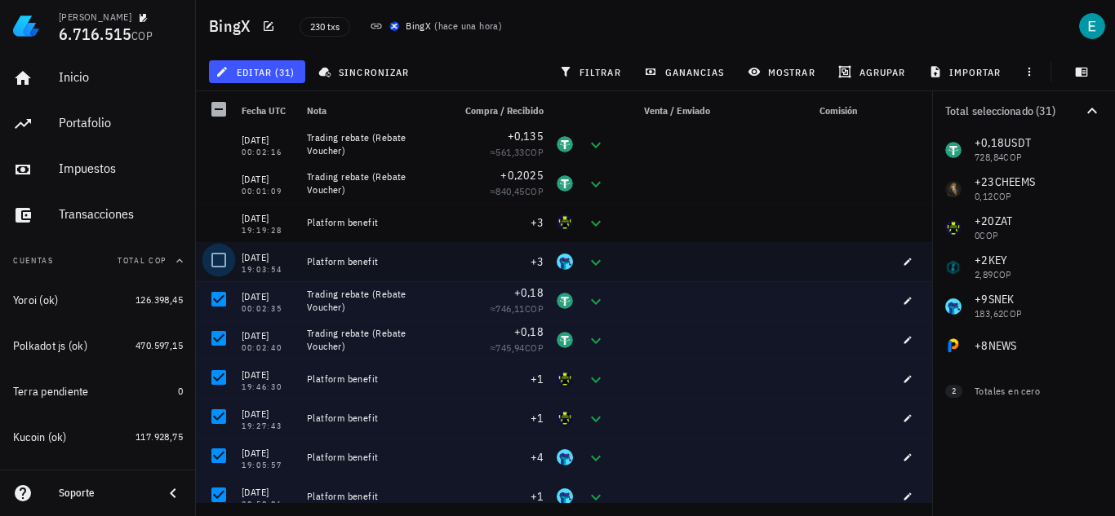
click at [211, 258] on div at bounding box center [219, 260] width 28 height 28
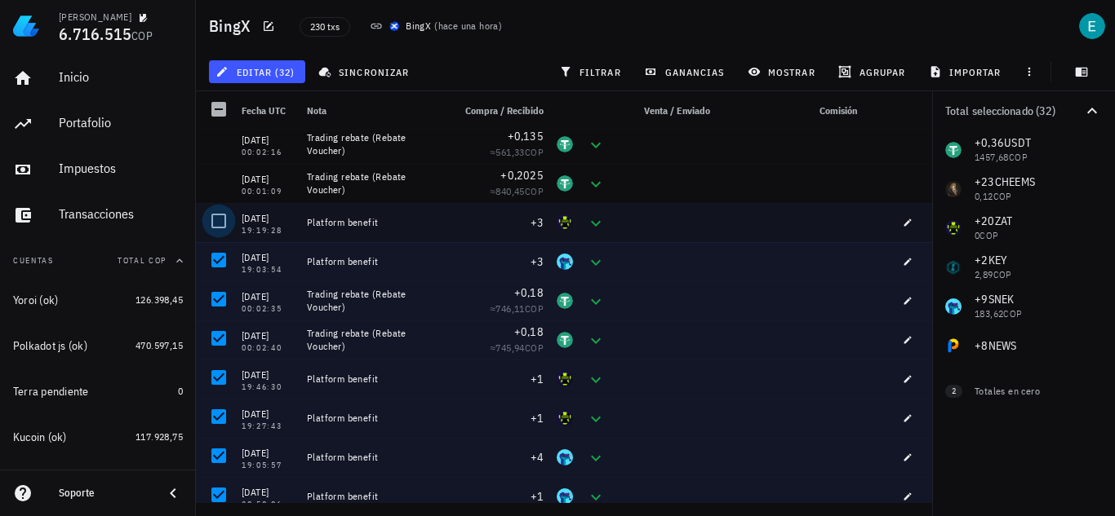
click at [220, 216] on div at bounding box center [219, 221] width 28 height 28
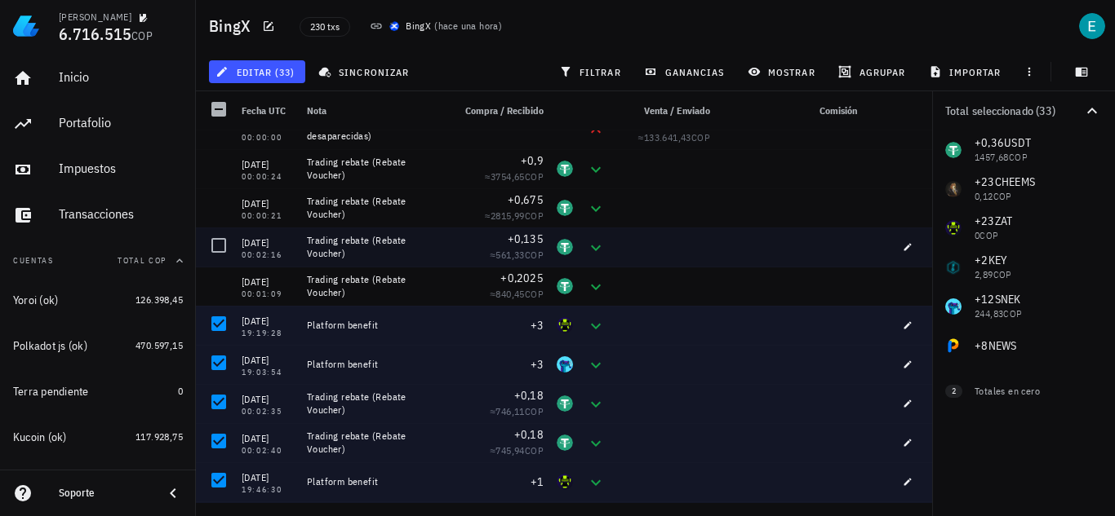
scroll to position [7166, 0]
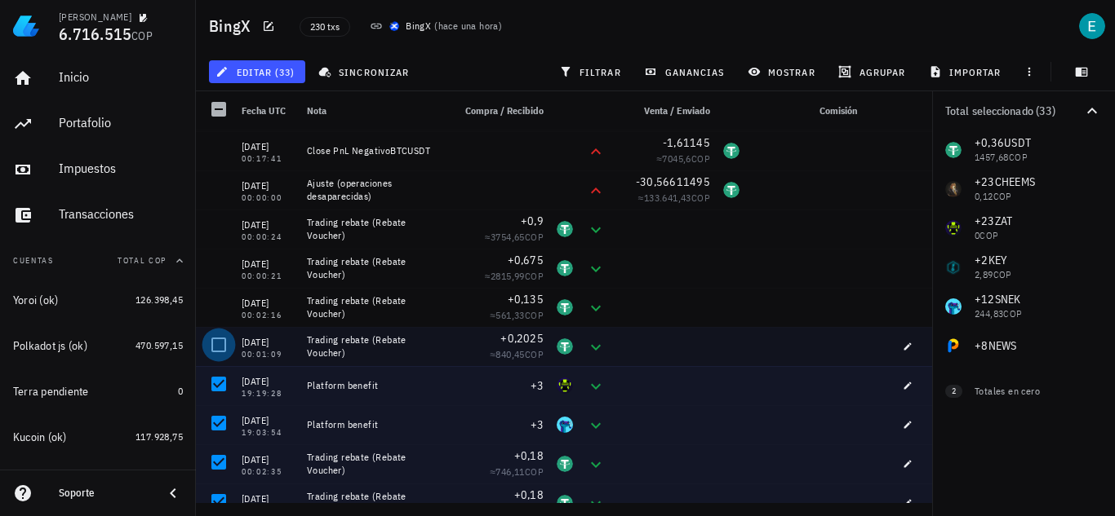
click at [219, 345] on div at bounding box center [219, 345] width 28 height 28
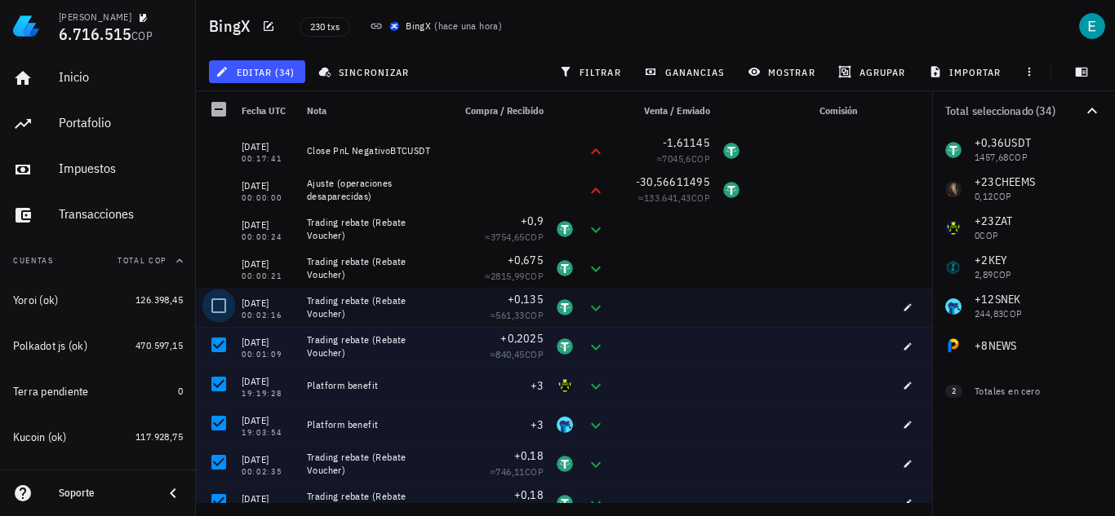
click at [224, 313] on div at bounding box center [219, 306] width 28 height 28
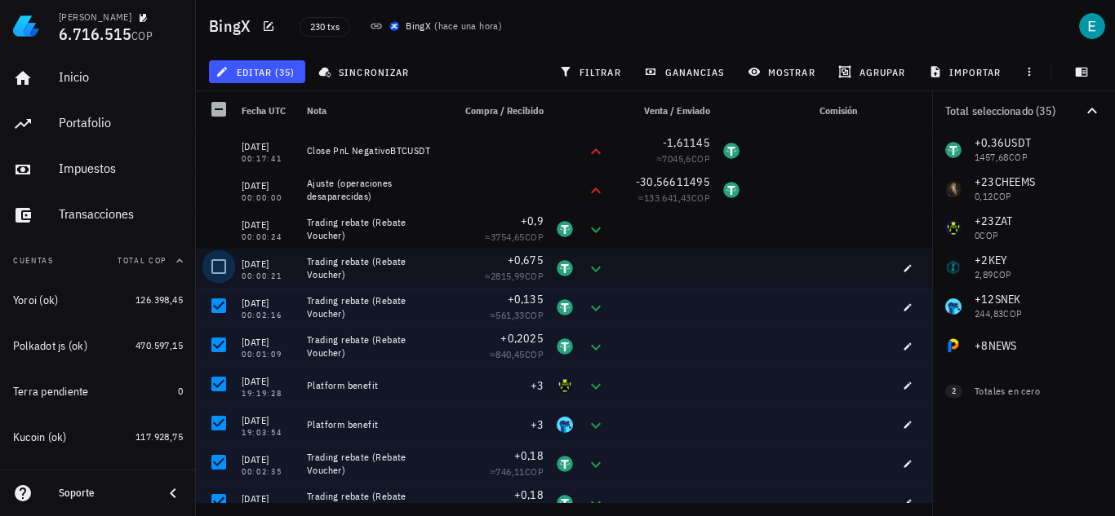
click at [223, 264] on div at bounding box center [219, 267] width 28 height 28
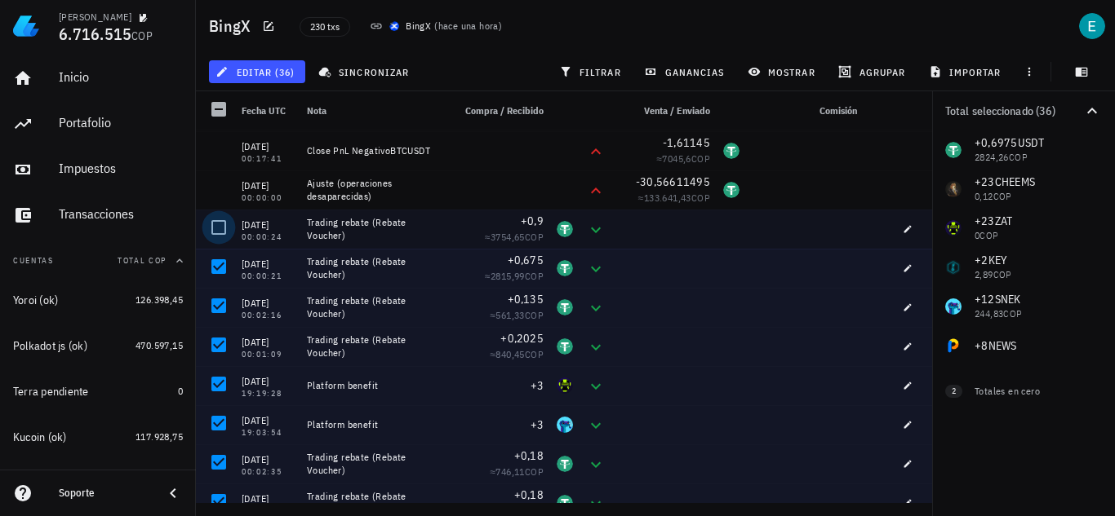
click at [226, 227] on div at bounding box center [219, 228] width 28 height 28
click at [299, 73] on button "editar (37)" at bounding box center [257, 71] width 96 height 23
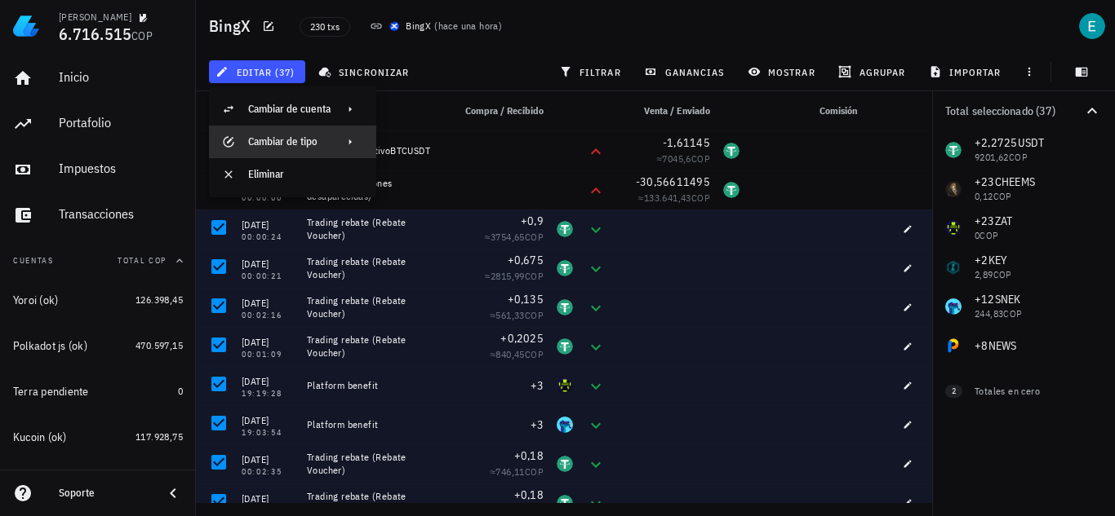
click at [310, 134] on div "Cambiar de tipo" at bounding box center [289, 142] width 82 height 26
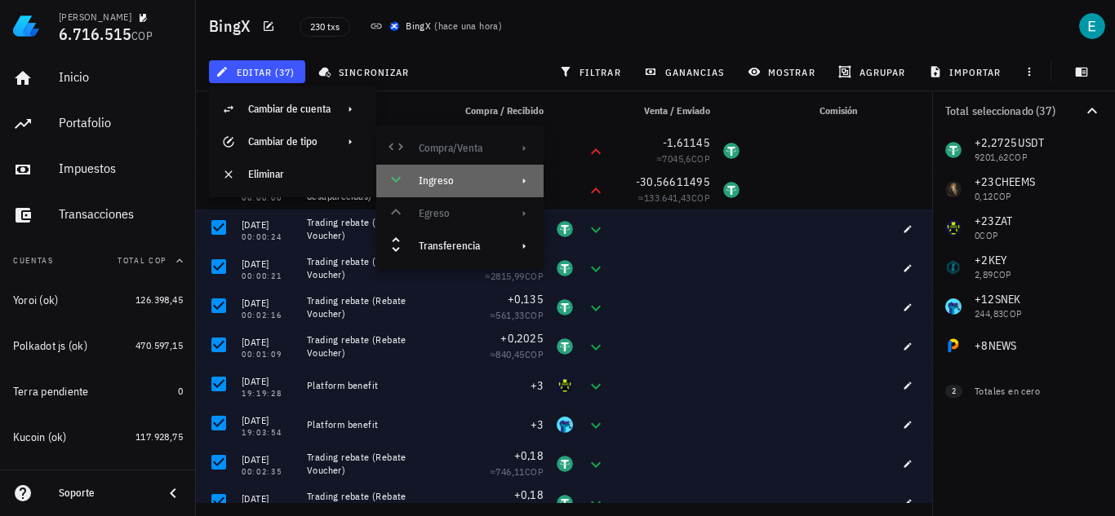
click at [440, 169] on div "Ingreso" at bounding box center [459, 181] width 167 height 33
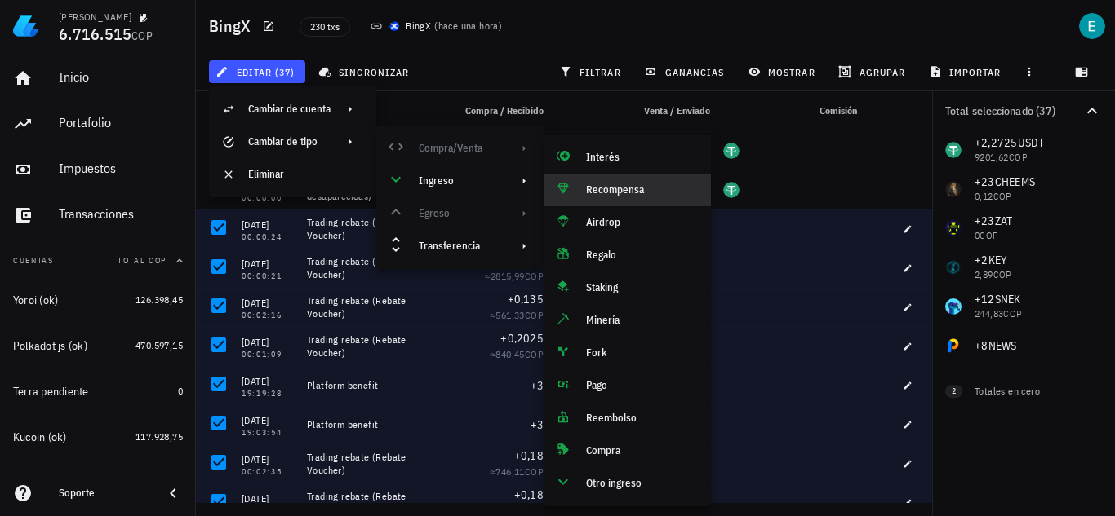
click at [640, 196] on div "Recompensa" at bounding box center [642, 190] width 112 height 13
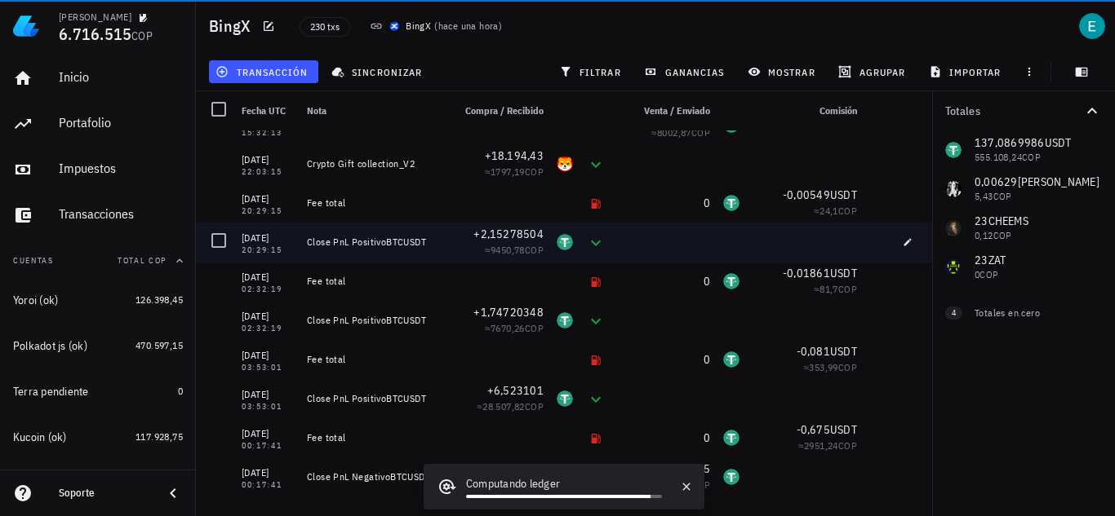
scroll to position [6758, 0]
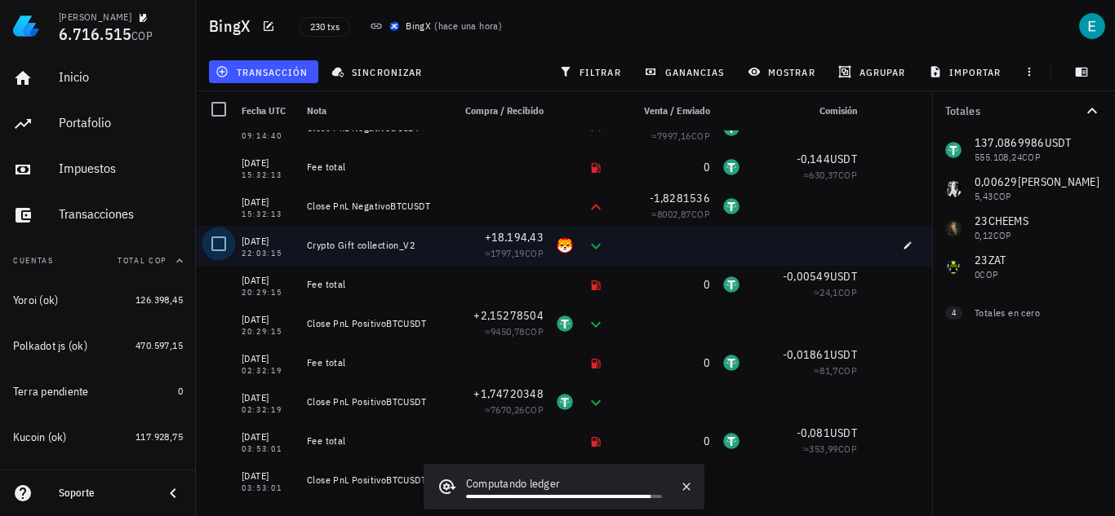
click at [219, 243] on div at bounding box center [219, 244] width 28 height 28
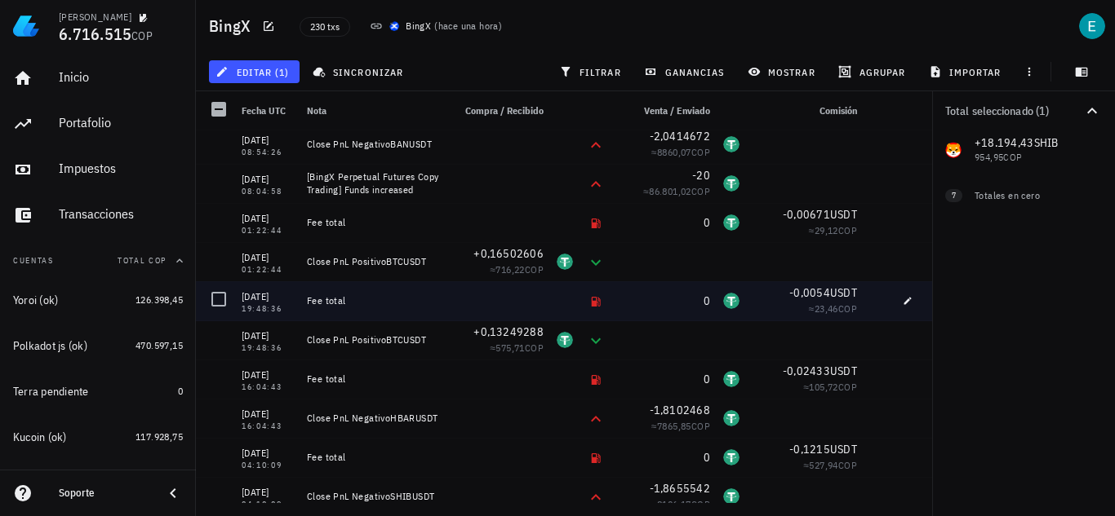
scroll to position [5289, 0]
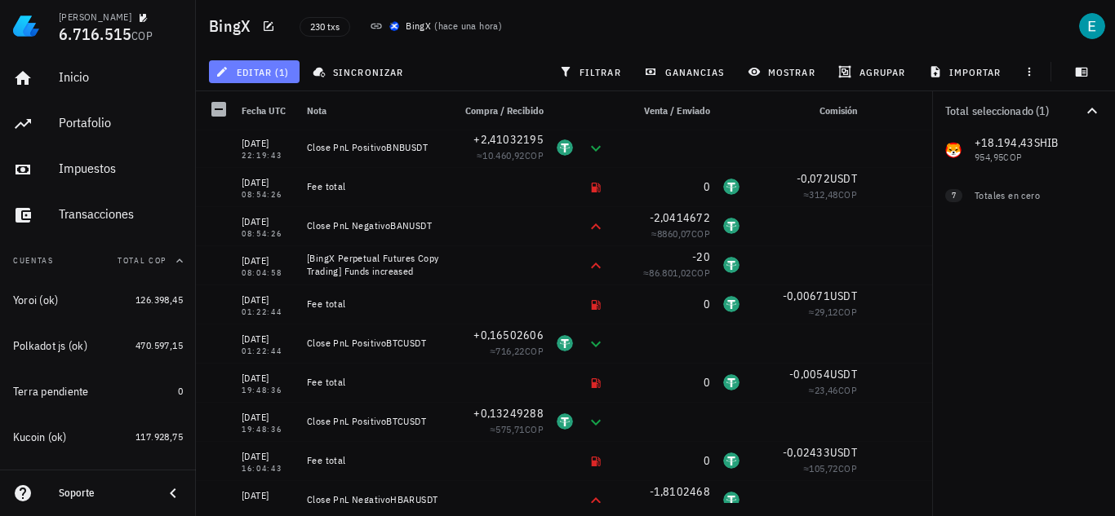
click at [274, 78] on button "editar (1)" at bounding box center [254, 71] width 91 height 23
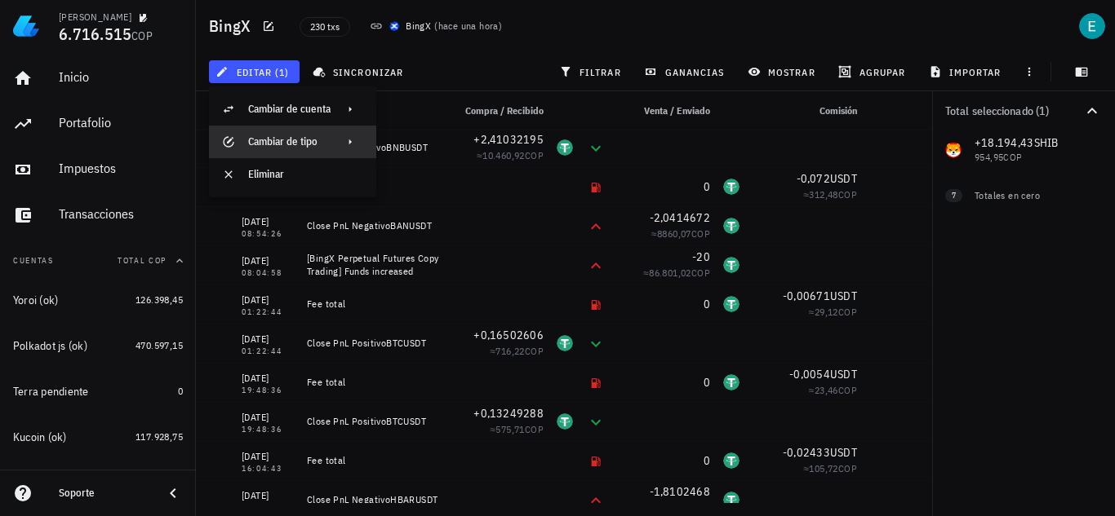
click at [301, 134] on div "Cambiar de tipo" at bounding box center [289, 142] width 82 height 26
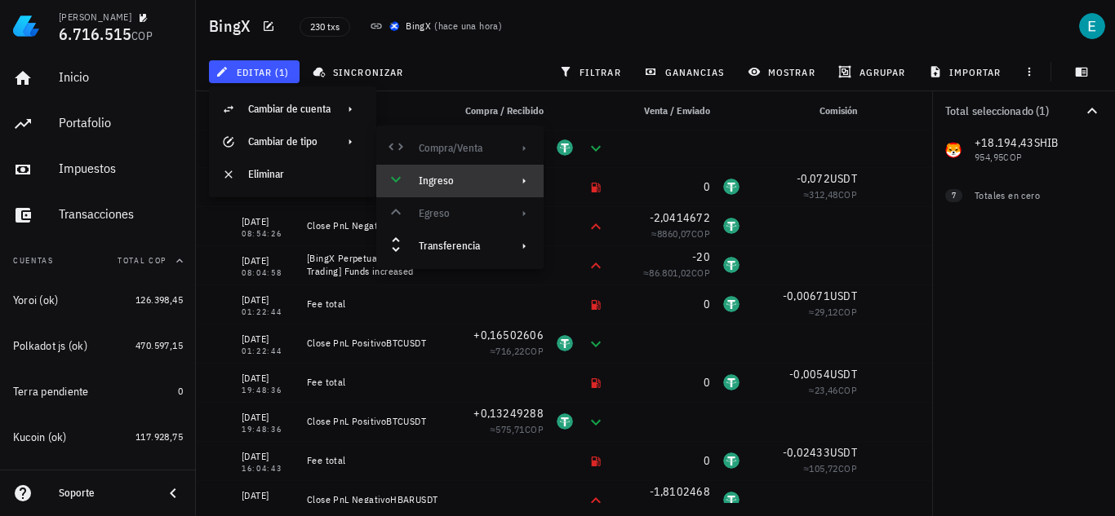
click at [441, 175] on div "Ingreso" at bounding box center [458, 181] width 79 height 13
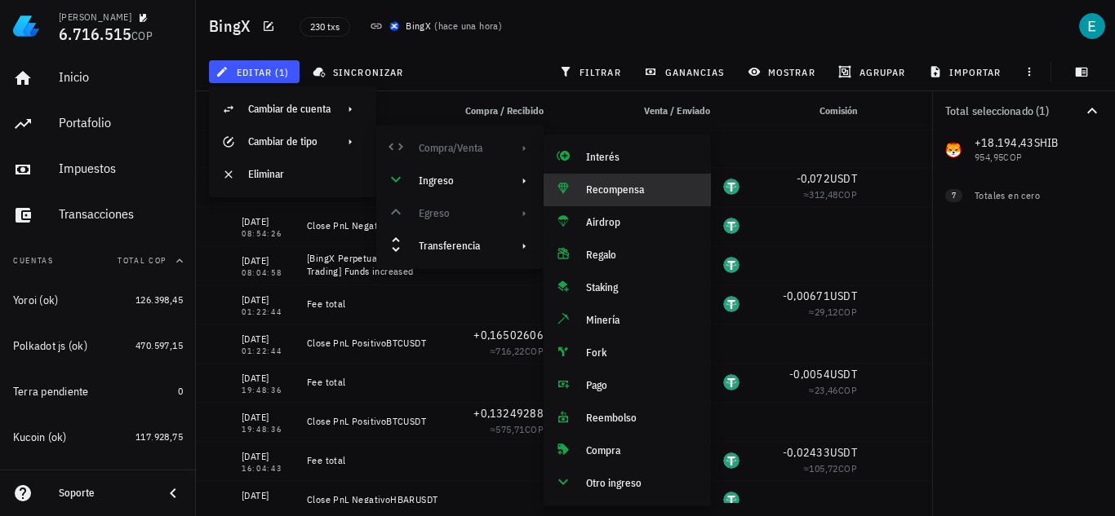
click at [610, 188] on div "Recompensa" at bounding box center [642, 190] width 112 height 13
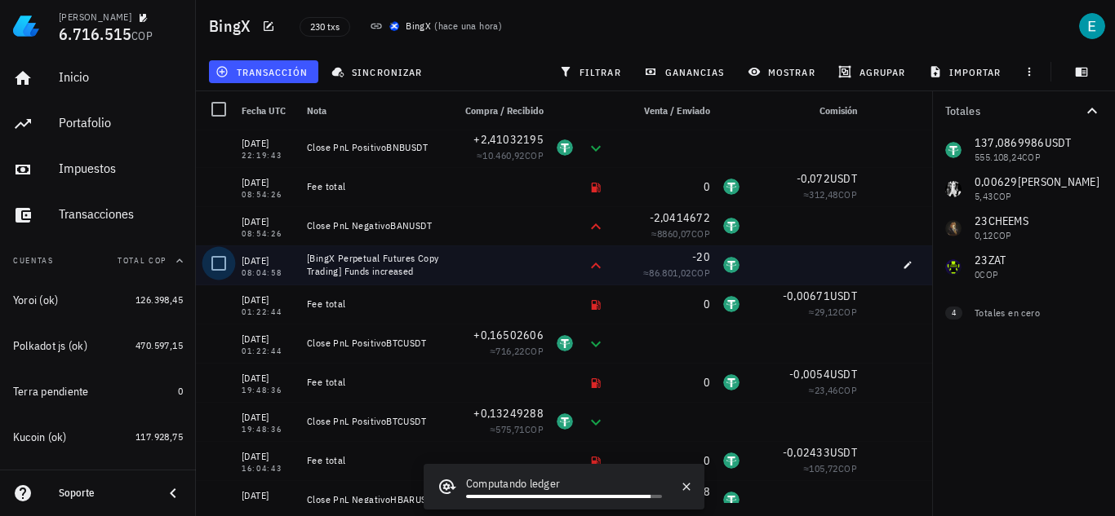
click at [219, 274] on div at bounding box center [219, 264] width 28 height 28
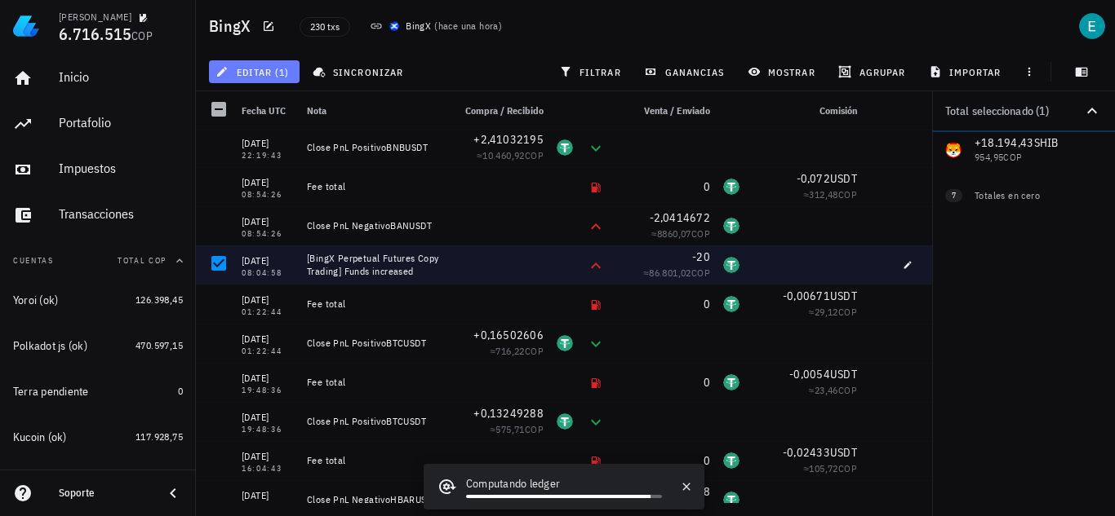
click at [268, 72] on span "editar (1)" at bounding box center [254, 71] width 70 height 13
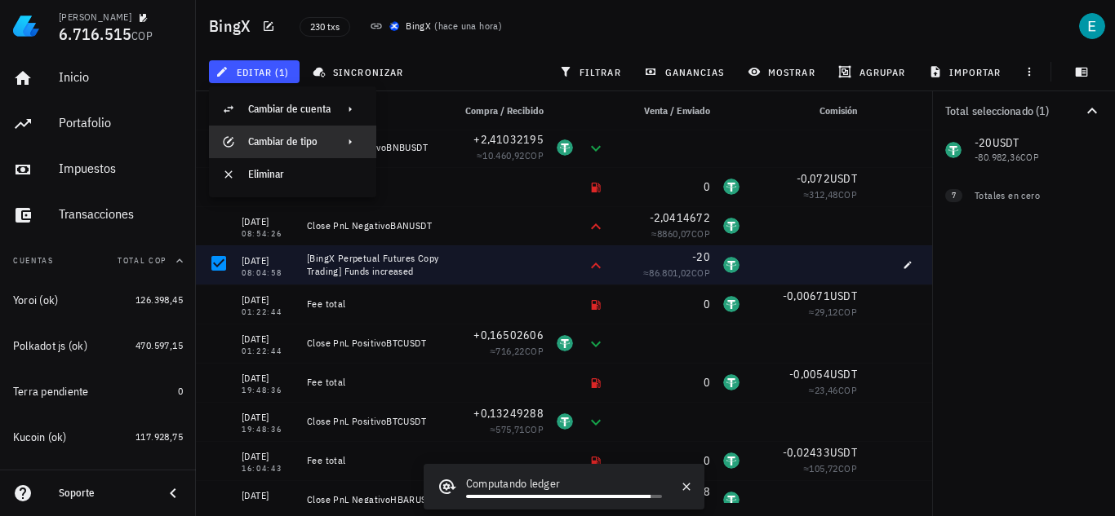
click at [292, 131] on div "Cambiar de tipo" at bounding box center [289, 142] width 82 height 26
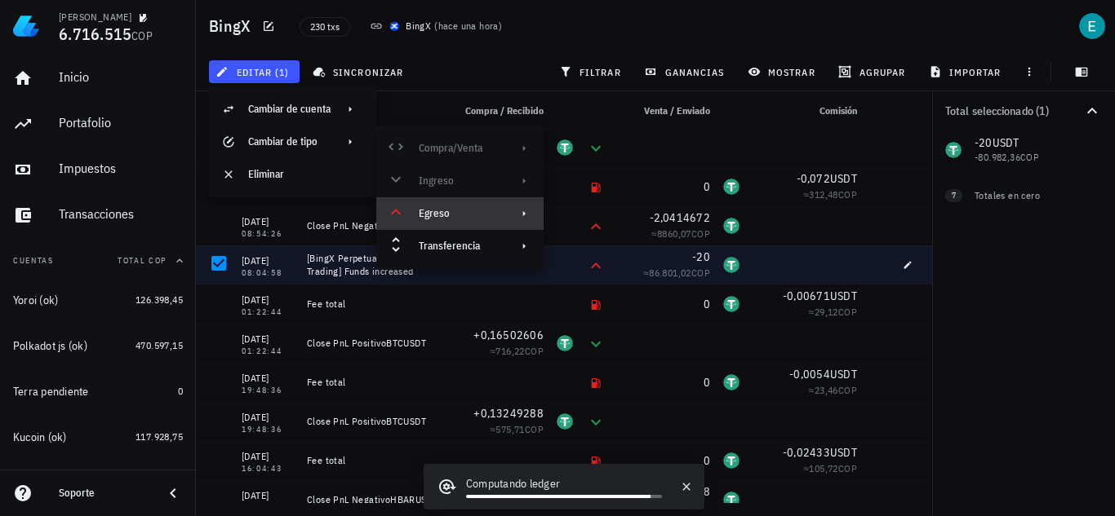
click at [457, 214] on div "Egreso" at bounding box center [458, 213] width 79 height 13
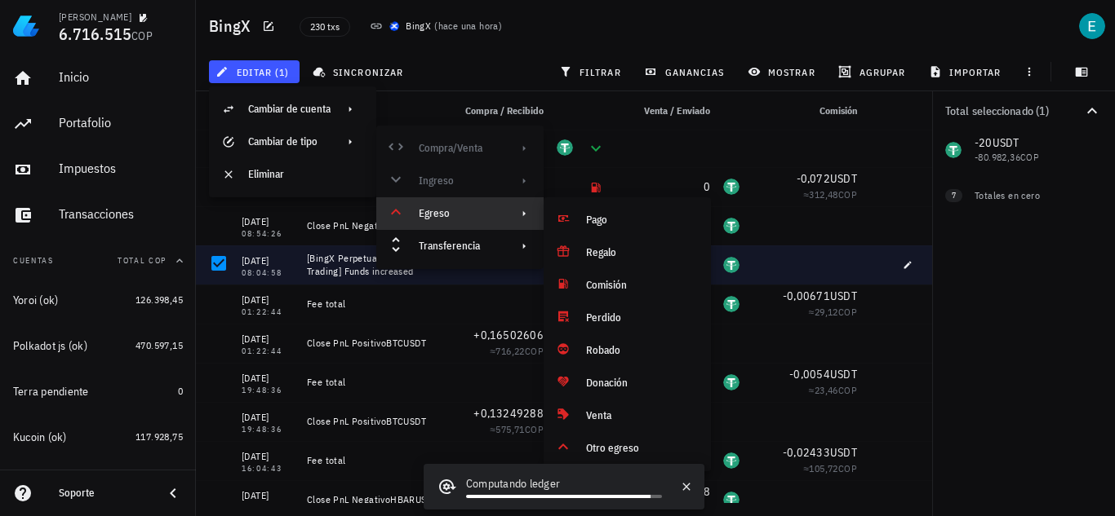
click at [457, 214] on div "Egreso" at bounding box center [458, 213] width 79 height 13
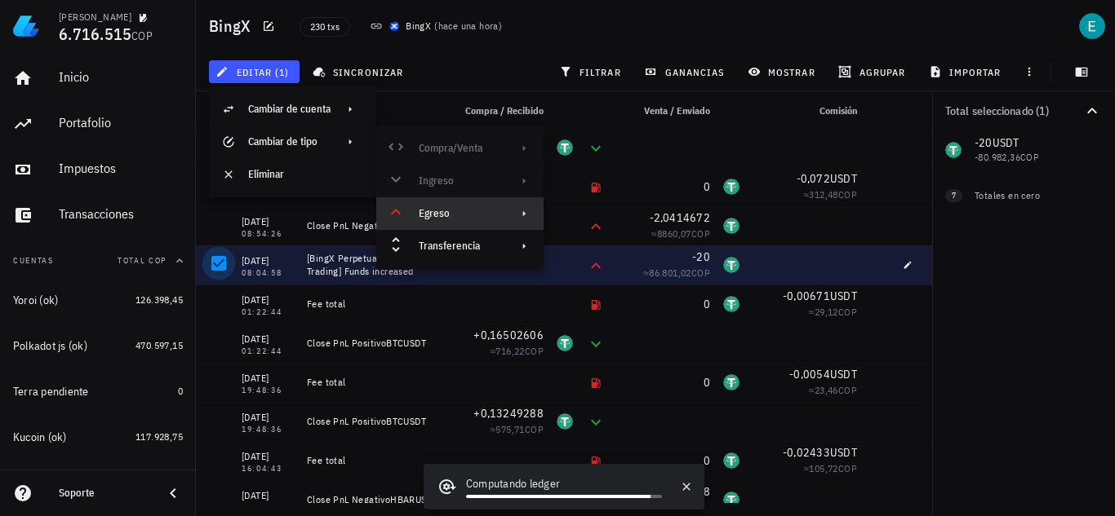
click at [224, 265] on div at bounding box center [219, 264] width 28 height 28
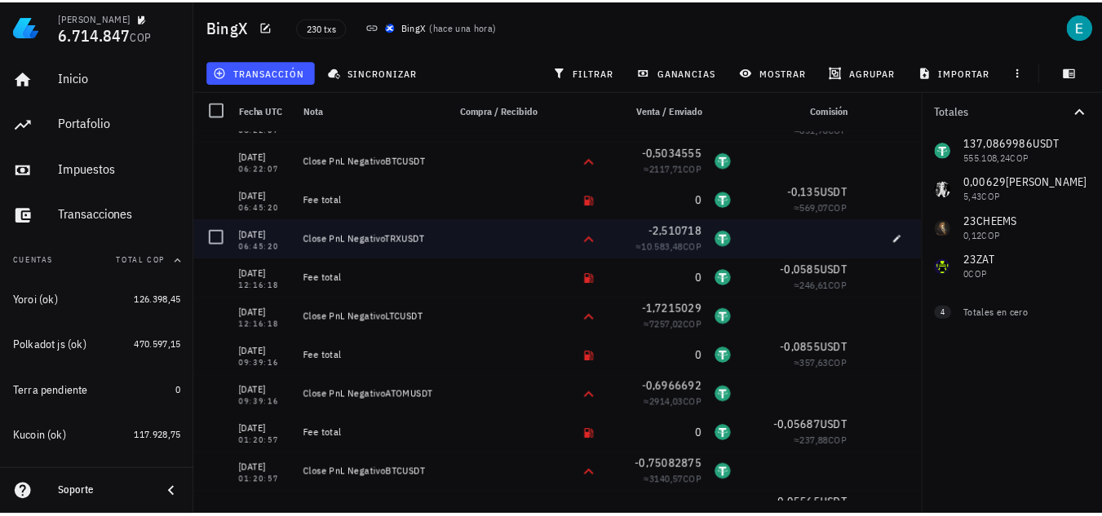
scroll to position [0, 0]
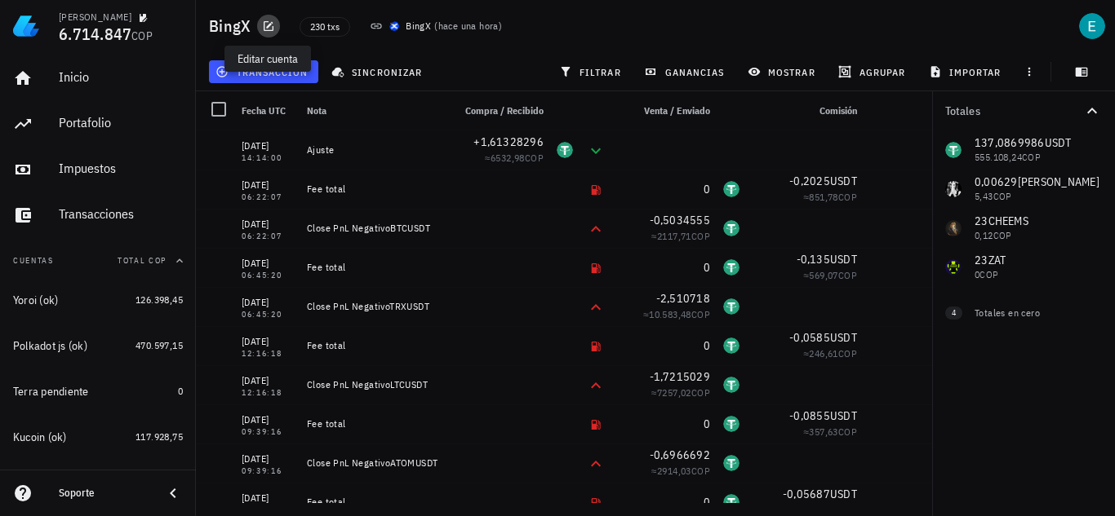
click at [270, 35] on button "button" at bounding box center [268, 26] width 23 height 23
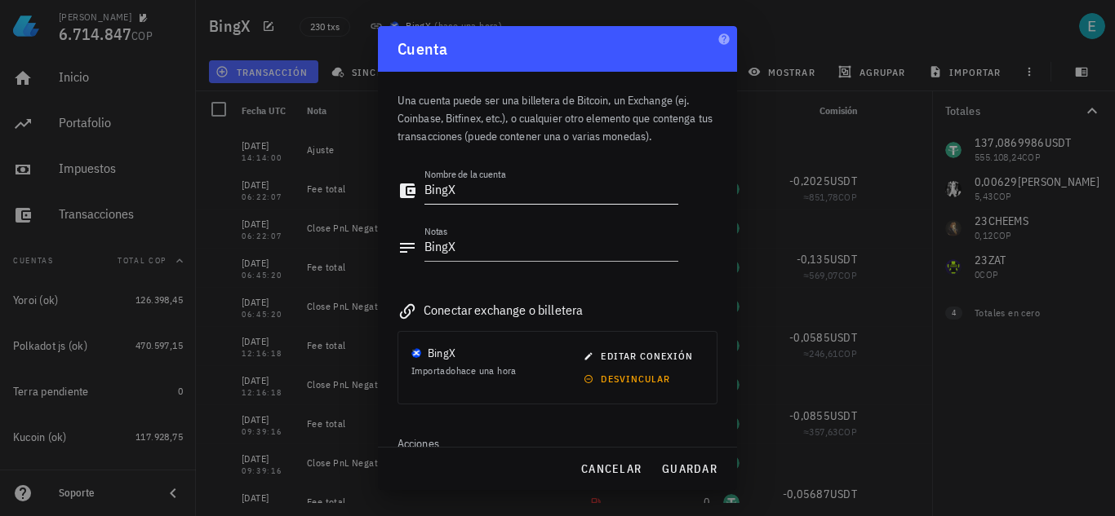
click at [465, 182] on textarea "BingX" at bounding box center [551, 191] width 254 height 26
type textarea "BingX (ok)"
click at [675, 470] on span "guardar" at bounding box center [689, 469] width 56 height 15
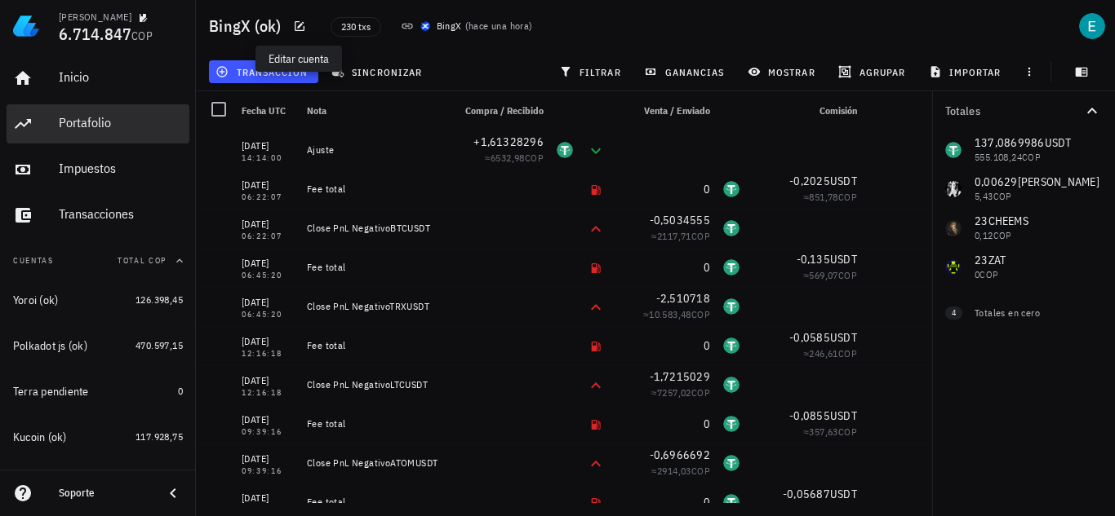
click at [99, 123] on div "Portafolio" at bounding box center [121, 123] width 124 height 16
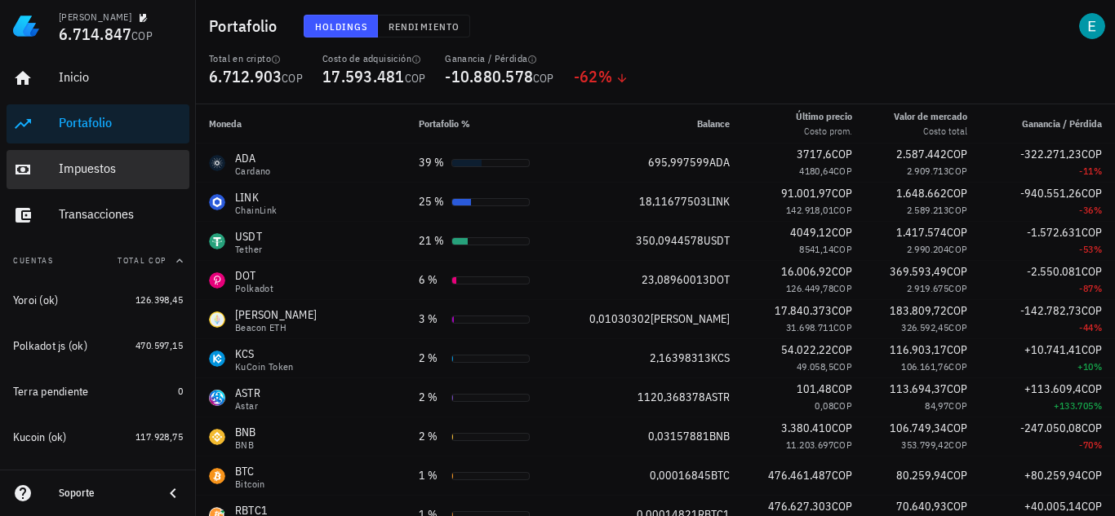
click at [74, 172] on div "Impuestos" at bounding box center [121, 169] width 124 height 16
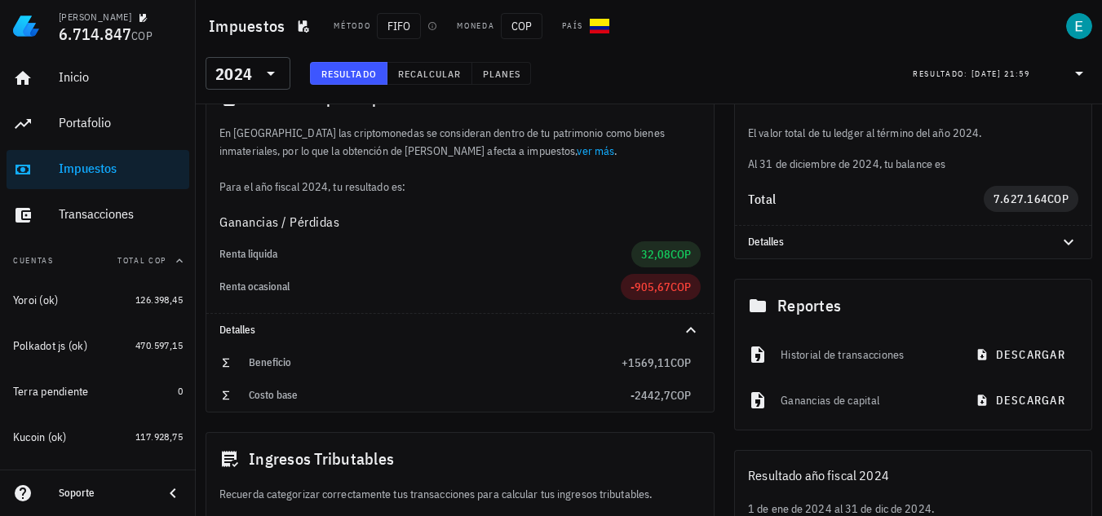
scroll to position [111, 0]
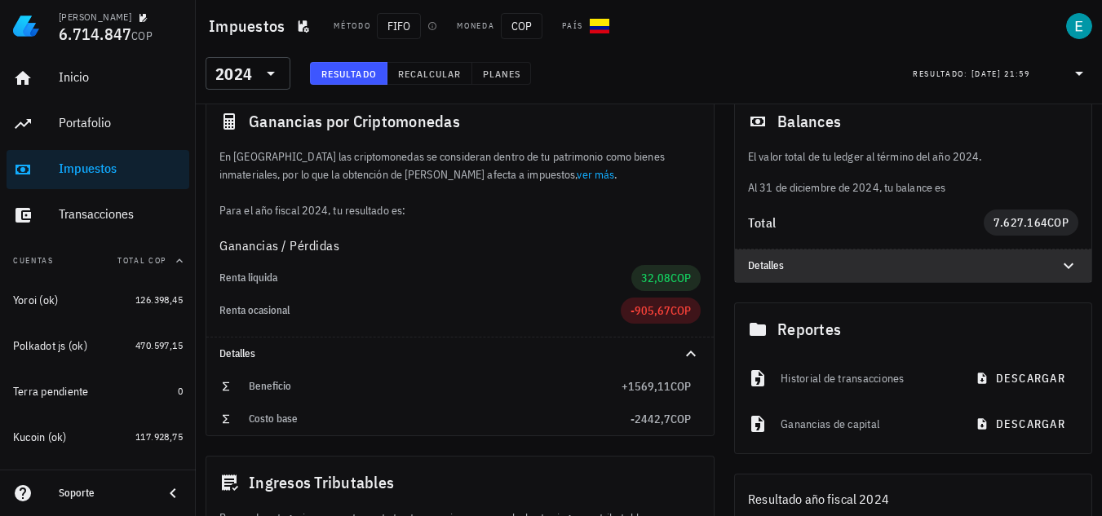
drag, startPoint x: 800, startPoint y: 259, endPoint x: 858, endPoint y: 309, distance: 76.9
click at [800, 259] on div "Detalles" at bounding box center [913, 266] width 357 height 33
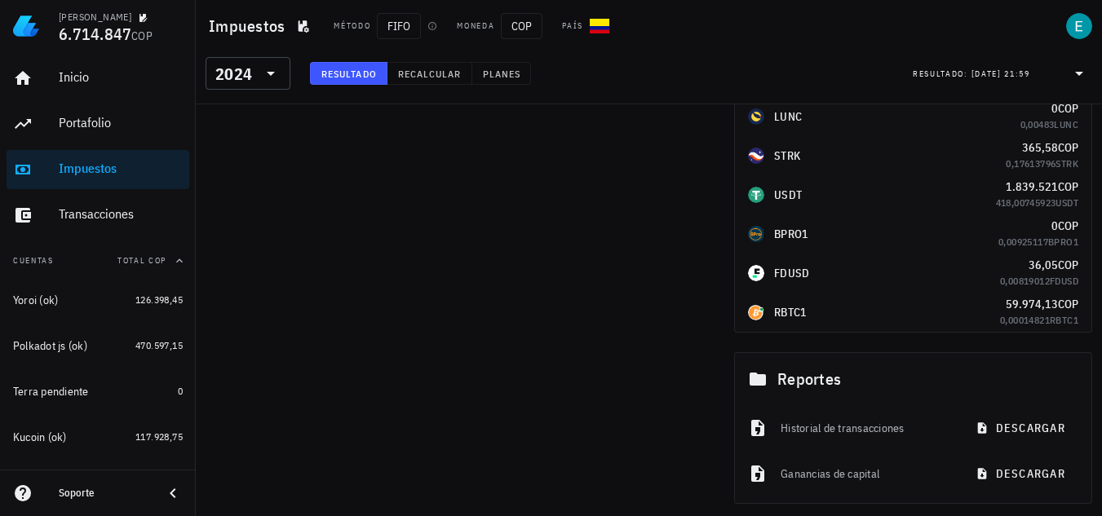
scroll to position [1090, 0]
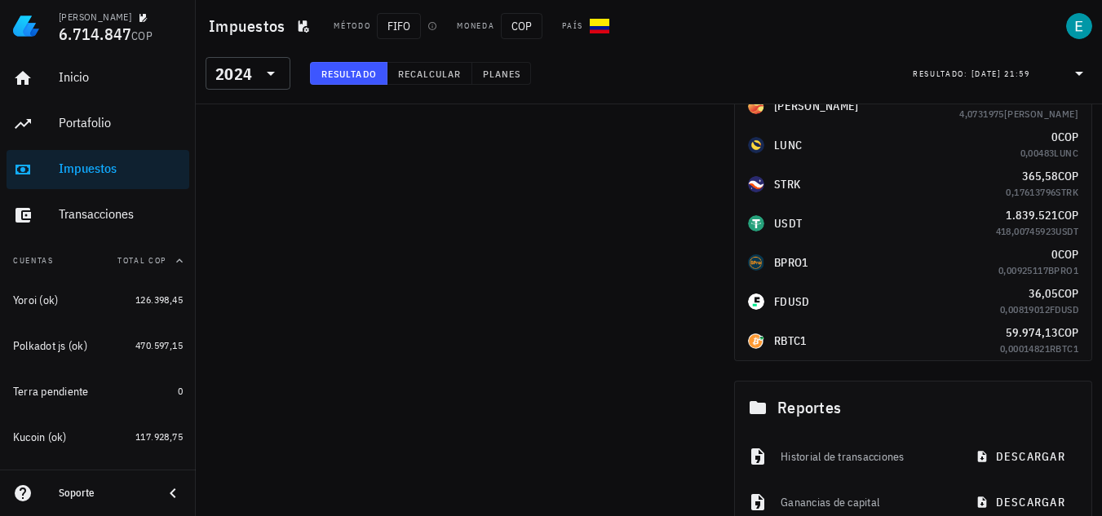
click at [811, 258] on div "BPRO1" at bounding box center [873, 263] width 250 height 16
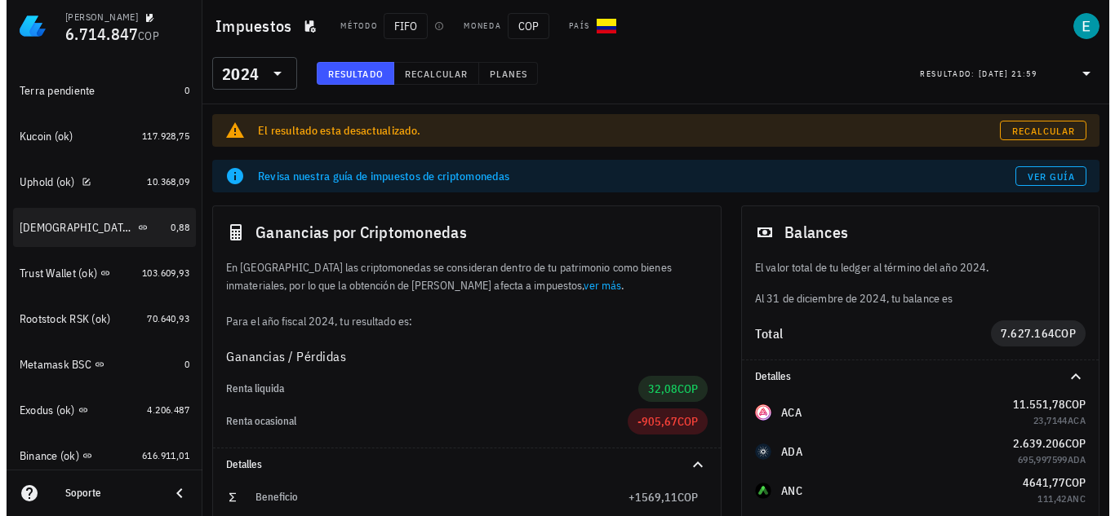
scroll to position [326, 0]
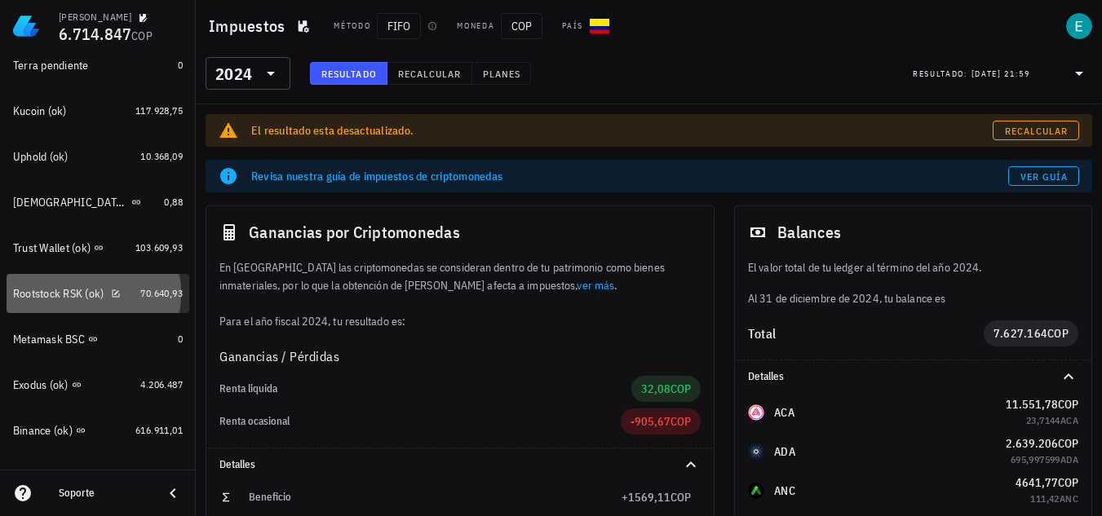
click at [73, 296] on div "Rootstock RSK (ok)" at bounding box center [58, 294] width 91 height 14
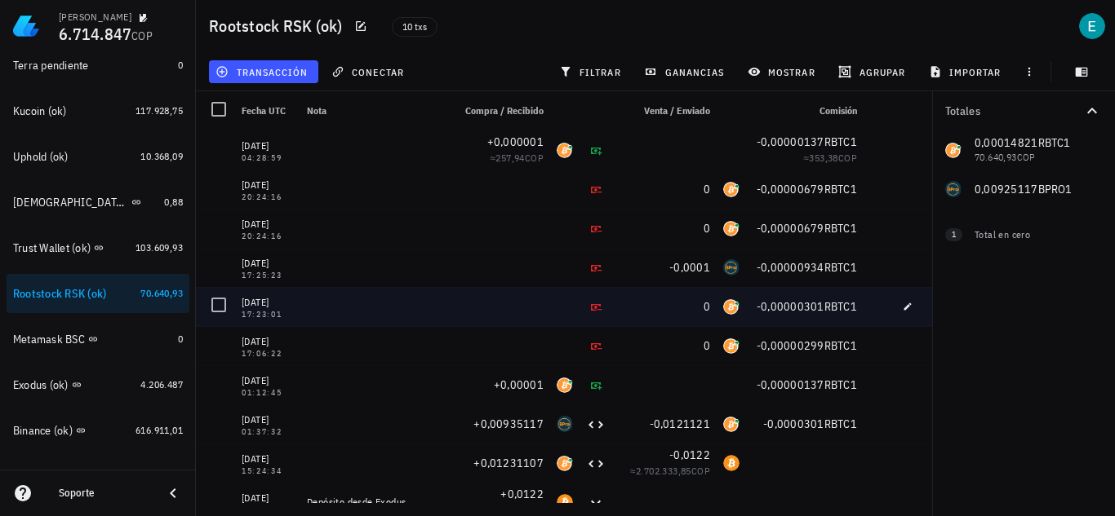
scroll to position [19, 0]
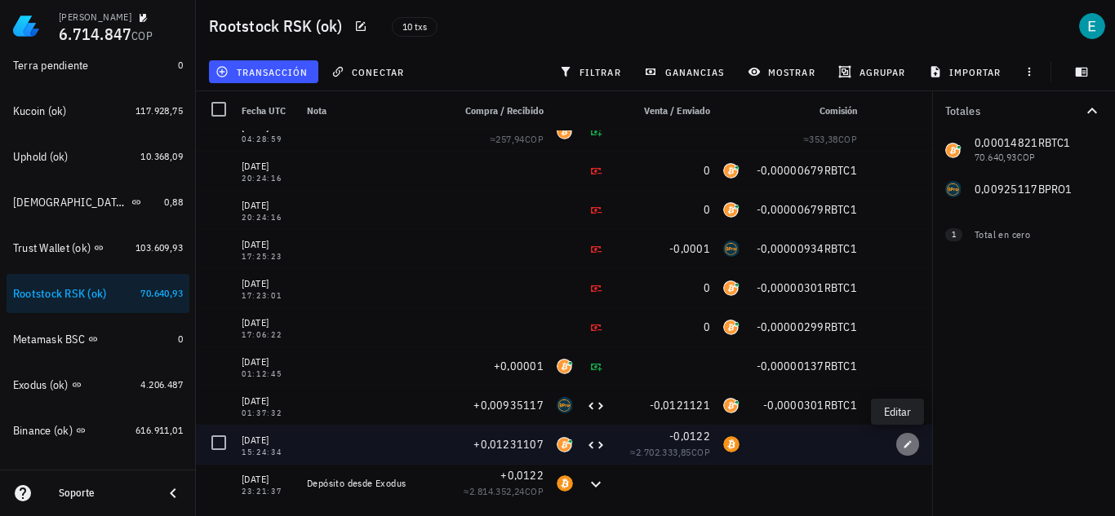
click at [896, 446] on span "button" at bounding box center [907, 445] width 23 height 10
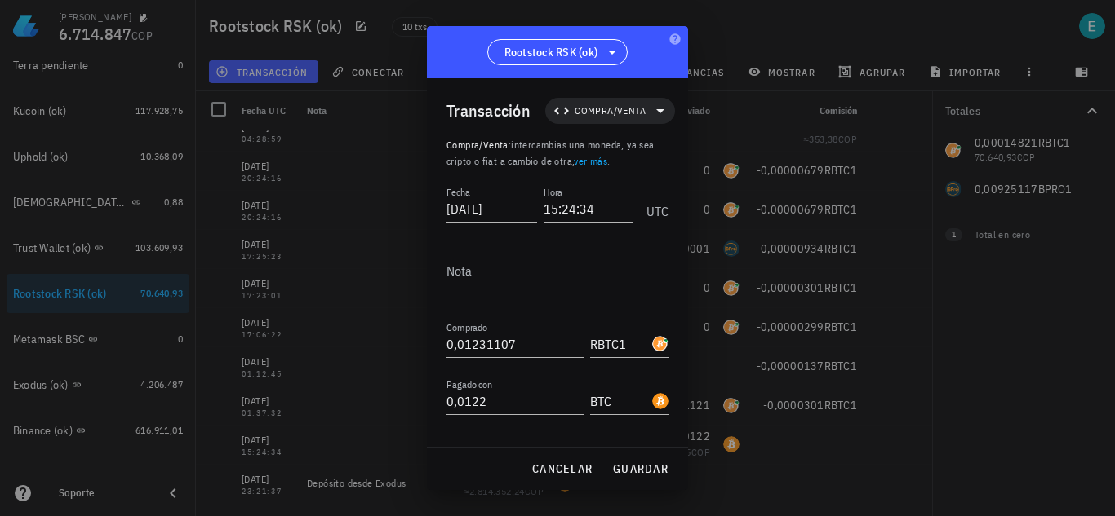
scroll to position [91, 0]
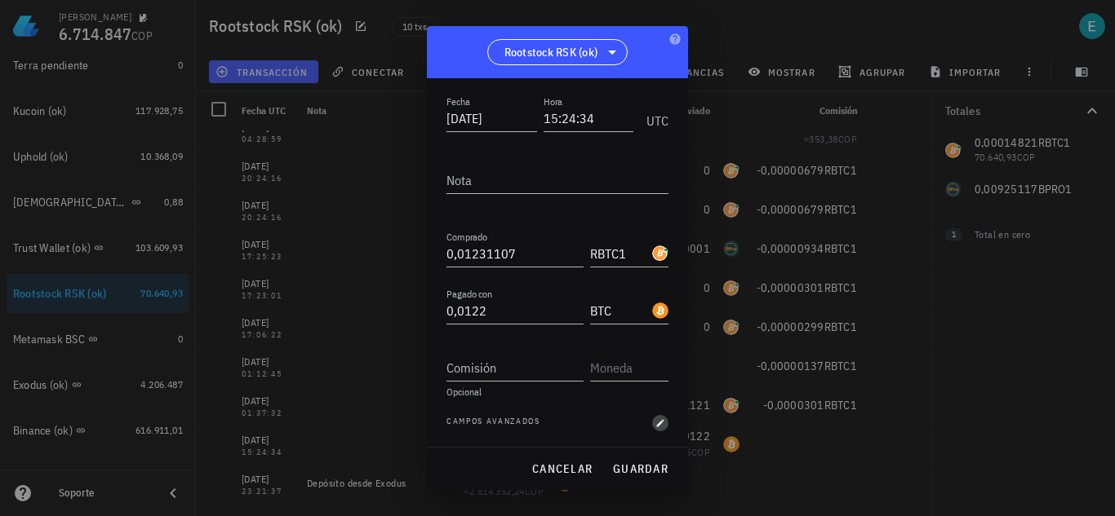
click at [655, 422] on icon "button" at bounding box center [660, 424] width 10 height 10
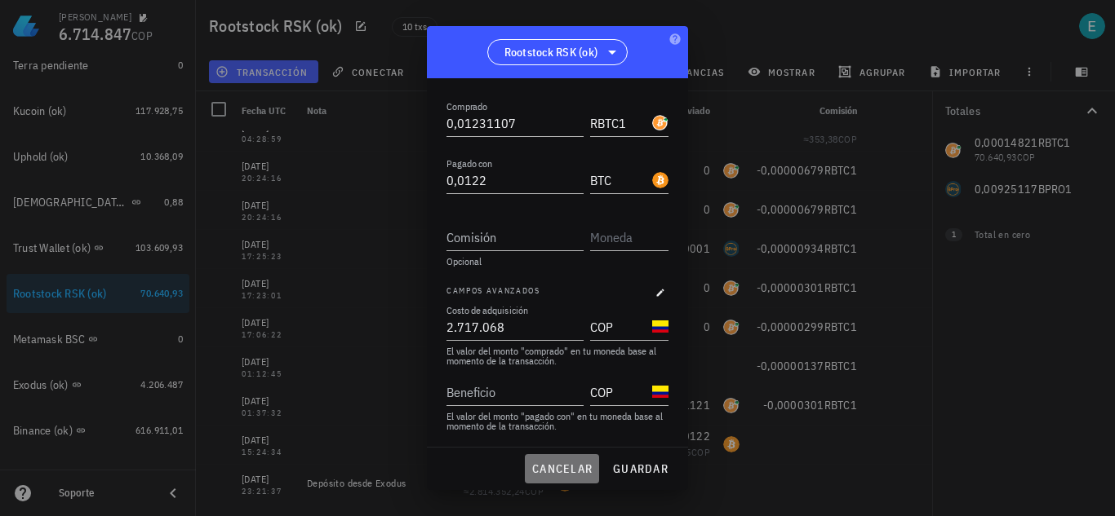
click at [562, 465] on span "cancelar" at bounding box center [561, 469] width 61 height 15
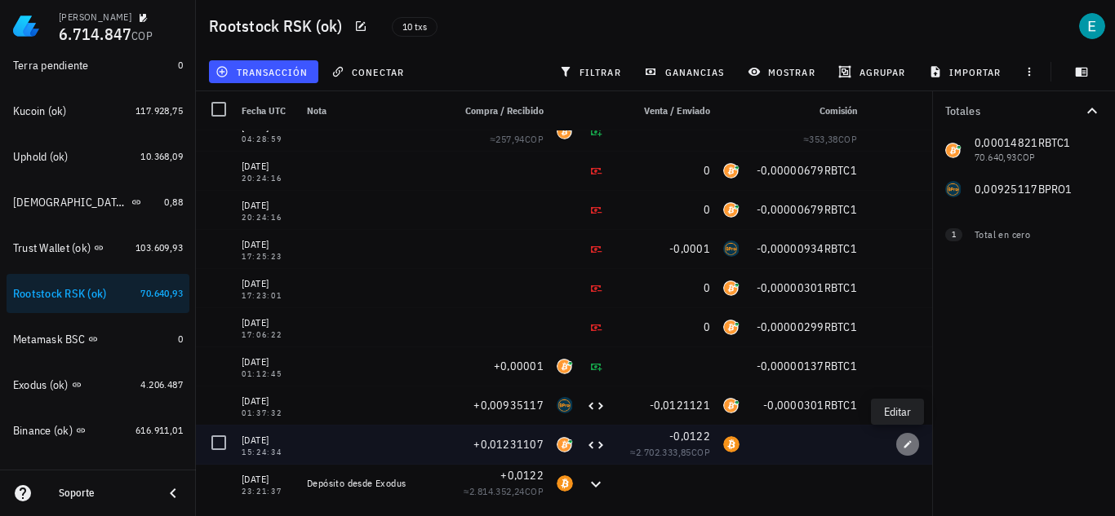
click at [902, 443] on icon "button" at bounding box center [907, 445] width 10 height 10
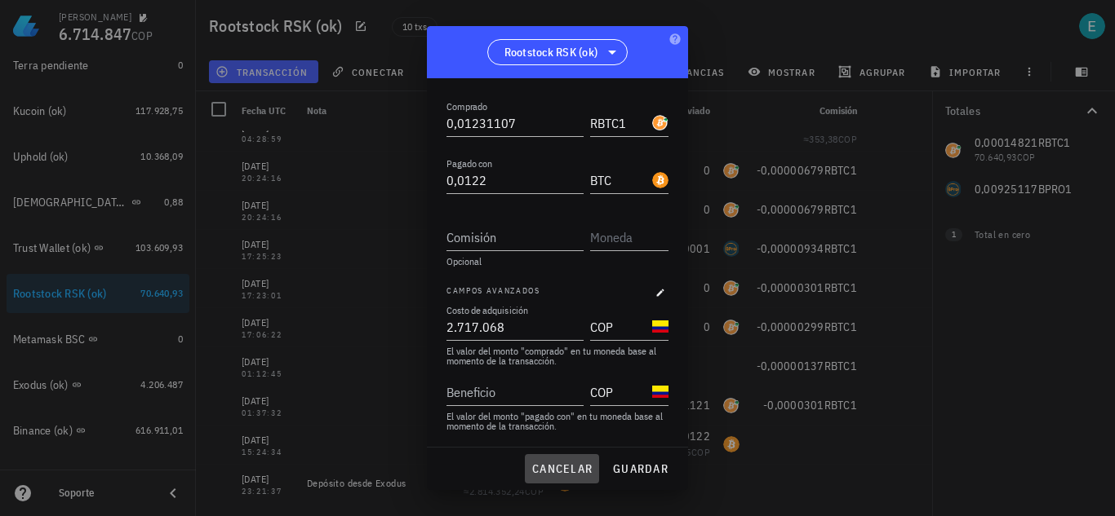
click at [573, 468] on span "cancelar" at bounding box center [561, 469] width 61 height 15
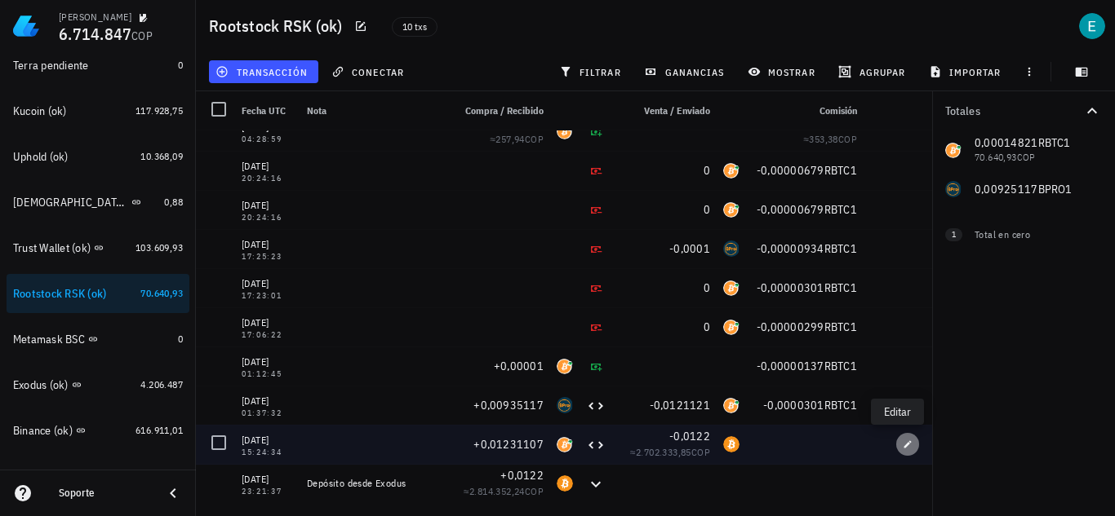
click at [906, 443] on span "button" at bounding box center [907, 445] width 23 height 10
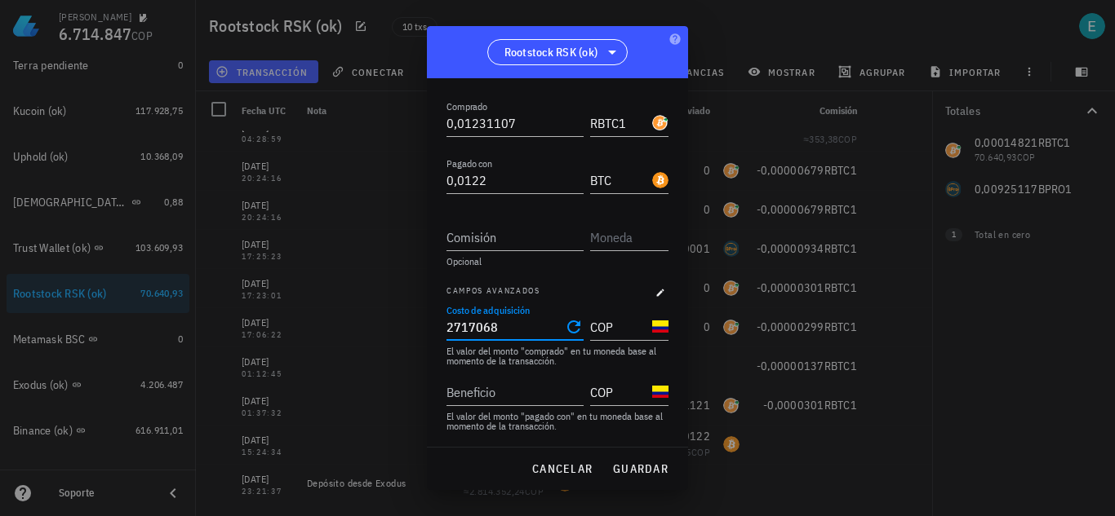
drag, startPoint x: 510, startPoint y: 327, endPoint x: 454, endPoint y: 327, distance: 55.5
click at [454, 327] on input "2717068" at bounding box center [503, 327] width 114 height 26
click at [517, 325] on input "2702333" at bounding box center [503, 327] width 114 height 26
click at [659, 466] on span "guardar" at bounding box center [640, 469] width 56 height 15
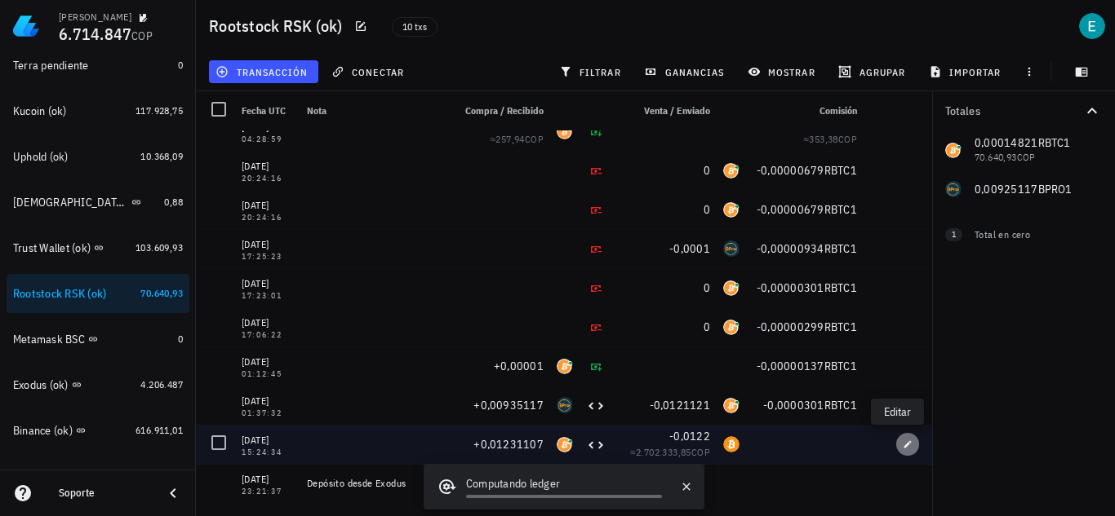
click at [896, 448] on span "button" at bounding box center [907, 445] width 23 height 10
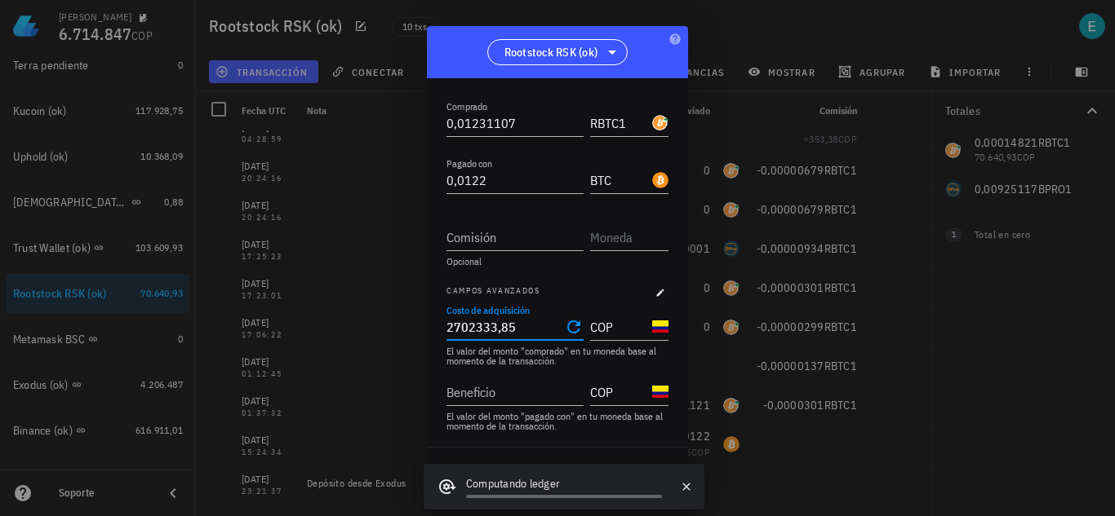
drag, startPoint x: 542, startPoint y: 335, endPoint x: 402, endPoint y: 335, distance: 139.5
click at [402, 335] on div "Ivan Patiño 6.714.847 COP Inicio Portafolio Impuestos Transacciones Cuentas Tot…" at bounding box center [557, 258] width 1115 height 516
type input "2.702.333,85"
click at [503, 397] on input "Beneficio" at bounding box center [513, 392] width 134 height 26
paste input "2702333,85"
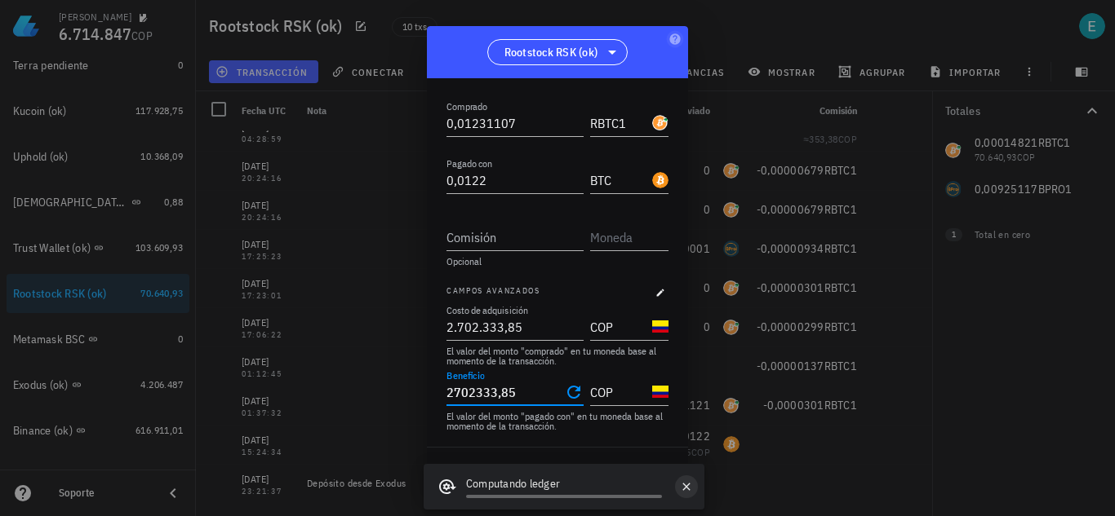
type input "2.702.333,85"
click at [678, 492] on button "button" at bounding box center [686, 487] width 23 height 23
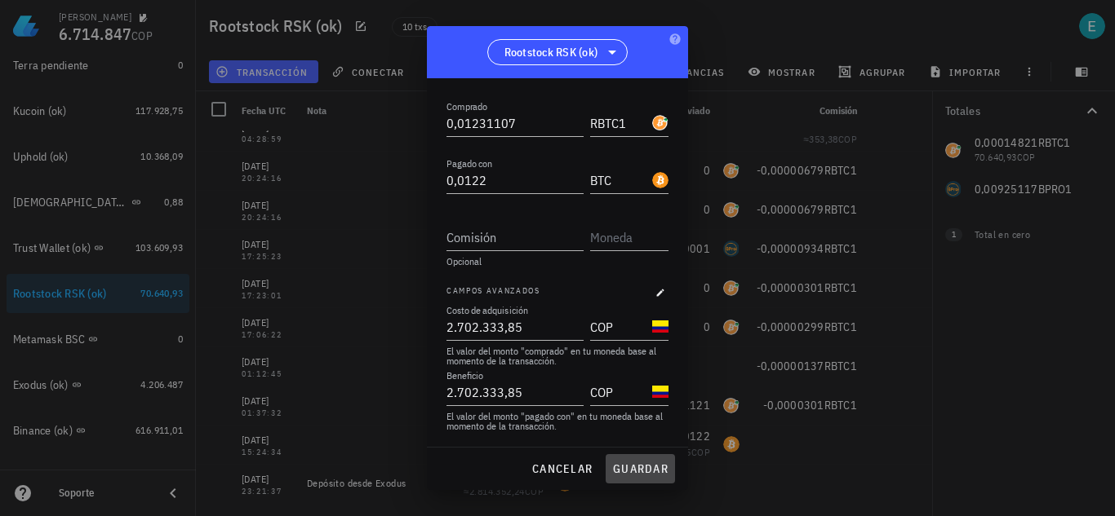
click at [658, 481] on button "guardar" at bounding box center [639, 468] width 69 height 29
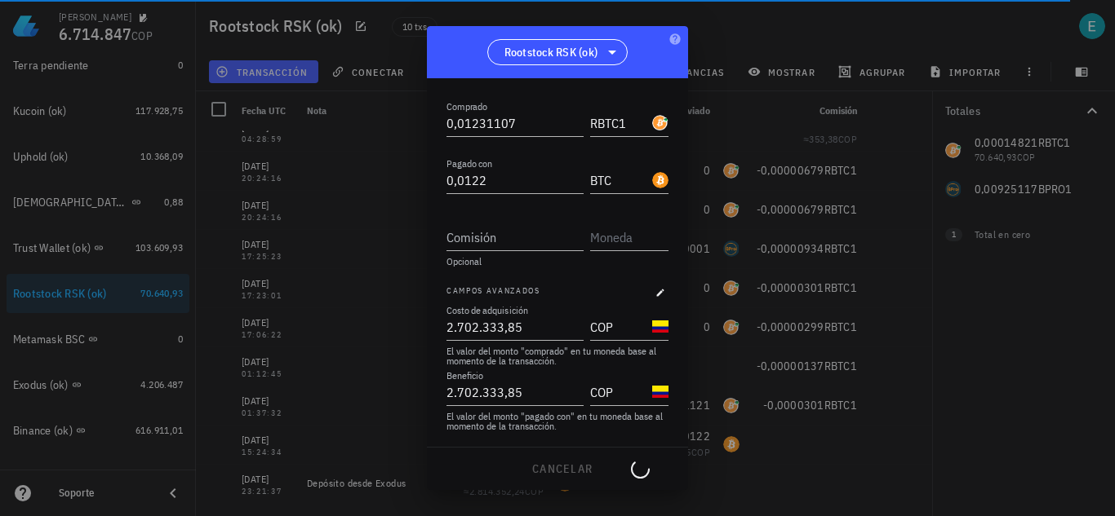
click at [590, 472] on div "cancelar guardar" at bounding box center [557, 469] width 261 height 42
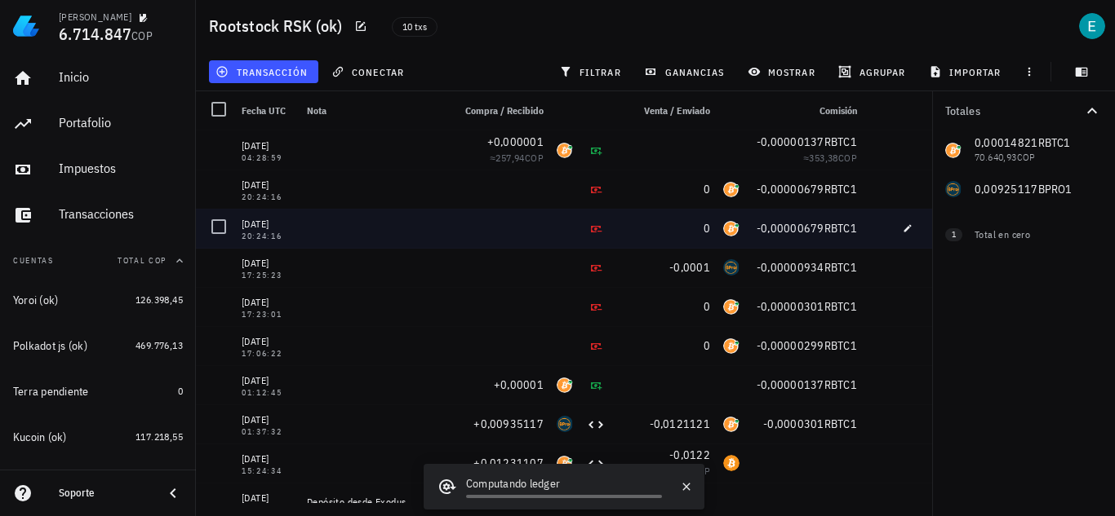
scroll to position [19, 0]
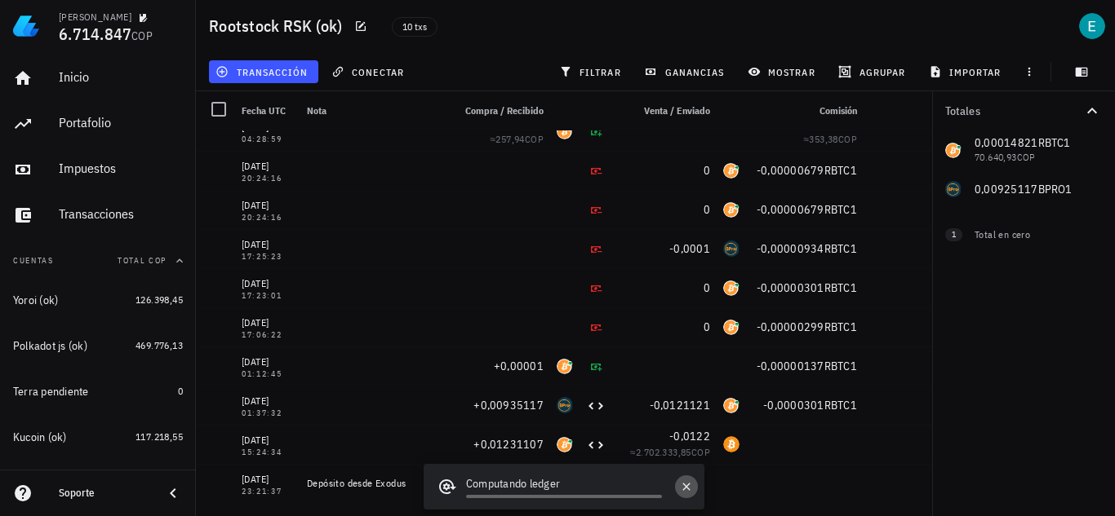
click at [685, 484] on icon "button" at bounding box center [686, 487] width 13 height 13
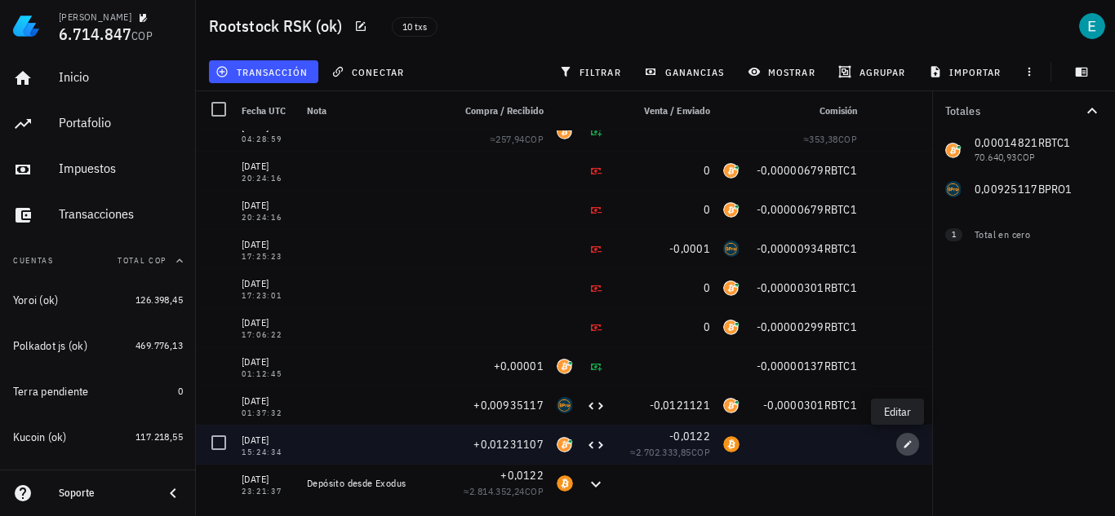
click at [902, 447] on icon "button" at bounding box center [907, 445] width 10 height 10
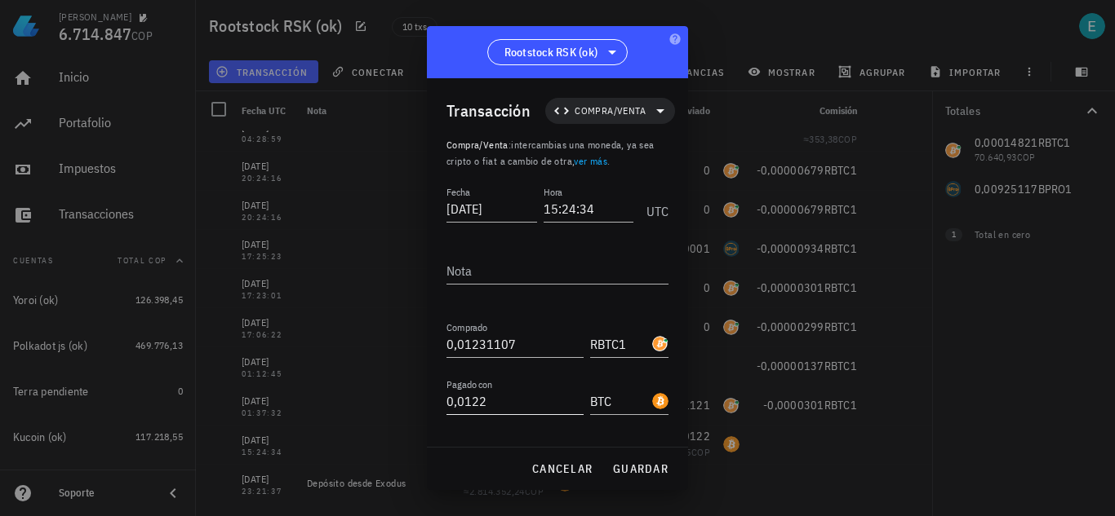
scroll to position [91, 0]
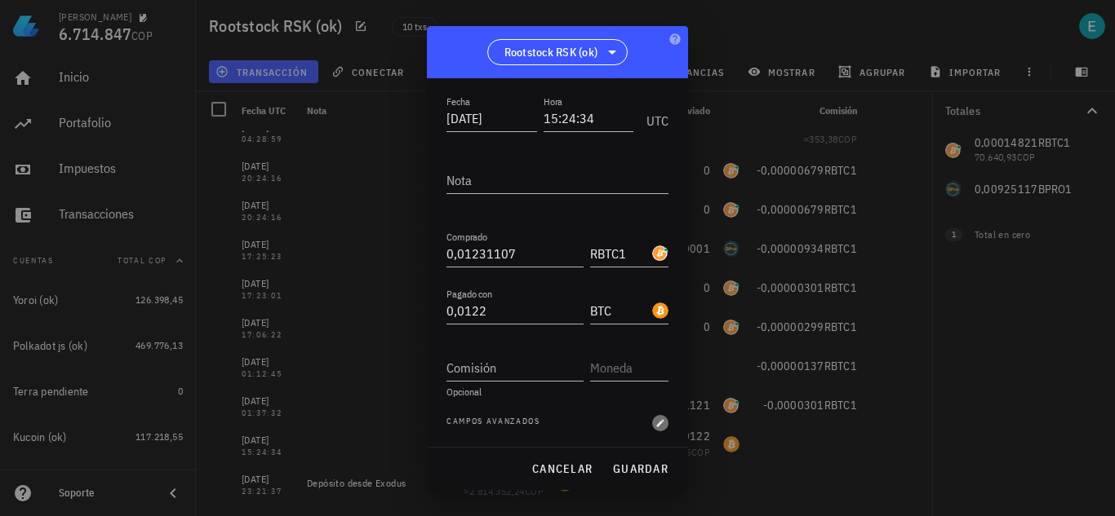
click at [655, 427] on icon "button" at bounding box center [660, 424] width 10 height 10
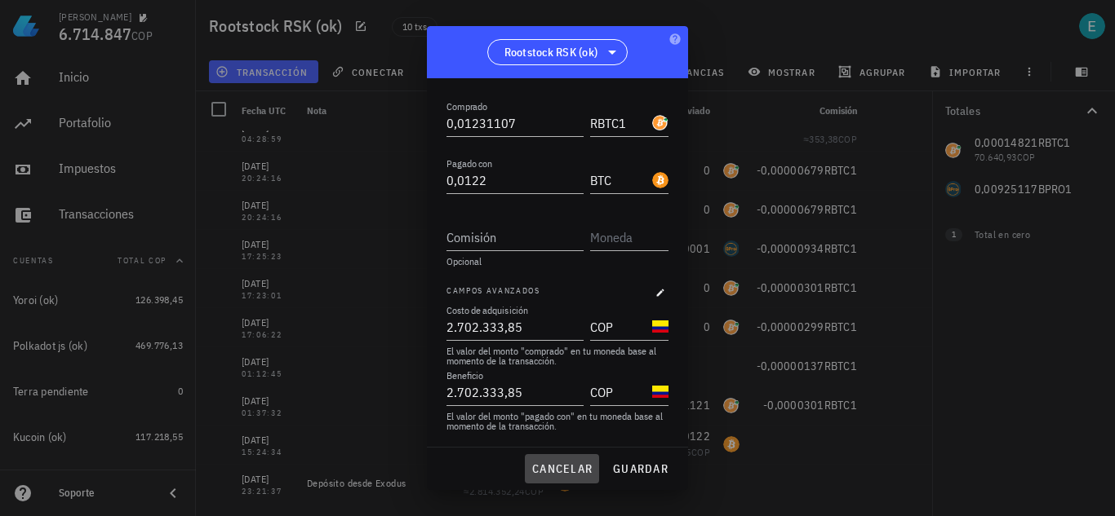
click at [574, 461] on button "cancelar" at bounding box center [562, 468] width 74 height 29
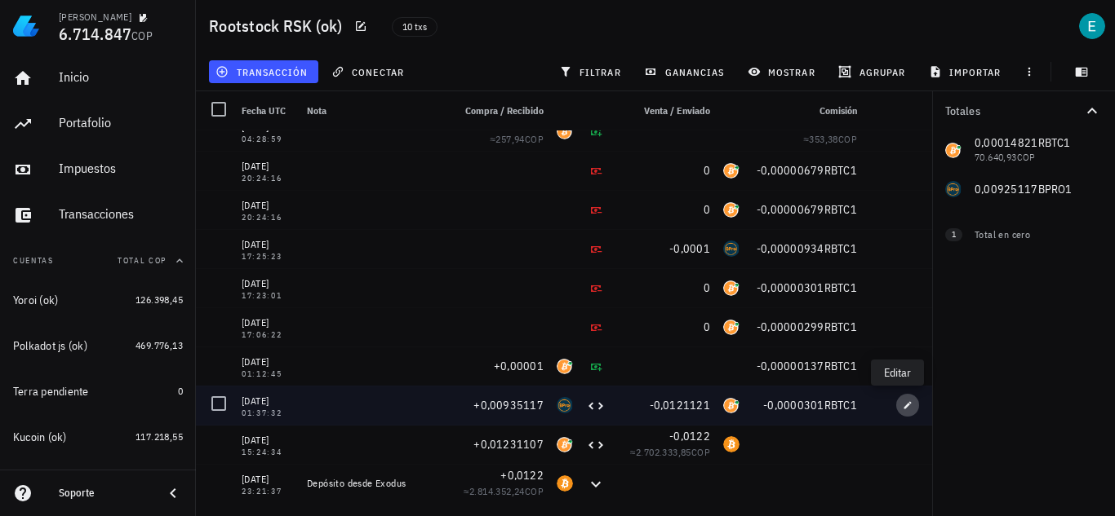
click at [903, 403] on span "button" at bounding box center [907, 406] width 23 height 10
type input "2021-11-23"
type input "01:37:32"
type input "0,00935117"
type input "BPRO1"
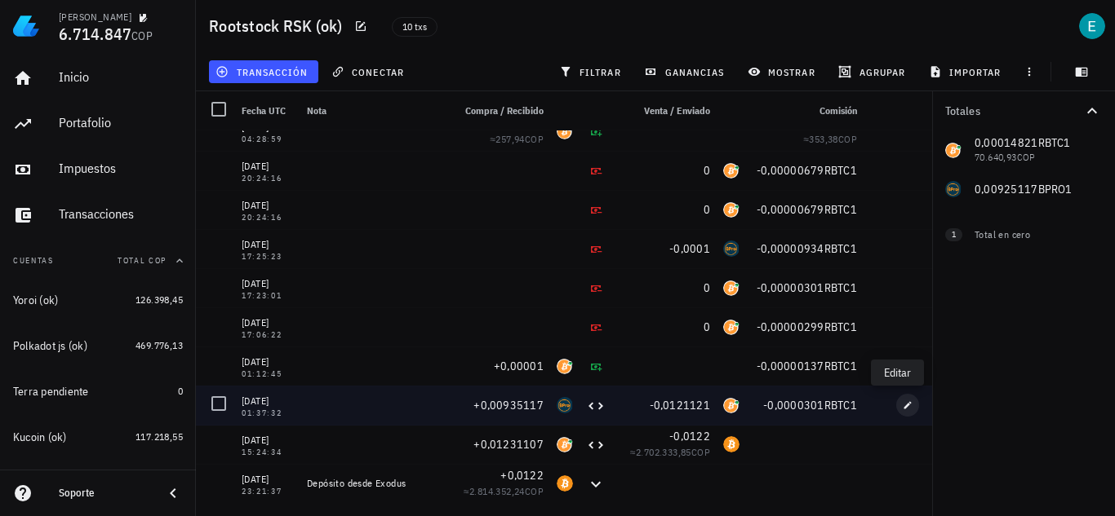
type input "0,0121121"
type input "RBTC1"
type input "0,0000301"
type input "RBTC1"
type input "2.666.126"
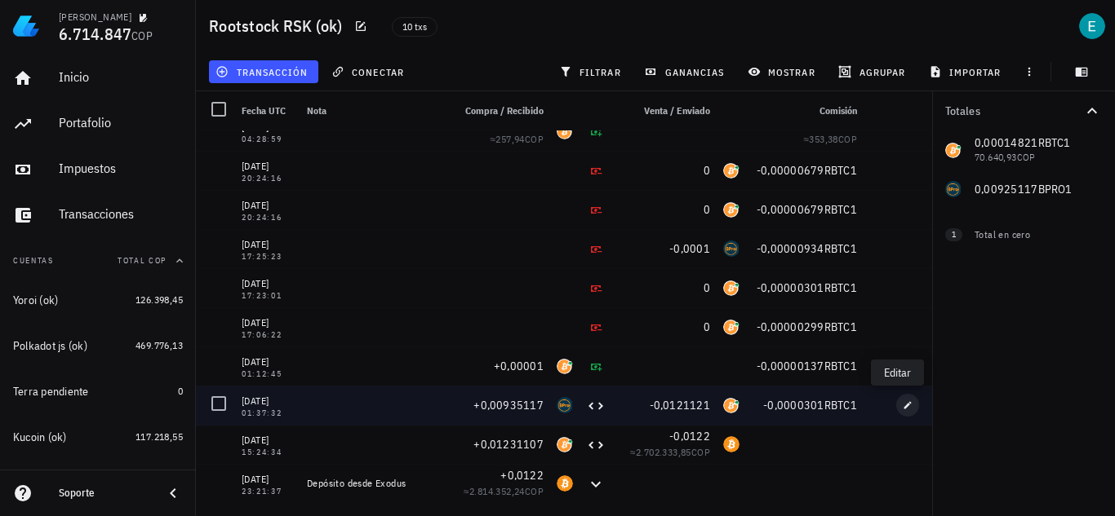
type input "2.666.126"
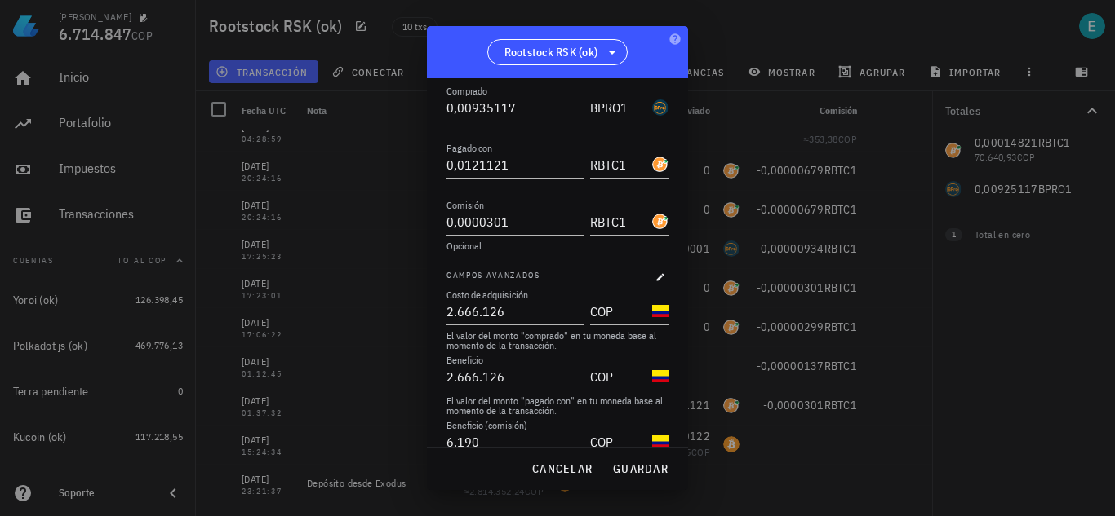
scroll to position [205, 0]
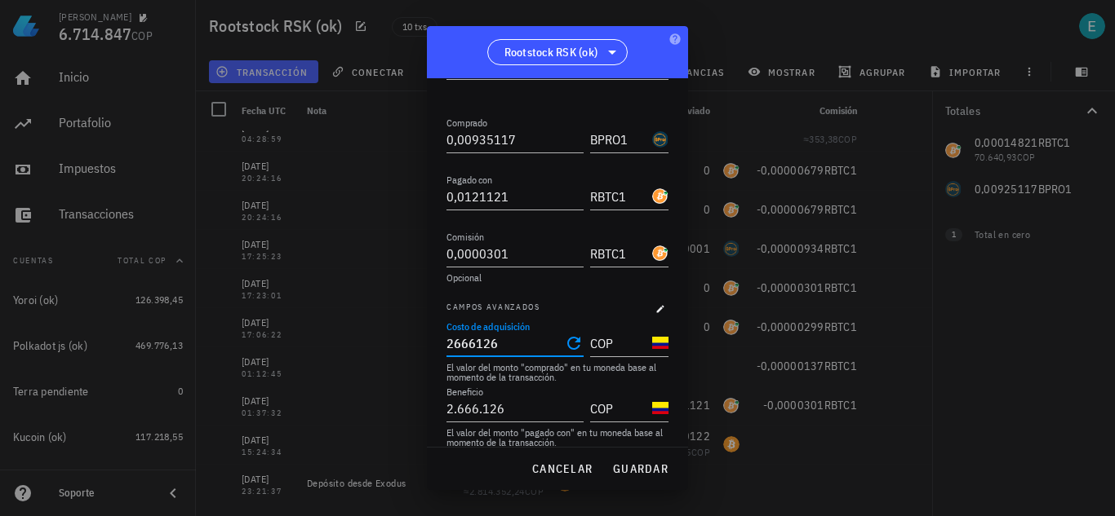
drag, startPoint x: 518, startPoint y: 348, endPoint x: 463, endPoint y: 348, distance: 55.5
click at [463, 348] on input "2666126" at bounding box center [503, 343] width 114 height 26
drag, startPoint x: 501, startPoint y: 346, endPoint x: 397, endPoint y: 344, distance: 103.6
click at [397, 344] on div "Ivan Patiño 6.714.847 COP Inicio Portafolio Impuestos Transacciones Cuentas Tot…" at bounding box center [557, 258] width 1115 height 516
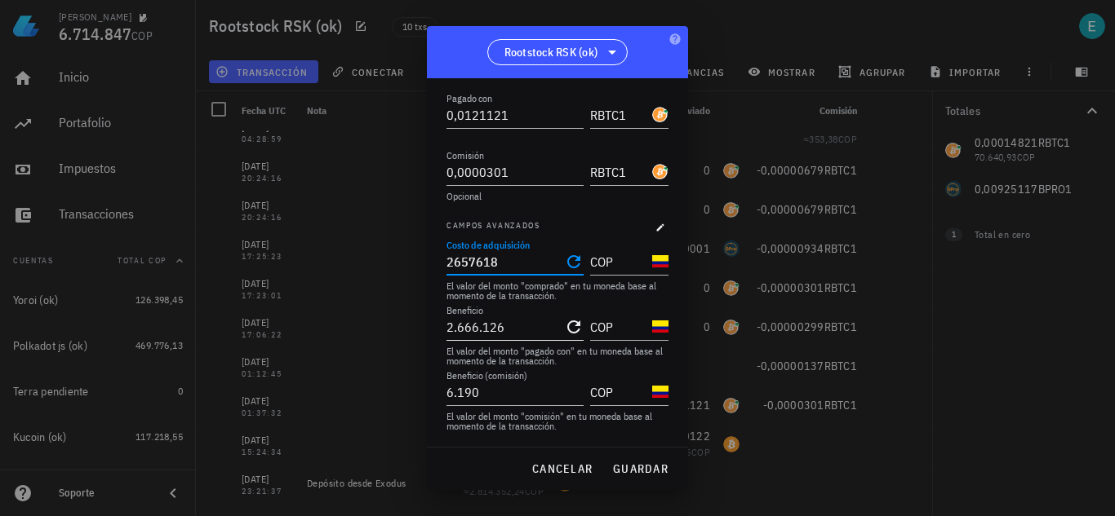
type input "2.657.618"
drag, startPoint x: 518, startPoint y: 325, endPoint x: 417, endPoint y: 323, distance: 101.2
click at [417, 323] on div "Ivan Patiño 6.714.847 COP Inicio Portafolio Impuestos Transacciones Cuentas Tot…" at bounding box center [557, 258] width 1115 height 516
paste input "57618"
type input "2.657.618"
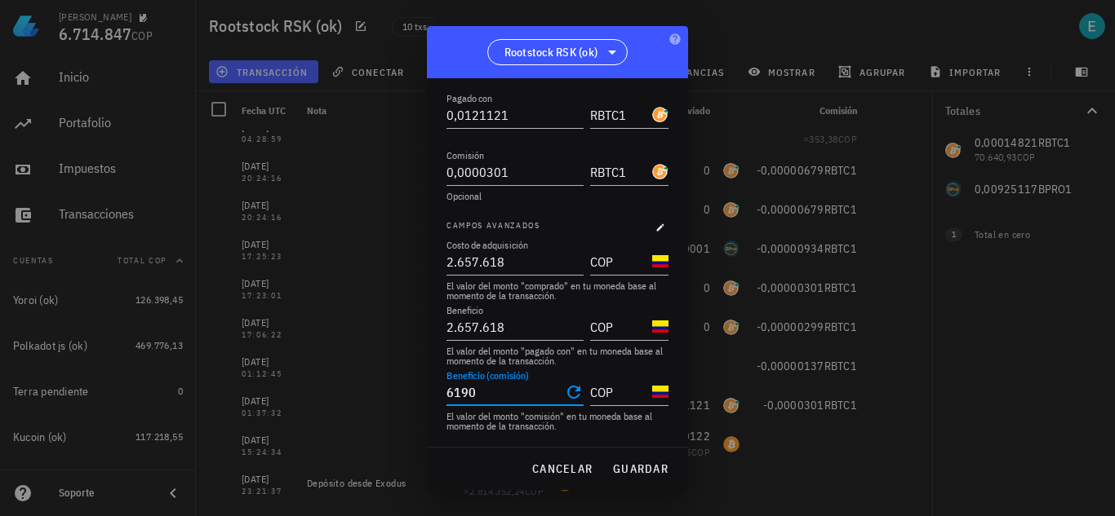
drag, startPoint x: 503, startPoint y: 397, endPoint x: 456, endPoint y: 397, distance: 47.3
click at [456, 397] on input "6190" at bounding box center [503, 392] width 114 height 26
type input "6.604"
click at [644, 466] on span "guardar" at bounding box center [640, 469] width 56 height 15
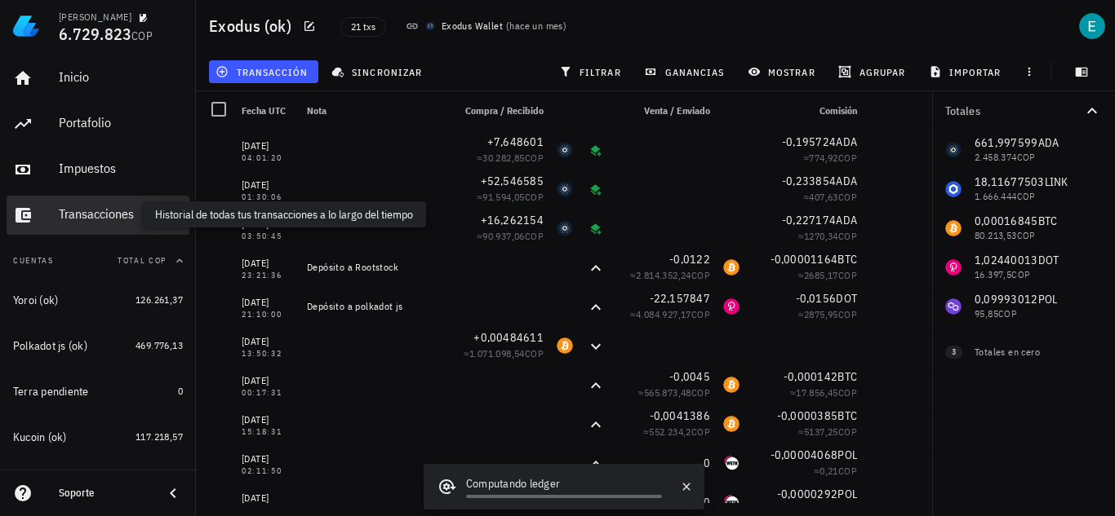
click at [121, 217] on div "Transacciones" at bounding box center [121, 214] width 124 height 16
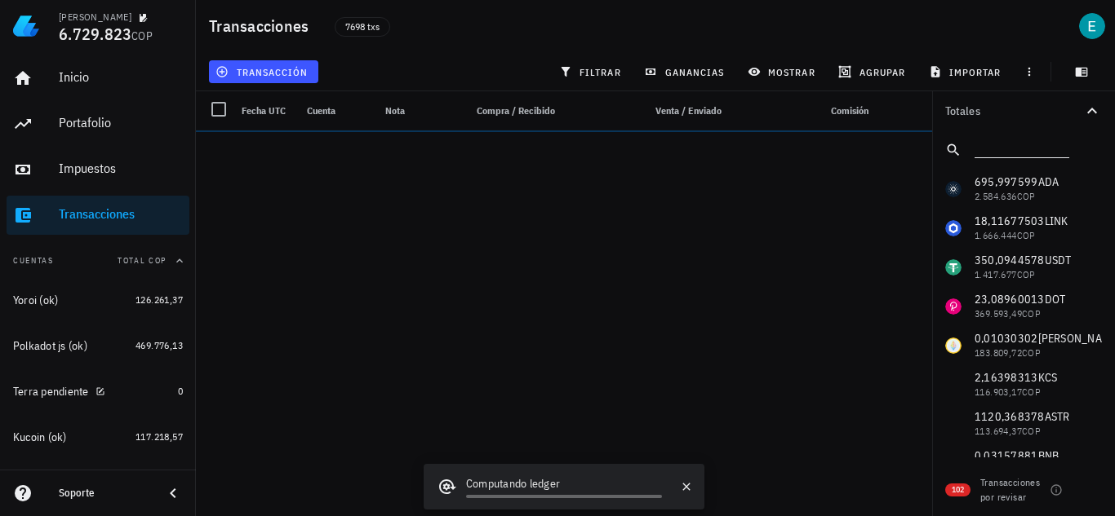
click at [1004, 146] on input "text" at bounding box center [1019, 146] width 91 height 21
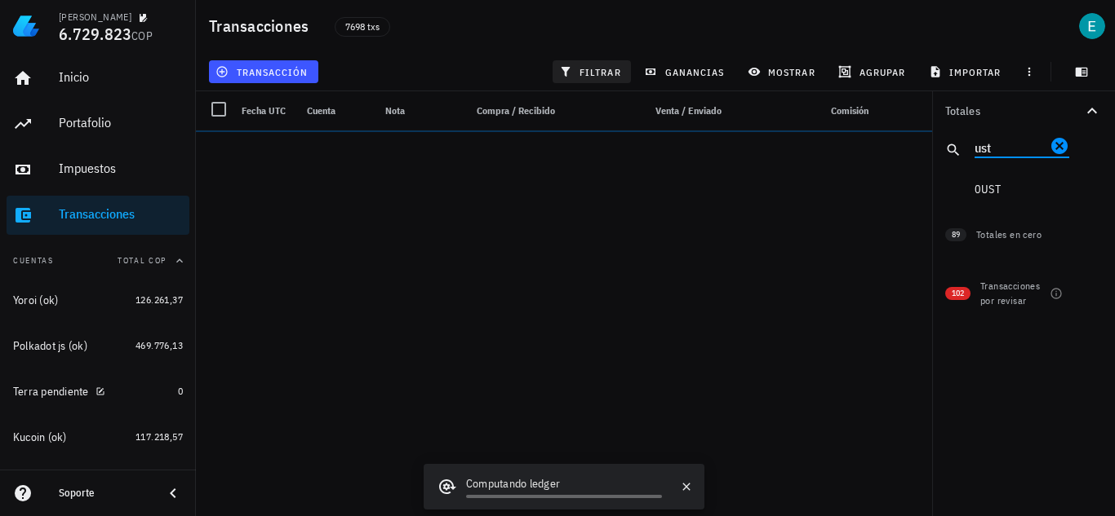
type input "ust"
click at [606, 69] on span "filtrar" at bounding box center [591, 71] width 59 height 13
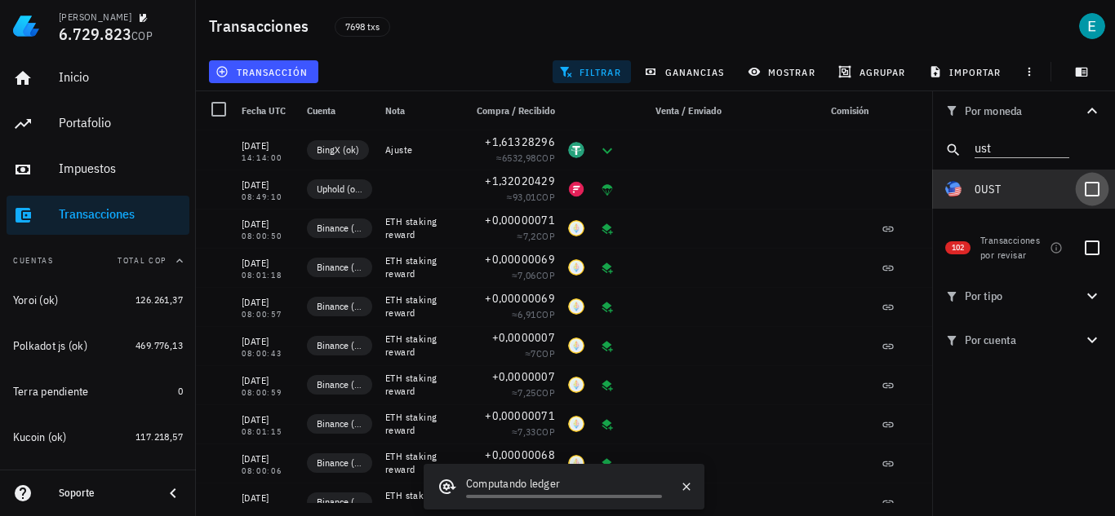
click at [1087, 189] on div at bounding box center [1092, 189] width 28 height 28
checkbox input "true"
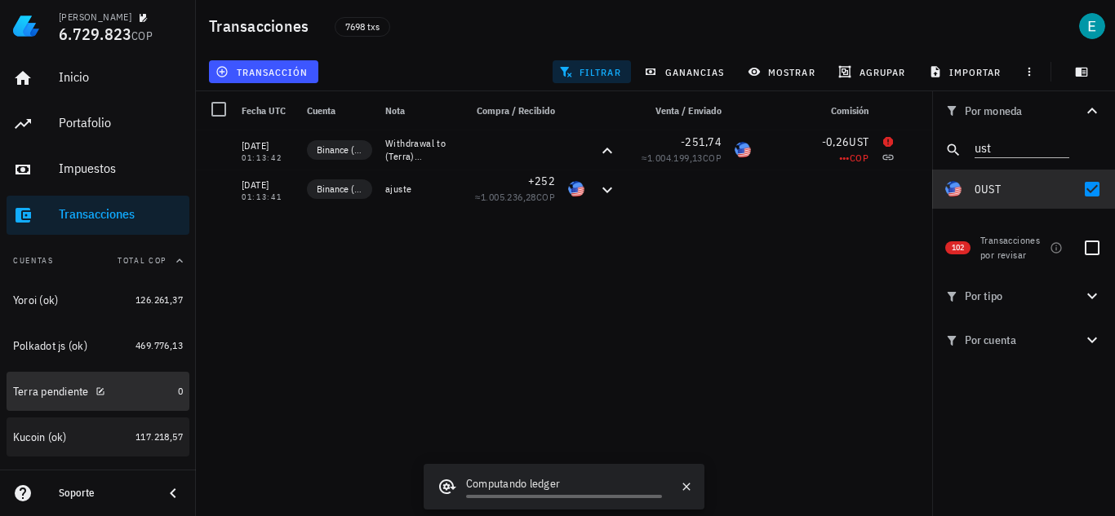
click at [36, 383] on div "Terra pendiente" at bounding box center [92, 391] width 158 height 35
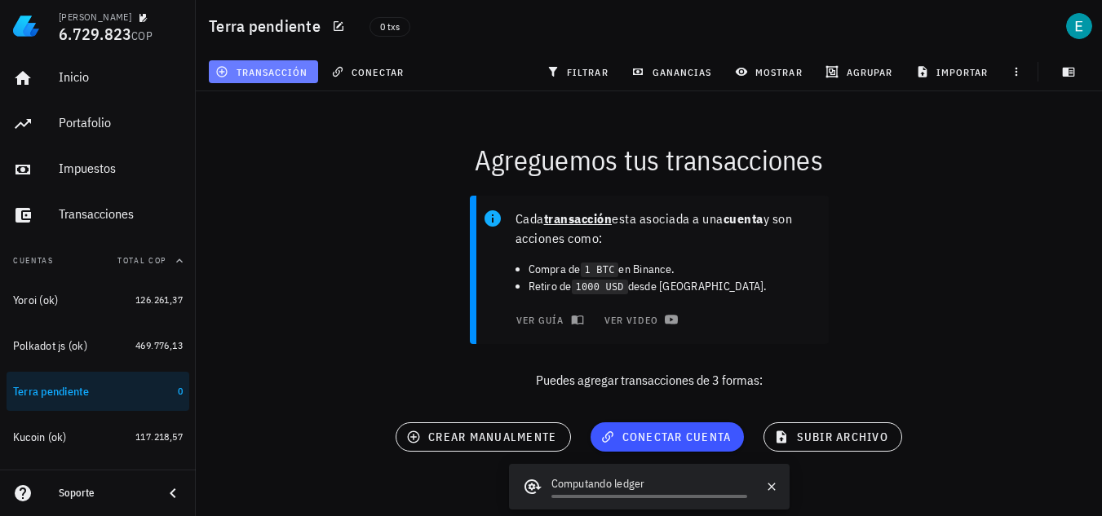
click at [273, 65] on span "transacción" at bounding box center [263, 71] width 89 height 13
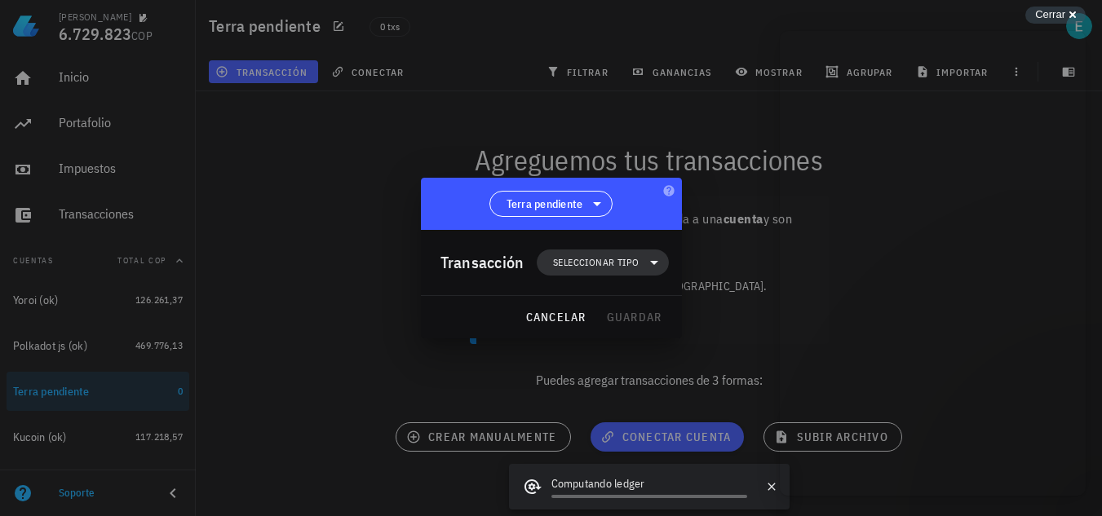
click at [630, 271] on span "Seleccionar tipo" at bounding box center [603, 263] width 112 height 26
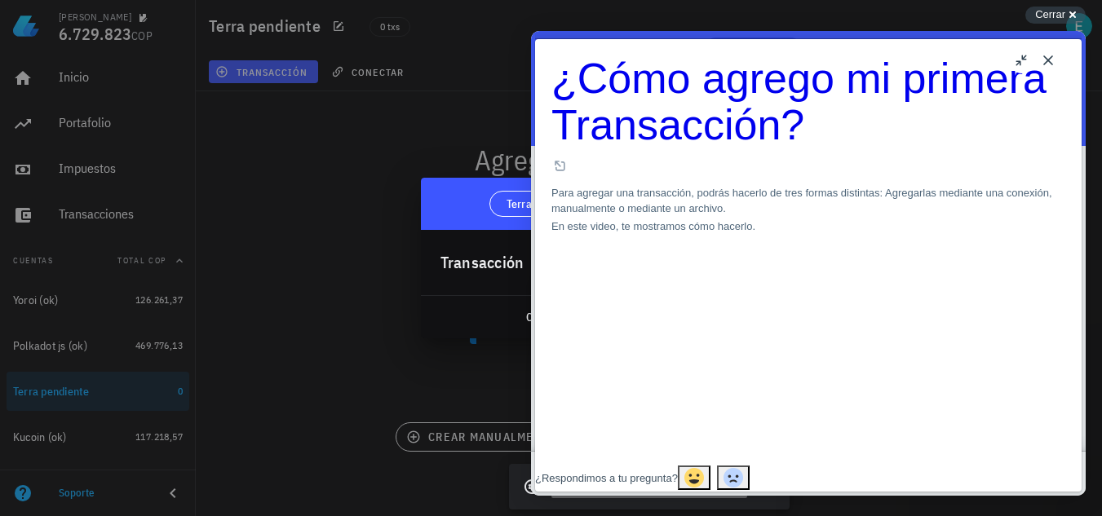
click at [1053, 59] on button "Close" at bounding box center [1048, 60] width 26 height 26
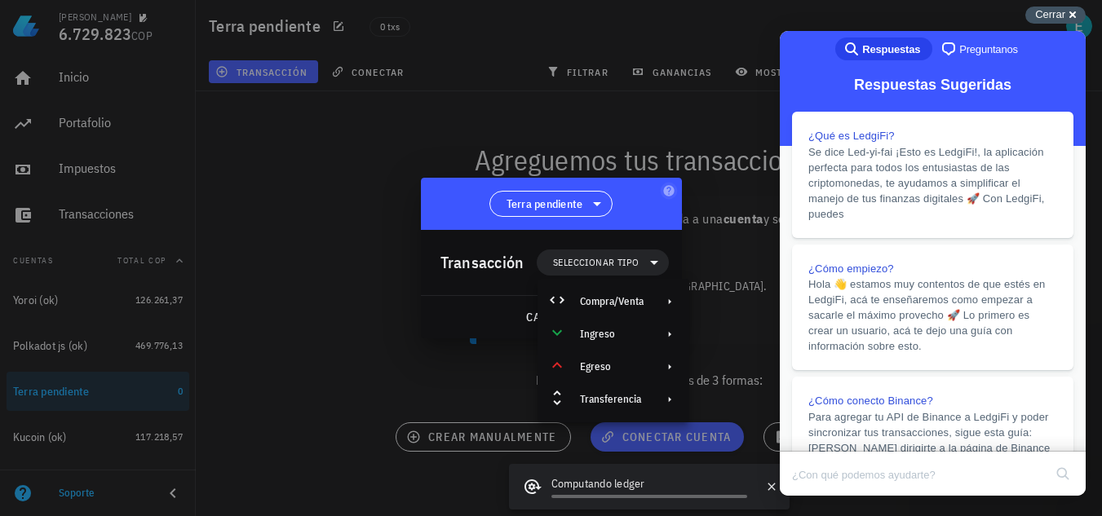
click at [1059, 11] on span "Cerrar" at bounding box center [1050, 14] width 30 height 12
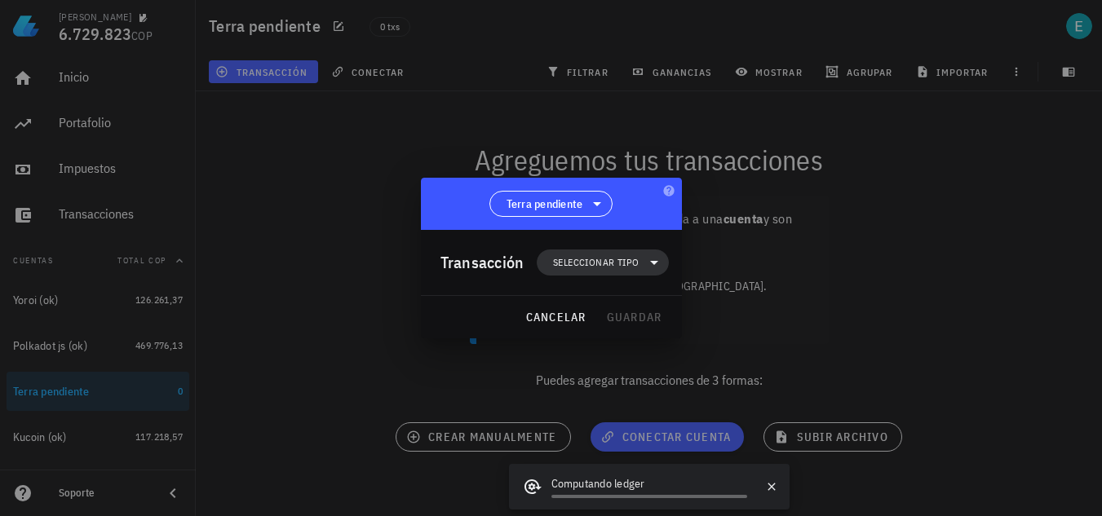
click at [626, 257] on span "Seleccionar tipo" at bounding box center [596, 263] width 86 height 16
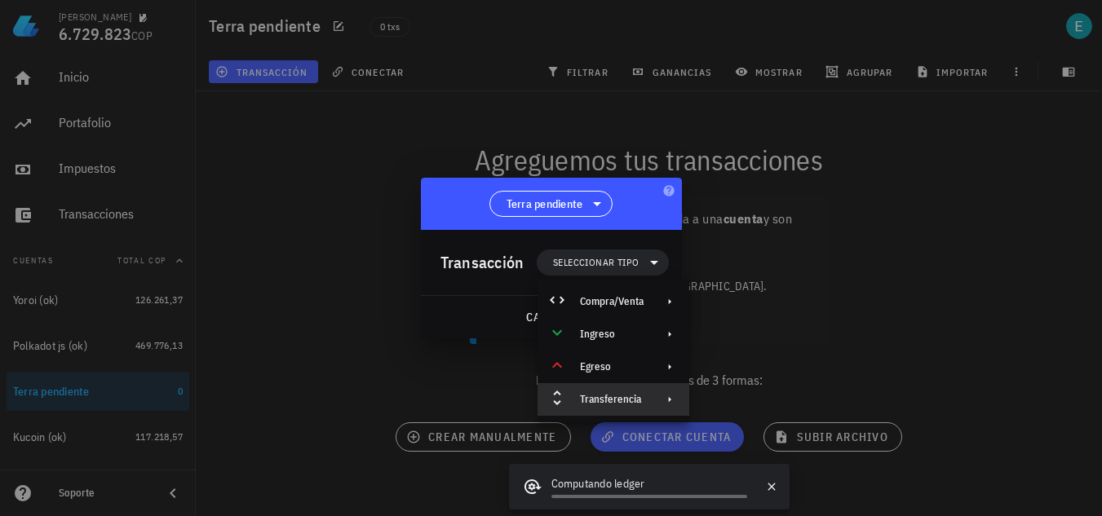
click at [626, 389] on div "Transferencia" at bounding box center [614, 399] width 152 height 33
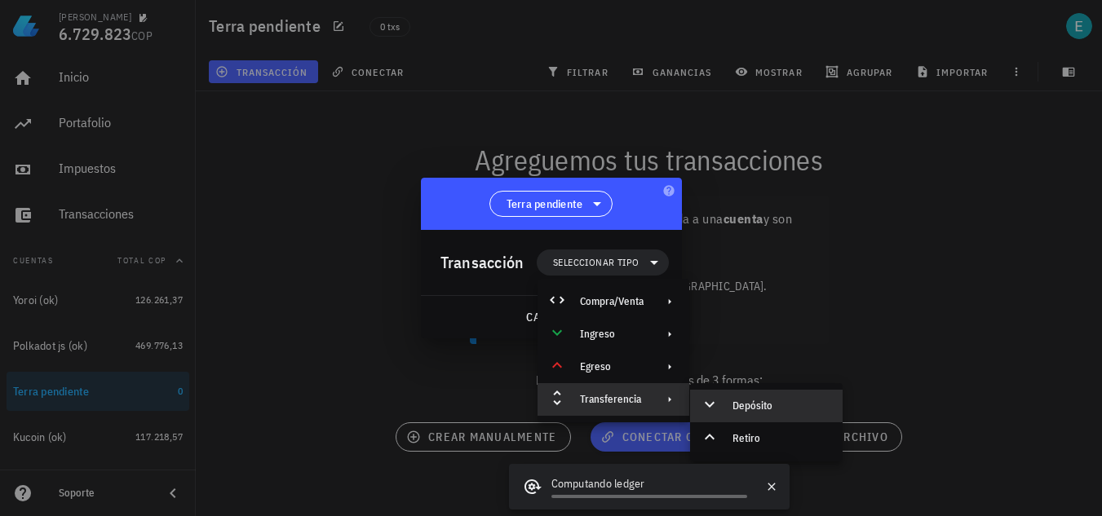
click at [741, 409] on div "Depósito" at bounding box center [781, 406] width 97 height 13
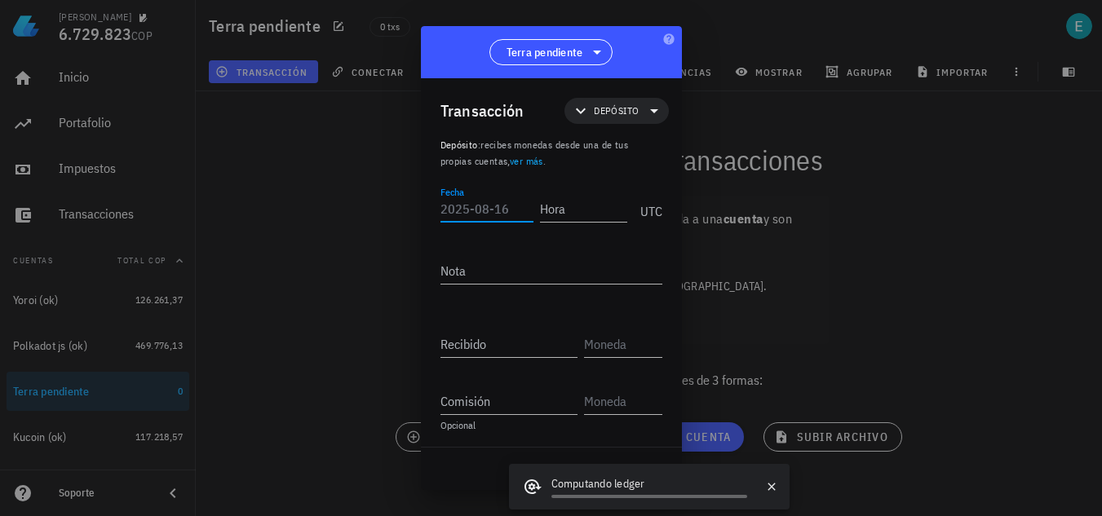
click at [472, 210] on input "Fecha" at bounding box center [487, 209] width 93 height 26
type input "[DATE]"
type input "01:13:45"
type textarea "Depósito desde Binance"
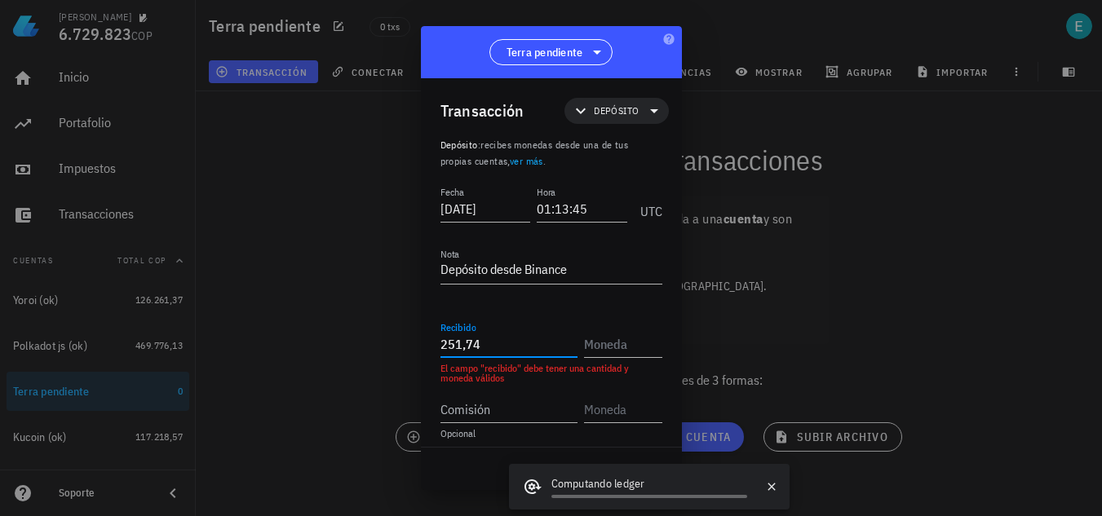
type input "251,74"
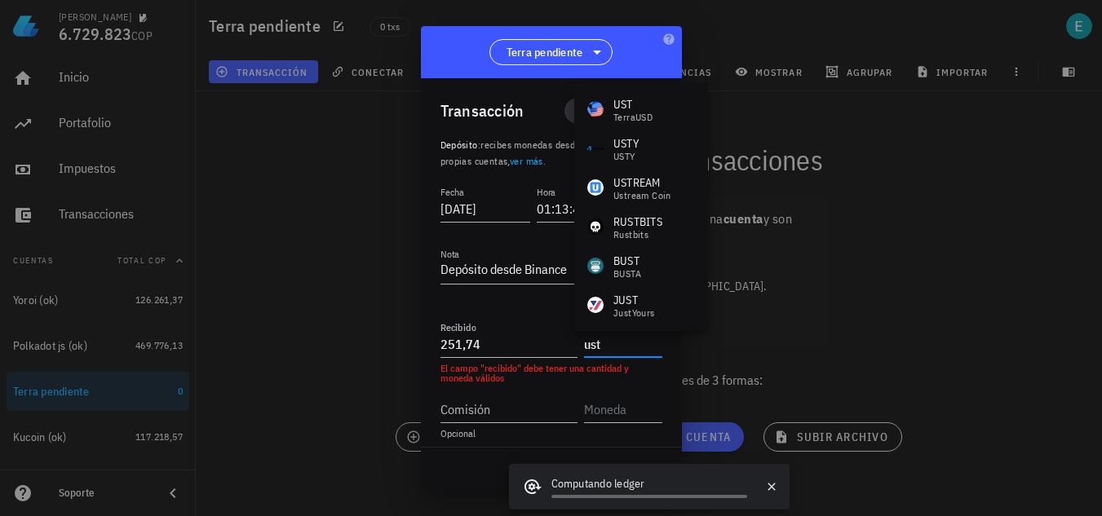
click at [649, 108] on div "UST" at bounding box center [633, 104] width 39 height 16
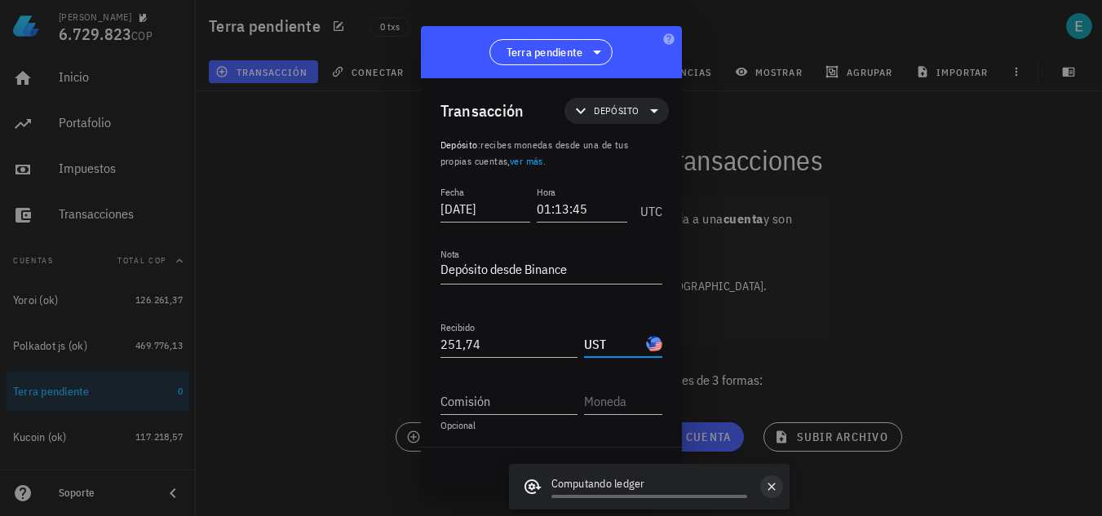
type input "UST"
click at [776, 493] on icon "button" at bounding box center [771, 487] width 13 height 13
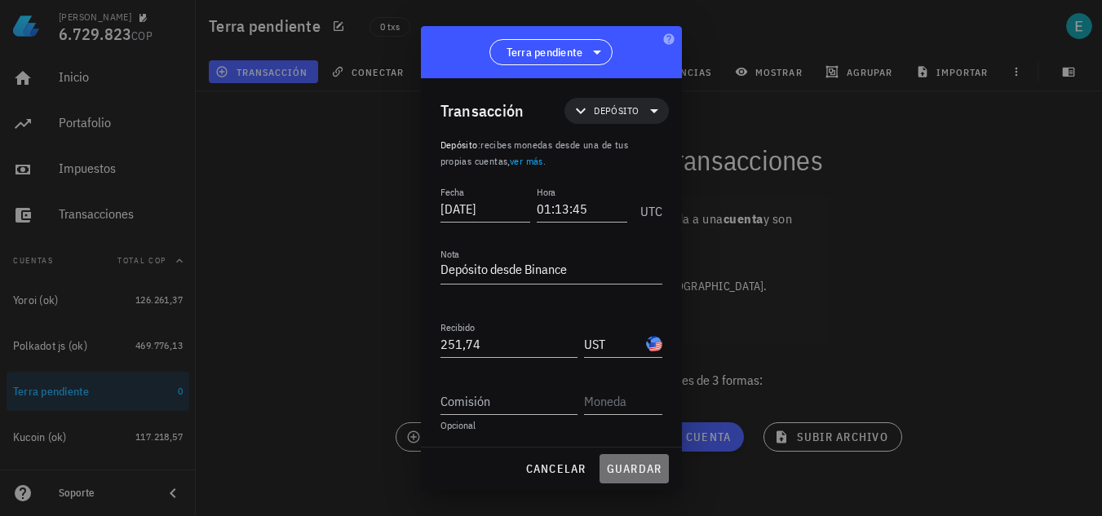
click at [636, 470] on span "guardar" at bounding box center [634, 469] width 56 height 15
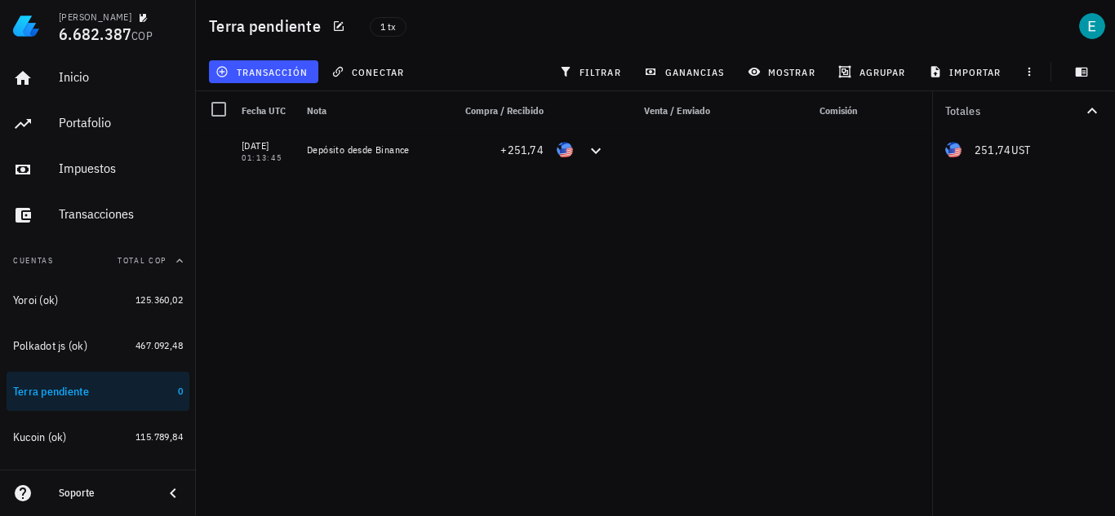
click at [1030, 150] on div "251,74 UST" at bounding box center [1023, 150] width 183 height 39
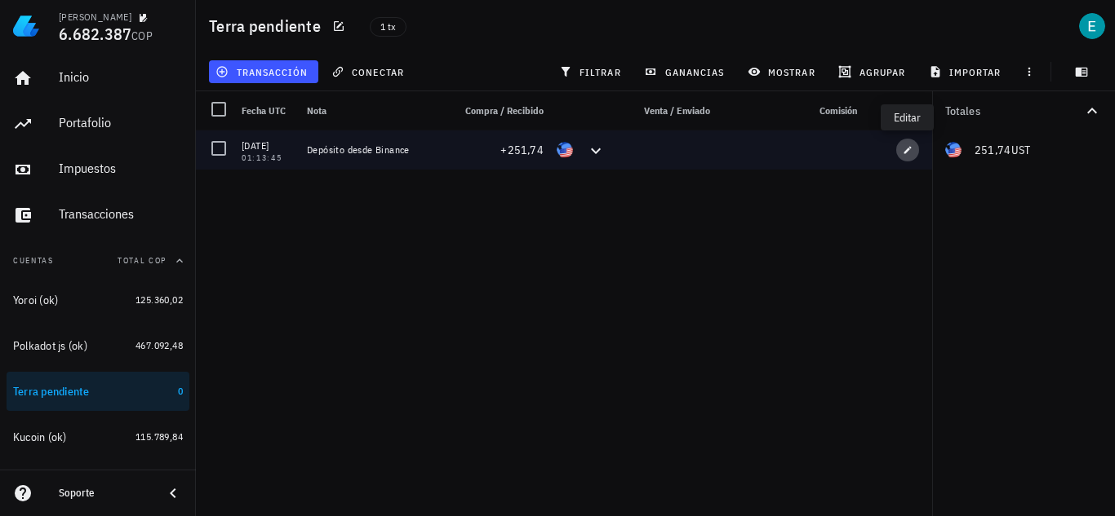
click at [911, 155] on button "button" at bounding box center [907, 150] width 23 height 23
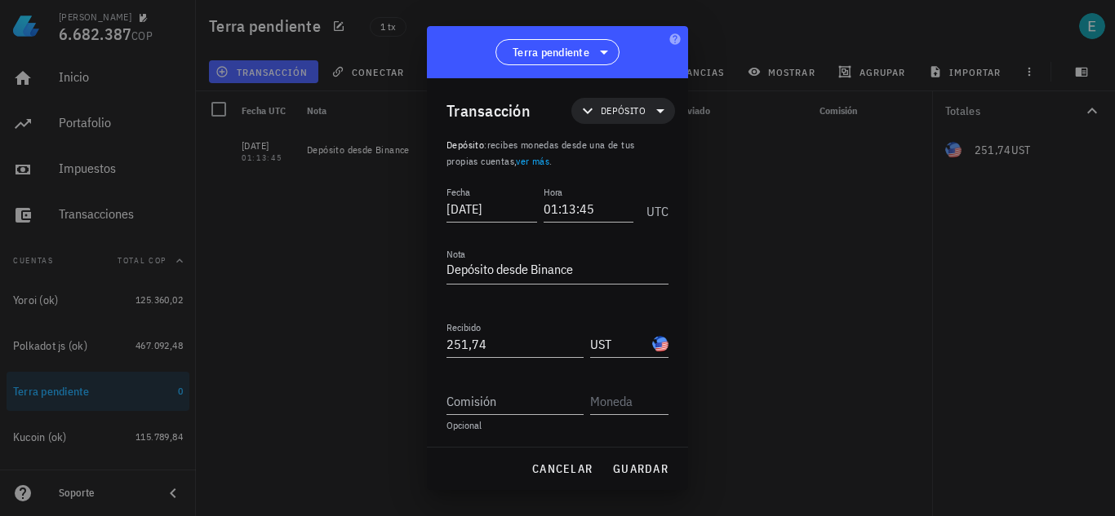
scroll to position [1, 0]
click at [561, 462] on span "cancelar" at bounding box center [561, 469] width 61 height 15
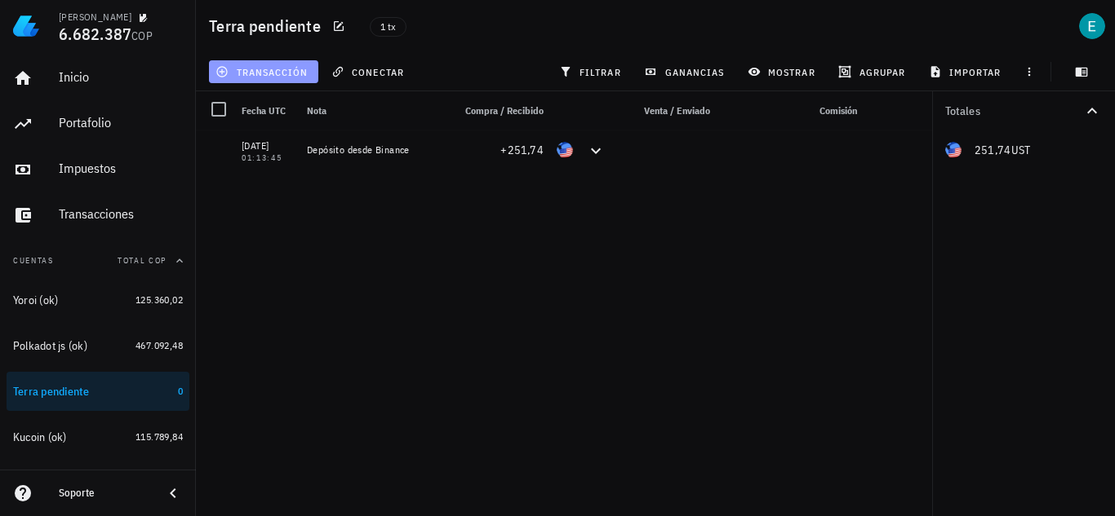
click at [268, 68] on span "transacción" at bounding box center [263, 71] width 89 height 13
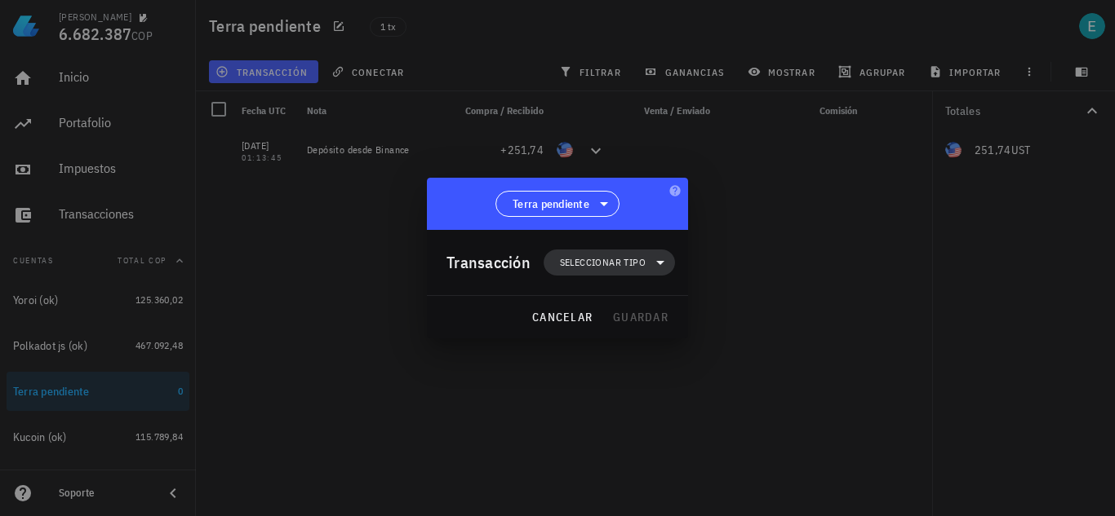
click at [573, 261] on span "Seleccionar tipo" at bounding box center [603, 263] width 86 height 16
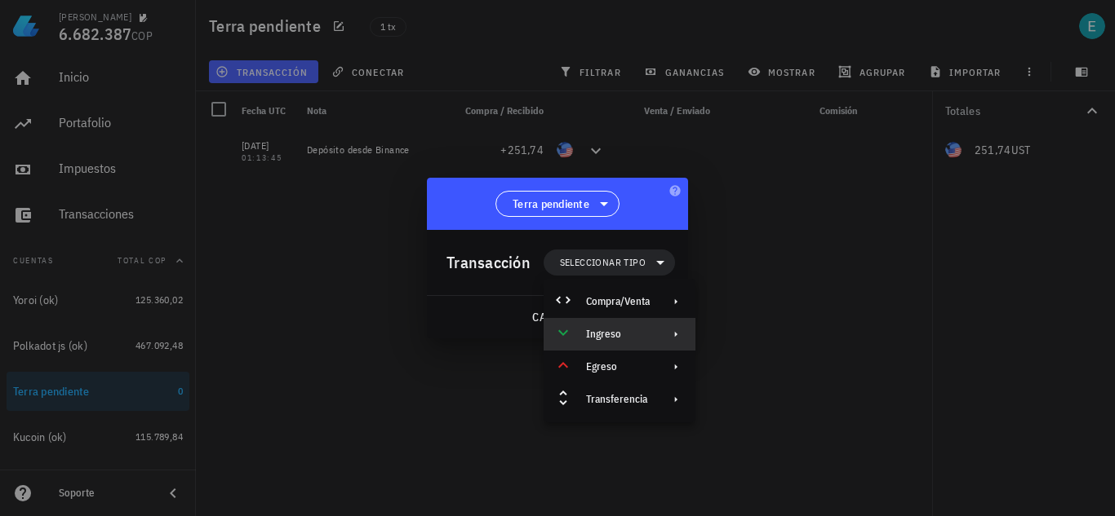
click at [650, 339] on div "Ingreso" at bounding box center [619, 334] width 152 height 33
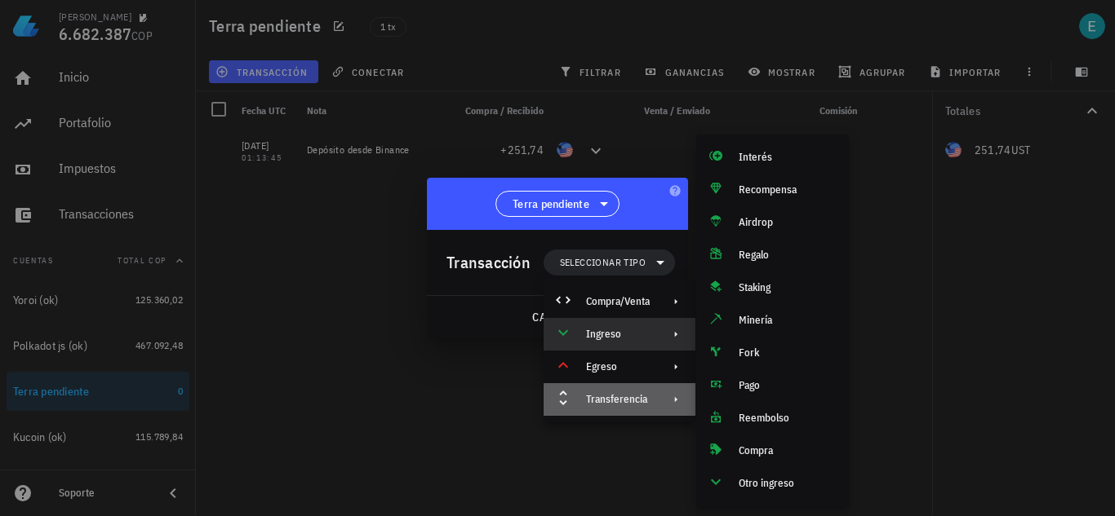
click at [643, 405] on div "Transferencia" at bounding box center [618, 399] width 64 height 13
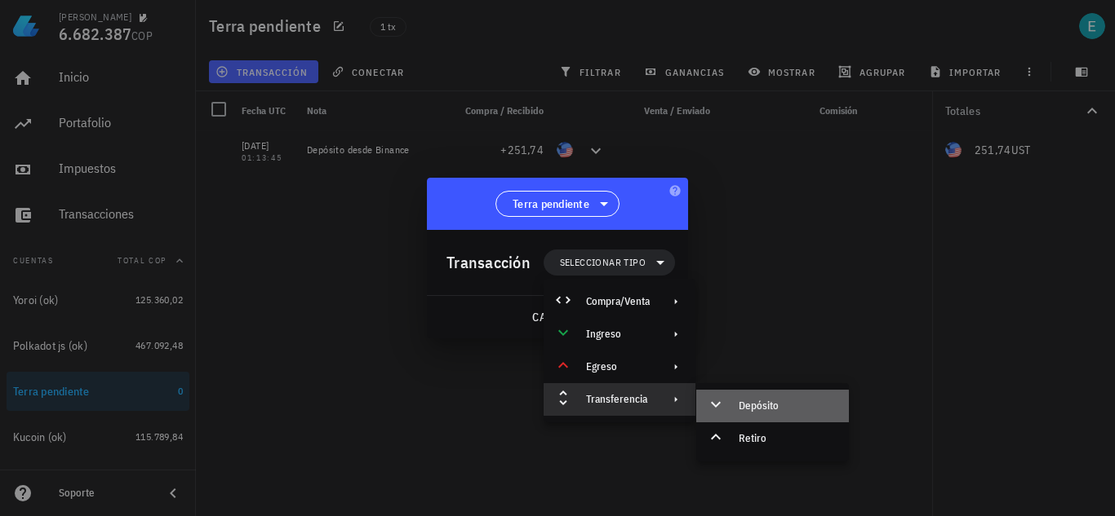
click at [738, 405] on div "Depósito" at bounding box center [772, 406] width 153 height 33
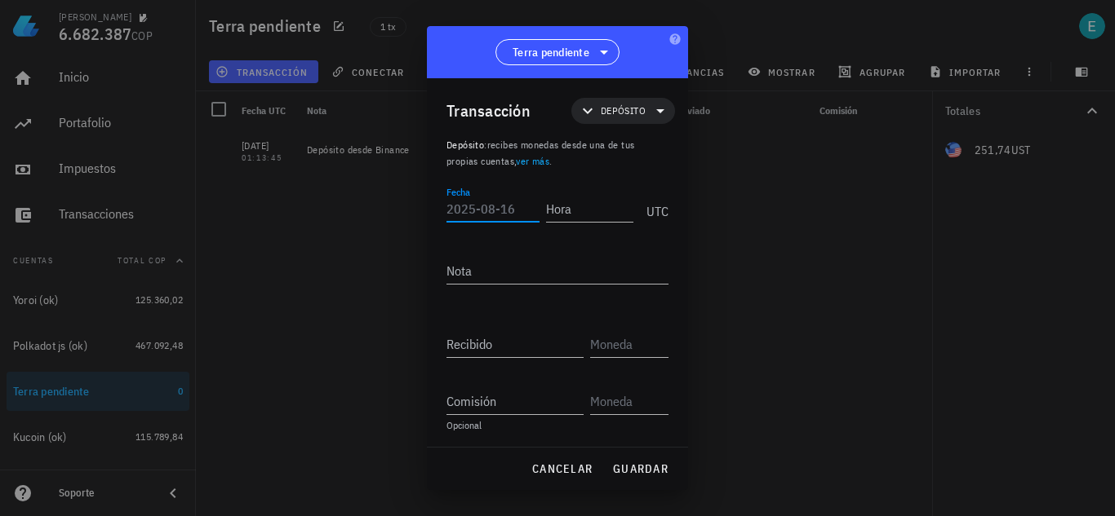
click at [484, 202] on input "Fecha" at bounding box center [492, 209] width 93 height 26
type input "[DATE]"
type input "11:00:00"
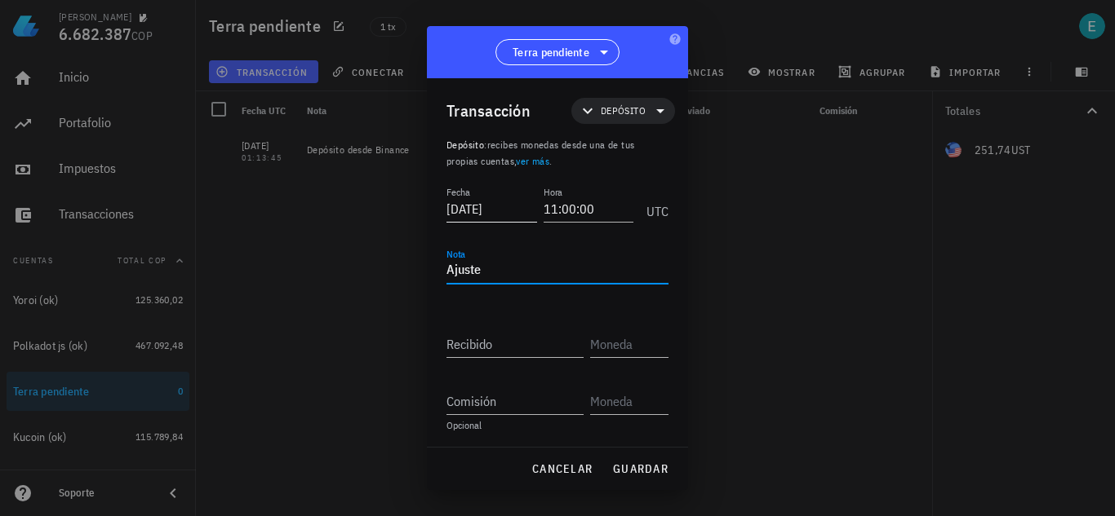
type textarea "Ajuste"
click at [520, 339] on input "Recibido" at bounding box center [514, 344] width 137 height 26
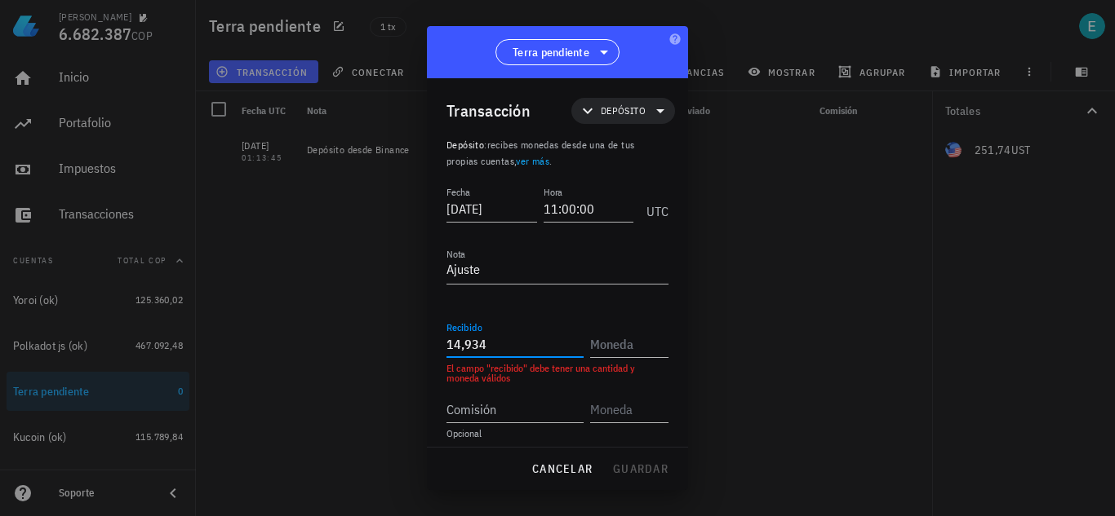
type input "14,934"
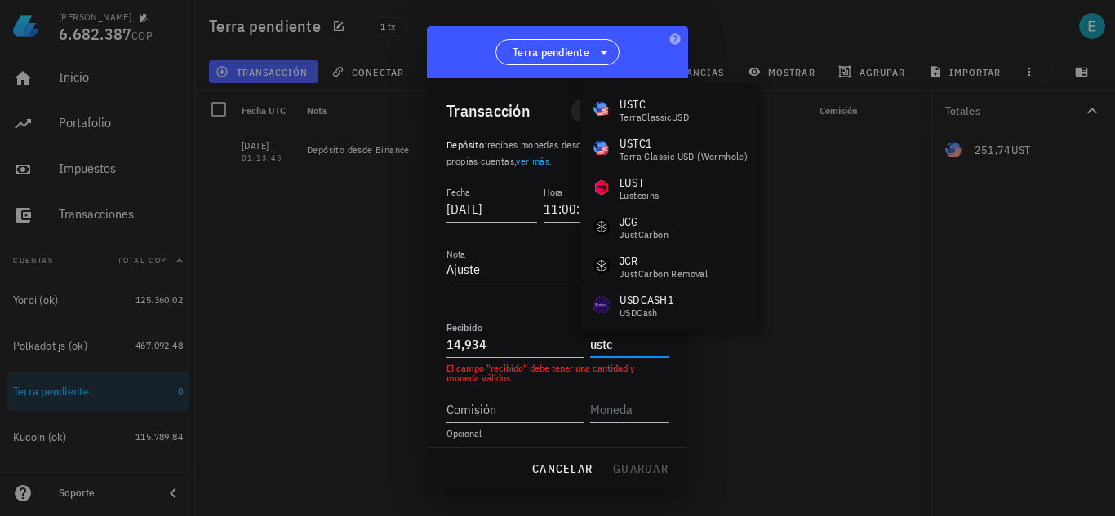
click at [708, 104] on div "USTC TerraClassicUSD" at bounding box center [670, 109] width 180 height 39
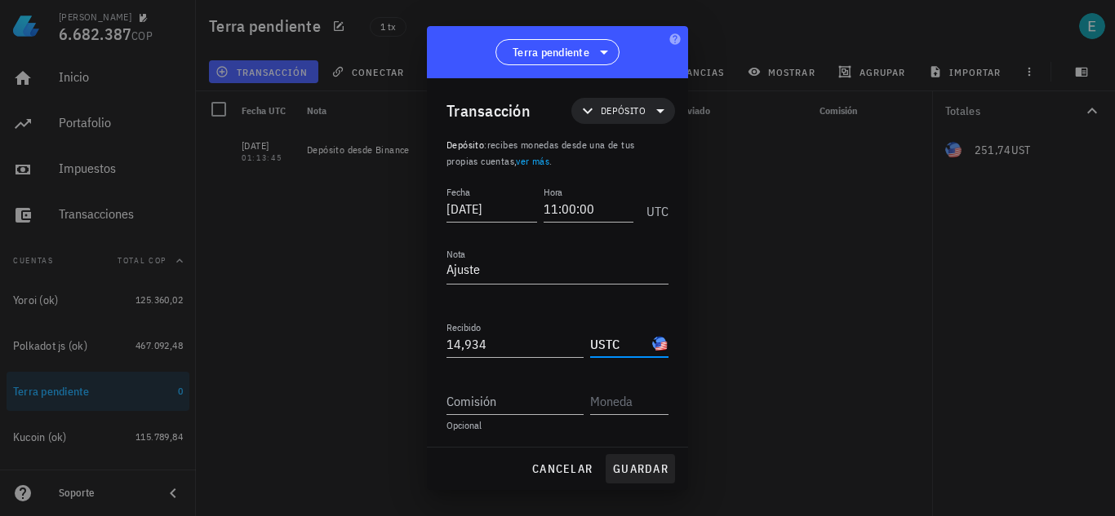
type input "USTC"
click at [641, 468] on span "guardar" at bounding box center [640, 469] width 56 height 15
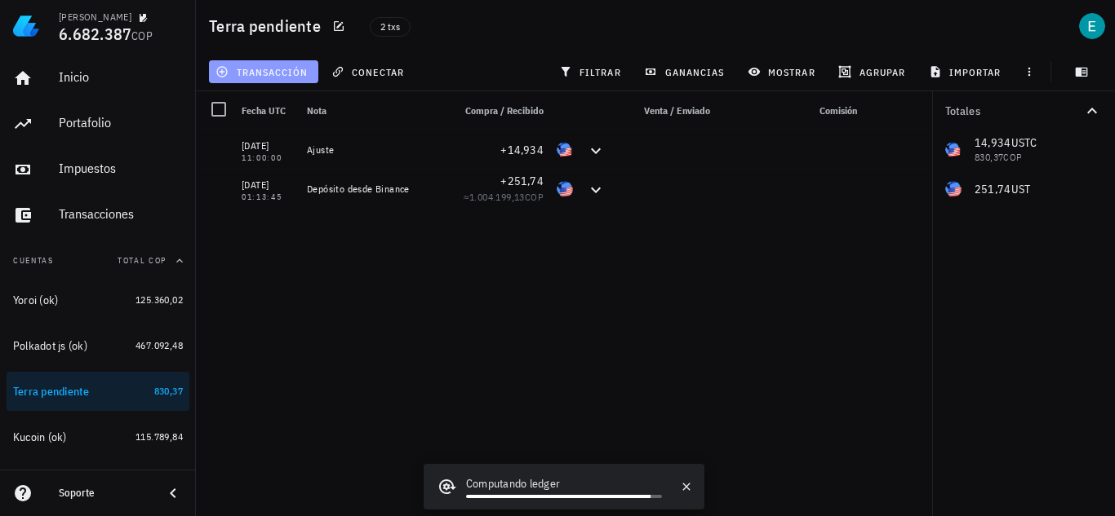
click at [299, 76] on span "transacción" at bounding box center [263, 71] width 89 height 13
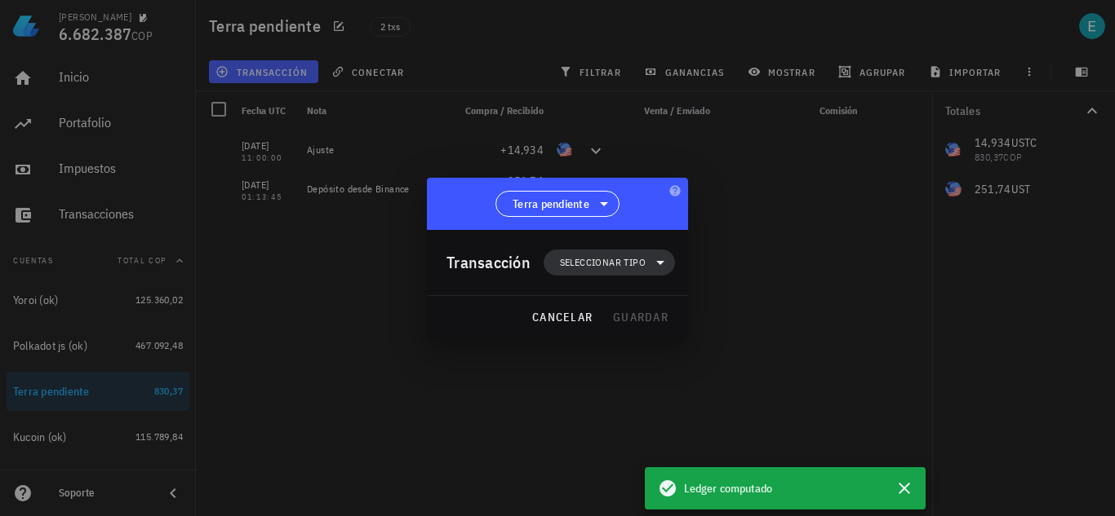
click at [600, 266] on span "Seleccionar tipo" at bounding box center [603, 263] width 86 height 16
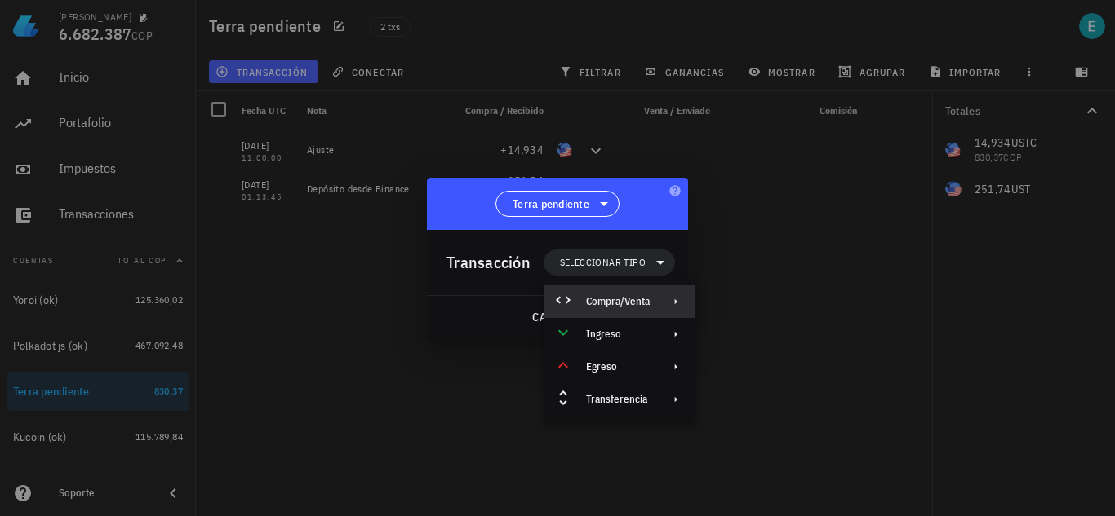
click at [636, 294] on div "Compra/Venta" at bounding box center [619, 302] width 152 height 33
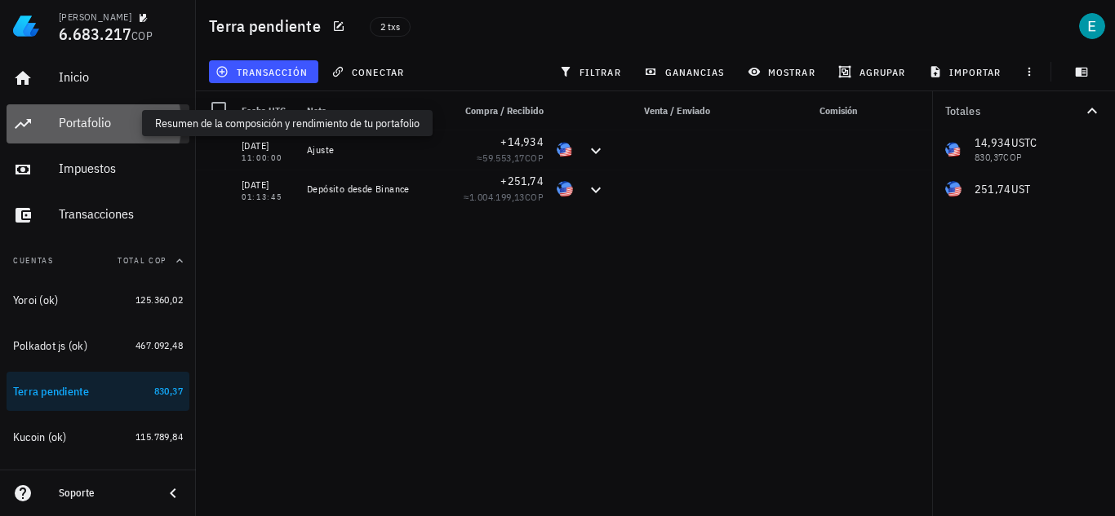
click at [123, 117] on div "Portafolio" at bounding box center [121, 123] width 124 height 16
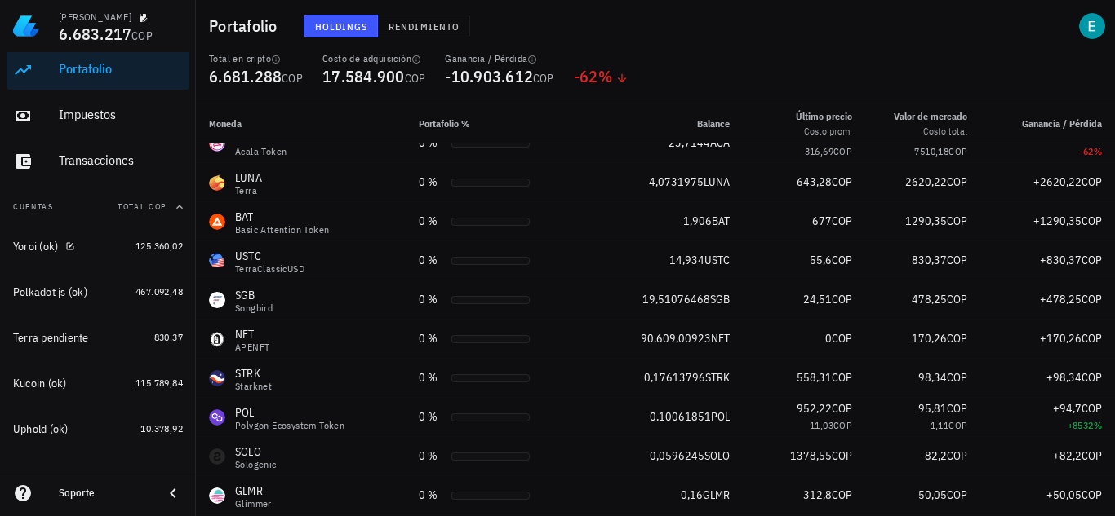
scroll to position [82, 0]
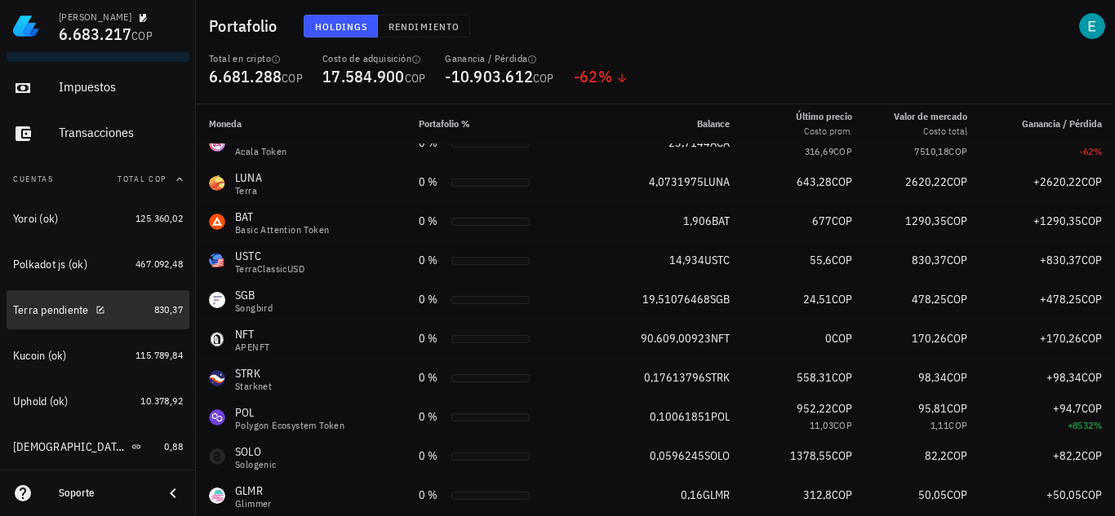
click at [120, 317] on div "Terra pendiente" at bounding box center [80, 311] width 135 height 16
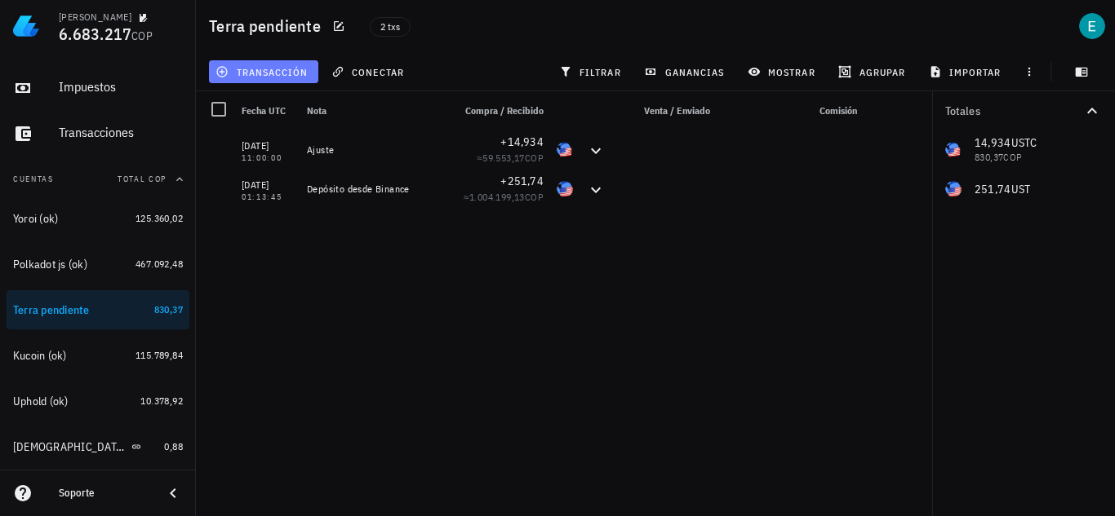
click at [262, 66] on span "transacción" at bounding box center [263, 71] width 89 height 13
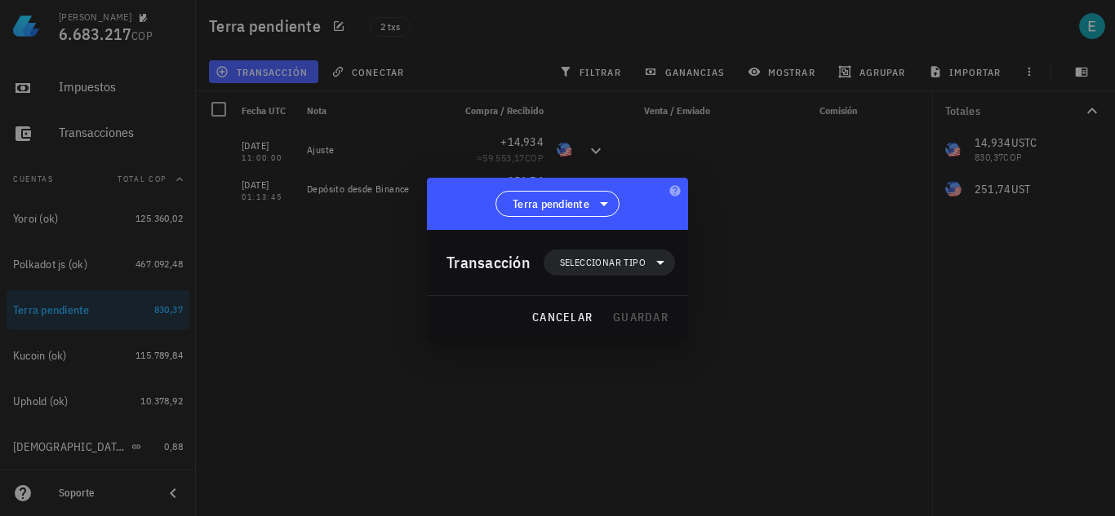
click at [583, 278] on div "Transacción Seleccionar tipo" at bounding box center [560, 262] width 228 height 65
click at [589, 267] on span "Seleccionar tipo" at bounding box center [603, 263] width 86 height 16
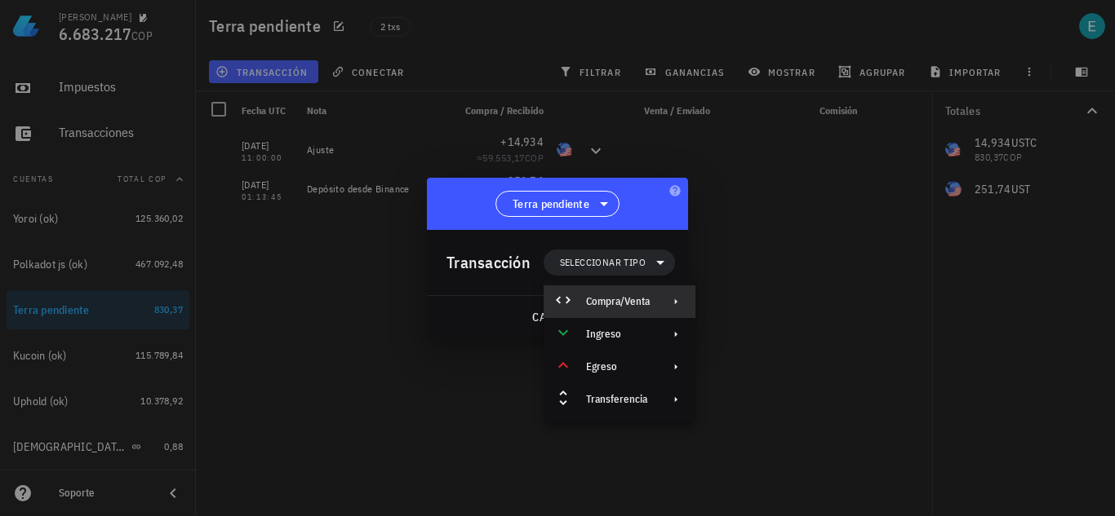
click at [646, 307] on div "Compra/Venta" at bounding box center [618, 301] width 64 height 13
click at [736, 299] on div "Compra/Venta" at bounding box center [772, 308] width 153 height 33
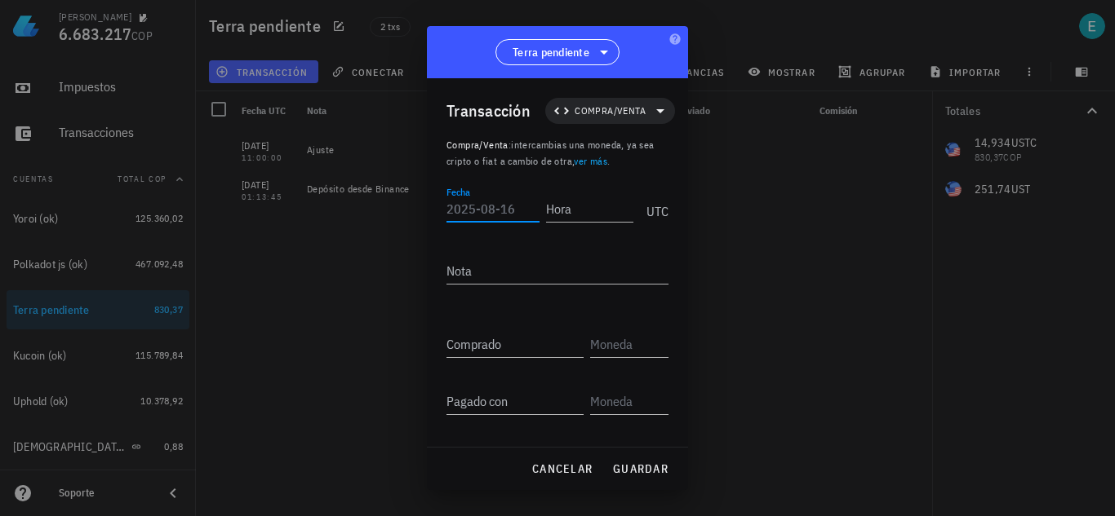
click at [498, 215] on input "Fecha" at bounding box center [492, 209] width 93 height 26
type input "[DATE]"
type input "11:00:11"
type input "251,74"
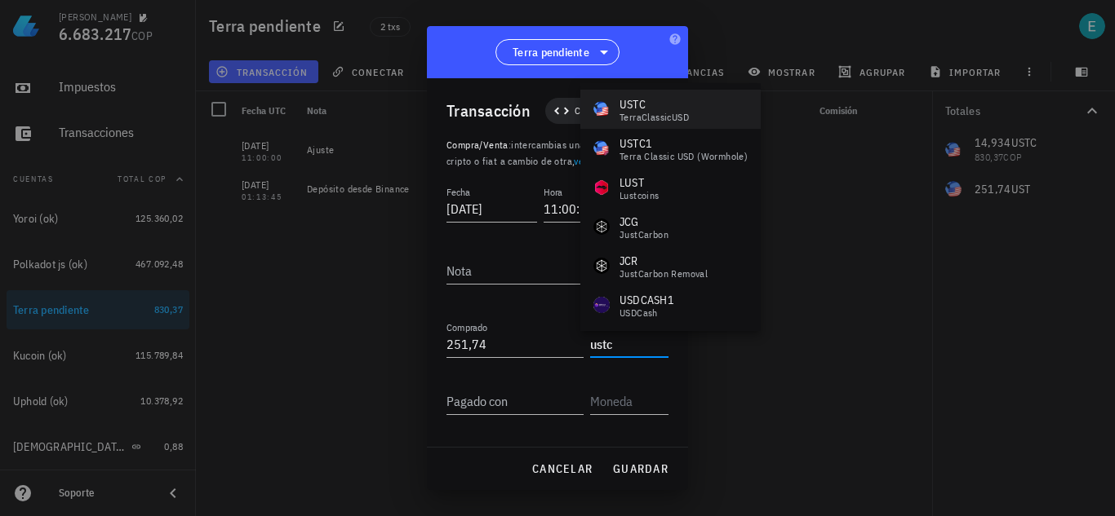
click at [695, 112] on div "USTC TerraClassicUSD" at bounding box center [670, 109] width 180 height 39
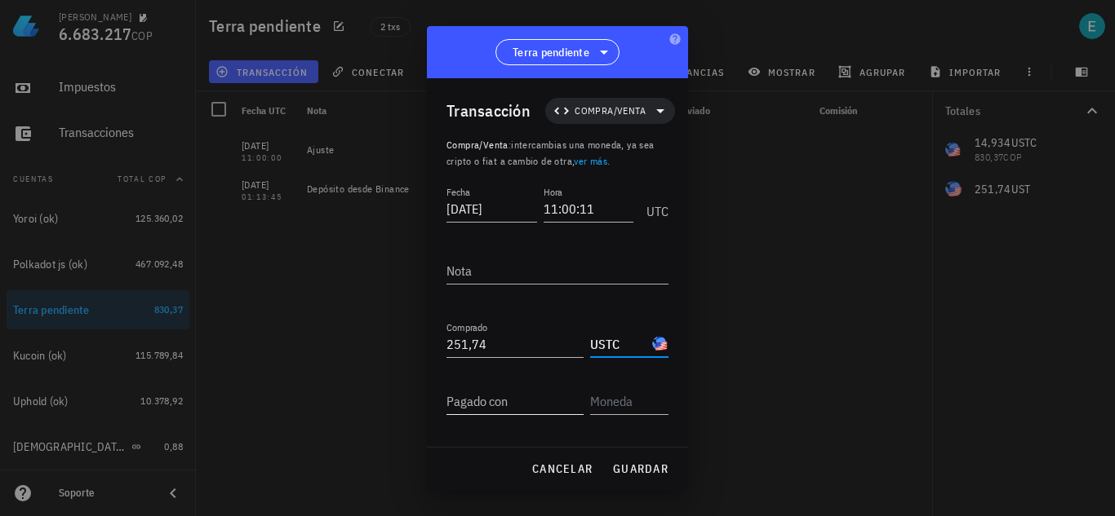
type input "USTC"
click at [522, 402] on input "Pagado con" at bounding box center [514, 401] width 137 height 26
type input "251,74"
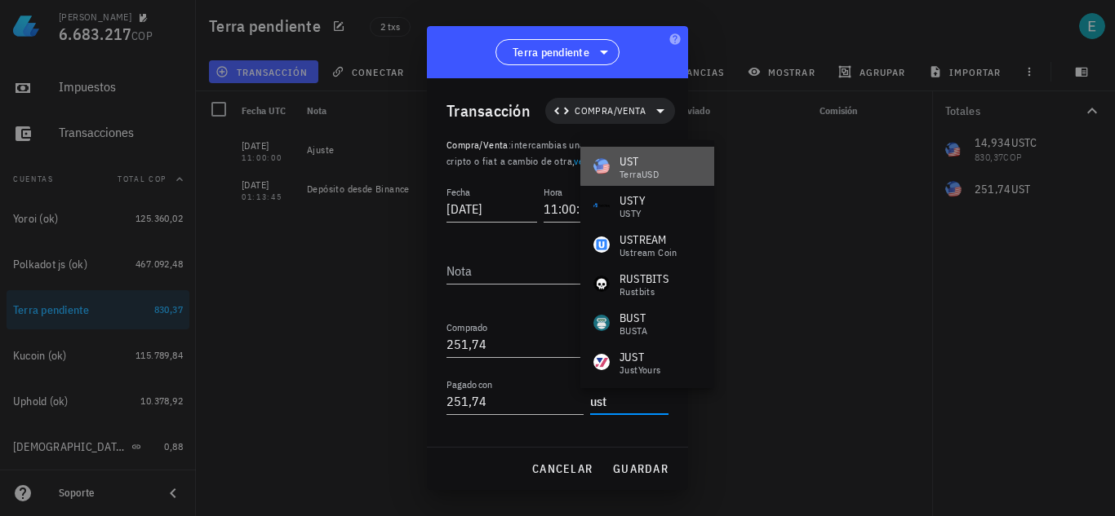
click at [657, 173] on div "TerraUSD" at bounding box center [638, 175] width 39 height 10
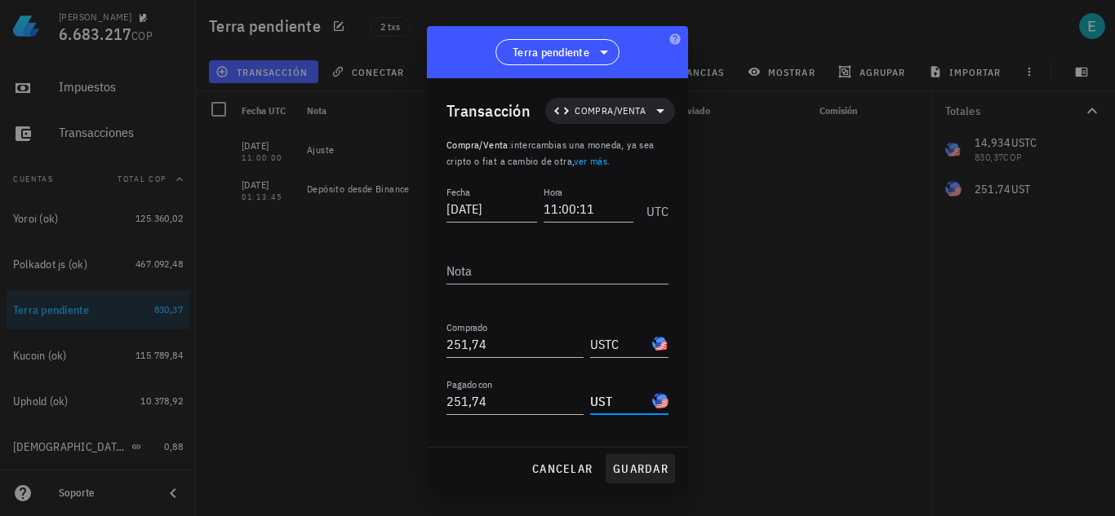
type input "UST"
click at [652, 462] on span "guardar" at bounding box center [640, 469] width 56 height 15
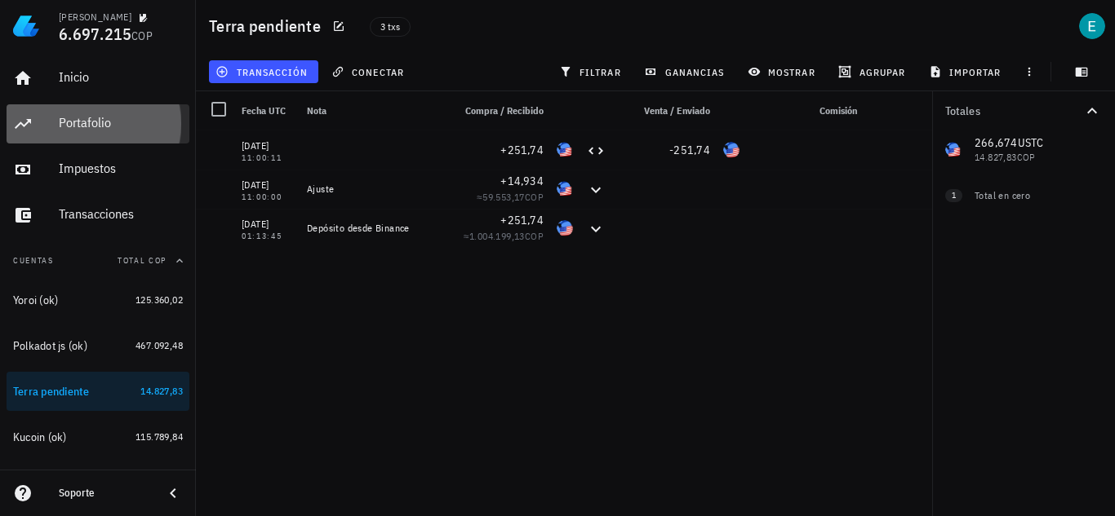
click at [126, 116] on div "Portafolio" at bounding box center [121, 123] width 124 height 16
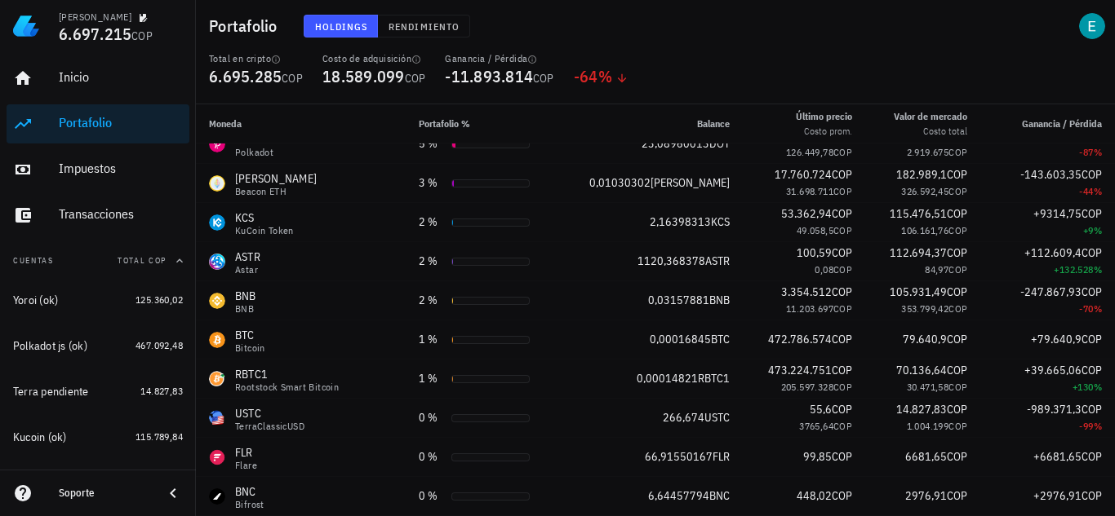
scroll to position [163, 0]
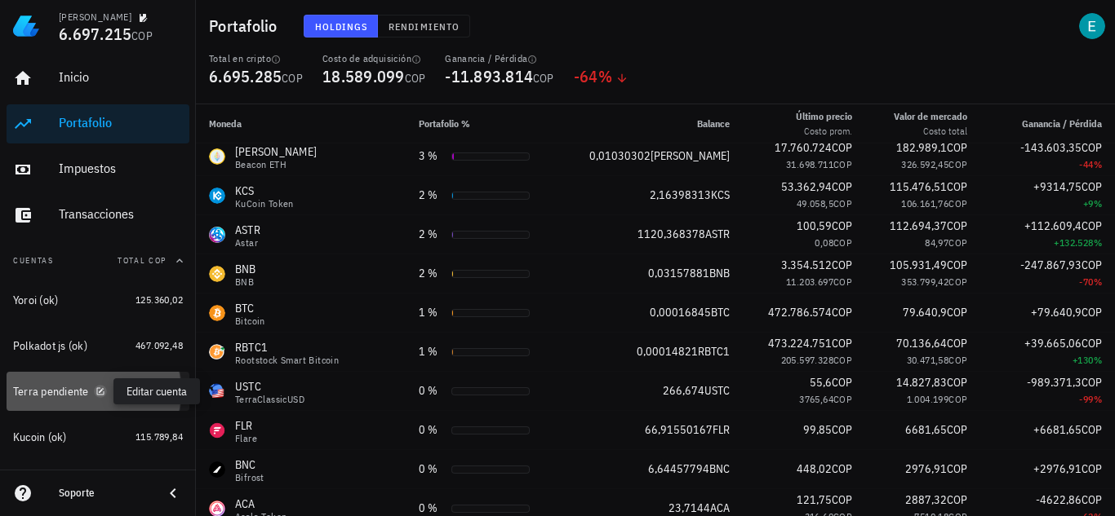
click at [100, 393] on icon "button" at bounding box center [100, 392] width 10 height 10
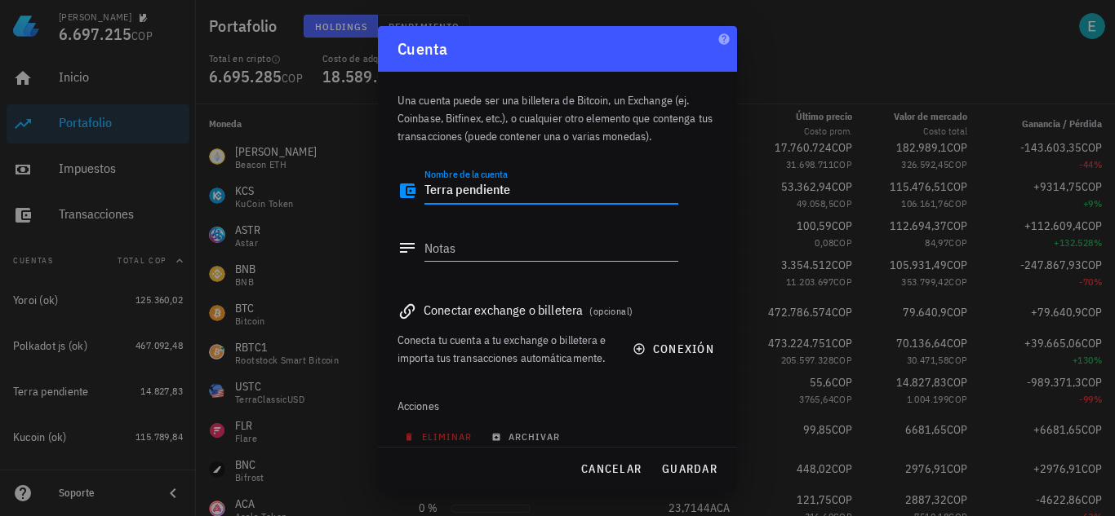
drag, startPoint x: 452, startPoint y: 190, endPoint x: 548, endPoint y: 205, distance: 97.4
click at [548, 205] on div "Nombre de la cuenta Terra pendiente" at bounding box center [551, 200] width 254 height 44
type textarea "Terra (ok)"
click at [704, 463] on span "guardar" at bounding box center [689, 469] width 56 height 15
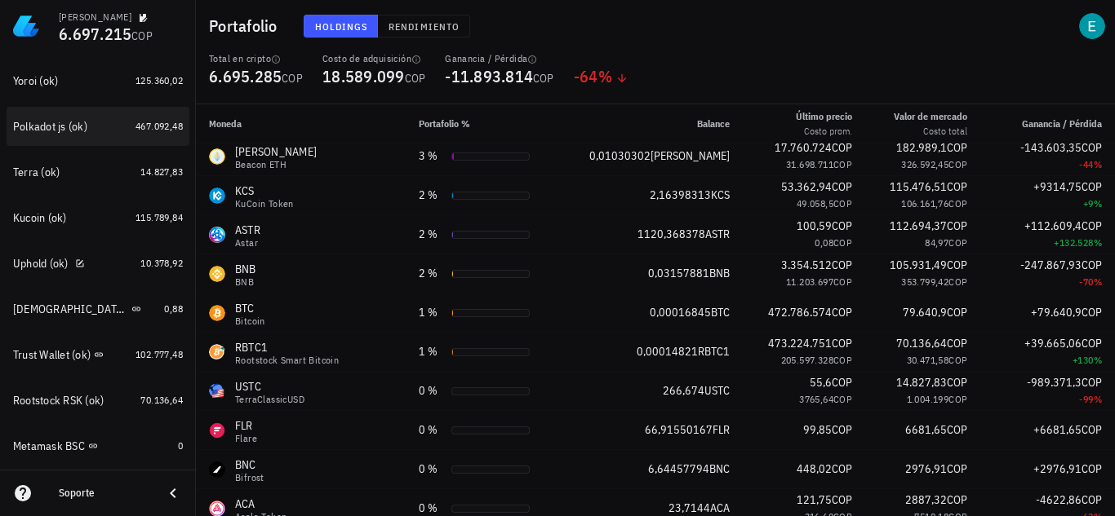
scroll to position [245, 0]
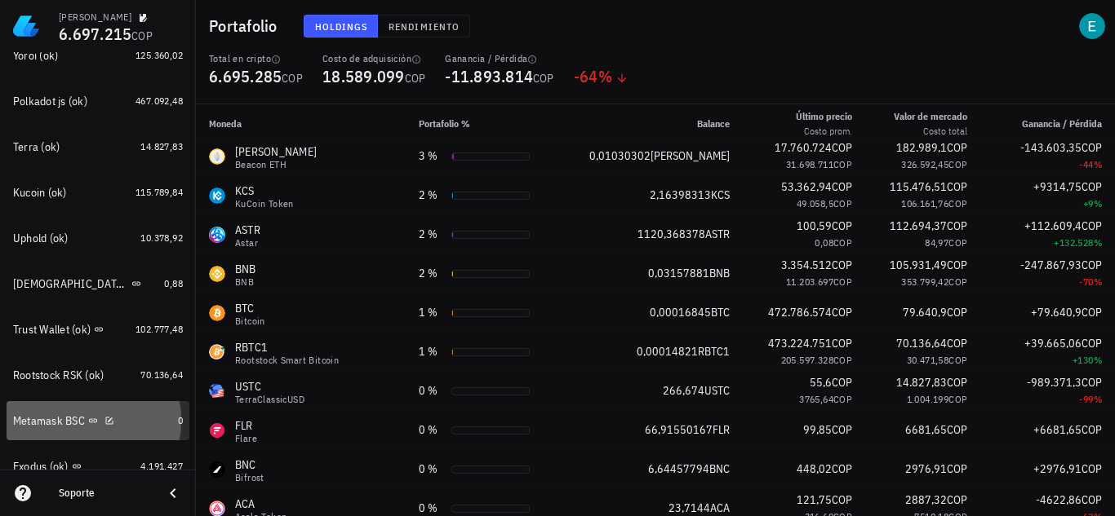
click at [54, 415] on div "Metamask BSC" at bounding box center [49, 421] width 72 height 14
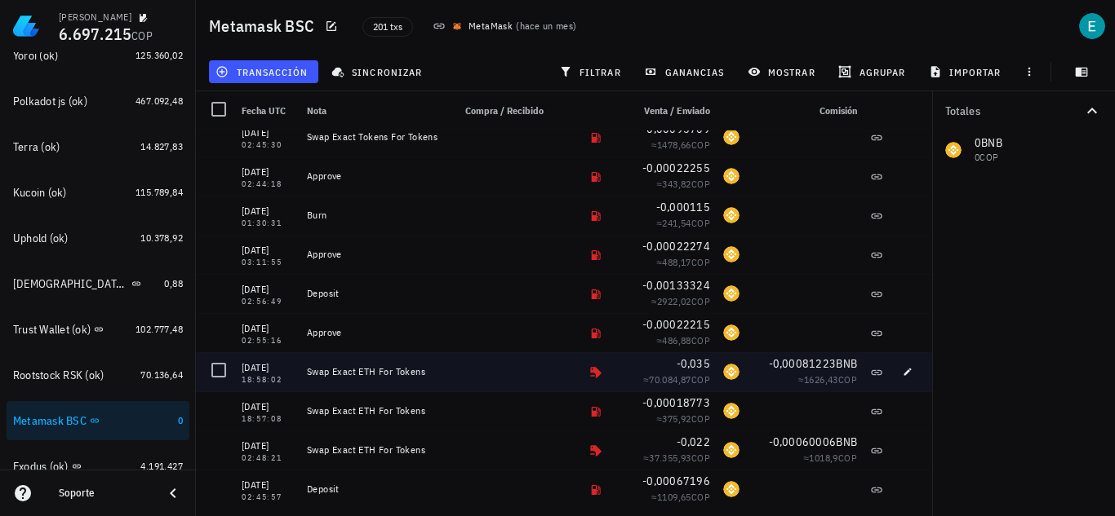
scroll to position [571, 0]
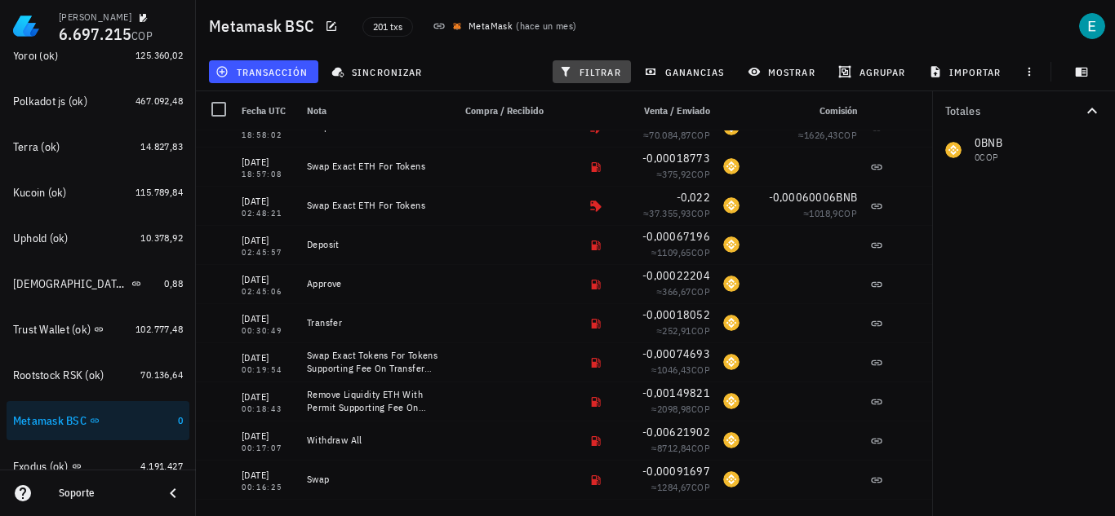
click at [596, 73] on span "filtrar" at bounding box center [591, 71] width 59 height 13
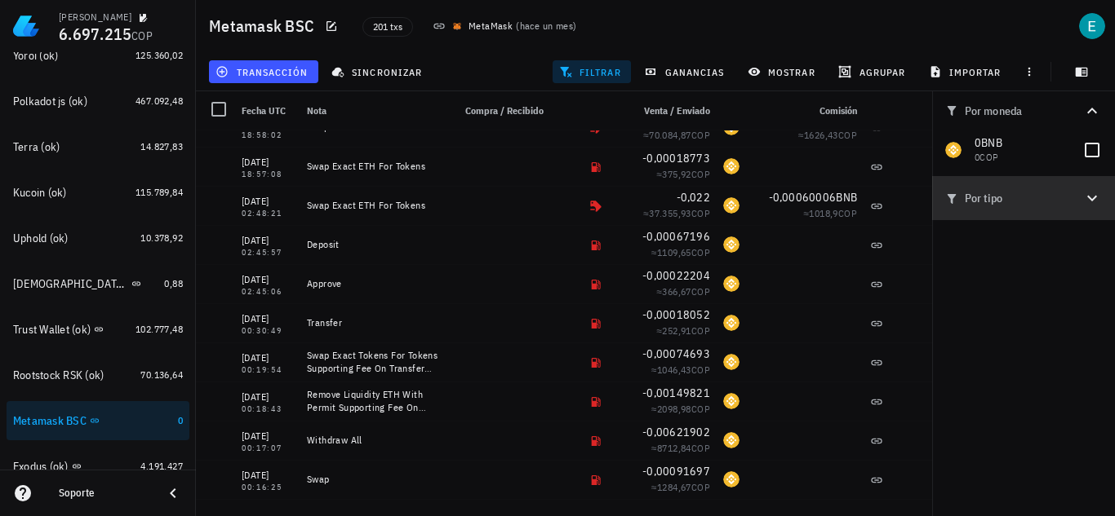
click at [1092, 199] on icon "button" at bounding box center [1092, 198] width 20 height 20
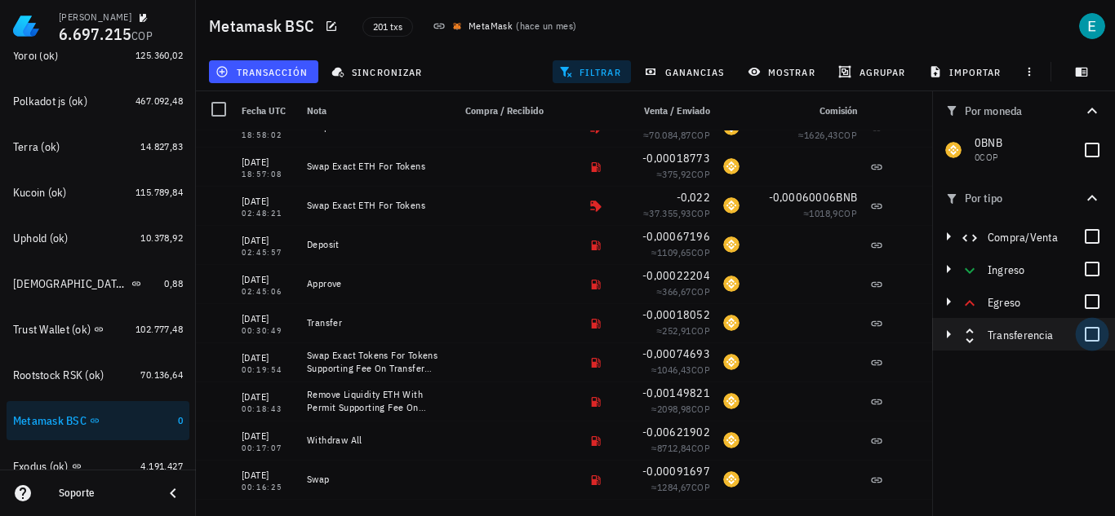
click at [1094, 333] on div at bounding box center [1092, 335] width 28 height 28
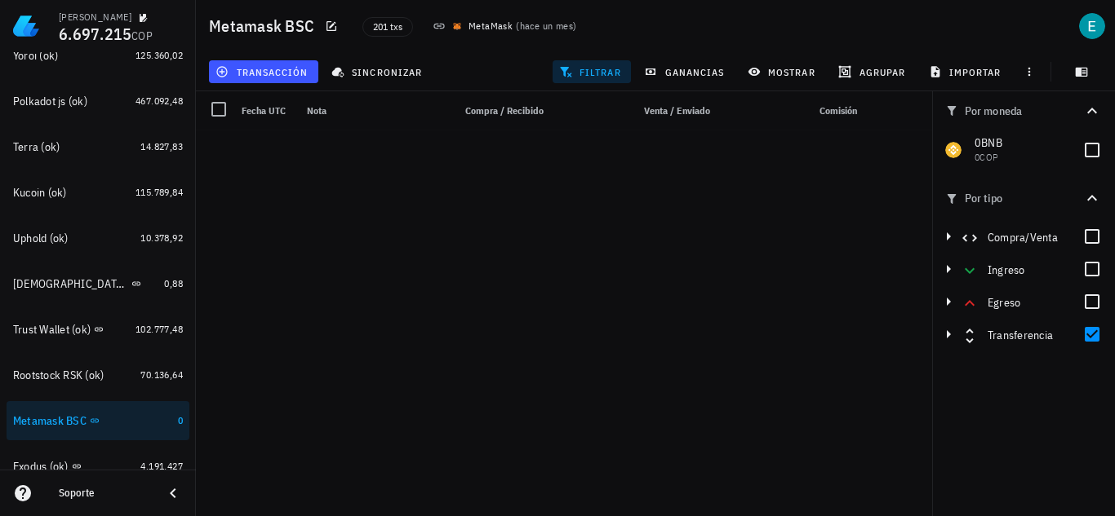
scroll to position [0, 0]
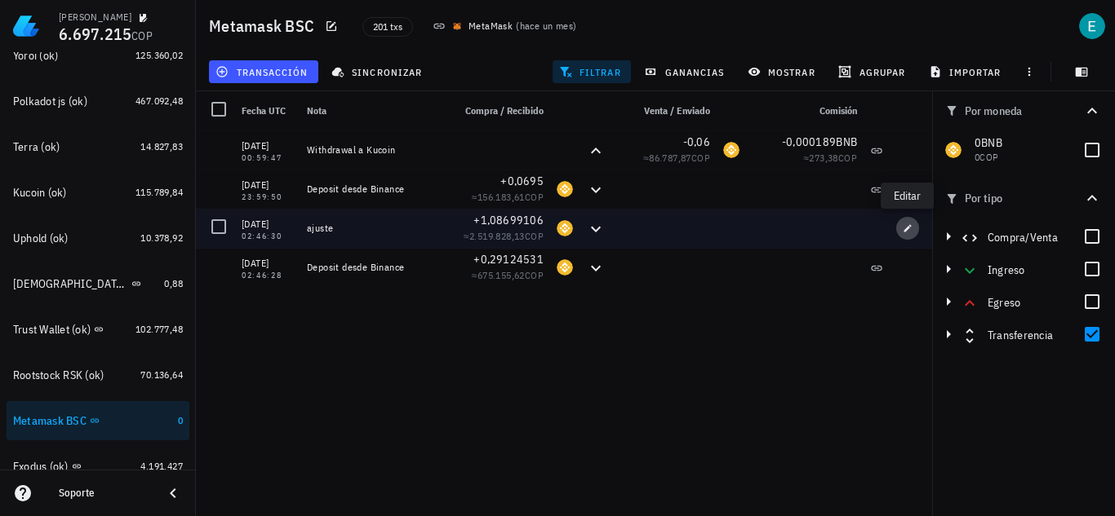
click at [908, 228] on icon "button" at bounding box center [907, 227] width 7 height 7
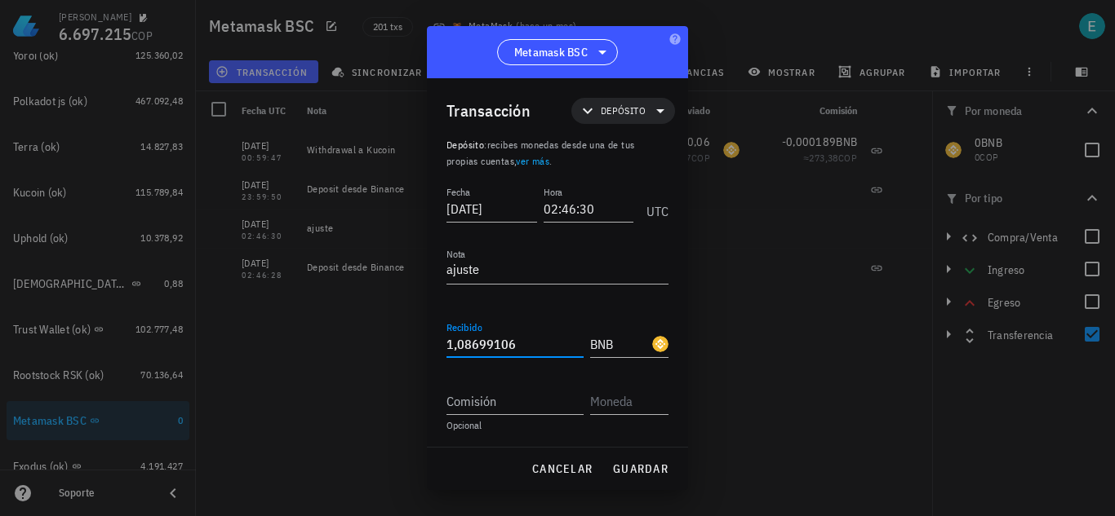
drag, startPoint x: 474, startPoint y: 343, endPoint x: 524, endPoint y: 351, distance: 50.3
click at [524, 351] on input "1,08699106" at bounding box center [514, 344] width 137 height 26
click at [476, 343] on input "1,0805552" at bounding box center [514, 344] width 137 height 26
click at [626, 475] on span "guardar" at bounding box center [640, 469] width 56 height 15
type input "1,08699106"
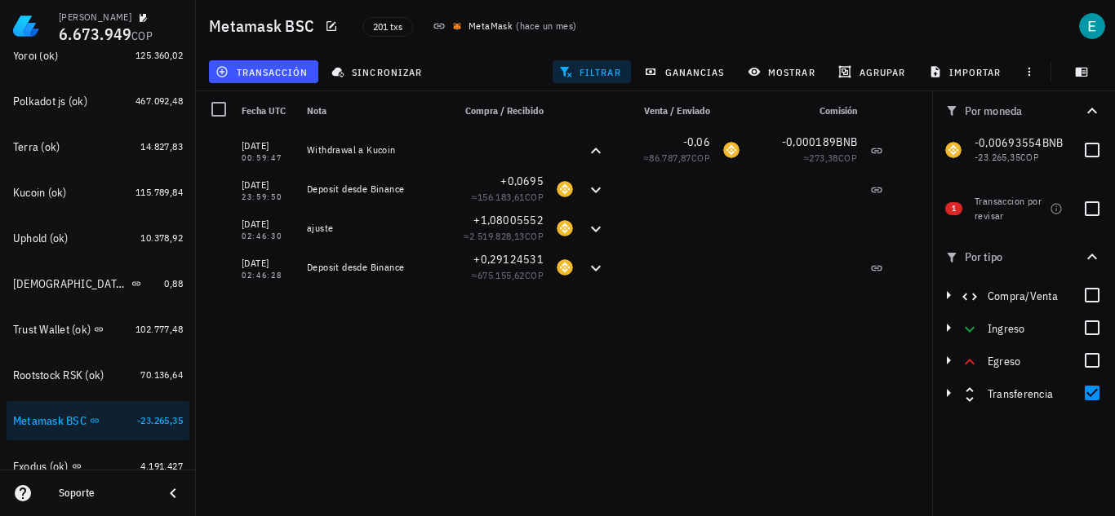
click at [419, 337] on div "[DATE] 00:59:47 Withdrawal a Kucoin -0,06 ≈ 86.787,87 COP -0,000189 BNB ≈ 273,3…" at bounding box center [564, 317] width 736 height 373
click at [259, 65] on span "transacción" at bounding box center [263, 71] width 89 height 13
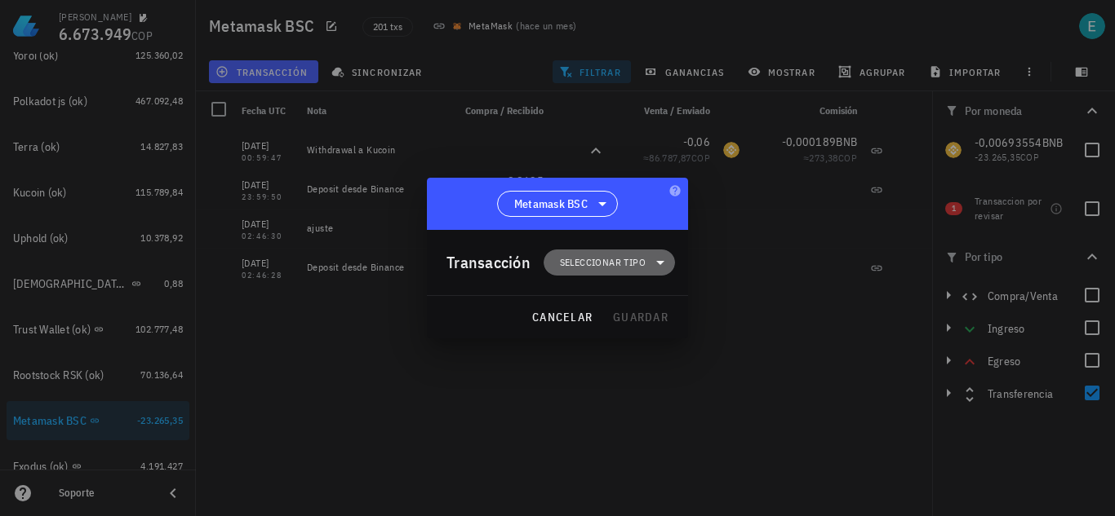
click at [644, 255] on span "Seleccionar tipo" at bounding box center [603, 263] width 86 height 16
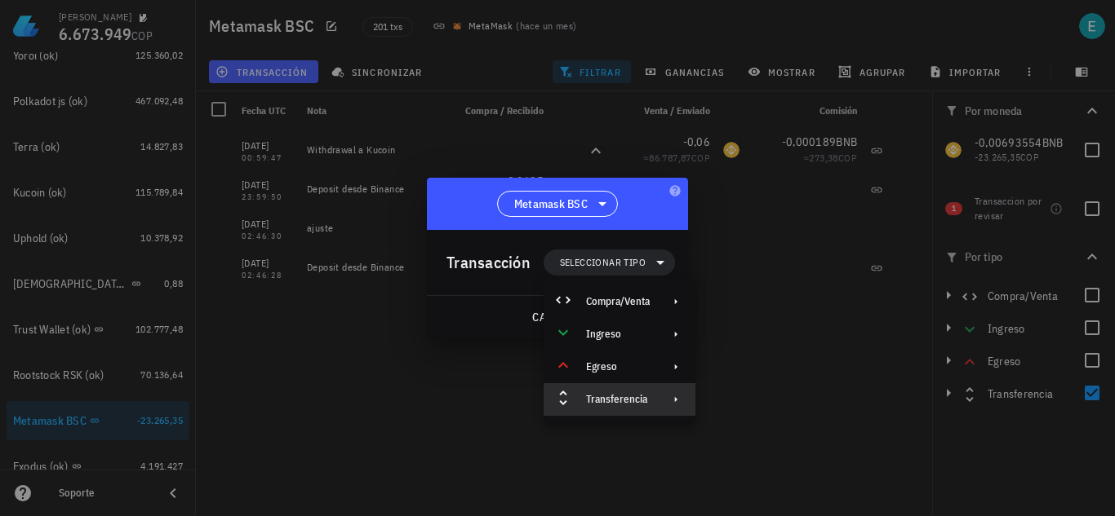
click at [654, 388] on div "Transferencia" at bounding box center [619, 399] width 152 height 33
click at [729, 395] on div "Depósito" at bounding box center [772, 406] width 153 height 33
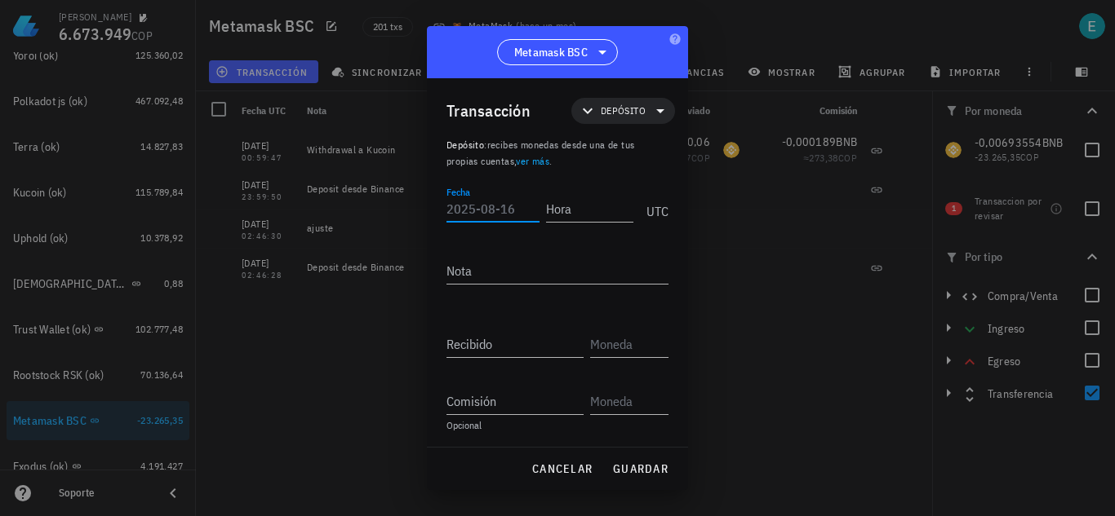
click at [485, 203] on input "Fecha" at bounding box center [492, 209] width 93 height 26
type input "[DATE]"
type input "01:01:01"
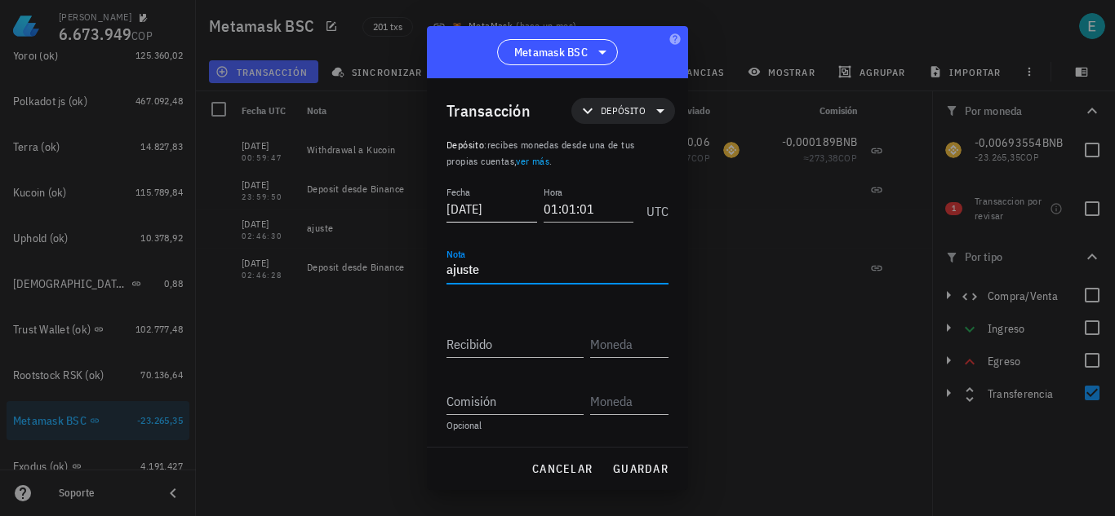
type textarea "ajuste"
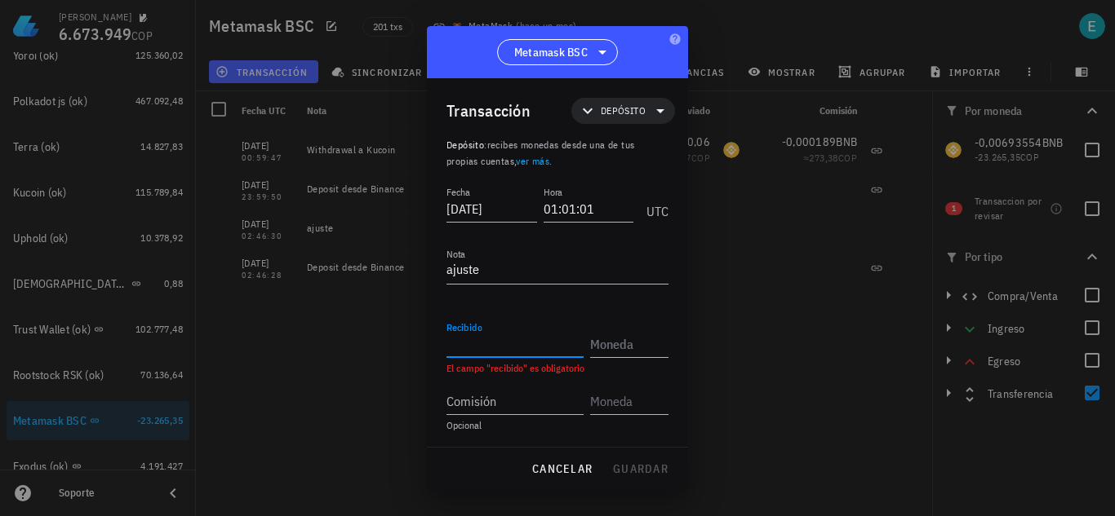
paste input "530,6178"
type input "530,6178"
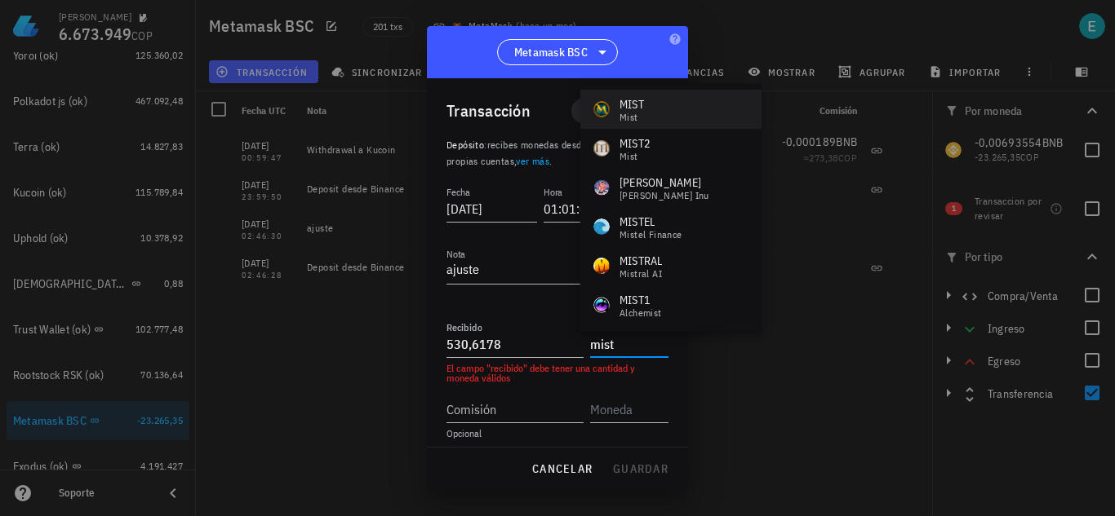
click at [654, 114] on div "MIST Mist" at bounding box center [670, 109] width 181 height 39
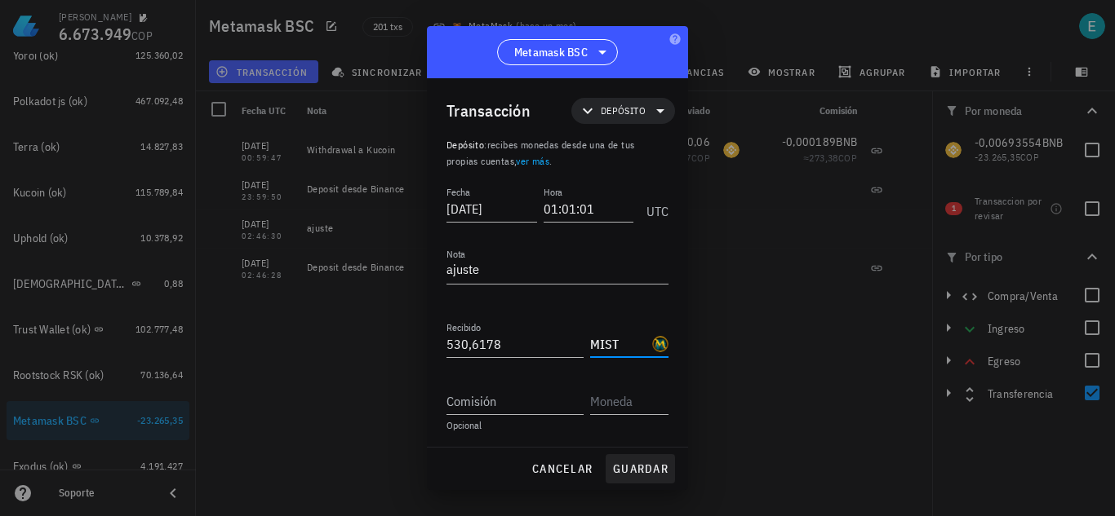
type input "MIST"
click at [648, 471] on span "guardar" at bounding box center [640, 469] width 56 height 15
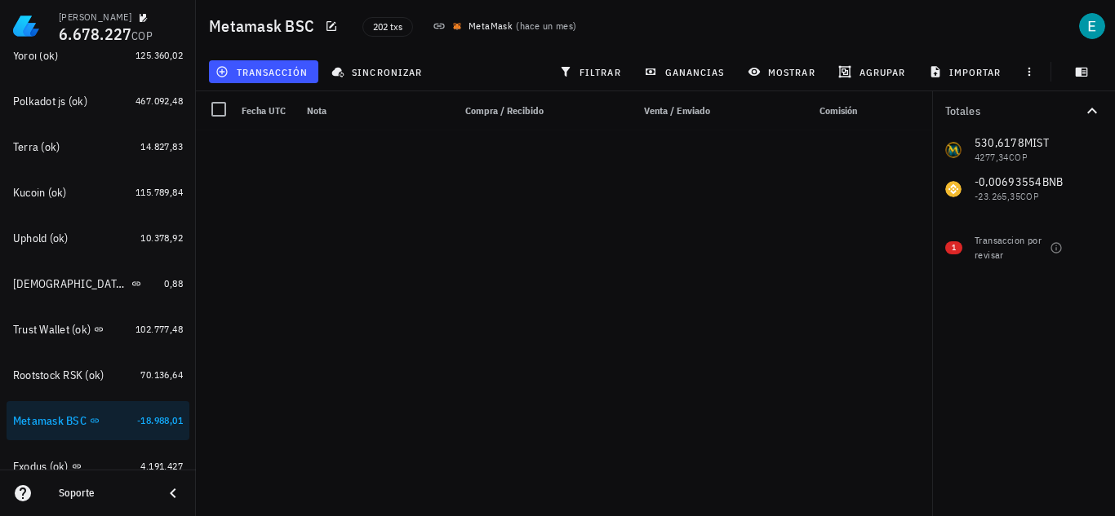
scroll to position [7538, 0]
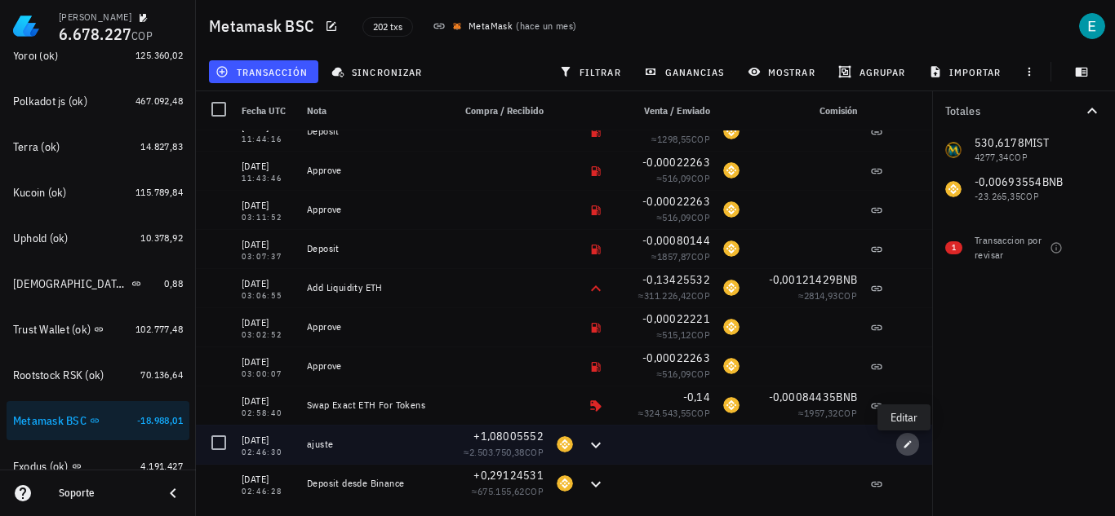
click at [904, 448] on span "button" at bounding box center [907, 445] width 23 height 10
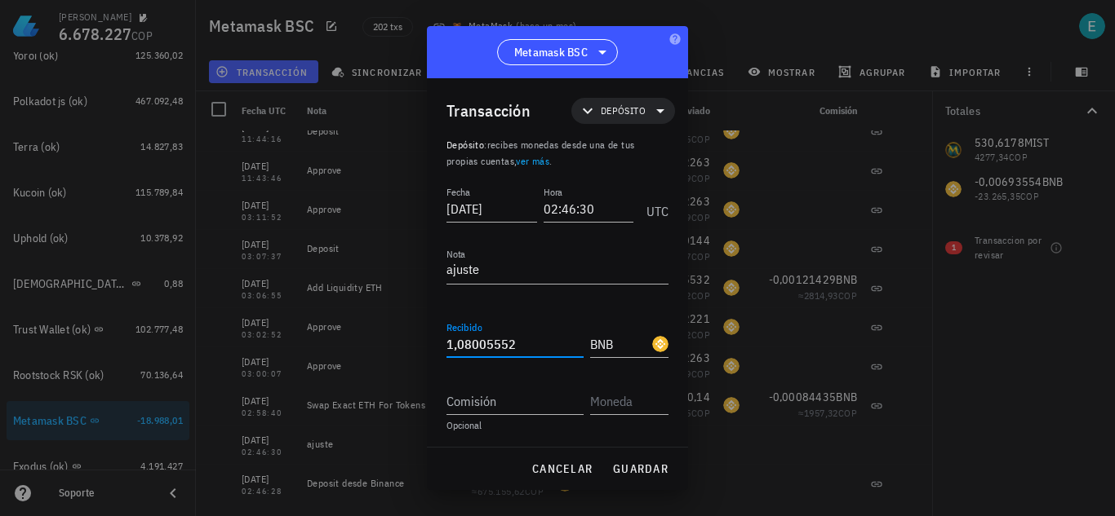
drag, startPoint x: 487, startPoint y: 347, endPoint x: 528, endPoint y: 347, distance: 40.8
click at [528, 347] on input "1,08005552" at bounding box center [514, 344] width 137 height 26
click at [512, 348] on input "1,0939" at bounding box center [514, 344] width 137 height 26
click at [621, 467] on span "guardar" at bounding box center [640, 469] width 56 height 15
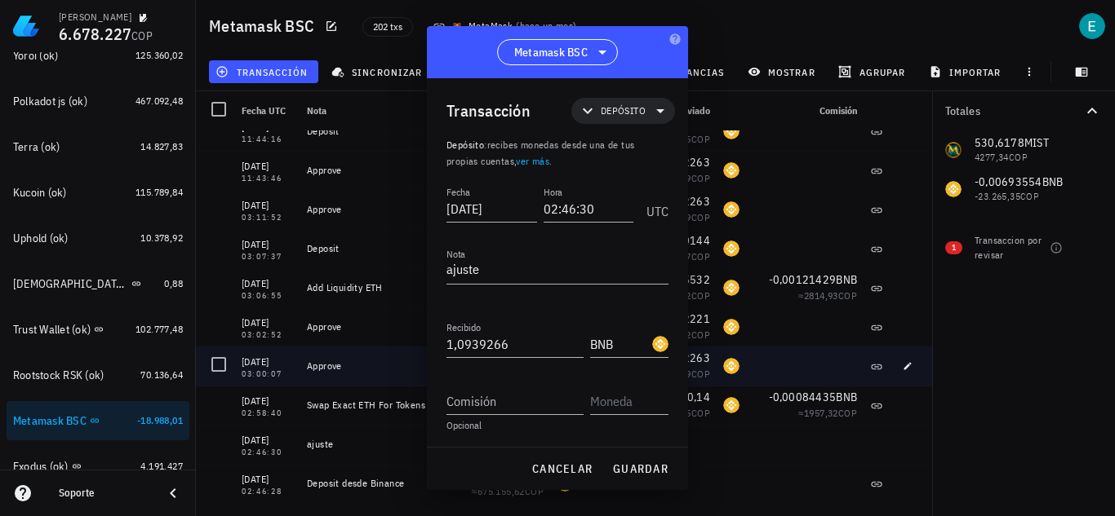
type input "1,08005552"
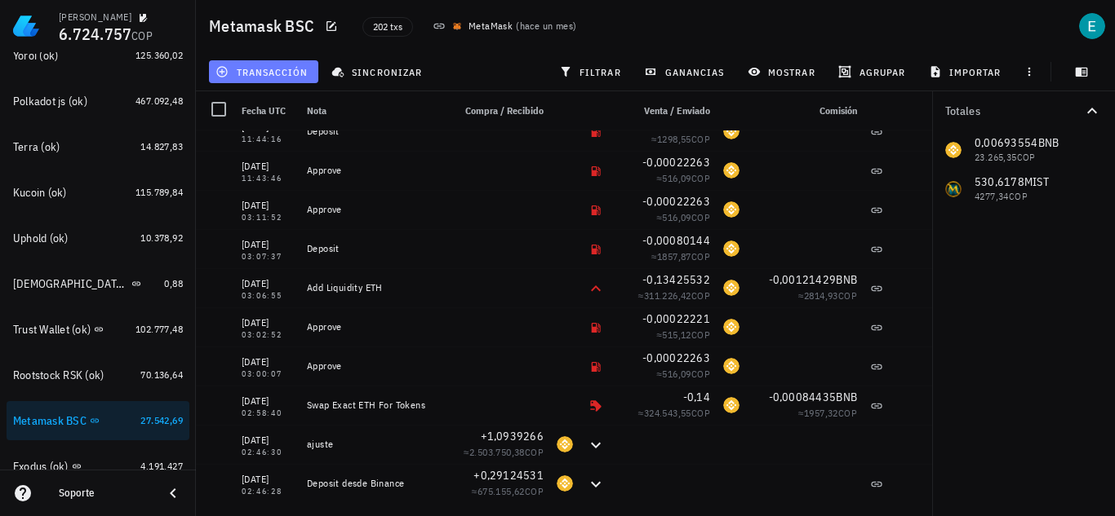
click at [295, 74] on span "transacción" at bounding box center [263, 71] width 89 height 13
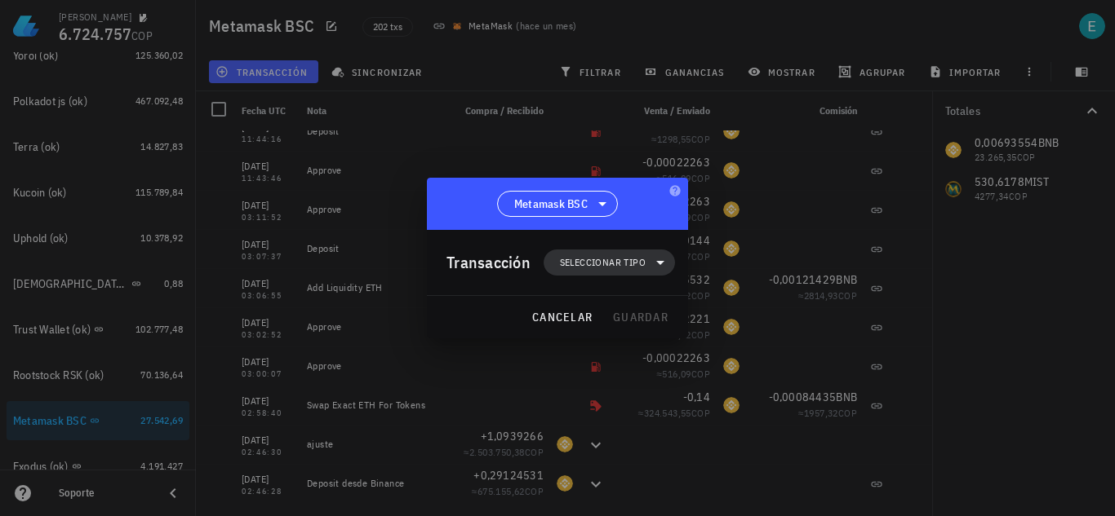
click at [598, 267] on span "Seleccionar tipo" at bounding box center [603, 263] width 86 height 16
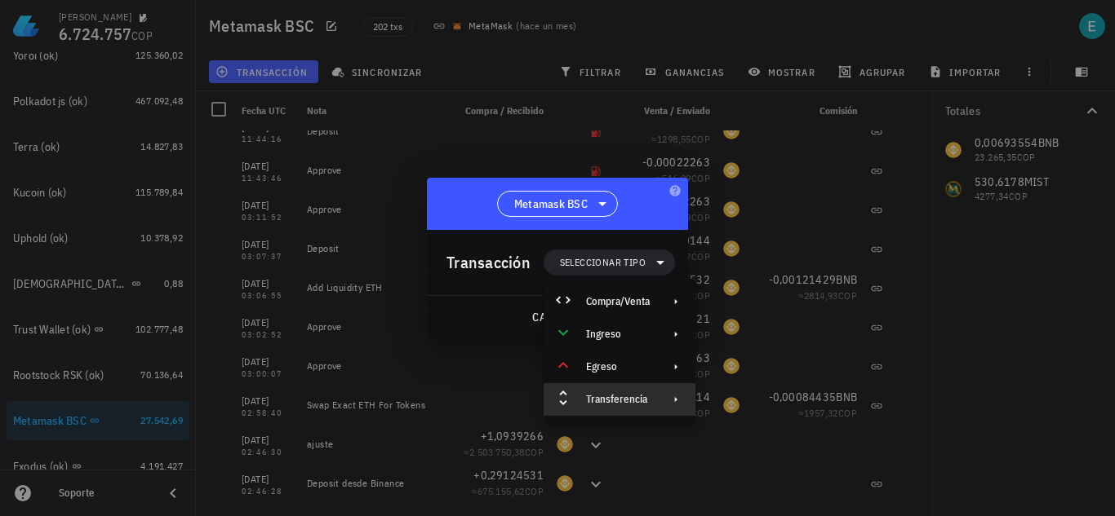
click at [620, 405] on div "Transferencia" at bounding box center [618, 399] width 64 height 13
click at [743, 411] on div "Depósito" at bounding box center [786, 406] width 97 height 13
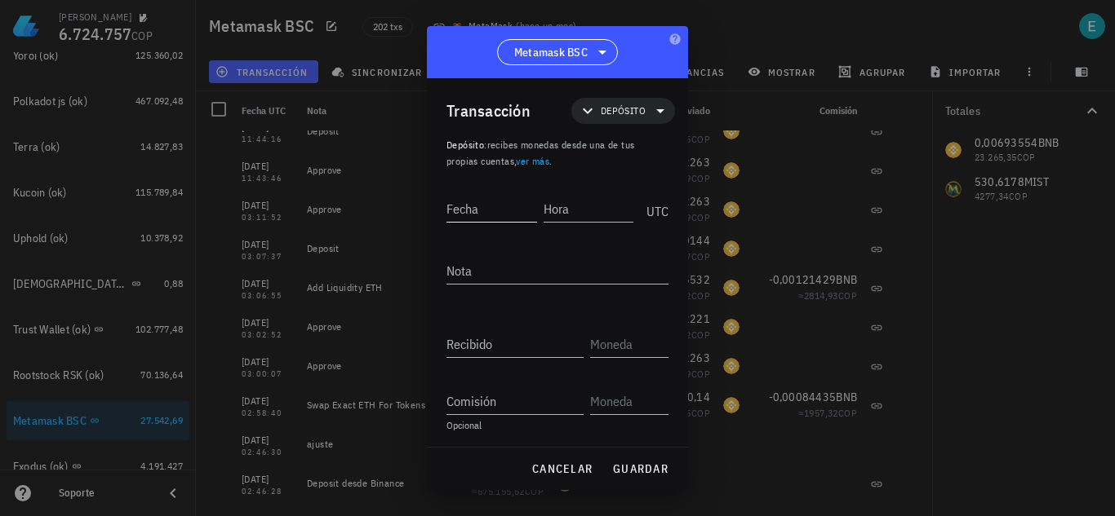
click at [475, 207] on input "Fecha" at bounding box center [491, 209] width 91 height 26
type input "[DATE]"
type input "01:01:01"
type textarea "ajuste"
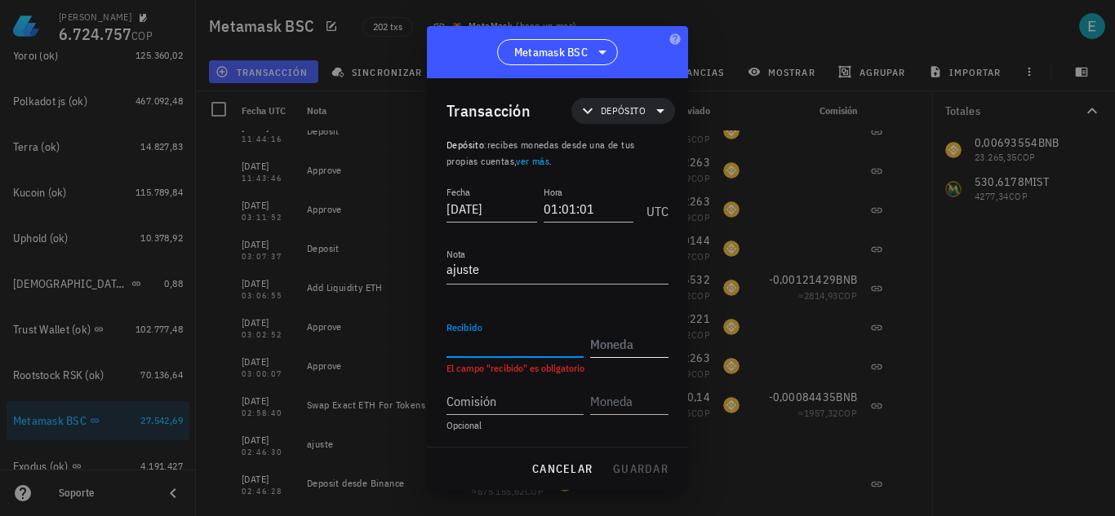
paste input "20910672,0988"
type input "20.910.672,0988"
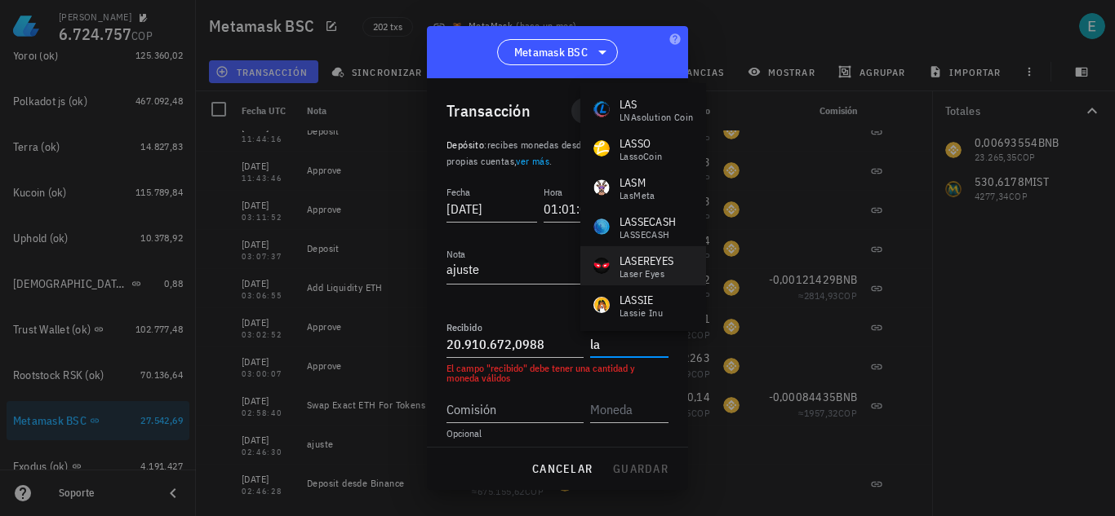
type input "l"
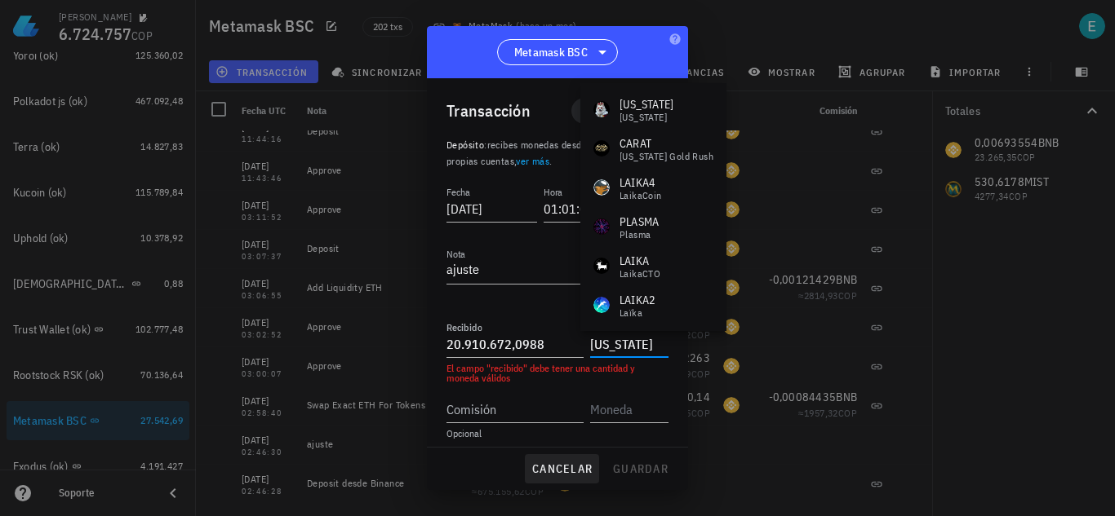
type input "[US_STATE]"
click at [553, 468] on span "cancelar" at bounding box center [561, 469] width 61 height 15
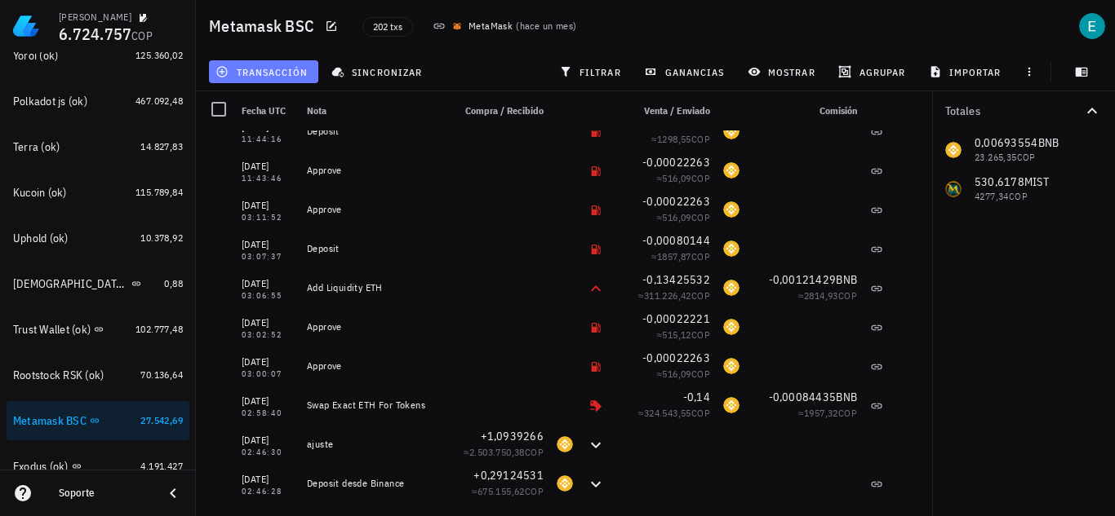
click at [258, 76] on span "transacción" at bounding box center [263, 71] width 89 height 13
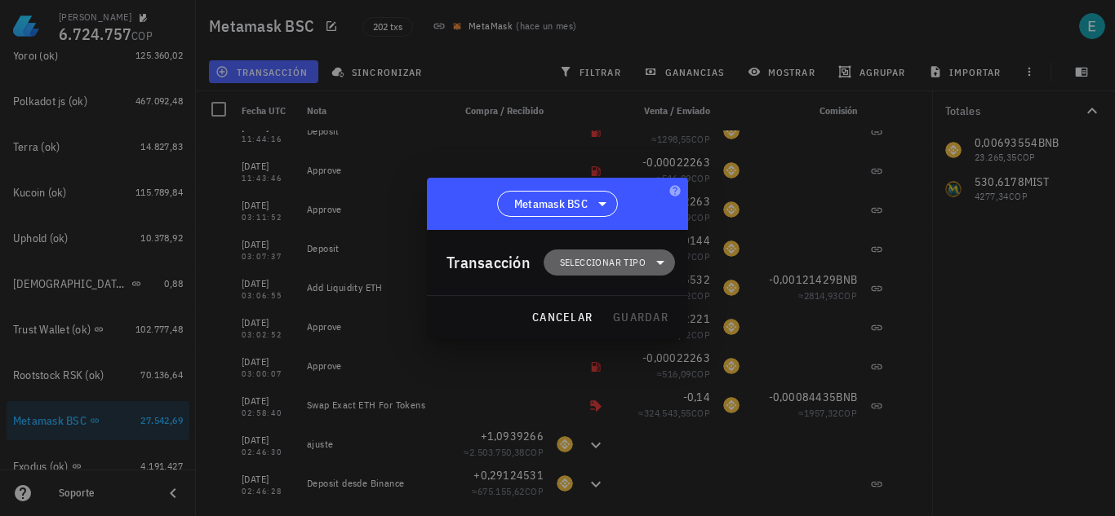
click at [578, 268] on span "Seleccionar tipo" at bounding box center [603, 263] width 86 height 16
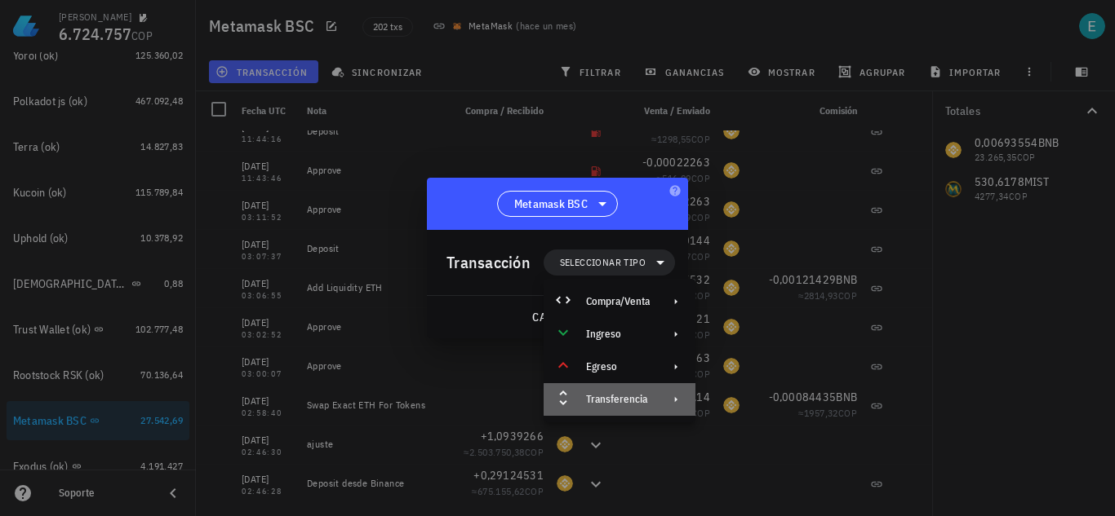
click at [636, 398] on div "Transferencia" at bounding box center [618, 399] width 64 height 13
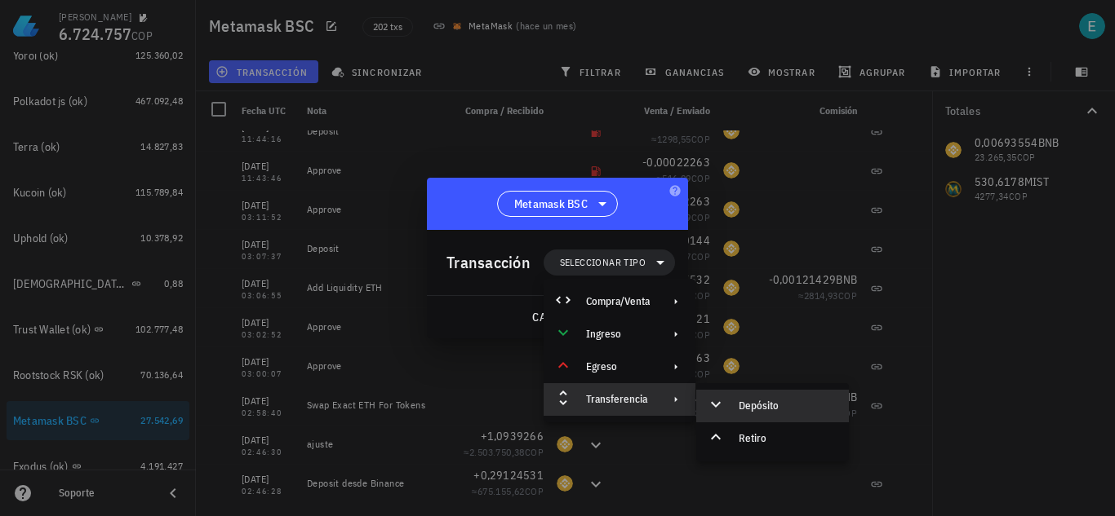
click at [725, 409] on div at bounding box center [719, 407] width 20 height 20
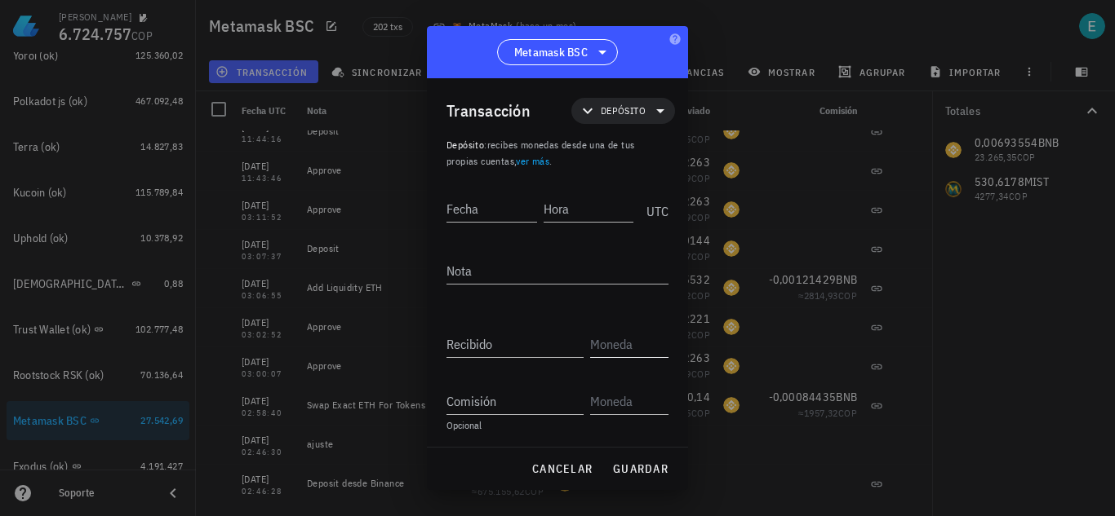
click at [600, 352] on input "text" at bounding box center [627, 344] width 75 height 26
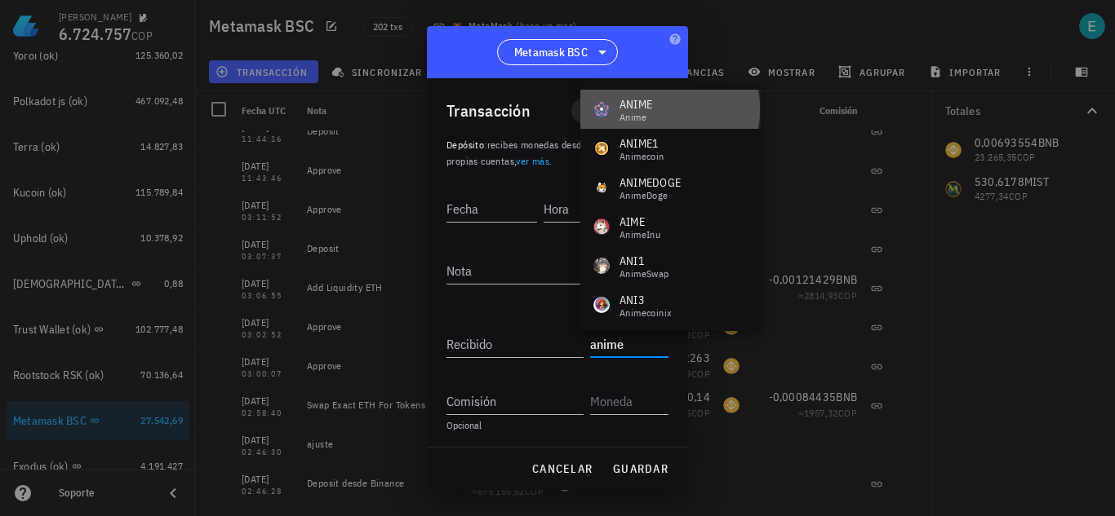
click at [668, 107] on div "ANIME Anime" at bounding box center [670, 109] width 180 height 39
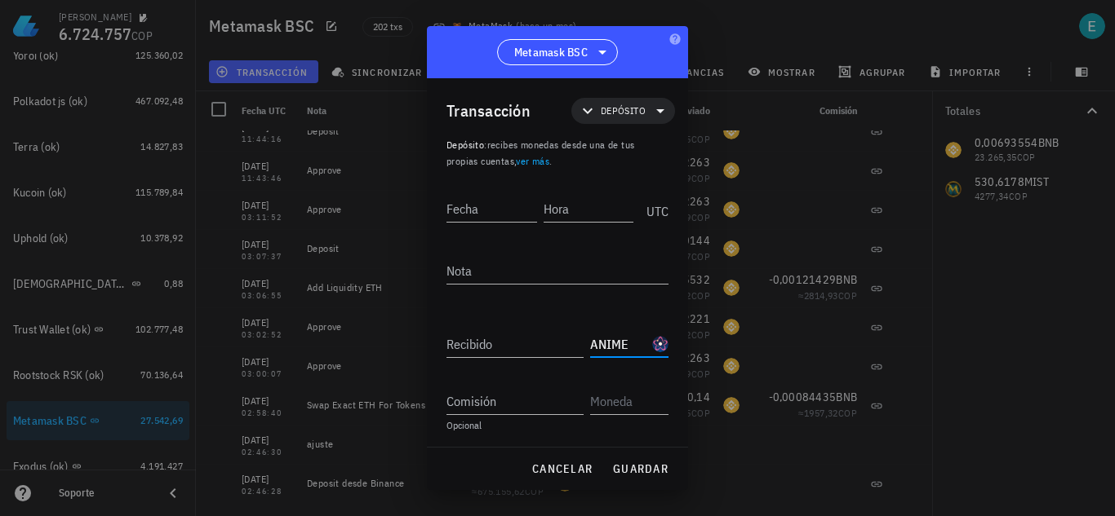
type input "ANIME"
click at [503, 339] on input "Recibido" at bounding box center [514, 344] width 137 height 26
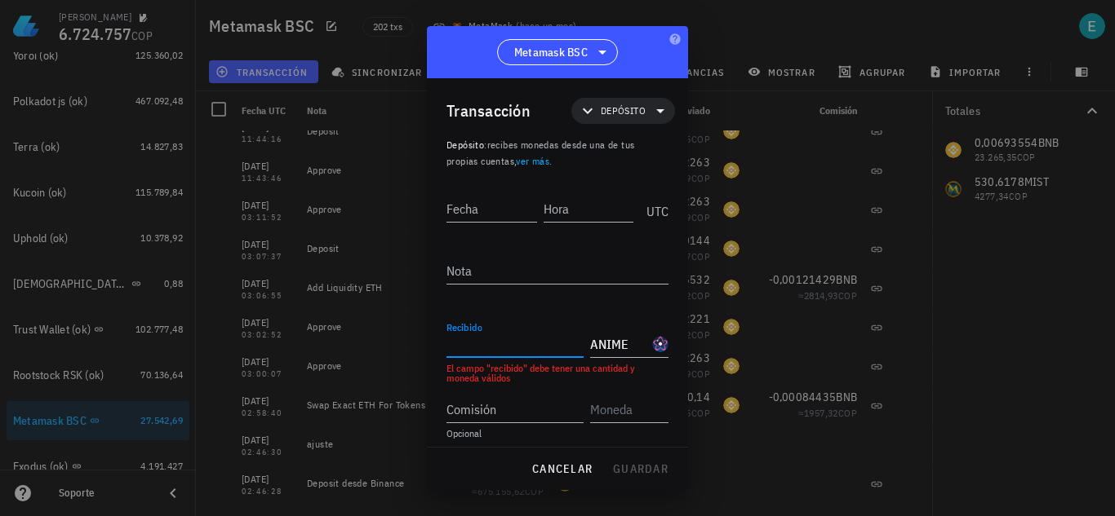
paste input "91,6071"
type input "91,6071"
click at [472, 198] on input "Fecha" at bounding box center [491, 209] width 91 height 26
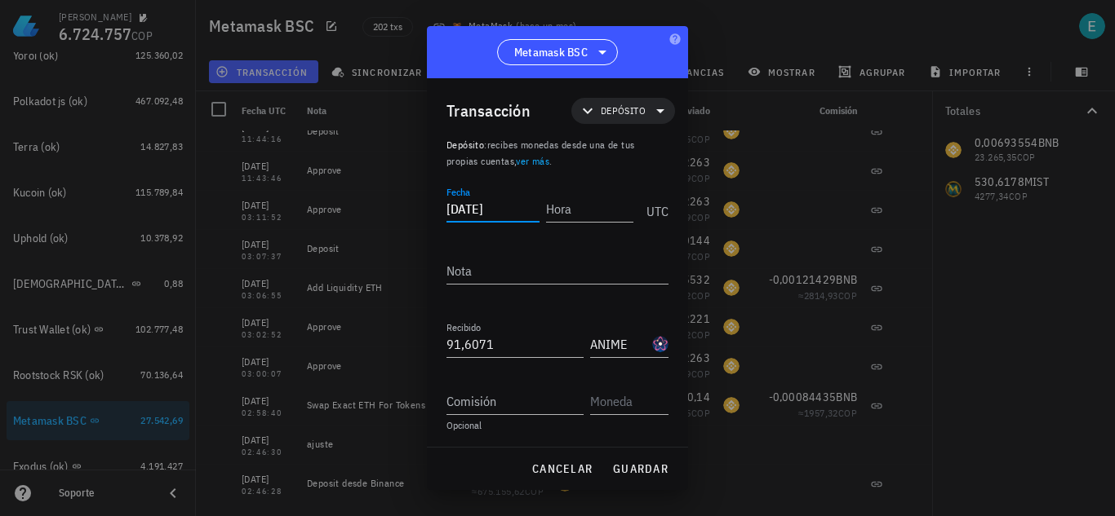
type input "[DATE]"
type input "01:01:01"
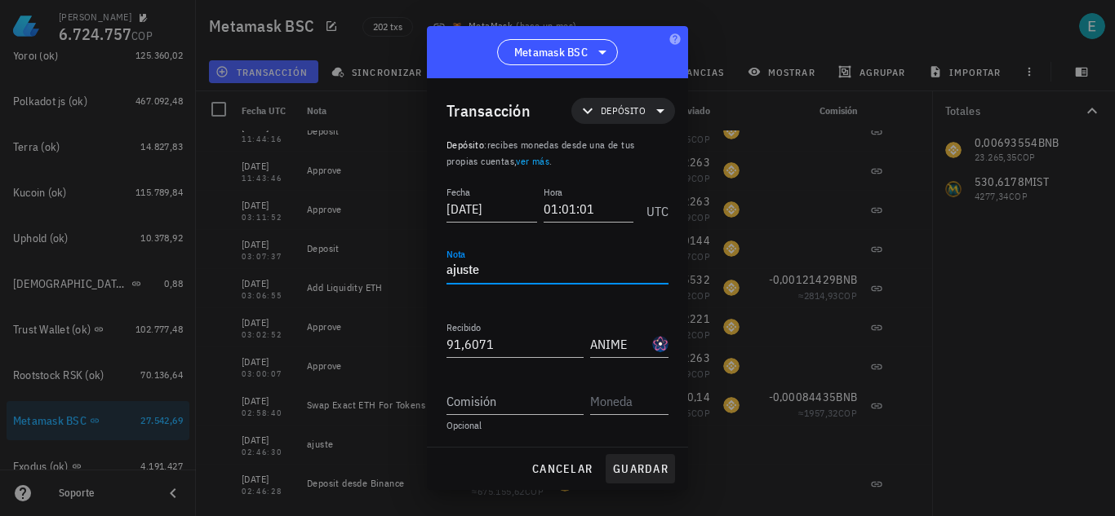
type textarea "ajuste"
click at [668, 461] on button "guardar" at bounding box center [639, 468] width 69 height 29
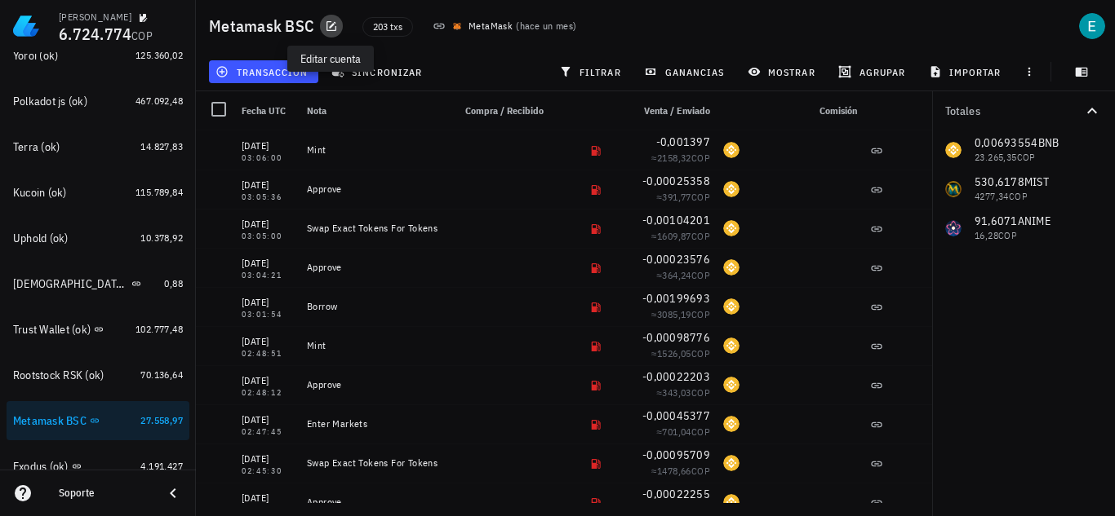
click at [335, 28] on icon "button" at bounding box center [331, 26] width 10 height 10
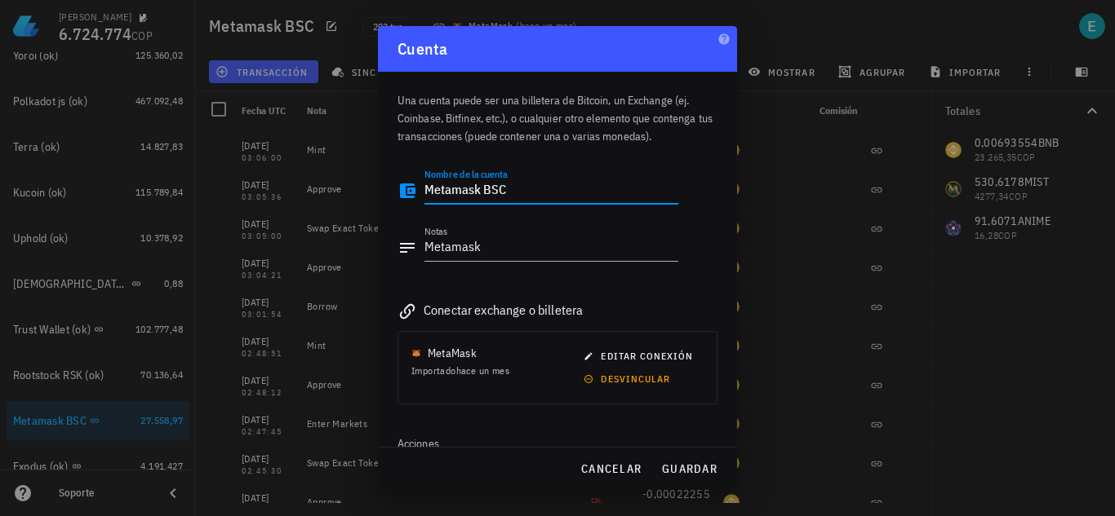
click at [516, 189] on textarea "Metamask BSC" at bounding box center [551, 191] width 254 height 26
type textarea "Metamask BSC (ok)"
click at [551, 247] on textarea "Metamask" at bounding box center [551, 248] width 254 height 26
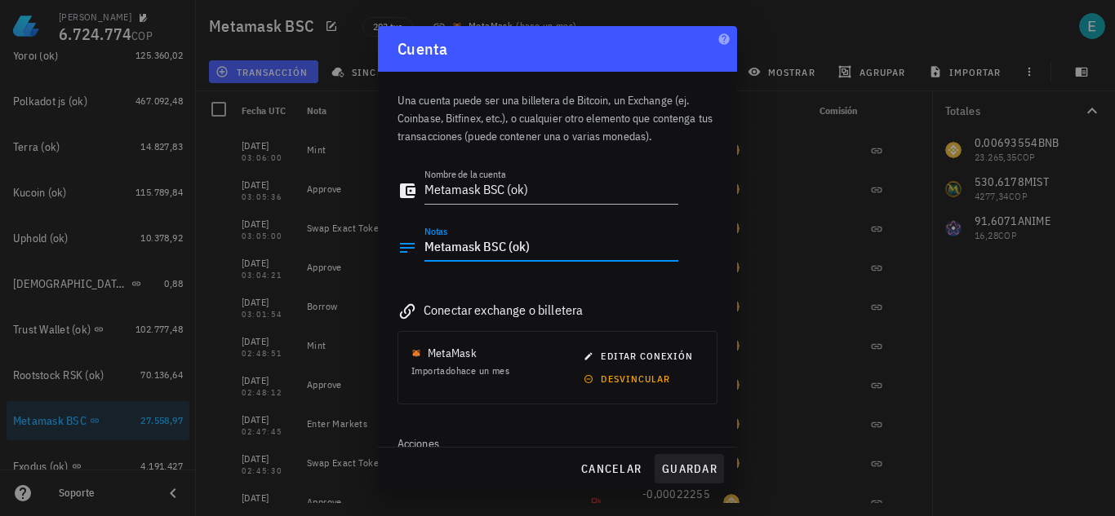
type textarea "Metamask BSC (ok)"
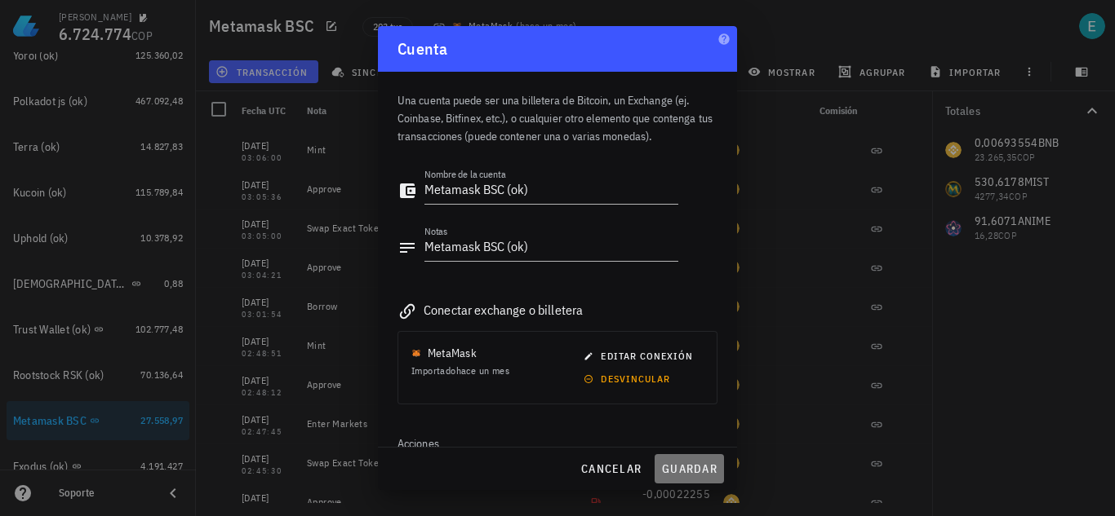
click at [696, 472] on span "guardar" at bounding box center [689, 469] width 56 height 15
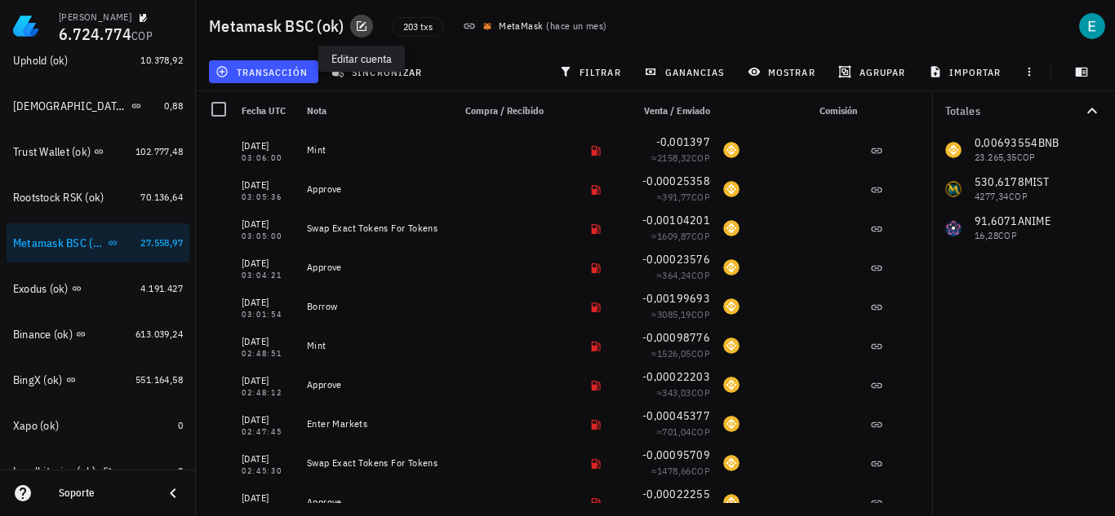
scroll to position [571, 0]
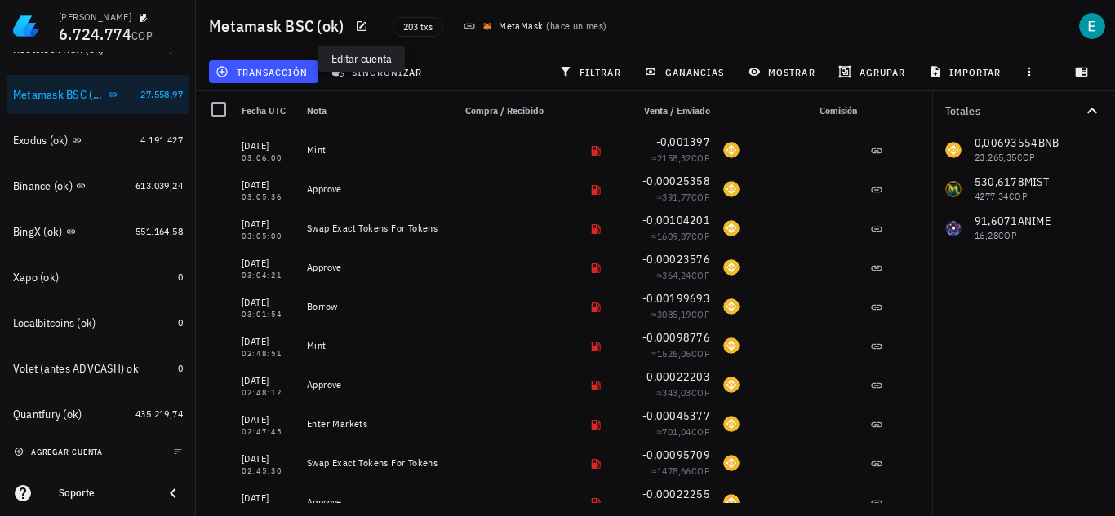
click at [80, 449] on span "agregar cuenta" at bounding box center [60, 452] width 86 height 11
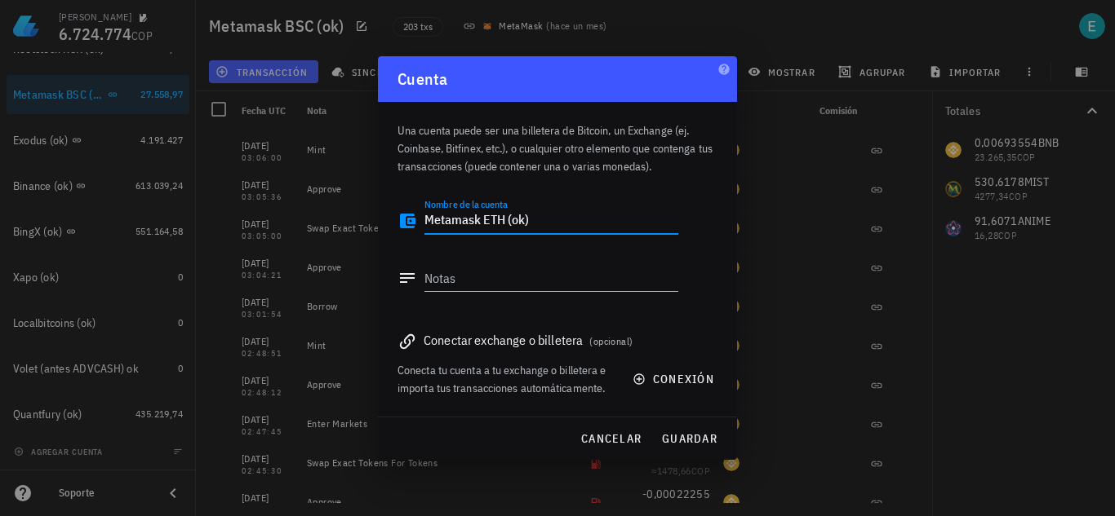
type textarea "Metamask ETH (ok)"
click at [624, 202] on div "Nombre de la cuenta Metamask ETH (ok)" at bounding box center [537, 225] width 281 height 54
drag, startPoint x: 565, startPoint y: 219, endPoint x: 423, endPoint y: 211, distance: 141.3
click at [423, 211] on div "Nombre de la cuenta Metamask ETH (ok)" at bounding box center [537, 225] width 281 height 54
click at [464, 279] on textarea "Notas" at bounding box center [551, 278] width 254 height 26
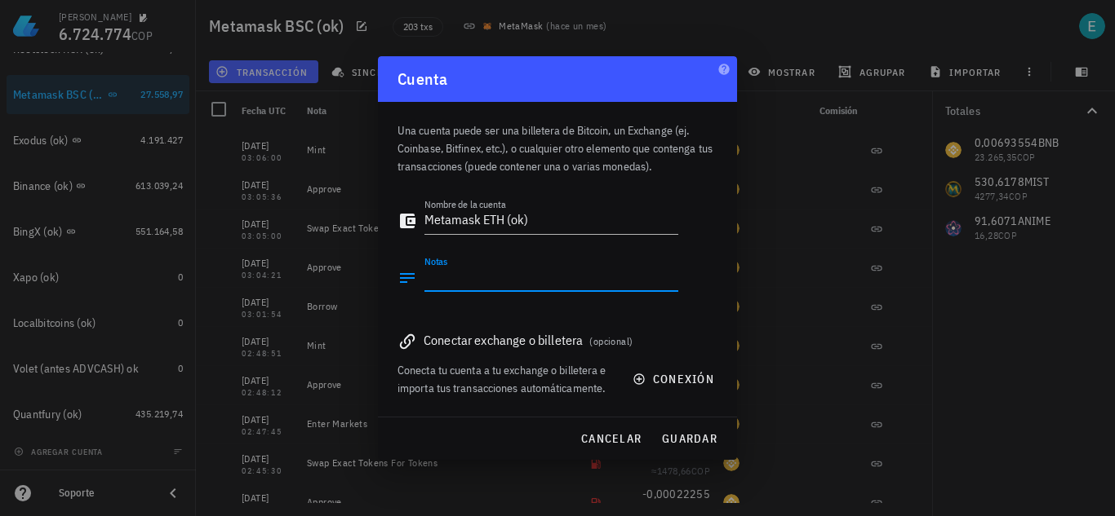
paste textarea "Metamask ETH (ok)"
type textarea "Metamask ETH (ok)"
click at [676, 436] on span "guardar" at bounding box center [689, 439] width 56 height 15
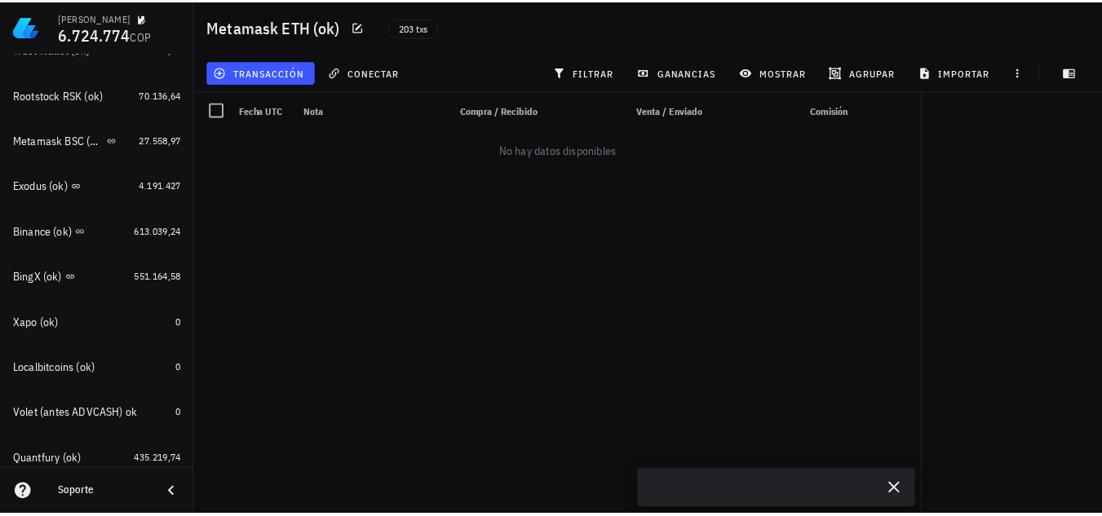
scroll to position [617, 0]
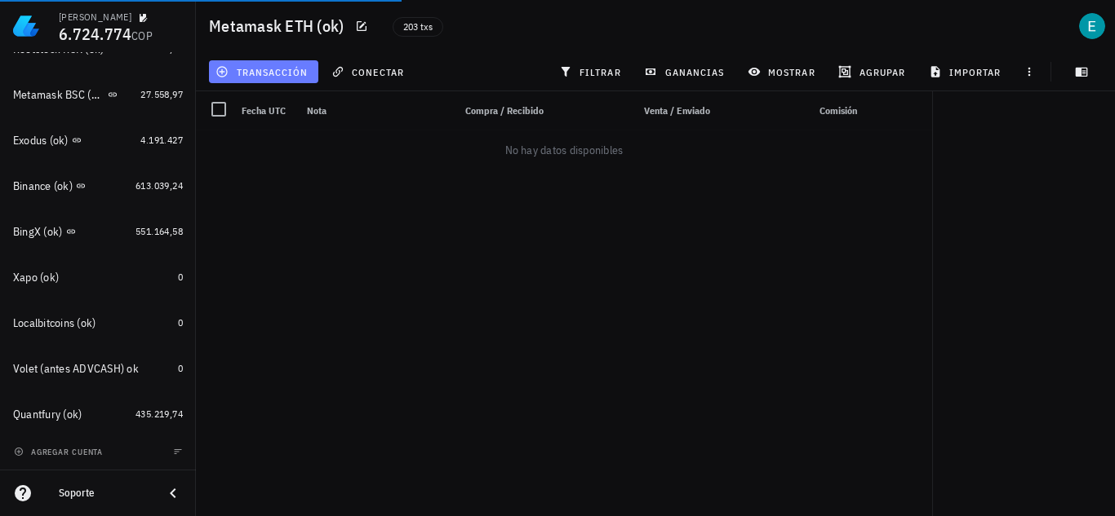
click at [278, 67] on span "transacción" at bounding box center [263, 71] width 89 height 13
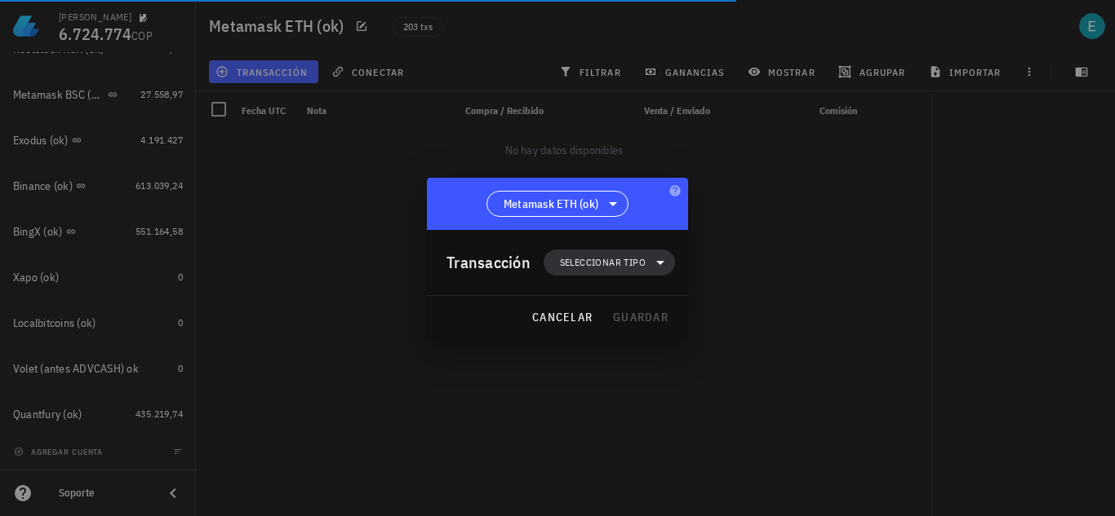
click at [596, 253] on span "Seleccionar tipo" at bounding box center [609, 263] width 112 height 26
click at [623, 259] on span "Seleccionar tipo" at bounding box center [603, 263] width 86 height 16
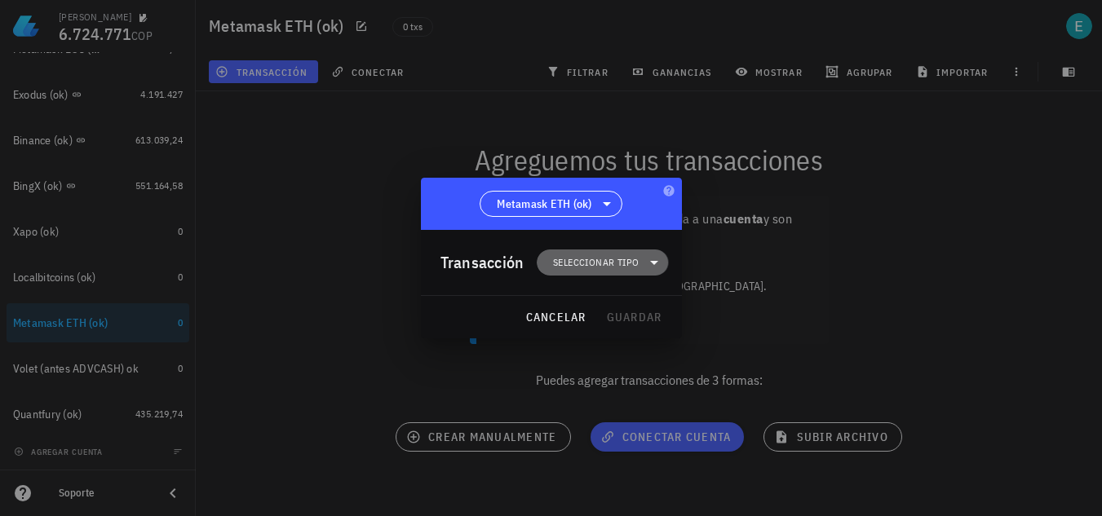
click at [645, 262] on icon at bounding box center [655, 263] width 20 height 20
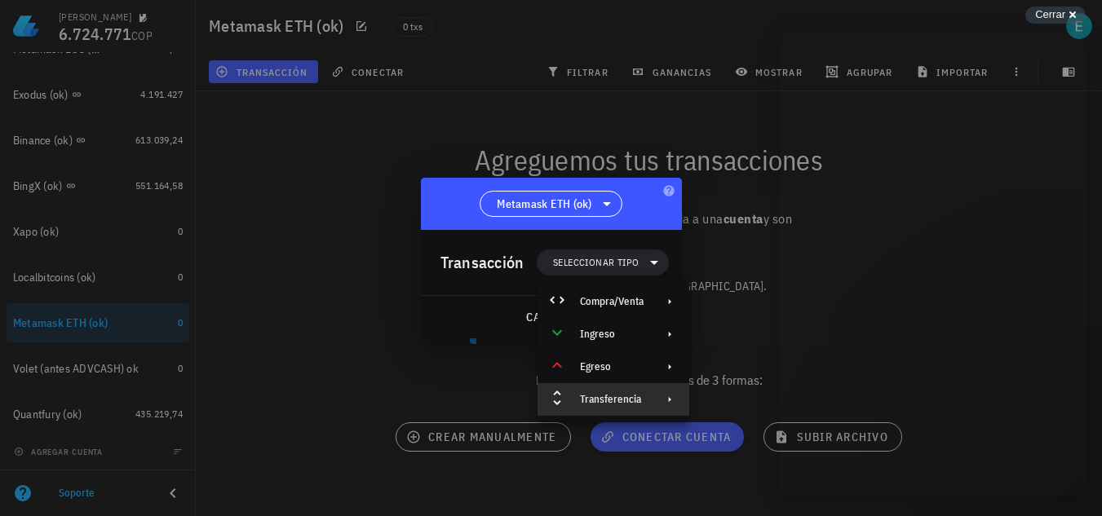
click at [645, 394] on div "Transferencia" at bounding box center [614, 399] width 152 height 33
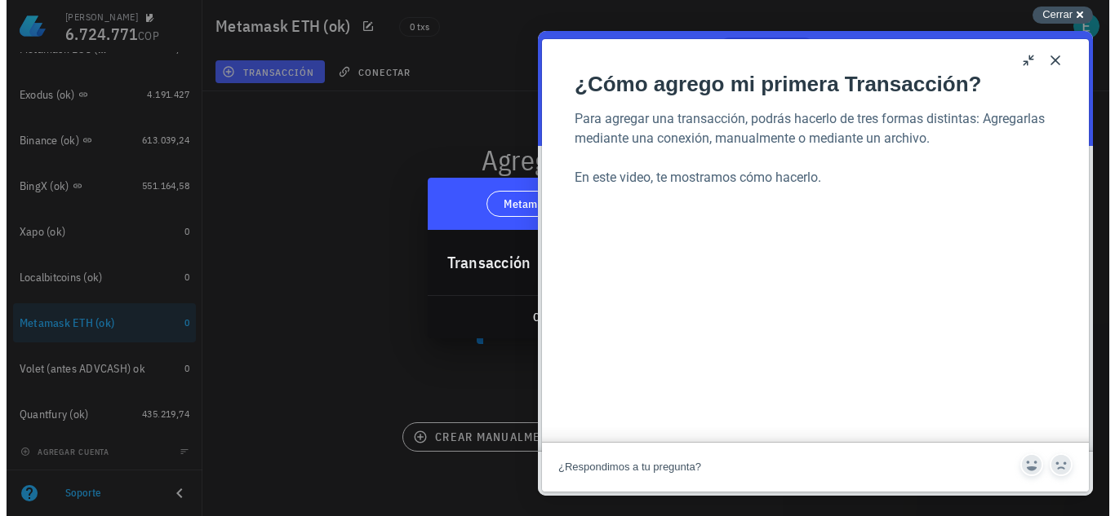
scroll to position [0, 0]
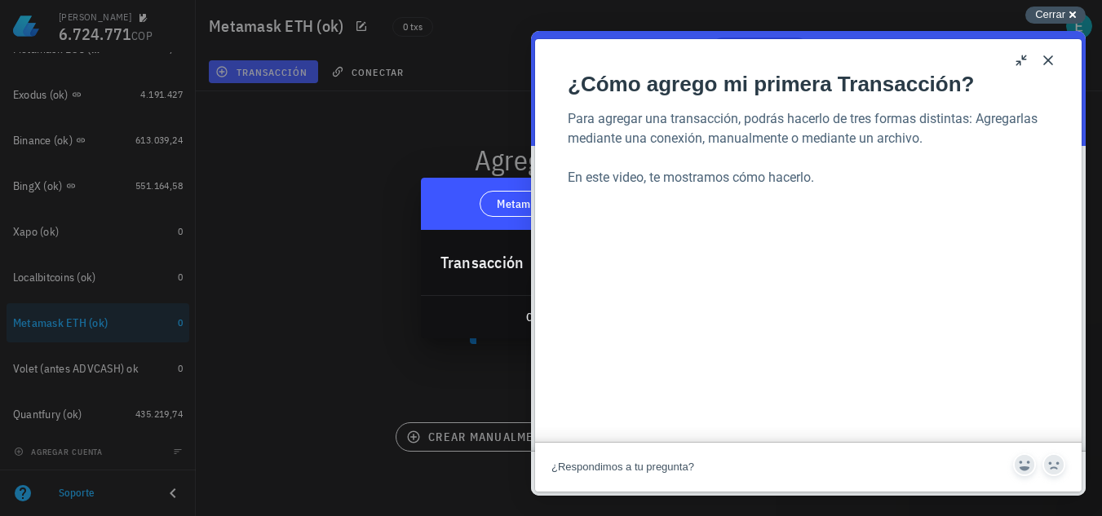
click at [1066, 13] on div "Cerrar cross-small" at bounding box center [1056, 15] width 60 height 17
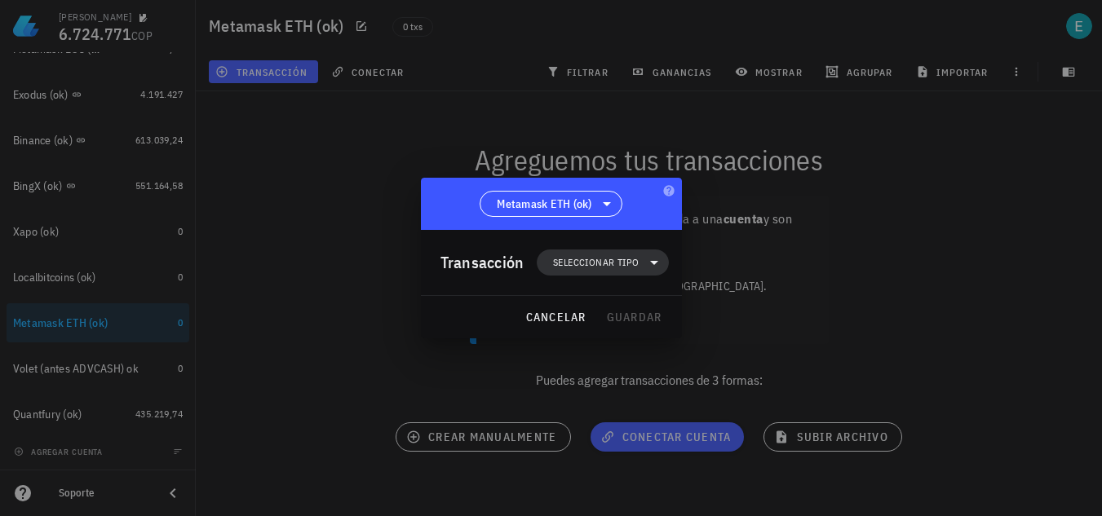
click at [627, 264] on span "Seleccionar tipo" at bounding box center [596, 263] width 86 height 16
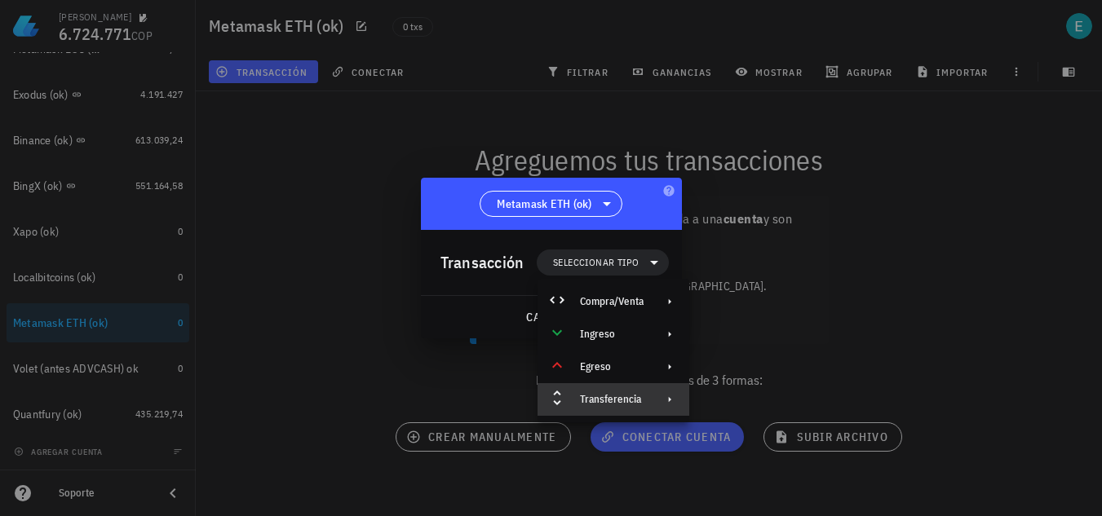
click at [659, 404] on div at bounding box center [667, 399] width 20 height 13
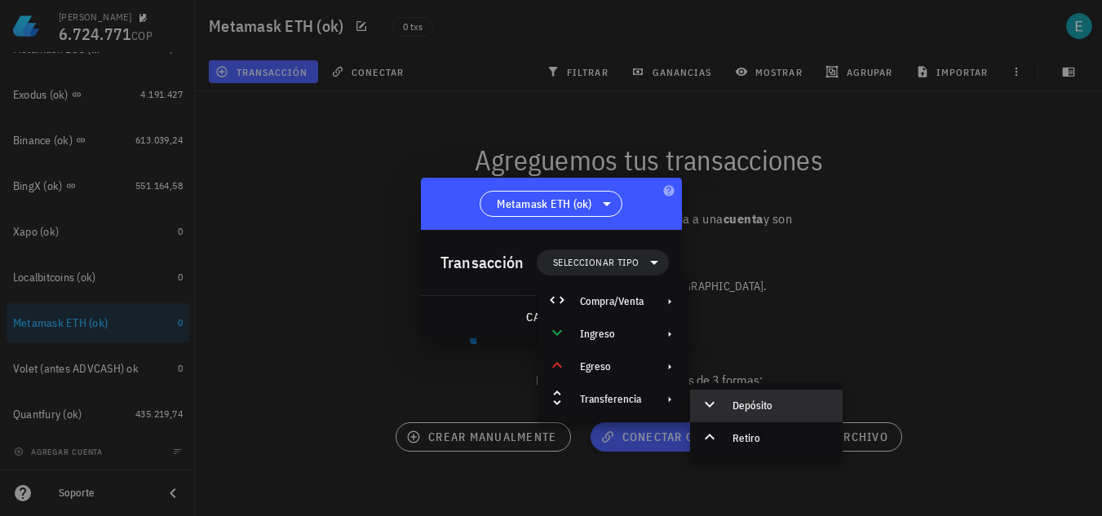
click at [733, 406] on div "Depósito" at bounding box center [781, 406] width 97 height 13
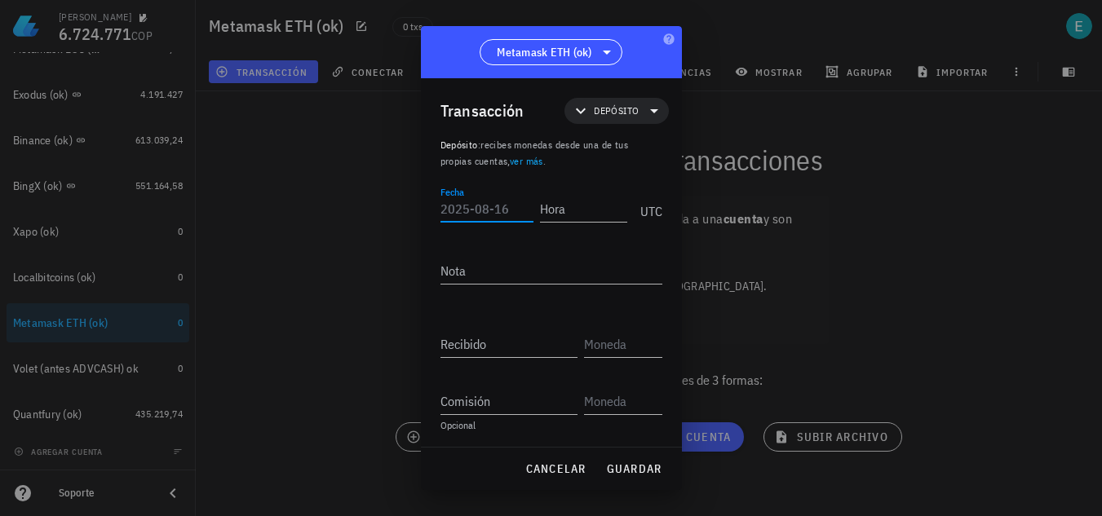
click at [476, 207] on input "Fecha" at bounding box center [487, 209] width 93 height 26
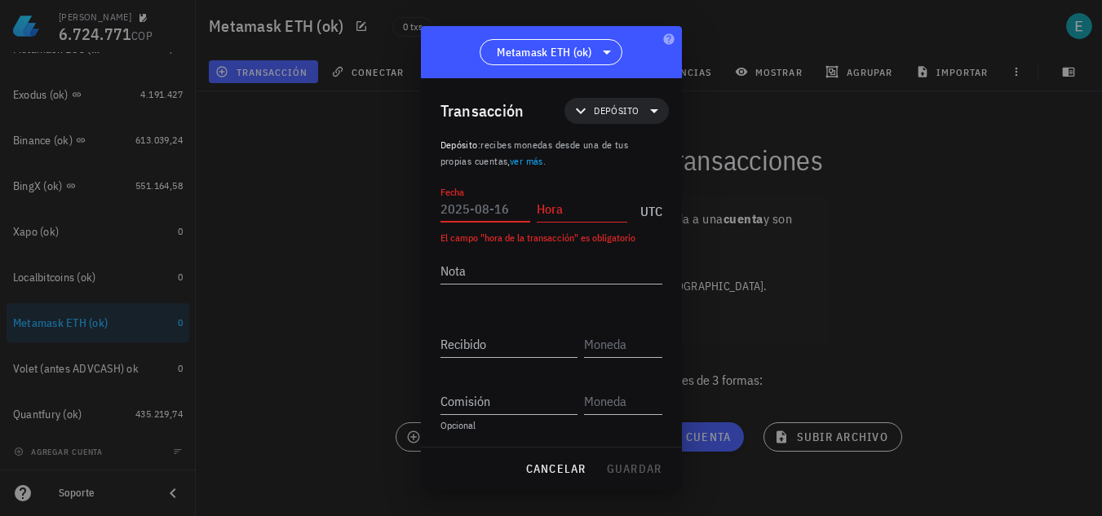
click at [499, 215] on input "Fecha" at bounding box center [486, 209] width 91 height 26
type input "[DATE]"
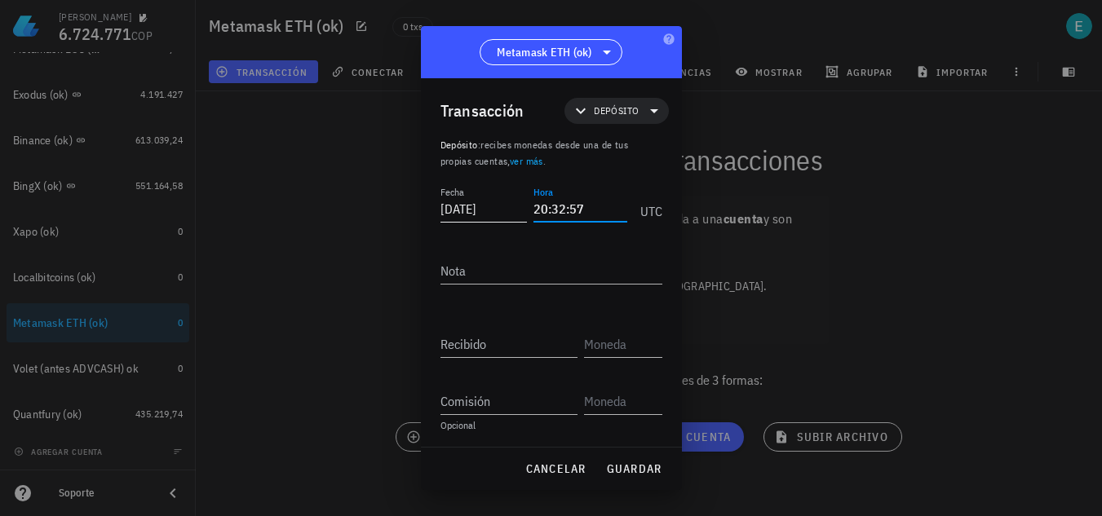
type input "20:32:57"
paste textarea "0xe7161c38ada1b097f14265c358f43ca377927449"
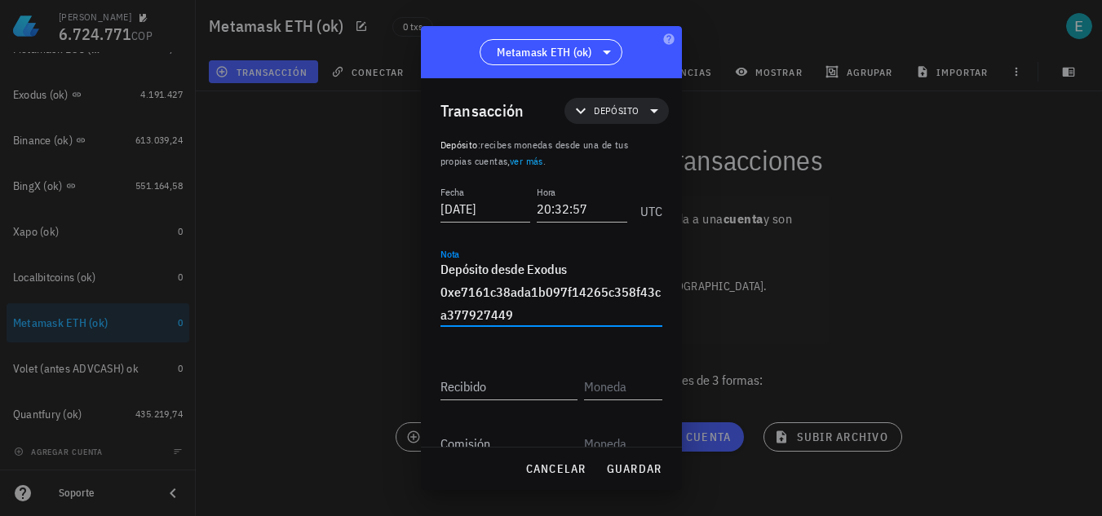
type textarea "Depósito desde Exodus 0xe7161c38ada1b097f14265c358f43ca377927449"
click at [500, 395] on input "Recibido" at bounding box center [509, 387] width 137 height 26
paste input "0,24703559"
type input "0,24703559"
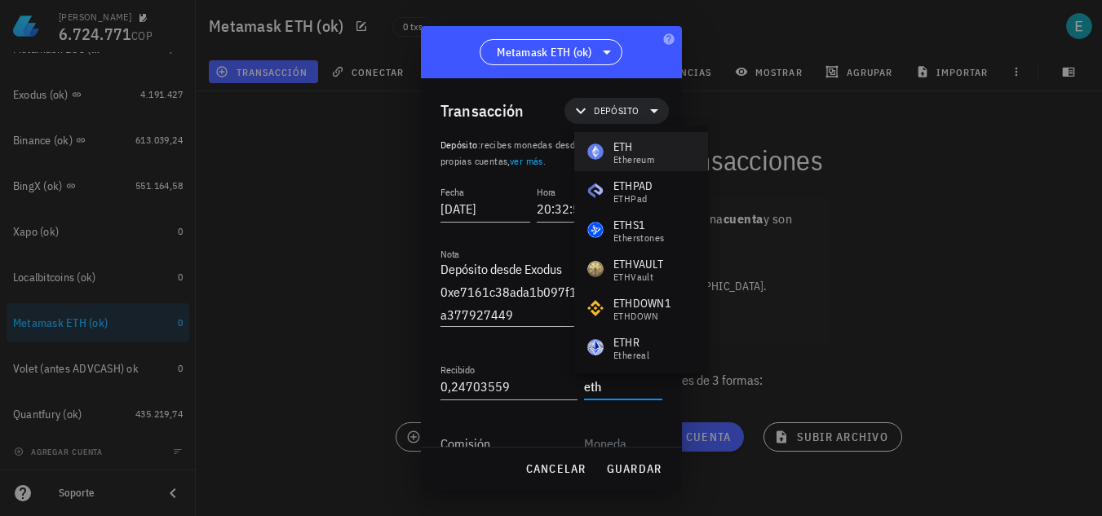
click at [641, 155] on div "Ethereum" at bounding box center [634, 160] width 41 height 10
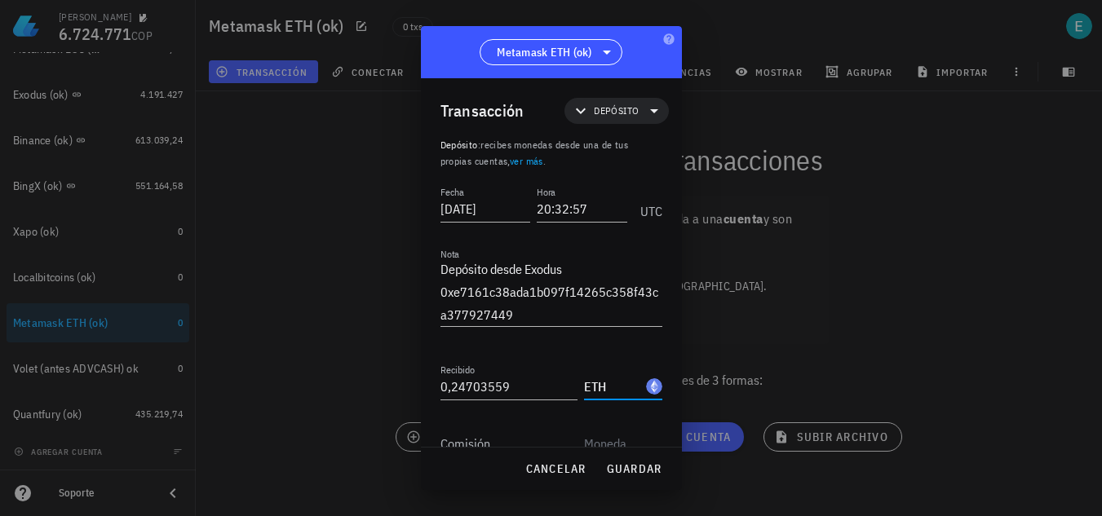
type input "ETH"
click at [644, 471] on span "guardar" at bounding box center [634, 469] width 56 height 15
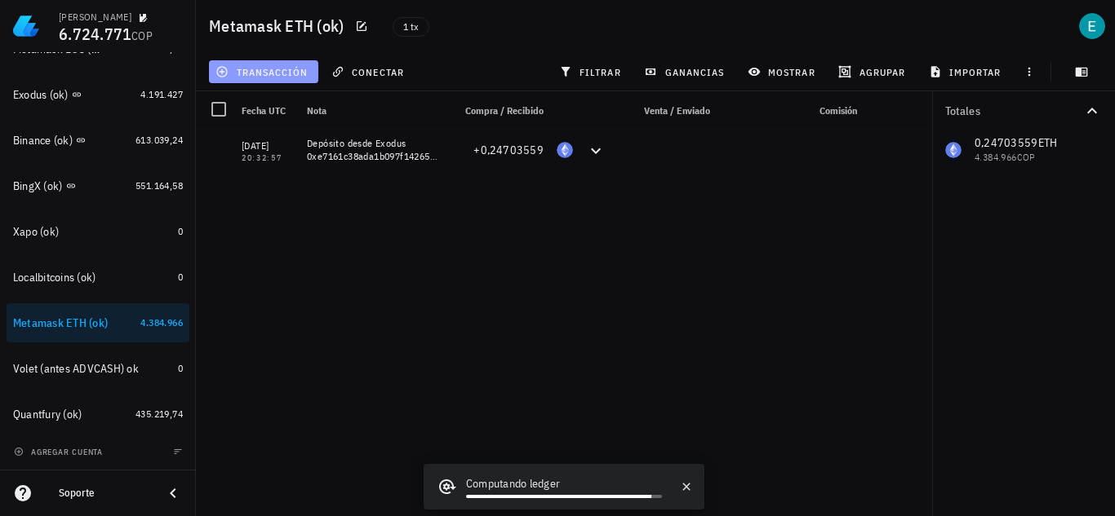
click at [292, 73] on span "transacción" at bounding box center [263, 71] width 89 height 13
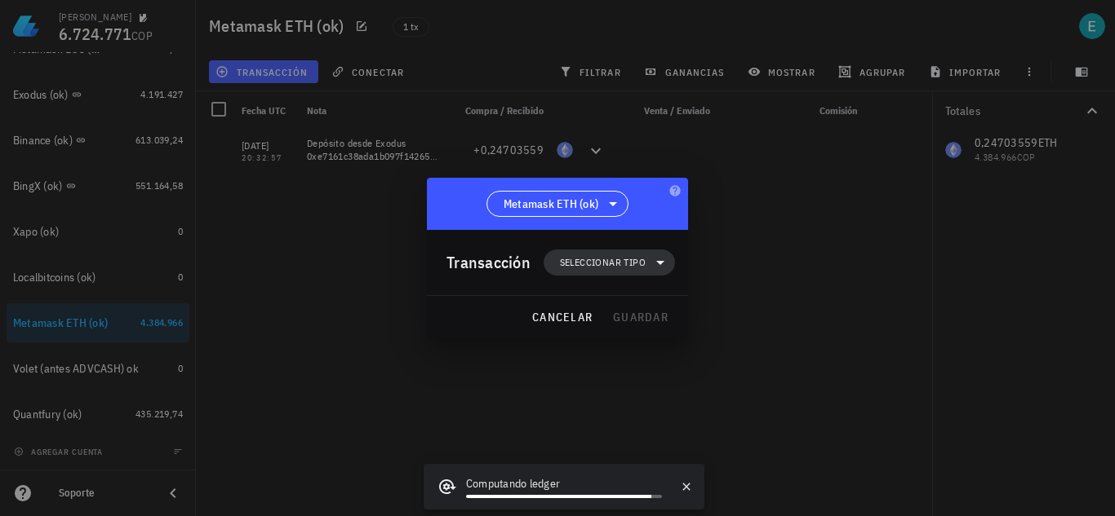
click at [612, 259] on span "Seleccionar tipo" at bounding box center [603, 263] width 86 height 16
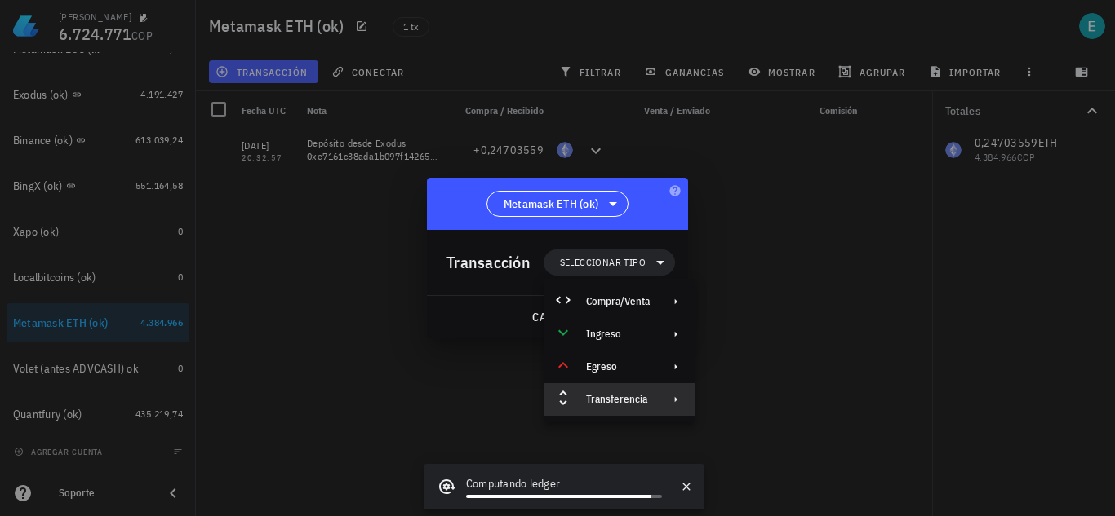
click at [635, 388] on div "Transferencia" at bounding box center [619, 399] width 152 height 33
click at [765, 425] on div "Retiro" at bounding box center [772, 439] width 153 height 33
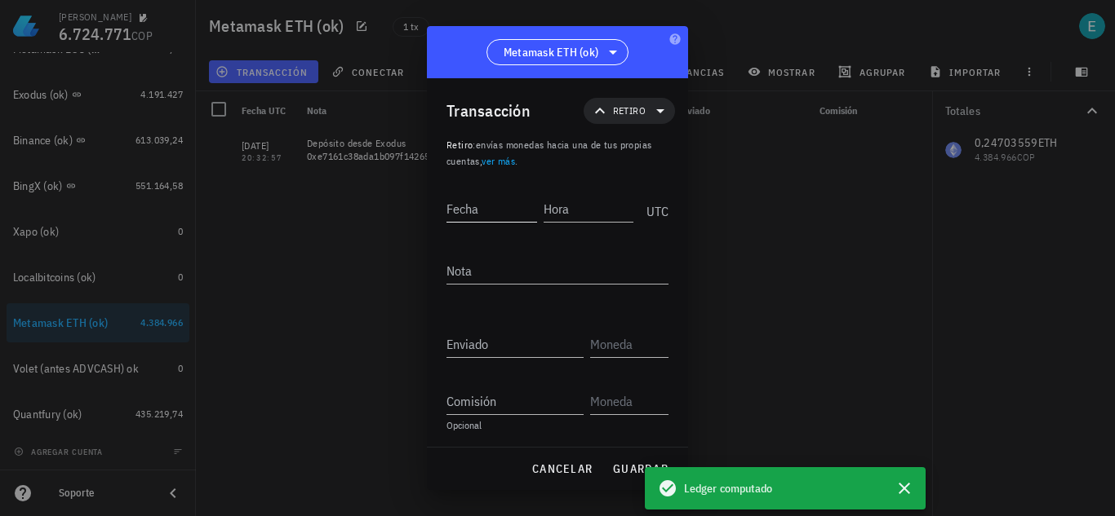
click at [503, 215] on input "Fecha" at bounding box center [491, 209] width 91 height 26
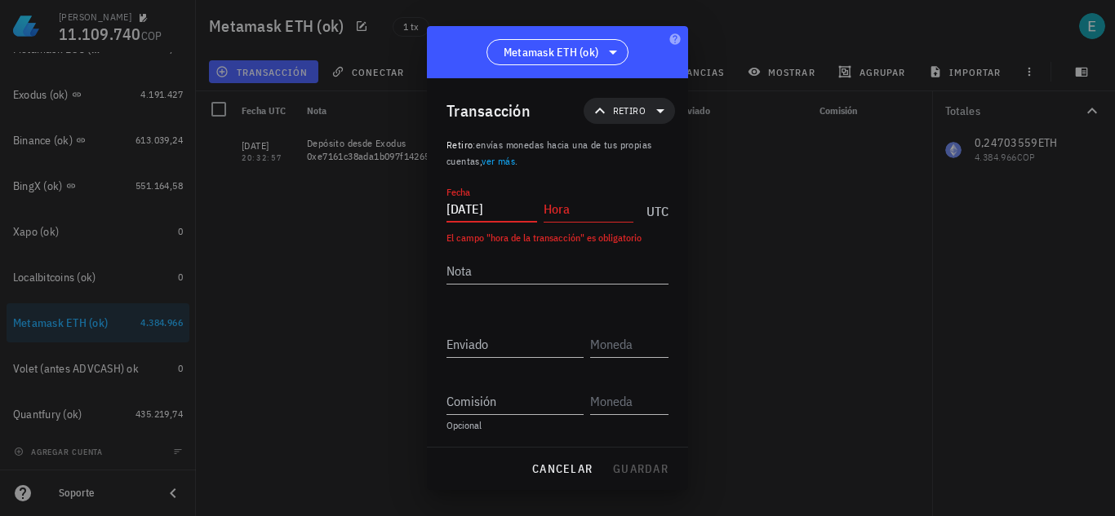
type input "[DATE]"
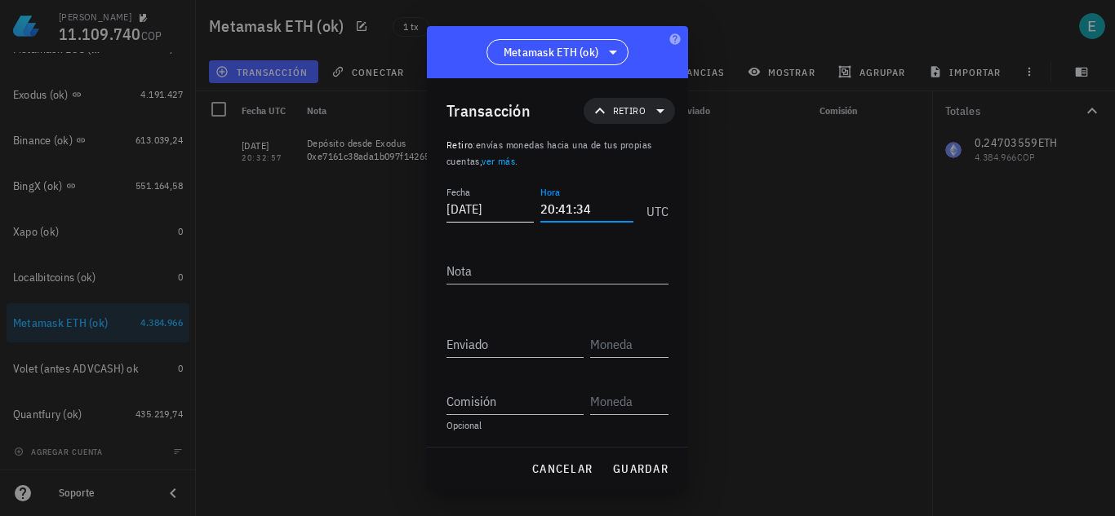
type input "20:41:34"
type textarea "D"
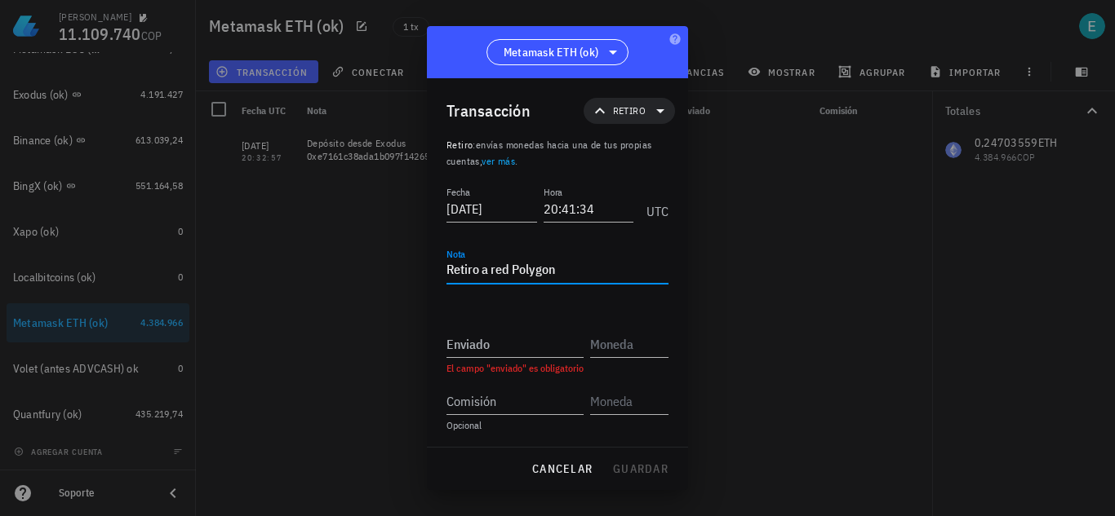
drag, startPoint x: 509, startPoint y: 272, endPoint x: 493, endPoint y: 272, distance: 16.3
click at [493, 272] on textarea "Retiro a red Polygon" at bounding box center [557, 271] width 222 height 26
type textarea "Retiro a Metamask Polygon"
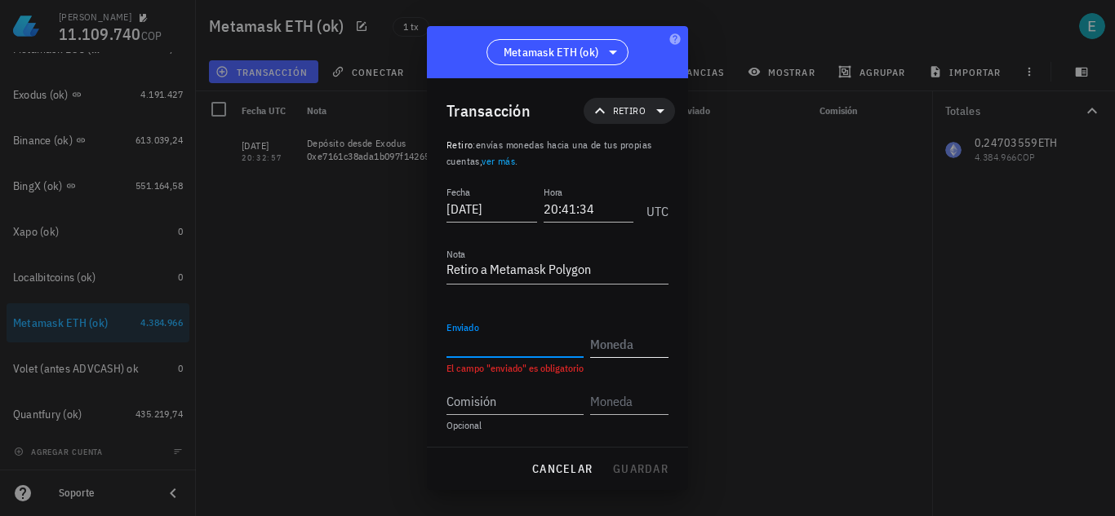
paste input "0,24603414"
type input "0,24603414"
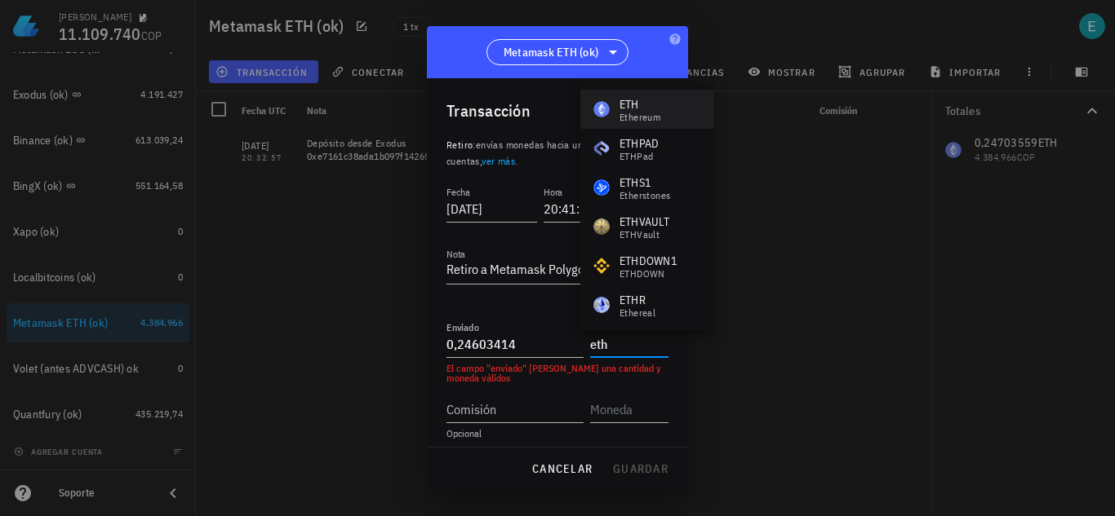
click at [647, 113] on div "Ethereum" at bounding box center [639, 118] width 41 height 10
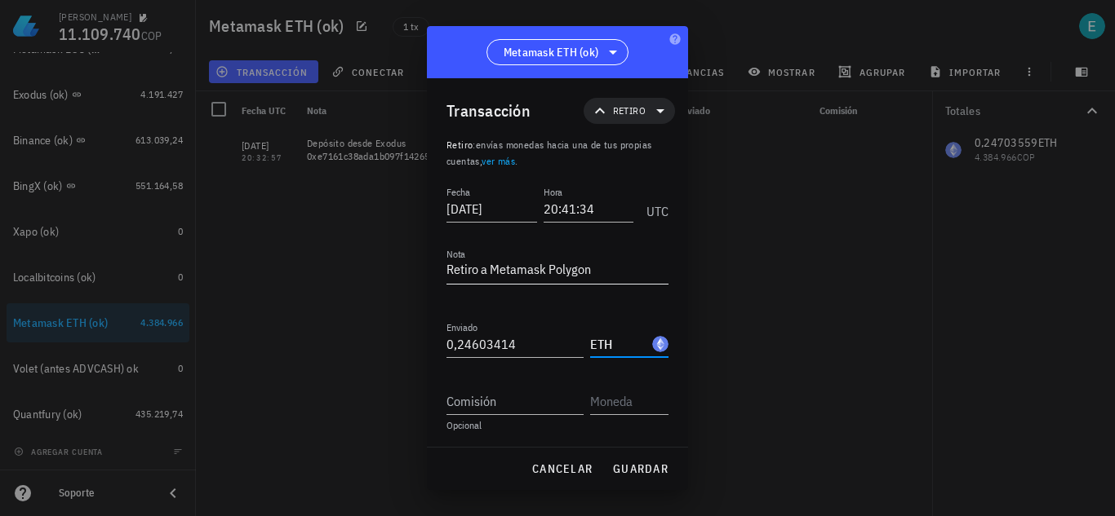
type input "ETH"
click at [621, 465] on span "guardar" at bounding box center [640, 469] width 56 height 15
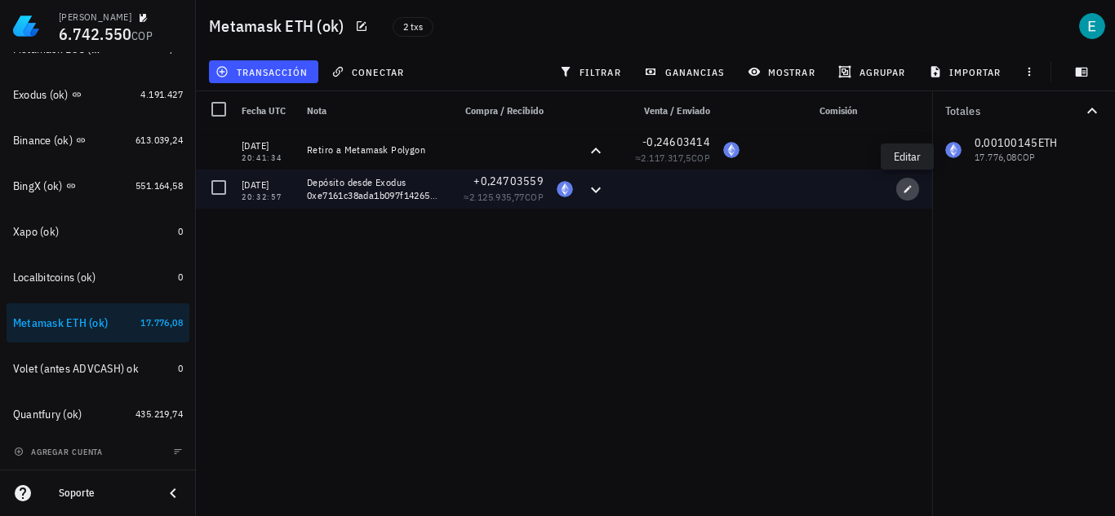
click at [914, 198] on button "button" at bounding box center [907, 189] width 23 height 23
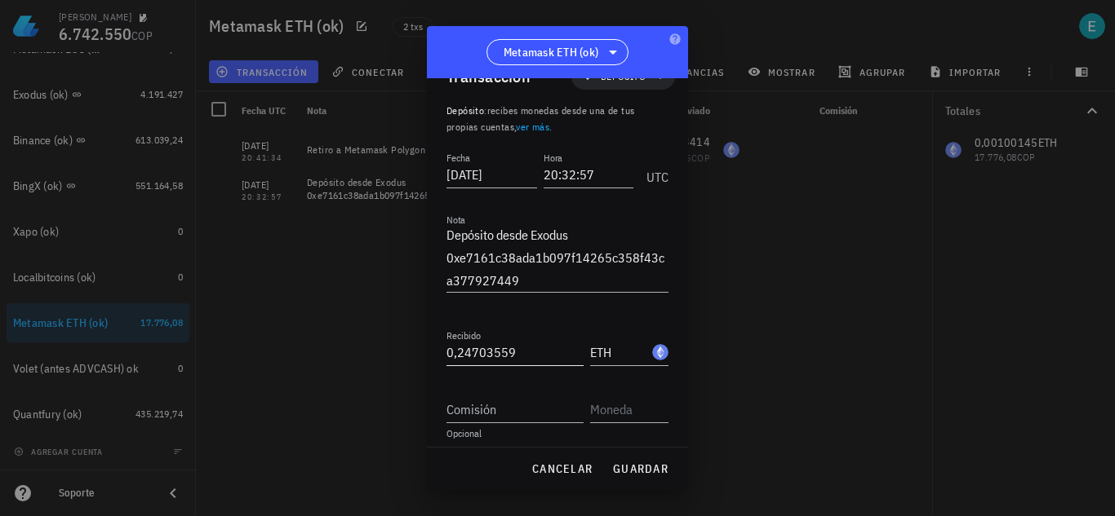
scroll to position [43, 0]
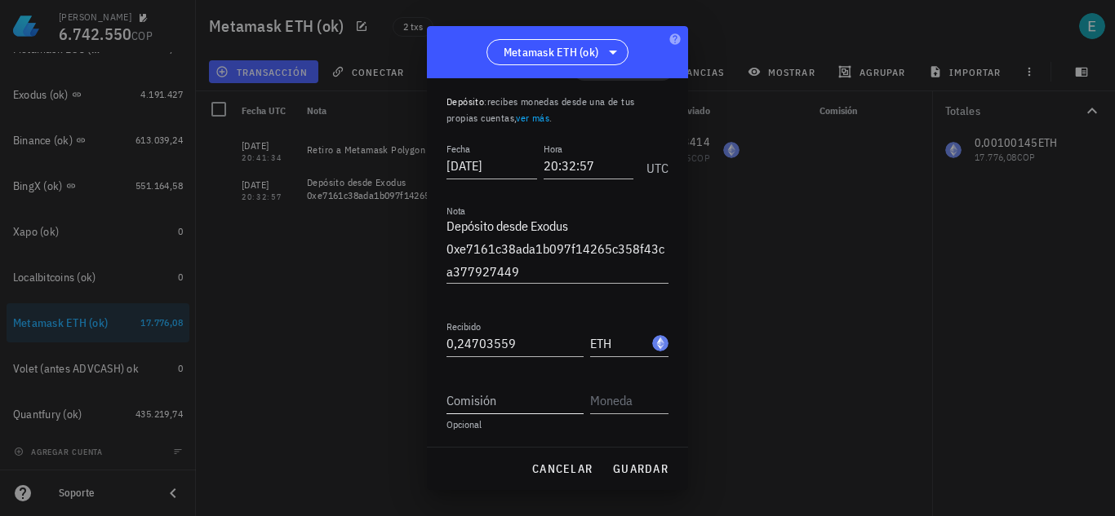
click at [520, 398] on input "Comisión" at bounding box center [514, 401] width 137 height 26
paste input "0,00039375"
type input "0,00039375"
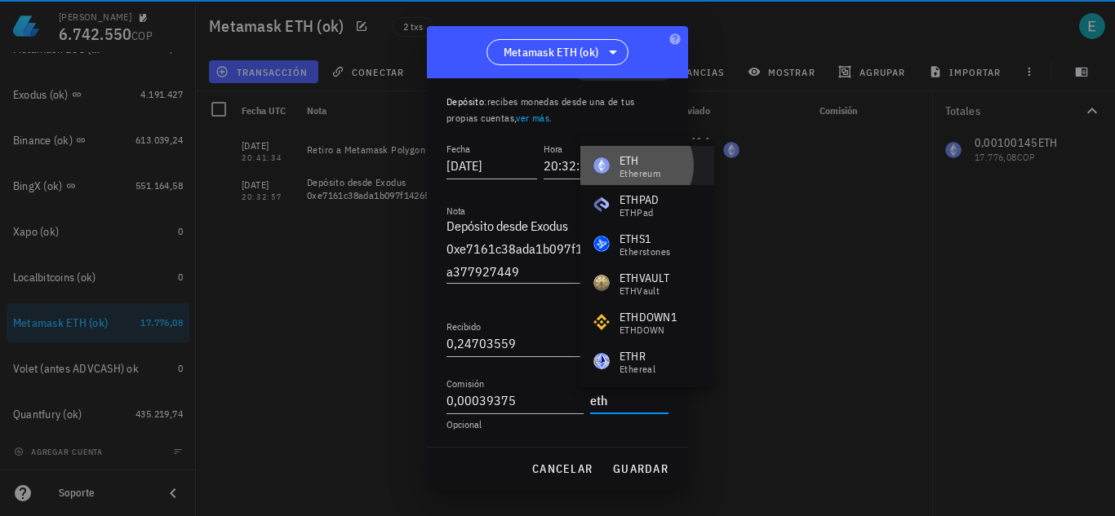
click at [637, 169] on div "Ethereum" at bounding box center [639, 174] width 41 height 10
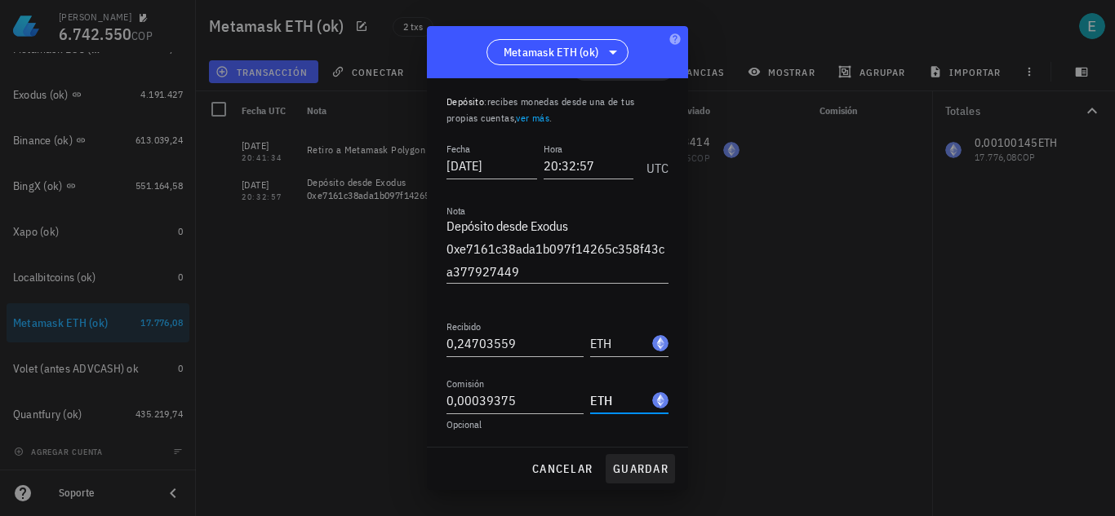
type input "ETH"
click at [635, 455] on button "guardar" at bounding box center [639, 468] width 69 height 29
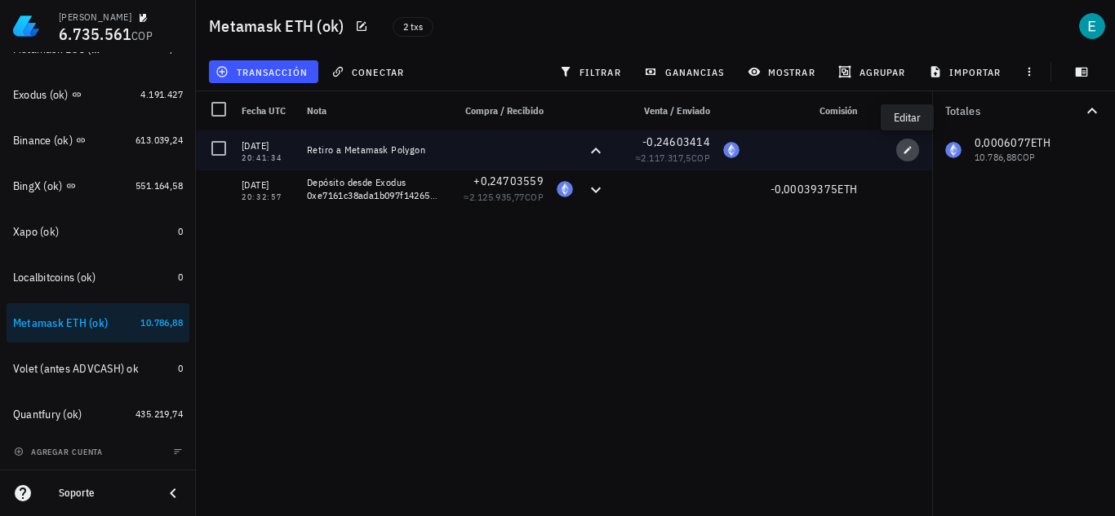
click at [903, 150] on icon "button" at bounding box center [907, 150] width 10 height 10
type input "20:41:34"
type textarea "Retiro a Metamask Polygon"
type input "0,24603414"
type input "ETH"
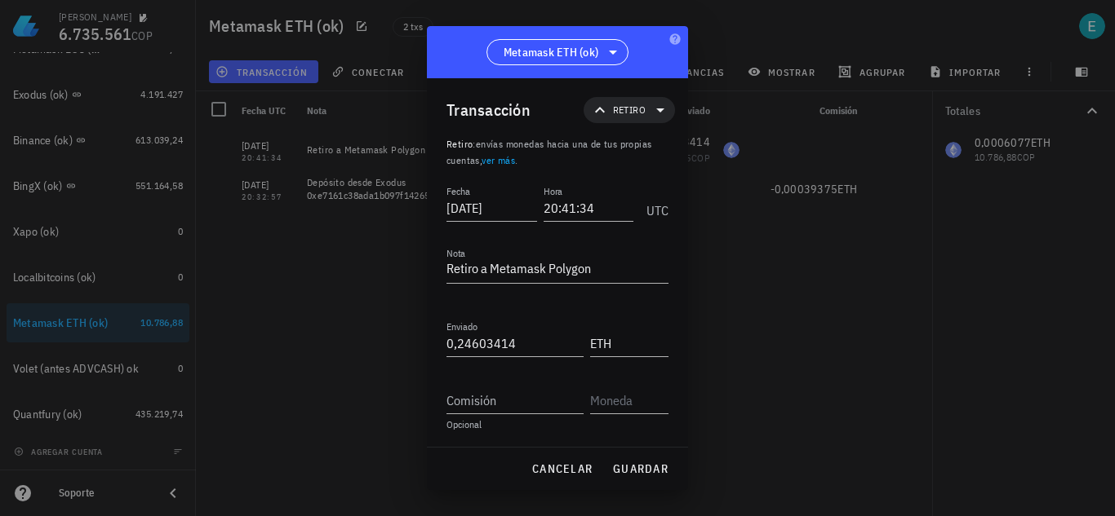
scroll to position [1, 0]
click at [494, 399] on div "Comisión" at bounding box center [514, 401] width 137 height 26
paste input "0,00077257"
type input "0,00077257"
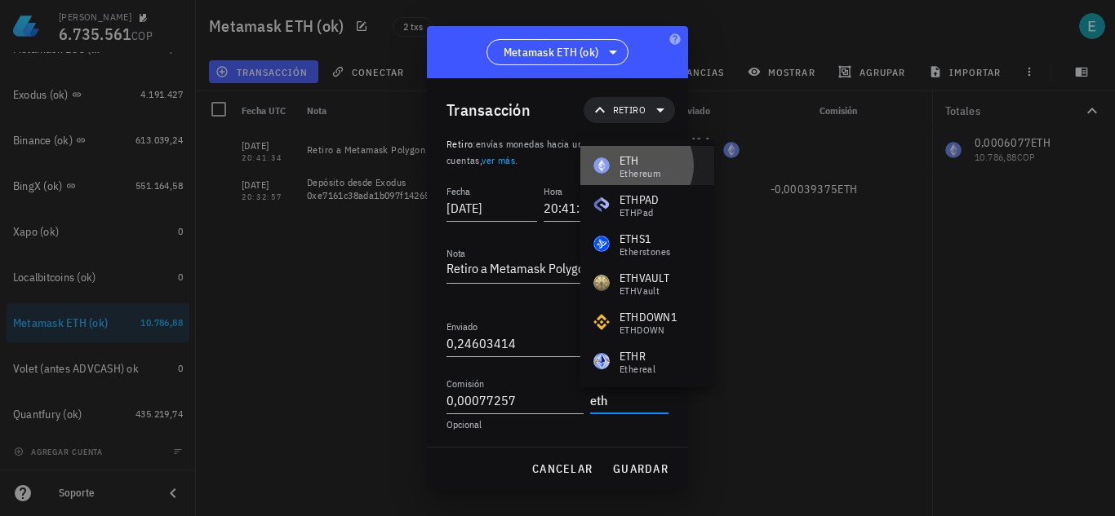
click at [630, 165] on div "ETH" at bounding box center [639, 161] width 41 height 16
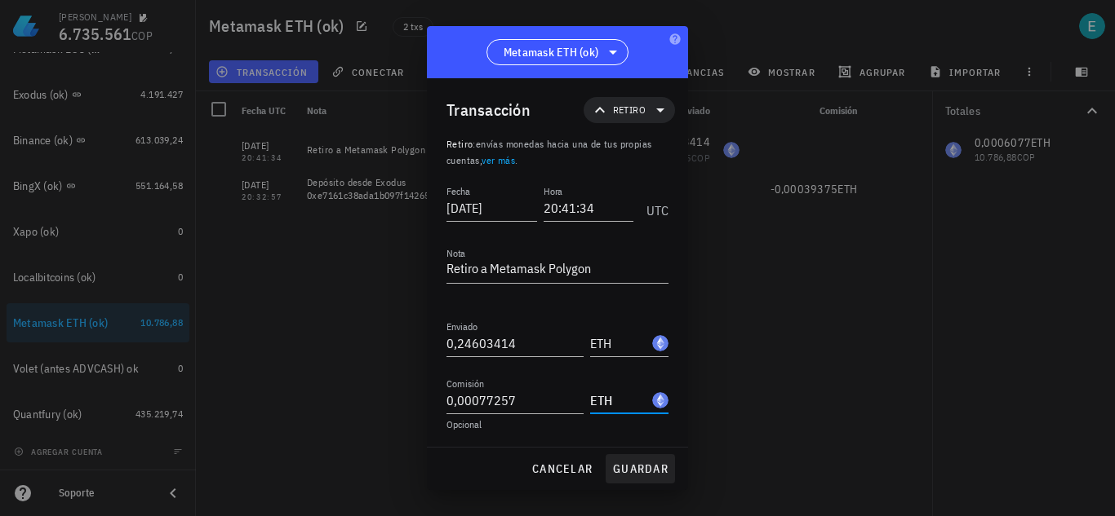
type input "ETH"
click at [640, 472] on span "guardar" at bounding box center [640, 469] width 56 height 15
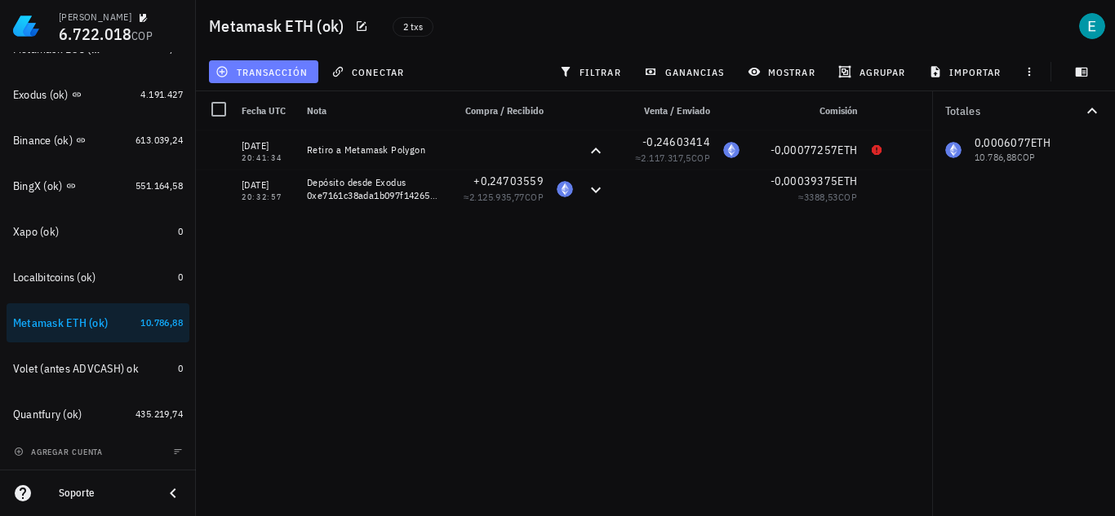
click at [300, 70] on span "transacción" at bounding box center [263, 71] width 89 height 13
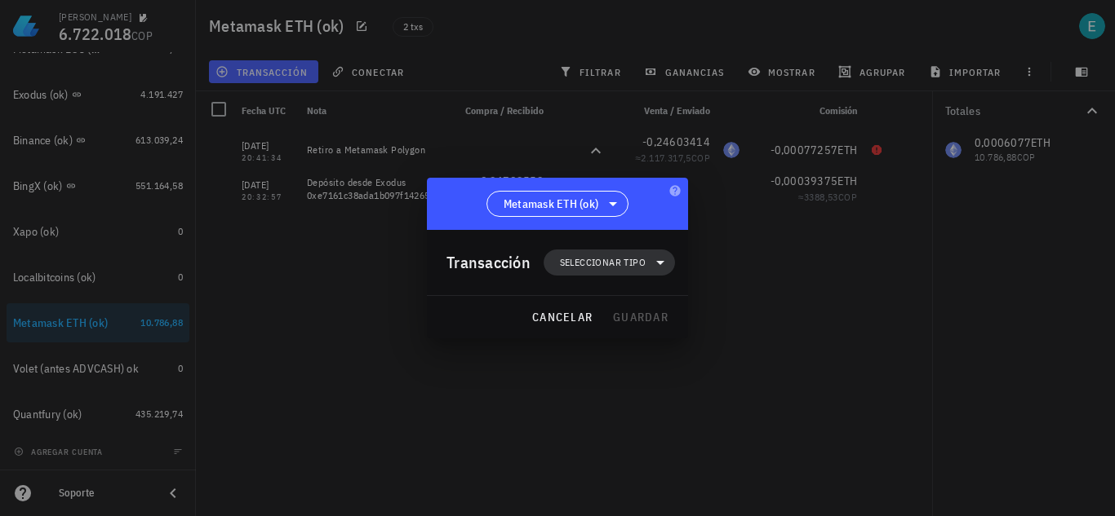
click at [582, 252] on span "Seleccionar tipo" at bounding box center [609, 263] width 112 height 26
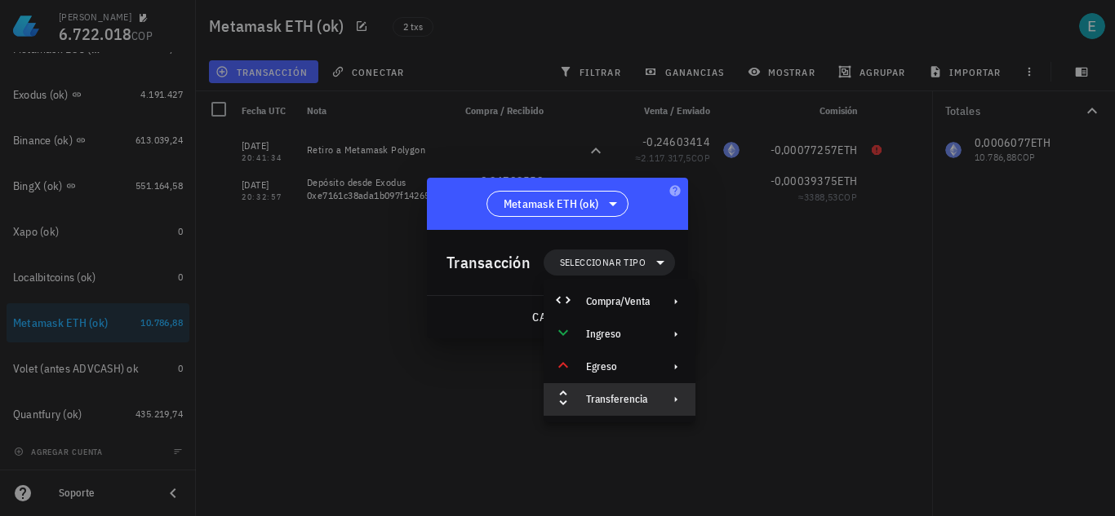
click at [629, 399] on div "Transferencia" at bounding box center [618, 399] width 64 height 13
click at [729, 395] on div "Depósito" at bounding box center [772, 406] width 153 height 33
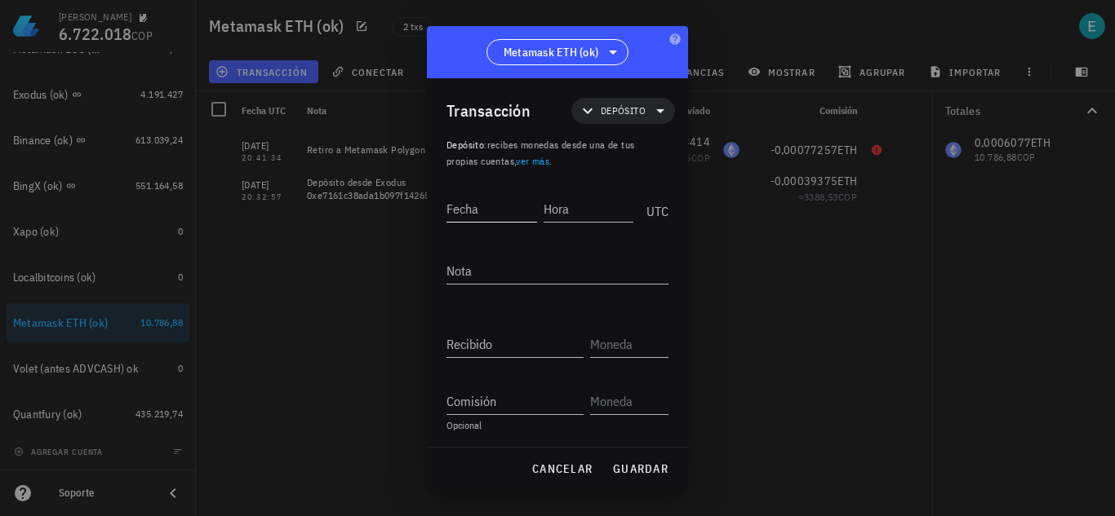
click at [497, 208] on input "Fecha" at bounding box center [491, 209] width 91 height 26
type input "[DATE]"
type input "02:41:31"
paste input "140,3453506"
type input "140,3453506"
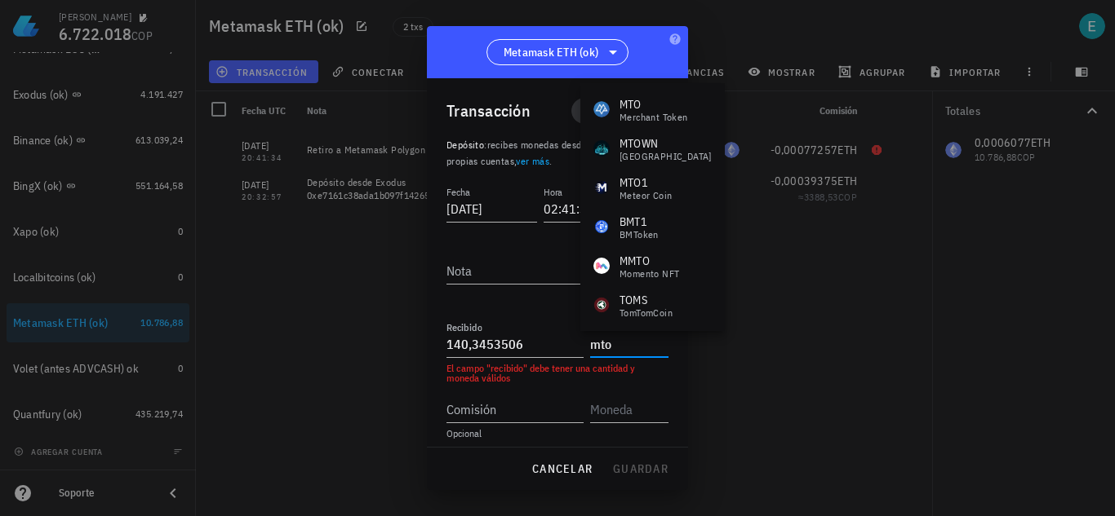
click at [656, 115] on div "Merchant Token" at bounding box center [653, 118] width 69 height 10
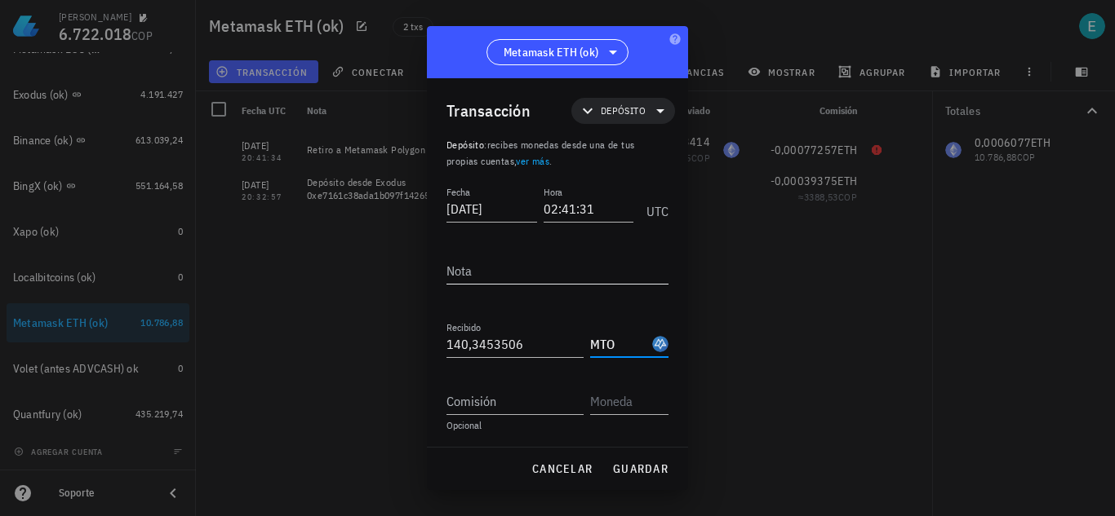
type input "MTO"
click at [538, 260] on textarea "Nota" at bounding box center [557, 271] width 222 height 26
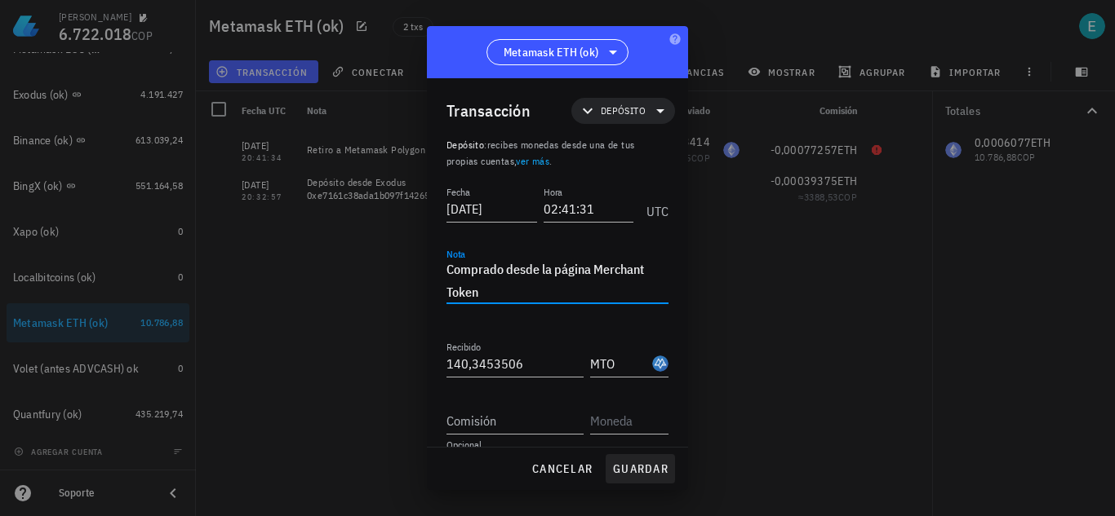
type textarea "Comprado desde la página Merchant Token"
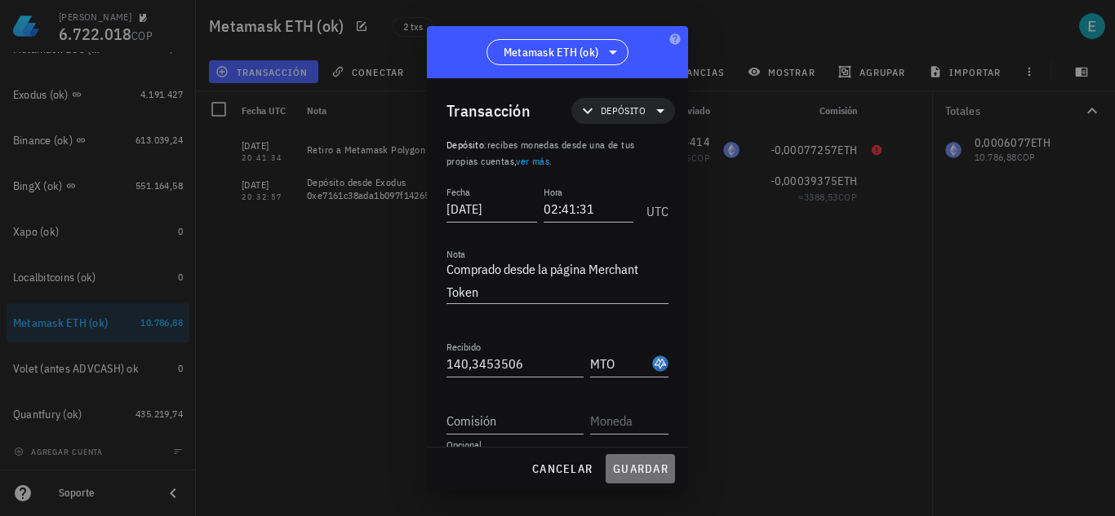
click at [629, 469] on span "guardar" at bounding box center [640, 469] width 56 height 15
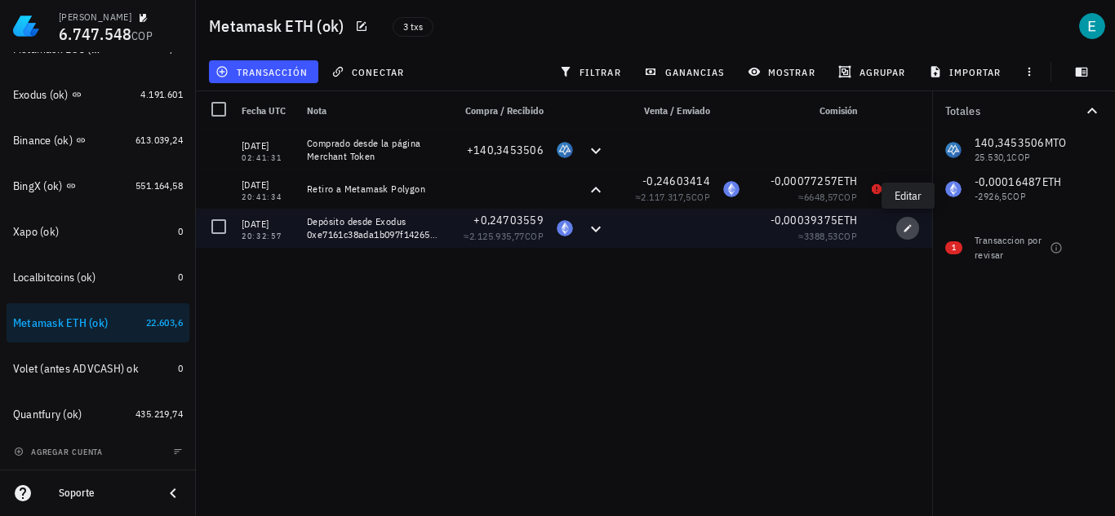
click at [915, 224] on span "button" at bounding box center [907, 229] width 23 height 10
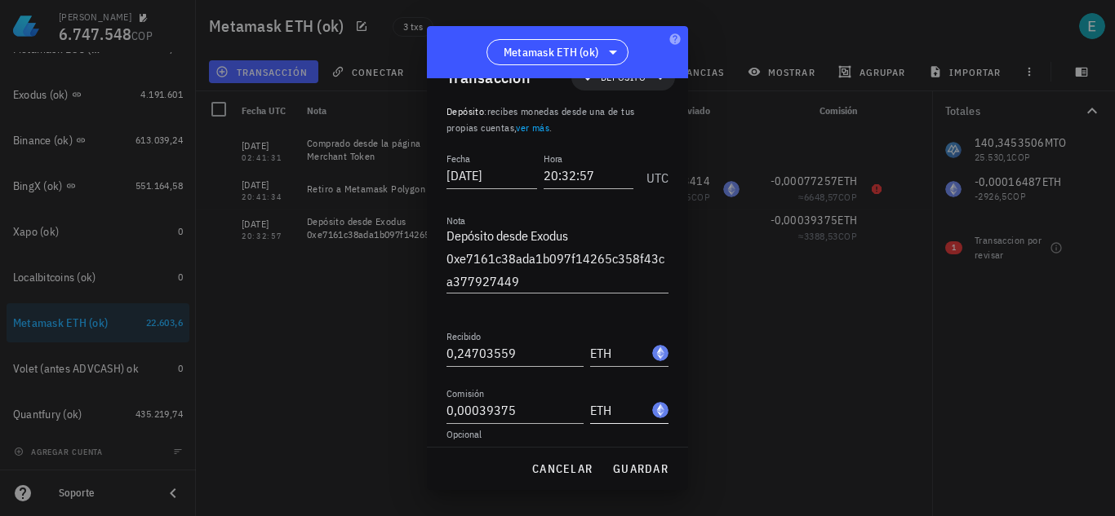
scroll to position [43, 0]
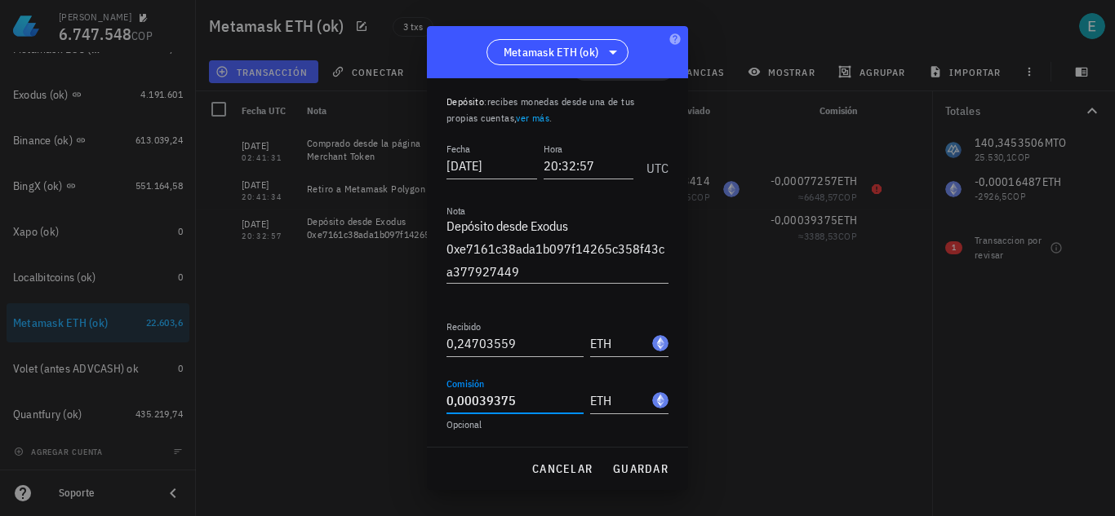
drag, startPoint x: 539, startPoint y: 394, endPoint x: 395, endPoint y: 399, distance: 144.5
click at [395, 399] on div "[PERSON_NAME] 6.747.548 COP Inicio [GEOGRAPHIC_DATA] Impuestos [GEOGRAPHIC_DATA…" at bounding box center [557, 258] width 1115 height 516
click at [646, 460] on button "guardar" at bounding box center [639, 468] width 69 height 29
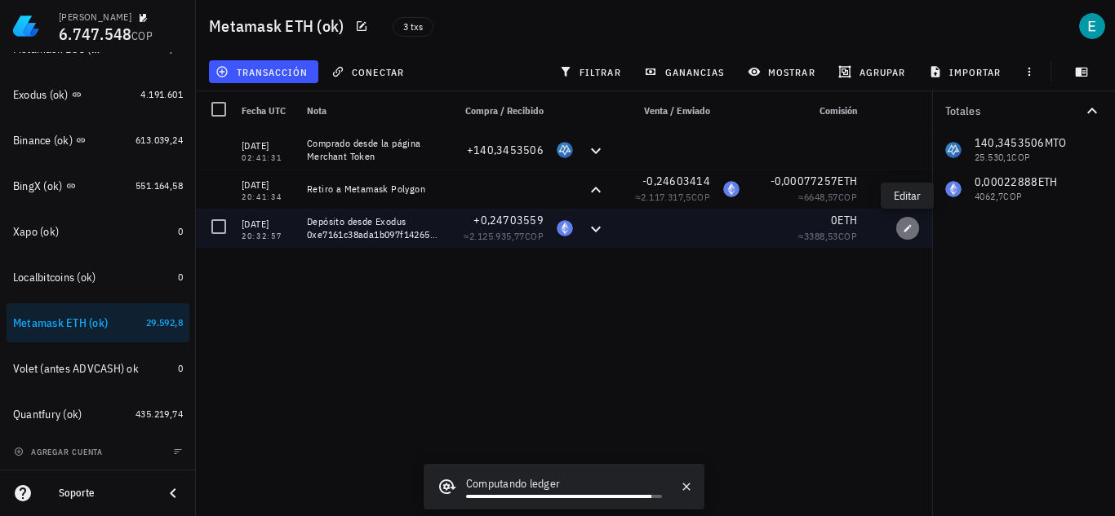
click at [911, 225] on icon "button" at bounding box center [907, 229] width 10 height 10
type input "0"
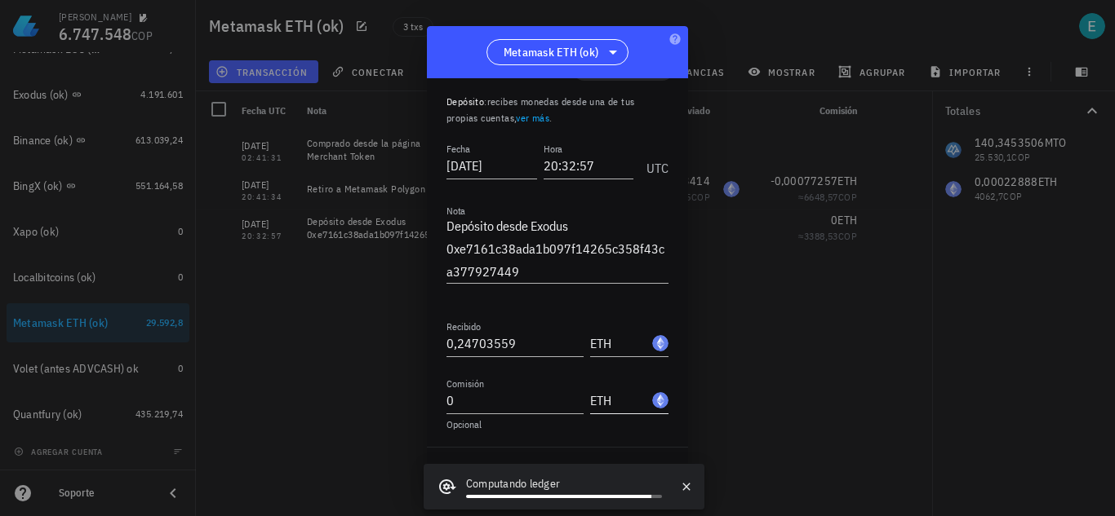
click at [624, 400] on input "ETH" at bounding box center [619, 401] width 59 height 26
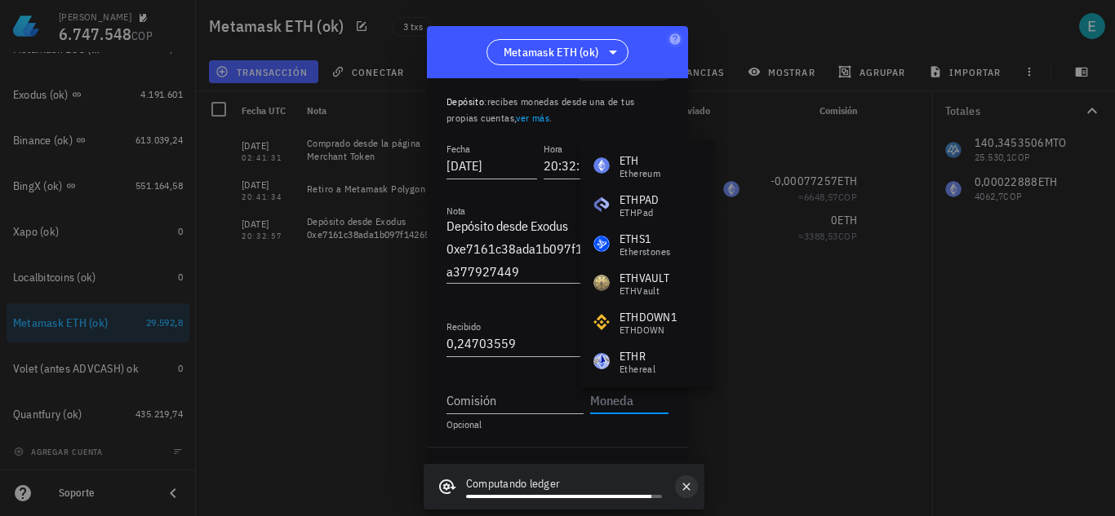
click at [687, 481] on icon "button" at bounding box center [686, 487] width 13 height 13
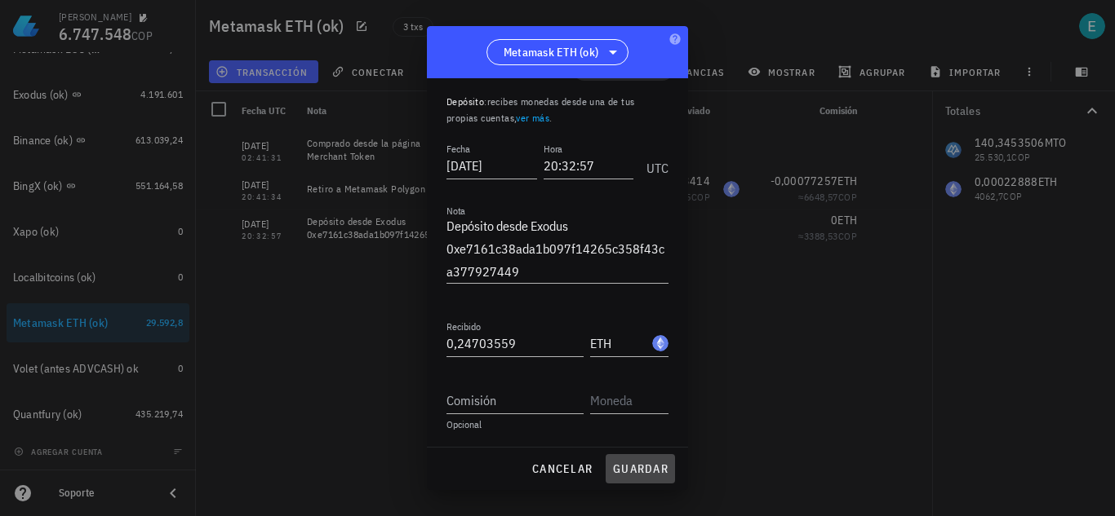
click at [650, 472] on span "guardar" at bounding box center [640, 469] width 56 height 15
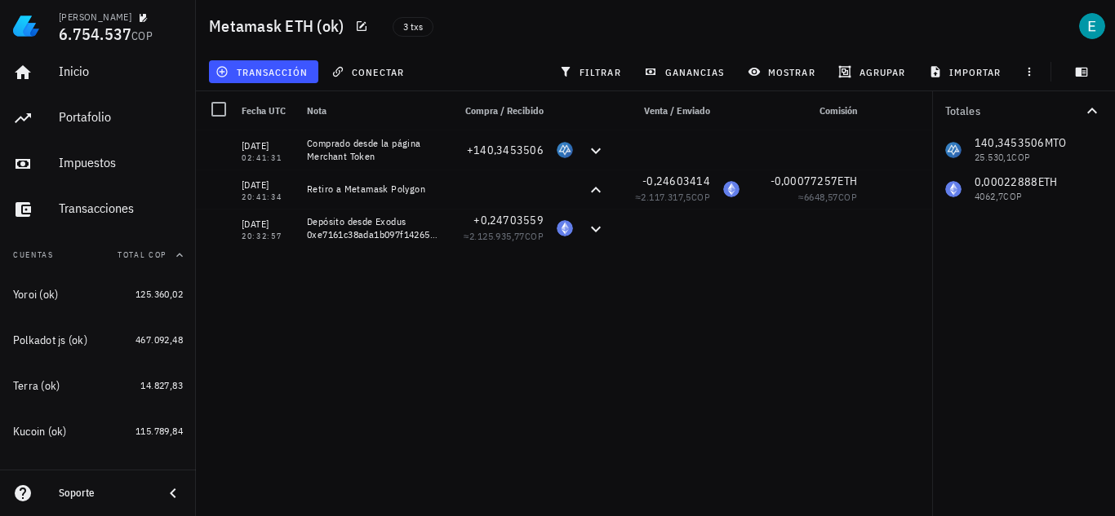
scroll to position [0, 0]
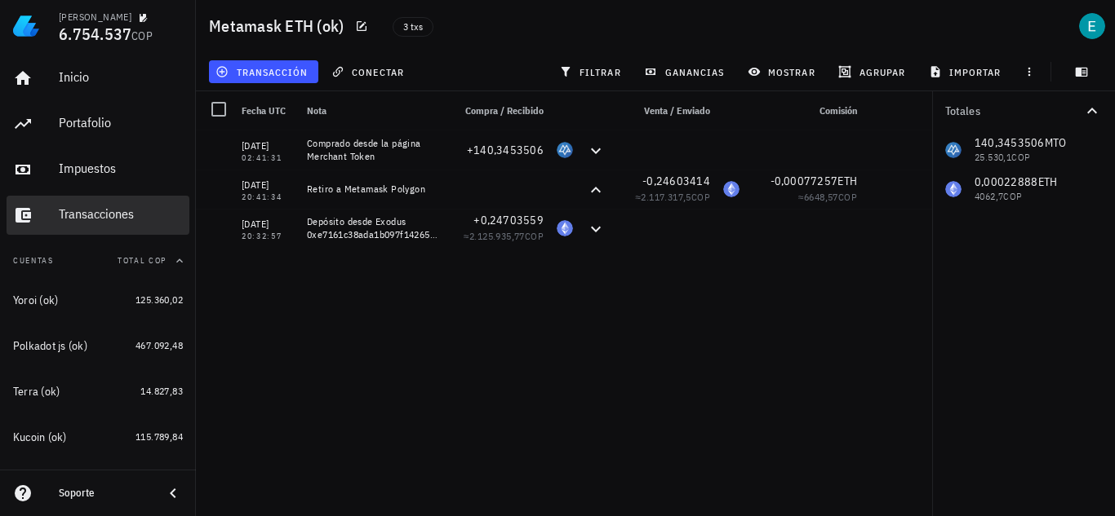
click at [89, 223] on div "Transacciones" at bounding box center [121, 215] width 124 height 37
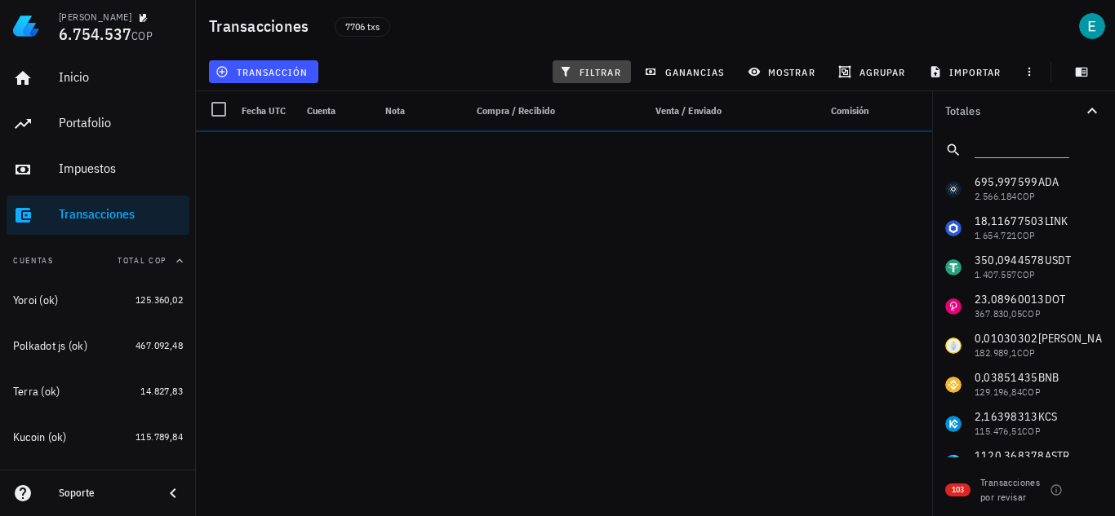
click at [606, 65] on span "filtrar" at bounding box center [591, 71] width 59 height 13
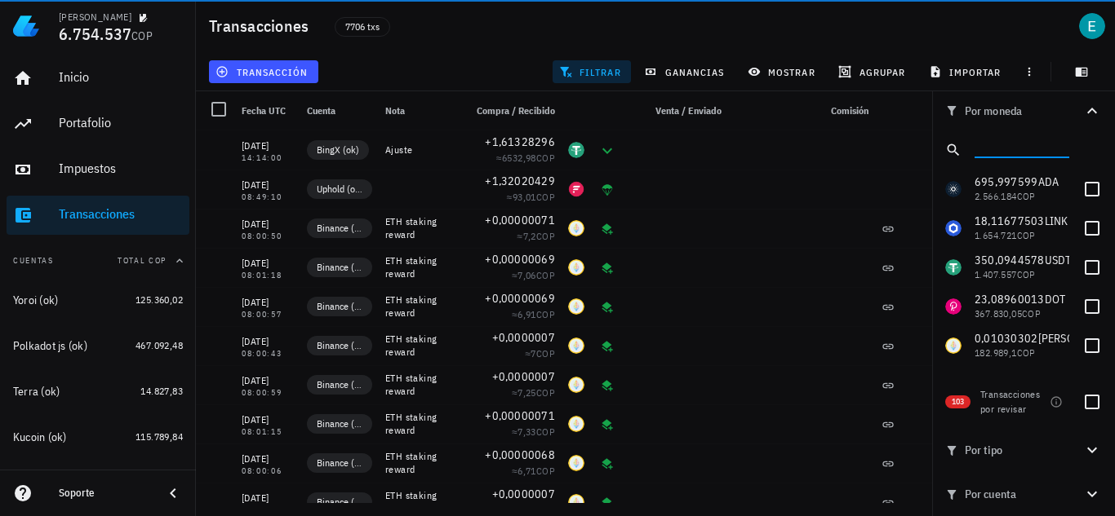
click at [1016, 149] on input "text" at bounding box center [1019, 146] width 91 height 21
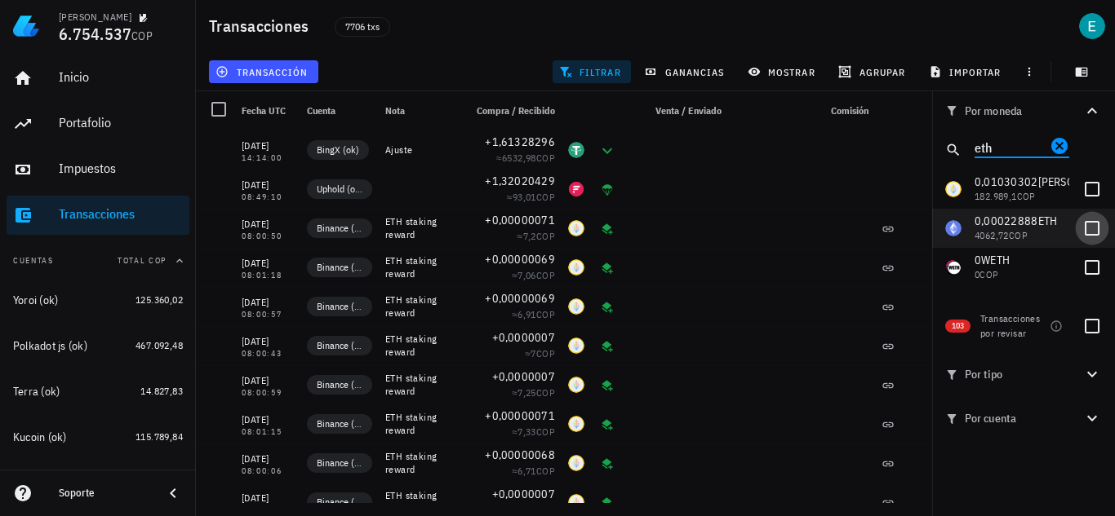
type input "eth"
click at [1096, 226] on div at bounding box center [1092, 229] width 28 height 28
checkbox input "true"
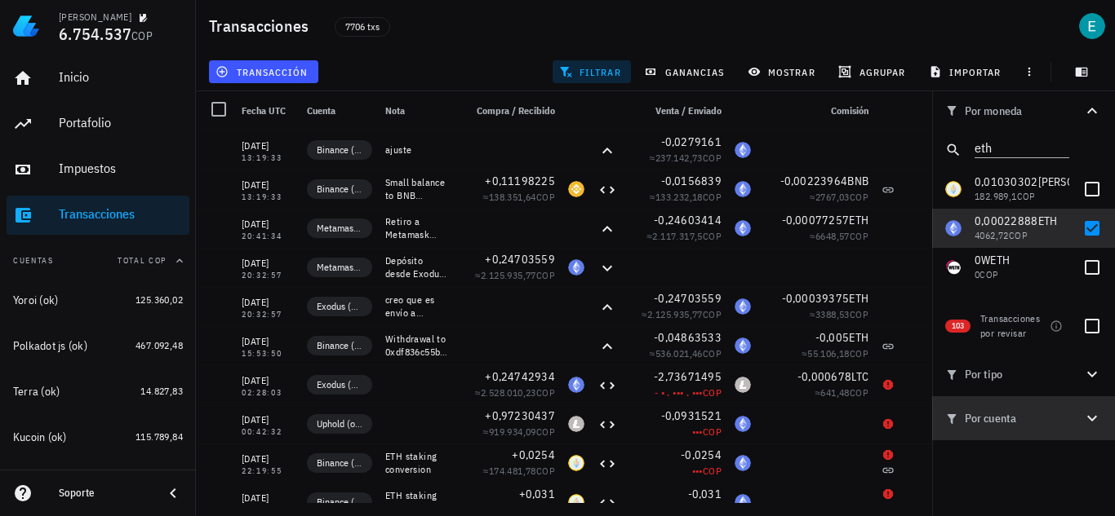
click at [1100, 410] on icon "button" at bounding box center [1092, 419] width 20 height 20
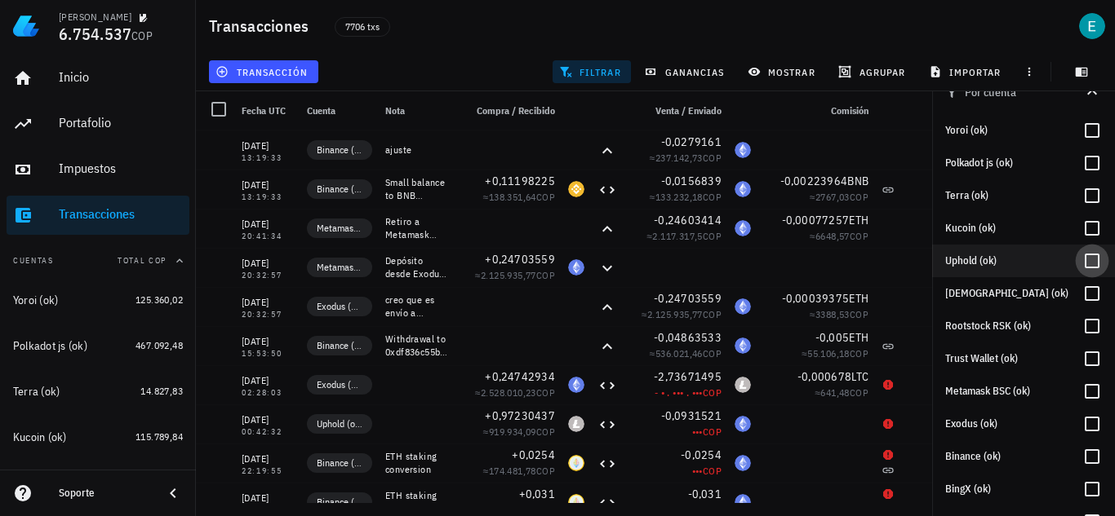
scroll to position [408, 0]
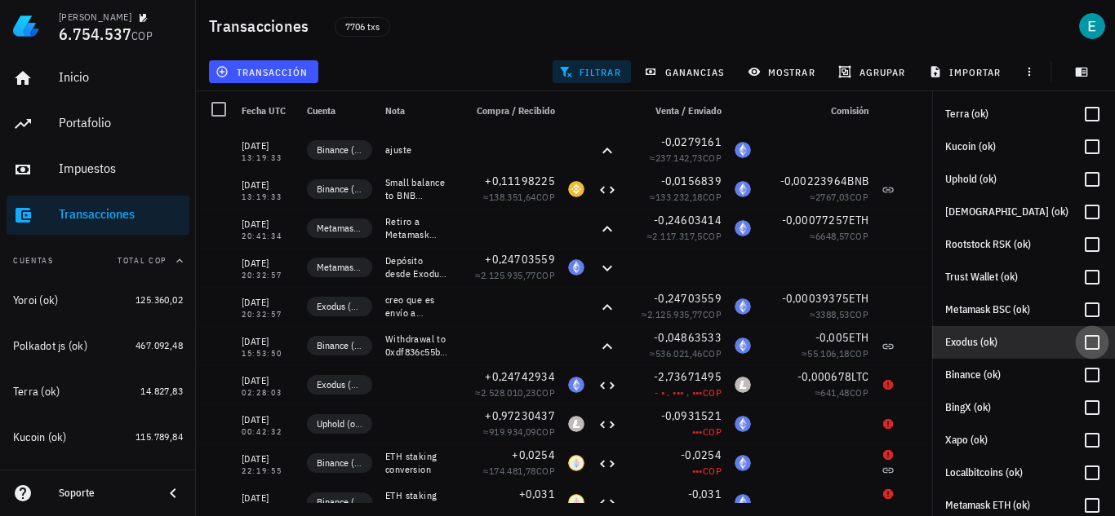
click at [1083, 343] on div at bounding box center [1092, 343] width 28 height 28
checkbox input "true"
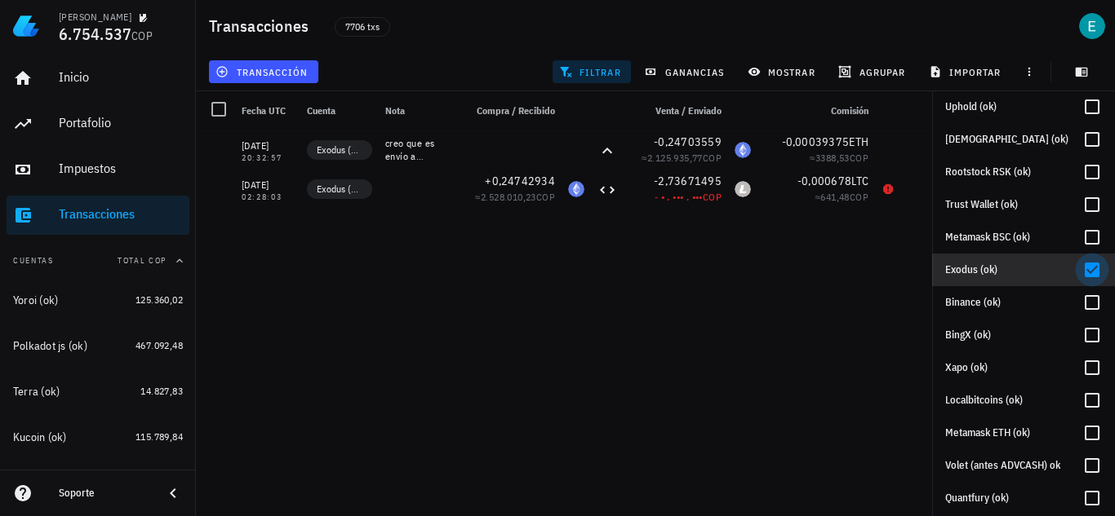
scroll to position [485, 0]
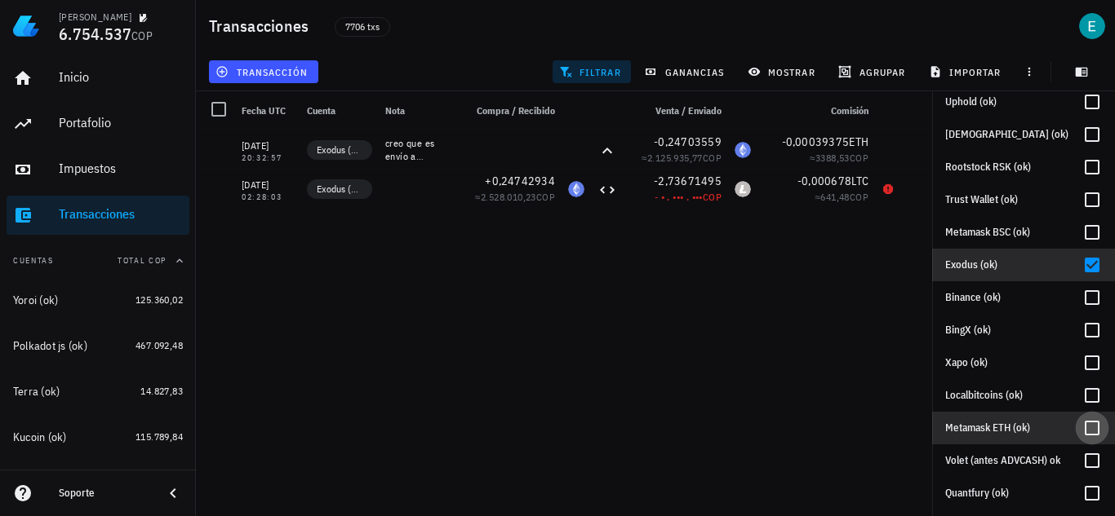
click at [1088, 425] on div at bounding box center [1092, 428] width 28 height 28
checkbox input "true"
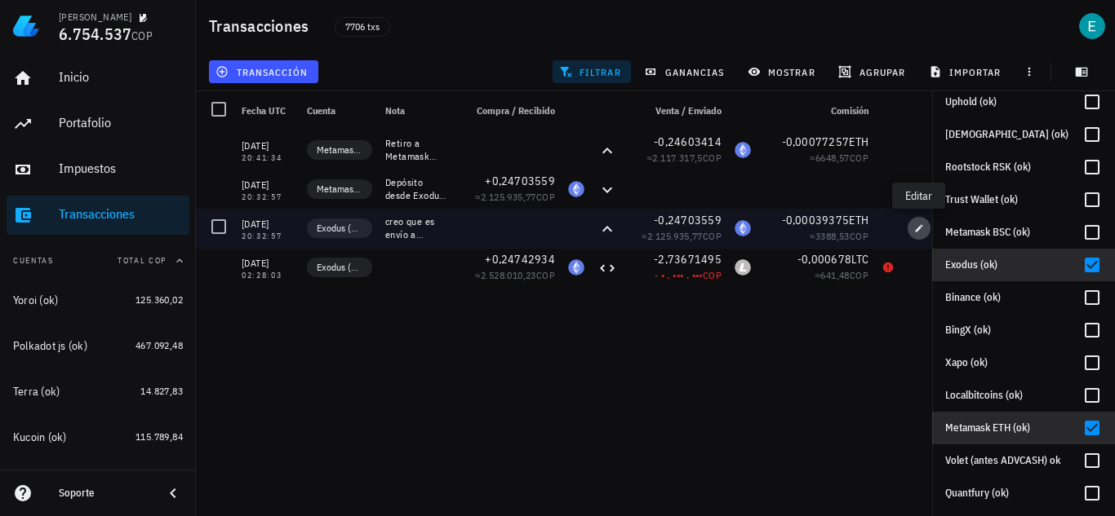
click at [920, 226] on icon "button" at bounding box center [919, 229] width 10 height 10
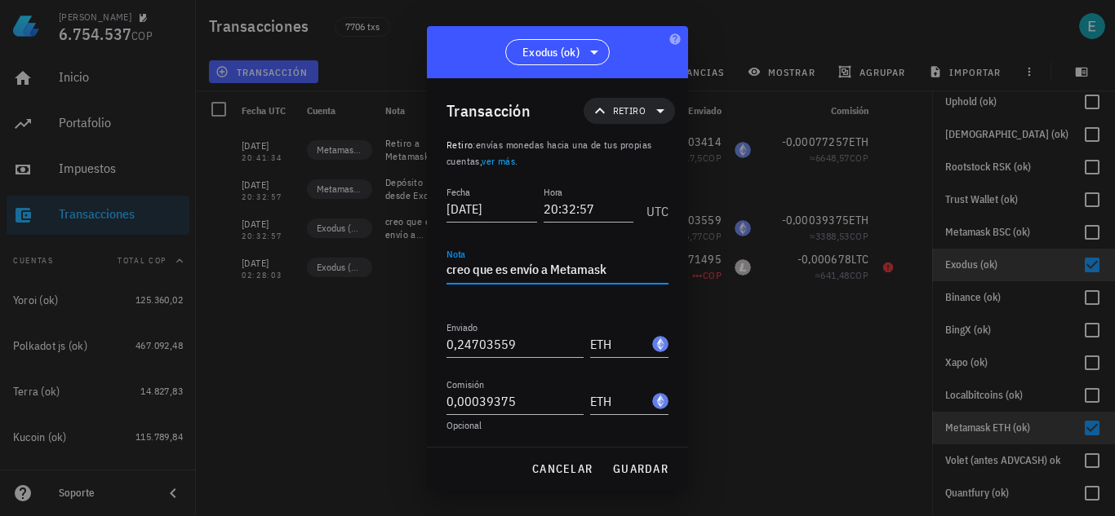
drag, startPoint x: 512, startPoint y: 267, endPoint x: 310, endPoint y: 277, distance: 202.6
click at [312, 276] on div "[PERSON_NAME] 6.754.537 COP Inicio [GEOGRAPHIC_DATA] Impuestos [GEOGRAPHIC_DATA…" at bounding box center [557, 258] width 1115 height 516
click at [556, 275] on textarea "Envío a Metamask" at bounding box center [557, 271] width 222 height 26
click at [629, 466] on span "guardar" at bounding box center [640, 469] width 56 height 15
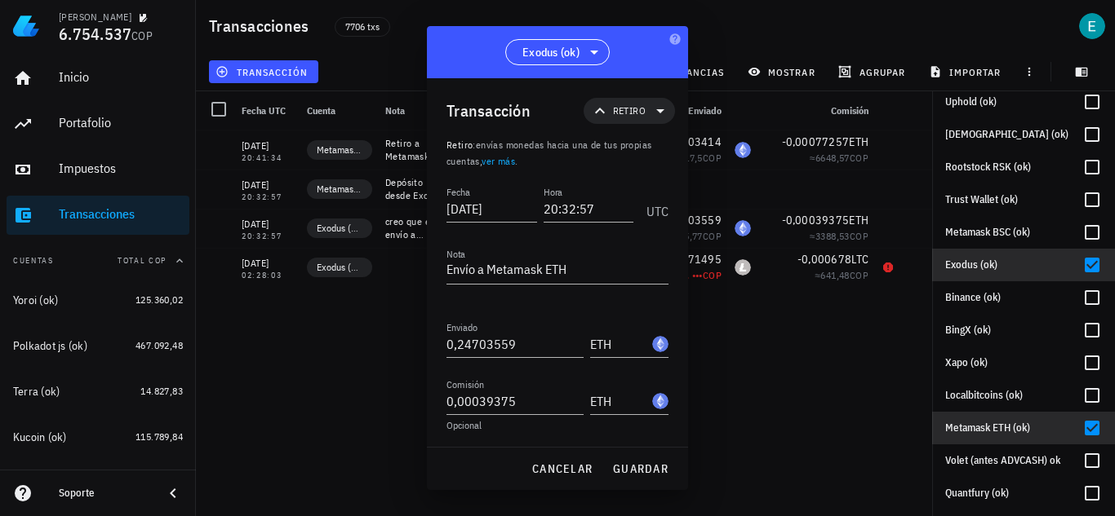
type textarea "creo que es envío a Metamask"
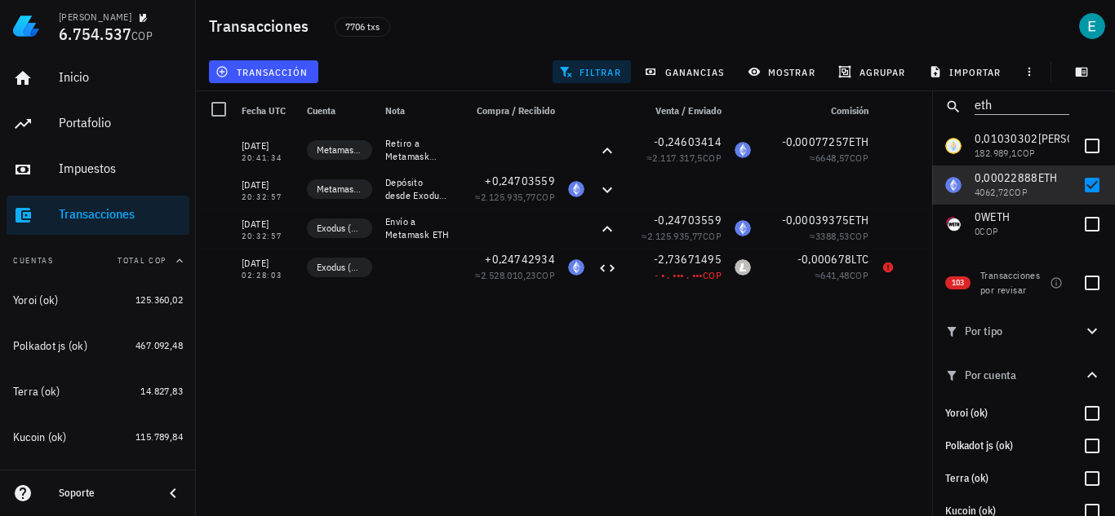
scroll to position [0, 0]
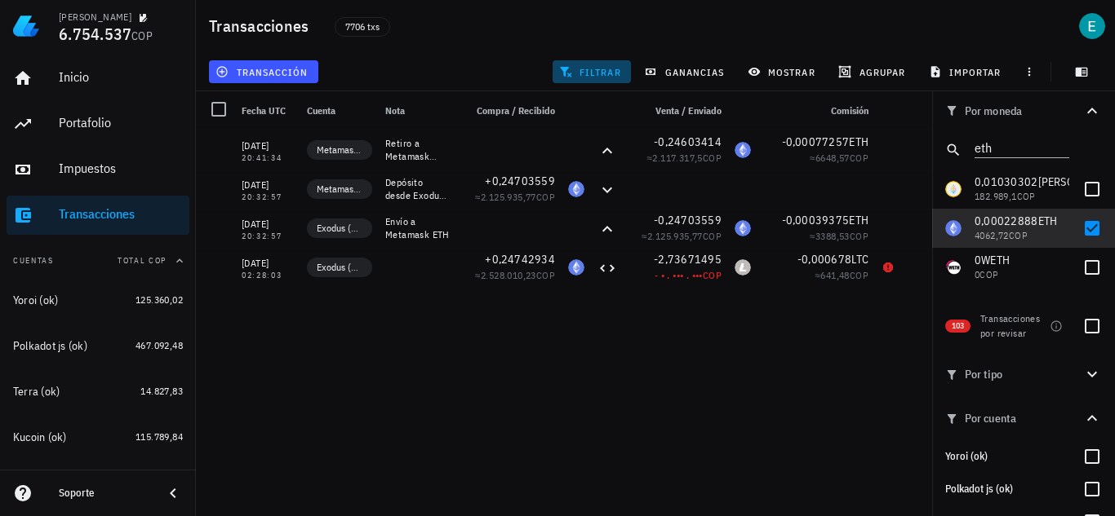
click at [578, 73] on span "filtrar" at bounding box center [591, 71] width 59 height 13
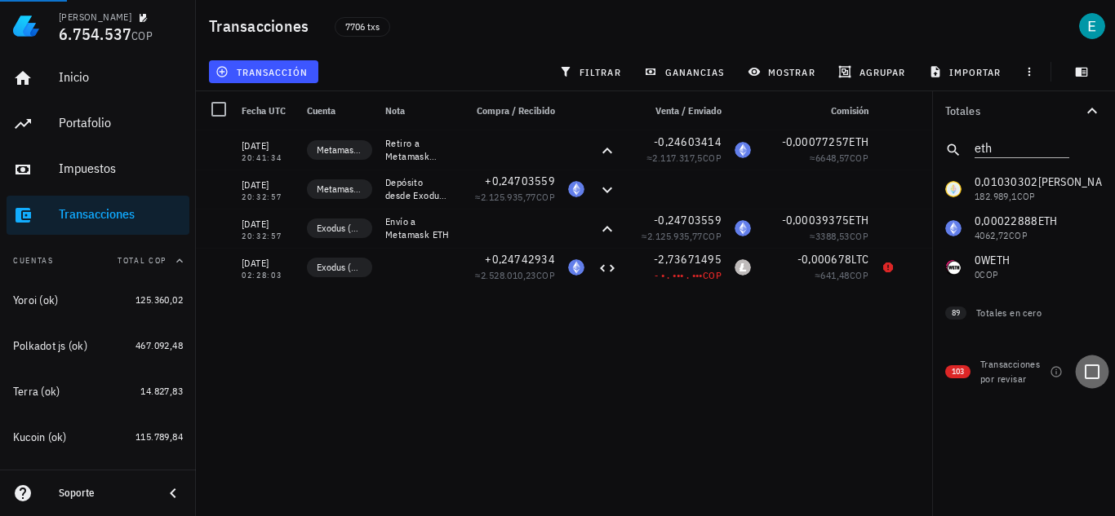
click at [1085, 370] on div at bounding box center [1092, 372] width 28 height 28
checkbox input "true"
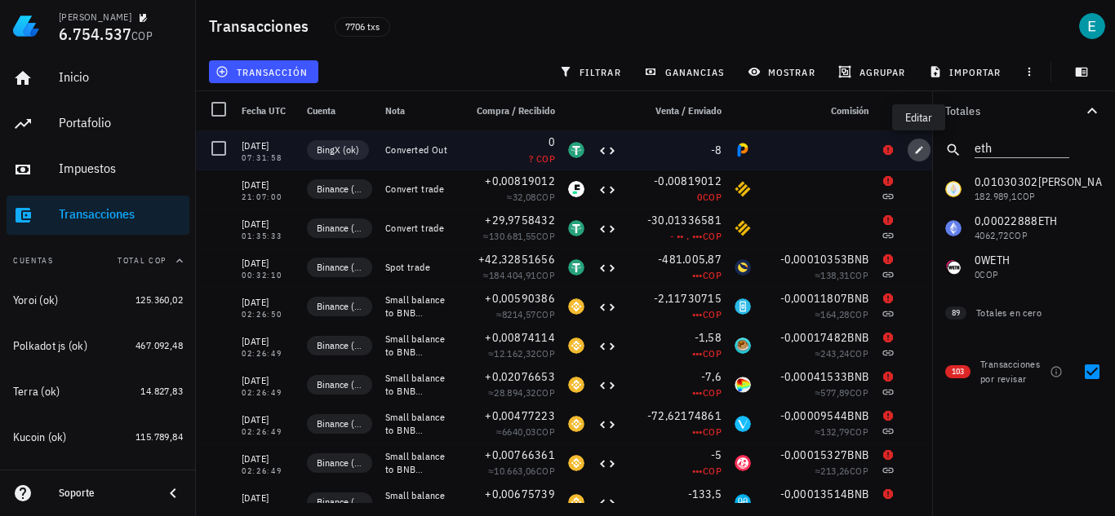
click at [919, 149] on icon "button" at bounding box center [918, 149] width 7 height 7
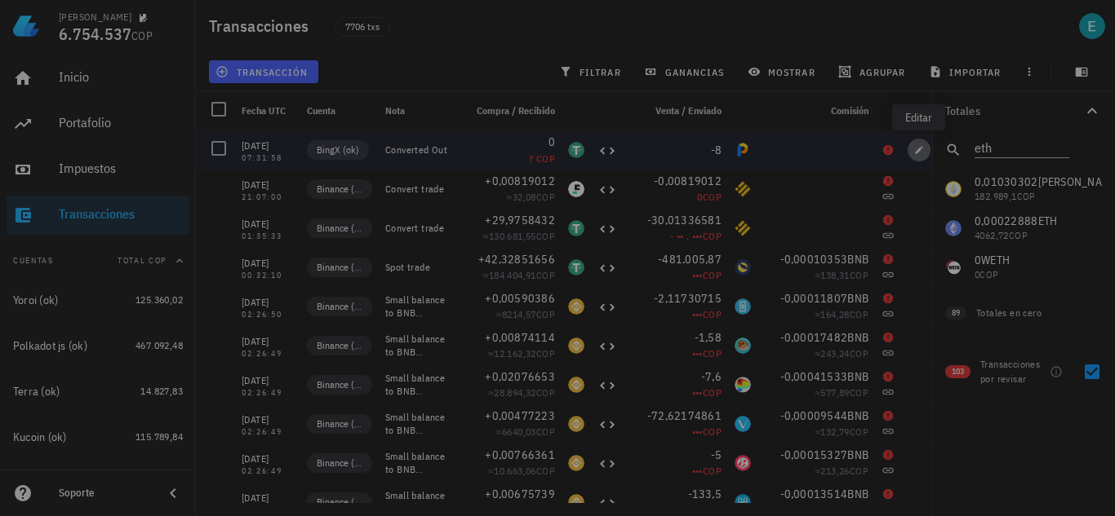
type input "[DATE]"
type input "07:31:58"
type textarea "Converted Out"
type input "0"
type input "USDT"
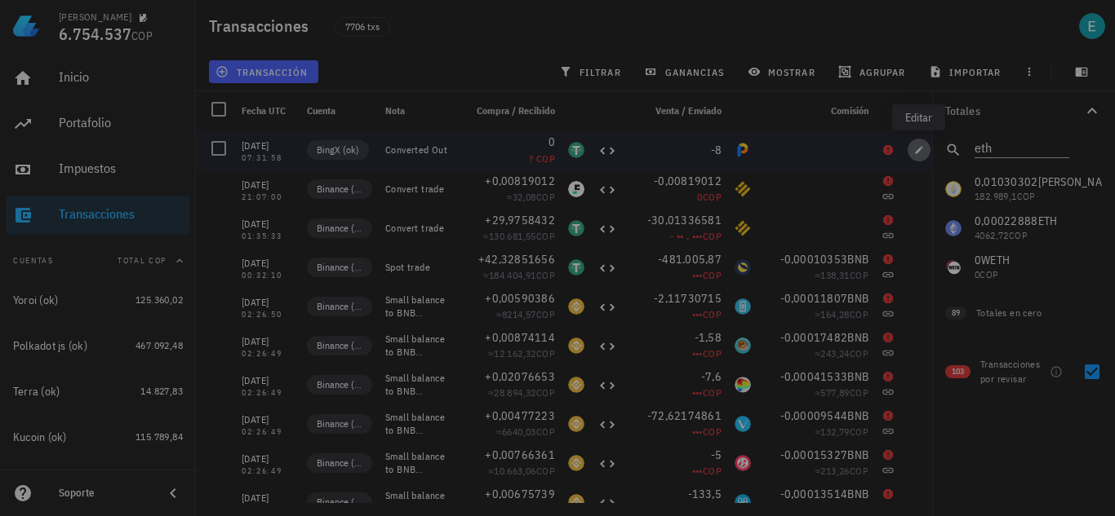
type input "8"
type input "NEWS"
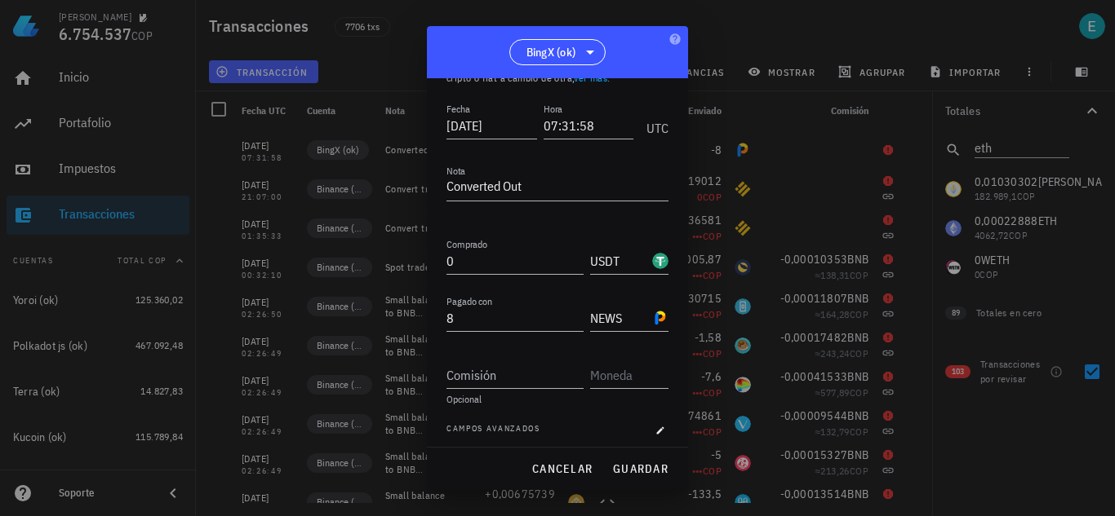
scroll to position [91, 0]
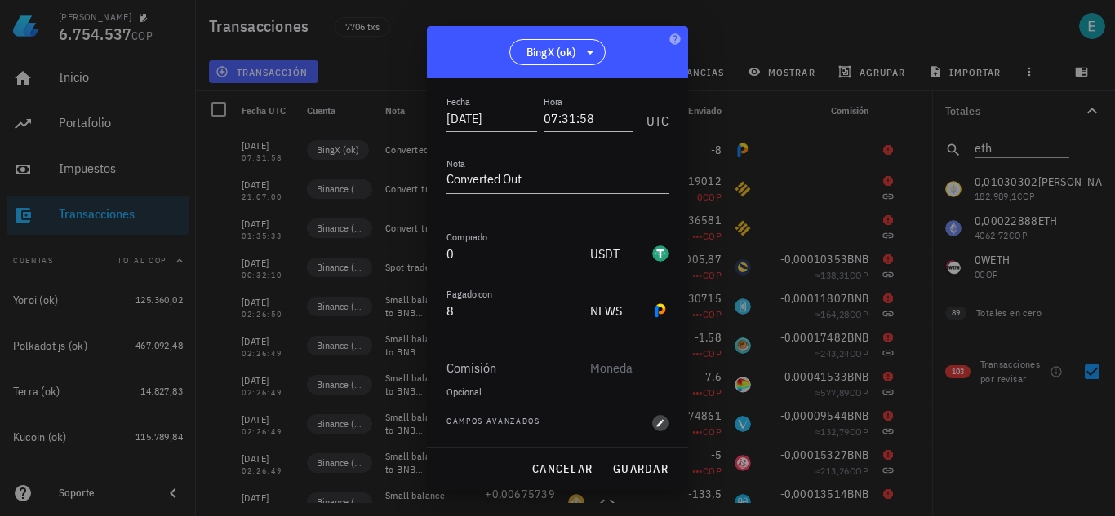
click at [652, 428] on button "button" at bounding box center [660, 423] width 16 height 16
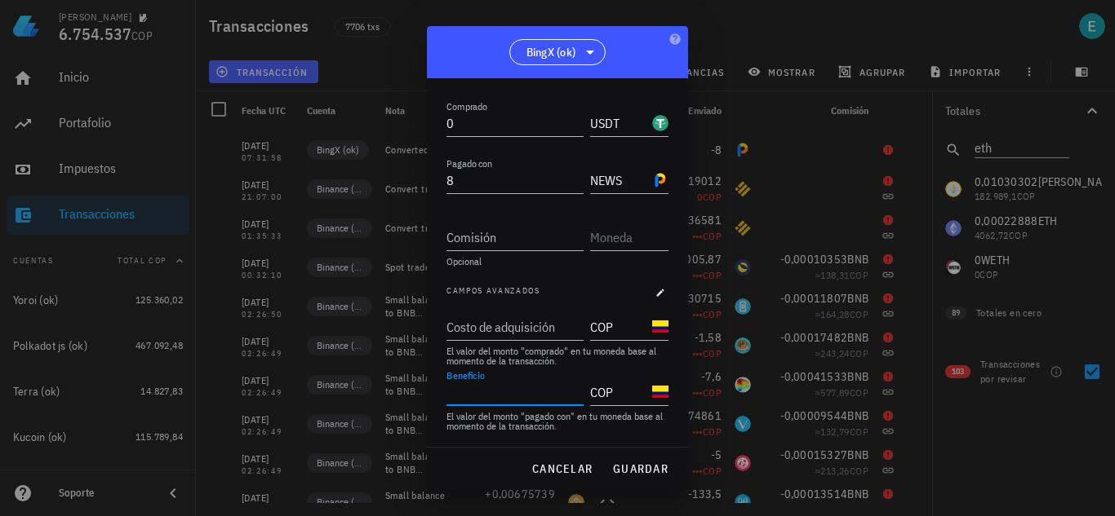
click at [476, 392] on input "Beneficio" at bounding box center [513, 392] width 134 height 26
type input "0"
click at [632, 469] on span "guardar" at bounding box center [640, 469] width 56 height 15
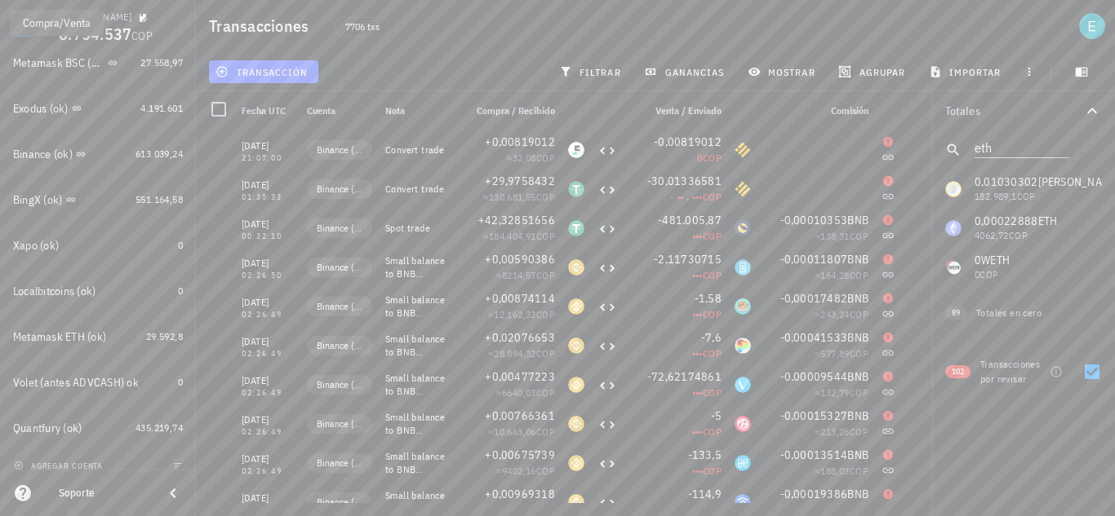
scroll to position [617, 0]
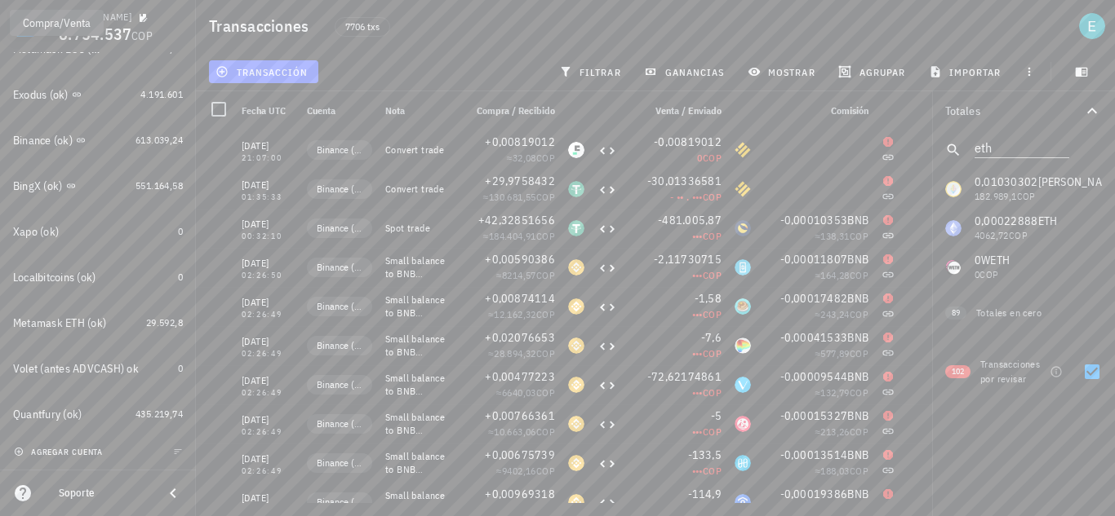
click at [86, 454] on span "agregar cuenta" at bounding box center [60, 452] width 86 height 11
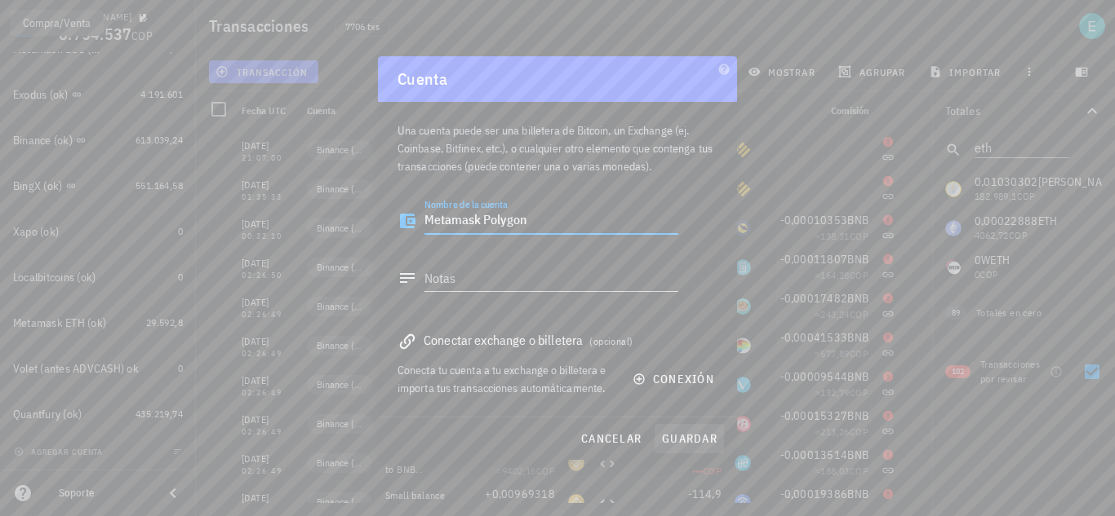
type textarea "Metamask Polygon"
click at [708, 445] on span "guardar" at bounding box center [689, 439] width 56 height 15
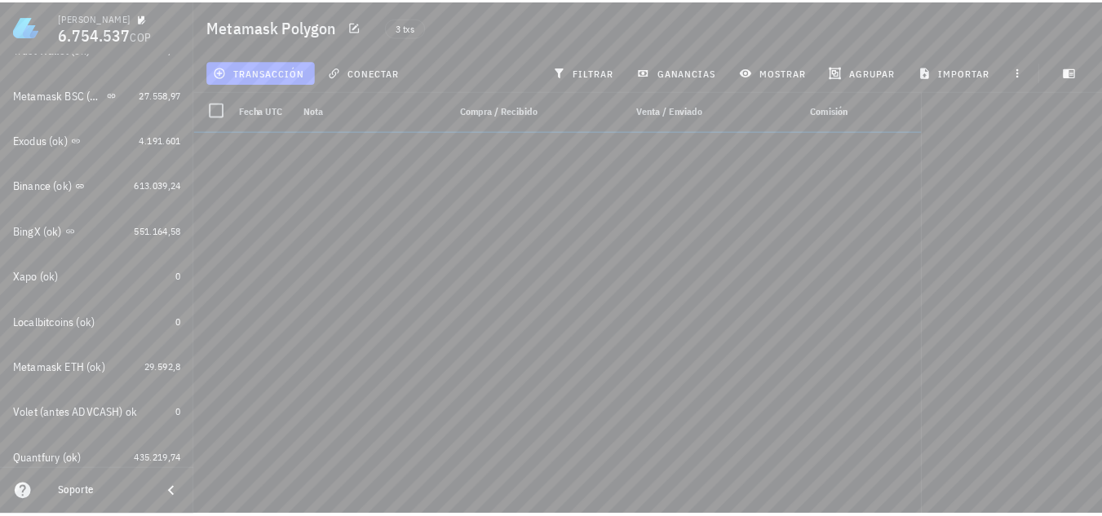
scroll to position [663, 0]
